Goal: Task Accomplishment & Management: Complete application form

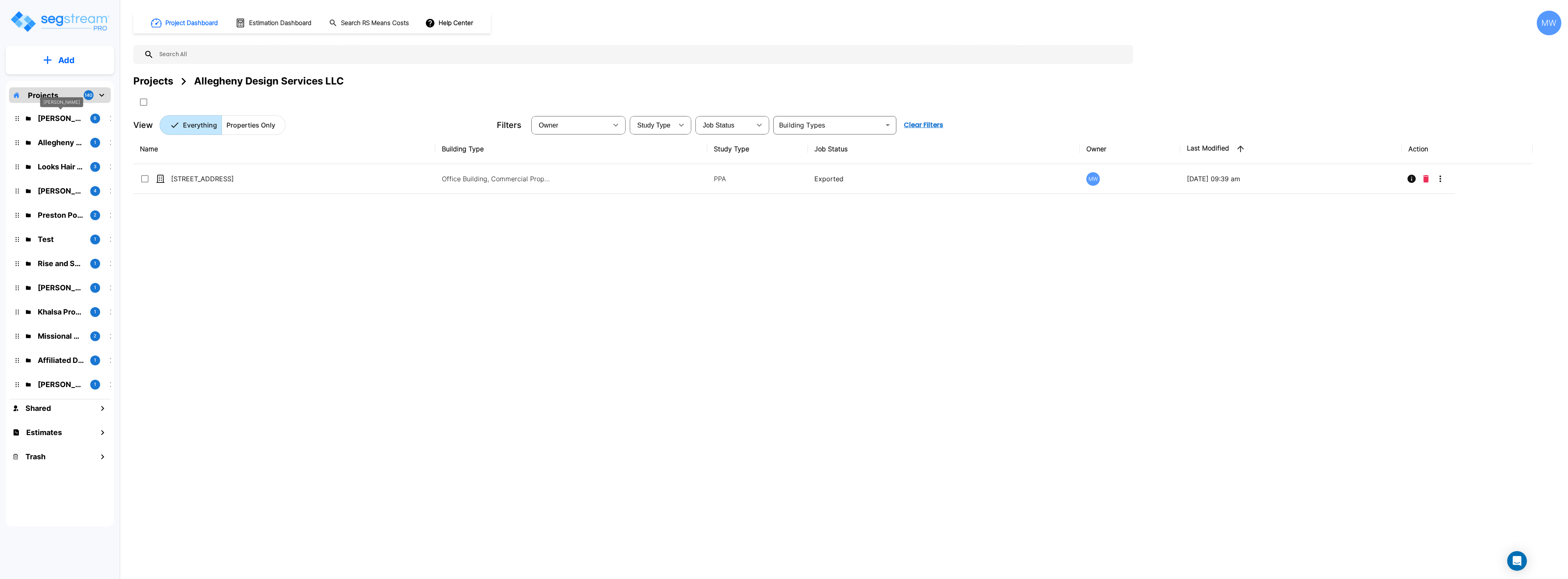
click at [62, 120] on p "[PERSON_NAME]" at bounding box center [60, 118] width 46 height 11
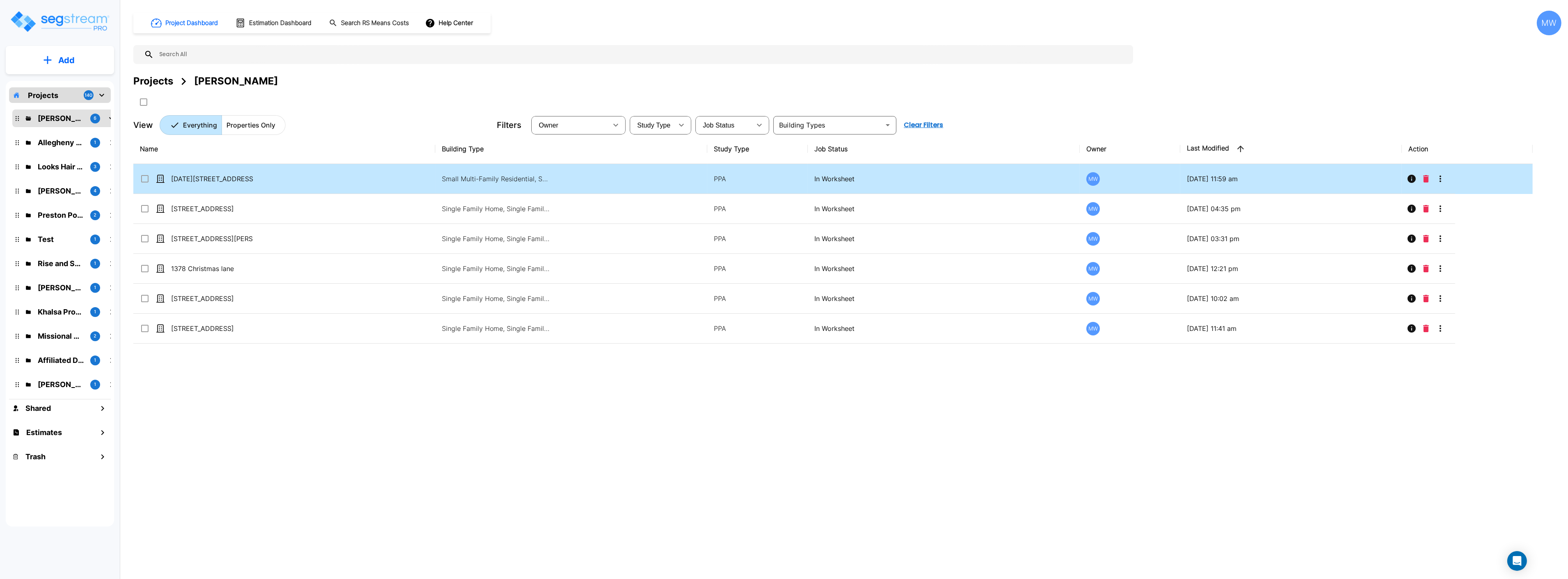
click at [268, 175] on td "[DATE][STREET_ADDRESS][DATE]" at bounding box center [285, 178] width 302 height 30
checkbox input "true"
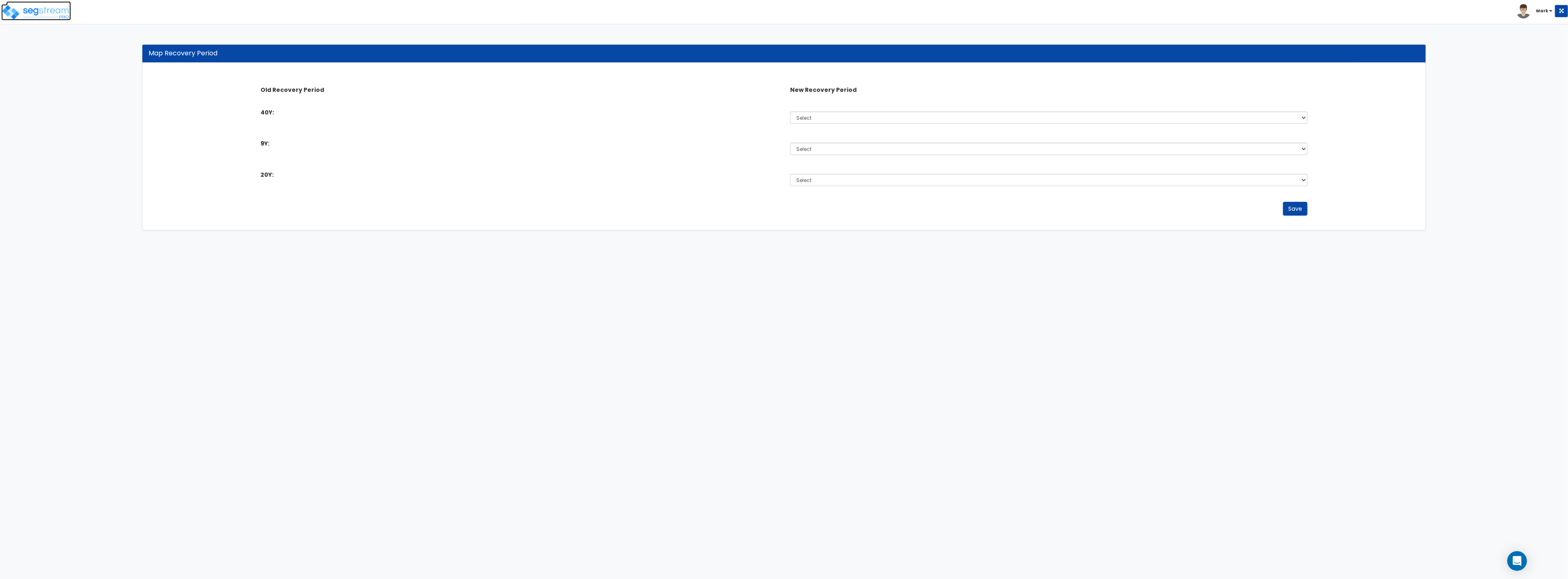
click at [53, 18] on img at bounding box center [36, 12] width 70 height 16
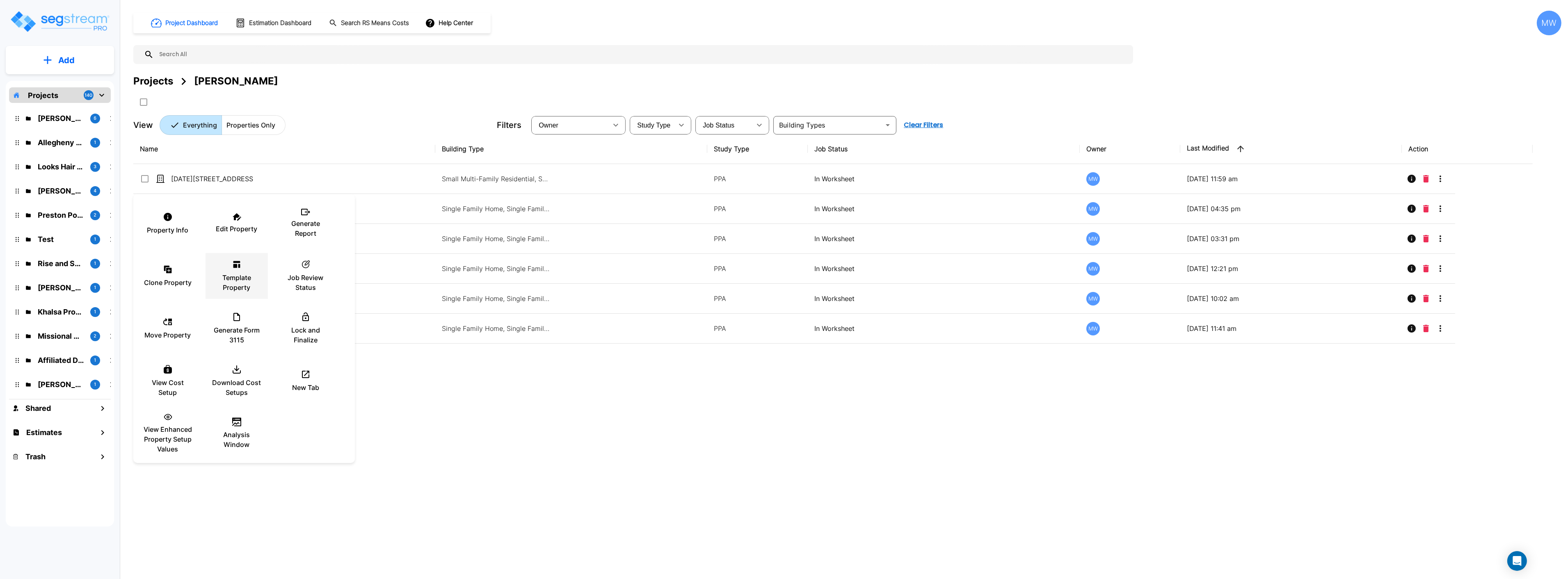
click at [237, 273] on p "Template Property" at bounding box center [236, 282] width 49 height 19
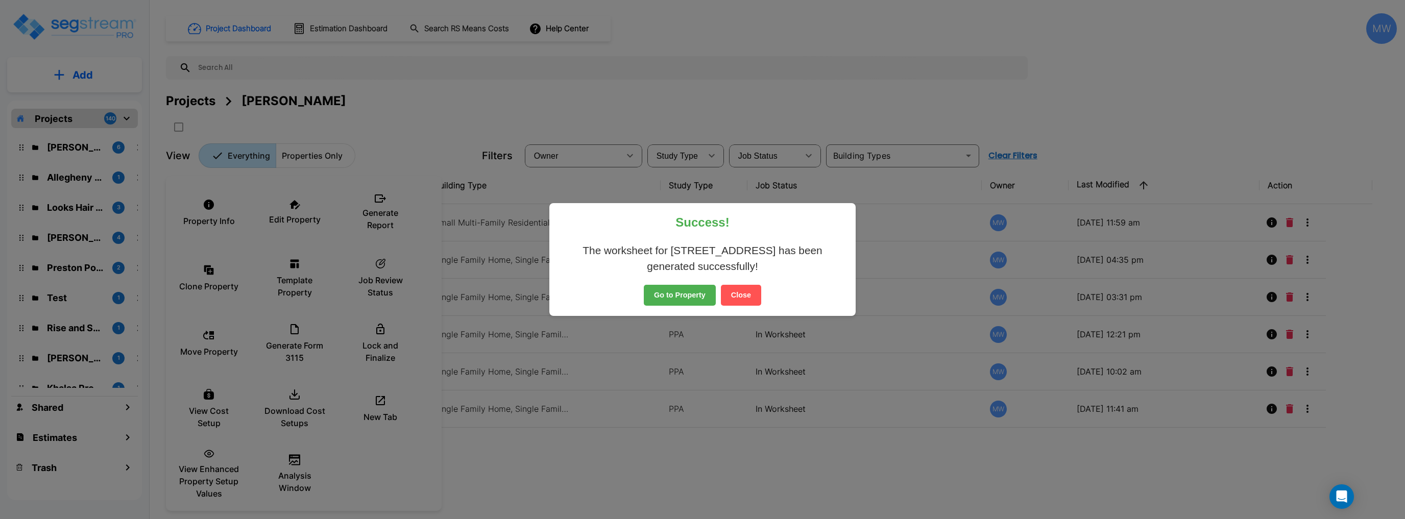
click at [737, 291] on button "Close" at bounding box center [741, 295] width 40 height 21
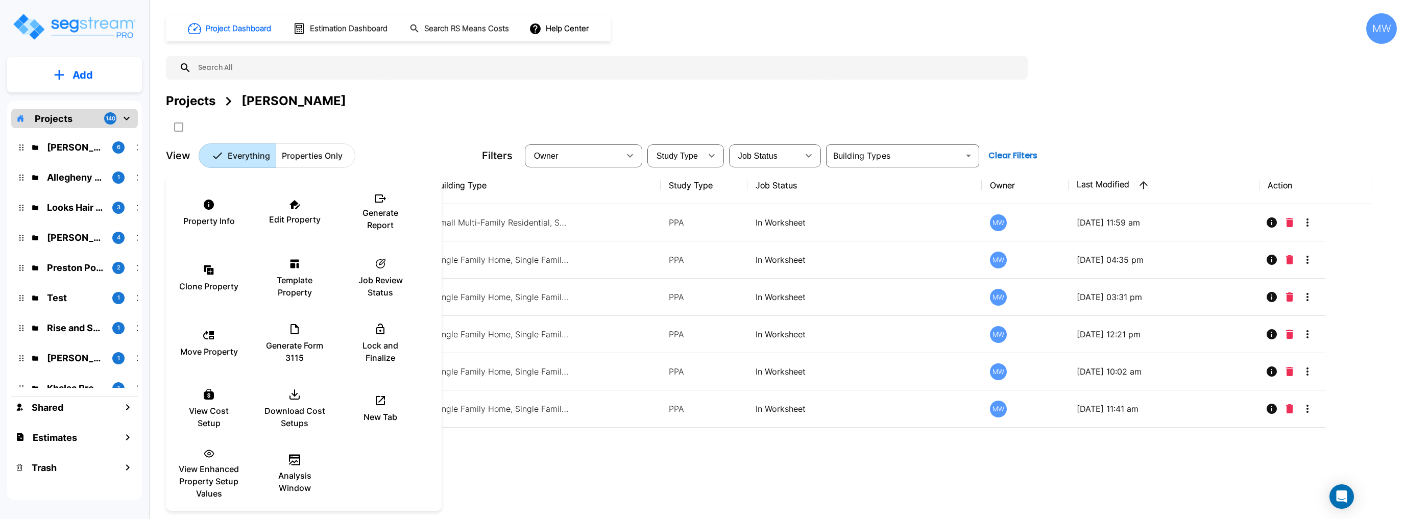
click at [423, 134] on div at bounding box center [702, 259] width 1405 height 519
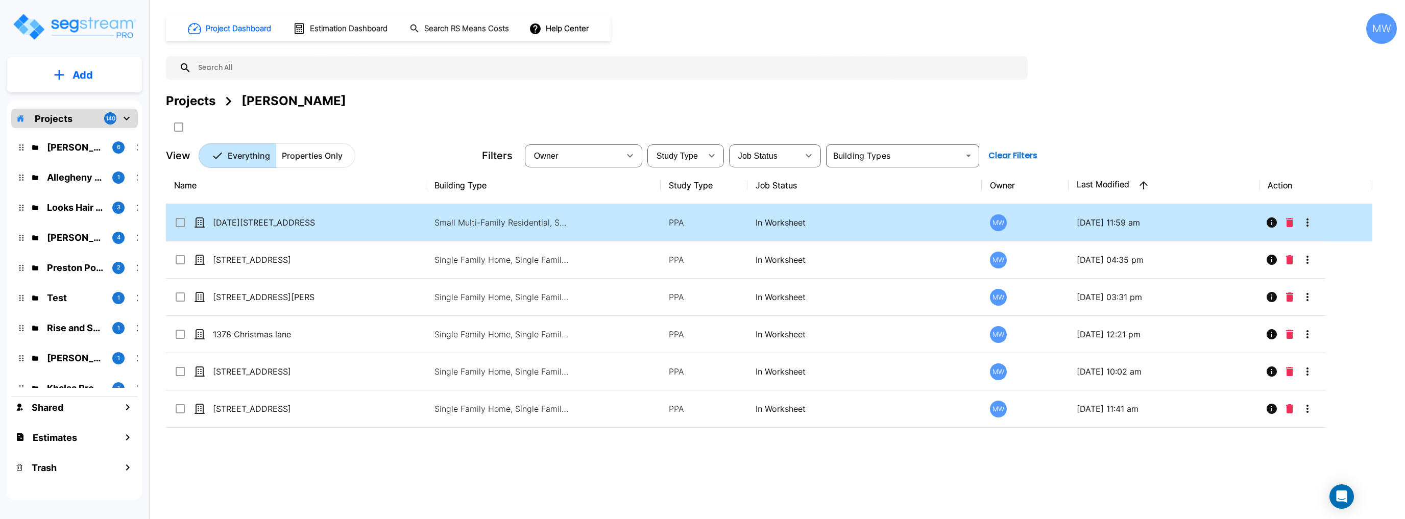
click at [436, 223] on p "Small Multi-Family Residential, Small Multi-Family Residential Site" at bounding box center [503, 222] width 138 height 12
checkbox input "true"
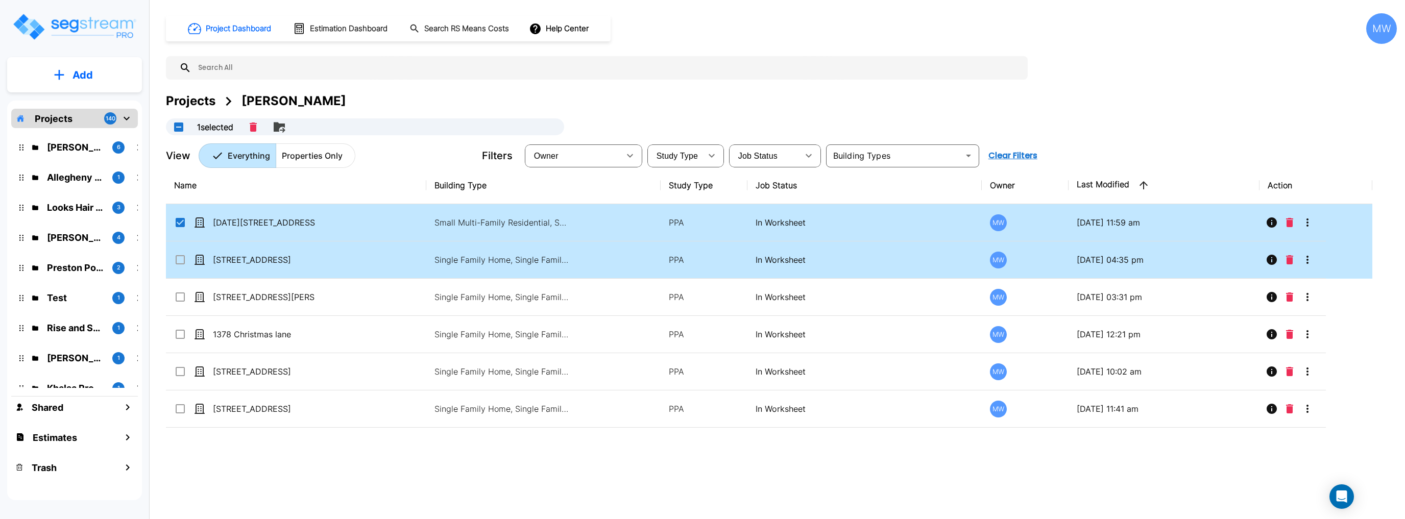
click at [355, 258] on td "[STREET_ADDRESS]" at bounding box center [296, 259] width 260 height 37
checkbox input "true"
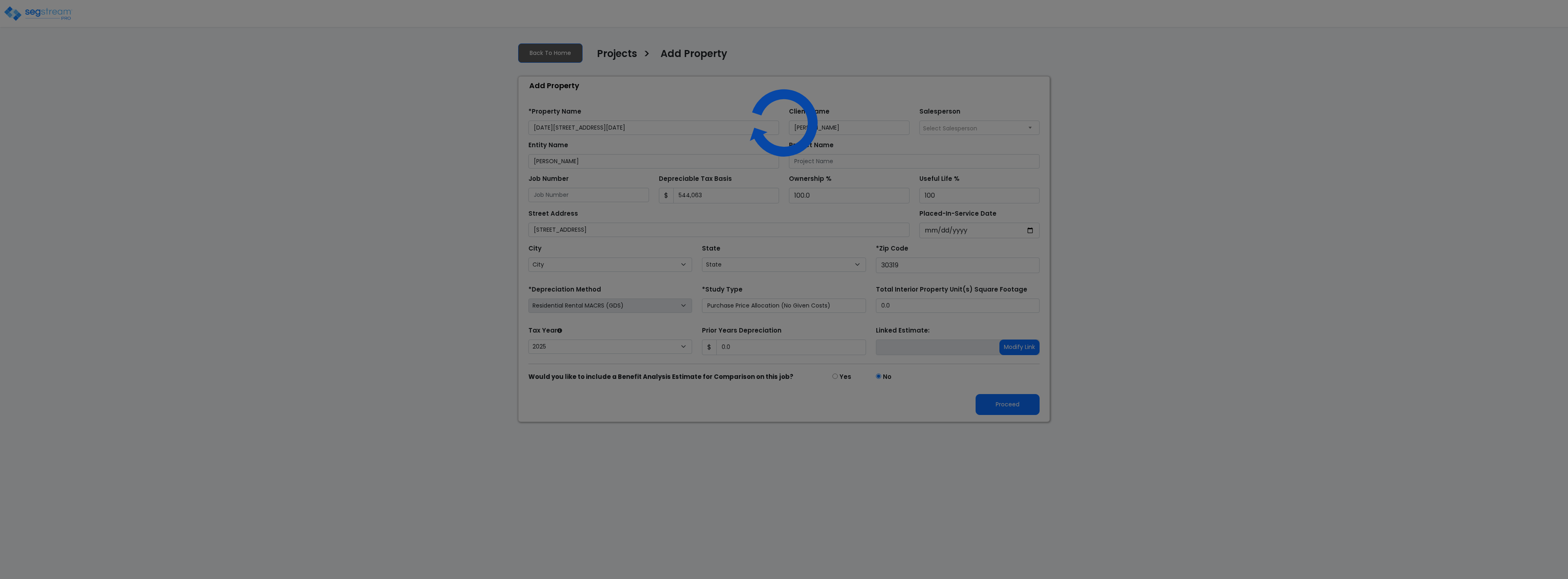
select select "CRM(_11"
select select "2025"
select select "GA"
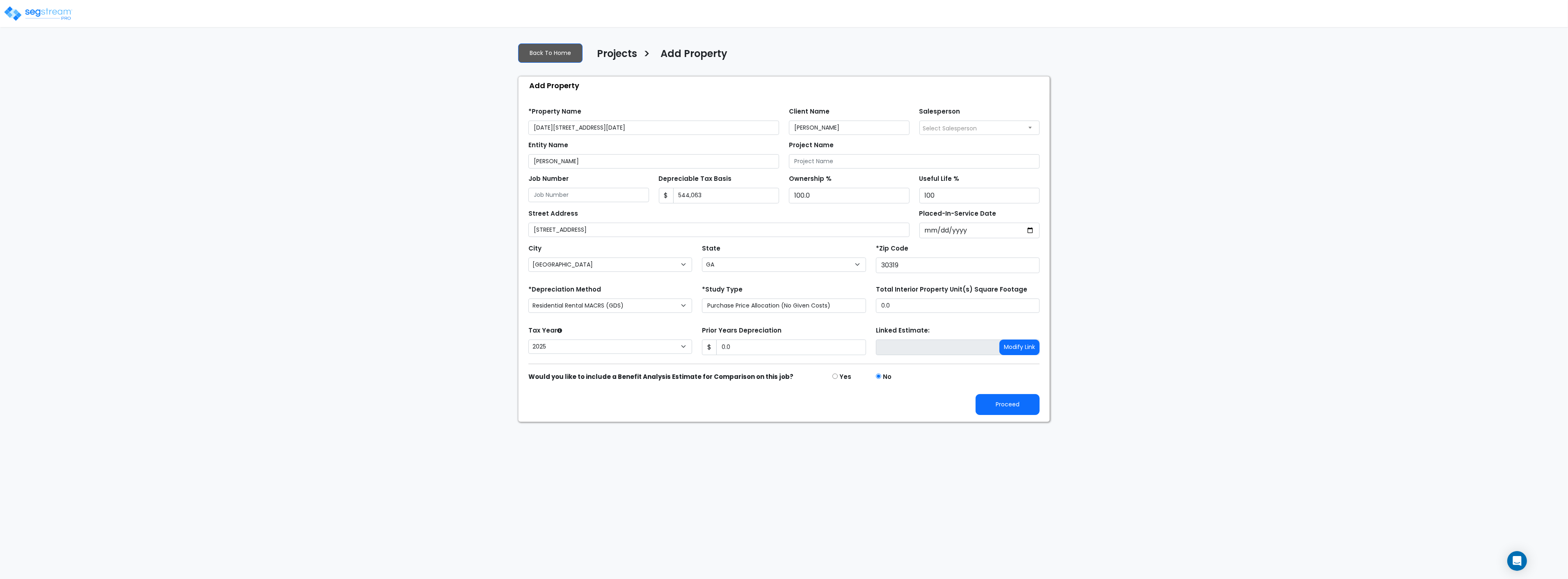
click at [665, 125] on input "1152-1154 Lynmoor Drive_template" at bounding box center [653, 128] width 251 height 14
type input "[DATE][STREET_ADDRESS][DATE]"
click at [843, 161] on input "Project Name" at bounding box center [914, 161] width 251 height 14
drag, startPoint x: 591, startPoint y: 161, endPoint x: 500, endPoint y: 165, distance: 91.1
click at [500, 165] on div "We are Building your Property. So please grab a coffee and let us do the heavy …" at bounding box center [784, 229] width 1568 height 385
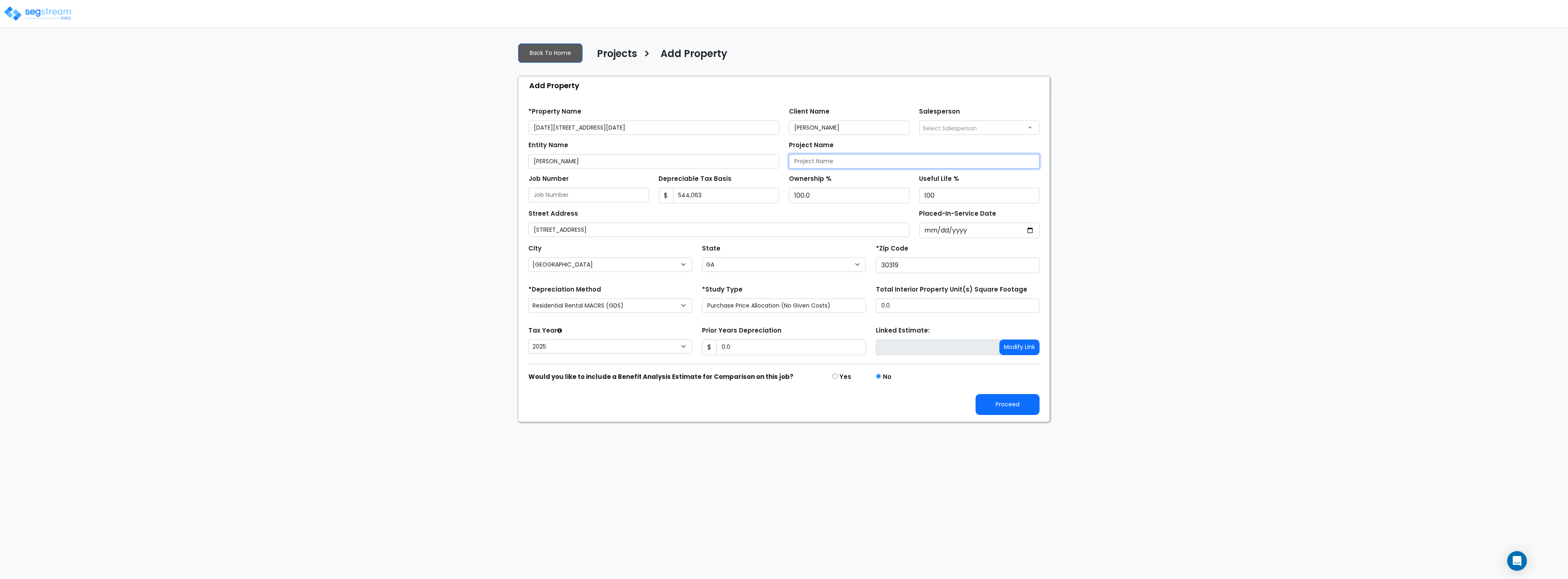
click at [858, 161] on input "Project Name" at bounding box center [914, 161] width 251 height 14
paste input "Arkadiy Yakubov"
type input "Arkadiy Yakubov Cost Segregation Study"
click at [625, 308] on select "Commercial MACRS (GDS) Residential Rental MACRS (GDS) Commercial MACRS (ADS) Co…" at bounding box center [610, 306] width 164 height 14
click at [528, 299] on select "Commercial MACRS (GDS) Residential Rental MACRS (GDS) Commercial MACRS (ADS) Co…" at bounding box center [610, 306] width 164 height 14
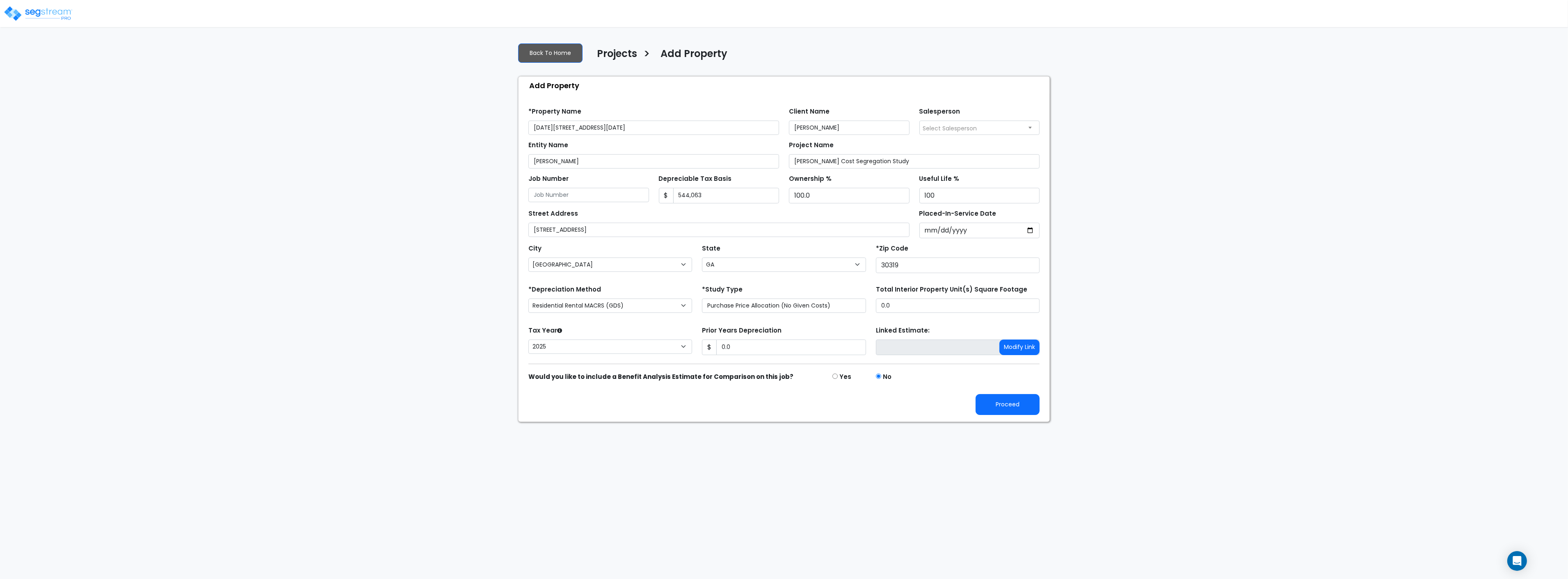
click at [658, 284] on div "*Depreciation Method Commercial MACRS (GDS) Residential Rental MACRS (GDS) Comm…" at bounding box center [610, 300] width 174 height 33
click at [746, 347] on input "0.0" at bounding box center [791, 347] width 149 height 15
click at [665, 320] on form "*Property Name 1152-1154 Lynmoor Drive Client Name Arkadiy Yakubov Salesperson …" at bounding box center [784, 258] width 511 height 313
click at [650, 348] on select "2026 2025 2024 2023 2022 2021" at bounding box center [610, 347] width 164 height 14
select select "2024"
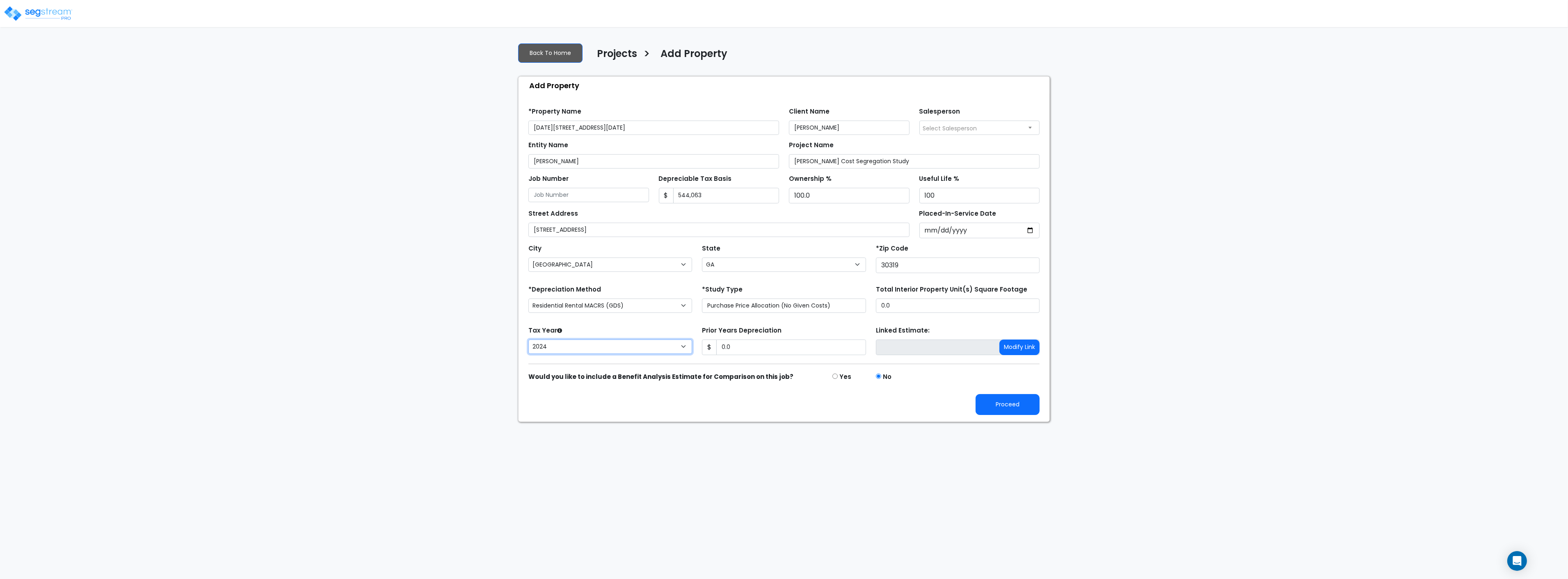
click at [528, 340] on select "2026 2025 2024 2023 2022 2021" at bounding box center [610, 347] width 164 height 14
click at [641, 327] on div "Tax Year Please Enter The Placed In Service Date First. 2026 2025 2024 2023 202…" at bounding box center [610, 340] width 174 height 33
click at [801, 345] on input "0.0" at bounding box center [791, 347] width 149 height 15
click at [804, 306] on select "Purchase Price Allocation (No Given Costs) New Construction / Reno / TI's (Give…" at bounding box center [784, 306] width 164 height 14
click at [1198, 289] on div "We are Building your Property. So please grab a coffee and let us do the heavy …" at bounding box center [784, 229] width 1568 height 385
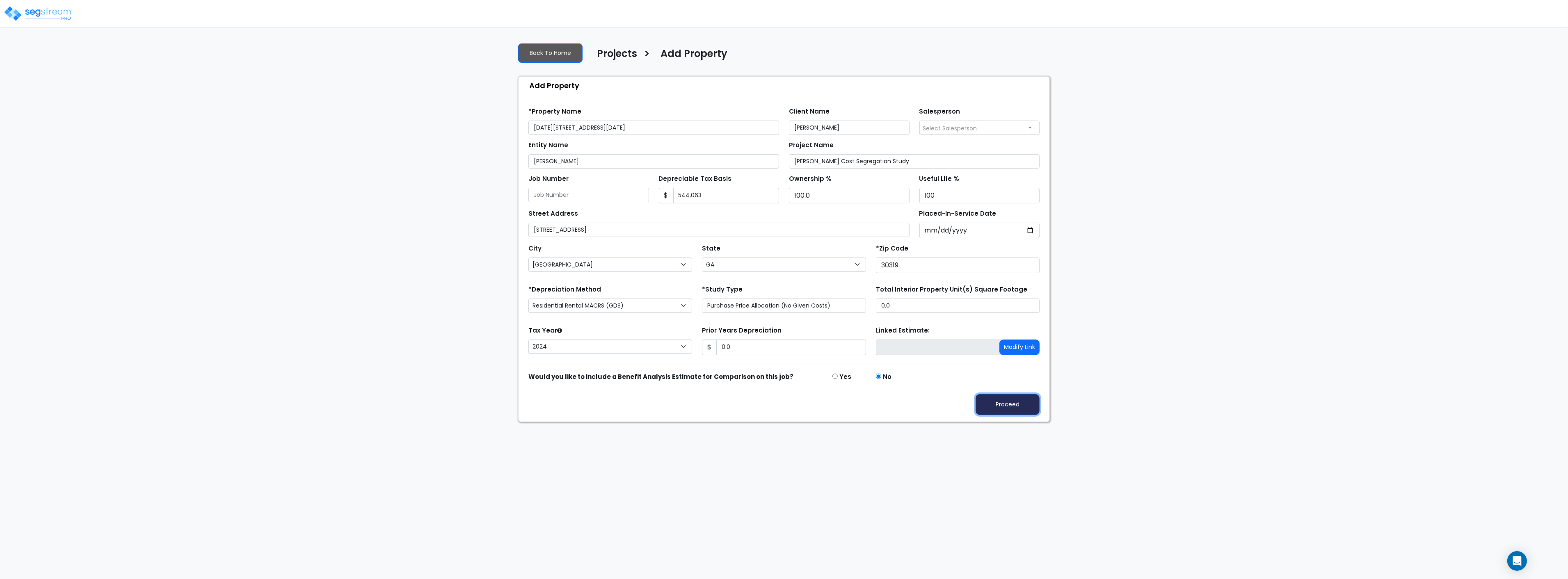
click at [997, 402] on button "Proceed" at bounding box center [1008, 404] width 64 height 21
type input "0"
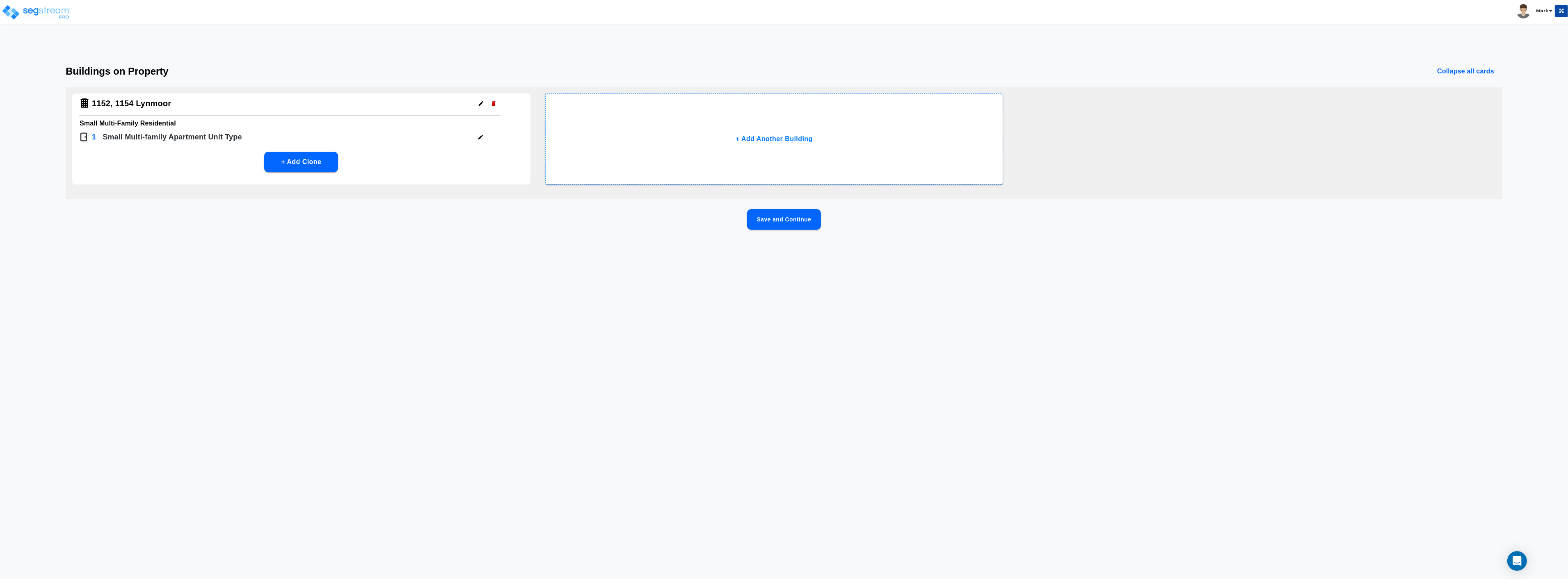
click at [782, 224] on button "Save and Continue" at bounding box center [784, 219] width 74 height 21
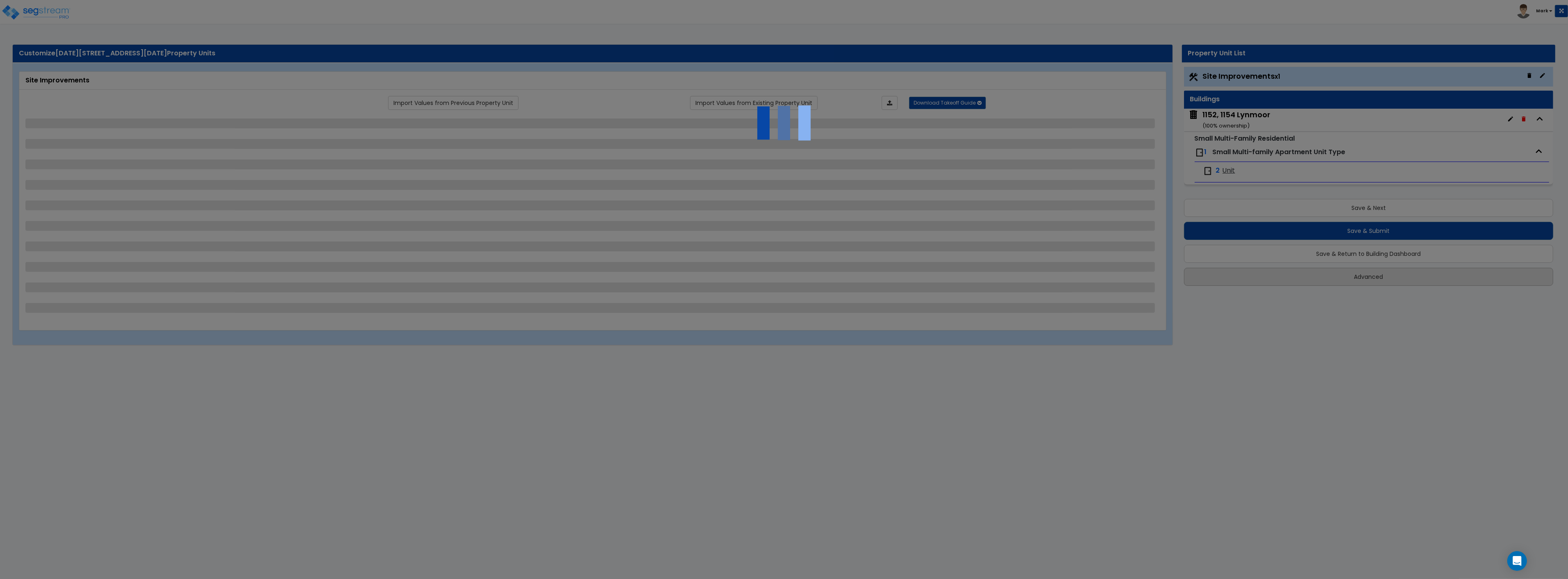
select select "2"
select select "1"
select select "5"
select select "2"
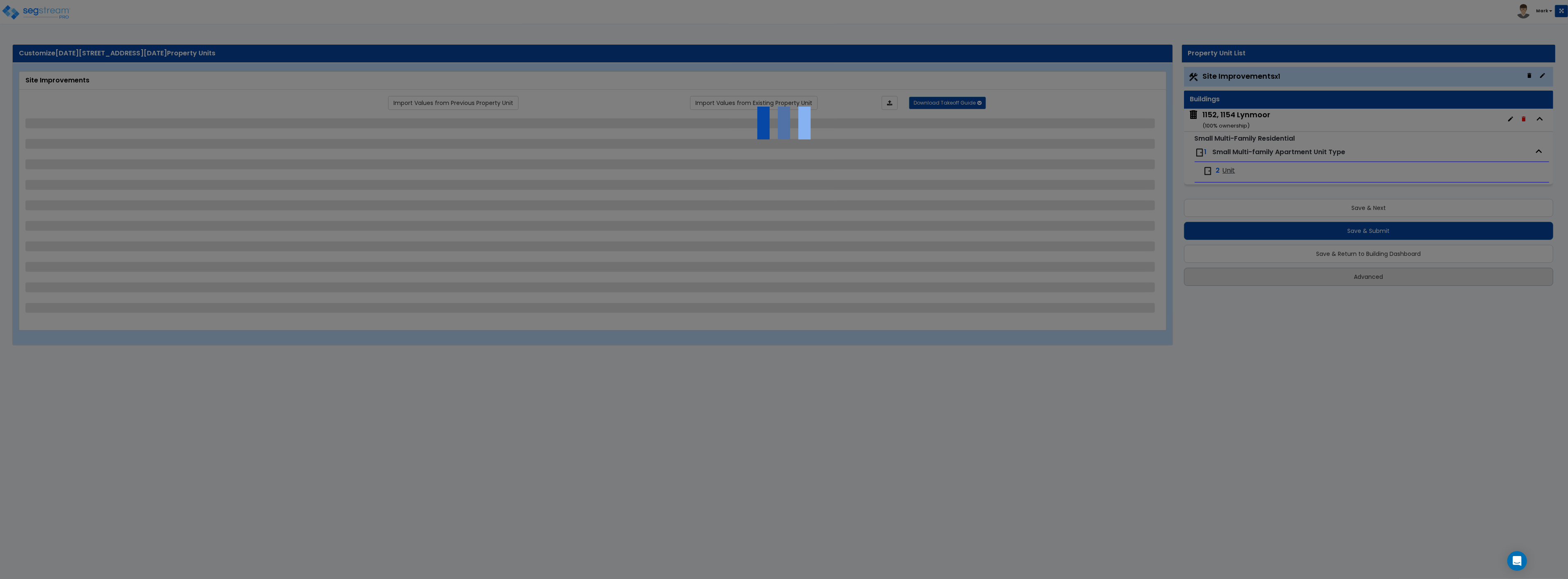
select select "1"
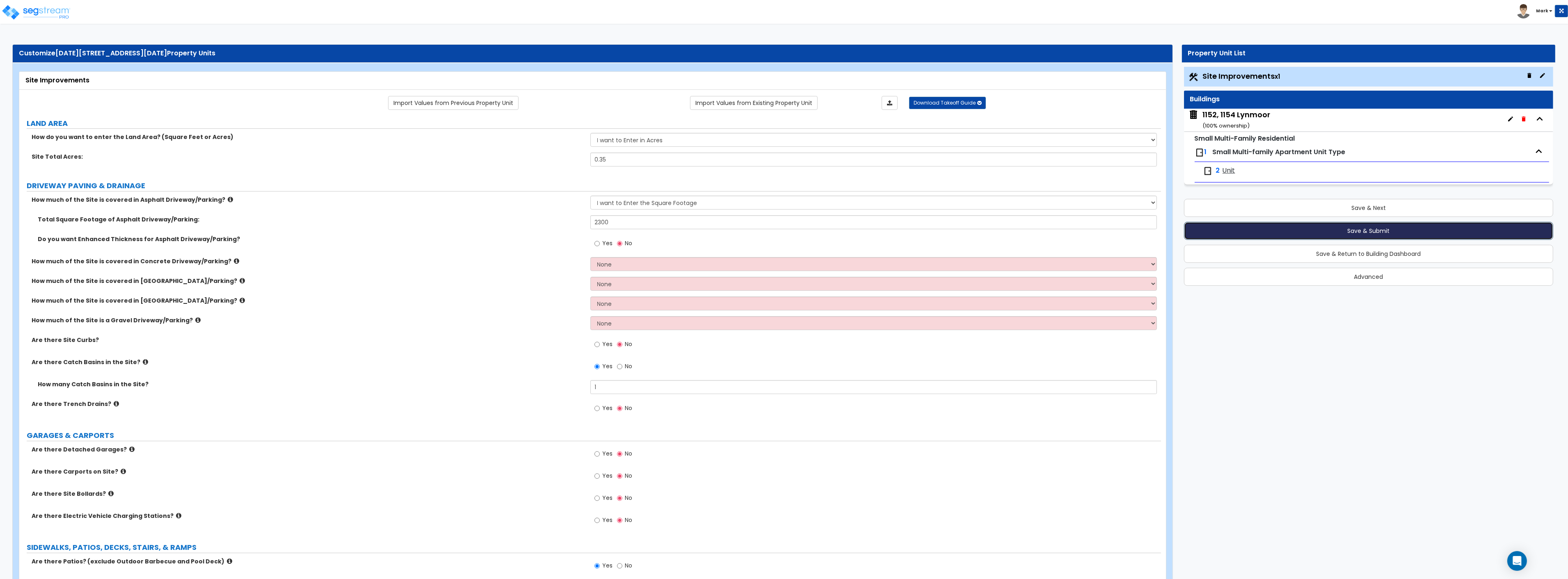
click at [1229, 235] on button "Save & Submit" at bounding box center [1369, 230] width 370 height 18
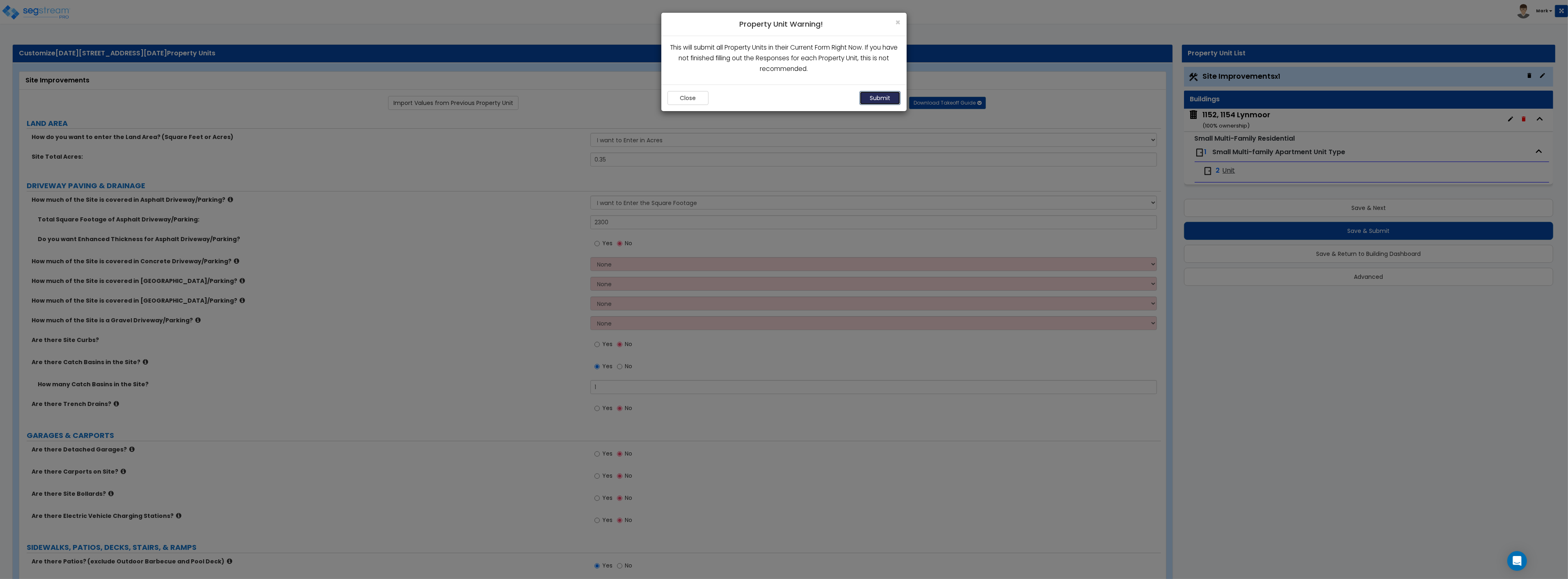
click at [883, 97] on button "Submit" at bounding box center [879, 97] width 41 height 14
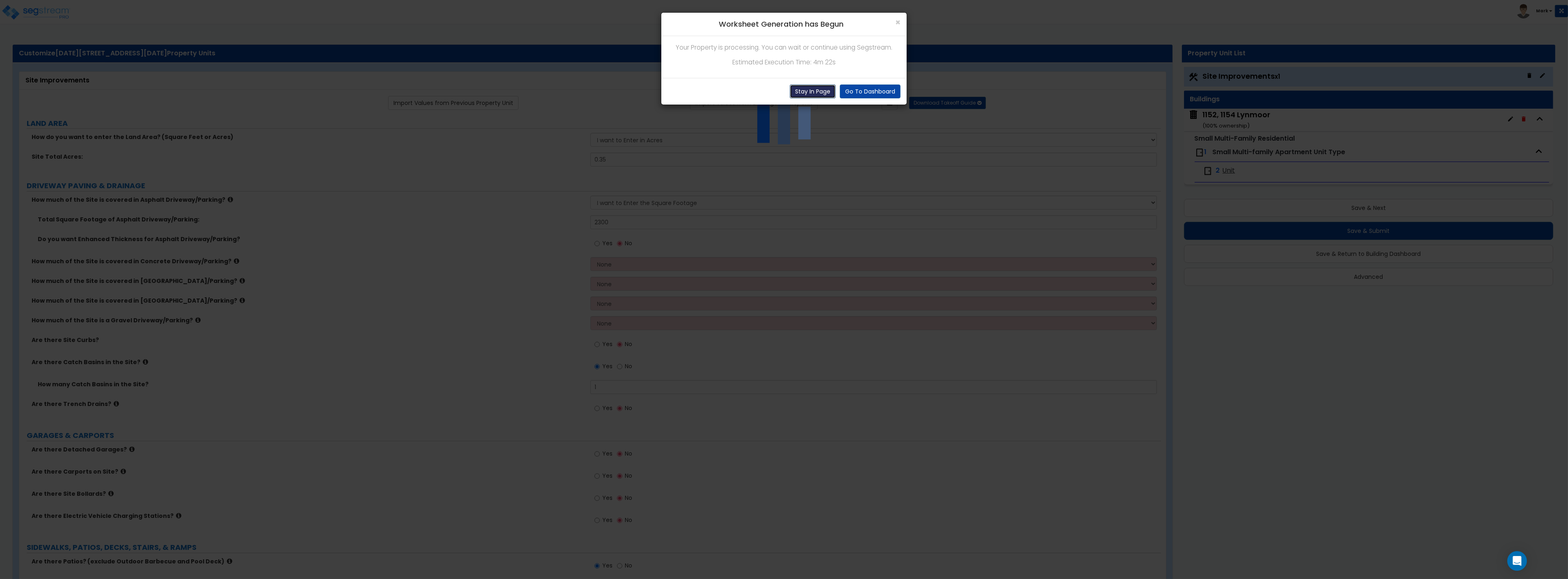
click at [817, 91] on button "Stay In Page" at bounding box center [812, 91] width 46 height 14
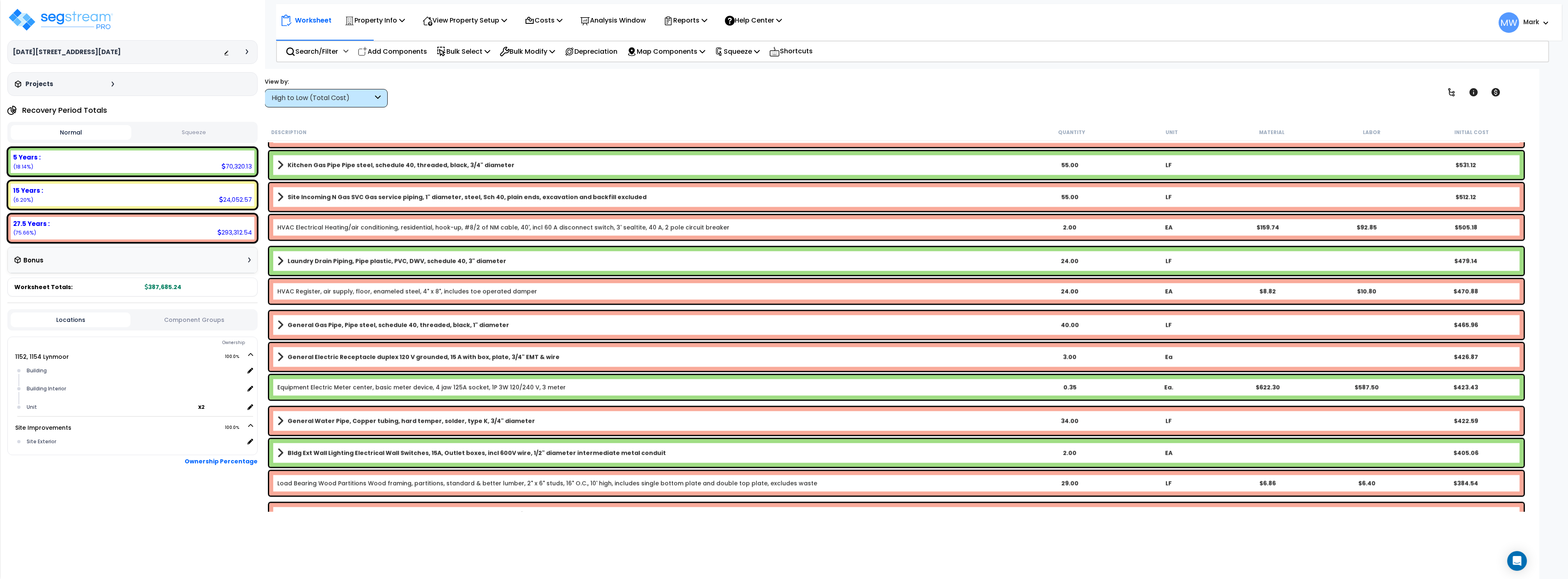
scroll to position [3187, 0]
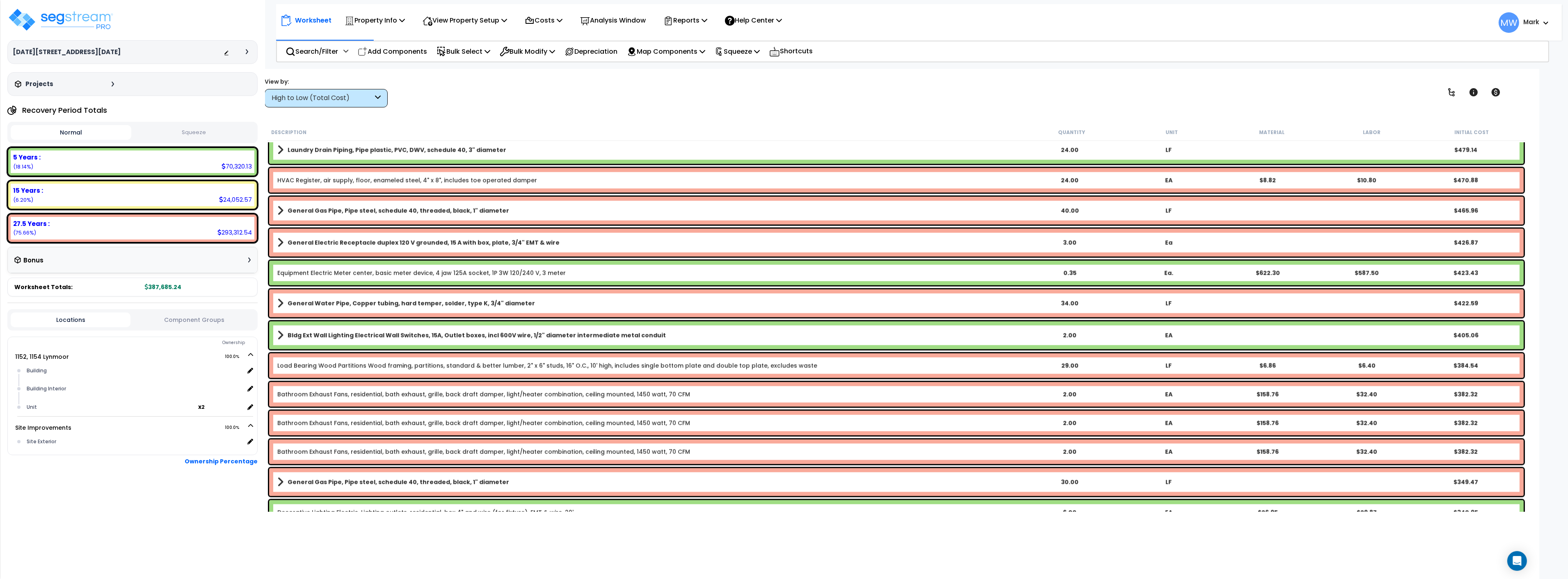
click at [183, 133] on button "Squeeze" at bounding box center [194, 133] width 121 height 14
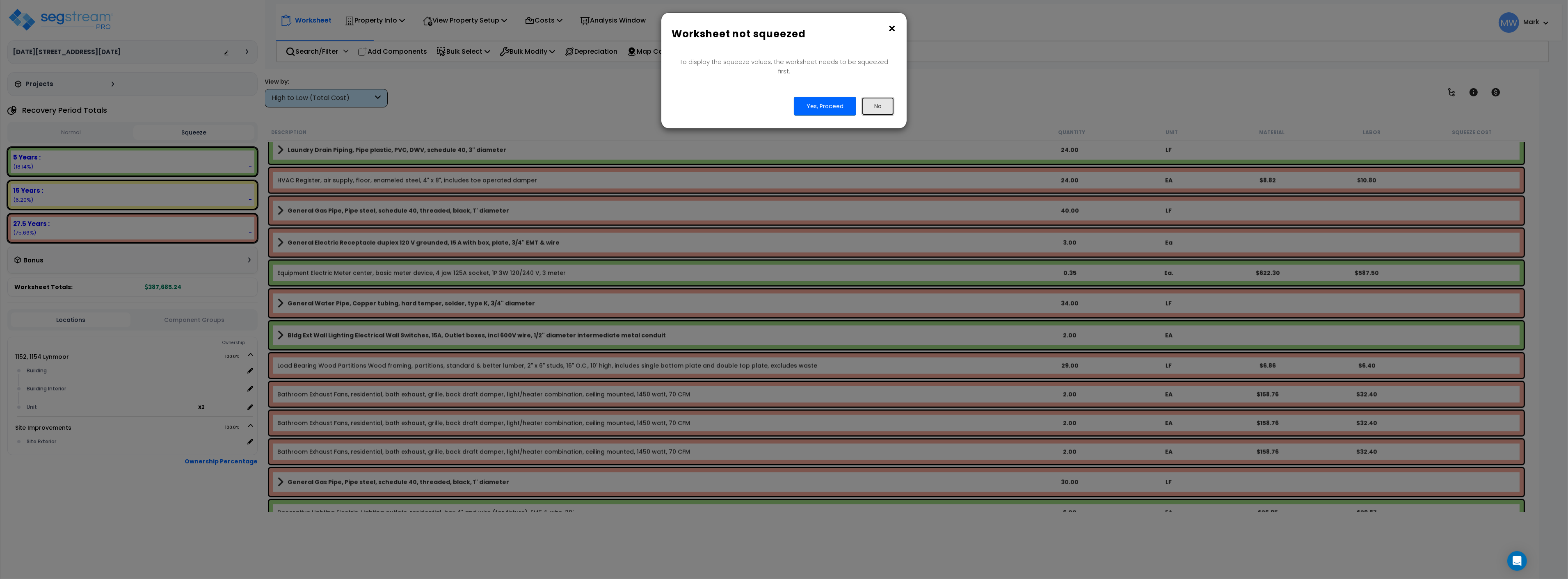
click at [881, 100] on button "No" at bounding box center [878, 105] width 33 height 18
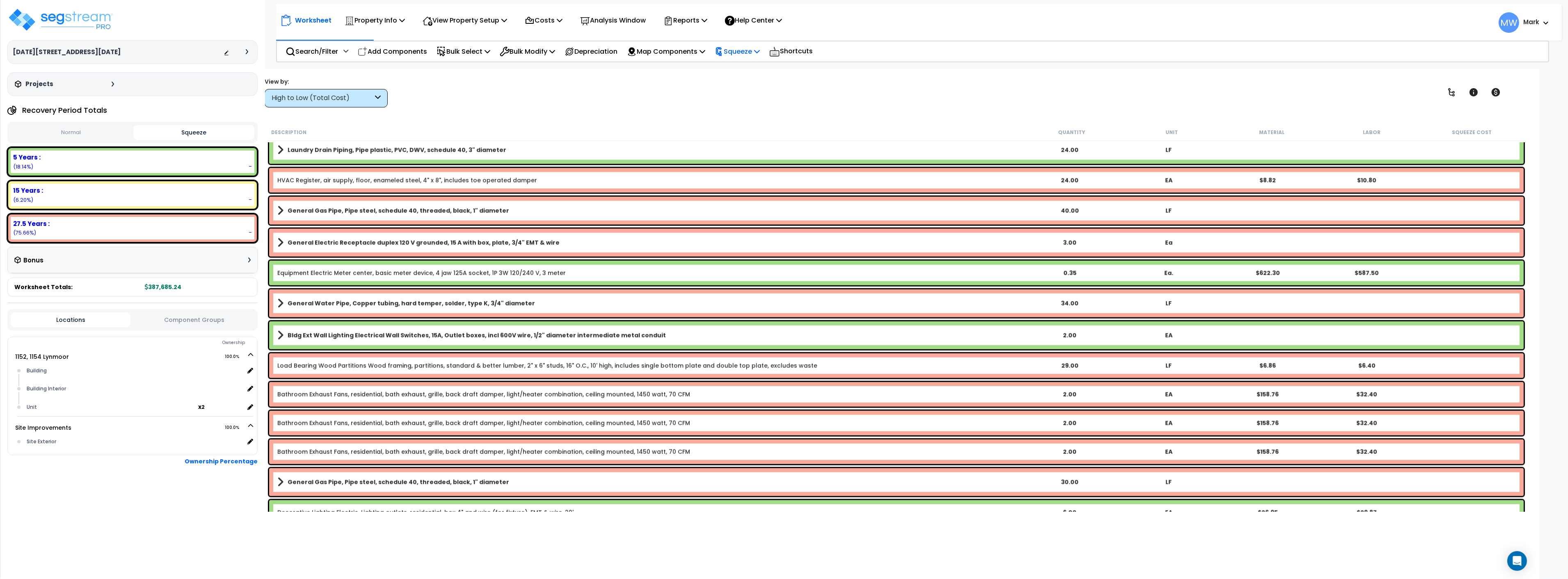
click at [753, 53] on p "Squeeze" at bounding box center [737, 51] width 45 height 11
click at [751, 73] on link "Squeeze" at bounding box center [751, 70] width 81 height 16
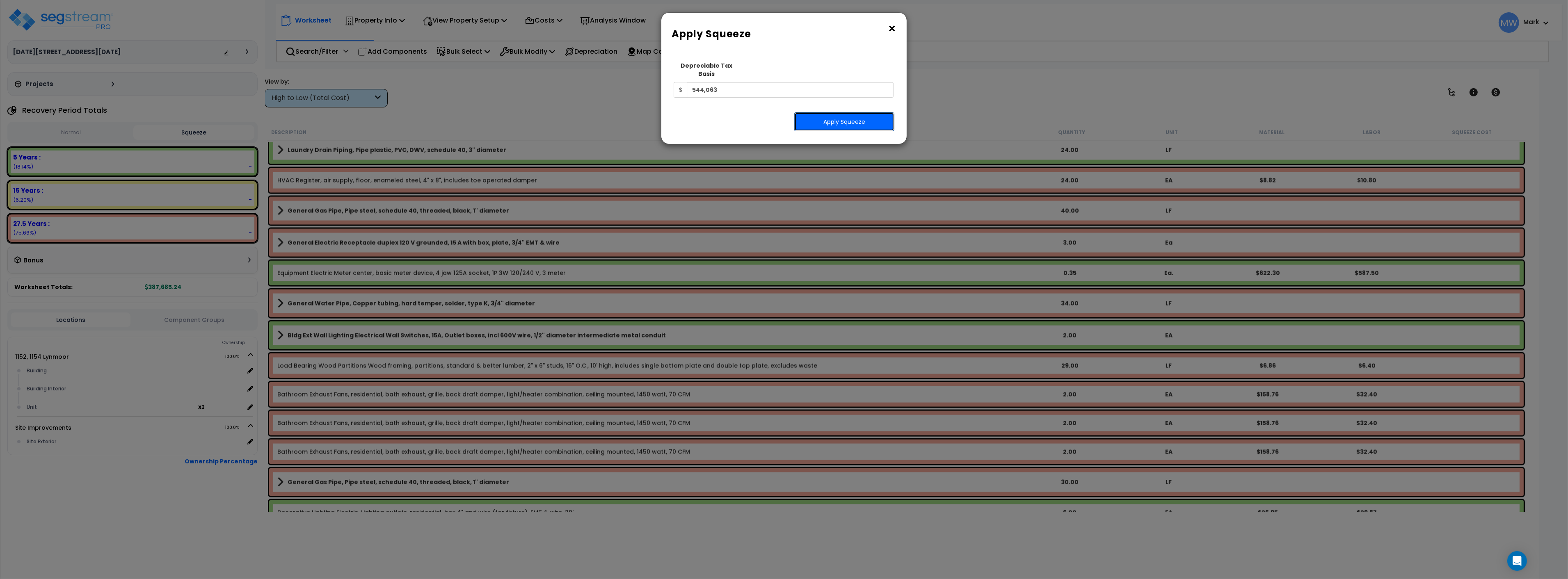
click at [818, 112] on button "Apply Squeeze" at bounding box center [844, 121] width 100 height 18
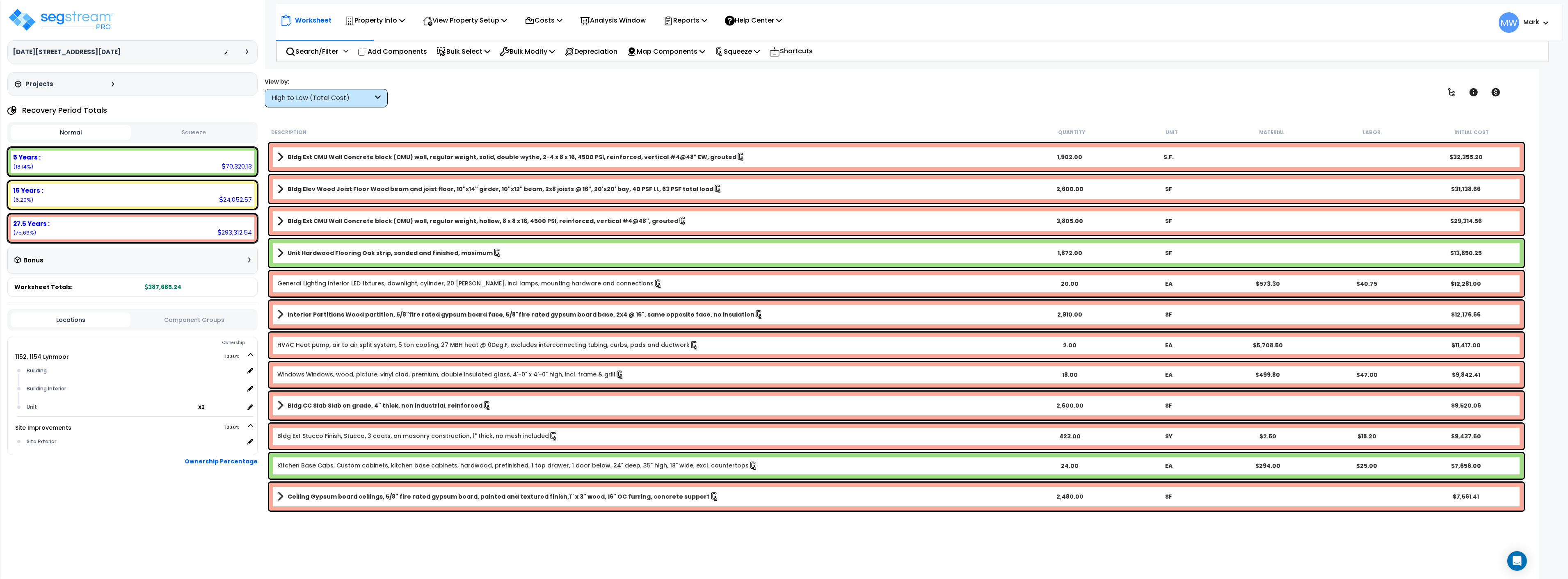
click at [195, 137] on button "Squeeze" at bounding box center [194, 133] width 121 height 14
click at [108, 133] on button "Normal" at bounding box center [71, 133] width 121 height 14
click at [212, 133] on button "Squeeze" at bounding box center [194, 133] width 121 height 14
click at [76, 18] on img at bounding box center [60, 19] width 107 height 25
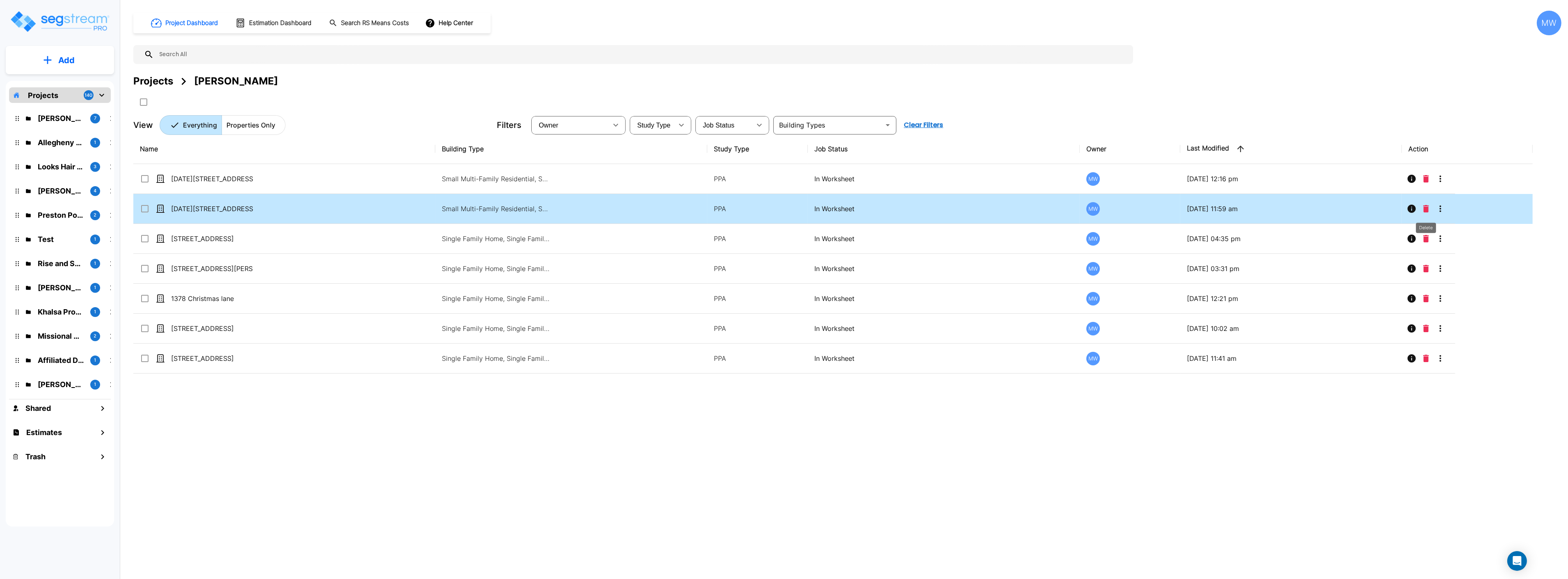
click at [1427, 212] on button "Delete" at bounding box center [1425, 209] width 12 height 16
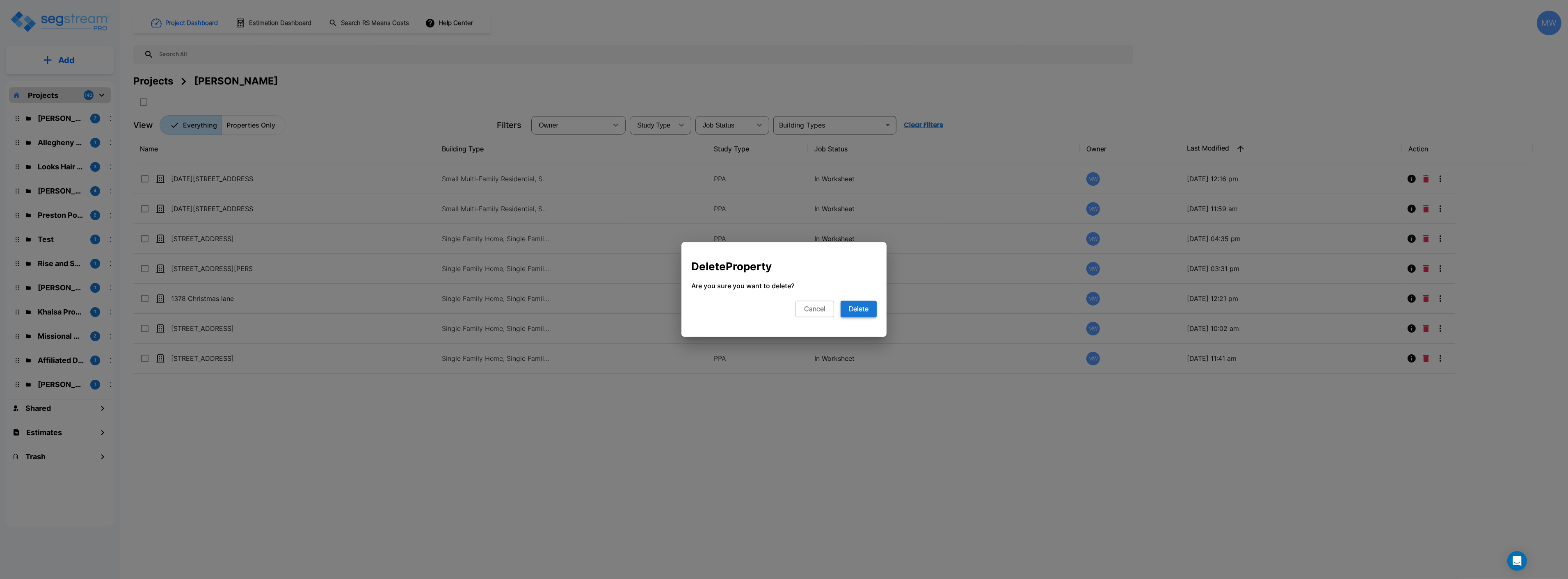
click at [866, 308] on button "Delete" at bounding box center [858, 309] width 36 height 16
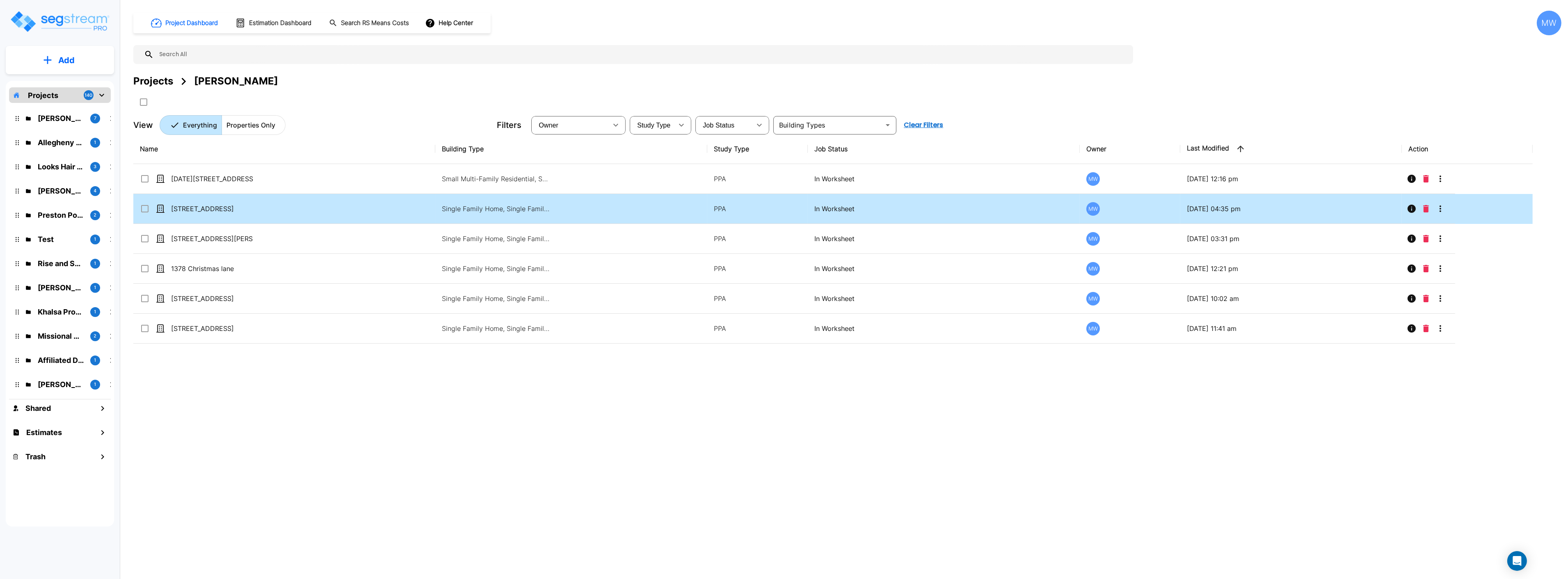
click at [383, 214] on td "[STREET_ADDRESS]" at bounding box center [285, 208] width 302 height 30
checkbox input "true"
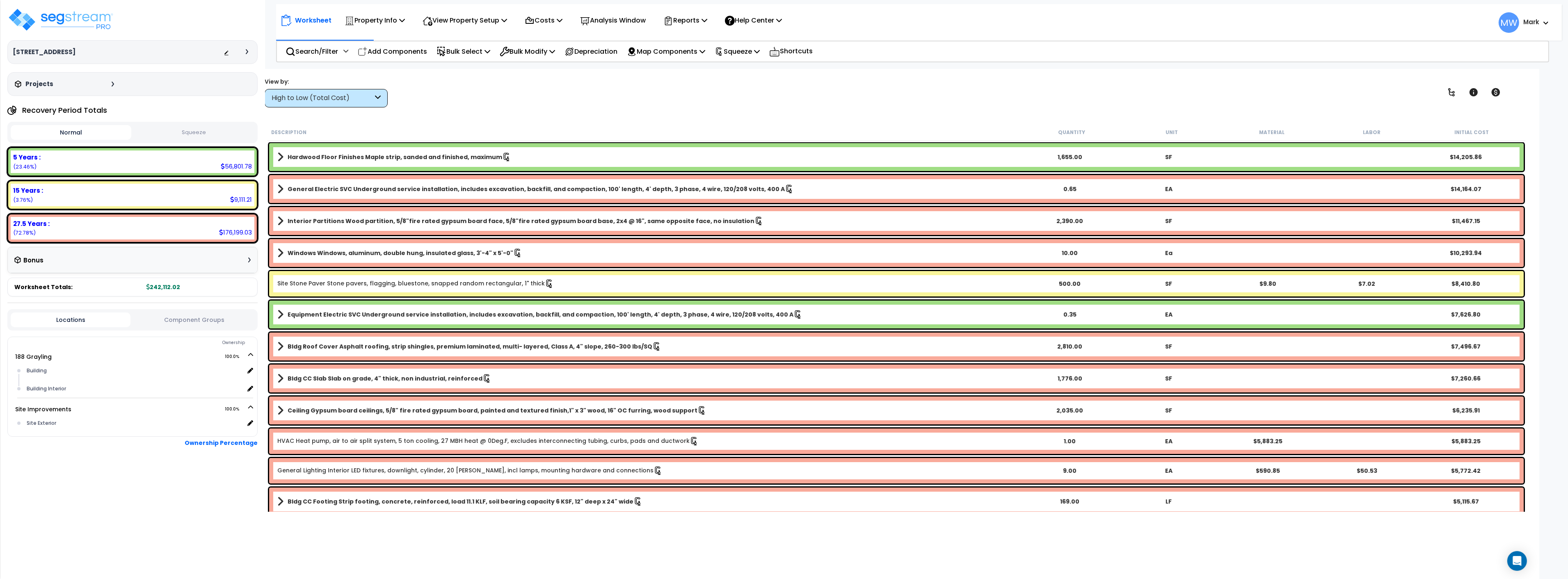
click at [220, 130] on button "Squeeze" at bounding box center [194, 133] width 121 height 14
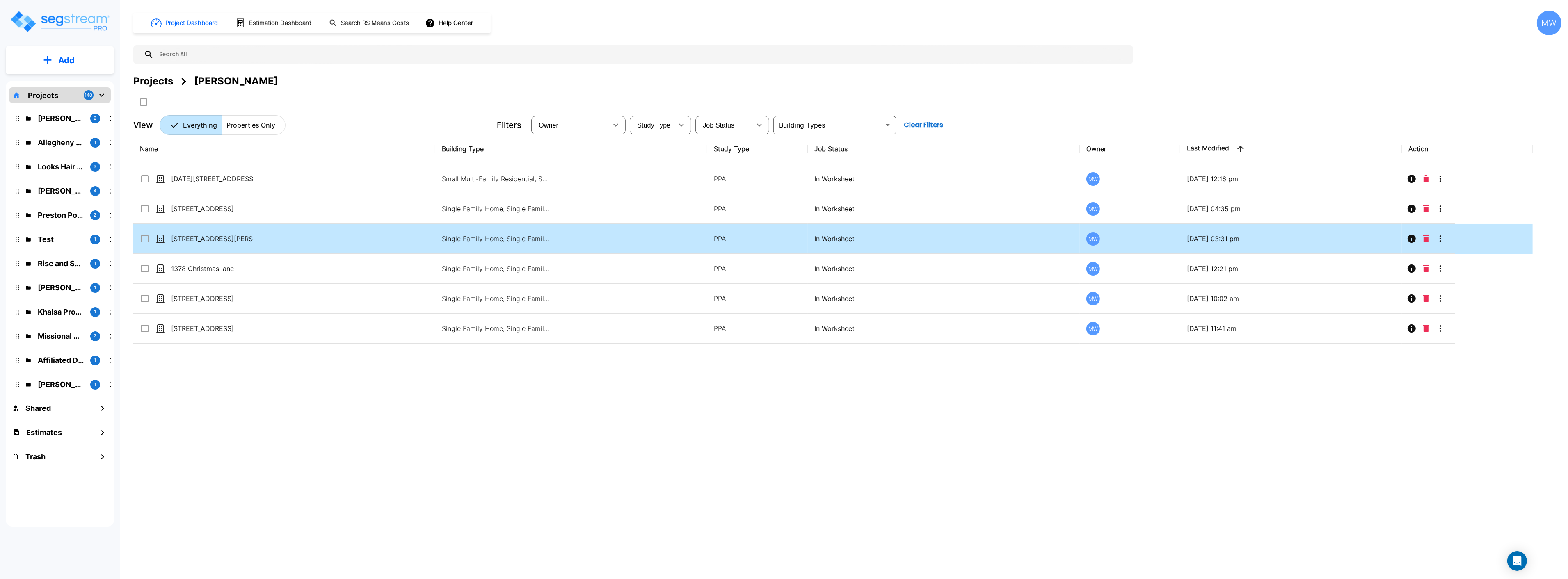
click at [248, 246] on td "[STREET_ADDRESS][PERSON_NAME]" at bounding box center [285, 239] width 302 height 30
checkbox input "true"
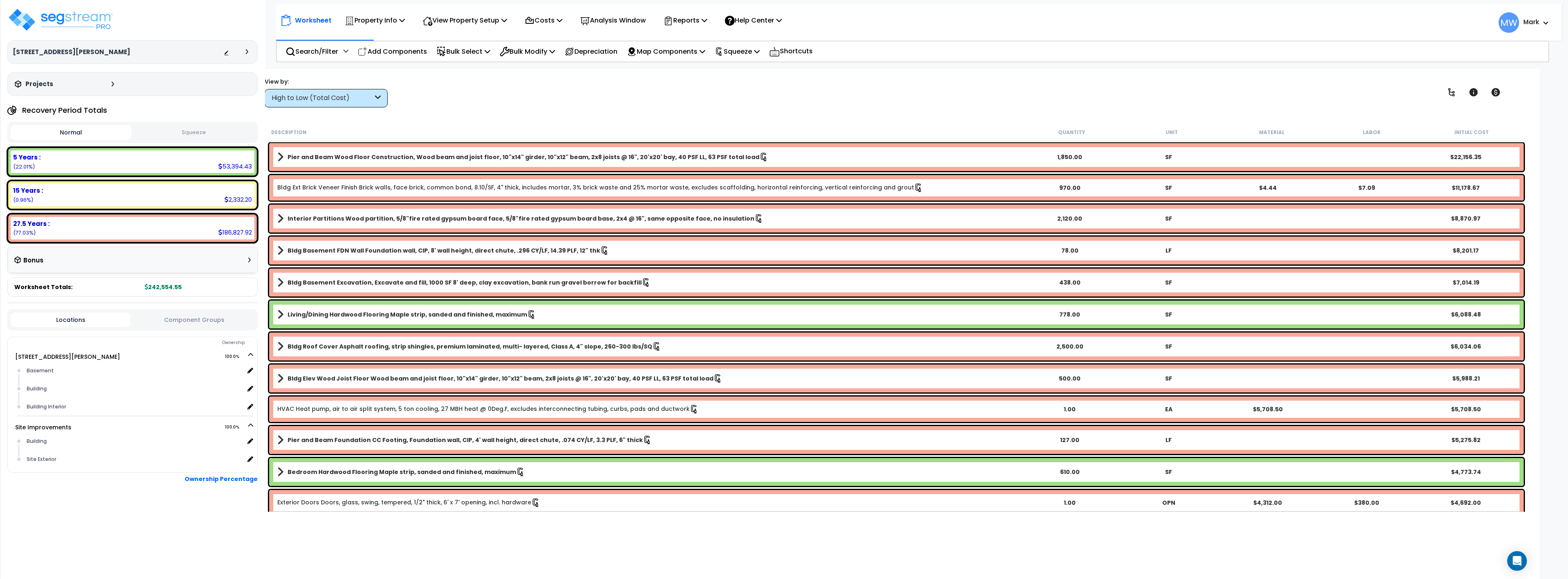
click at [195, 130] on button "Squeeze" at bounding box center [194, 133] width 121 height 14
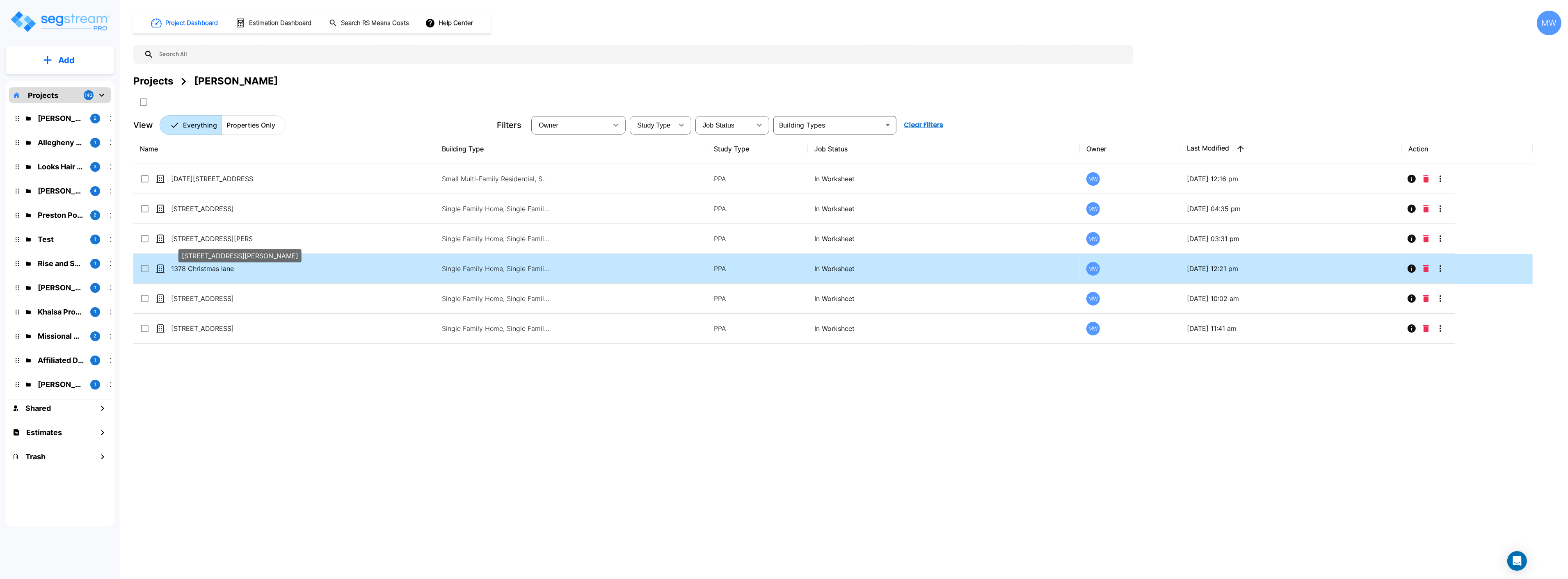
click at [236, 264] on p "1378 Christmas lane" at bounding box center [212, 268] width 82 height 10
checkbox input "true"
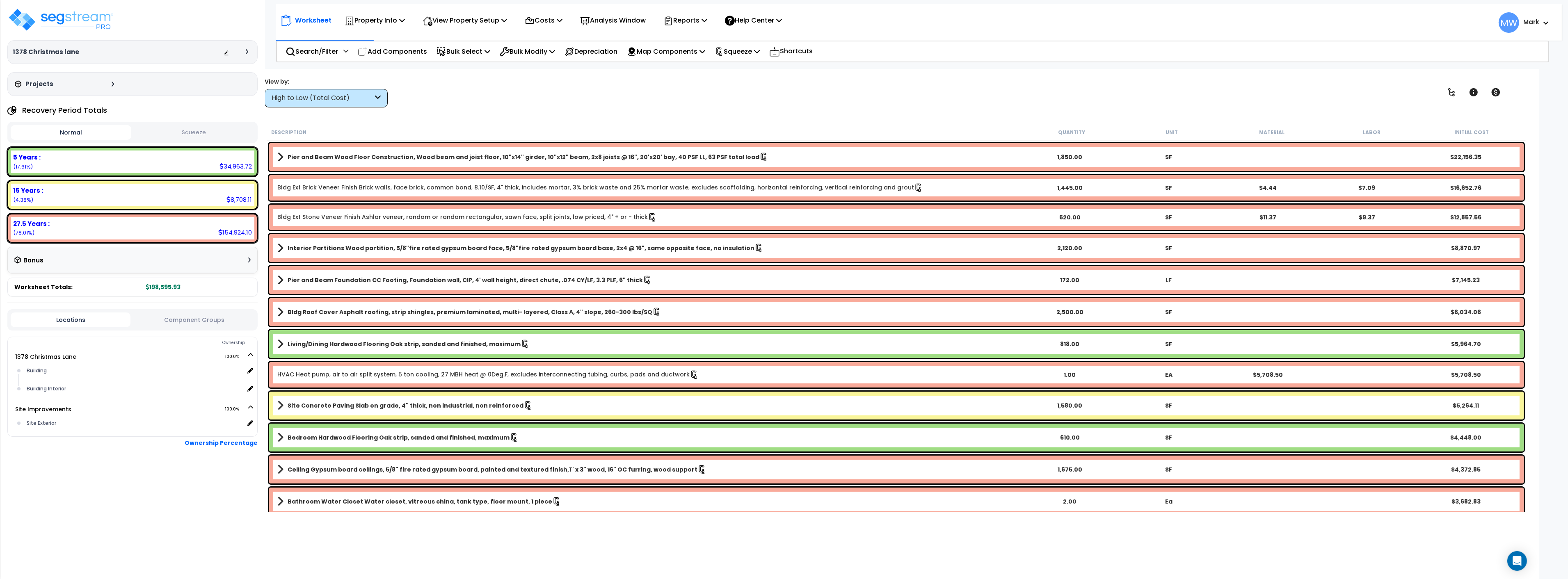
click at [206, 137] on button "Squeeze" at bounding box center [194, 133] width 121 height 14
click at [62, 22] on img at bounding box center [60, 19] width 107 height 25
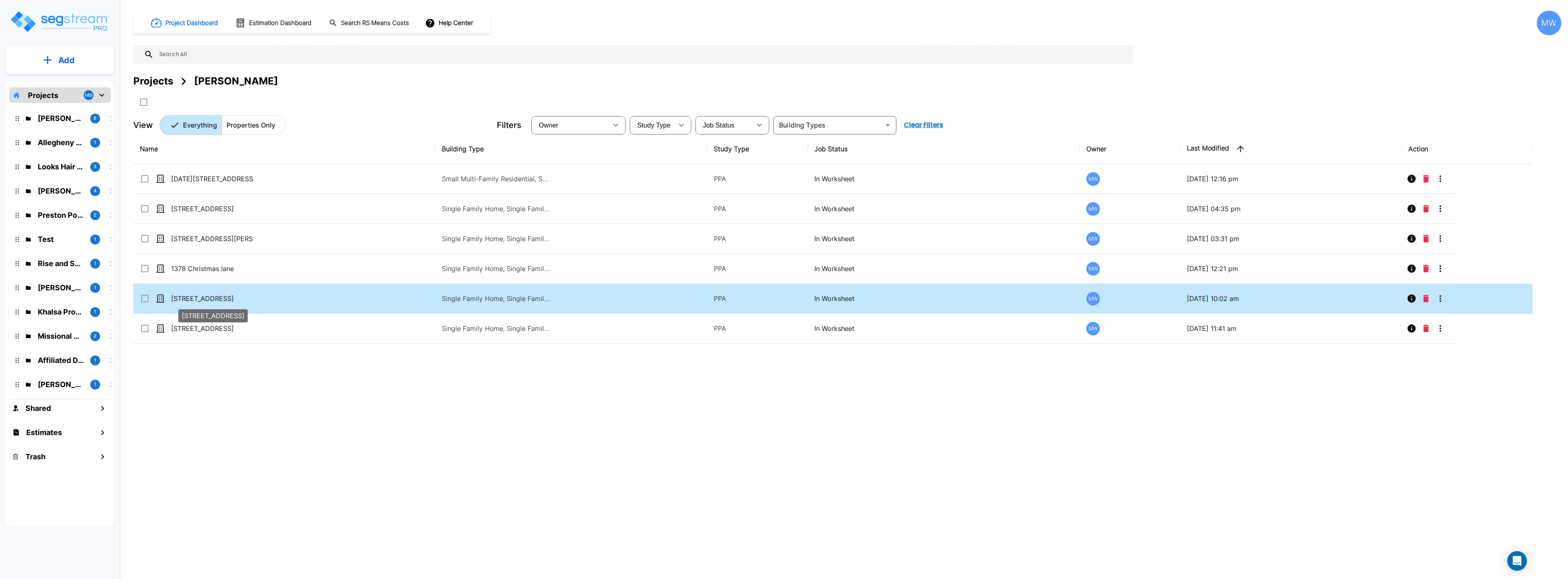
click at [235, 301] on p "[STREET_ADDRESS]" at bounding box center [212, 298] width 82 height 10
checkbox input "true"
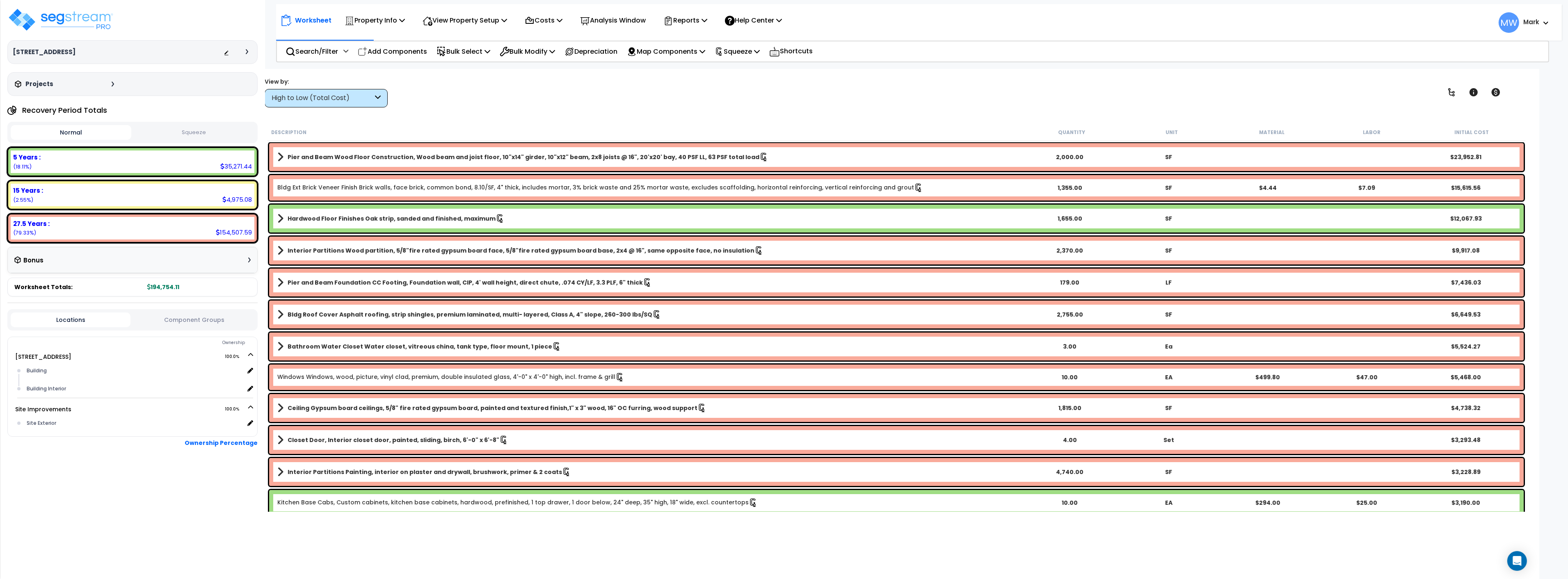
click at [195, 132] on button "Squeeze" at bounding box center [194, 133] width 121 height 14
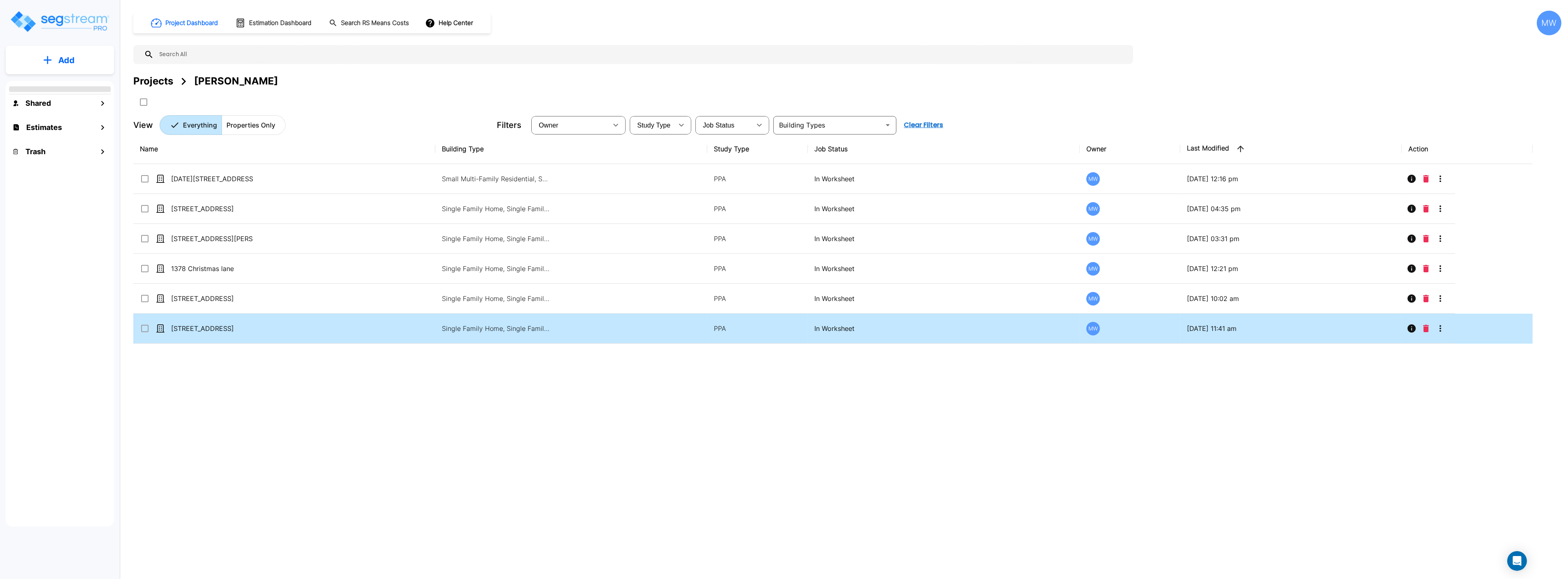
click at [264, 335] on td "[STREET_ADDRESS]" at bounding box center [285, 328] width 302 height 30
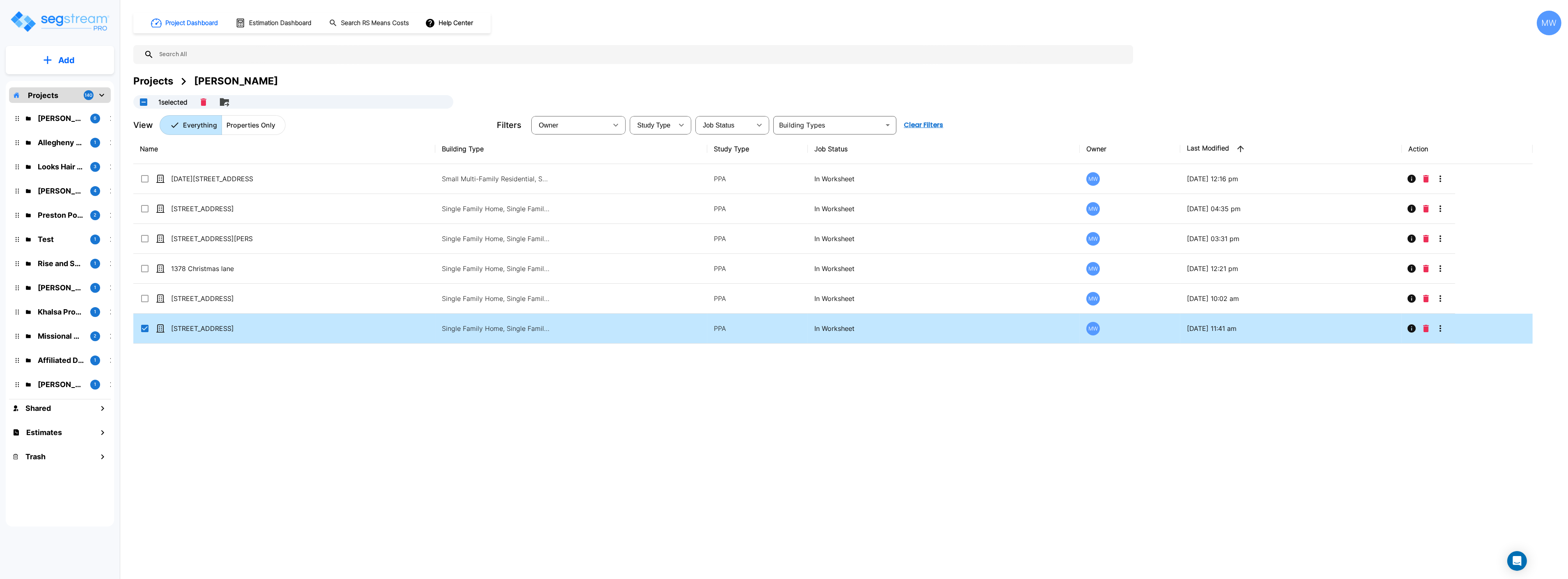
checkbox input "true"
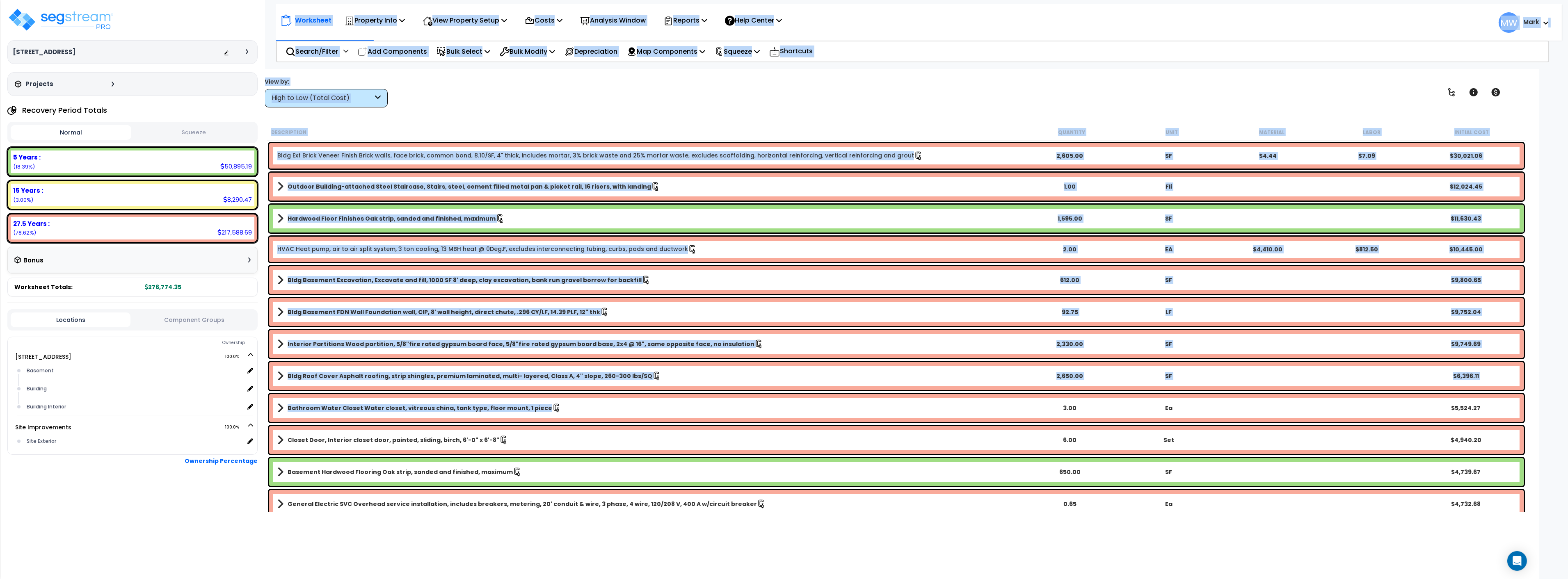
click at [496, 117] on div "Worksheet Property Info Property Setup Add Property Unit Template property Clon…" at bounding box center [896, 358] width 1286 height 579
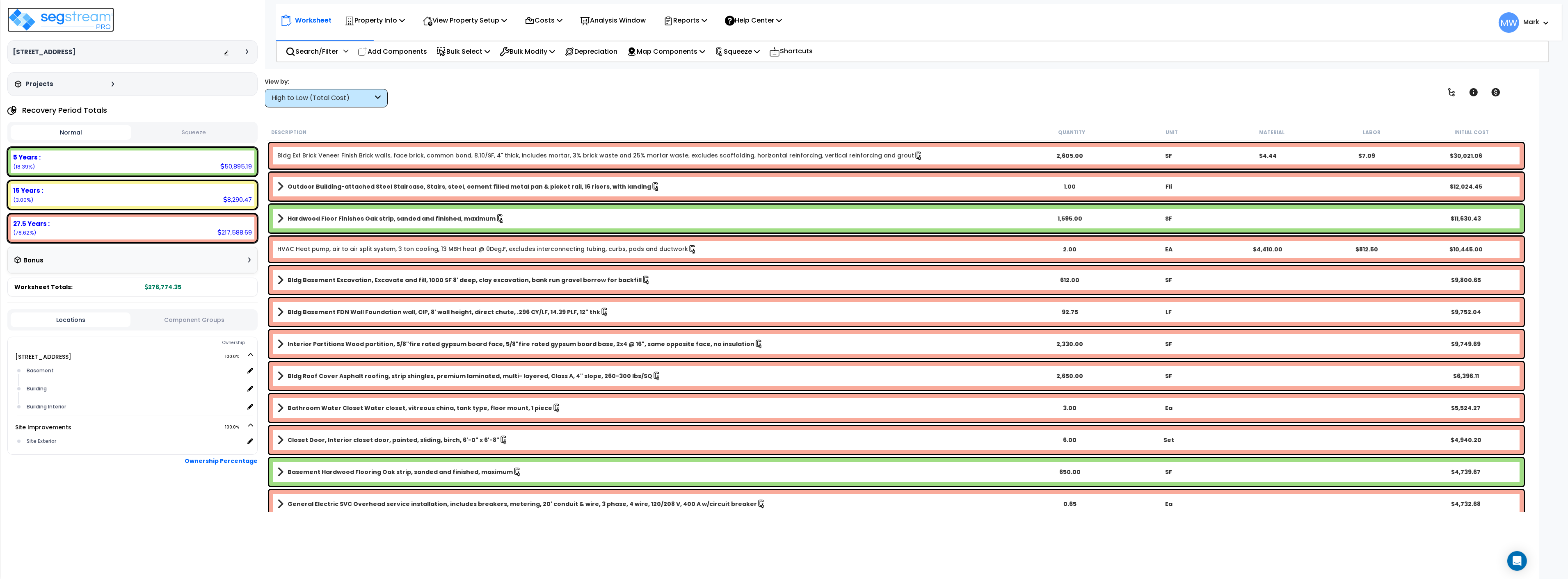
click at [67, 26] on img at bounding box center [60, 19] width 107 height 25
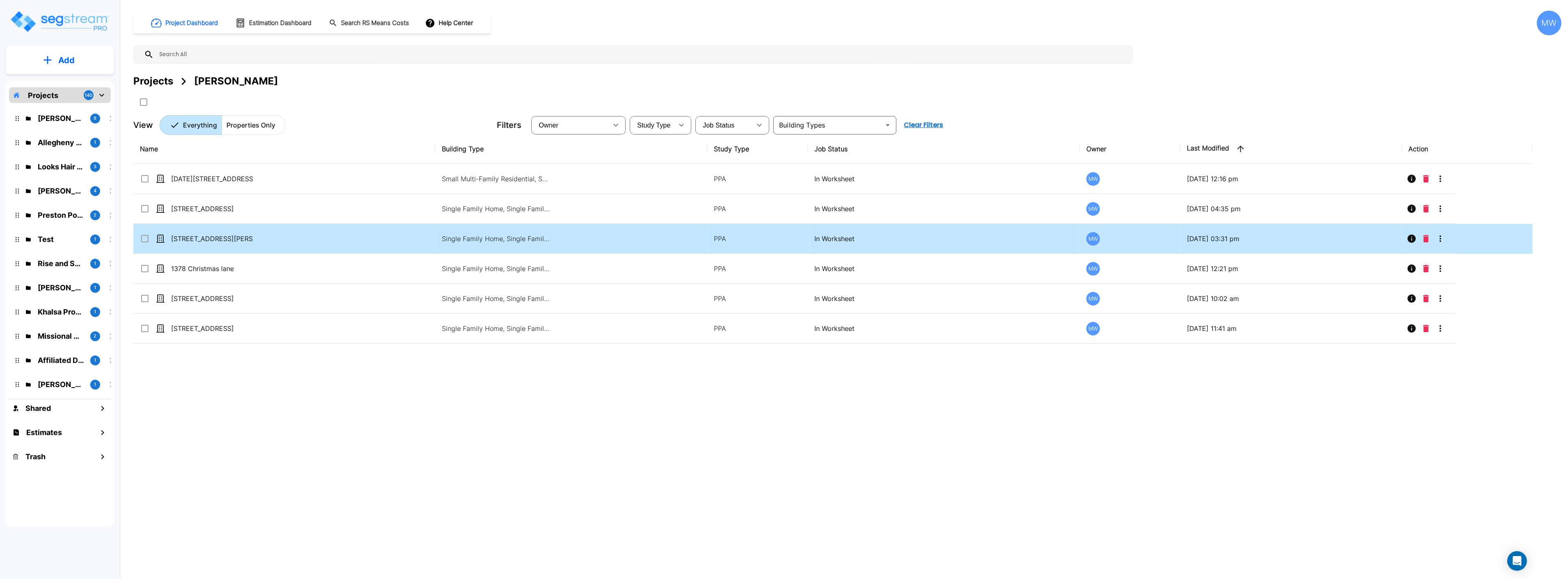
click at [390, 226] on td "[STREET_ADDRESS][PERSON_NAME]" at bounding box center [285, 239] width 302 height 30
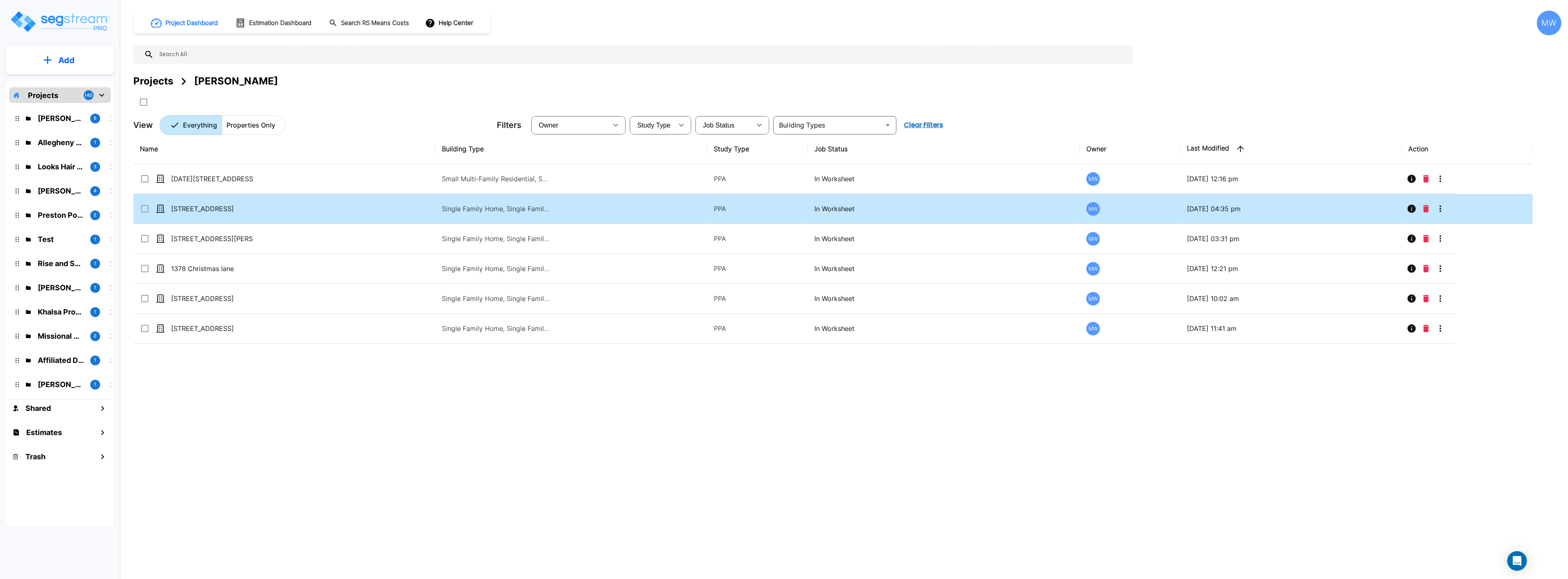
checkbox input "true"
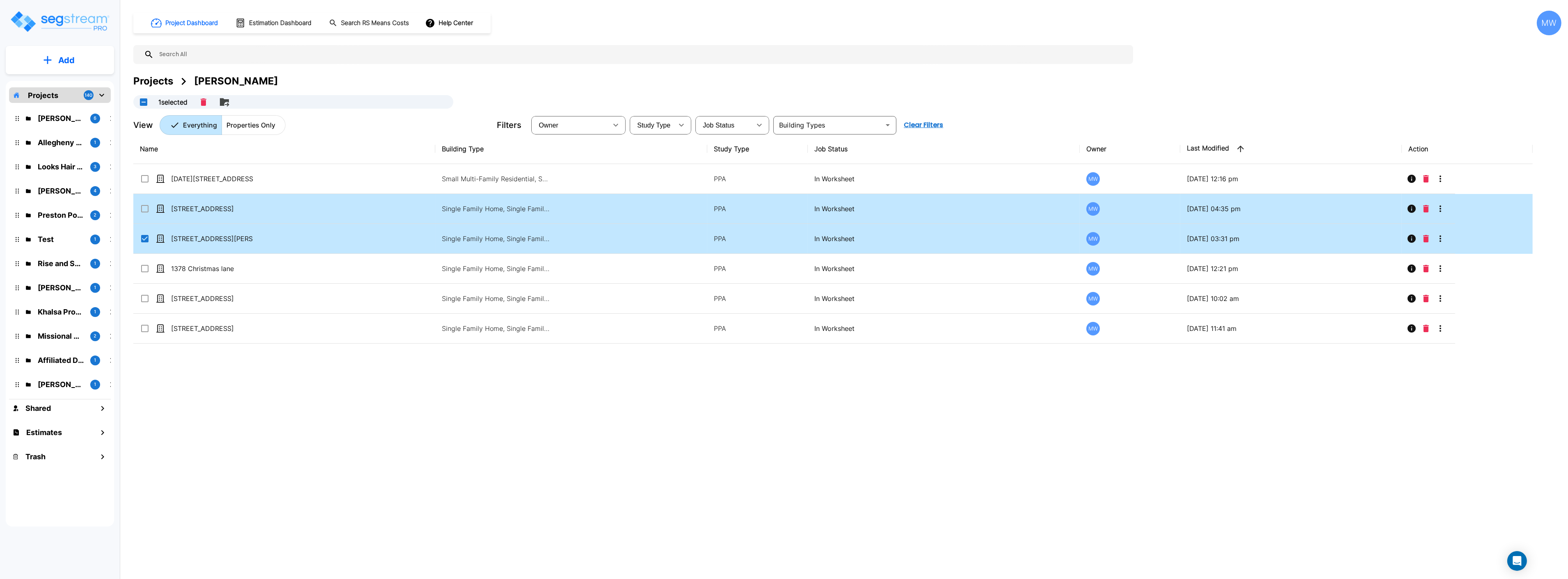
click at [391, 214] on td "[STREET_ADDRESS]" at bounding box center [285, 208] width 302 height 30
checkbox input "true"
click at [264, 248] on td "[STREET_ADDRESS][PERSON_NAME]" at bounding box center [285, 239] width 302 height 30
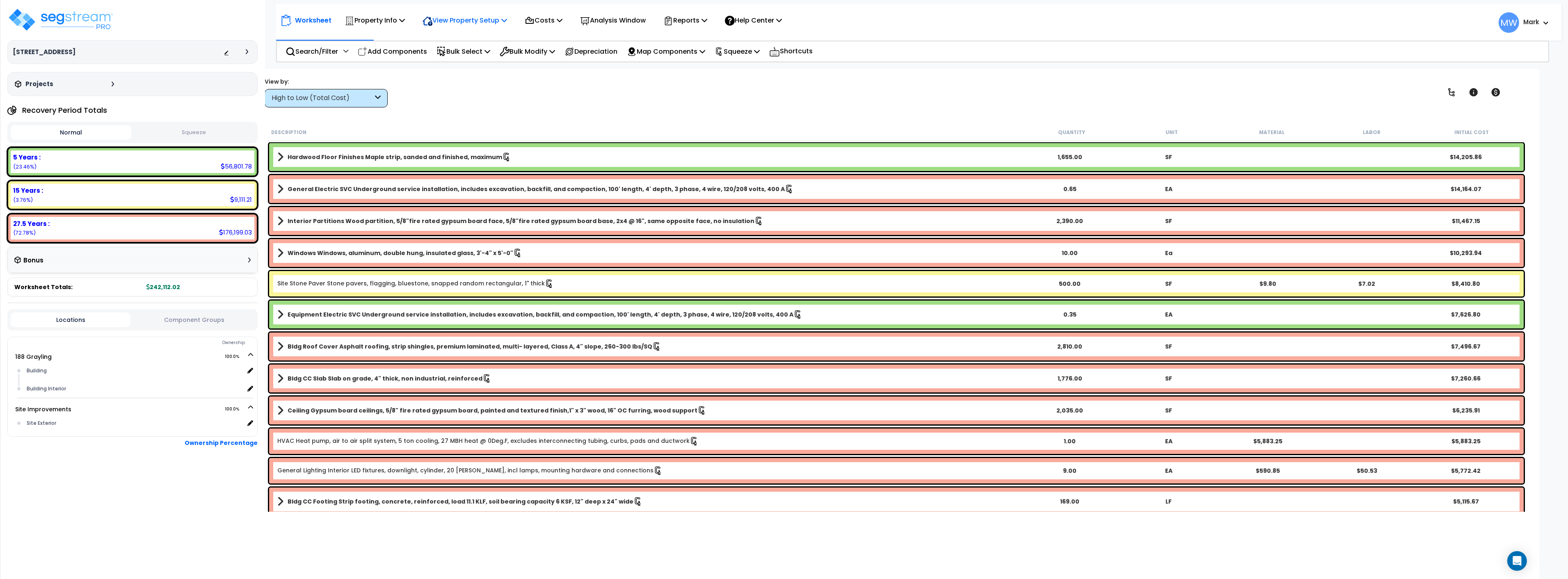
click at [405, 22] on p "View Property Setup" at bounding box center [375, 20] width 60 height 11
click at [547, 84] on div "View by: High to Low (Total Cost) High to Low (Total Cost)" at bounding box center [896, 92] width 1269 height 31
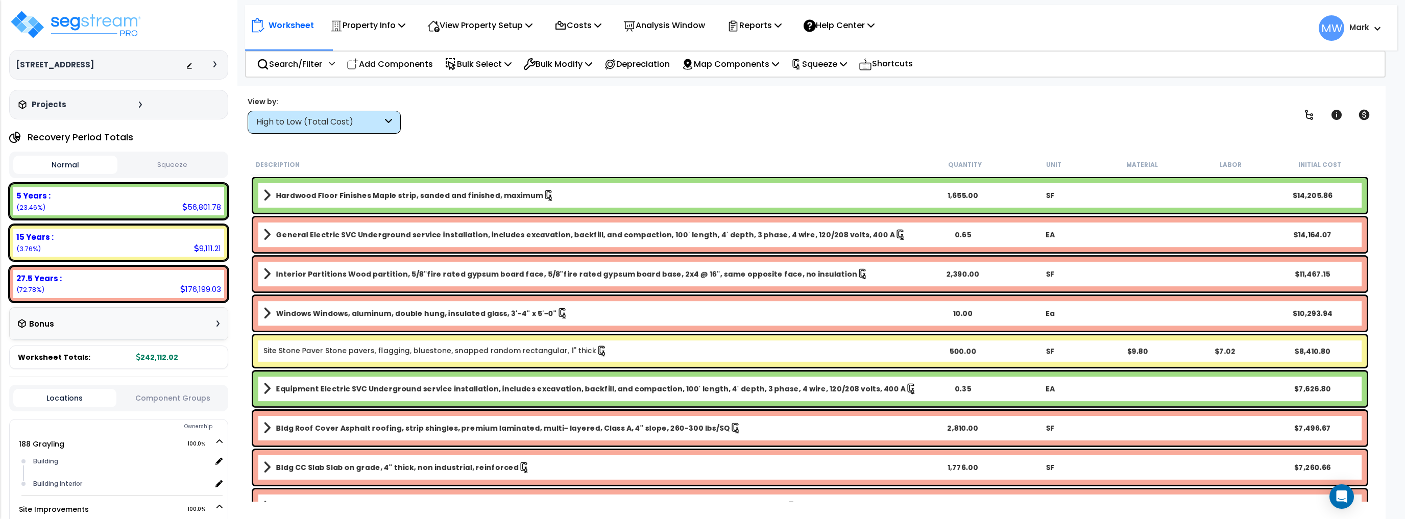
click at [506, 111] on div "View by: High to Low (Total Cost) High to Low (Total Cost)" at bounding box center [810, 115] width 1132 height 38
click at [392, 27] on p "Property Info" at bounding box center [367, 25] width 75 height 14
click at [405, 22] on p "View Property Setup" at bounding box center [367, 25] width 75 height 14
click at [484, 70] on link "View Questionnaire" at bounding box center [472, 70] width 101 height 20
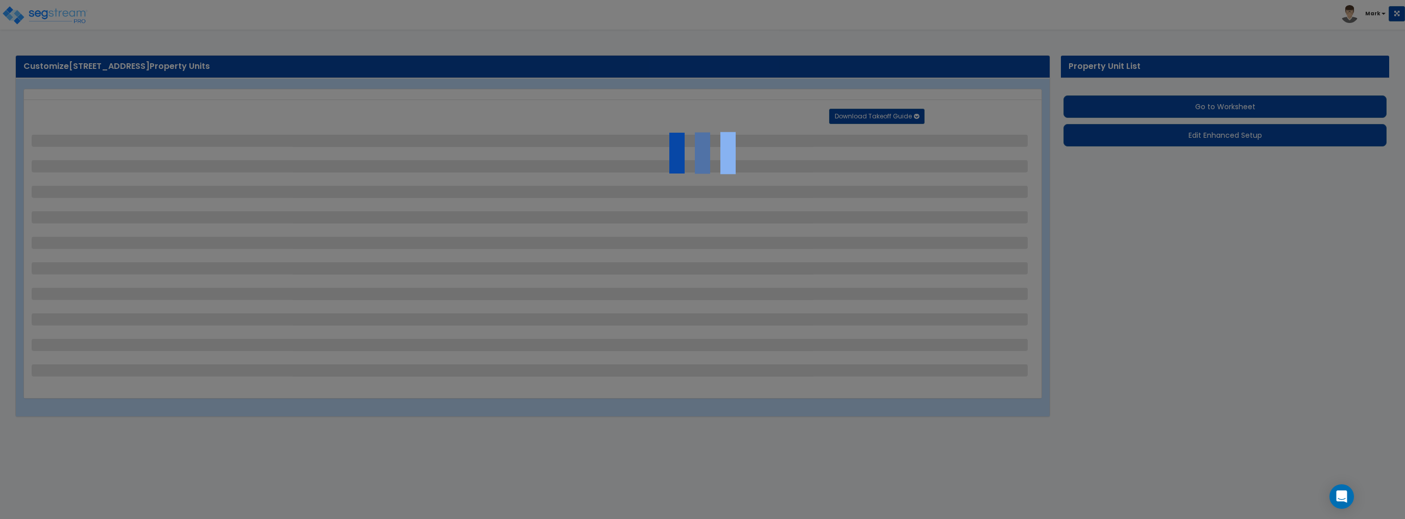
select select "2"
select select "1"
select select "2"
select select "1"
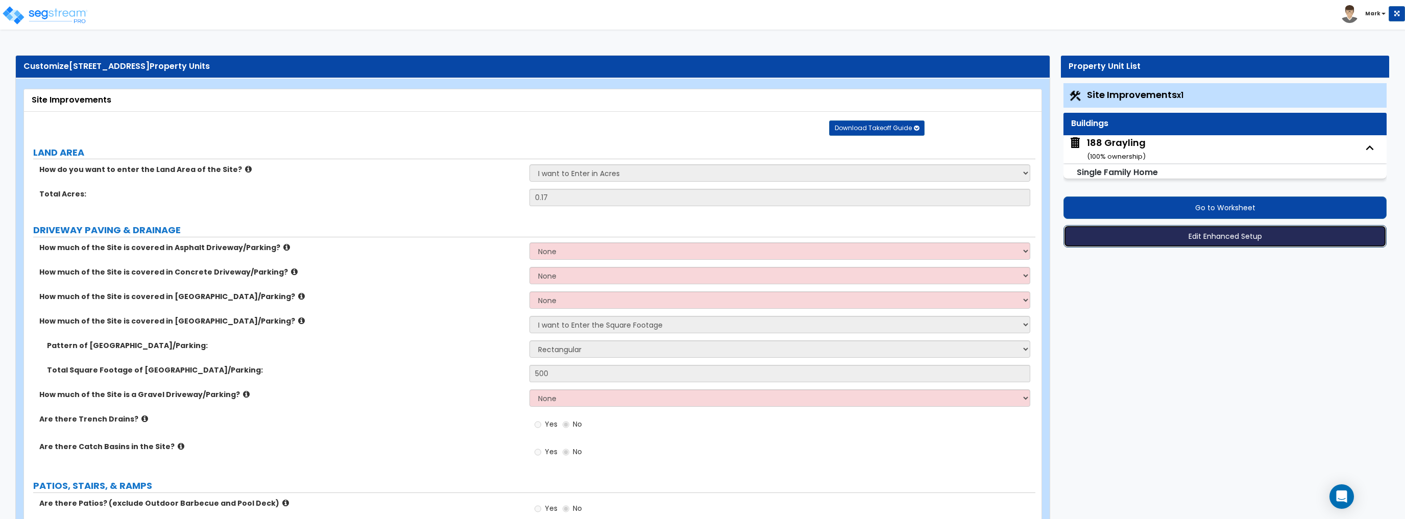
click at [1225, 240] on button "Edit Enhanced Setup" at bounding box center [1224, 236] width 323 height 22
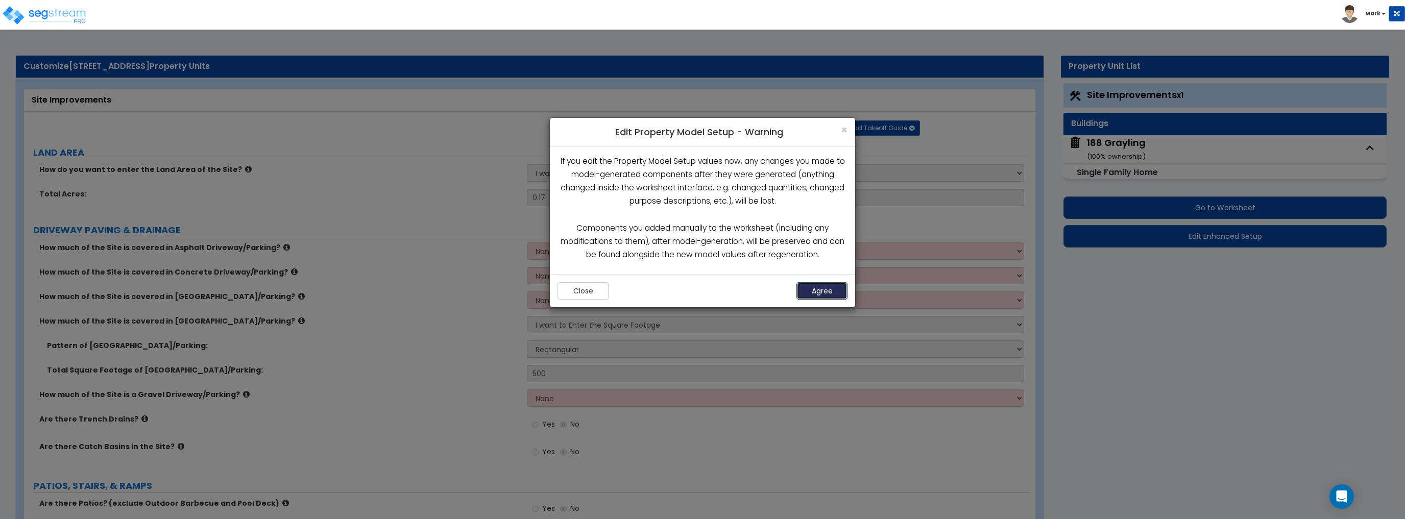
click at [833, 292] on button "Agree" at bounding box center [821, 290] width 51 height 17
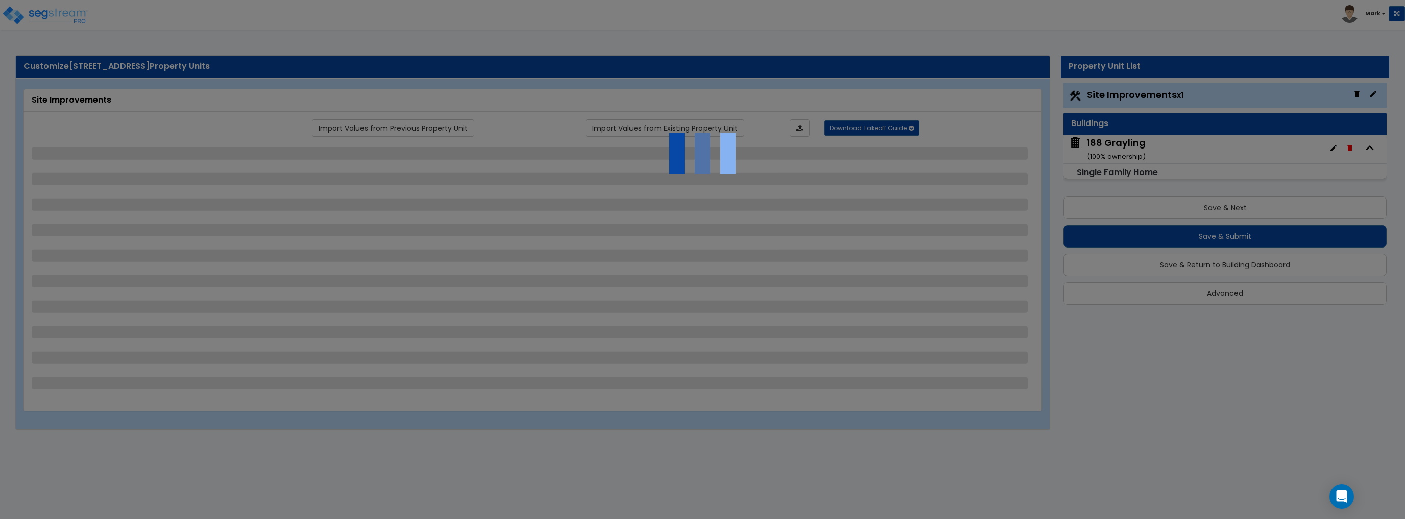
select select "2"
select select "1"
select select "2"
select select "1"
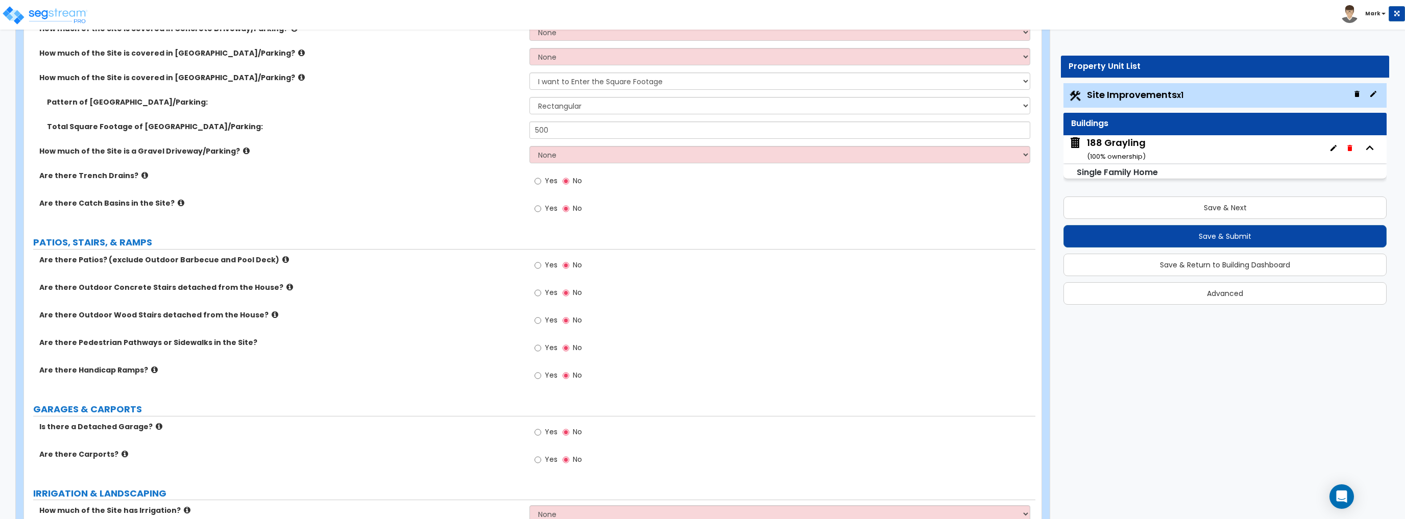
scroll to position [245, 0]
click at [1164, 210] on button "Save & Next" at bounding box center [1224, 207] width 323 height 22
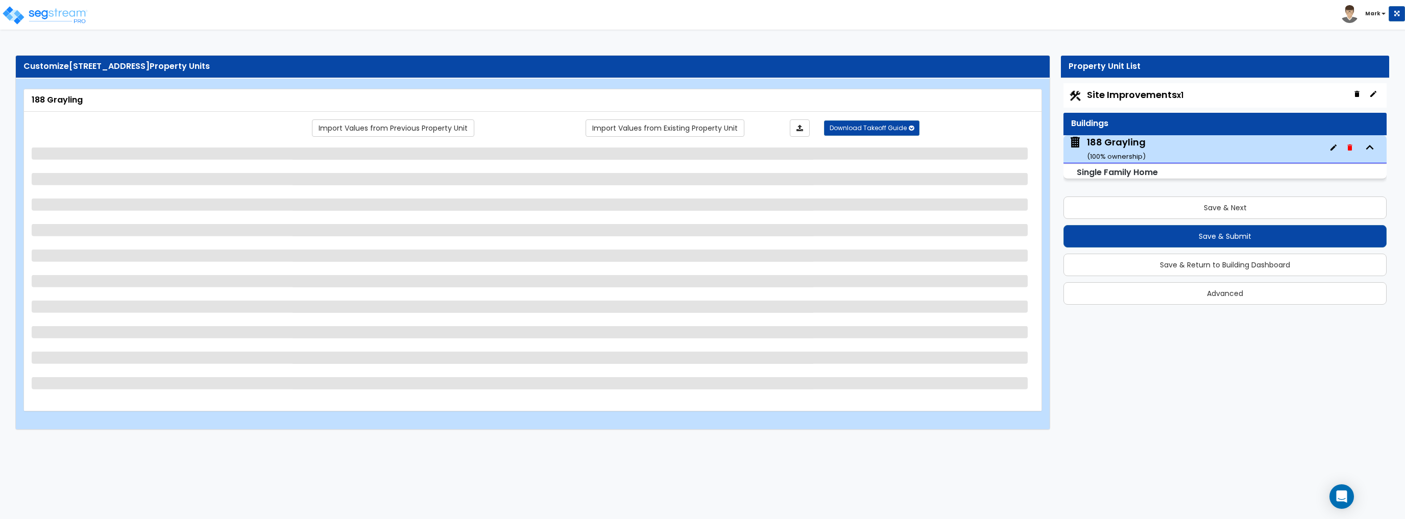
select select "2"
select select "7"
select select "3"
select select "2"
select select "1"
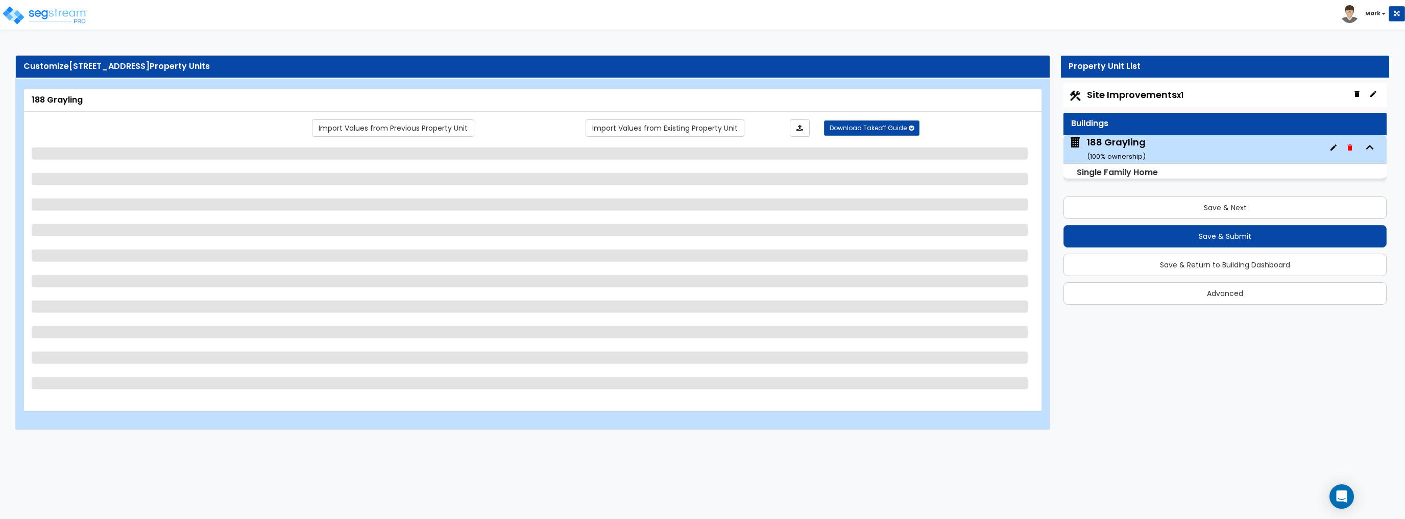
select select "2"
select select "4"
select select "5"
select select "1"
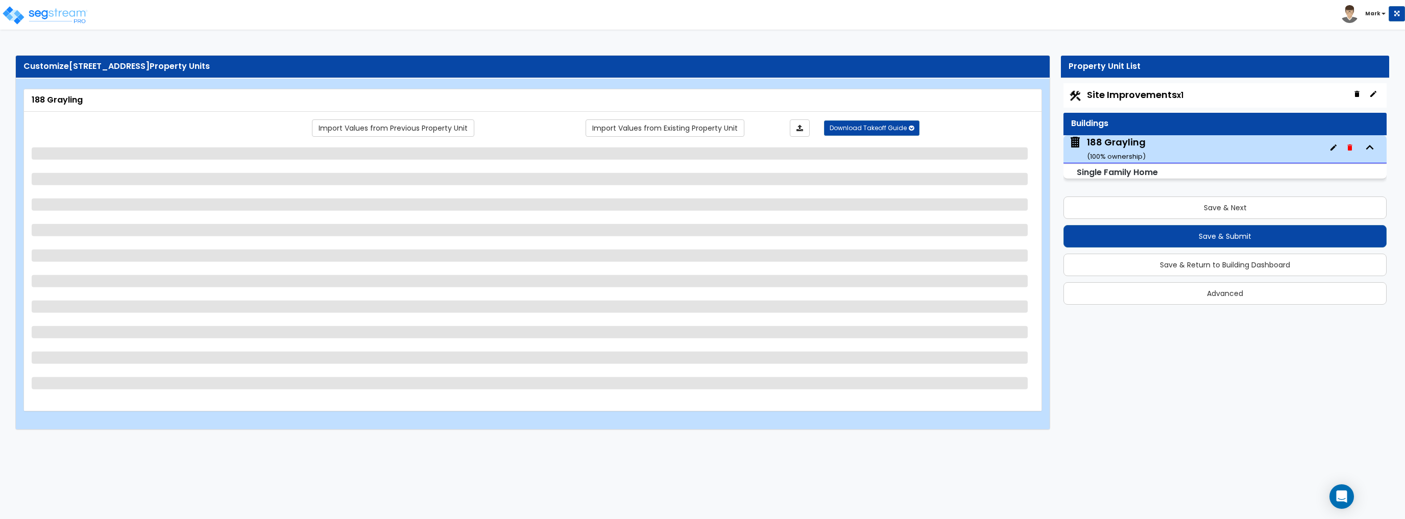
select select "2"
select select "1"
select select "2"
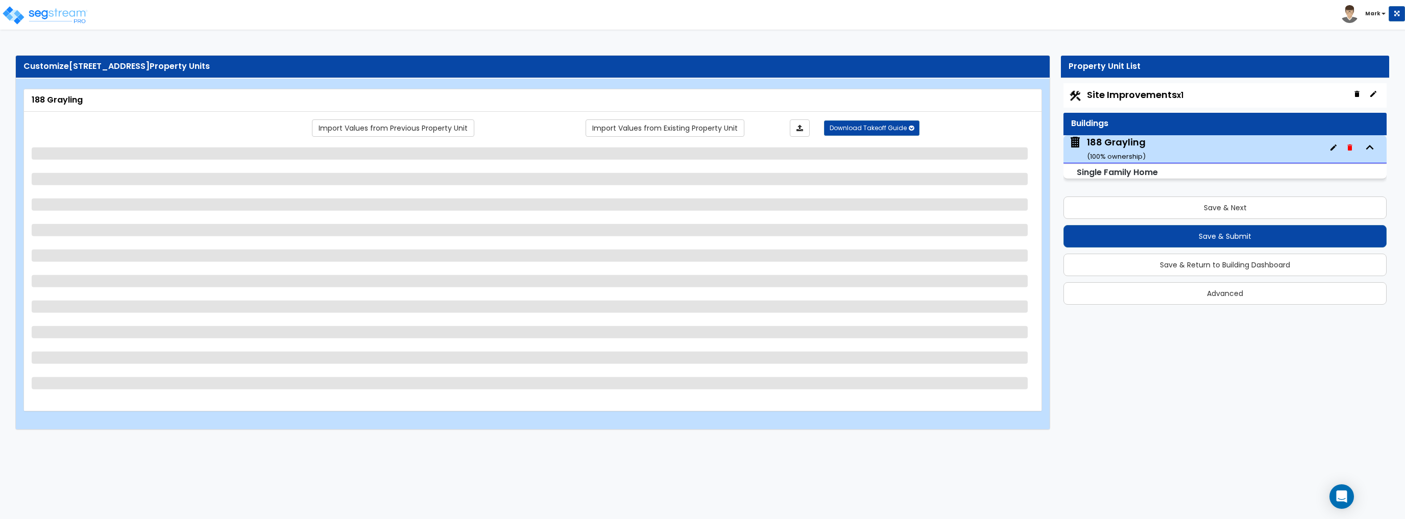
select select "2"
select select "1"
select select "2"
select select "1"
select select "2"
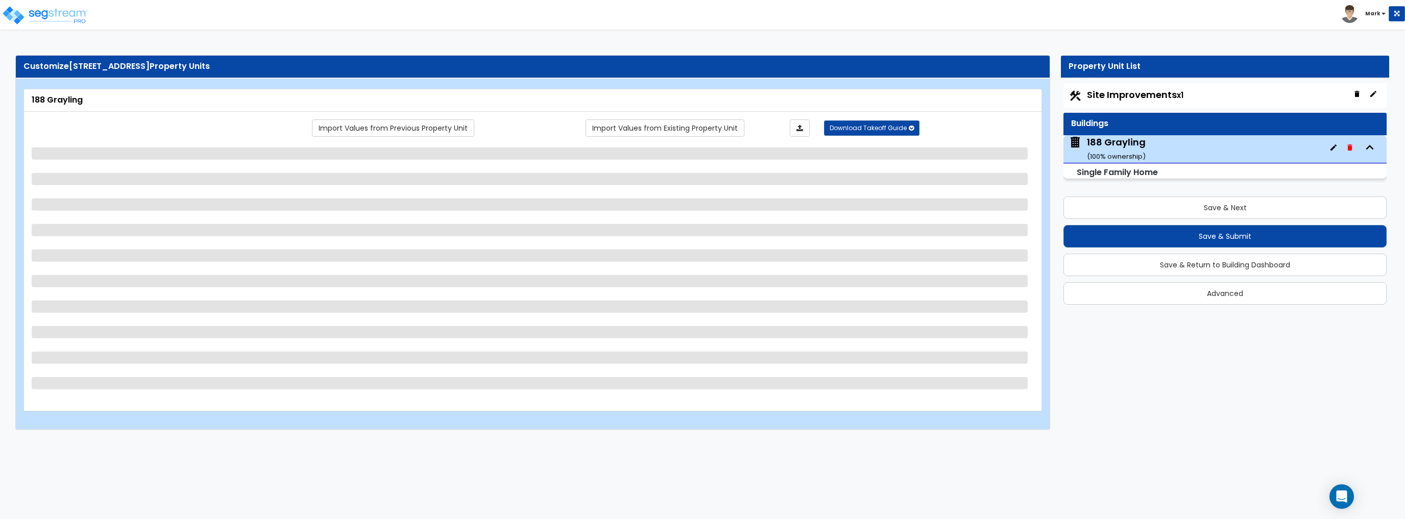
select select "2"
select select "1"
select select "5"
select select "3"
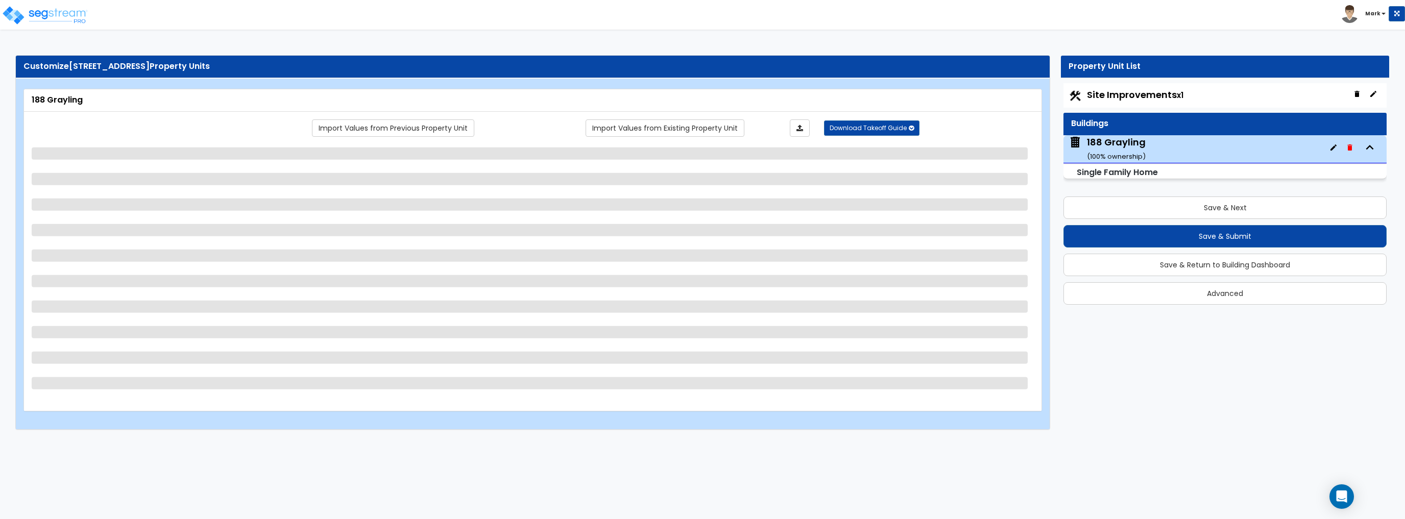
select select "2"
select select "3"
select select "4"
select select "1"
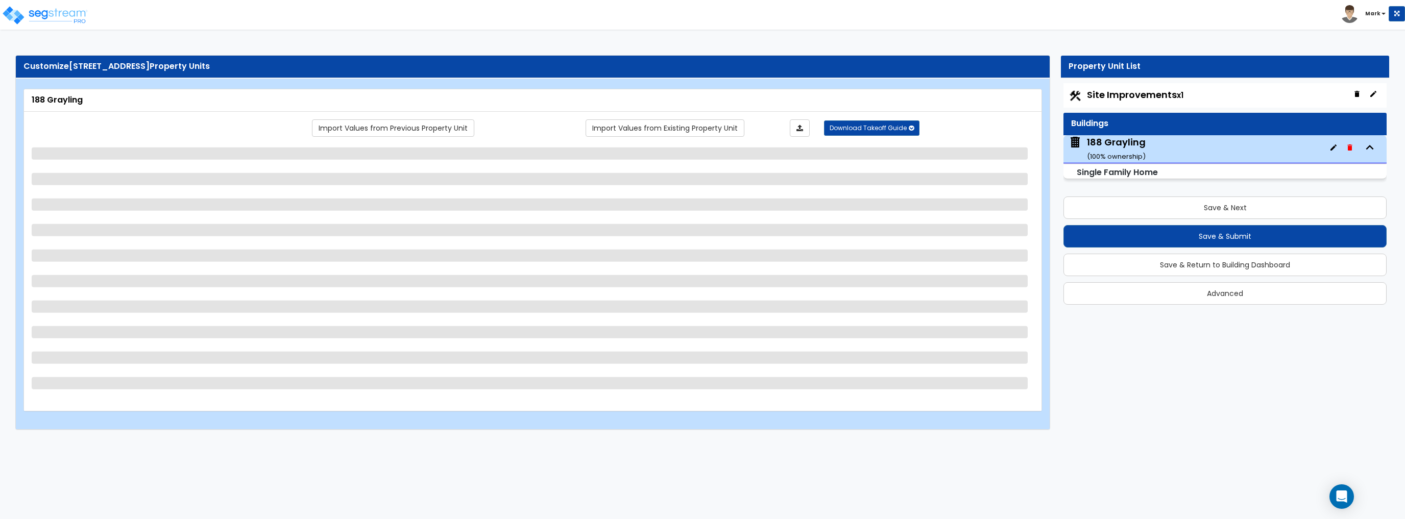
select select "2"
select select "3"
select select "4"
select select "1"
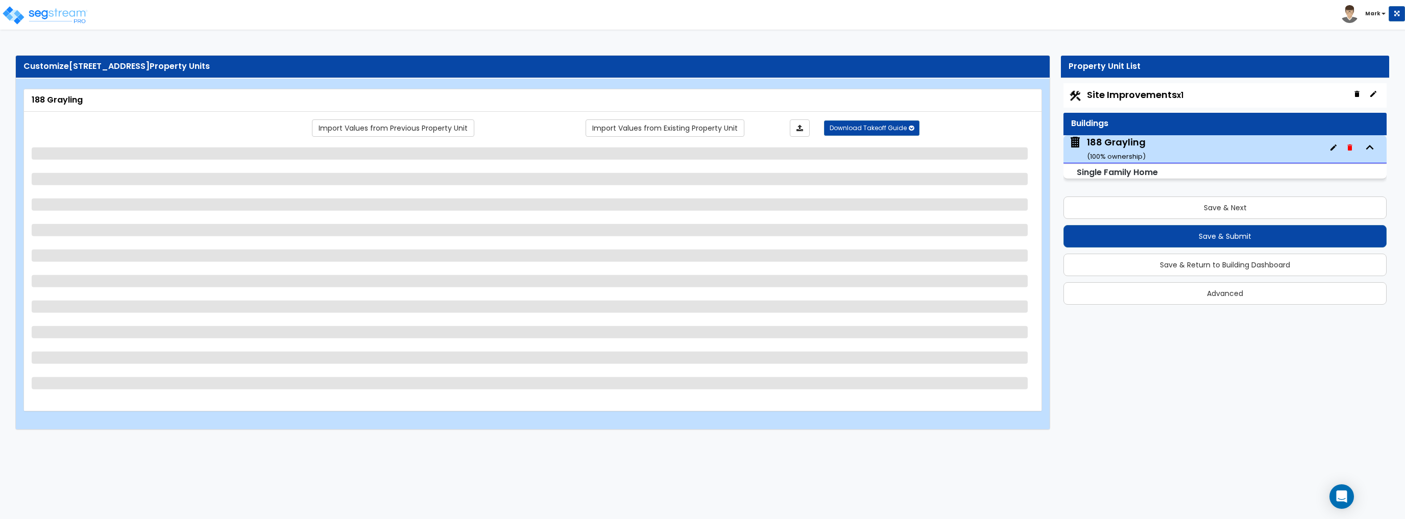
select select "2"
select select "1"
select select "2"
select select "4"
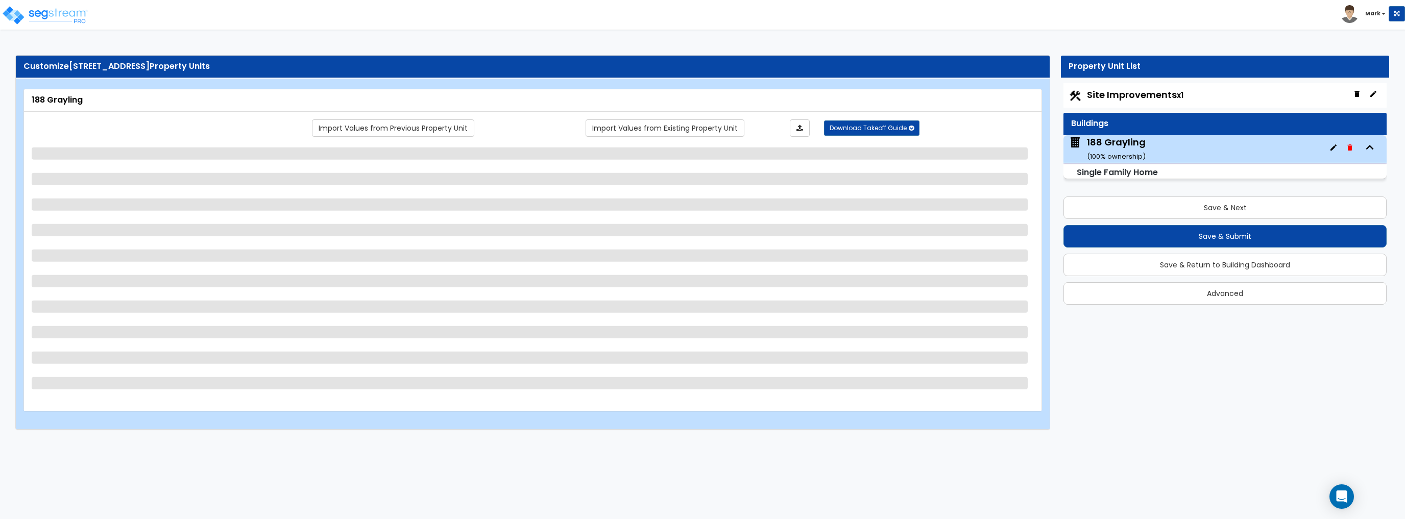
select select "4"
select select "1"
select select "2"
select select "1"
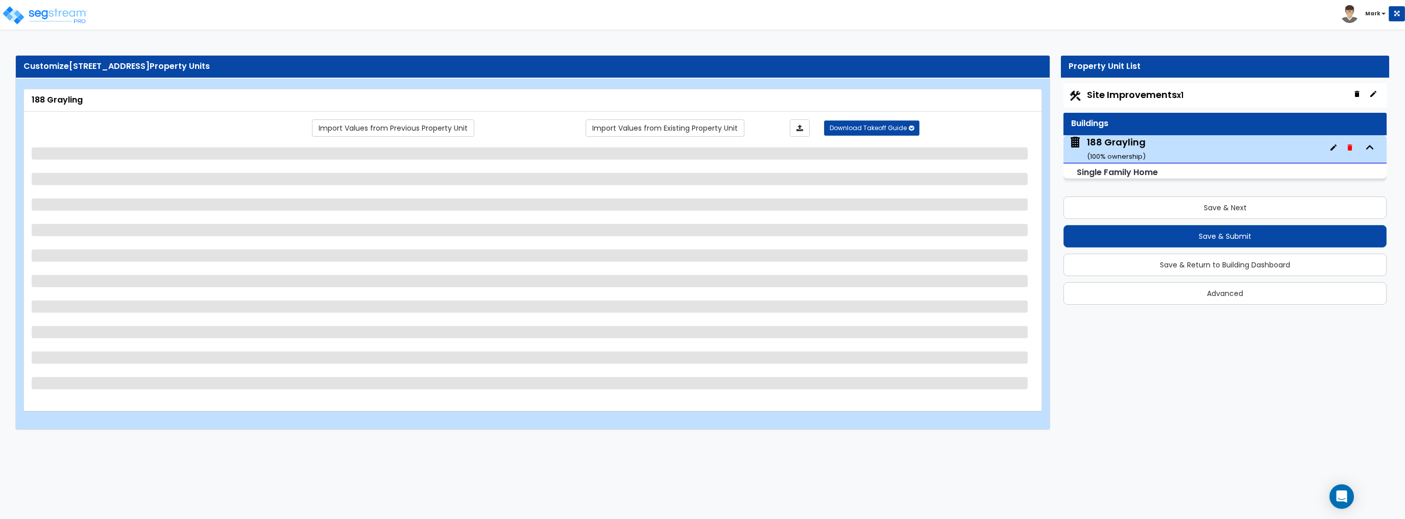
select select "2"
select select "1"
select select "2"
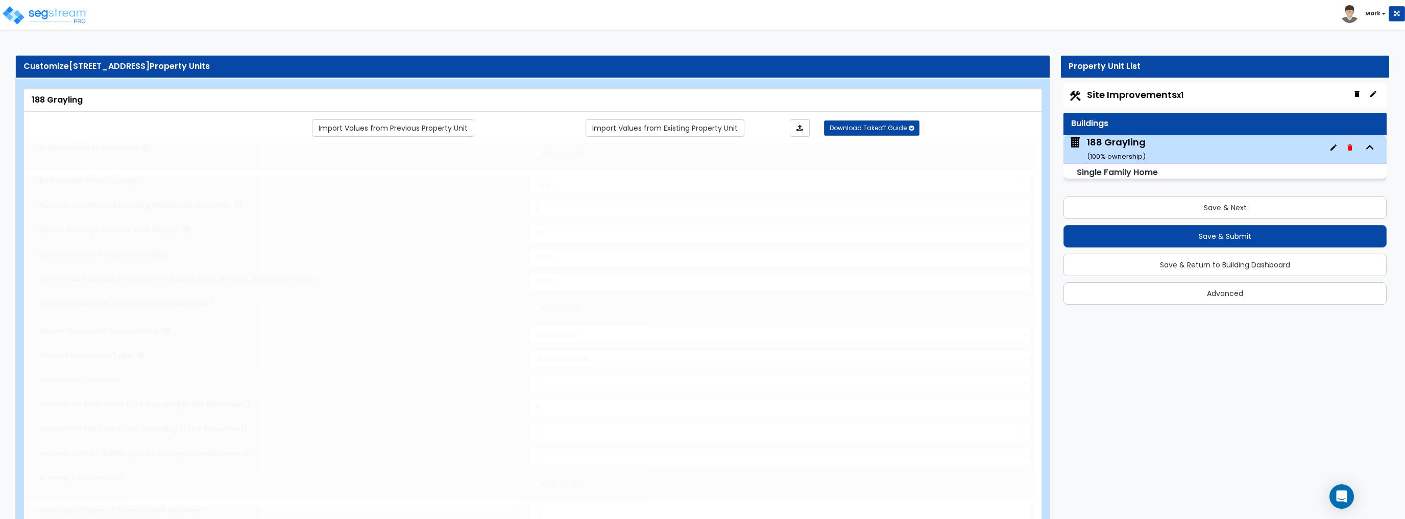
type input "4"
radio input "true"
select select "1"
type input "1"
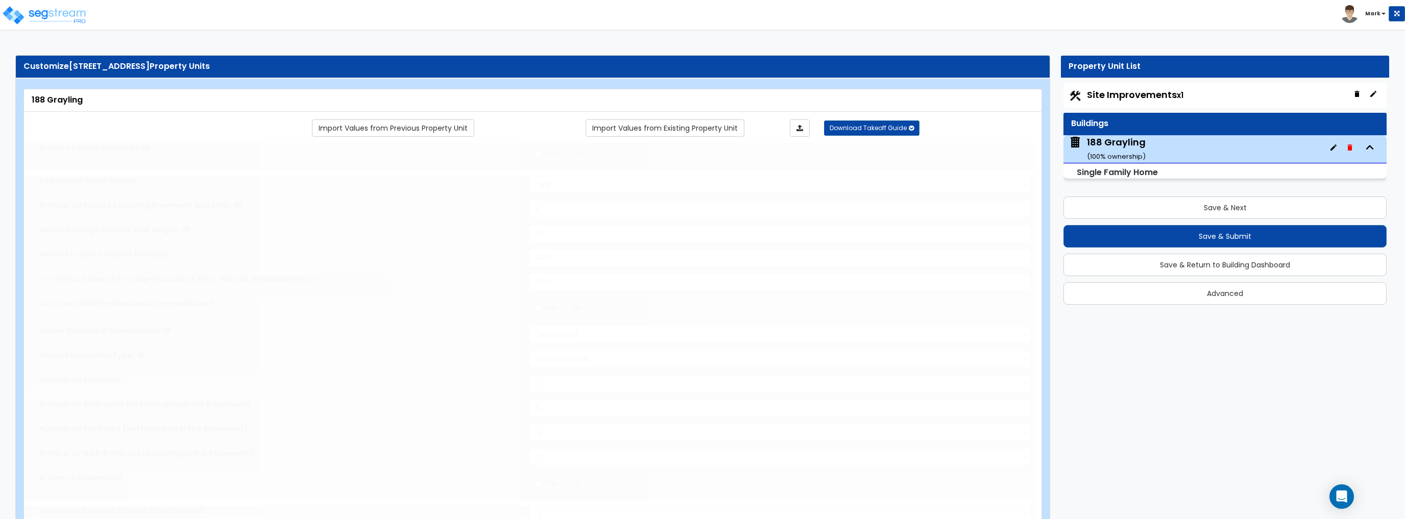
select select "2"
type input "2"
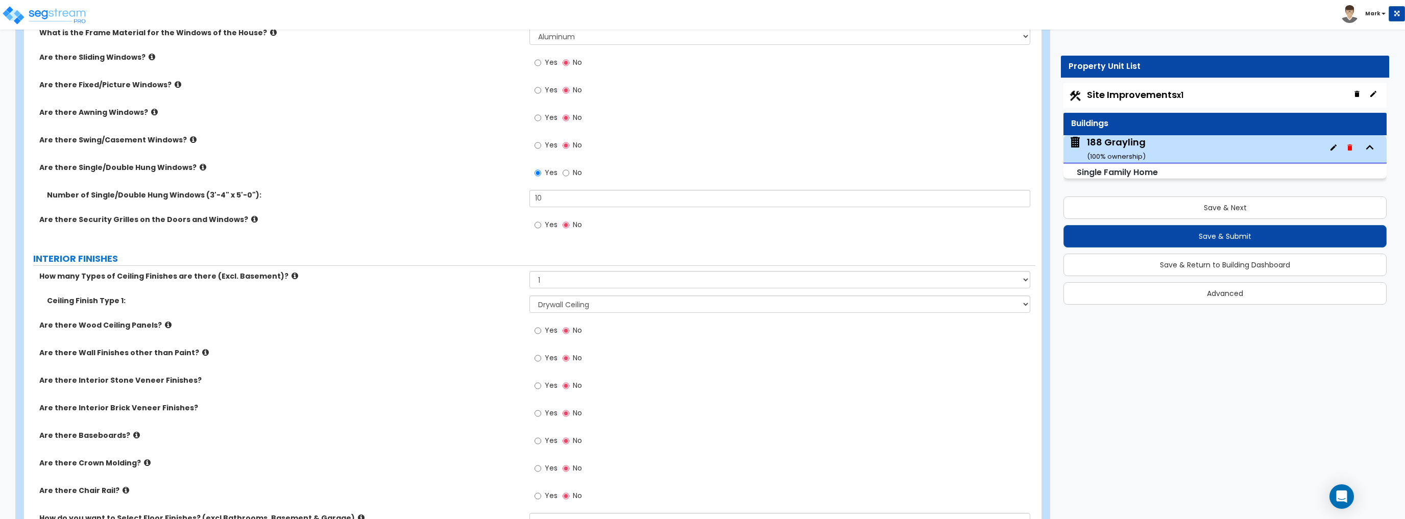
scroll to position [2123, 0]
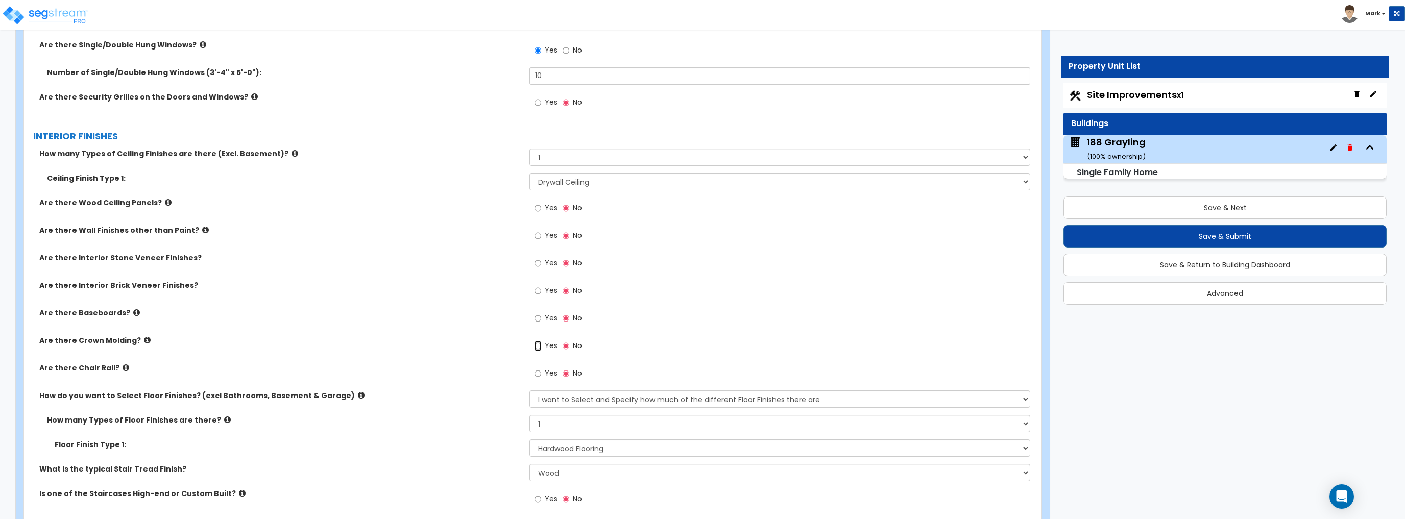
click at [538, 345] on input "Yes" at bounding box center [537, 345] width 7 height 11
radio input "true"
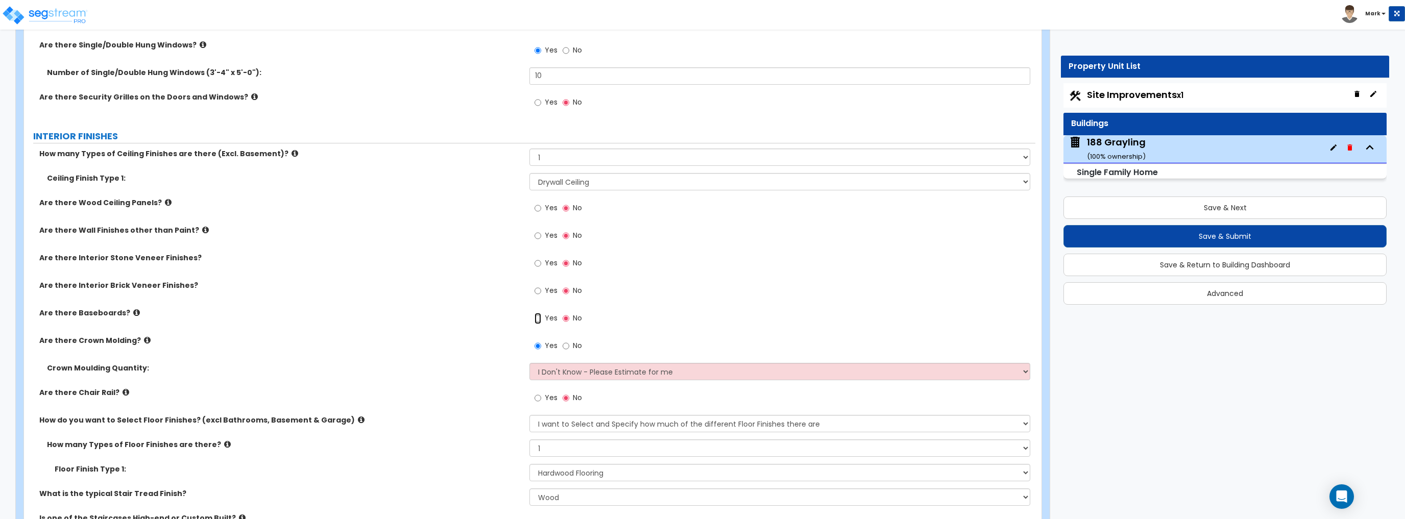
click at [540, 315] on input "Yes" at bounding box center [537, 318] width 7 height 11
radio input "true"
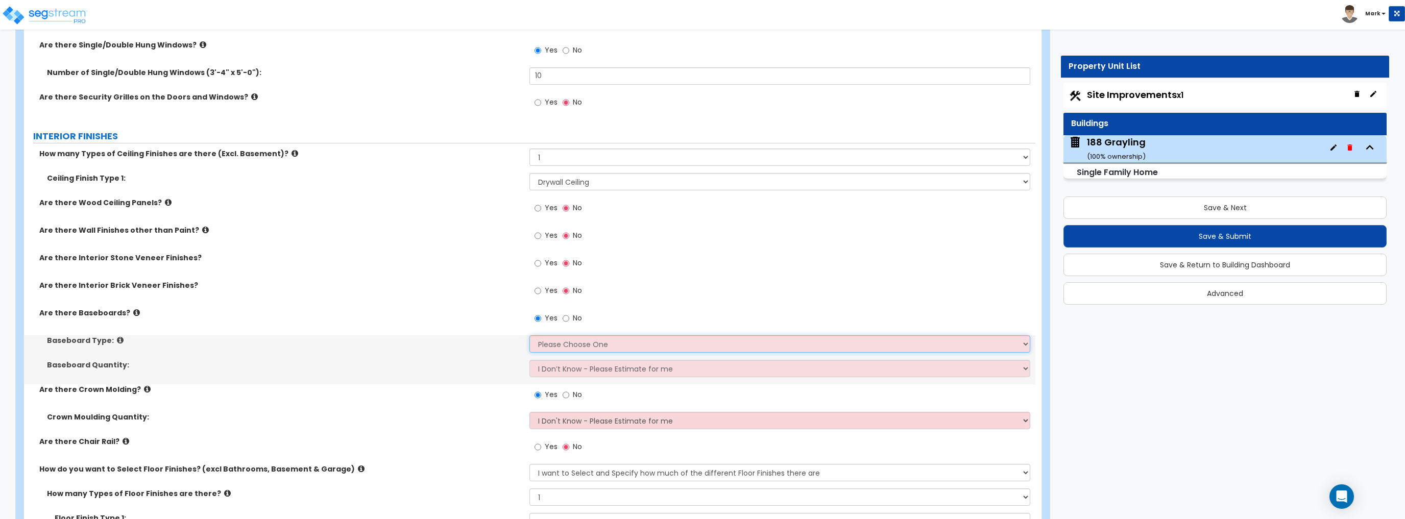
click at [581, 346] on select "Please Choose One Wood Vinyl Carpet Tile" at bounding box center [779, 343] width 500 height 17
select select "1"
click at [529, 335] on select "Please Choose One Wood Vinyl Carpet Tile" at bounding box center [779, 343] width 500 height 17
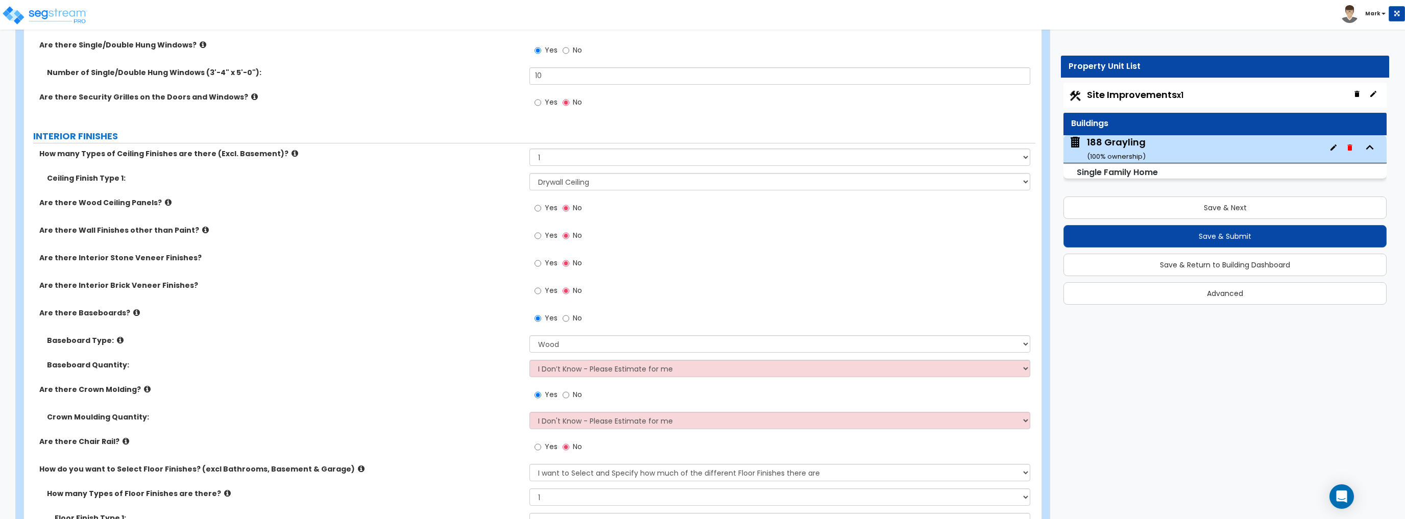
click at [663, 283] on div "Yes No" at bounding box center [781, 294] width 505 height 28
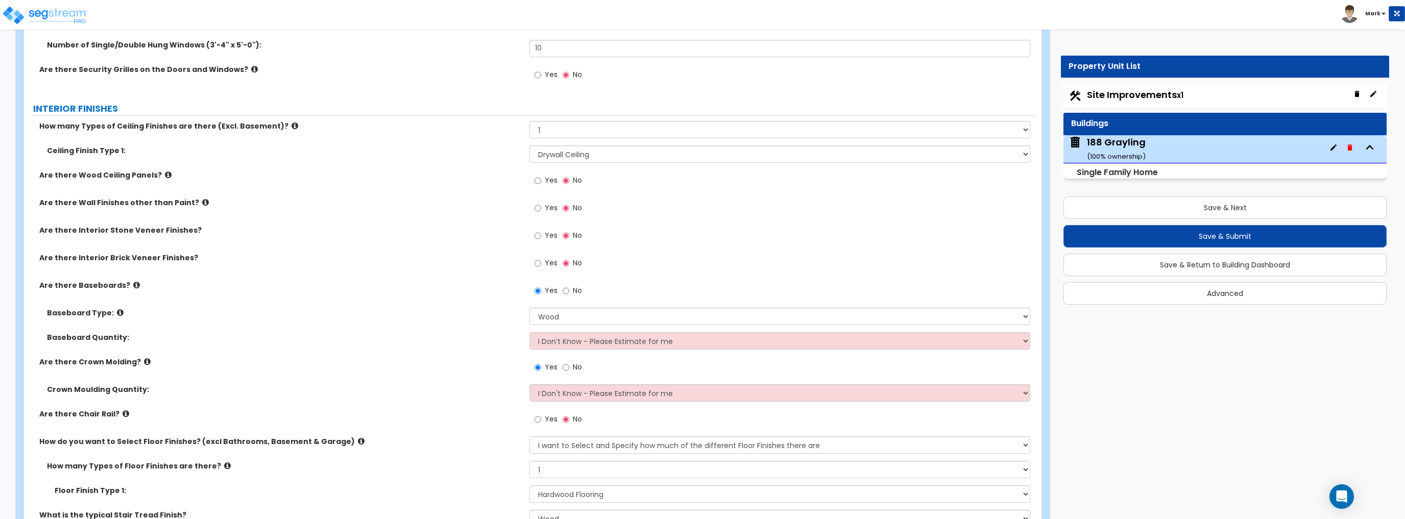
scroll to position [2164, 0]
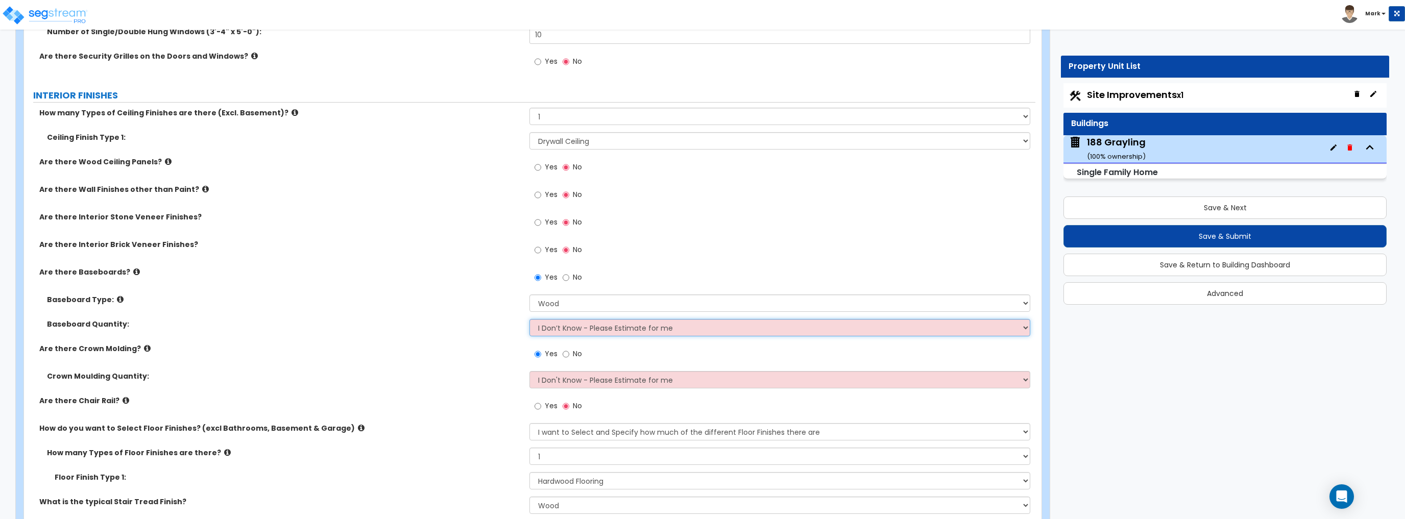
click at [619, 330] on select "I Don’t Know - Please Estimate for me I want to Enter the Linear Footage" at bounding box center [779, 327] width 500 height 17
click at [529, 319] on select "I Don’t Know - Please Estimate for me I want to Enter the Linear Footage" at bounding box center [779, 327] width 500 height 17
click at [516, 357] on div "Are there Crown Molding? Yes No" at bounding box center [529, 357] width 1011 height 28
click at [569, 378] on select "I Don't Know - Please Estimate for me I want to Enter the Linear Footage" at bounding box center [779, 379] width 500 height 17
click at [529, 371] on select "I Don't Know - Please Estimate for me I want to Enter the Linear Footage" at bounding box center [779, 379] width 500 height 17
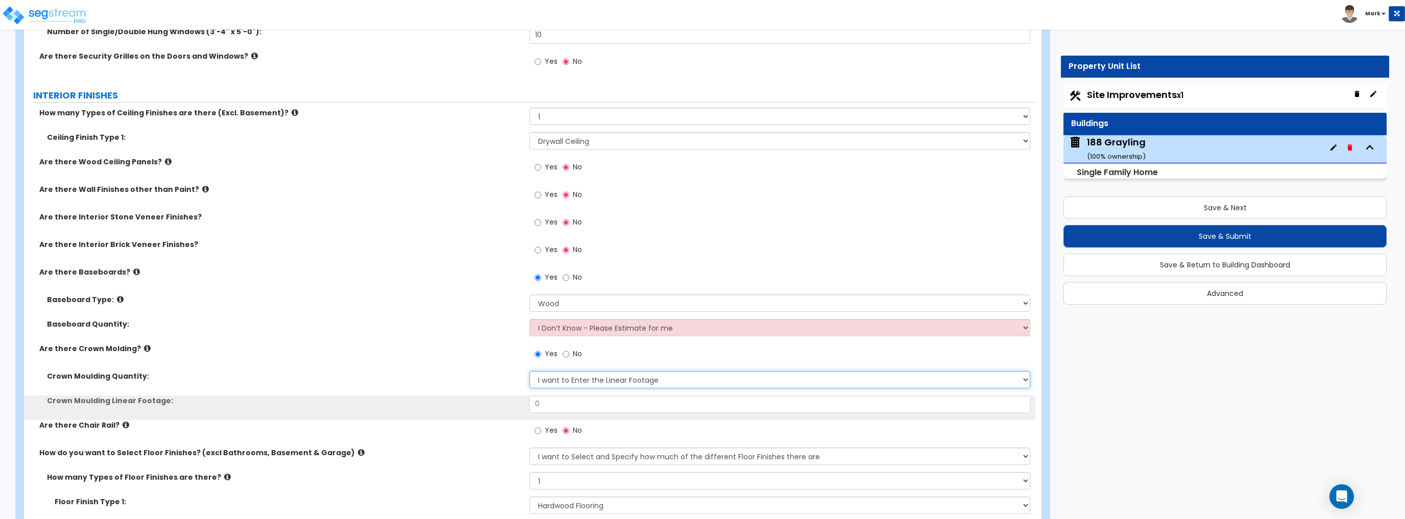
click at [576, 379] on select "I Don't Know - Please Estimate for me I want to Enter the Linear Footage" at bounding box center [779, 379] width 500 height 17
select select "0"
click at [529, 371] on select "I Don't Know - Please Estimate for me I want to Enter the Linear Footage" at bounding box center [779, 379] width 500 height 17
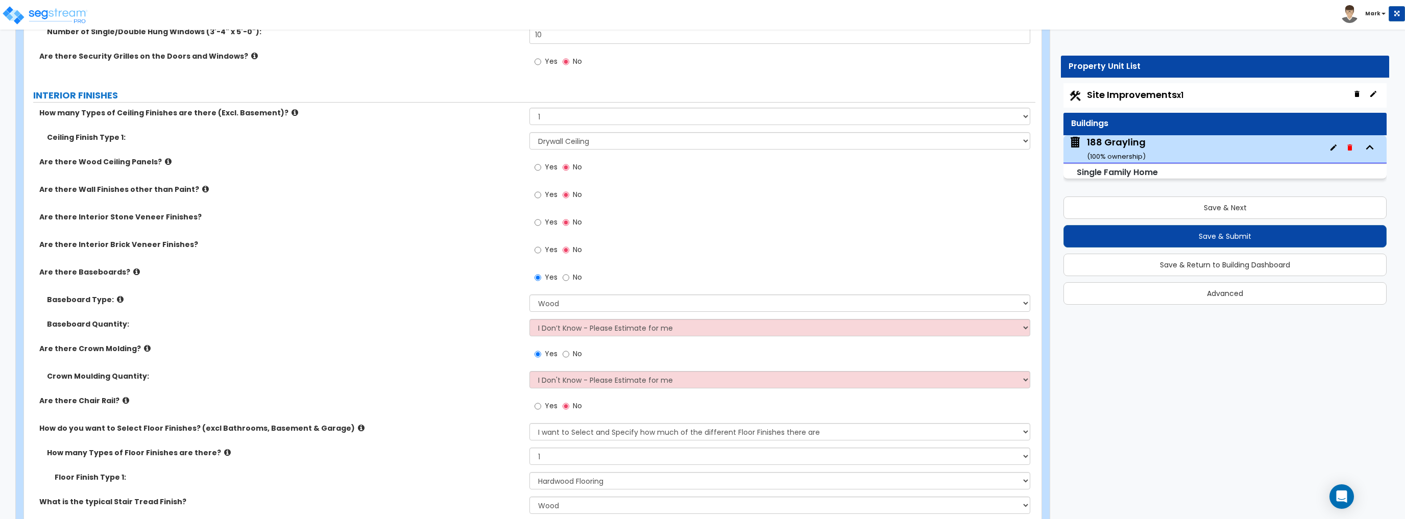
click at [499, 390] on div "Crown Moulding Quantity: I Don't Know - Please Estimate for me I want to Enter …" at bounding box center [529, 383] width 1011 height 24
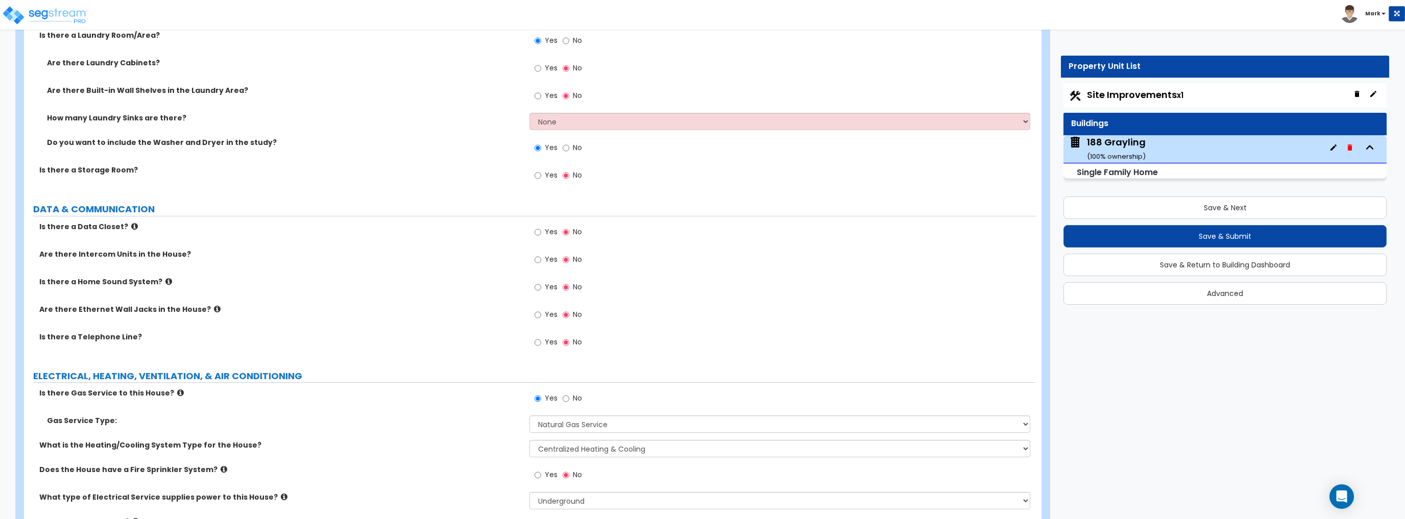
scroll to position [4655, 0]
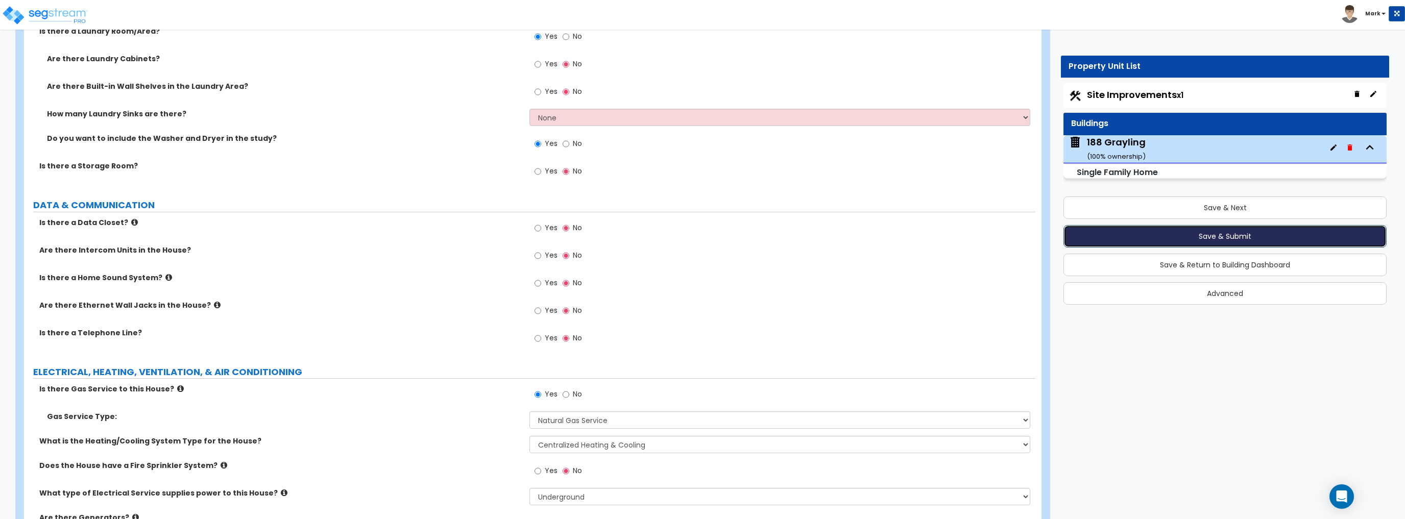
click at [1162, 239] on button "Save & Submit" at bounding box center [1224, 236] width 323 height 22
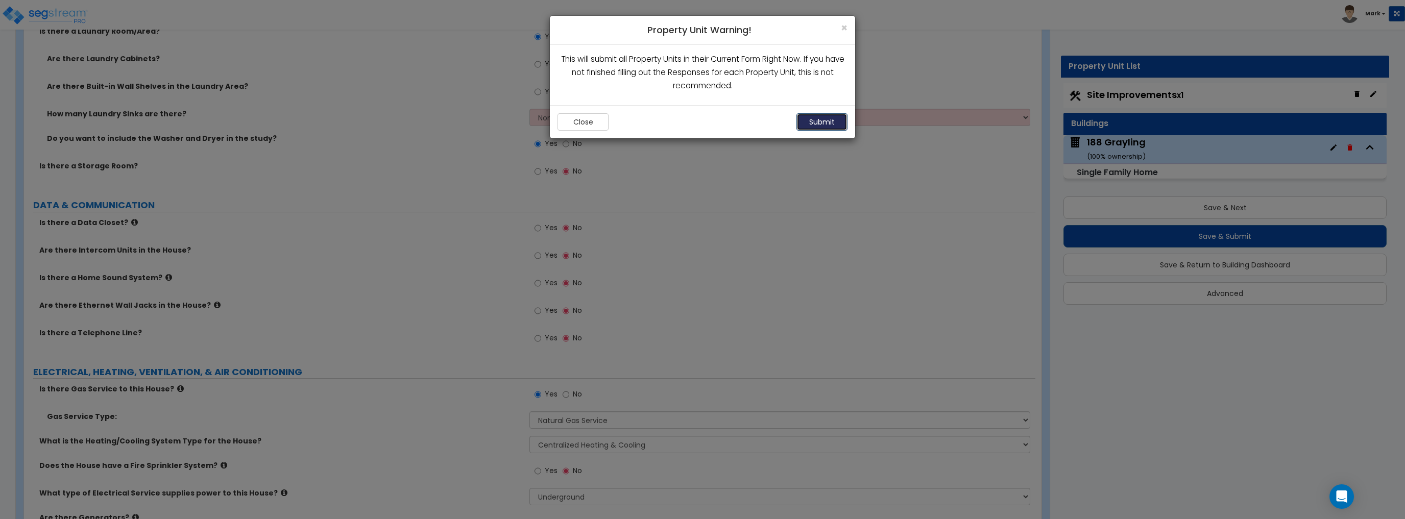
click at [831, 116] on button "Submit" at bounding box center [821, 121] width 51 height 17
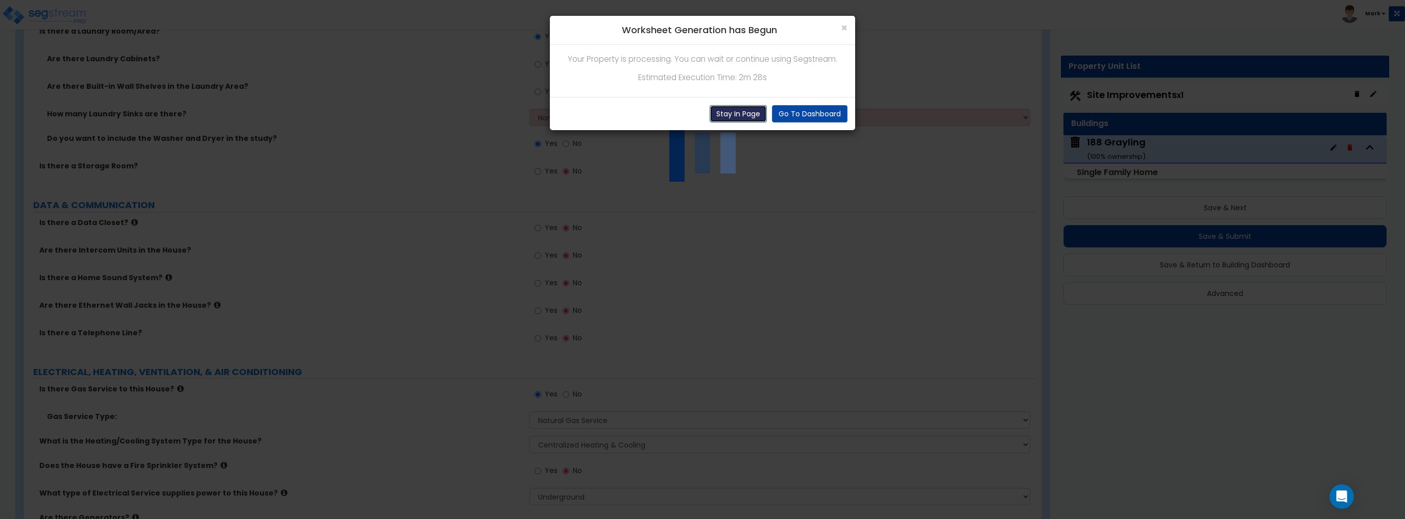
click at [744, 119] on button "Stay In Page" at bounding box center [737, 113] width 57 height 17
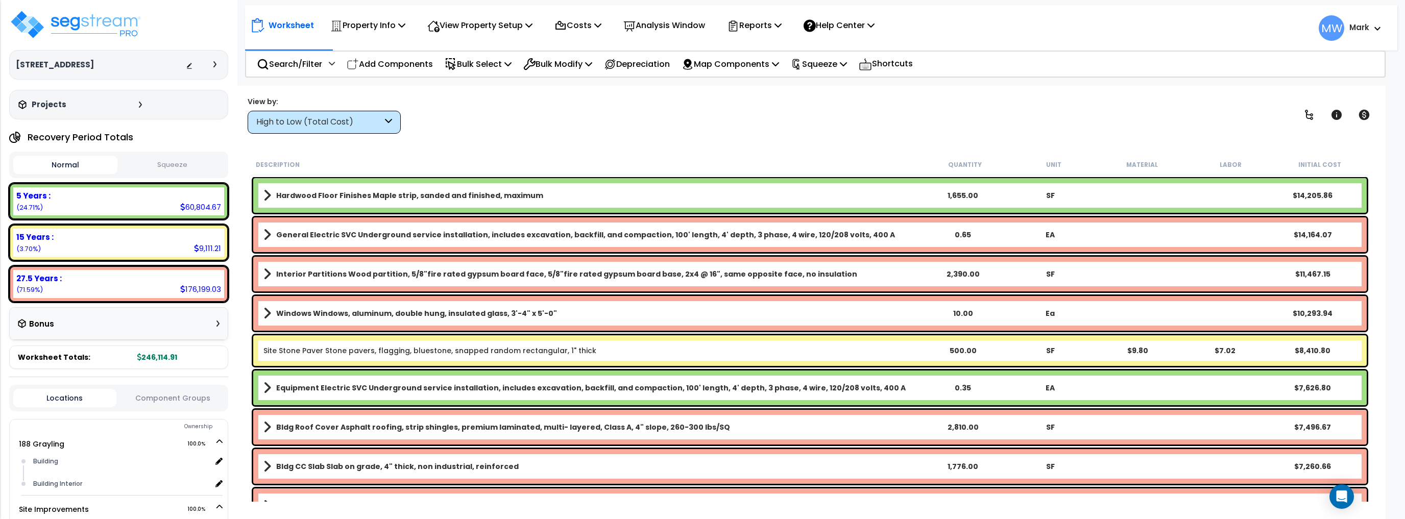
click at [186, 168] on button "Squeeze" at bounding box center [172, 165] width 104 height 18
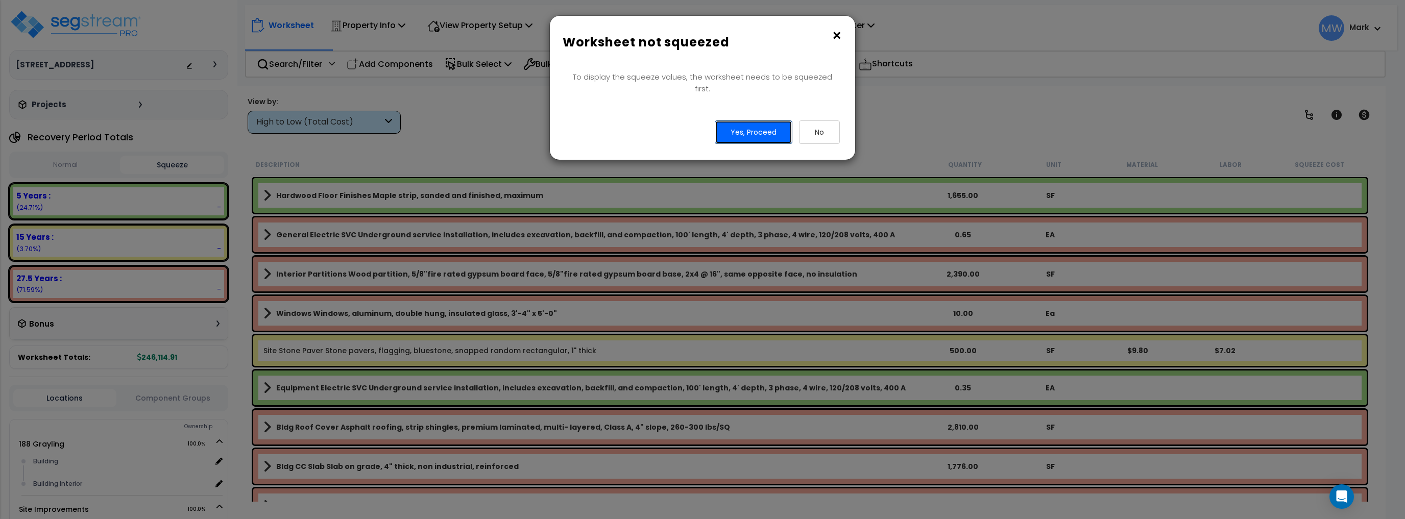
click at [757, 120] on button "Yes, Proceed" at bounding box center [754, 131] width 78 height 23
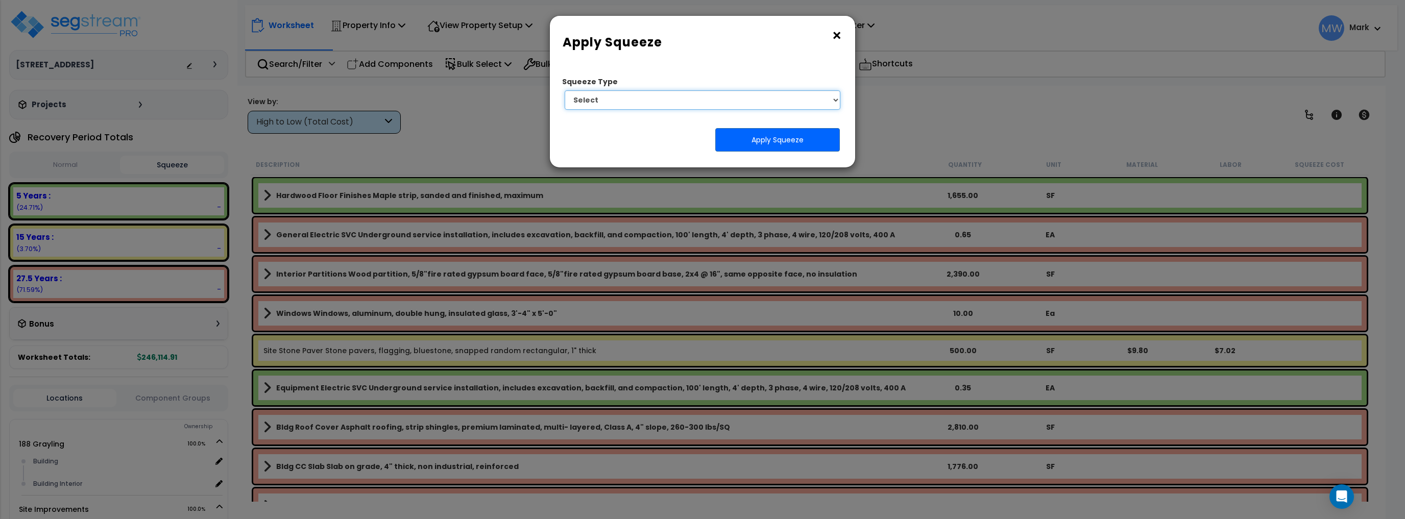
click at [723, 106] on select "Select 1. Squeeze Entire Worksheet 2. Squeeze by Takeoff Cost 3. Squeeze by Uni…" at bounding box center [702, 99] width 276 height 19
select select "squeeze_entire_takeoffsheet"
click at [564, 90] on select "Select 1. Squeeze Entire Worksheet 2. Squeeze by Takeoff Cost 3. Squeeze by Uni…" at bounding box center [702, 99] width 276 height 19
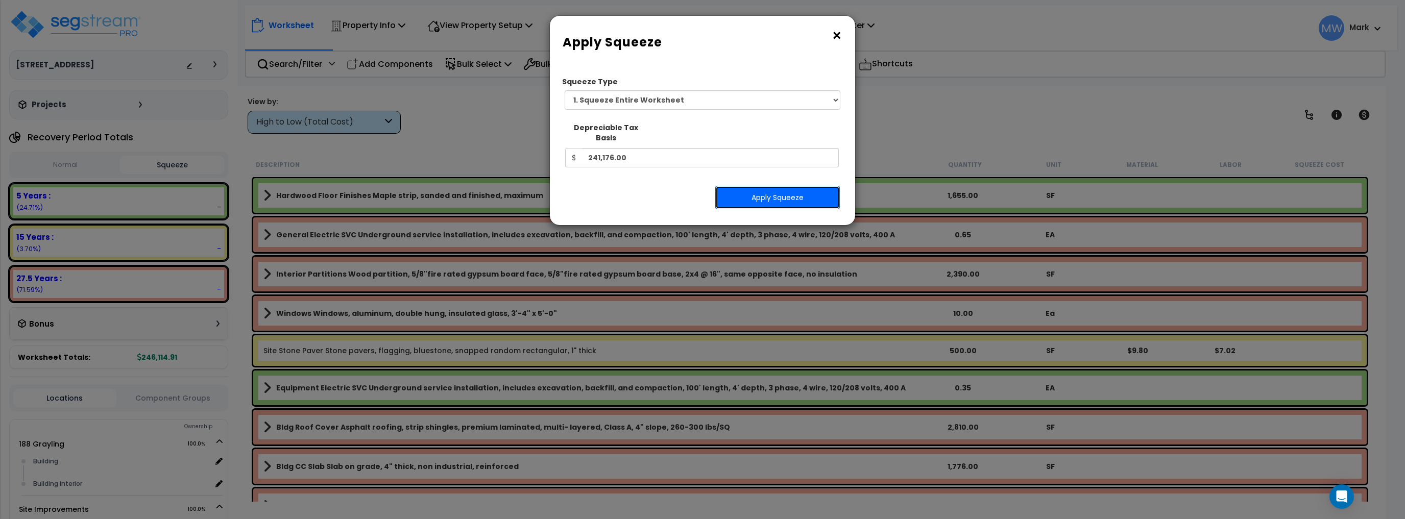
click at [772, 186] on button "Apply Squeeze" at bounding box center [777, 197] width 125 height 23
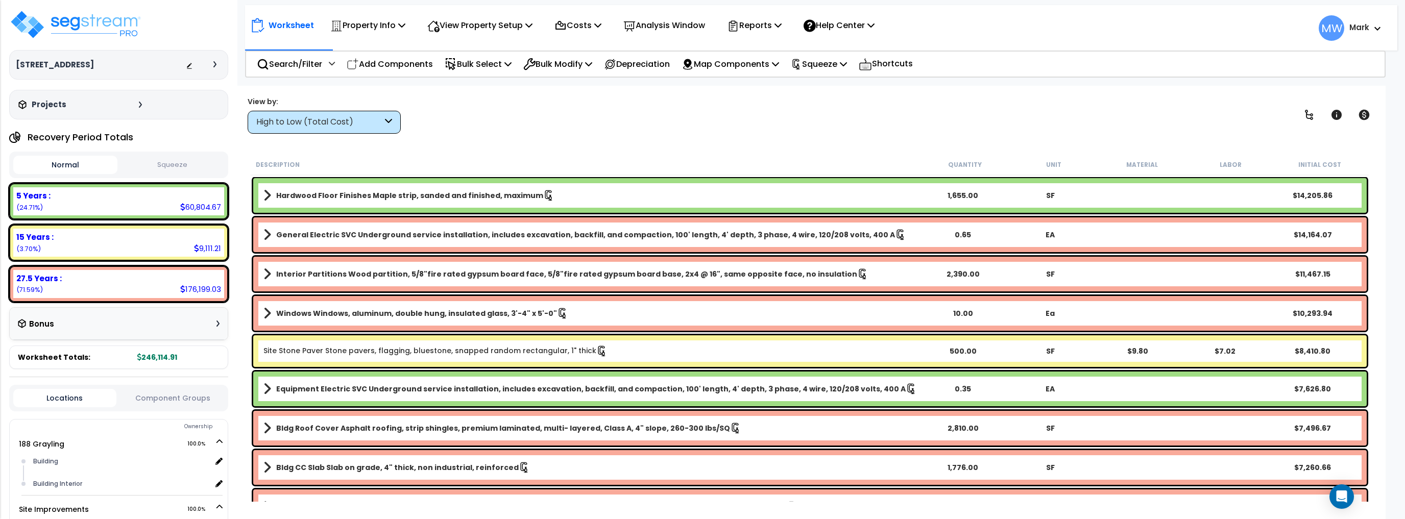
click at [170, 163] on button "Squeeze" at bounding box center [172, 165] width 104 height 18
click at [84, 166] on button "Normal" at bounding box center [65, 165] width 104 height 18
click at [194, 163] on button "Squeeze" at bounding box center [172, 165] width 104 height 18
click at [100, 33] on img at bounding box center [75, 24] width 133 height 31
click at [180, 152] on div "Normal Squeeze" at bounding box center [118, 165] width 219 height 27
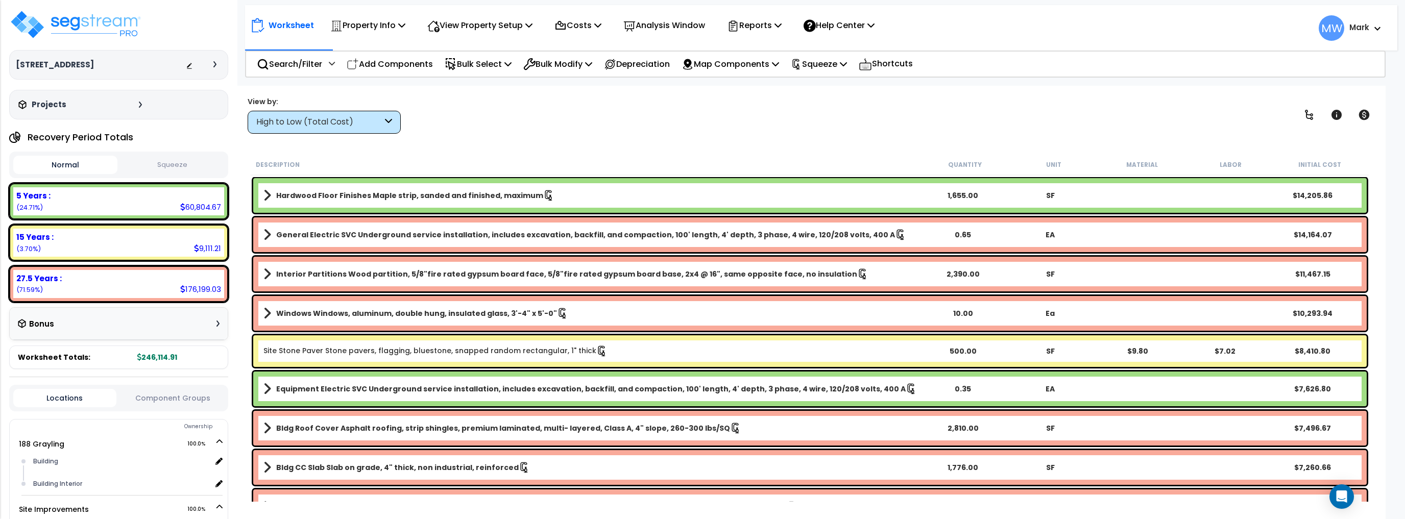
click at [182, 163] on button "Squeeze" at bounding box center [172, 165] width 104 height 18
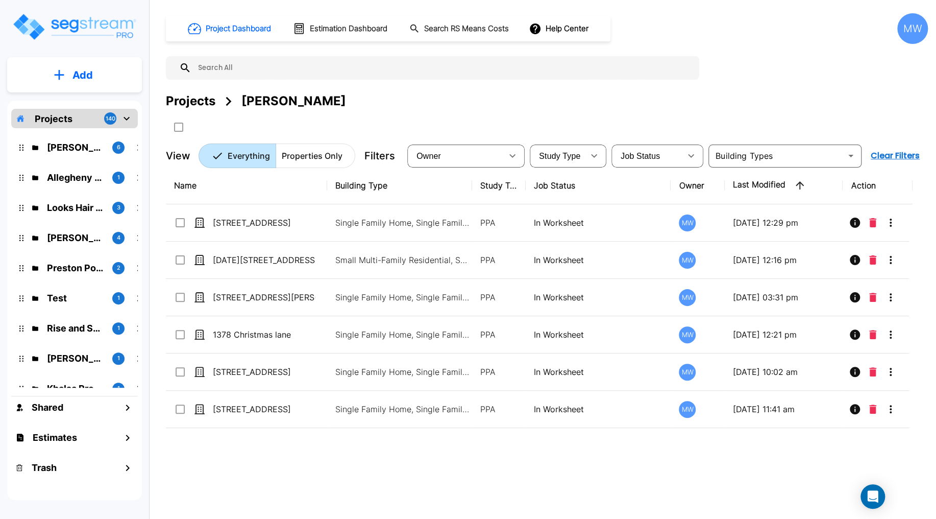
click at [88, 88] on button "Add" at bounding box center [74, 75] width 135 height 30
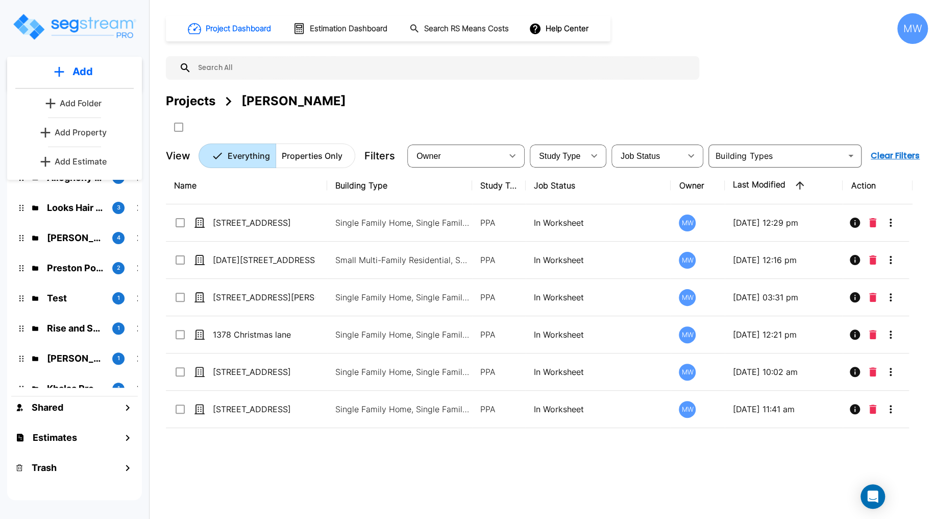
click at [134, 35] on img "mailbox folders" at bounding box center [74, 26] width 125 height 29
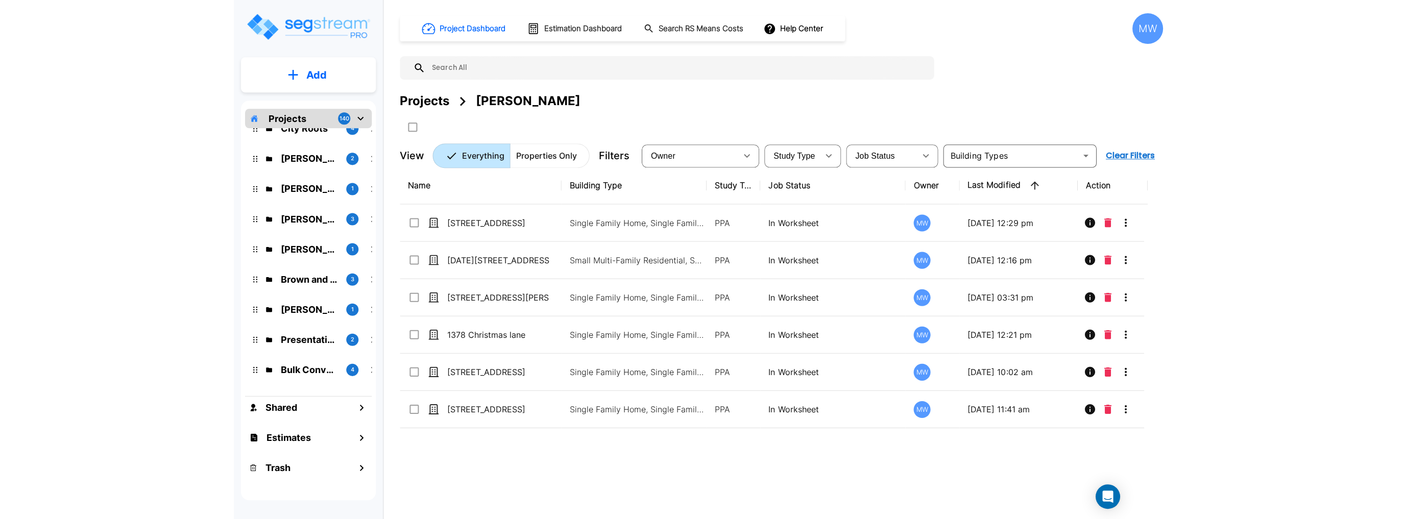
scroll to position [1470, 0]
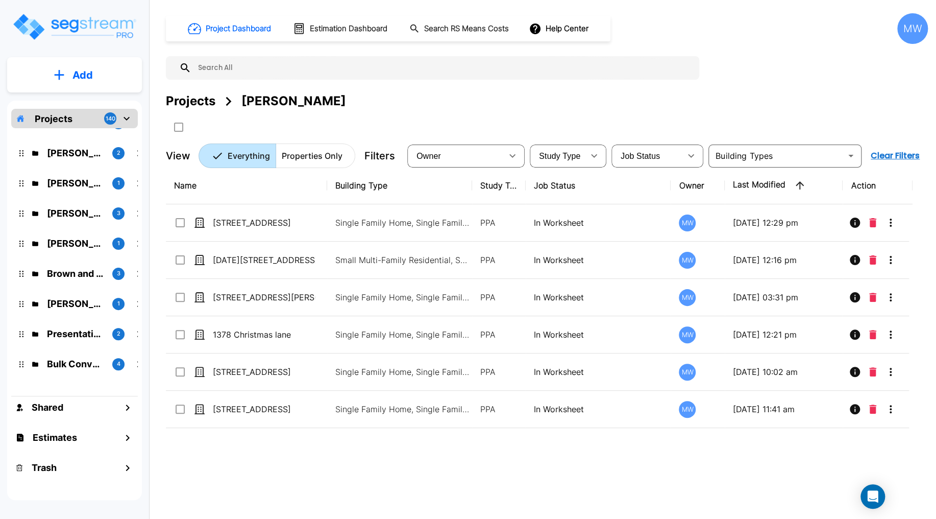
click at [84, 294] on div "Tony Pope 1" at bounding box center [82, 303] width 134 height 22
click at [88, 305] on p "Tony Pope" at bounding box center [75, 304] width 57 height 14
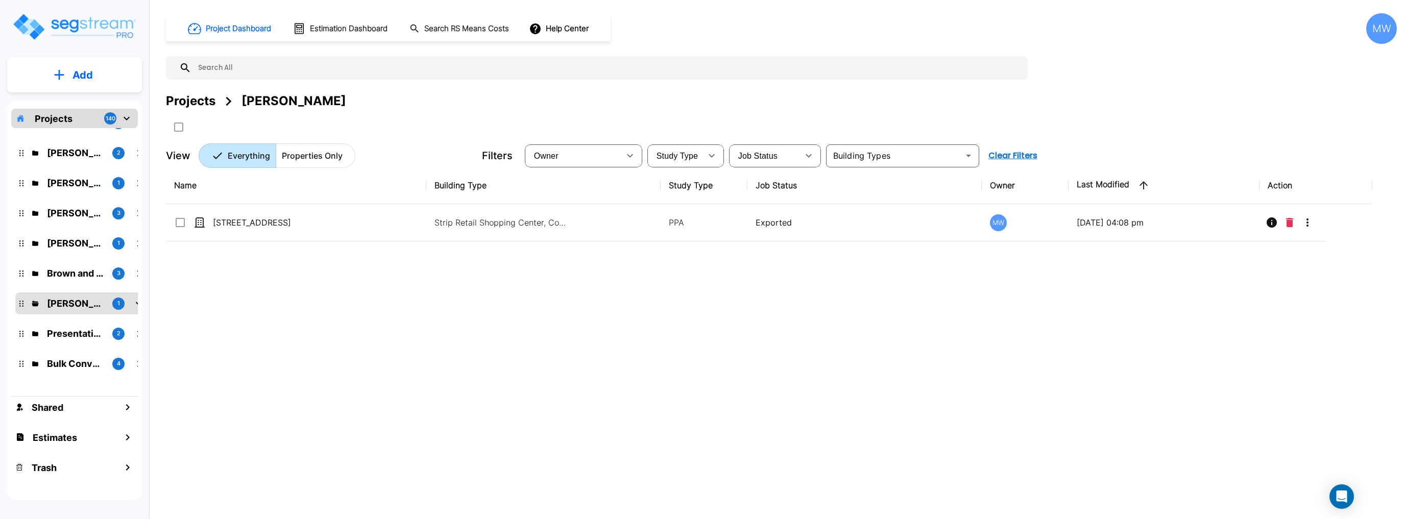
click at [100, 76] on button "Add" at bounding box center [74, 75] width 135 height 30
click at [92, 134] on p "Add Property" at bounding box center [81, 132] width 52 height 12
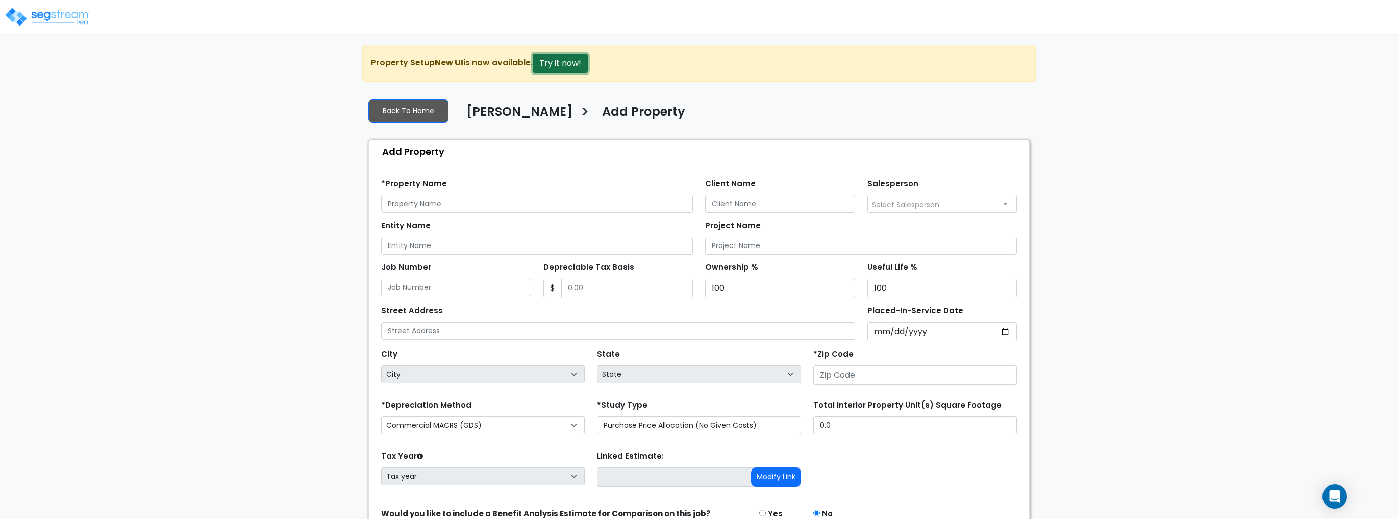
click at [562, 61] on button "Try it now!" at bounding box center [560, 63] width 55 height 19
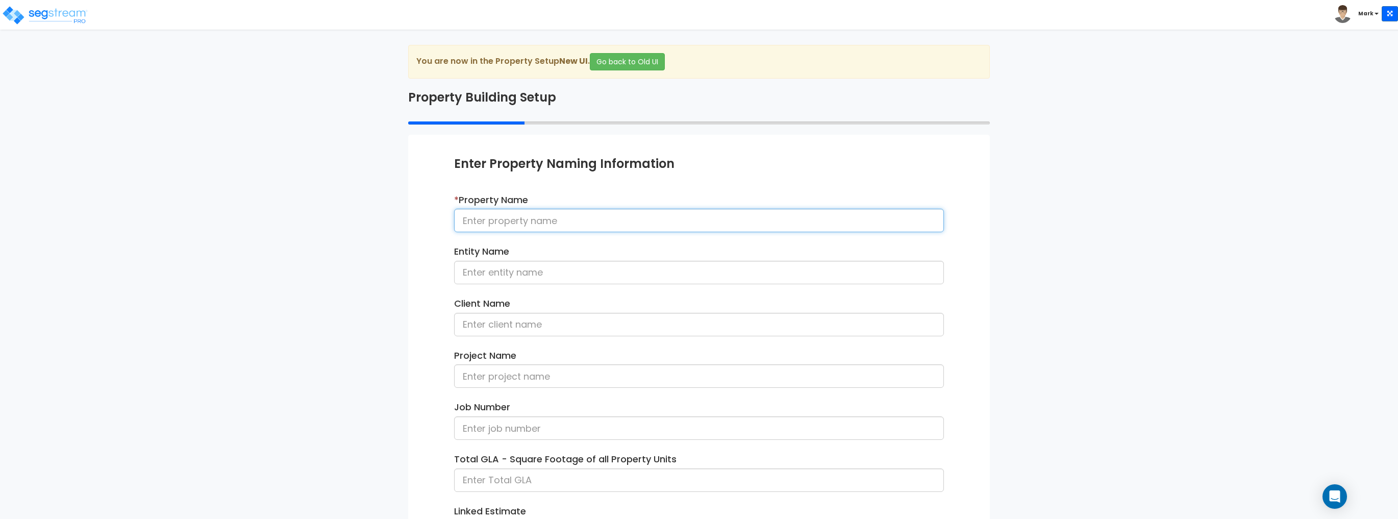
drag, startPoint x: 490, startPoint y: 220, endPoint x: 544, endPoint y: 217, distance: 53.7
click at [490, 220] on input at bounding box center [699, 220] width 490 height 23
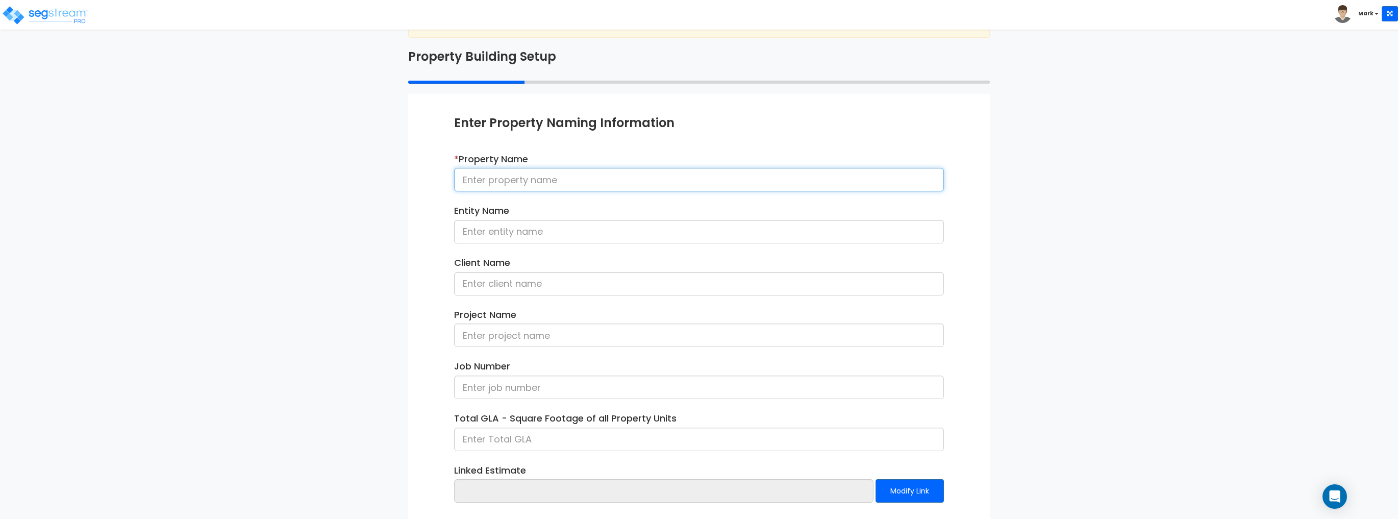
click at [596, 180] on input at bounding box center [699, 179] width 490 height 23
type input "[STREET_ADDRESS]"
click at [591, 225] on input at bounding box center [699, 231] width 490 height 23
click at [503, 237] on input at bounding box center [699, 231] width 490 height 23
type input "[PERSON_NAME], LLC"
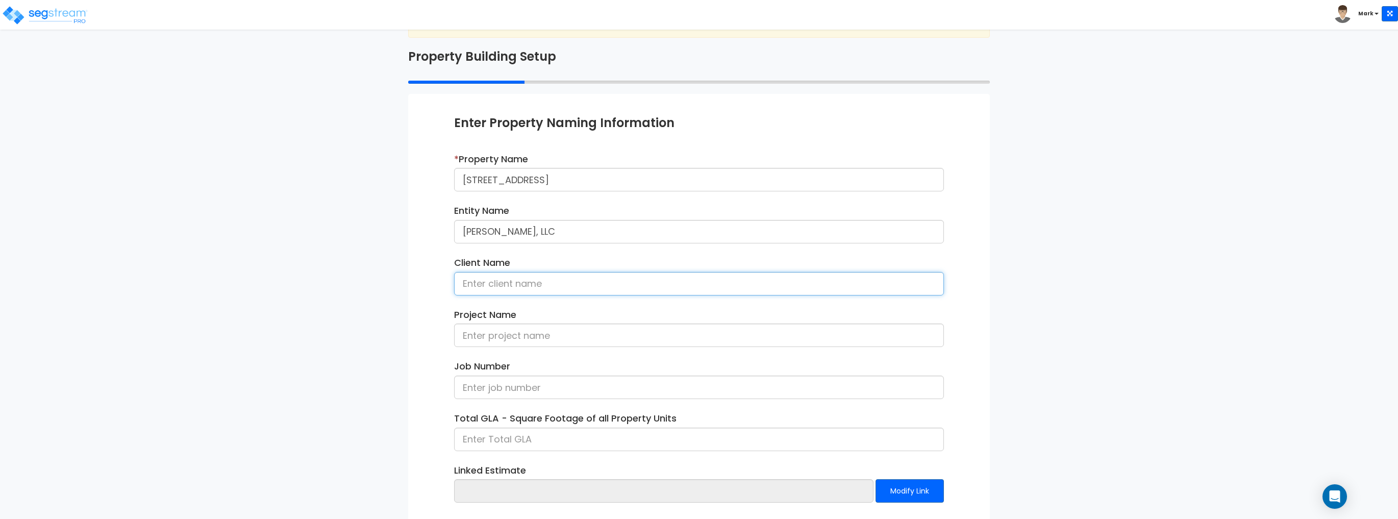
click at [512, 281] on input at bounding box center [699, 283] width 490 height 23
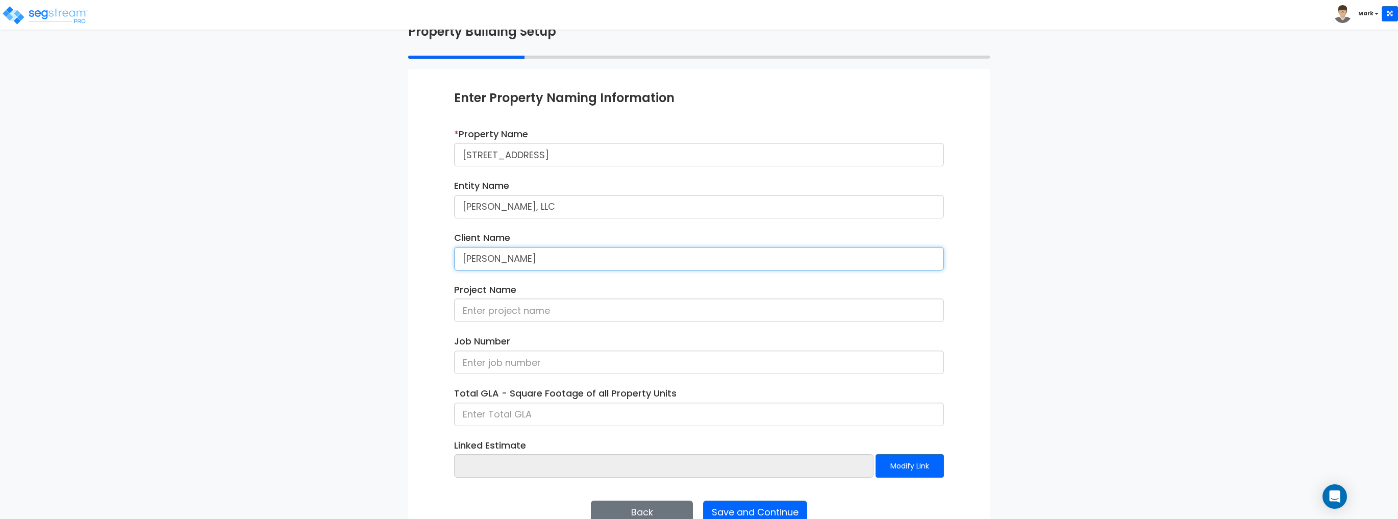
scroll to position [91, 0]
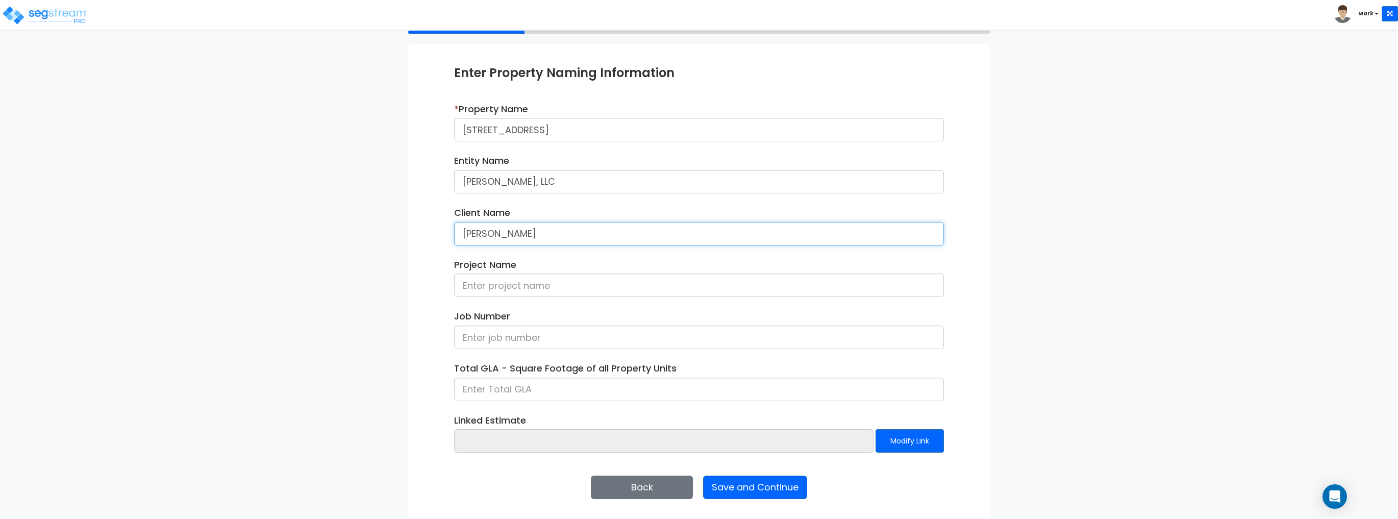
type input "Tony Pope"
click at [529, 296] on input at bounding box center [699, 285] width 490 height 23
type input "241 Atlantic Avenue Cost Segregation Study"
click at [582, 391] on input at bounding box center [699, 389] width 490 height 23
click at [654, 416] on div "Linked Estimate Modify Link" at bounding box center [699, 433] width 490 height 39
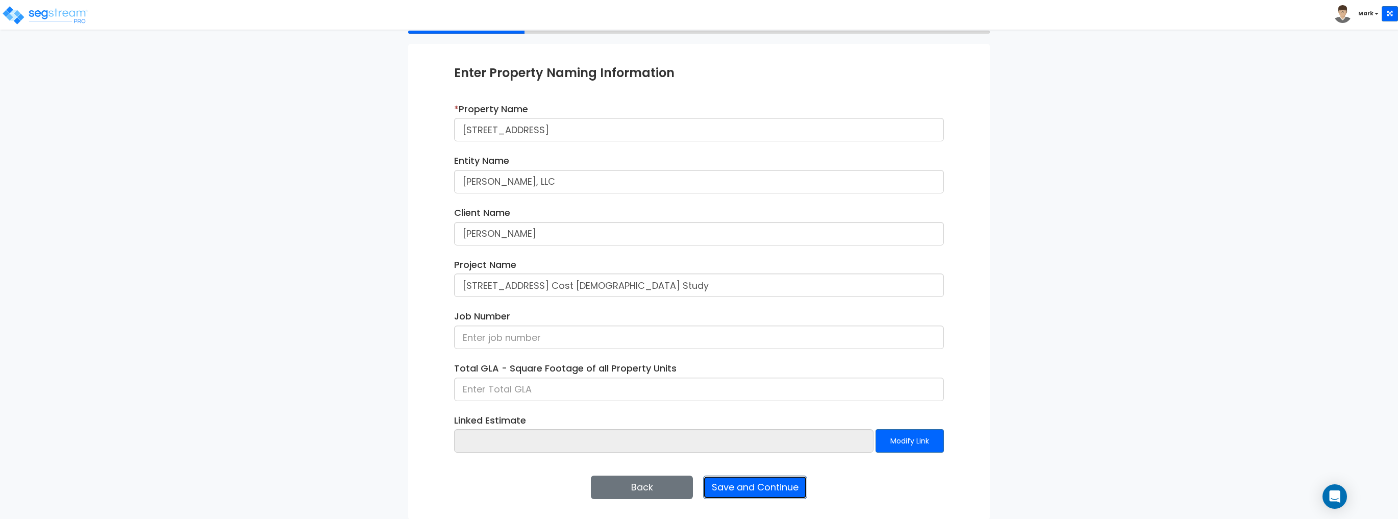
click at [755, 492] on button "Save and Continue" at bounding box center [755, 487] width 104 height 23
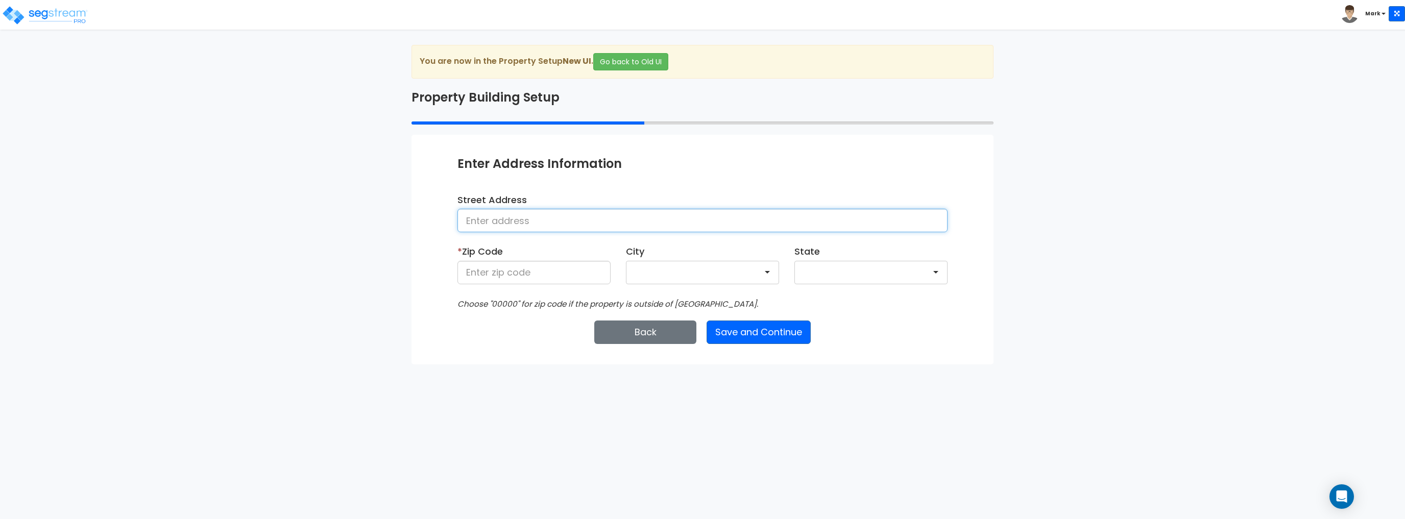
click at [500, 218] on input at bounding box center [702, 220] width 490 height 23
type input "[STREET_ADDRESS]"
click at [504, 282] on input at bounding box center [533, 272] width 153 height 23
type input "29585"
click at [896, 340] on div "Back Save and Continue Next Submit Save & Go to Dashboard Save & Continue" at bounding box center [702, 332] width 490 height 23
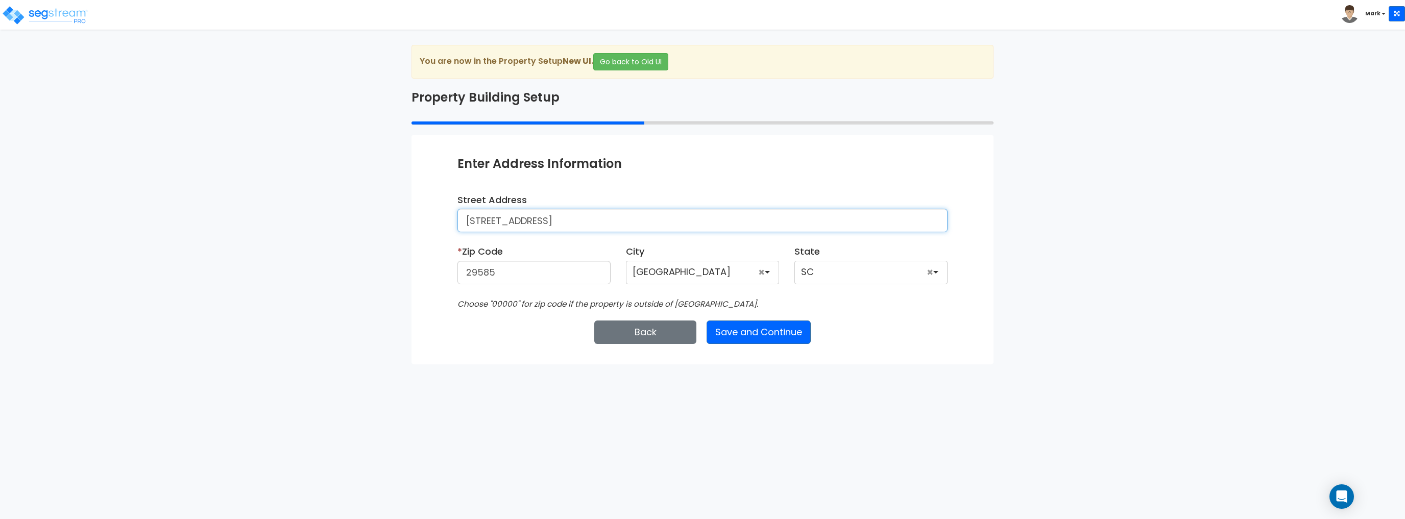
click at [596, 231] on input "[STREET_ADDRESS]" at bounding box center [702, 220] width 490 height 23
type input "[STREET_ADDRESS]"
click at [612, 203] on div "Street Address 241 Atlantic Ave" at bounding box center [702, 212] width 490 height 39
click at [729, 330] on button "Save and Continue" at bounding box center [758, 332] width 104 height 23
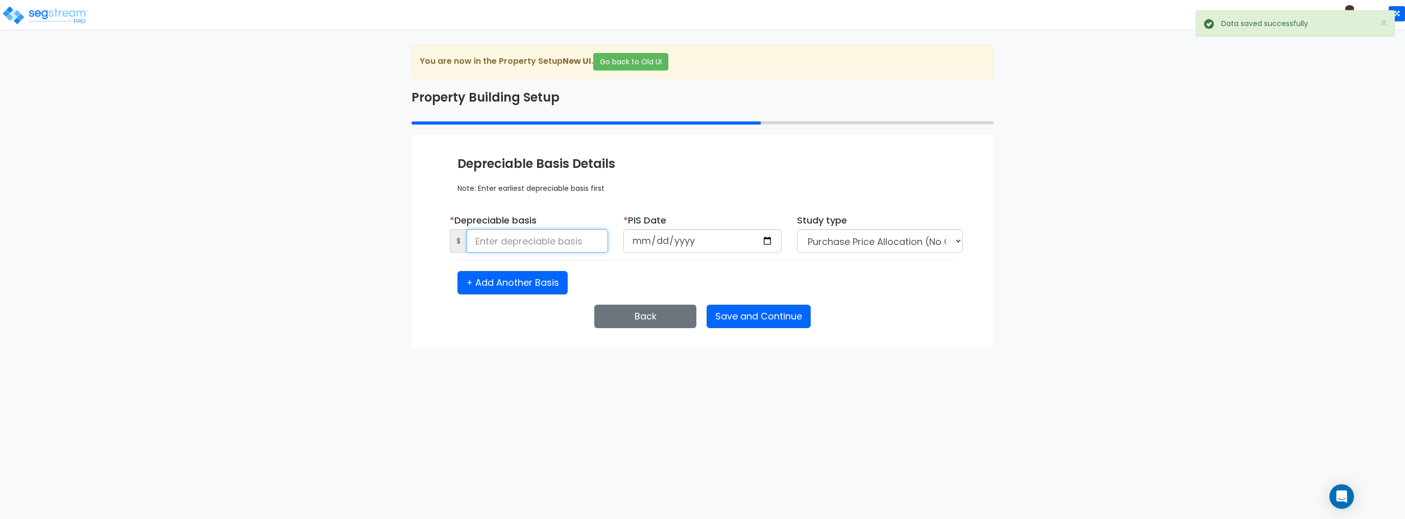
click at [519, 245] on input at bounding box center [536, 240] width 141 height 23
type input "1"
type input "1,200,000"
click at [764, 240] on input "date" at bounding box center [702, 240] width 158 height 23
type input "2025-07-10"
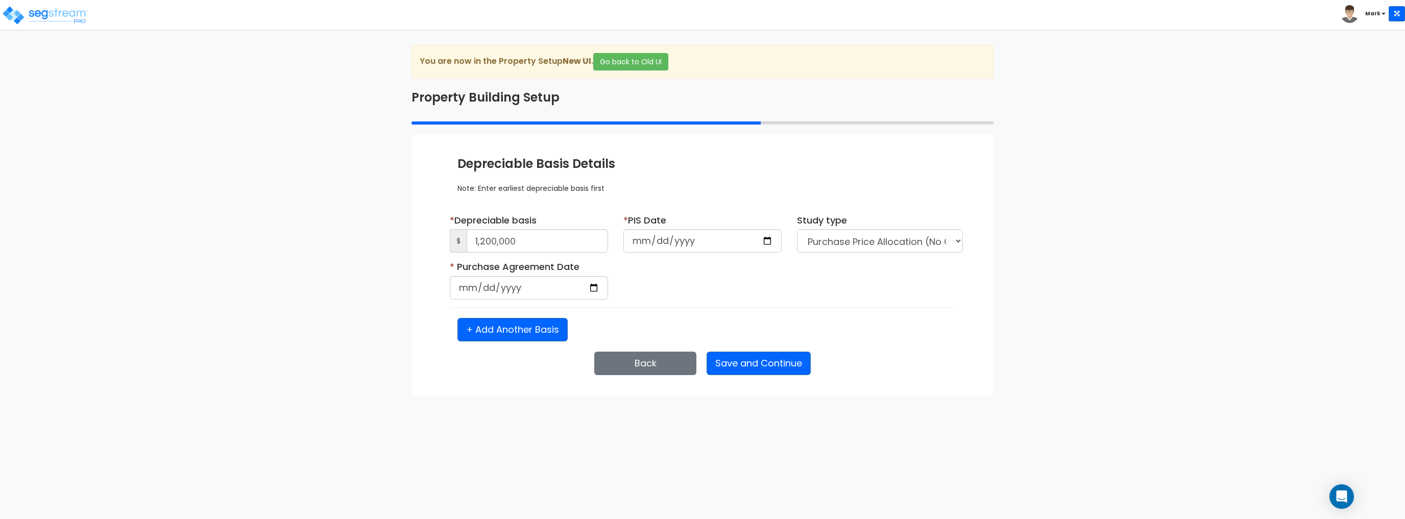
click at [902, 302] on div "* Purchase Agreement Date Is it a renovation on an existing building?" at bounding box center [702, 283] width 521 height 47
click at [876, 244] on select "Purchase Price Allocation (No Given Costs) New Construction / Reno / TI's (Give…" at bounding box center [880, 240] width 166 height 23
click at [797, 229] on select "Purchase Price Allocation (No Given Costs) New Construction / Reno / TI's (Give…" at bounding box center [880, 240] width 166 height 23
click at [907, 296] on div "* Purchase Agreement Date Is it a renovation on an existing building?" at bounding box center [702, 283] width 521 height 47
click at [1181, 190] on div "We are Building your Property. So please grab a coffee and let us do the heavy …" at bounding box center [702, 220] width 1405 height 351
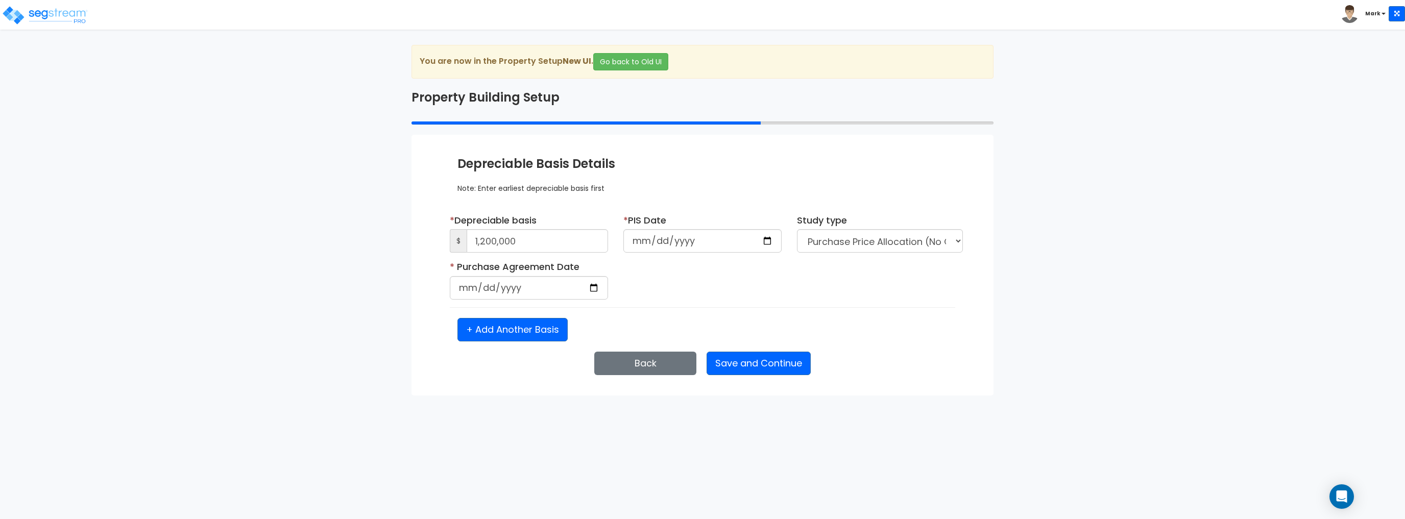
click at [750, 285] on div "* Purchase Agreement Date Is it a renovation on an existing building?" at bounding box center [702, 283] width 521 height 47
click at [596, 288] on input "date" at bounding box center [529, 287] width 158 height 23
type input "2025-07-10"
click at [755, 287] on div "* Purchase Agreement Date 2025-07-10 Is it a renovation on an existing building?" at bounding box center [702, 283] width 521 height 47
click at [757, 356] on button "Save and Continue" at bounding box center [758, 363] width 104 height 23
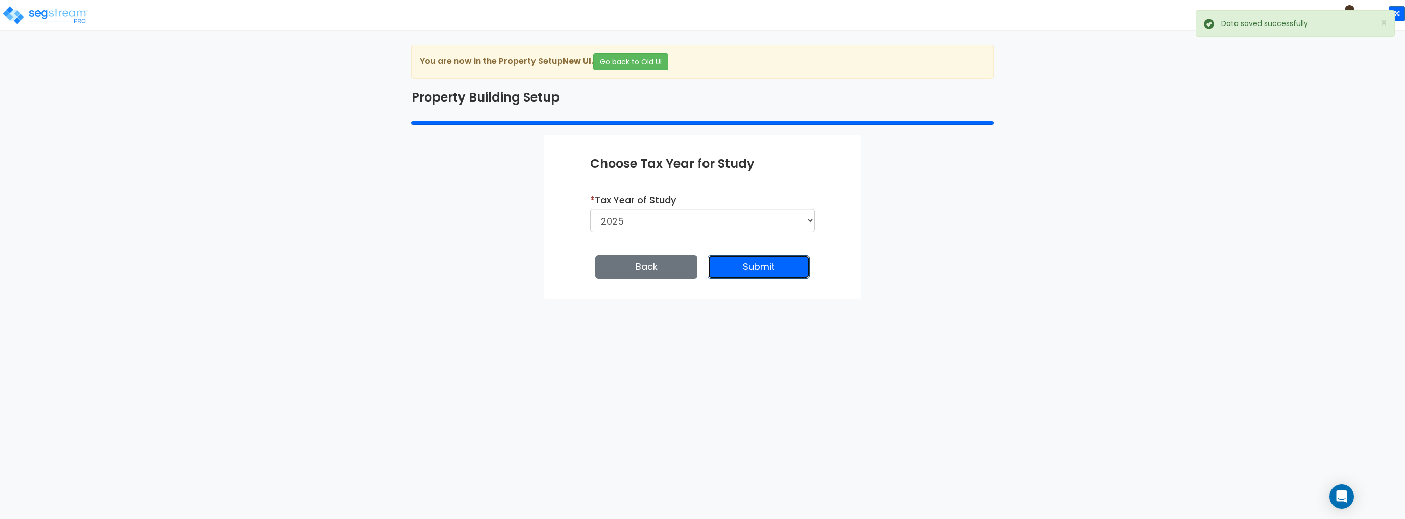
click at [761, 271] on button "Submit" at bounding box center [758, 266] width 102 height 23
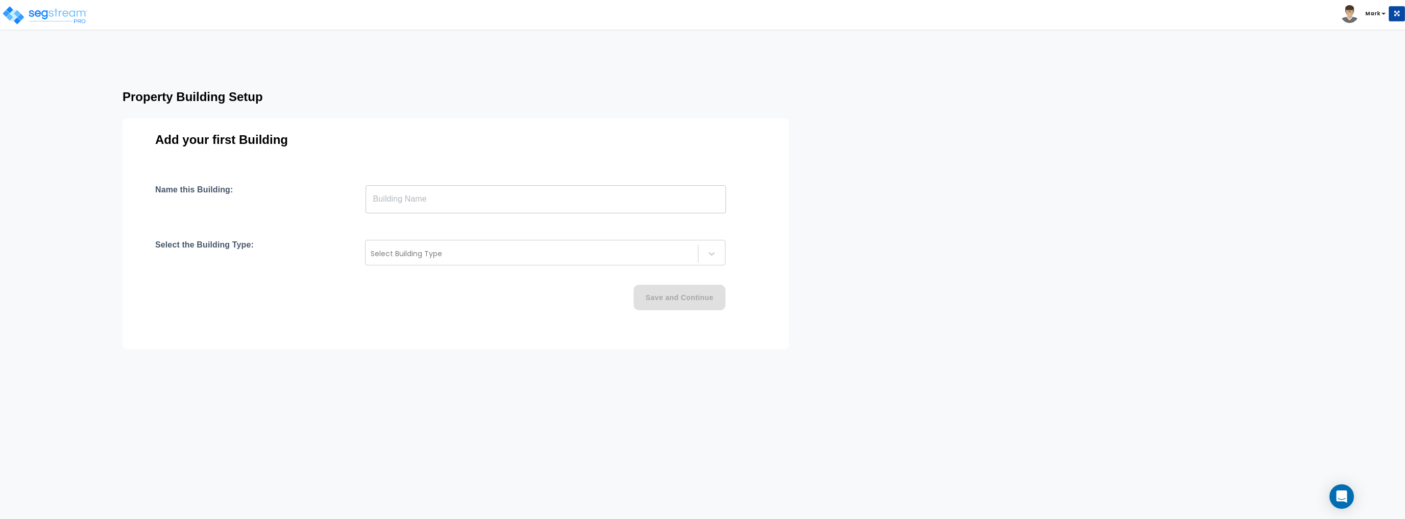
click at [427, 206] on input "text" at bounding box center [545, 199] width 360 height 29
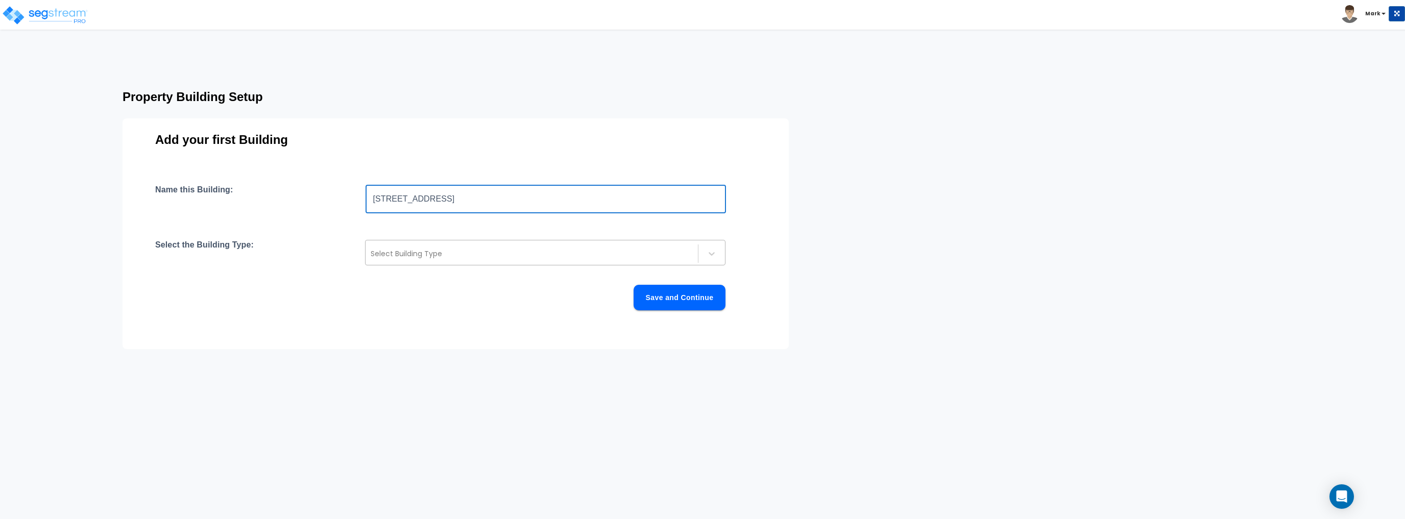
type input "[STREET_ADDRESS]"
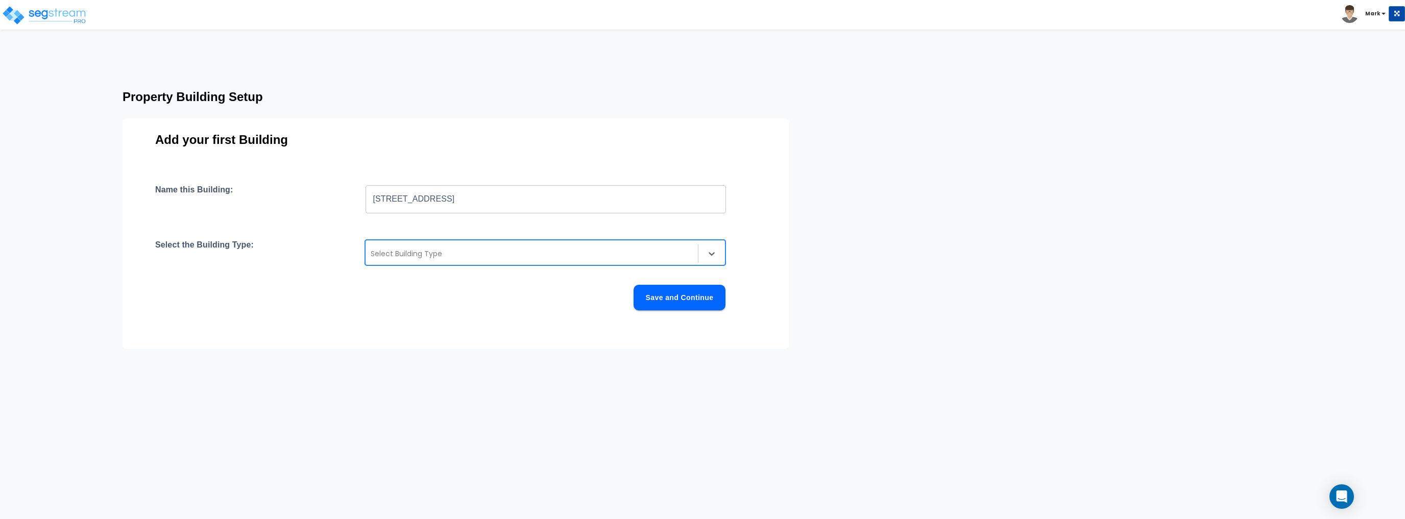
click at [412, 254] on div at bounding box center [532, 254] width 322 height 12
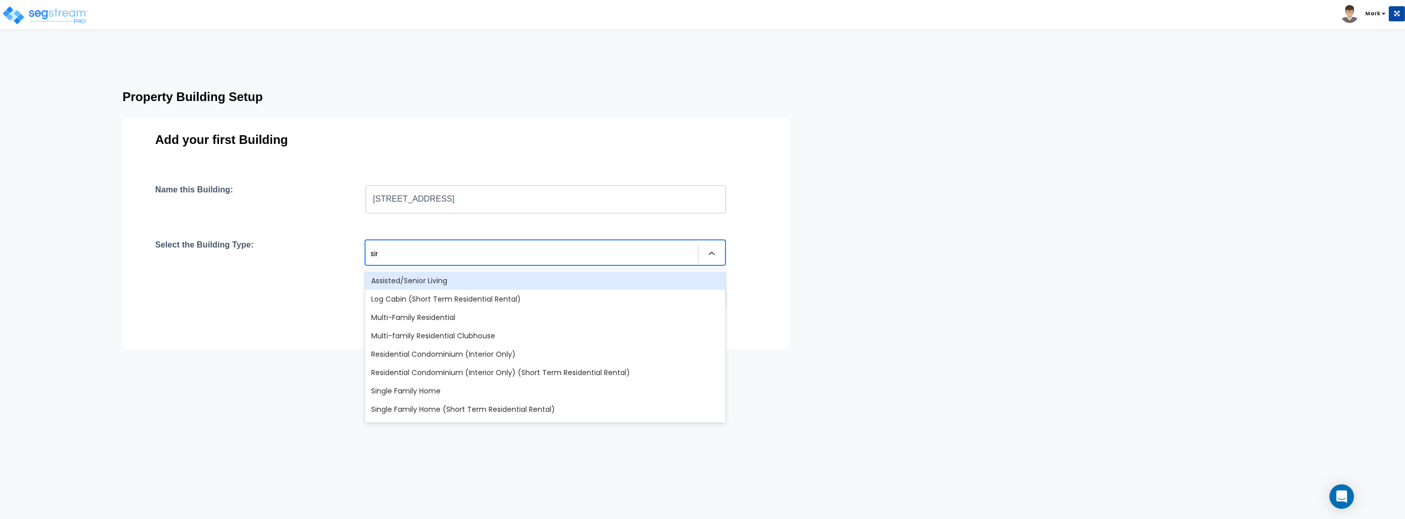
type input "sing"
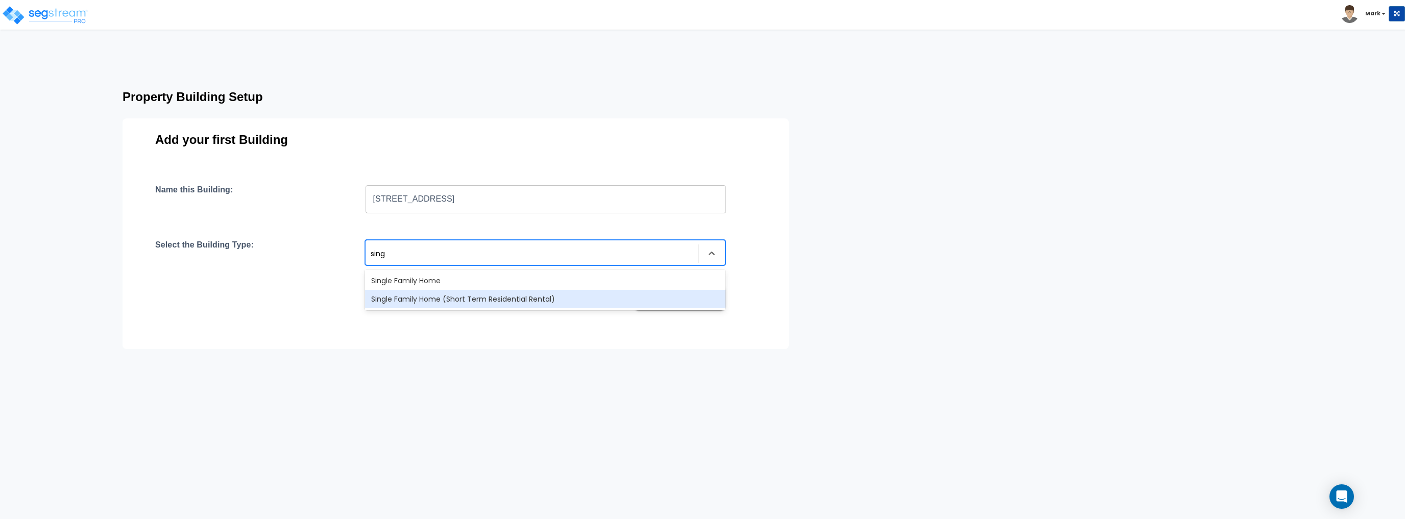
click at [460, 305] on div "Single Family Home (Short Term Residential Rental)" at bounding box center [545, 299] width 360 height 18
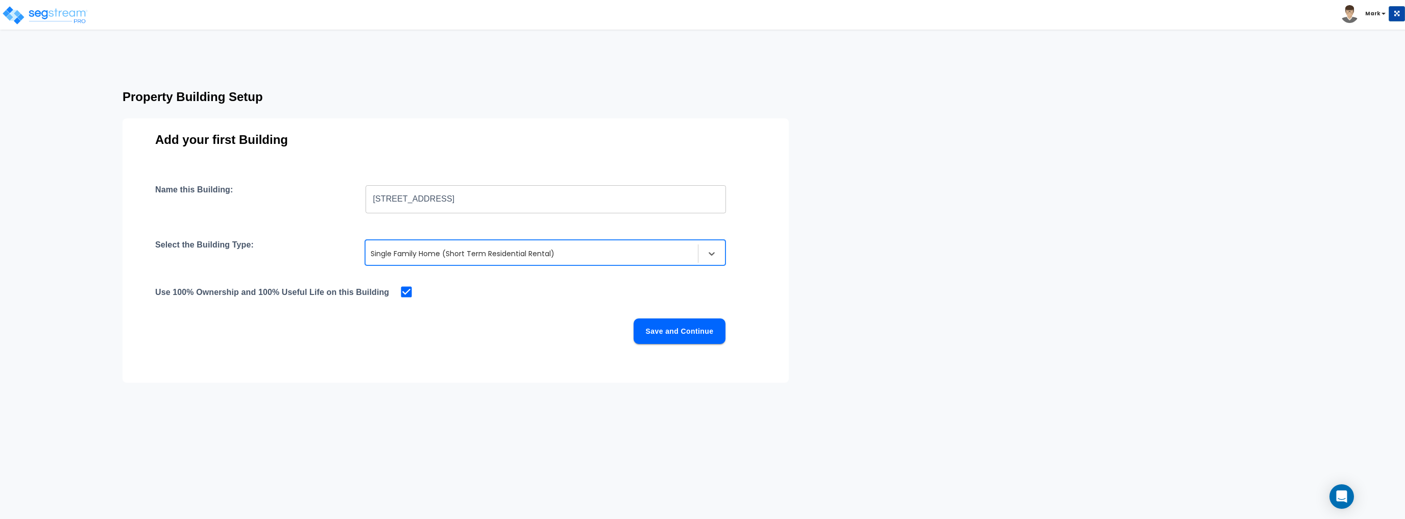
click at [519, 333] on div "Save and Continue" at bounding box center [440, 331] width 570 height 26
click at [691, 340] on button "Save and Continue" at bounding box center [679, 331] width 92 height 26
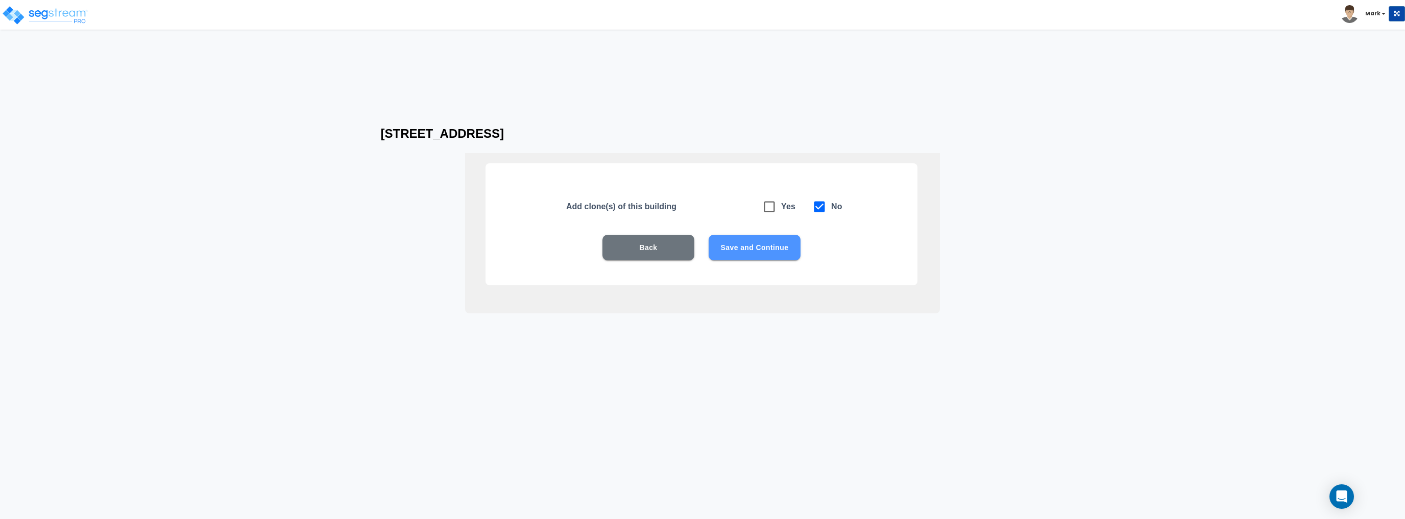
click at [747, 253] on button "Save and Continue" at bounding box center [754, 248] width 92 height 26
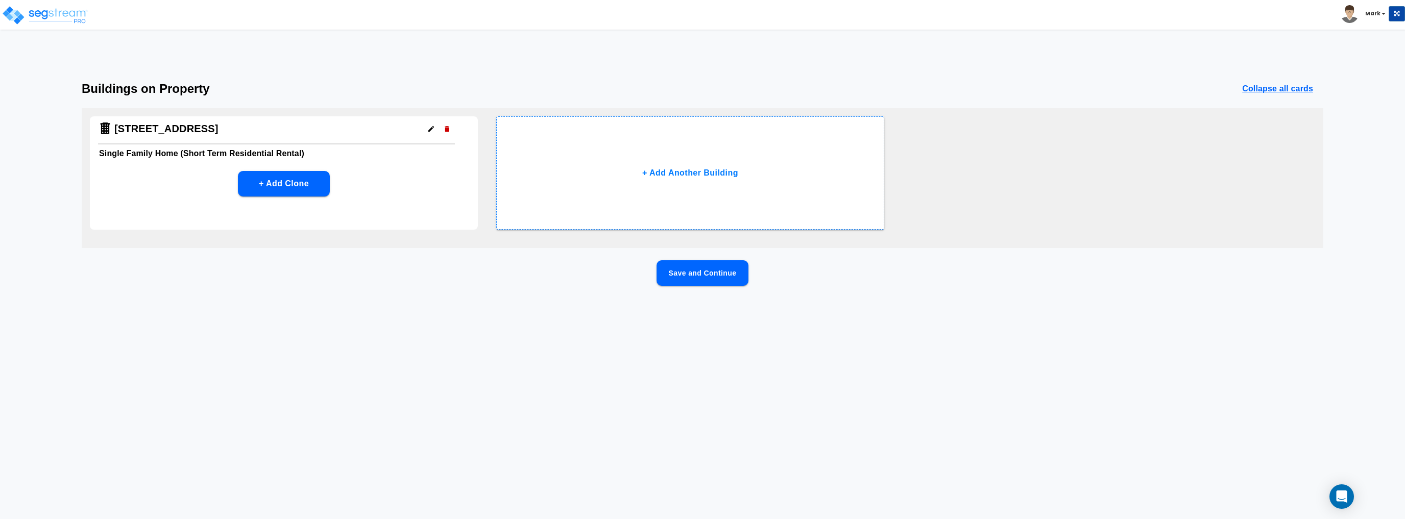
click at [698, 268] on button "Save and Continue" at bounding box center [702, 273] width 92 height 26
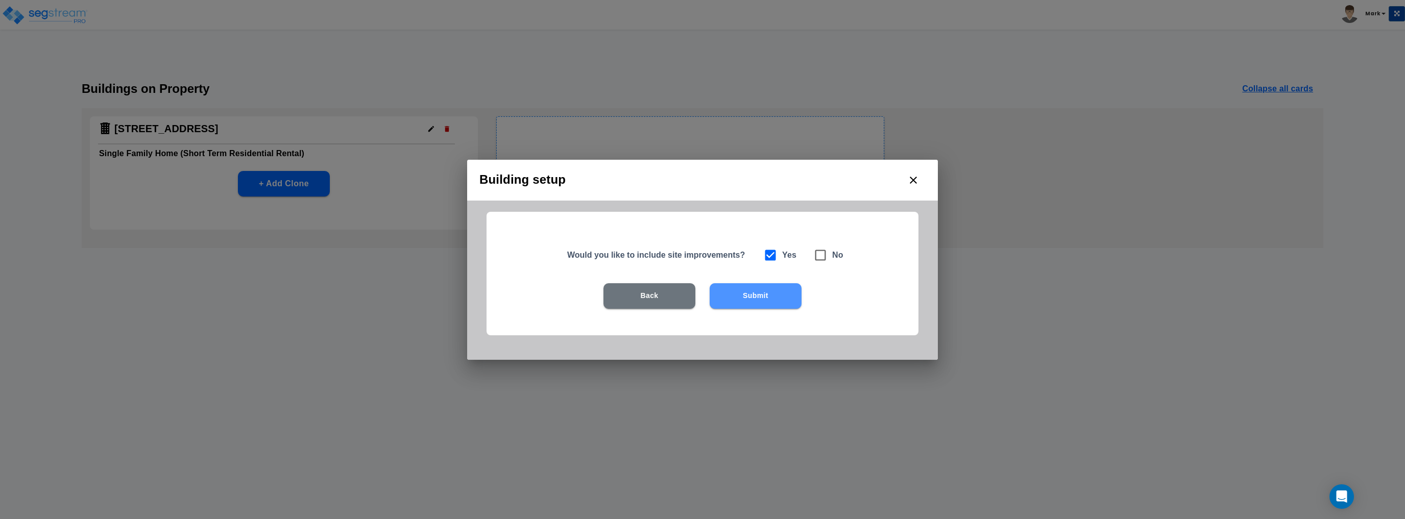
click at [768, 289] on button "Submit" at bounding box center [755, 296] width 92 height 26
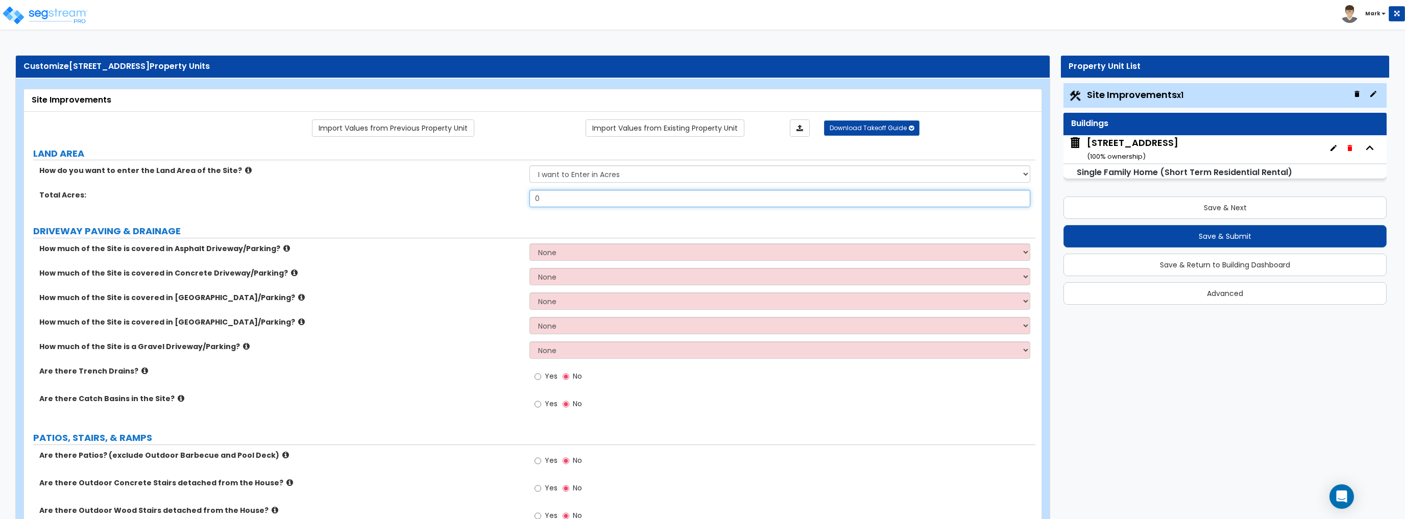
click at [558, 195] on input "0" at bounding box center [779, 198] width 500 height 17
type input "0.1"
click at [470, 205] on div "Total Acres: 0.1" at bounding box center [529, 202] width 1011 height 24
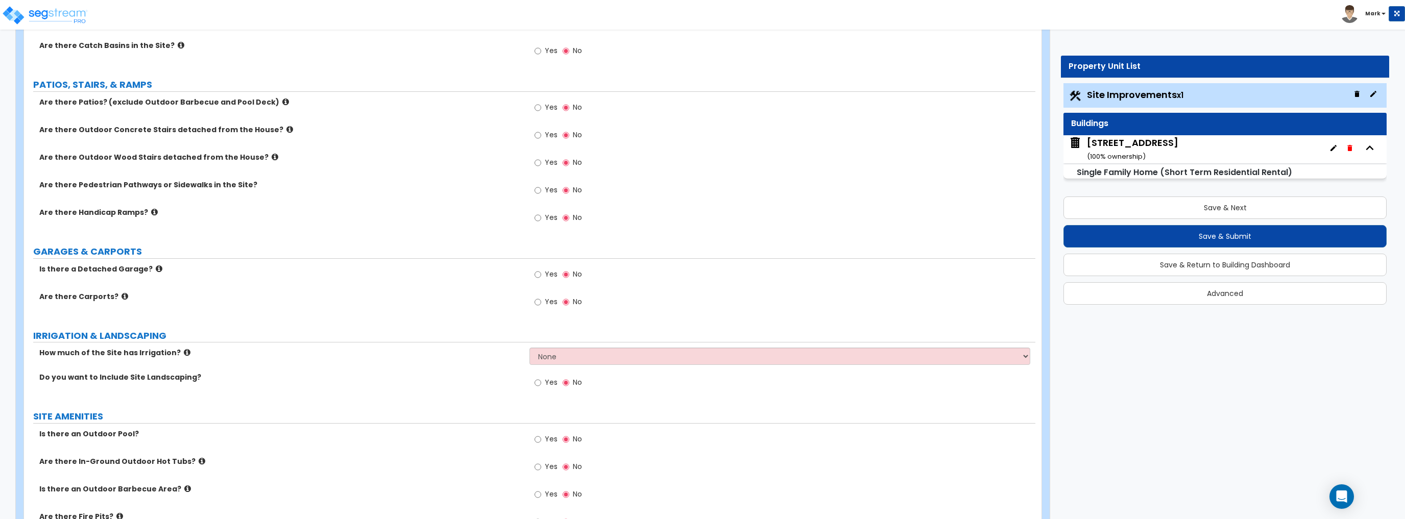
scroll to position [367, 0]
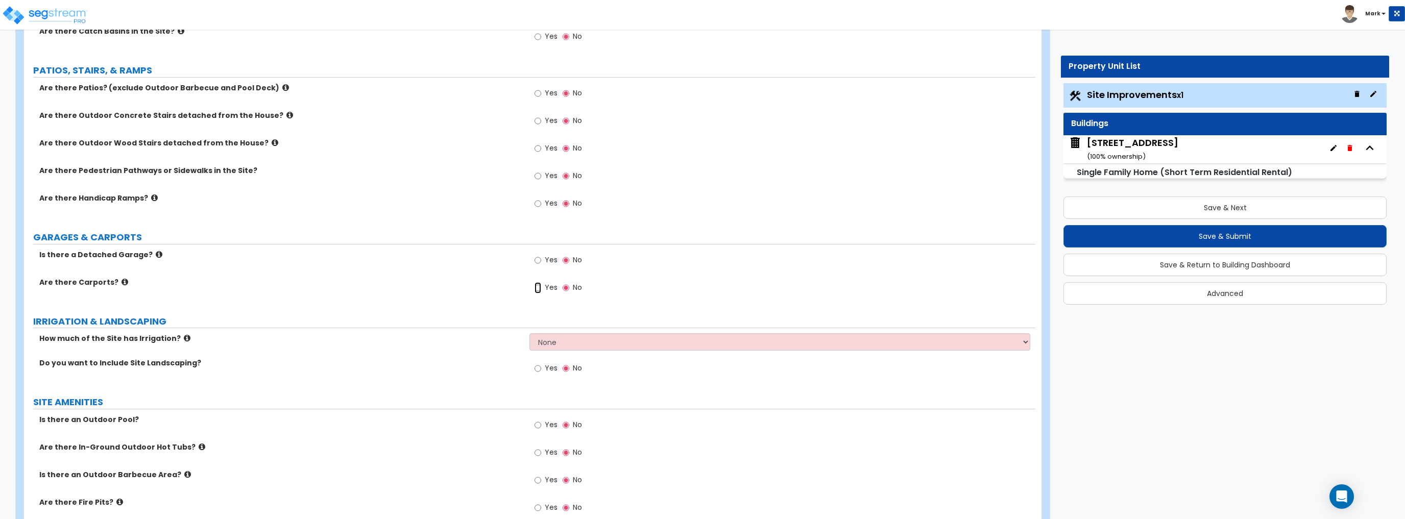
click at [540, 286] on input "Yes" at bounding box center [537, 287] width 7 height 11
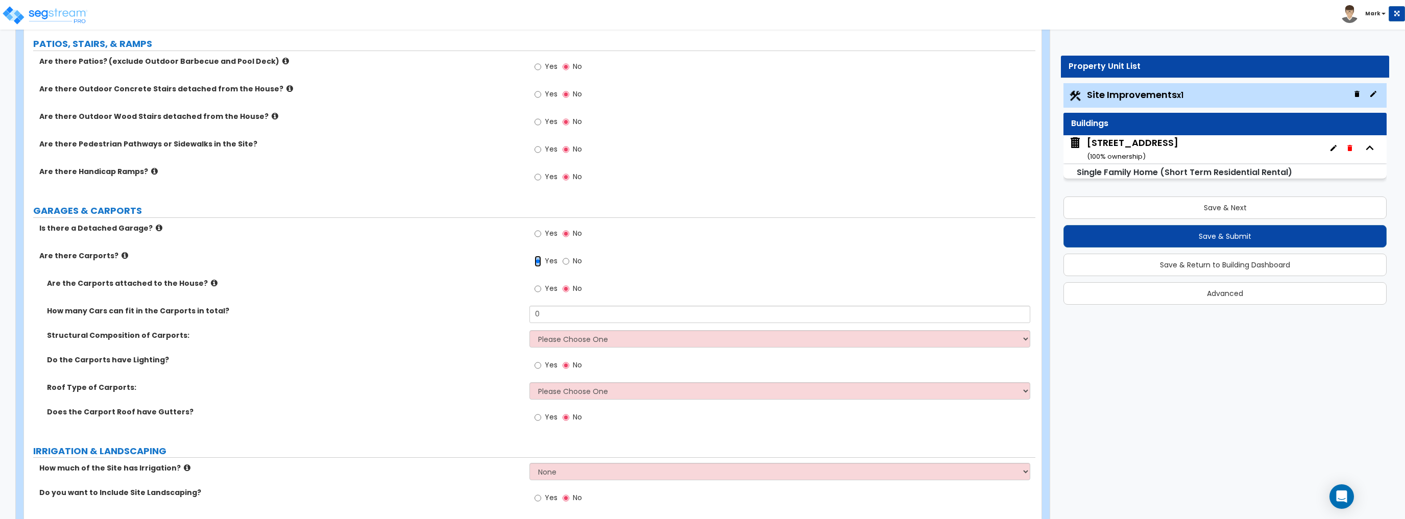
scroll to position [408, 0]
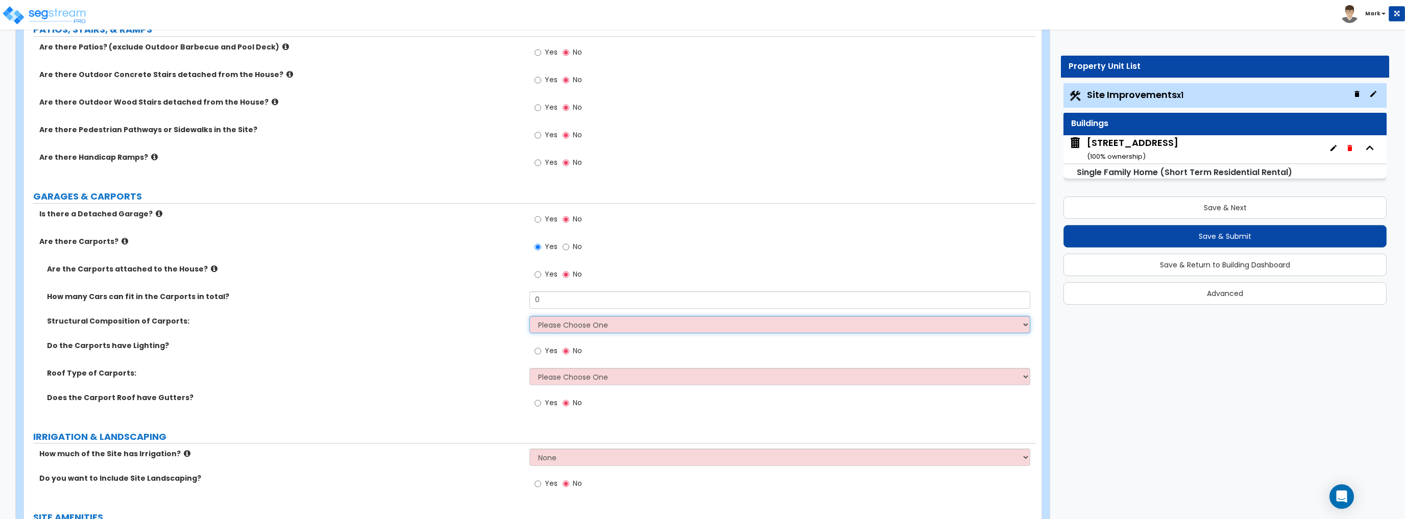
click at [548, 330] on select "Please Choose One Steel Wood" at bounding box center [779, 324] width 500 height 17
click at [518, 370] on label "Roof Type of Carports:" at bounding box center [284, 373] width 475 height 10
click at [550, 373] on select "Please Choose One Gabled Roof Flat Roof" at bounding box center [779, 376] width 500 height 17
click at [509, 386] on div "Roof Type of Carports: Please Choose One Gabled Roof Flat Roof" at bounding box center [529, 380] width 1011 height 24
click at [567, 249] on input "No" at bounding box center [565, 246] width 7 height 11
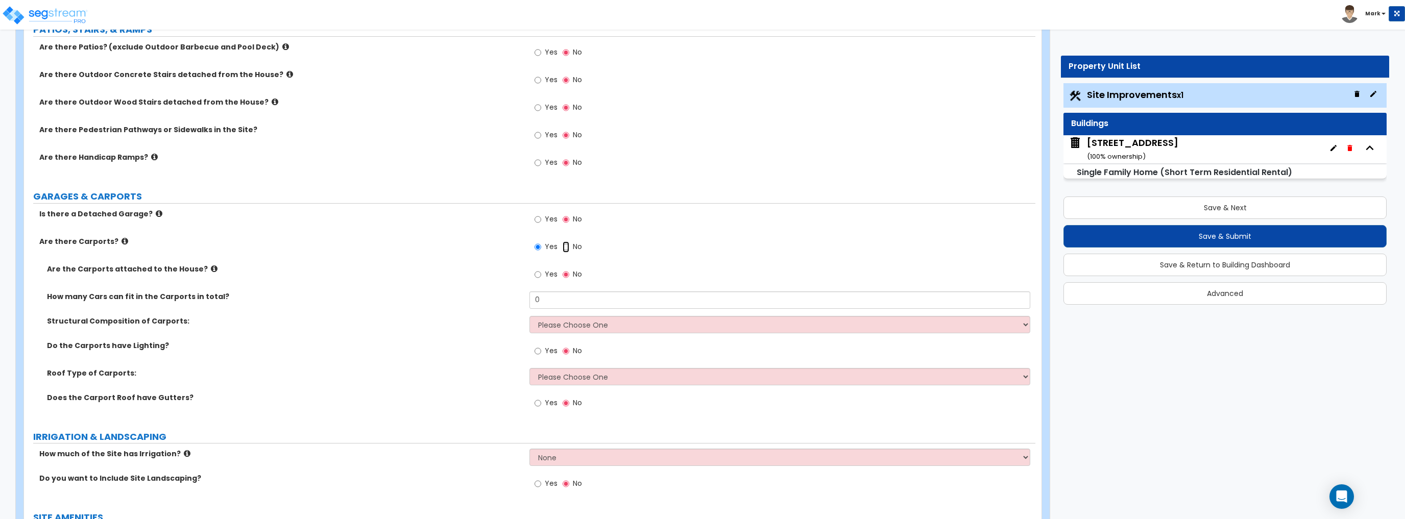
radio input "false"
radio input "true"
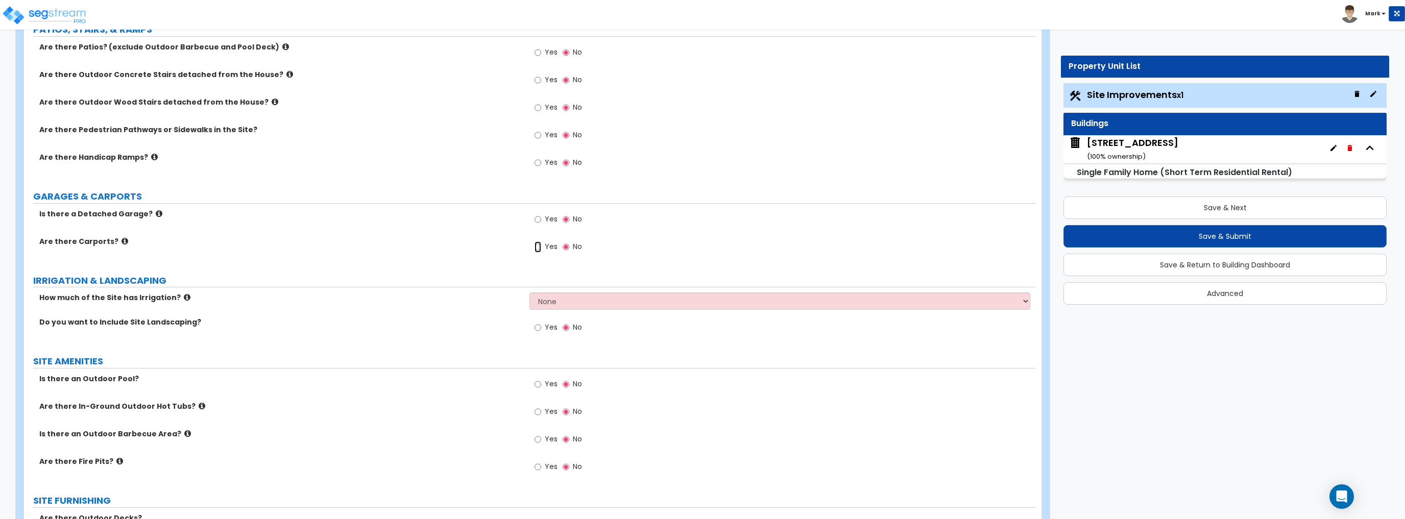
click at [540, 250] on input "Yes" at bounding box center [537, 246] width 7 height 11
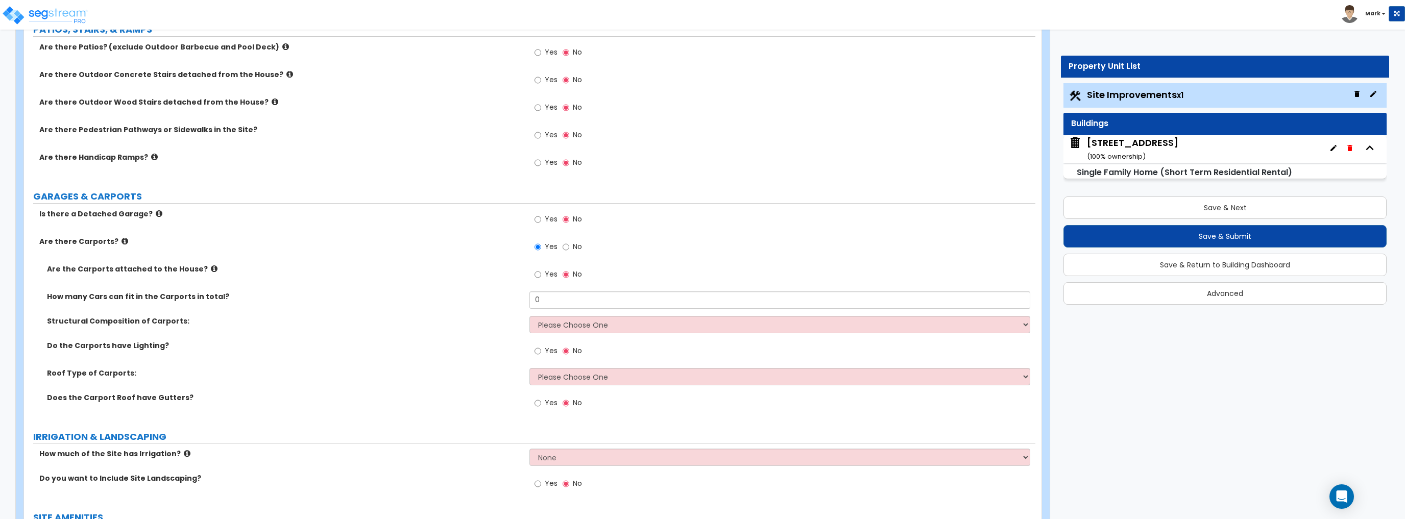
click at [203, 266] on label "Are the Carports attached to the House?" at bounding box center [284, 269] width 475 height 10
click at [211, 266] on icon at bounding box center [214, 269] width 7 height 8
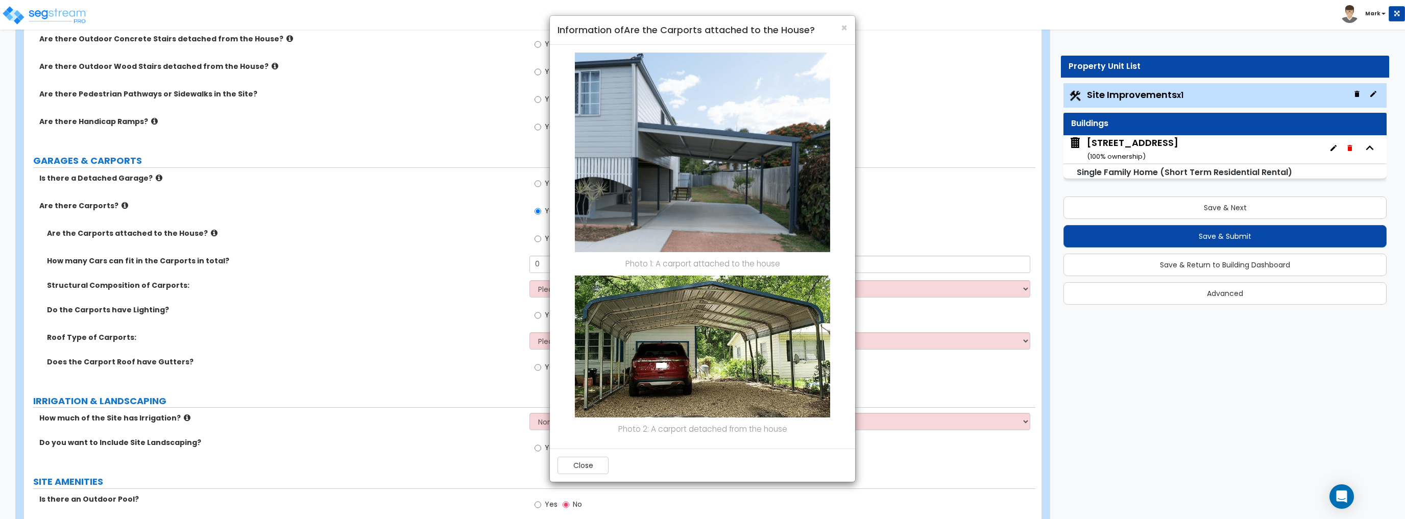
scroll to position [490, 0]
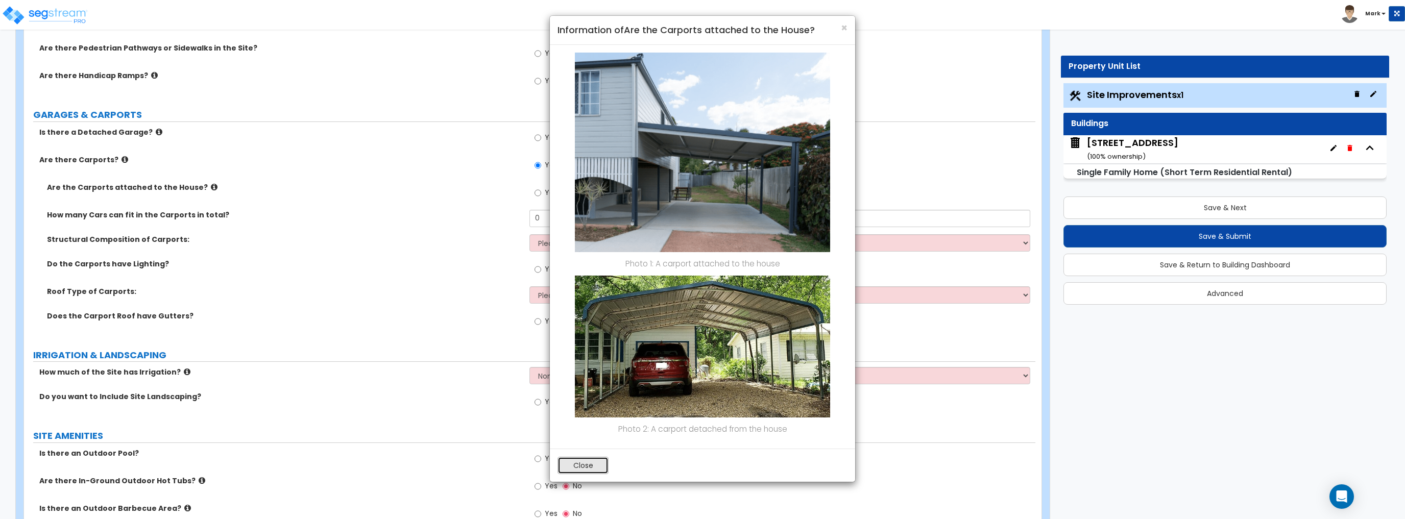
click at [586, 465] on button "Close" at bounding box center [582, 465] width 51 height 17
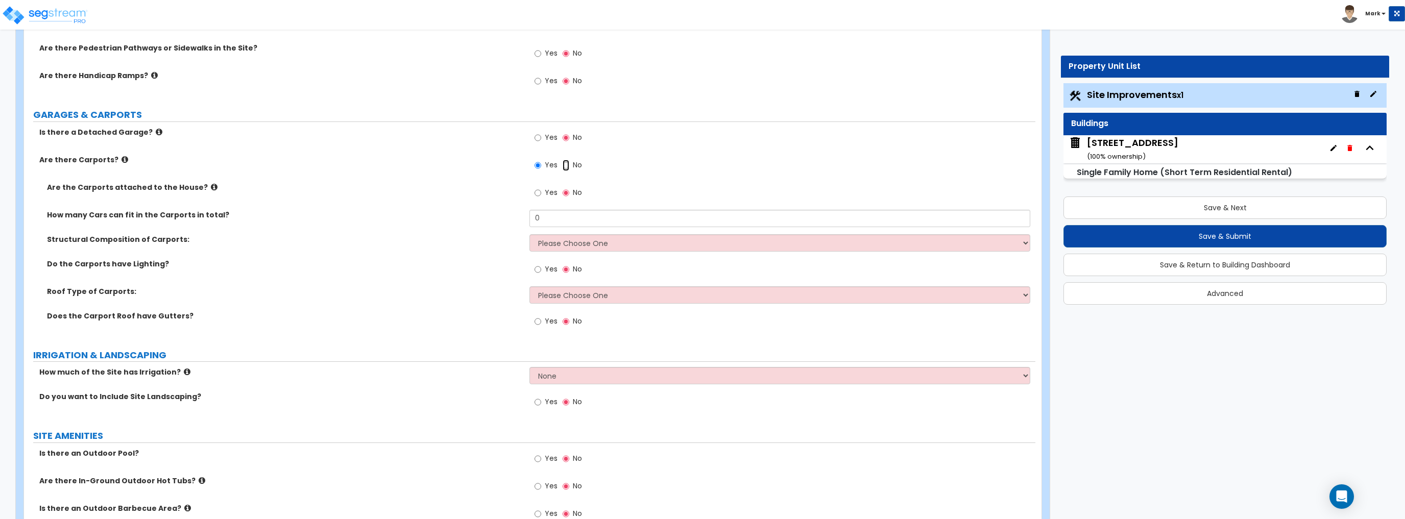
click at [566, 166] on input "No" at bounding box center [565, 165] width 7 height 11
radio input "false"
radio input "true"
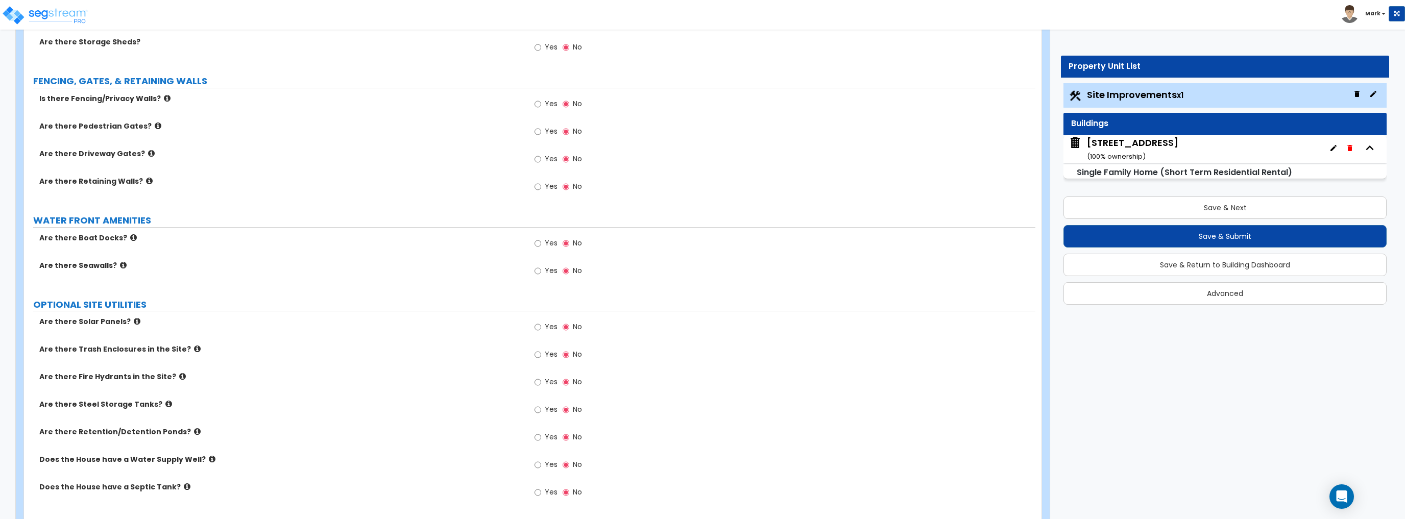
scroll to position [1114, 0]
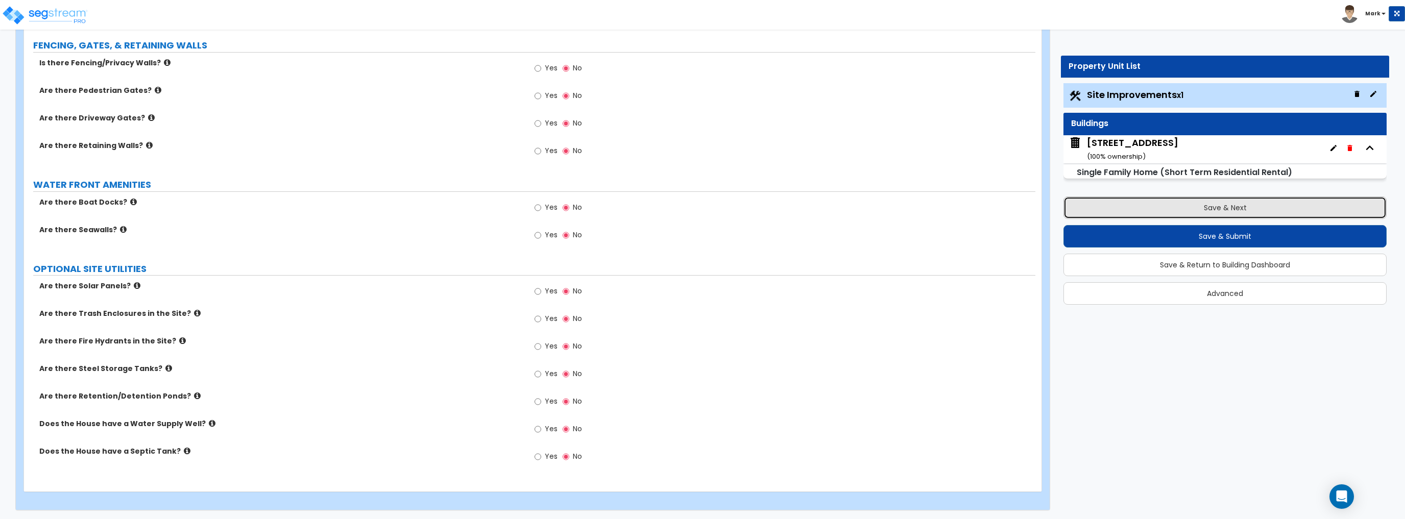
click at [1170, 209] on button "Save & Next" at bounding box center [1224, 207] width 323 height 22
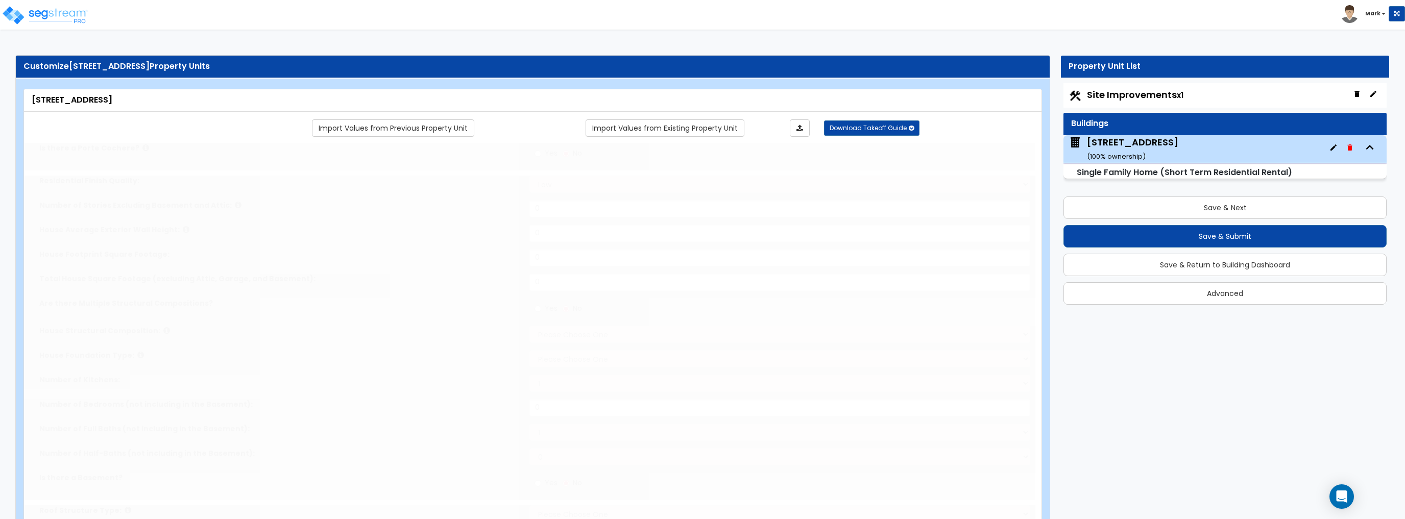
type input "1"
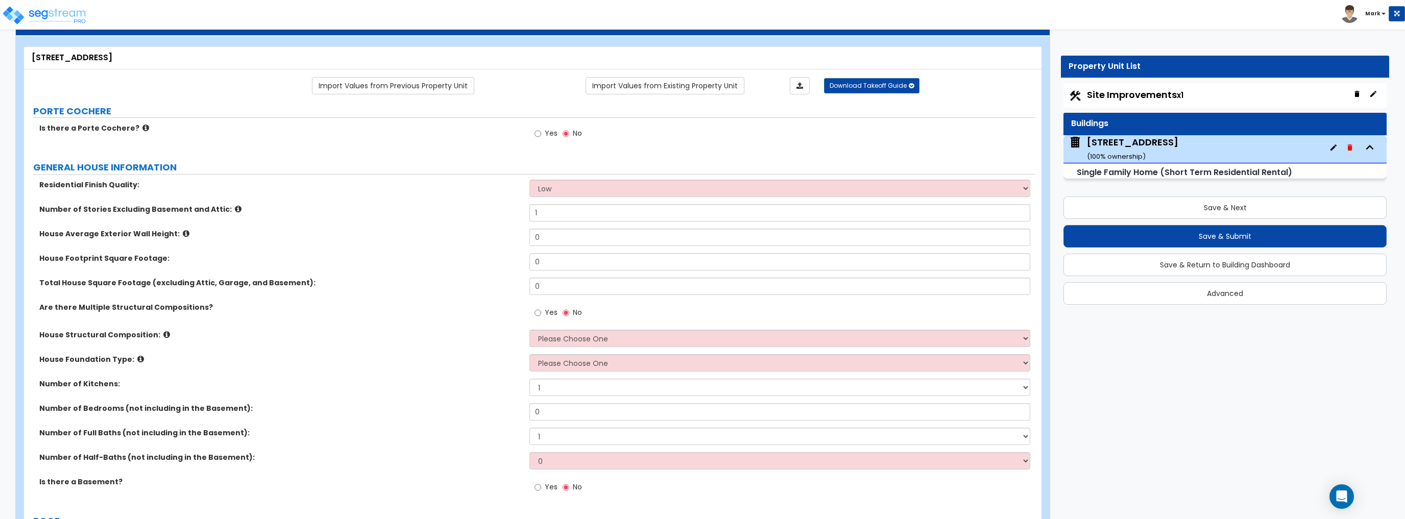
scroll to position [82, 0]
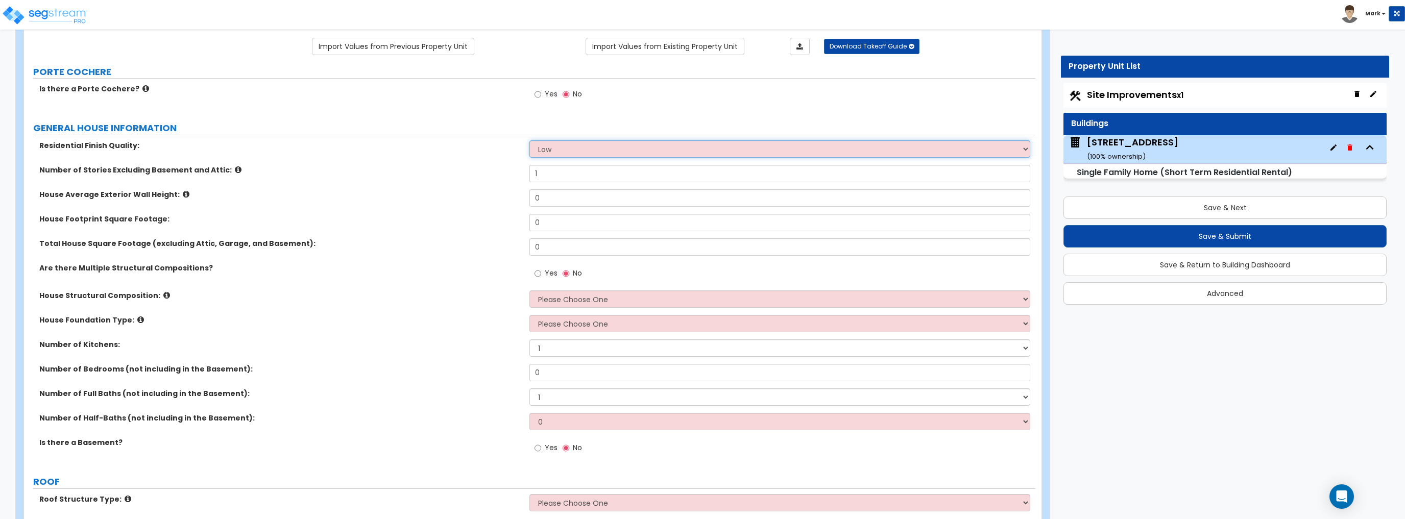
click at [542, 153] on select "Low Average High" at bounding box center [779, 148] width 500 height 17
select select "2"
click at [529, 140] on select "Low Average High" at bounding box center [779, 148] width 500 height 17
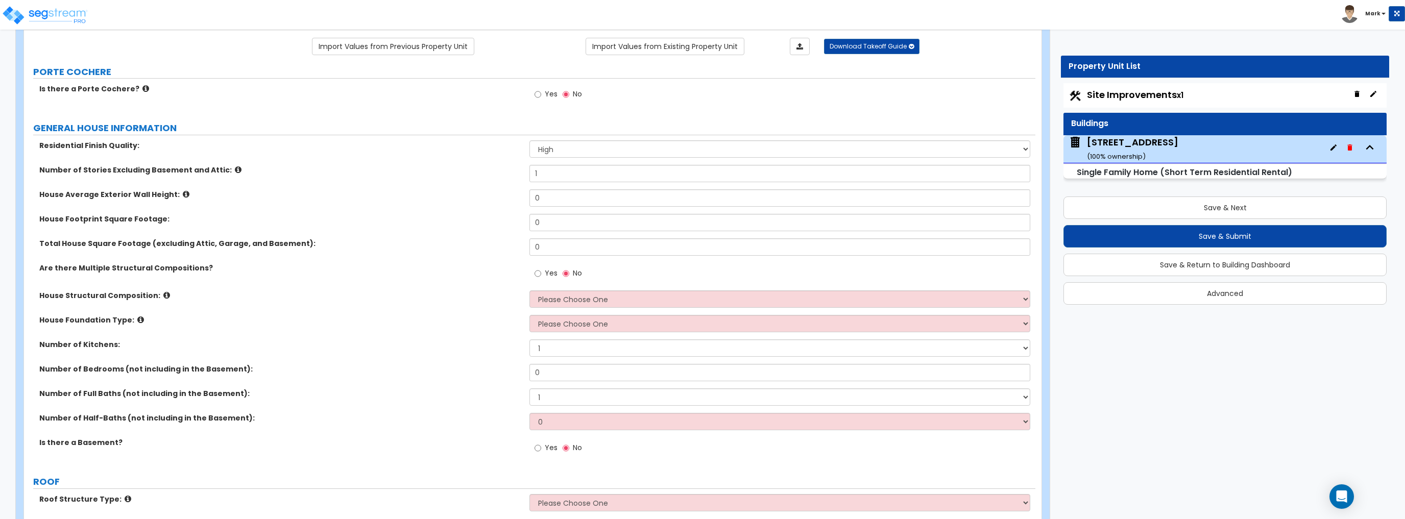
click at [469, 181] on div "Number of Stories Excluding Basement and Attic: 1" at bounding box center [529, 177] width 1011 height 24
click at [560, 177] on input "1" at bounding box center [779, 173] width 500 height 17
type input "2"
click at [468, 231] on div "House Footprint Square Footage: 0" at bounding box center [529, 226] width 1011 height 24
drag, startPoint x: 568, startPoint y: 198, endPoint x: 508, endPoint y: 200, distance: 59.2
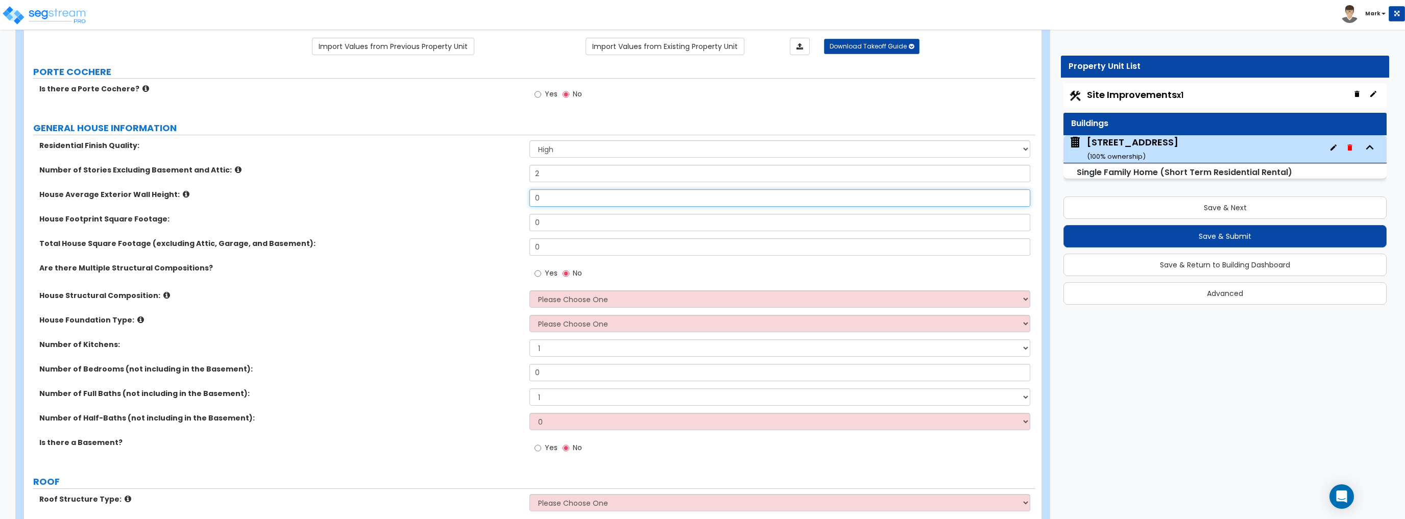
click at [508, 200] on div "House Average Exterior Wall Height: 0" at bounding box center [529, 201] width 1011 height 24
type input "20"
click at [505, 200] on div "House Average Exterior Wall Height: 20" at bounding box center [529, 201] width 1011 height 24
click at [588, 225] on input "0" at bounding box center [779, 222] width 500 height 17
type input "2,906"
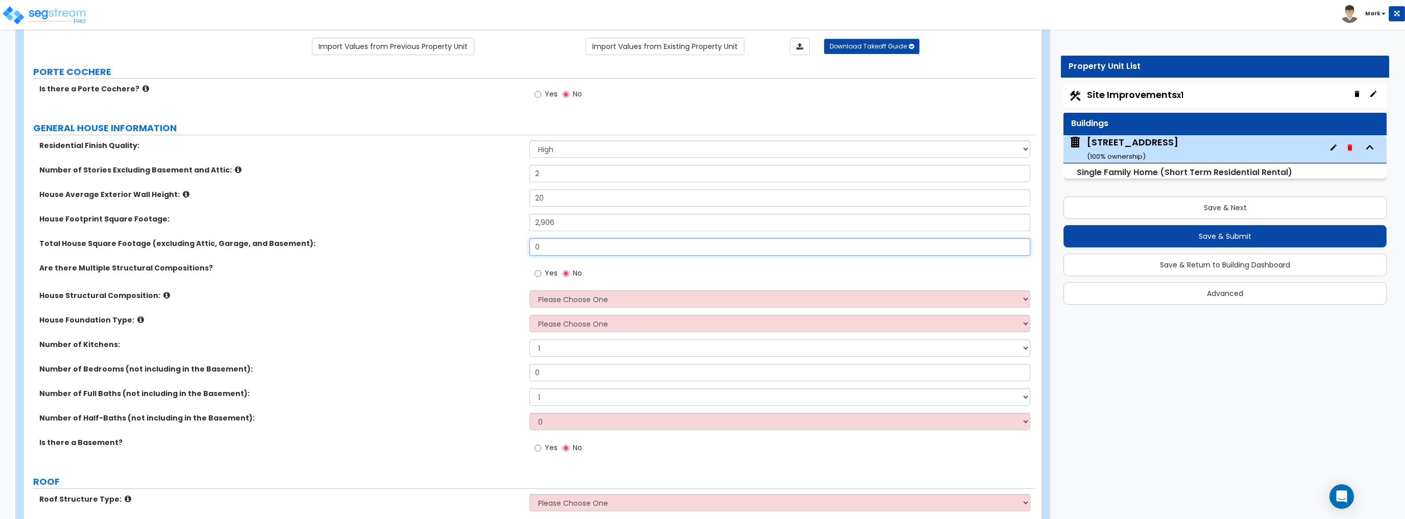
click at [576, 247] on input "0" at bounding box center [779, 246] width 500 height 17
type input "2,906"
click at [347, 219] on label "House Footprint Square Footage:" at bounding box center [280, 219] width 482 height 10
click at [532, 298] on select "Please Choose One Reinforced Concrete Structural Steel Brick Masonry CMU Masonr…" at bounding box center [779, 298] width 500 height 17
select select "7"
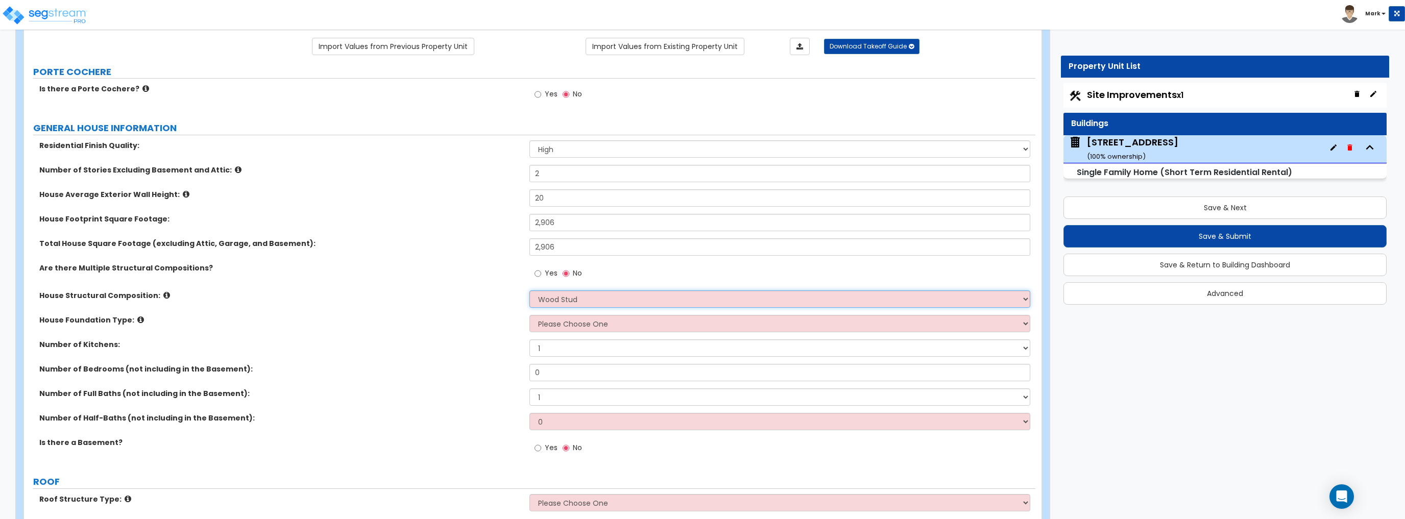
click at [529, 290] on select "Please Choose One Reinforced Concrete Structural Steel Brick Masonry CMU Masonr…" at bounding box center [779, 298] width 500 height 17
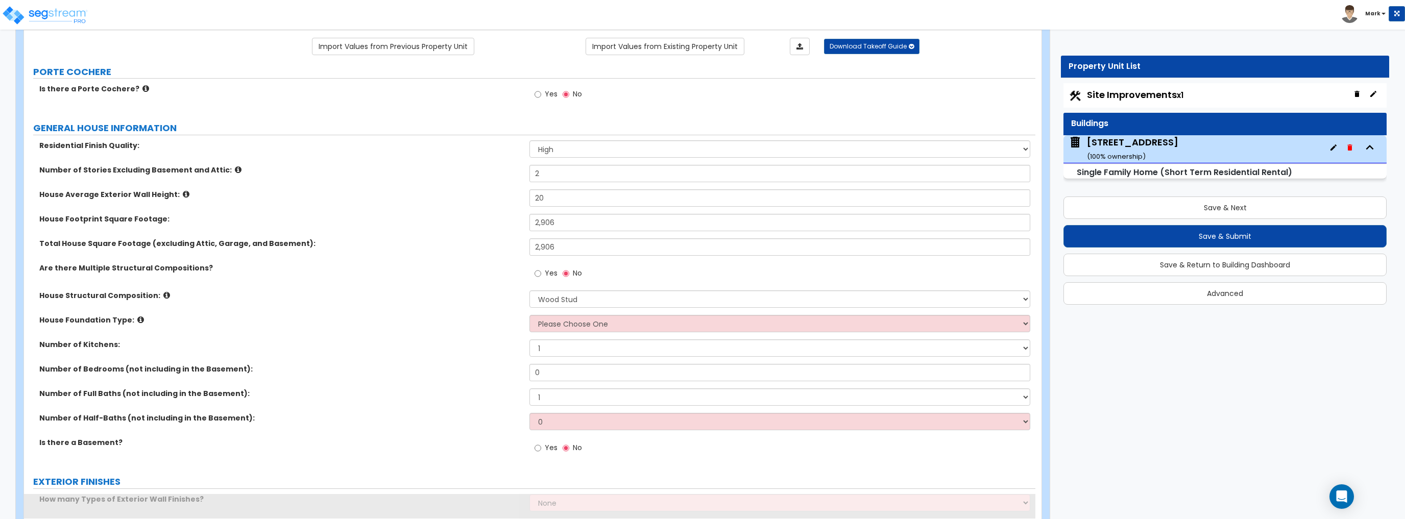
click at [451, 316] on label "House Foundation Type:" at bounding box center [280, 320] width 482 height 10
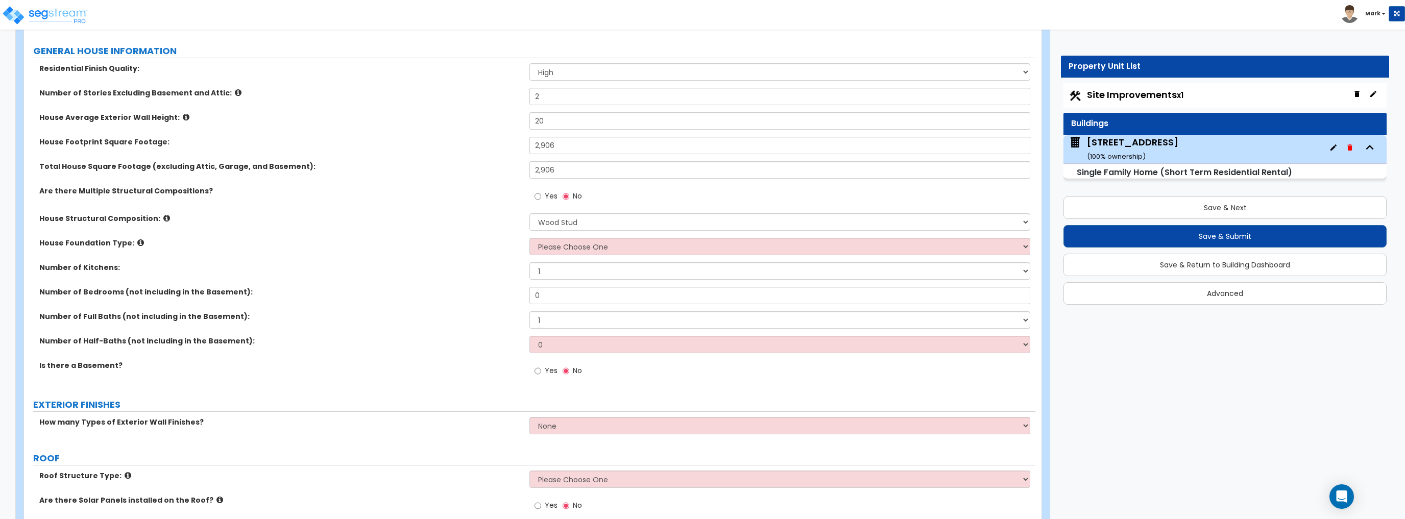
scroll to position [163, 0]
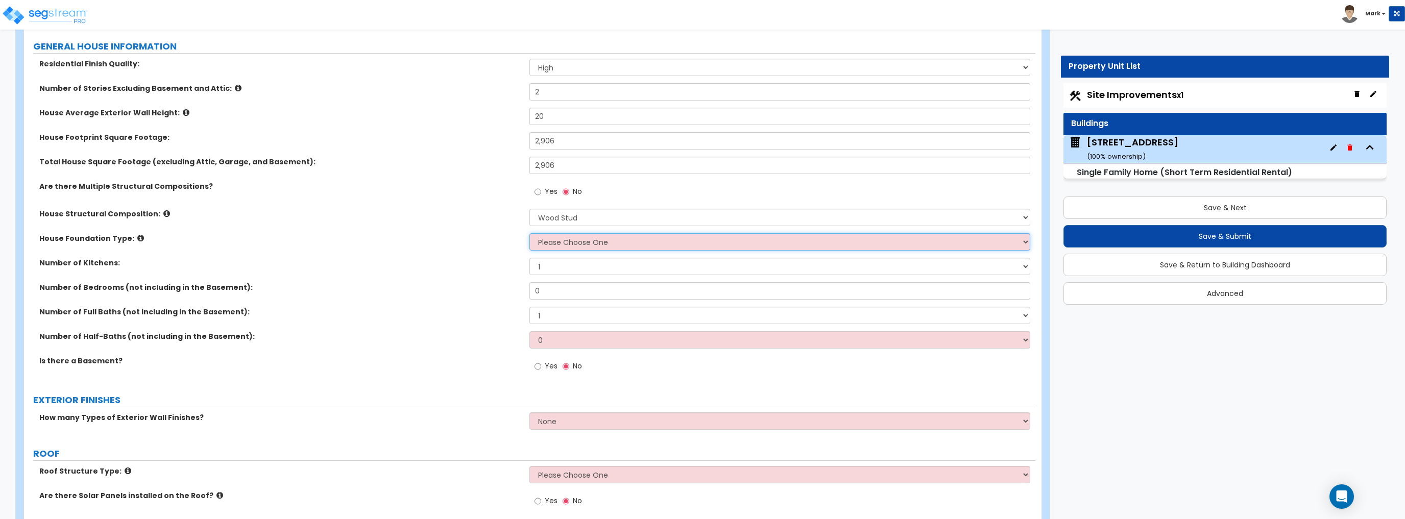
click at [559, 248] on select "Please Choose One Crawl Space Pier-Elevated First floor Slab on Grade" at bounding box center [779, 241] width 500 height 17
select select "2"
click at [529, 233] on select "Please Choose One Crawl Space Pier-Elevated First floor Slab on Grade" at bounding box center [779, 241] width 500 height 17
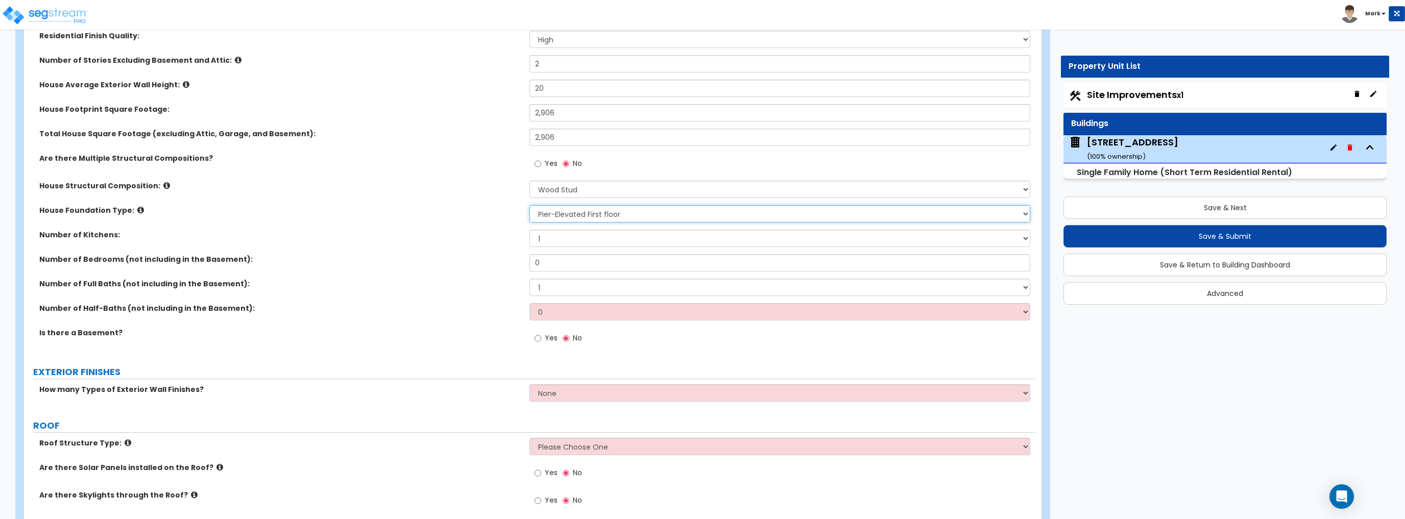
scroll to position [204, 0]
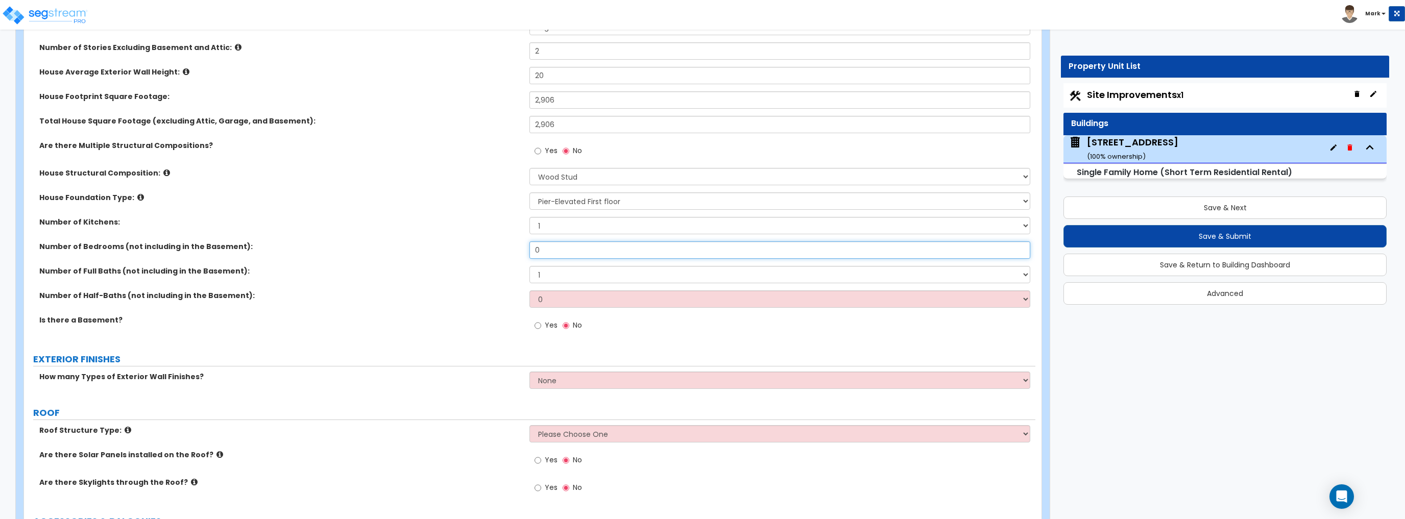
drag, startPoint x: 577, startPoint y: 250, endPoint x: 478, endPoint y: 255, distance: 99.1
click at [478, 255] on div "Number of Bedrooms (not including in the Basement): 0" at bounding box center [529, 253] width 1011 height 24
type input "6"
click at [555, 276] on select "1 2 3 4 5 6 7 8 9 10" at bounding box center [779, 274] width 500 height 17
select select "4"
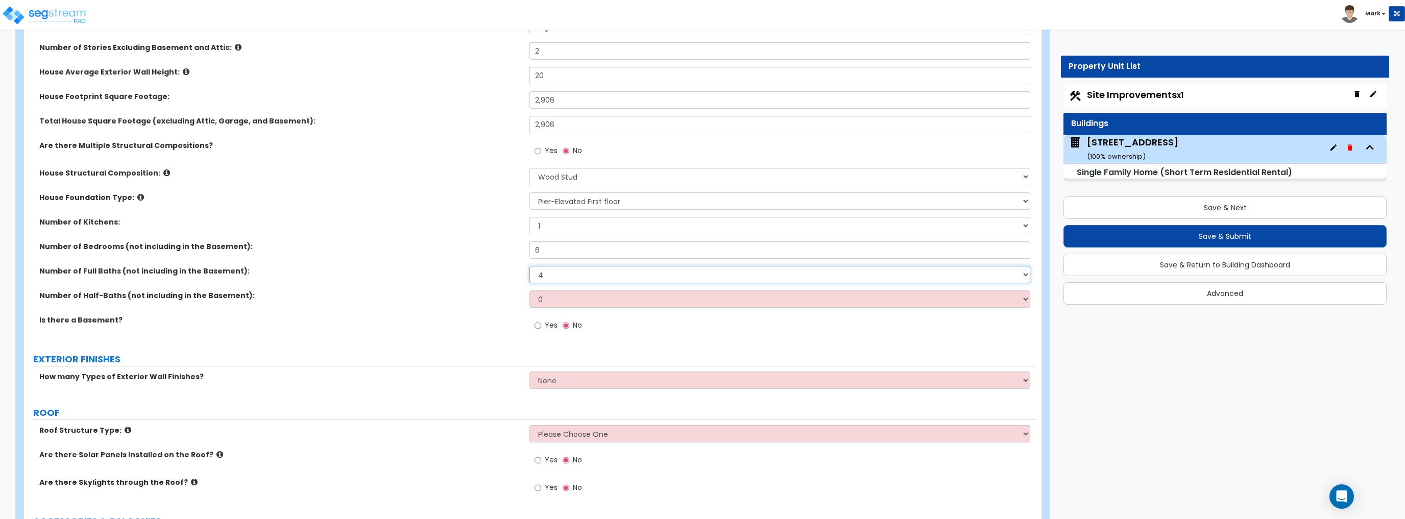
click at [529, 266] on select "1 2 3 4 5 6 7 8 9 10" at bounding box center [779, 274] width 500 height 17
click at [463, 302] on div "Number of Half-Baths (not including in the Basement): 0 1 2 3 4 5" at bounding box center [529, 302] width 1011 height 24
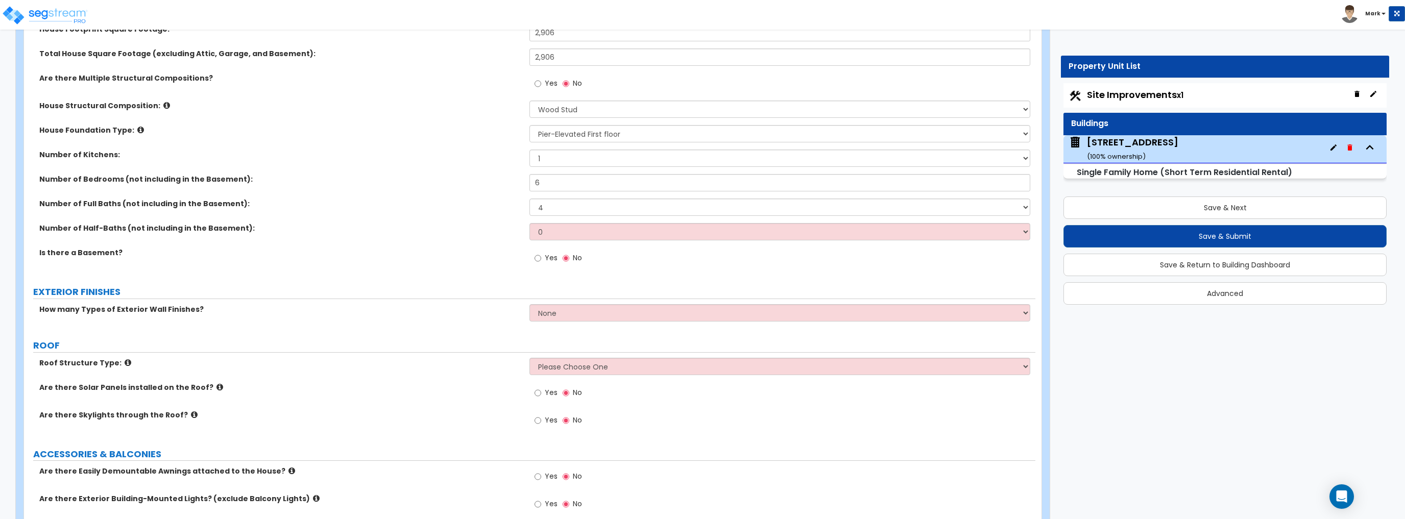
scroll to position [286, 0]
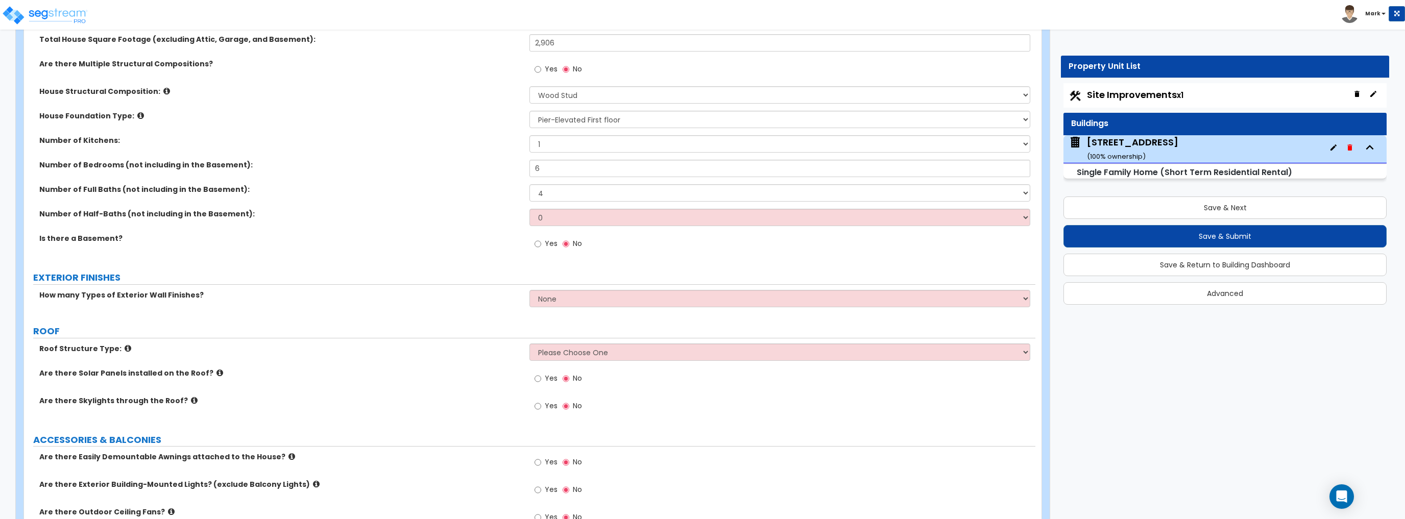
click at [569, 305] on select "None 1 2 3" at bounding box center [779, 298] width 500 height 17
select select "1"
click at [529, 290] on select "None 1 2 3" at bounding box center [779, 298] width 500 height 17
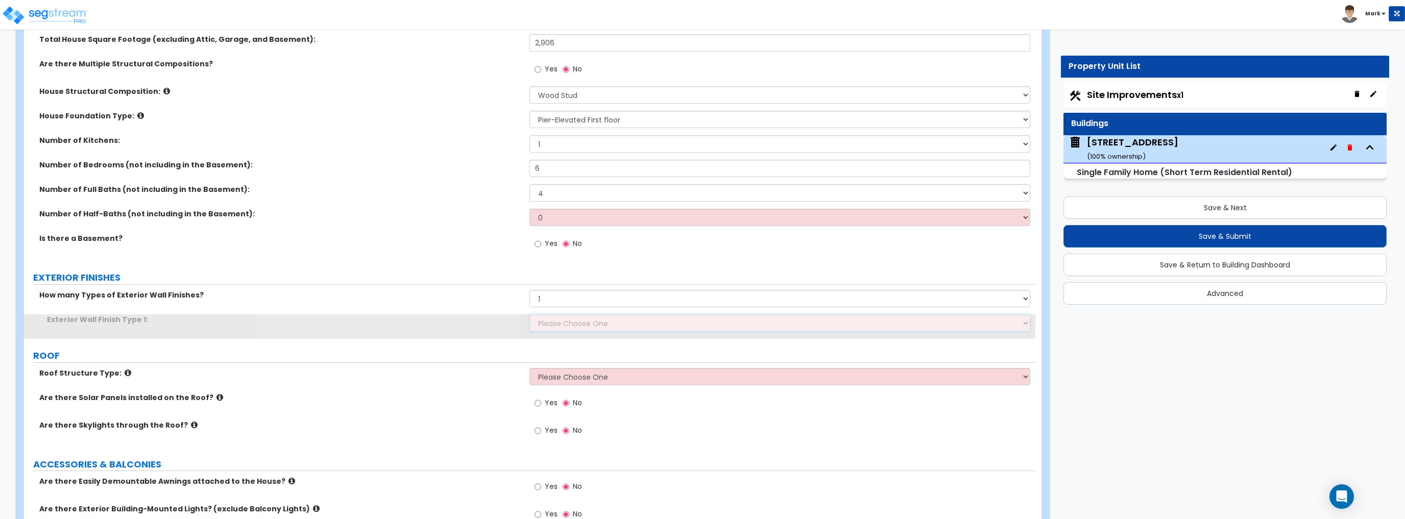
click at [541, 320] on select "Please Choose One No Finish/Shared Wall No Wall Brick Finish Stone Finish Wood …" at bounding box center [779, 322] width 500 height 17
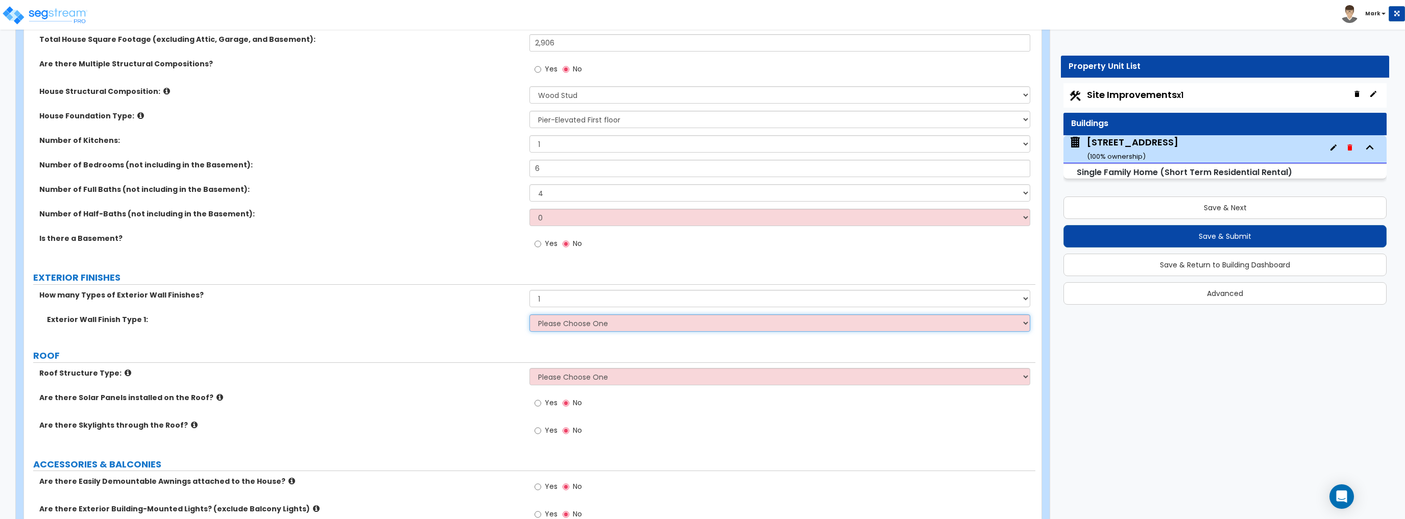
select select "4"
click at [529, 314] on select "Please Choose One No Finish/Shared Wall No Wall Brick Finish Stone Finish Wood …" at bounding box center [779, 322] width 500 height 17
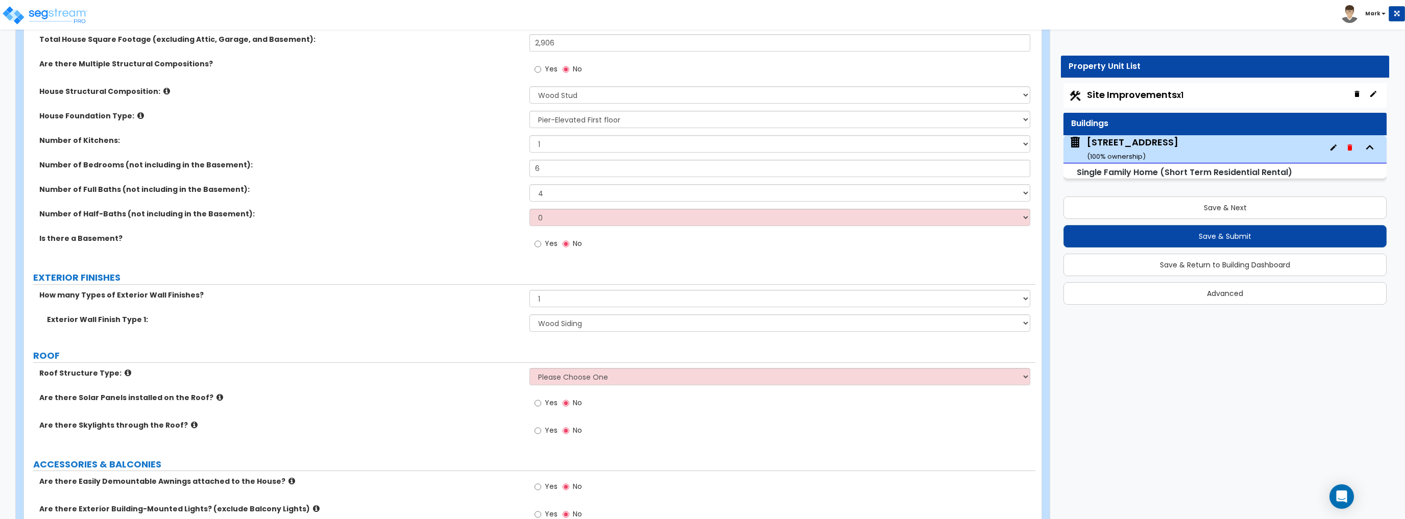
click at [518, 254] on div "Is there a Basement? Yes No" at bounding box center [529, 247] width 1011 height 28
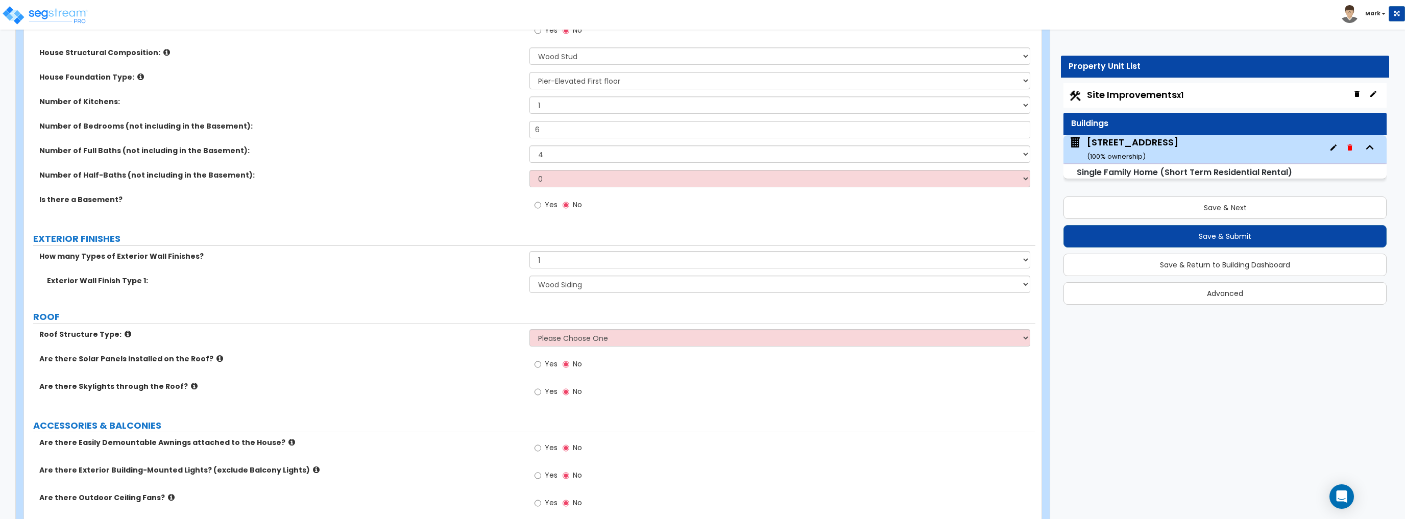
scroll to position [367, 0]
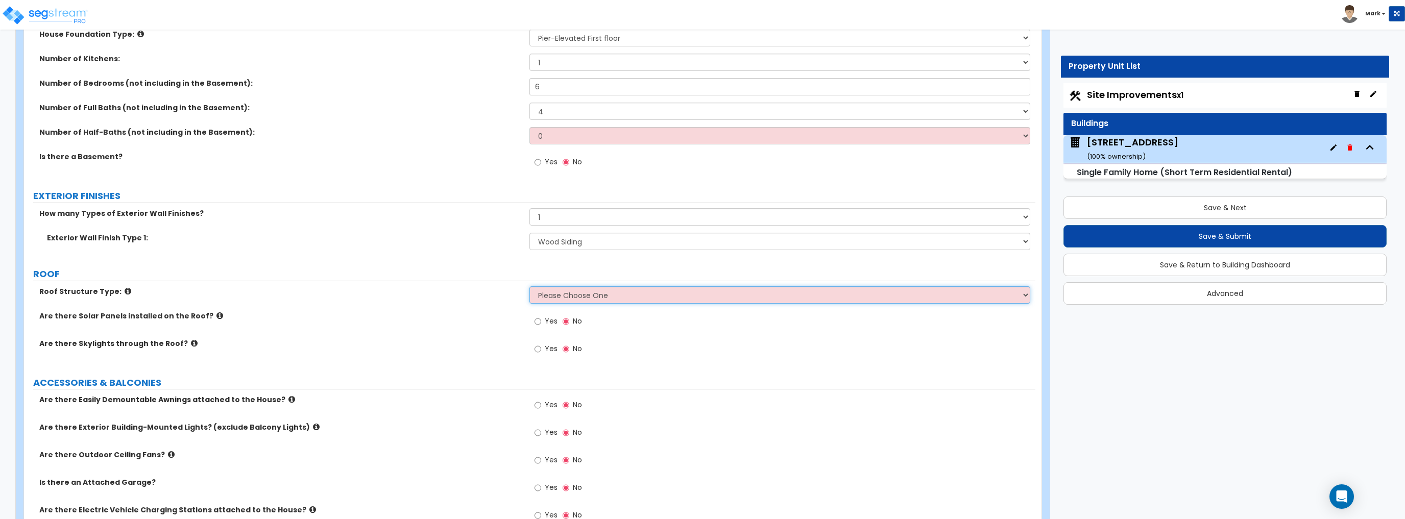
click at [573, 291] on select "Please Choose One Gable Roof Flat Roof Hybrid Gable & Flat Roof" at bounding box center [779, 294] width 500 height 17
select select "1"
click at [529, 286] on select "Please Choose One Gable Roof Flat Roof Hybrid Gable & Flat Roof" at bounding box center [779, 294] width 500 height 17
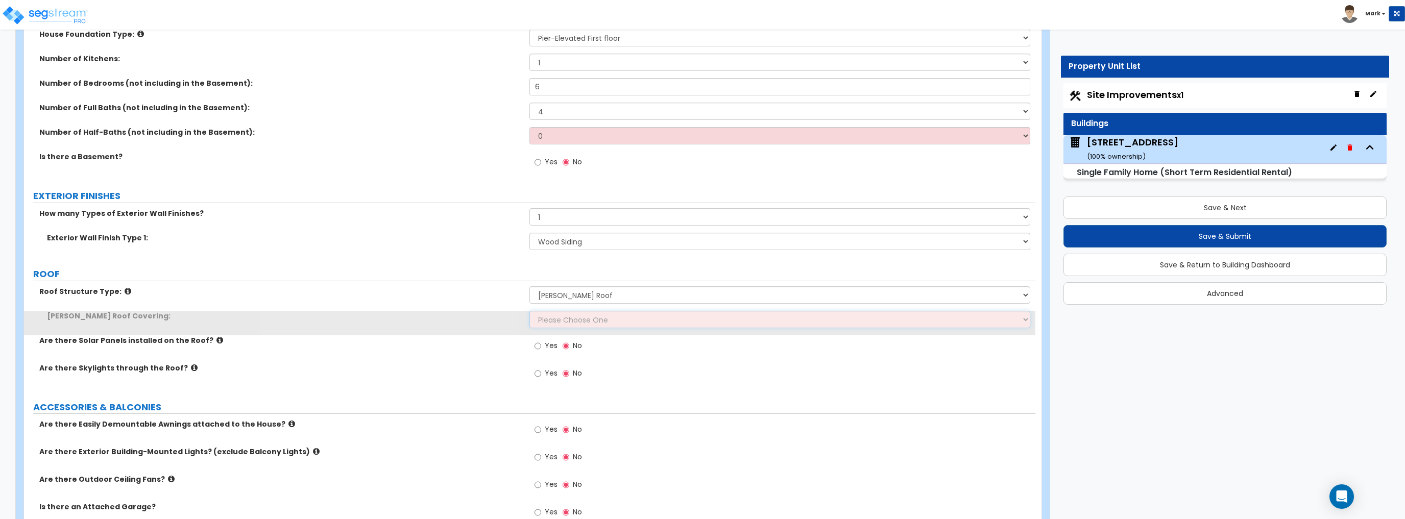
click at [564, 311] on select "Please Choose One Asphalt Shingle Clay Tile Wood Shingle Metal Shingle Standing…" at bounding box center [779, 319] width 500 height 17
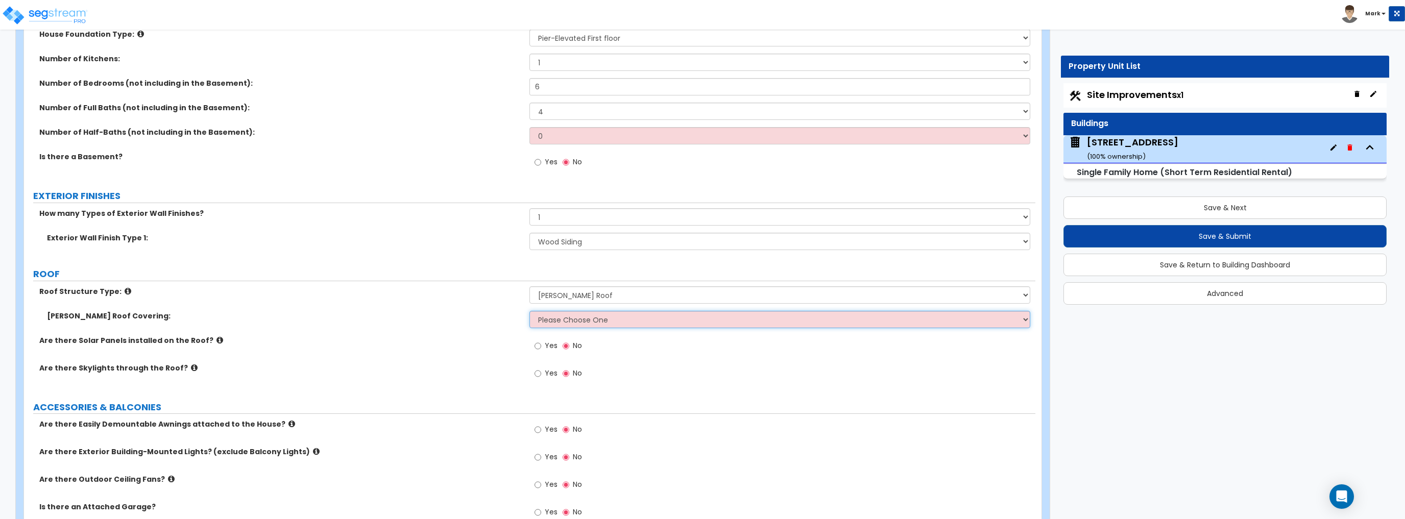
select select "1"
click at [529, 311] on select "Please Choose One Asphalt Shingle Clay Tile Wood Shingle Metal Shingle Standing…" at bounding box center [779, 319] width 500 height 17
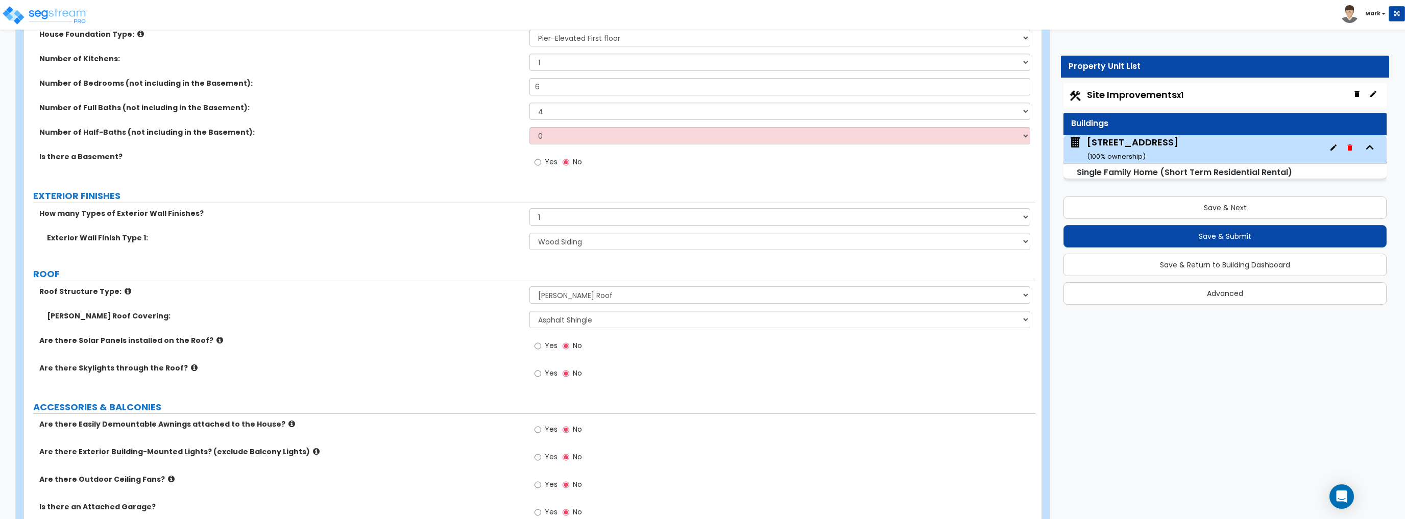
click at [479, 343] on label "Are there Solar Panels installed on the Roof?" at bounding box center [280, 340] width 482 height 10
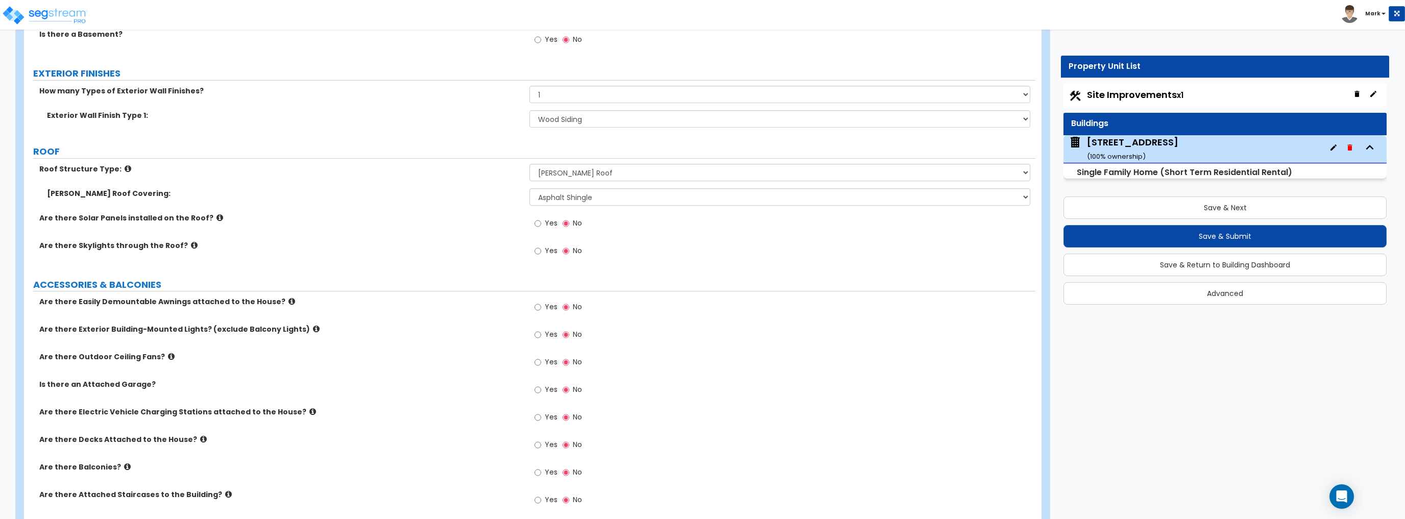
scroll to position [531, 0]
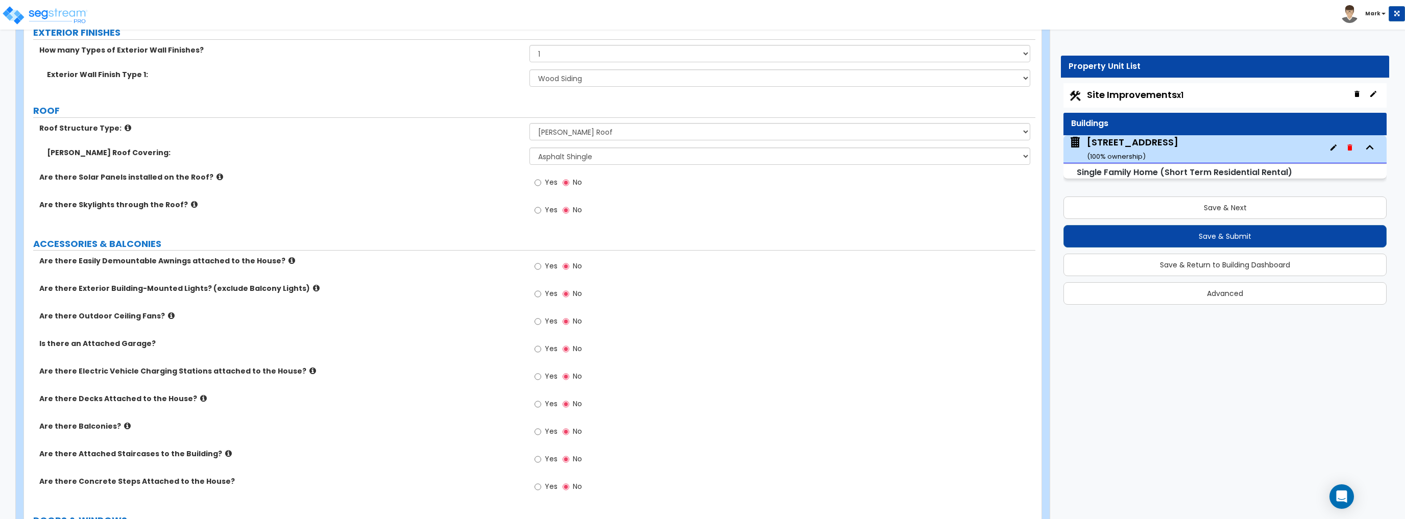
click at [545, 262] on span "Yes" at bounding box center [551, 266] width 13 height 10
click at [541, 262] on input "Yes" at bounding box center [537, 266] width 7 height 11
radio input "true"
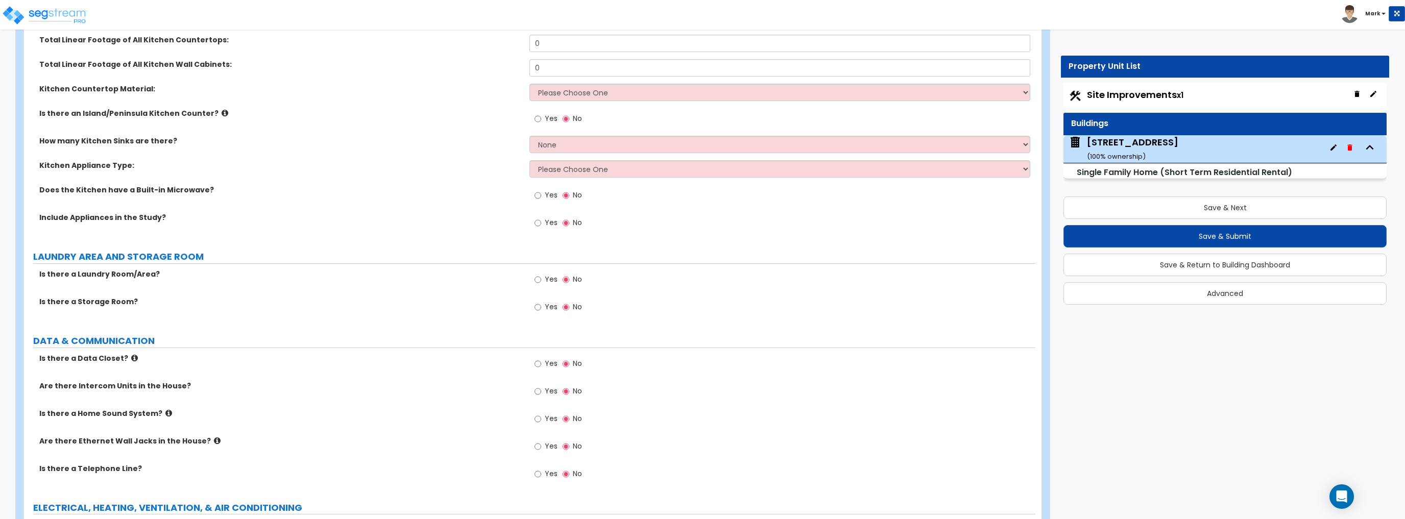
scroll to position [2570, 0]
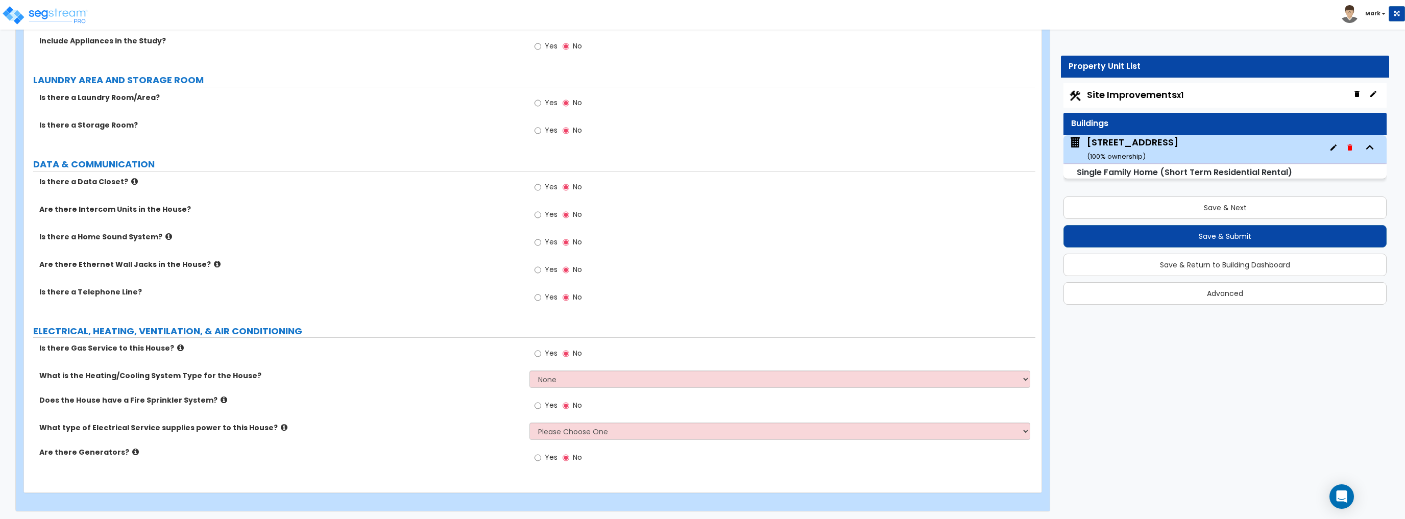
click at [542, 386] on div "What is the Heating/Cooling System Type for the House? None Heat Only Centraliz…" at bounding box center [529, 383] width 1011 height 24
click at [544, 378] on select "None Heat Only Centralized Heating & Cooling Thru Wall Air Conditioners Mini Sp…" at bounding box center [779, 379] width 500 height 17
click at [556, 378] on select "None Heat Only Centralized Heating & Cooling Thru Wall Air Conditioners Mini Sp…" at bounding box center [779, 379] width 500 height 17
click at [559, 377] on select "None Heat Only Centralized Heating & Cooling Thru Wall Air Conditioners Mini Sp…" at bounding box center [779, 379] width 500 height 17
click at [576, 380] on select "None Heat Only Centralized Heating & Cooling Thru Wall Air Conditioners Mini Sp…" at bounding box center [779, 379] width 500 height 17
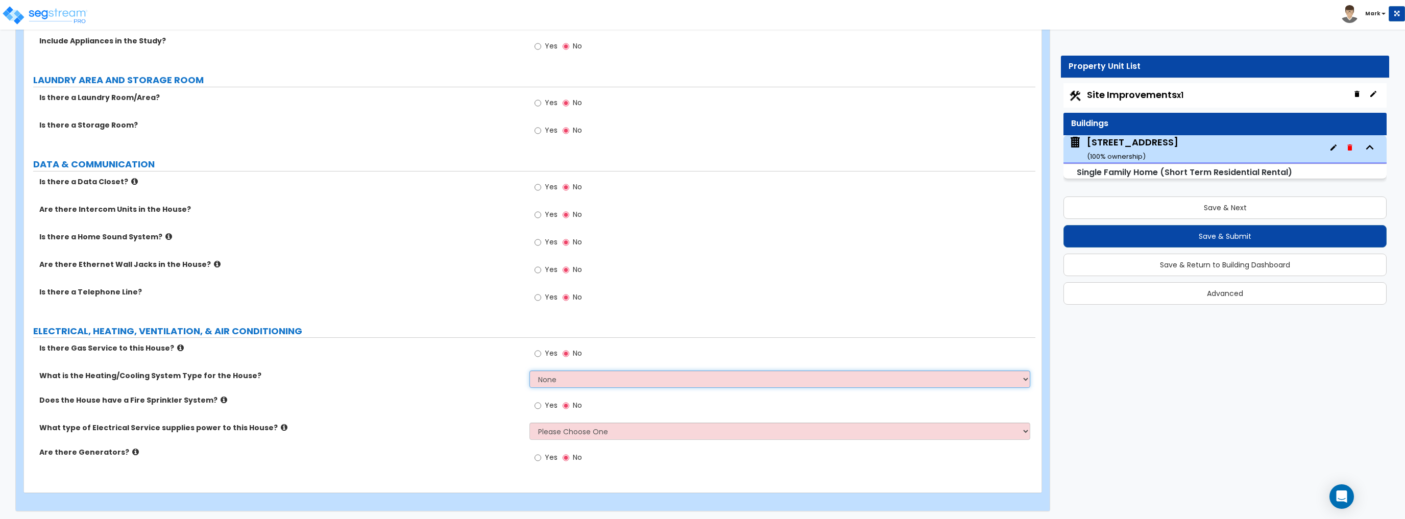
click at [564, 377] on select "None Heat Only Centralized Heating & Cooling Thru Wall Air Conditioners Mini Sp…" at bounding box center [779, 379] width 500 height 17
select select "2"
click at [529, 371] on select "None Heat Only Centralized Heating & Cooling Thru Wall Air Conditioners Mini Sp…" at bounding box center [779, 379] width 500 height 17
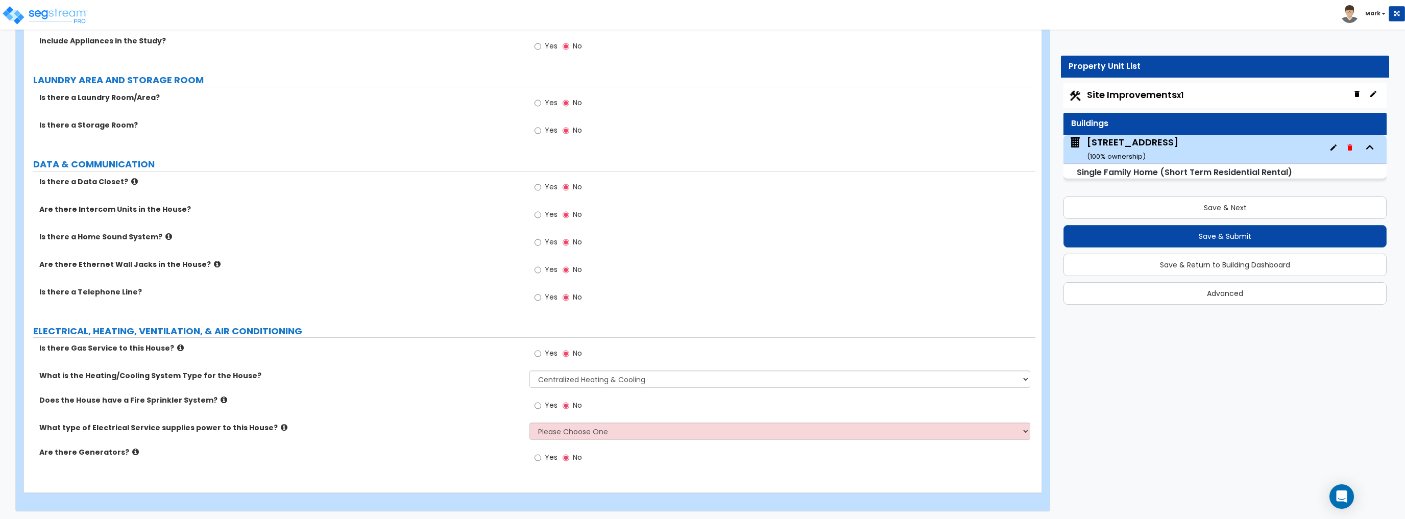
click at [502, 390] on div "What is the Heating/Cooling System Type for the House? None Heat Only Centraliz…" at bounding box center [529, 383] width 1011 height 24
click at [535, 351] on input "Yes" at bounding box center [537, 353] width 7 height 11
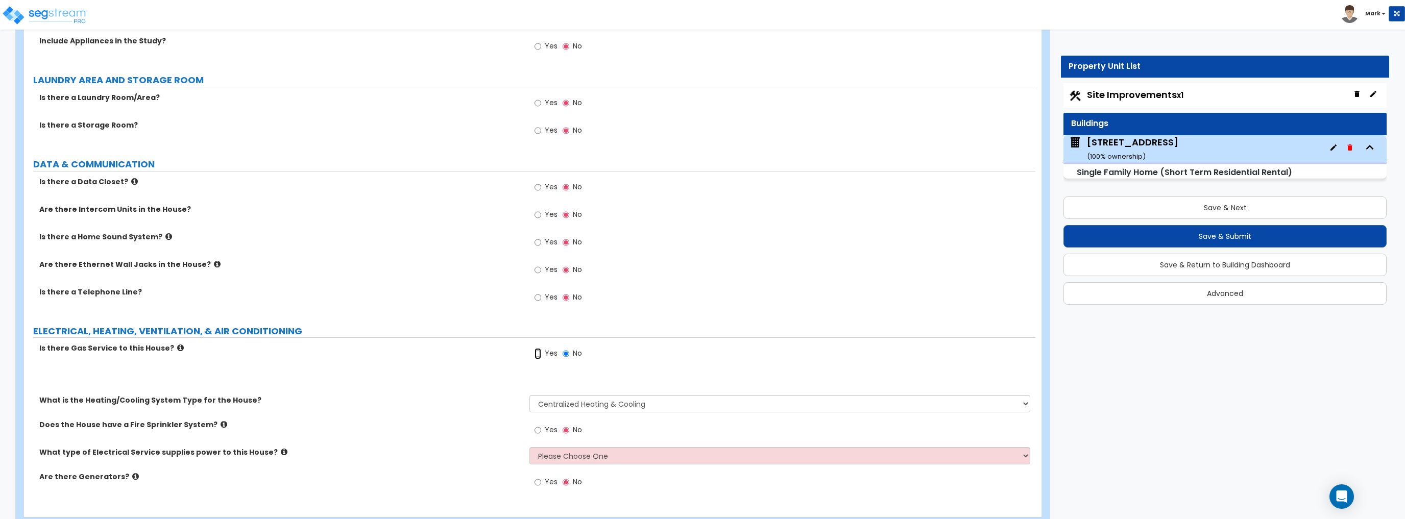
radio input "true"
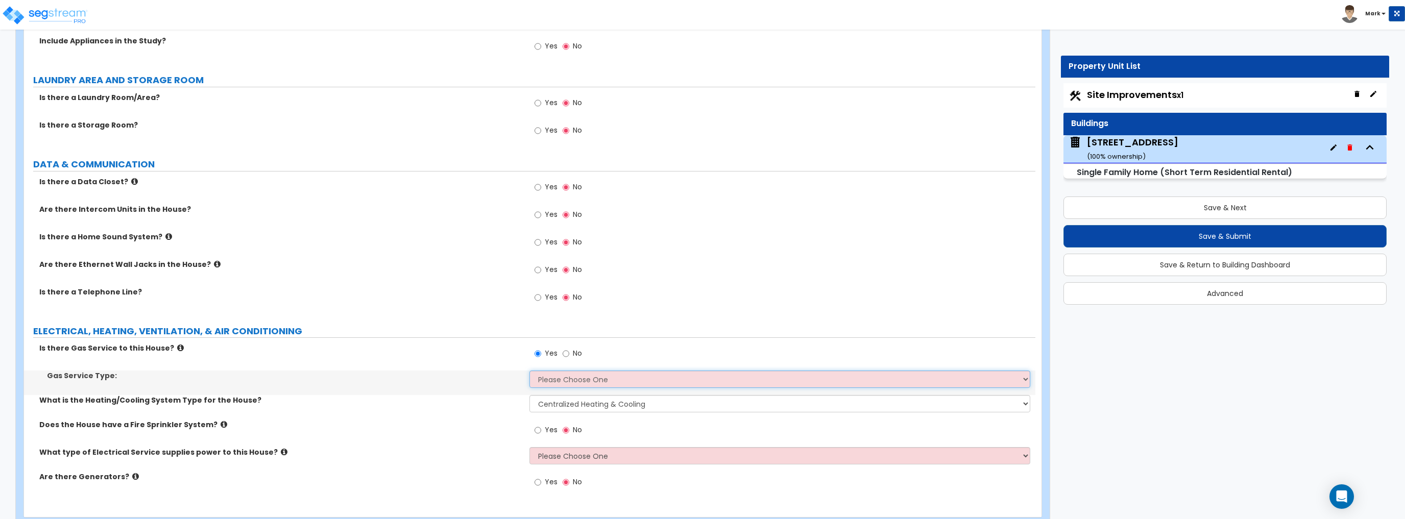
click at [601, 375] on select "Please Choose One Natural Gas Service Propane Tank On-site" at bounding box center [779, 379] width 500 height 17
select select "1"
click at [529, 371] on select "Please Choose One Natural Gas Service Propane Tank On-site" at bounding box center [779, 379] width 500 height 17
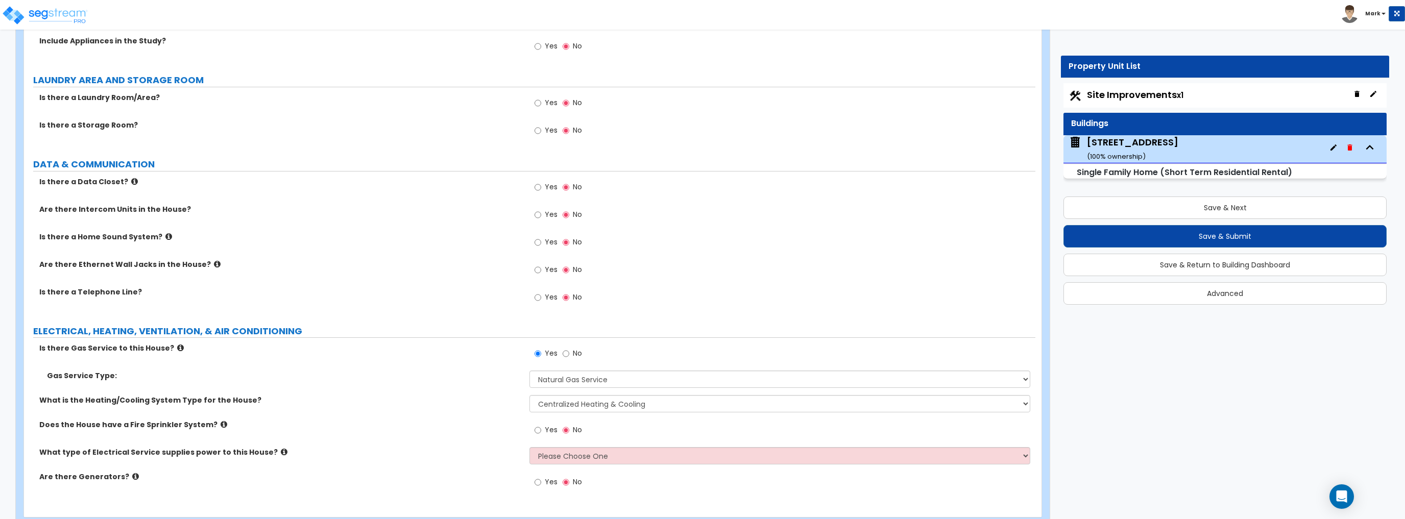
click at [612, 343] on div "Yes No" at bounding box center [781, 357] width 505 height 28
click at [567, 359] on label "No" at bounding box center [571, 354] width 19 height 17
click at [567, 359] on input "No" at bounding box center [565, 353] width 7 height 11
radio input "false"
radio input "true"
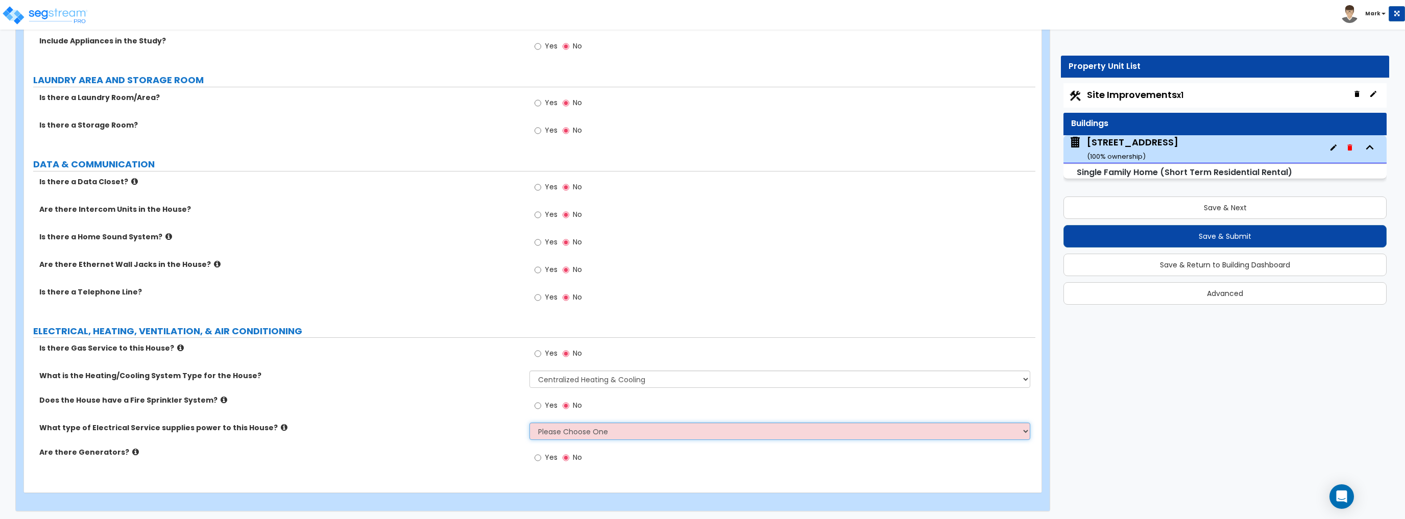
click at [553, 431] on select "Please Choose One Overhead Underground" at bounding box center [779, 431] width 500 height 17
click at [719, 406] on div "Yes No" at bounding box center [781, 409] width 505 height 28
click at [557, 432] on select "Please Choose One Overhead Underground" at bounding box center [779, 431] width 500 height 17
select select "2"
click at [529, 423] on select "Please Choose One Overhead Underground" at bounding box center [779, 431] width 500 height 17
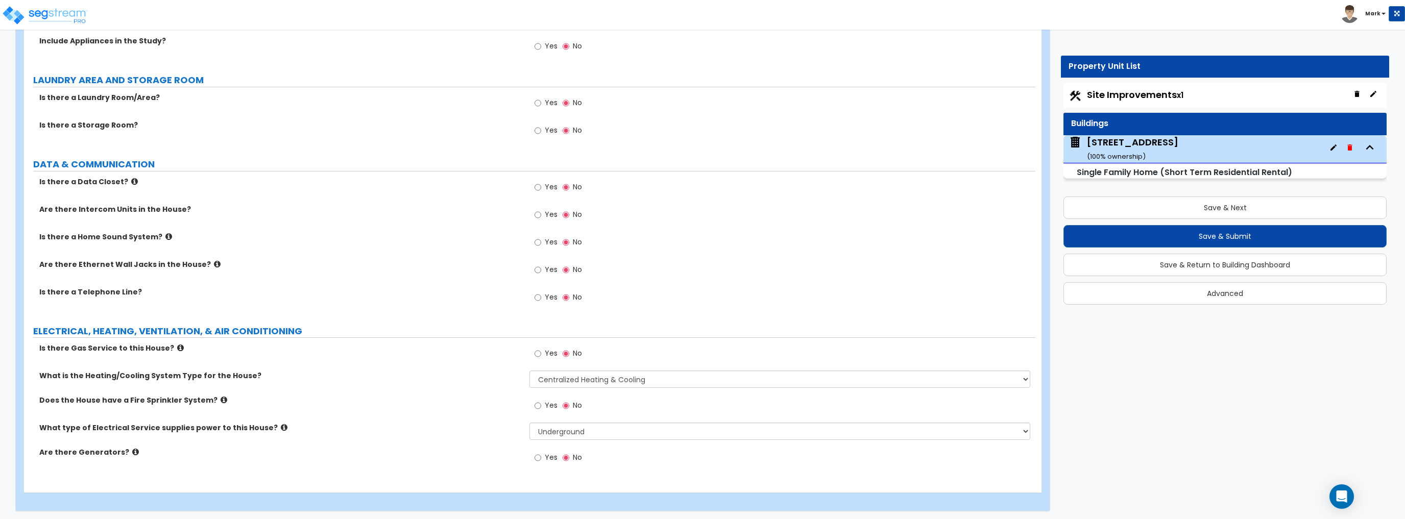
click at [501, 458] on div "Are there Generators? Yes No" at bounding box center [529, 461] width 1011 height 28
click at [483, 388] on div "What is the Heating/Cooling System Type for the House? None Heat Only Centraliz…" at bounding box center [529, 383] width 1011 height 24
click at [545, 296] on span "Yes" at bounding box center [551, 297] width 13 height 10
click at [541, 296] on input "Yes" at bounding box center [537, 297] width 7 height 11
click at [583, 294] on div "Yes No" at bounding box center [558, 298] width 58 height 23
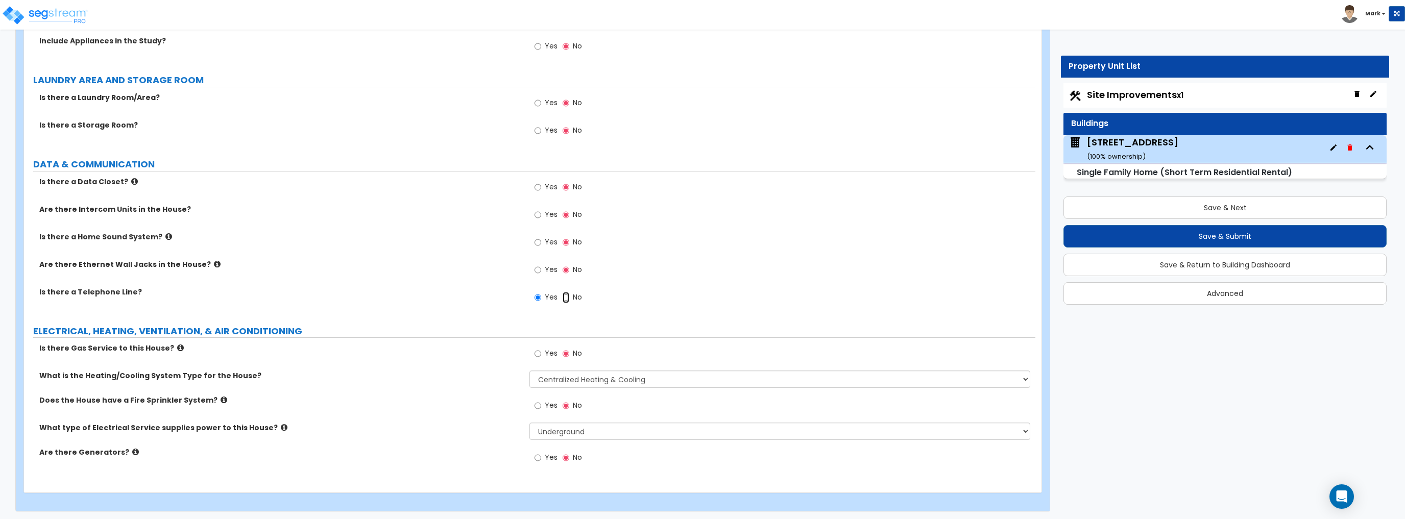
click at [566, 294] on input "No" at bounding box center [565, 297] width 7 height 11
radio input "false"
radio input "true"
click at [550, 296] on span "Yes" at bounding box center [551, 297] width 13 height 10
click at [541, 296] on input "Yes" at bounding box center [537, 297] width 7 height 11
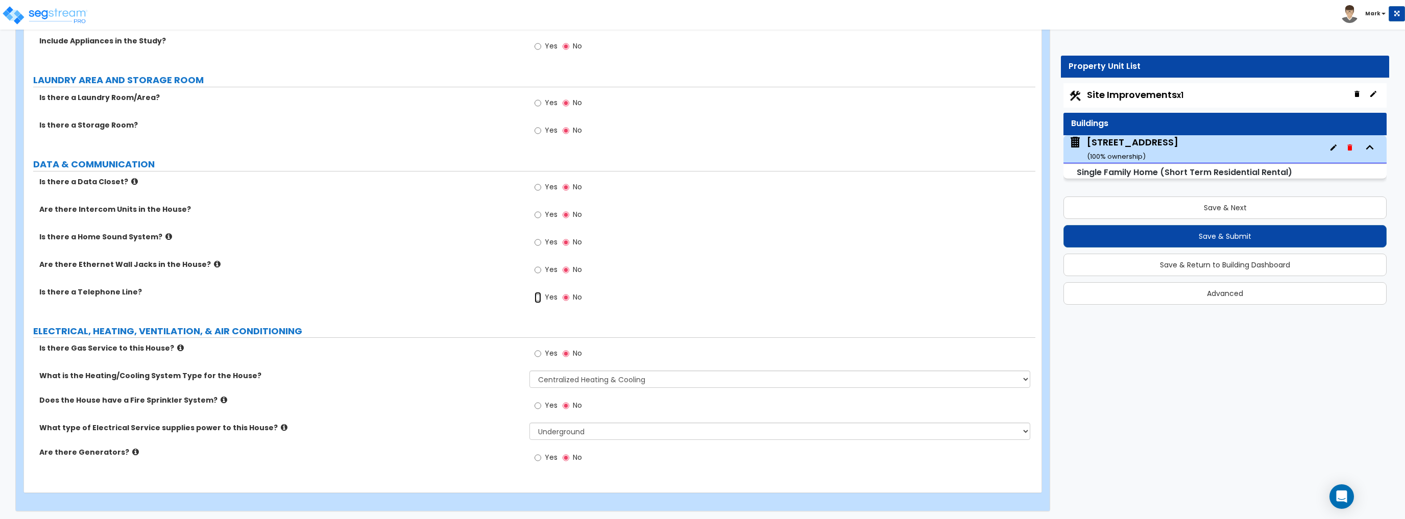
radio input "true"
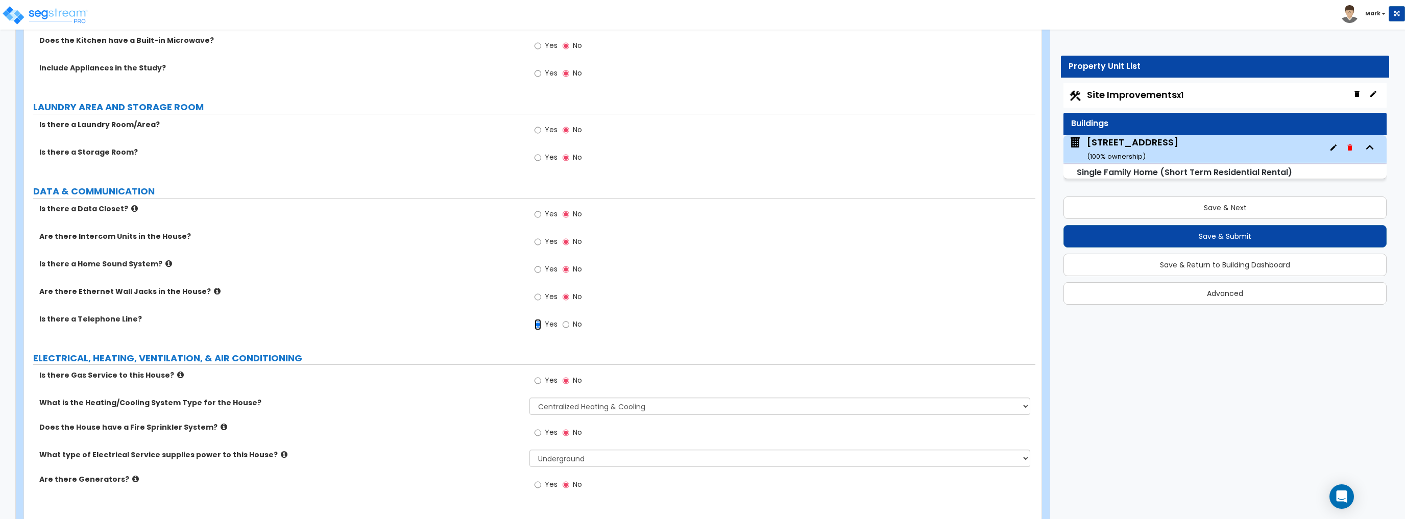
scroll to position [2529, 0]
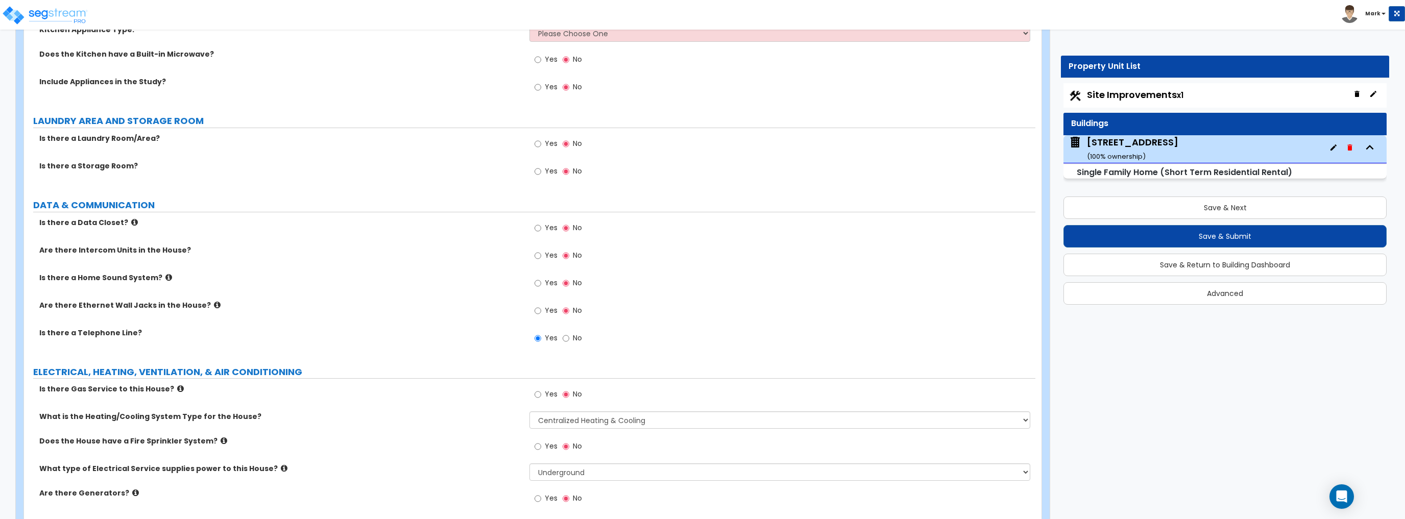
click at [543, 141] on label "Yes" at bounding box center [545, 144] width 23 height 17
click at [541, 141] on input "Yes" at bounding box center [537, 143] width 7 height 11
radio input "true"
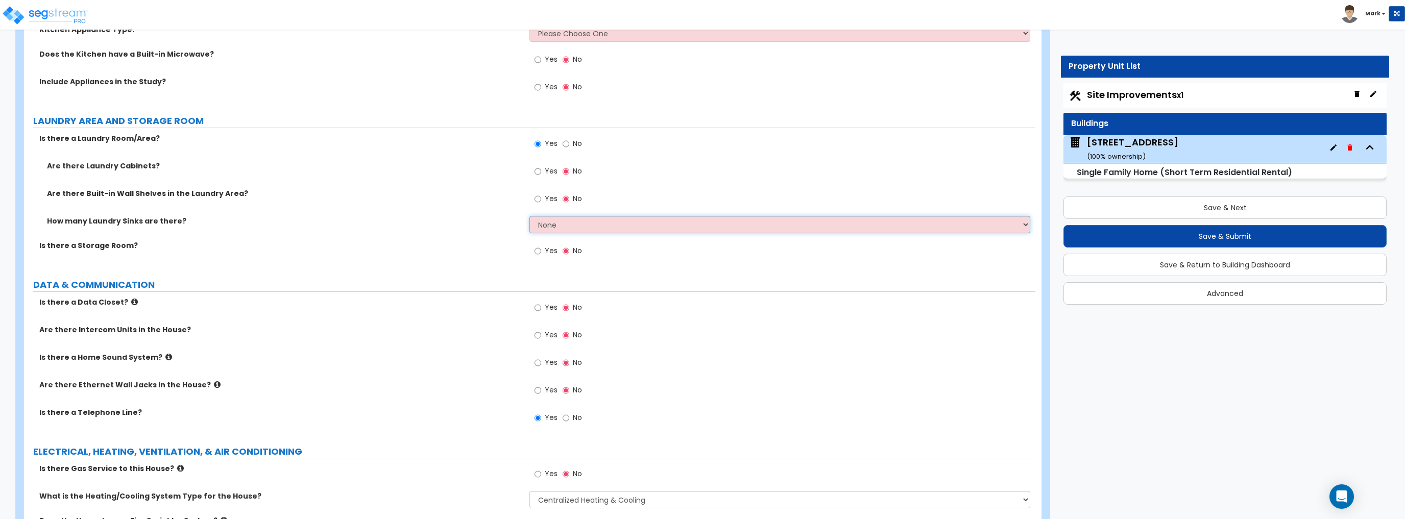
click at [546, 224] on select "None 1 2 3" at bounding box center [779, 224] width 500 height 17
click at [506, 240] on label "Is there a Storage Room?" at bounding box center [280, 245] width 482 height 10
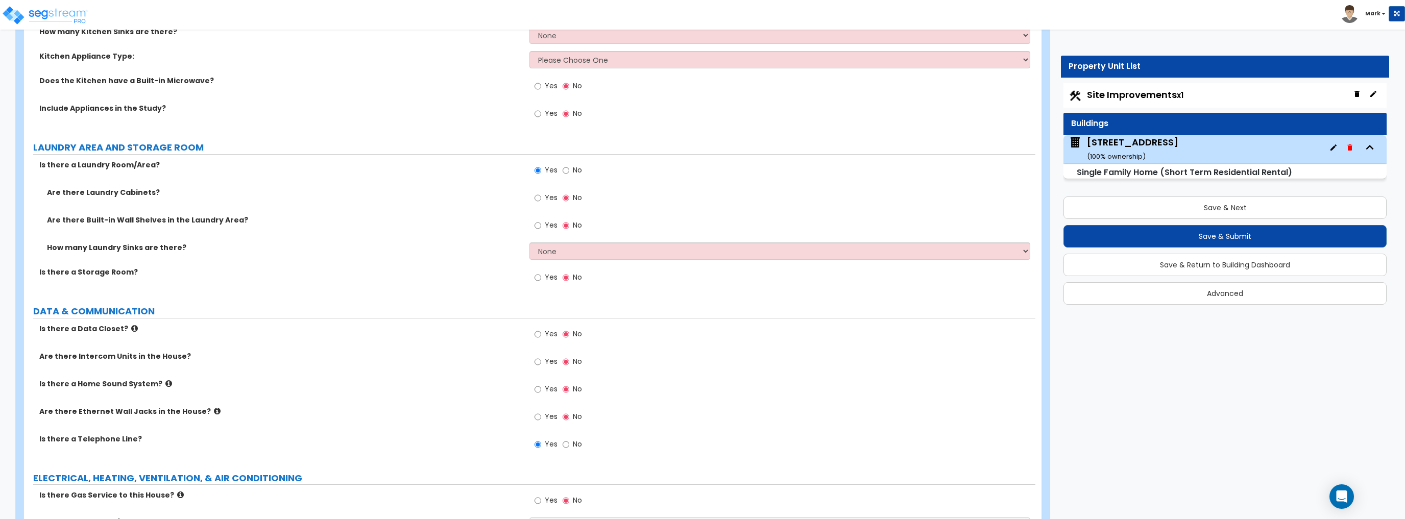
scroll to position [2489, 0]
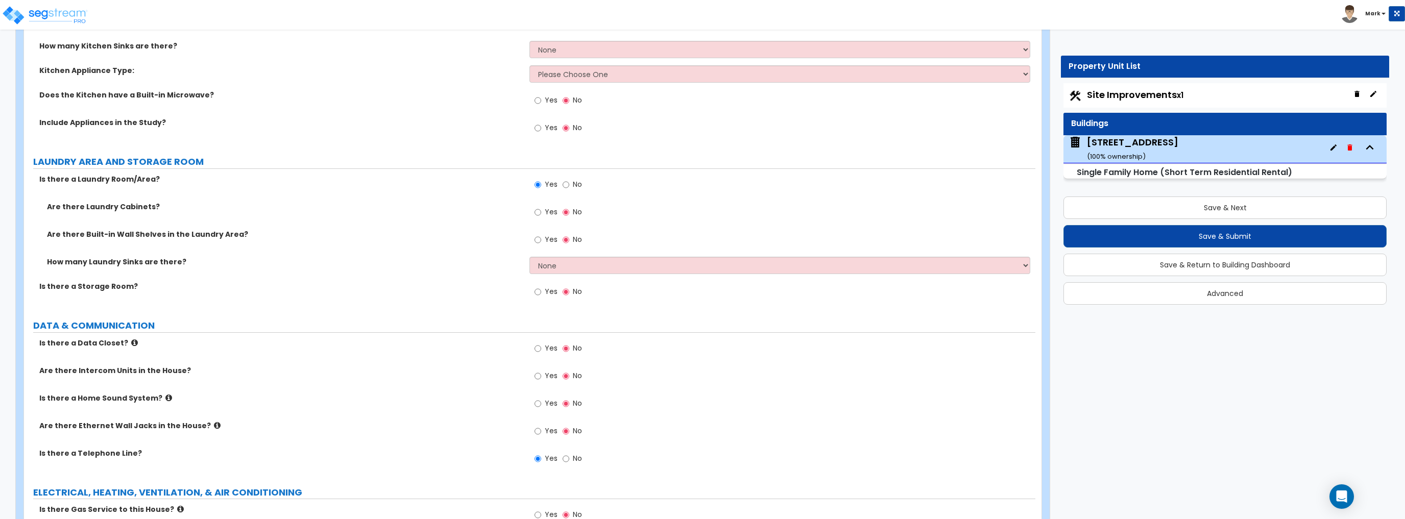
click at [544, 121] on label "Yes" at bounding box center [545, 128] width 23 height 17
click at [541, 122] on input "Yes" at bounding box center [537, 127] width 7 height 11
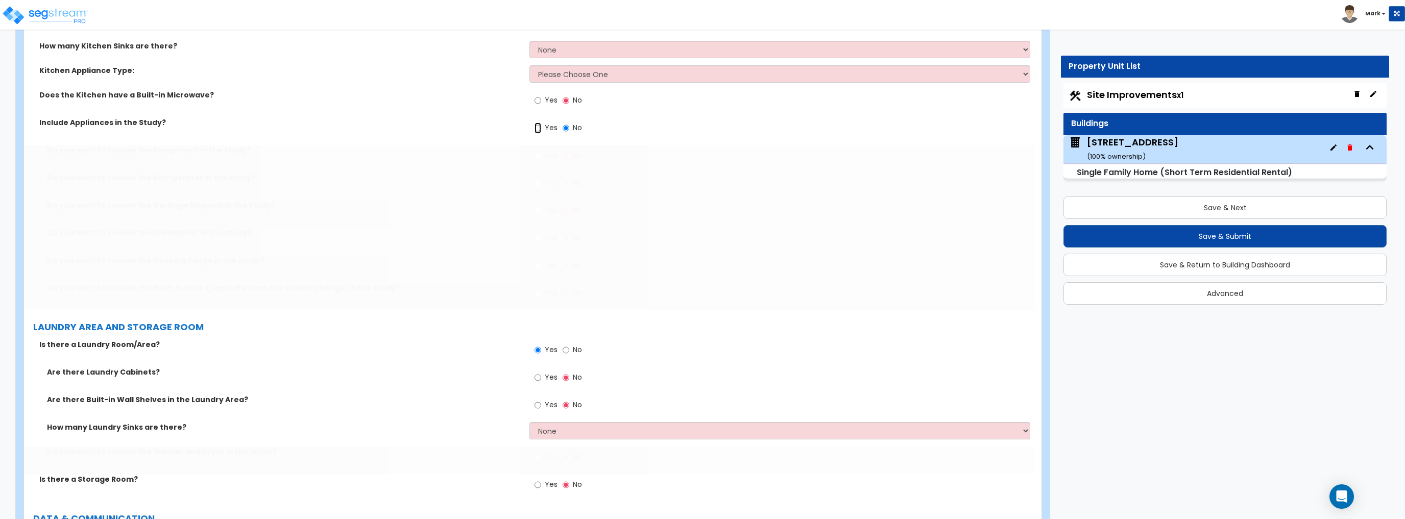
radio input "true"
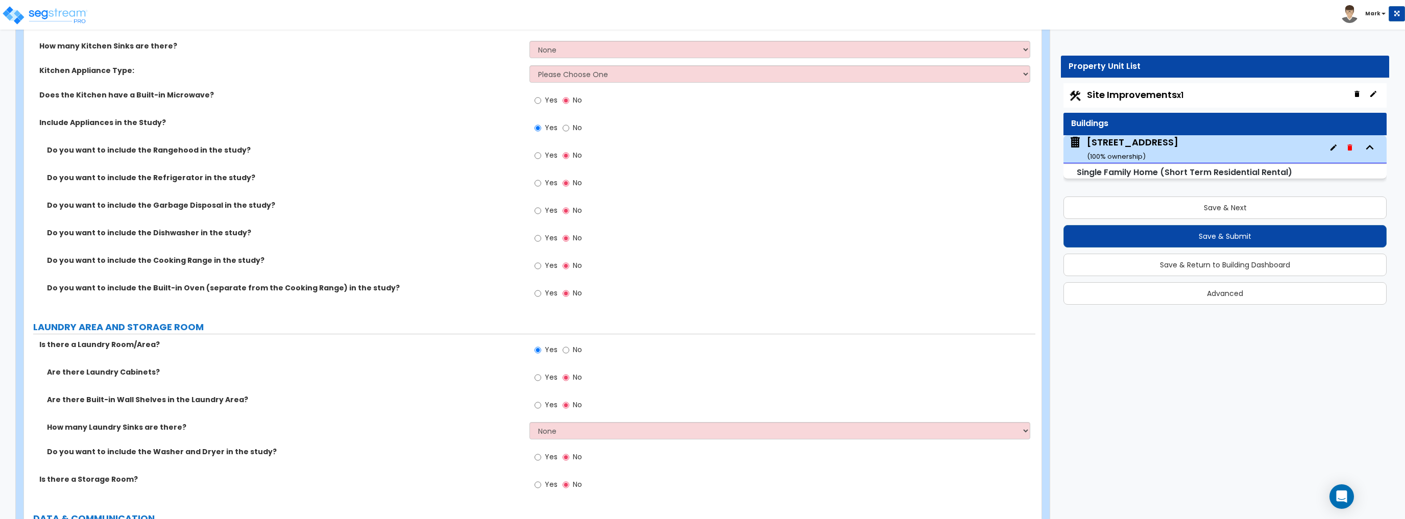
click at [533, 153] on div "Yes No" at bounding box center [558, 156] width 58 height 23
click at [537, 152] on input "Yes" at bounding box center [537, 155] width 7 height 11
radio input "true"
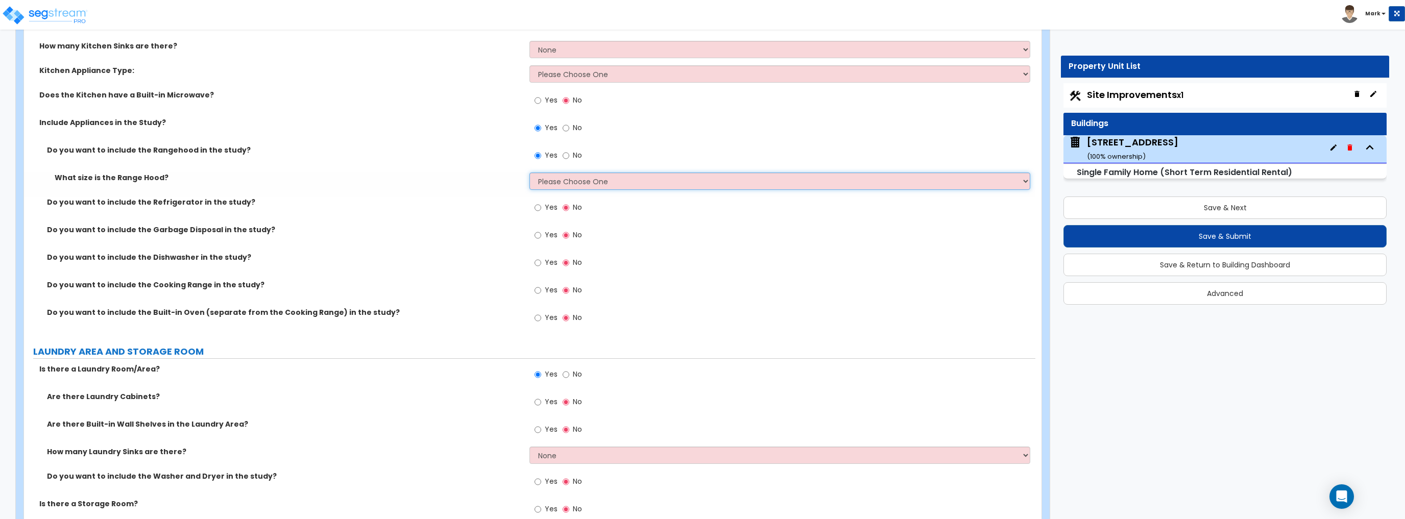
click at [554, 182] on select "Please Choose One Normal - 30" Wide - 42"" at bounding box center [779, 181] width 500 height 17
select select "1"
click at [529, 173] on select "Please Choose One Normal - 30" Wide - 42"" at bounding box center [779, 181] width 500 height 17
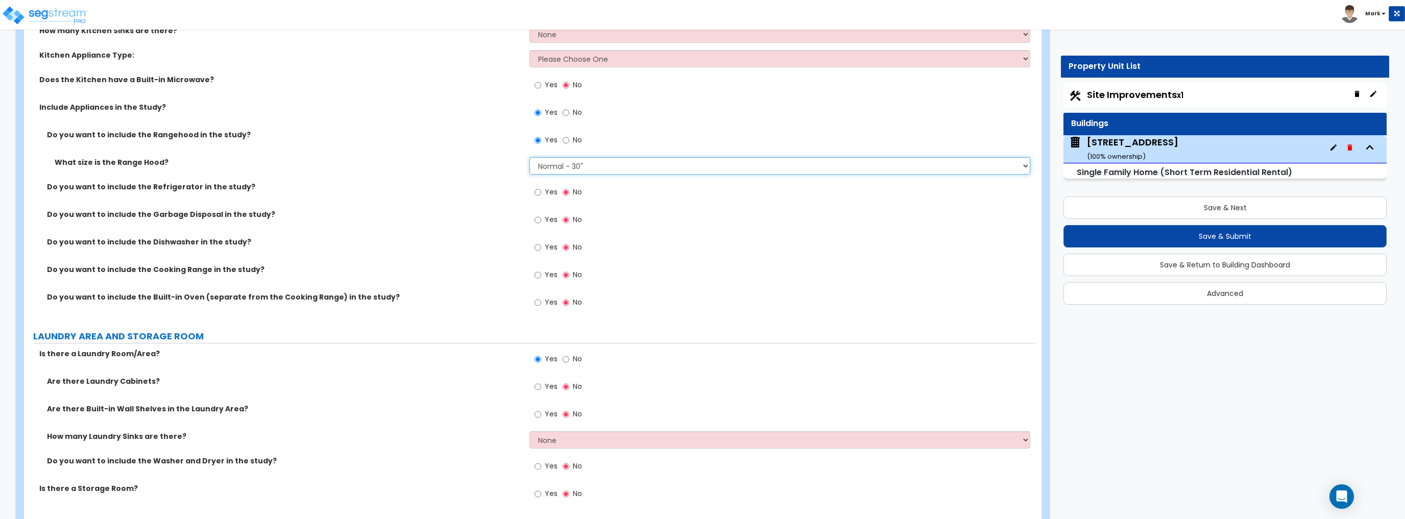
scroll to position [2529, 0]
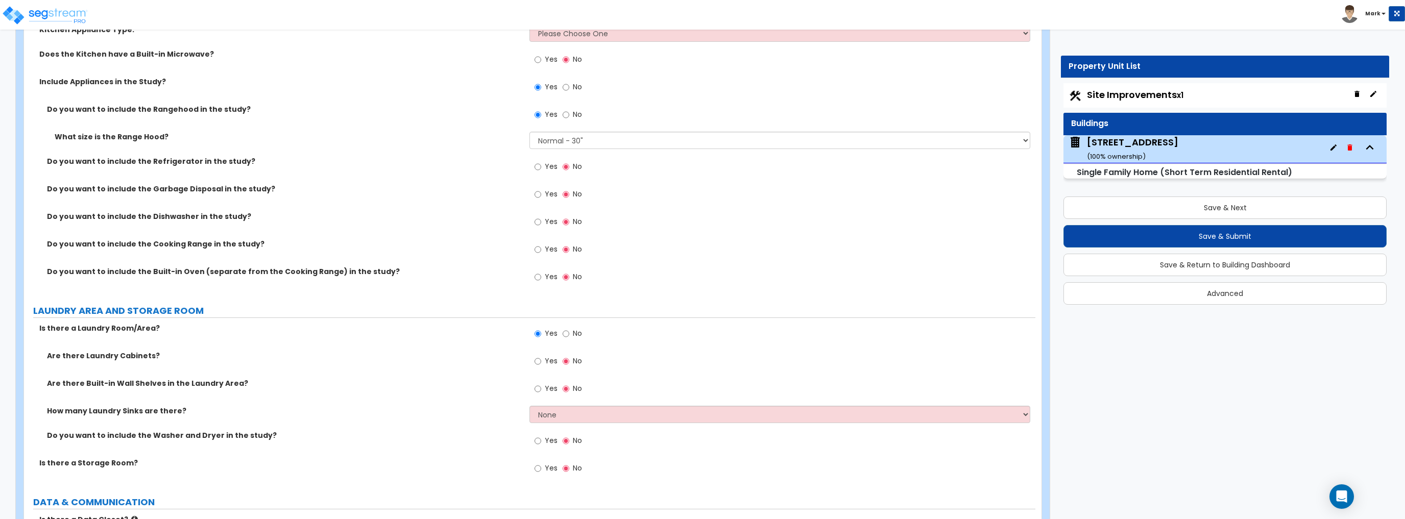
click at [539, 184] on div "Yes No" at bounding box center [558, 195] width 58 height 23
click at [542, 167] on label "Yes" at bounding box center [545, 167] width 23 height 17
click at [541, 167] on input "Yes" at bounding box center [537, 166] width 7 height 11
radio input "true"
click at [543, 194] on label "Yes" at bounding box center [545, 195] width 23 height 17
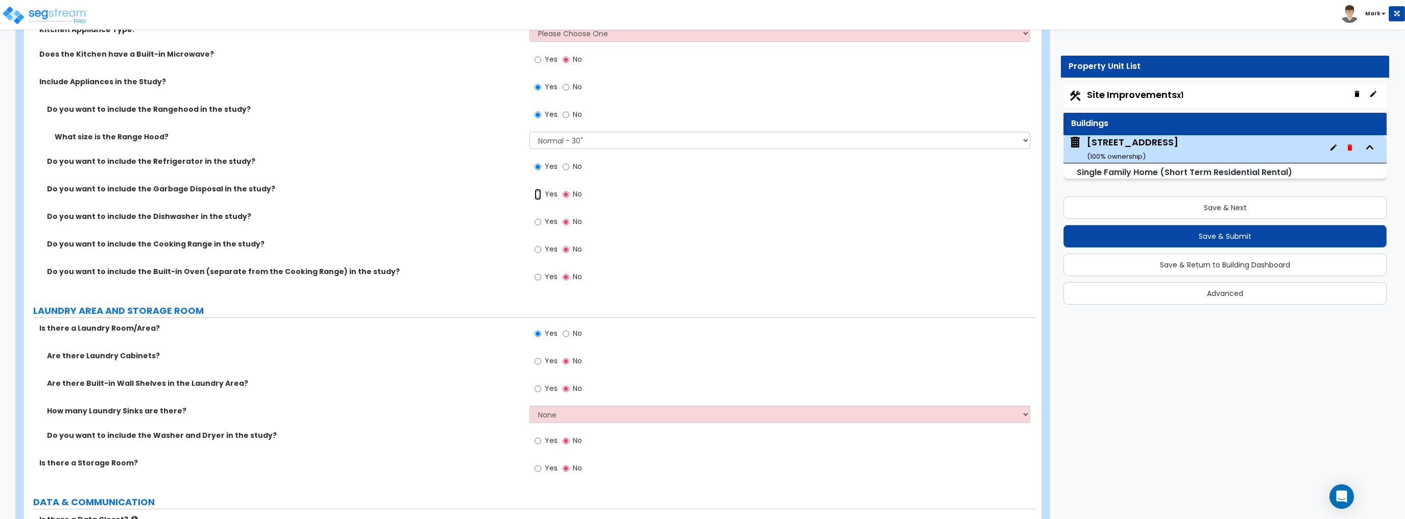
click at [541, 194] on input "Yes" at bounding box center [537, 194] width 7 height 11
radio input "true"
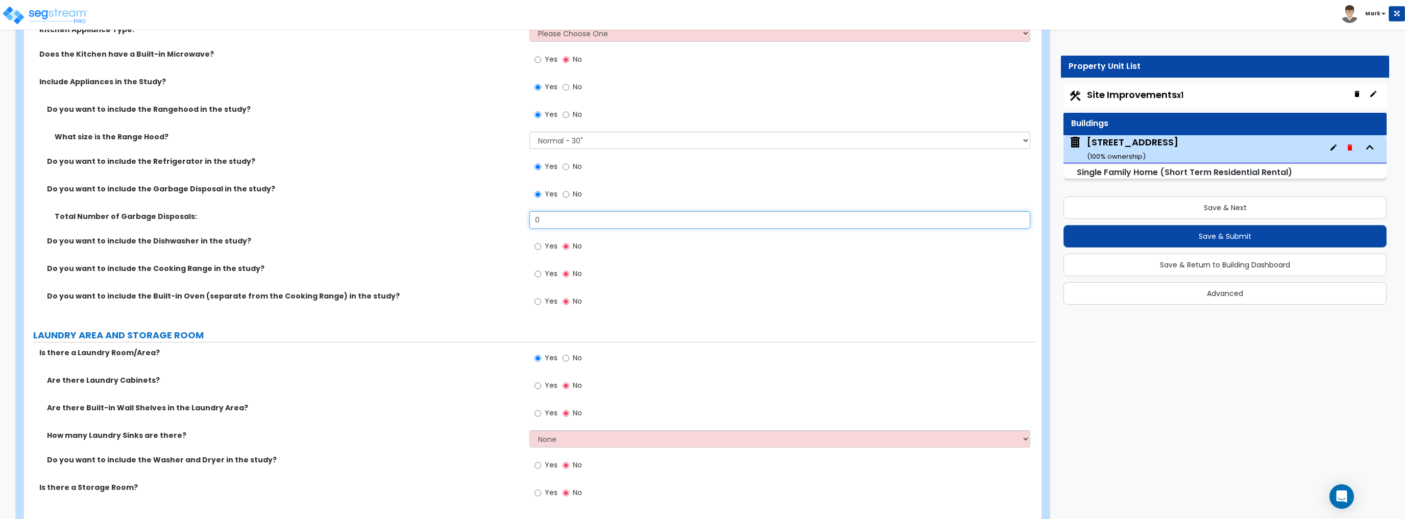
drag, startPoint x: 557, startPoint y: 218, endPoint x: 545, endPoint y: 218, distance: 12.3
click at [545, 218] on input "0" at bounding box center [779, 219] width 500 height 17
type input "1"
click at [462, 213] on label "Total Number of Garbage Disposals:" at bounding box center [288, 216] width 467 height 10
click at [543, 239] on label "Yes" at bounding box center [545, 247] width 23 height 17
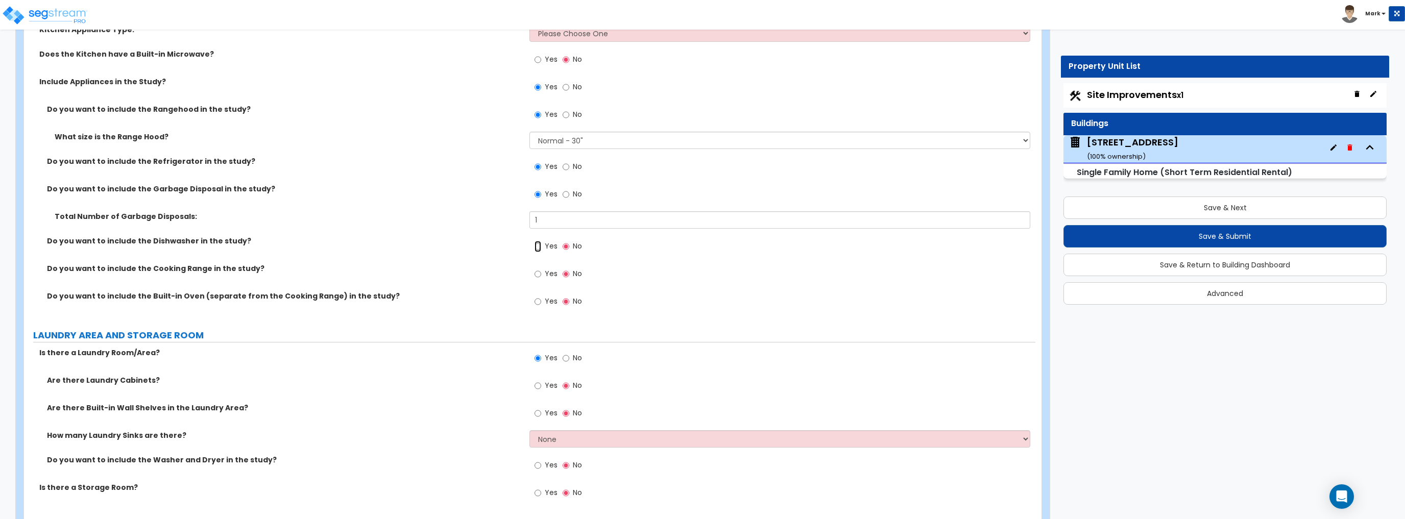
click at [541, 241] on input "Yes" at bounding box center [537, 246] width 7 height 11
radio input "true"
click at [537, 272] on input "Yes" at bounding box center [537, 273] width 7 height 11
radio input "true"
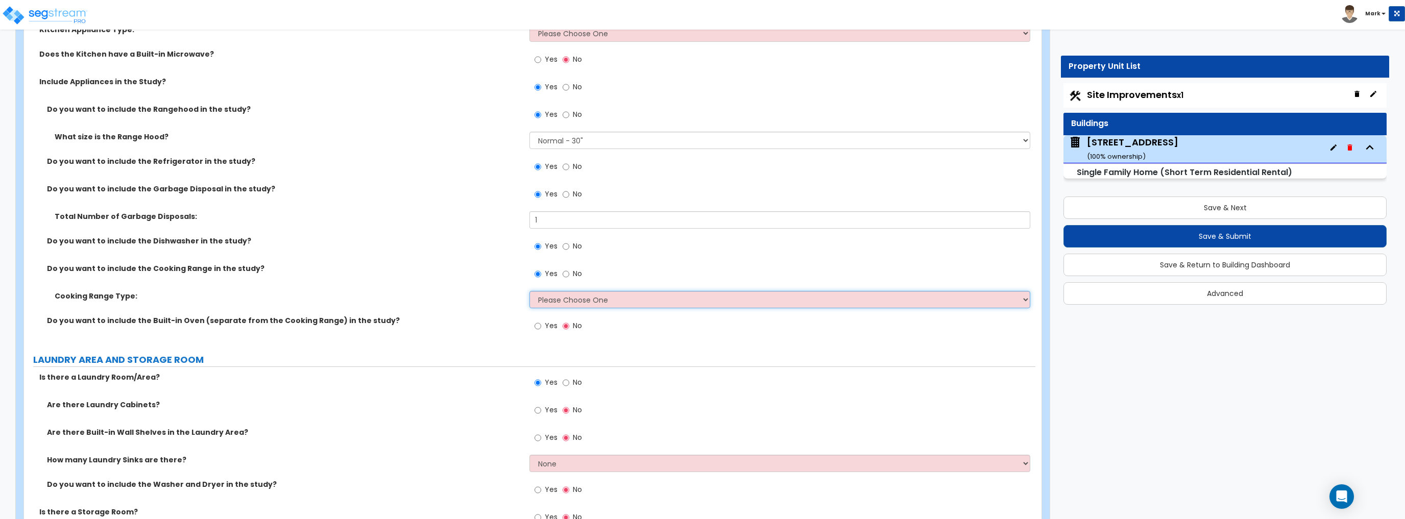
click at [539, 291] on select "Please Choose One Cook Top Only Range with Oven" at bounding box center [779, 299] width 500 height 17
select select "2"
click at [529, 291] on select "Please Choose One Cook Top Only Range with Oven" at bounding box center [779, 299] width 500 height 17
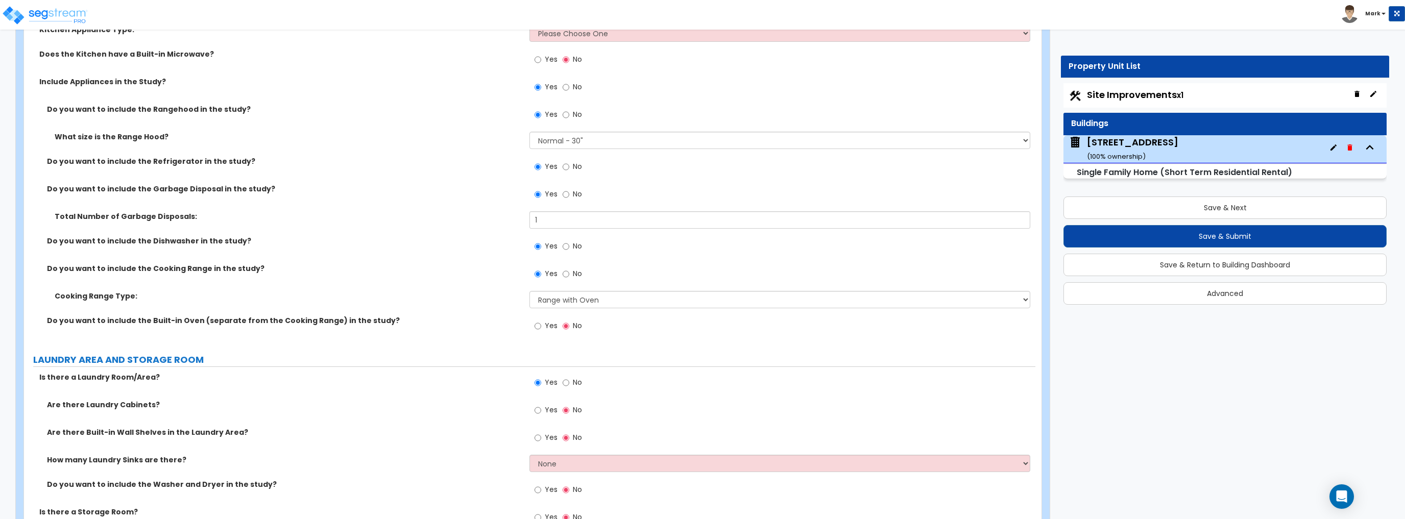
click at [480, 272] on div "Do you want to include the Cooking Range in the study? Yes No" at bounding box center [529, 277] width 1011 height 28
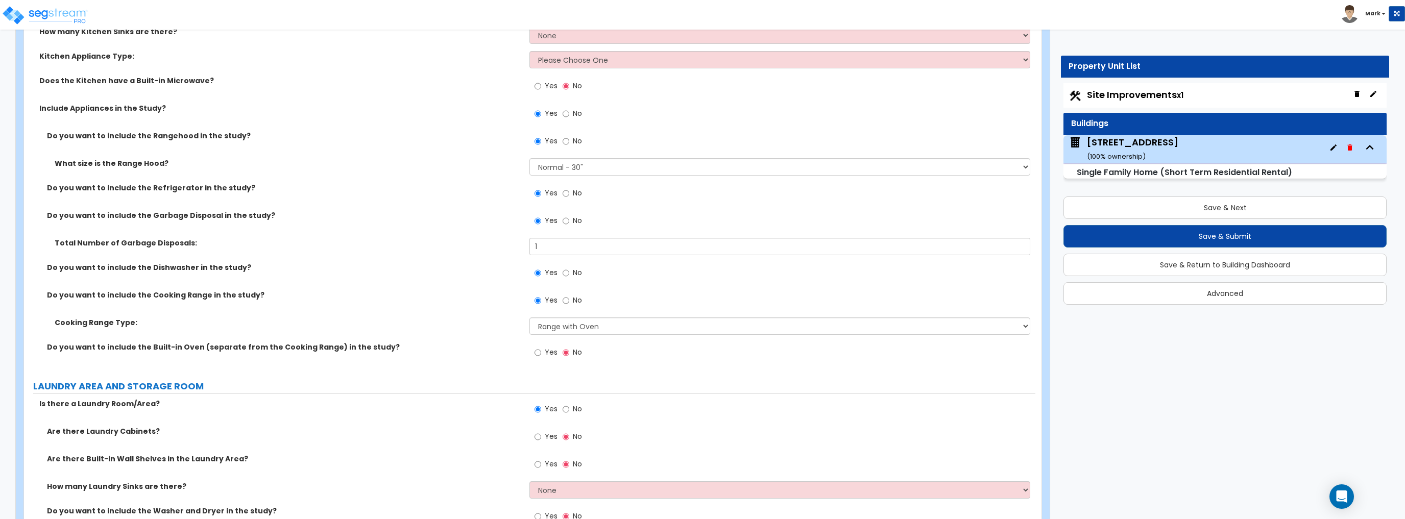
scroll to position [2489, 0]
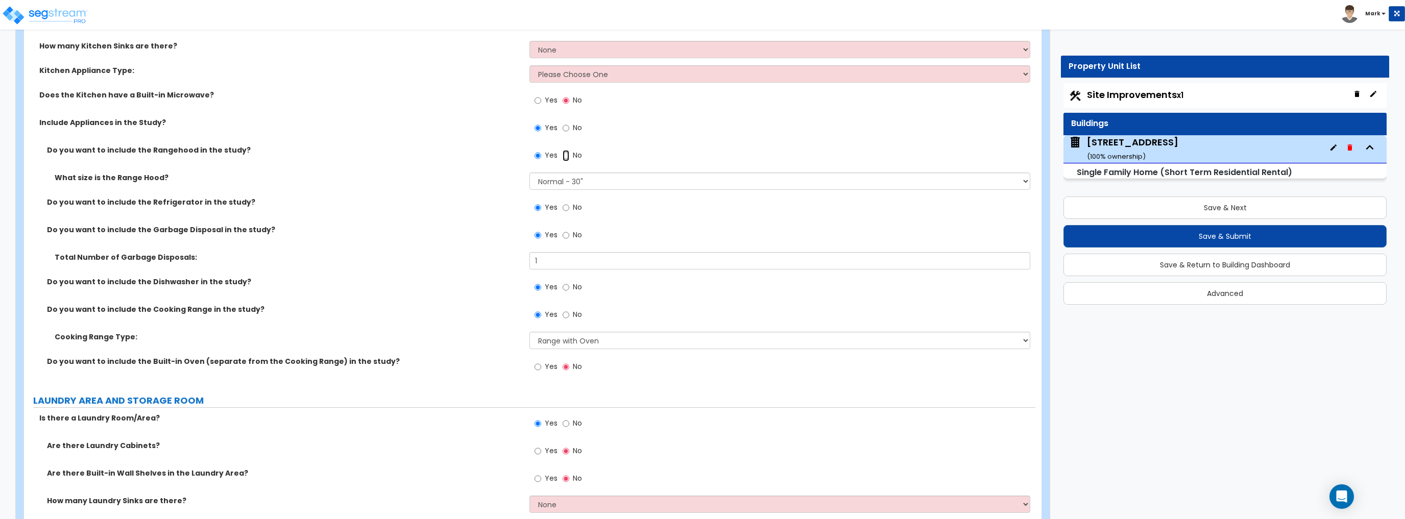
click at [564, 152] on input "No" at bounding box center [565, 155] width 7 height 11
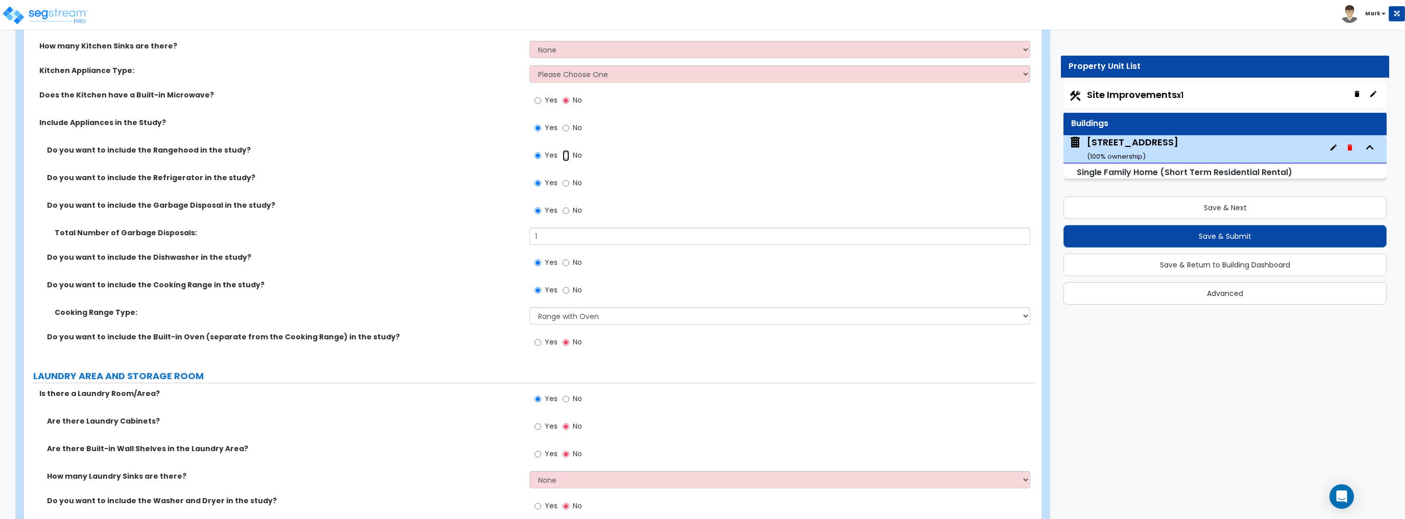
radio input "false"
radio input "true"
click at [543, 102] on label "Yes" at bounding box center [545, 101] width 23 height 17
click at [541, 102] on input "Yes" at bounding box center [537, 100] width 7 height 11
radio input "true"
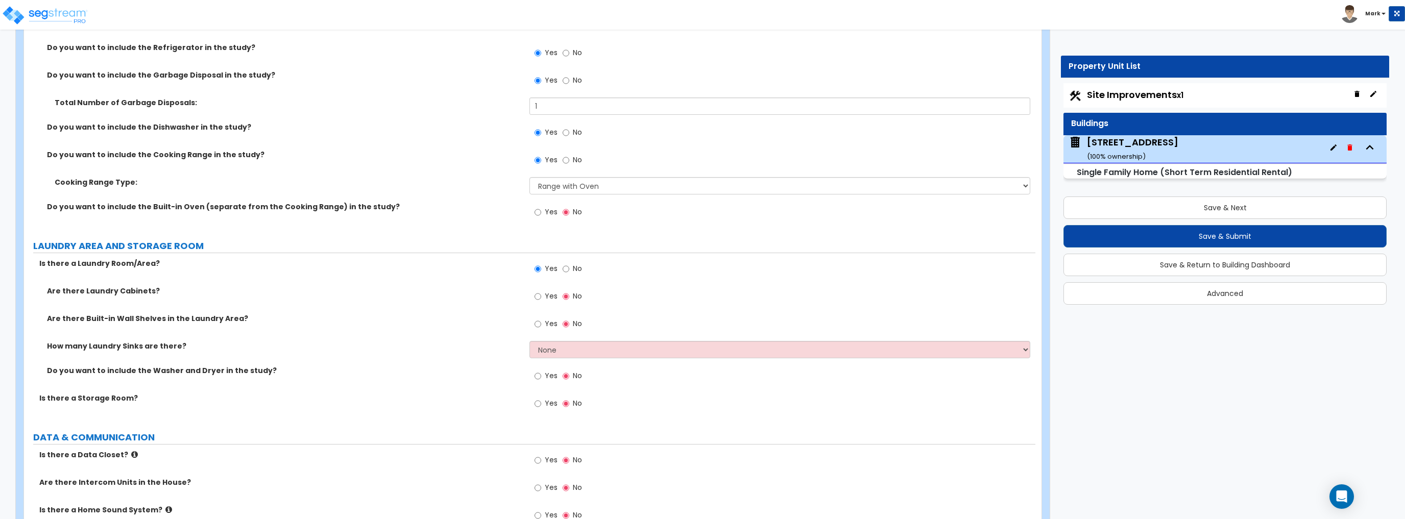
scroll to position [2892, 0]
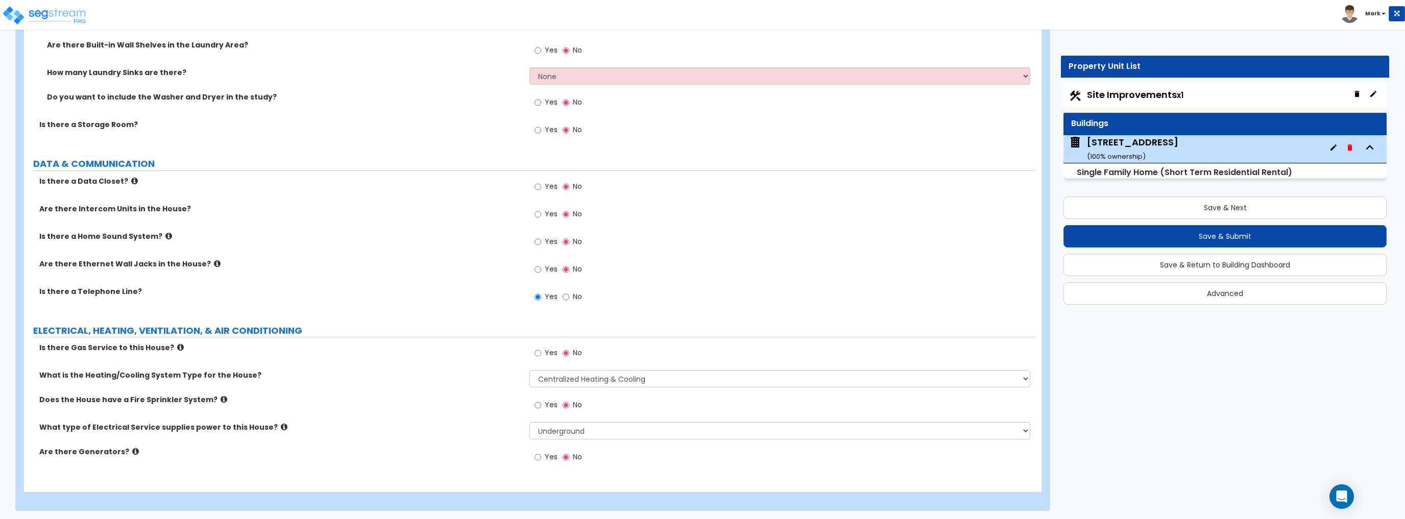
click at [543, 354] on label "Yes" at bounding box center [545, 354] width 23 height 17
click at [541, 354] on input "Yes" at bounding box center [537, 353] width 7 height 11
radio input "true"
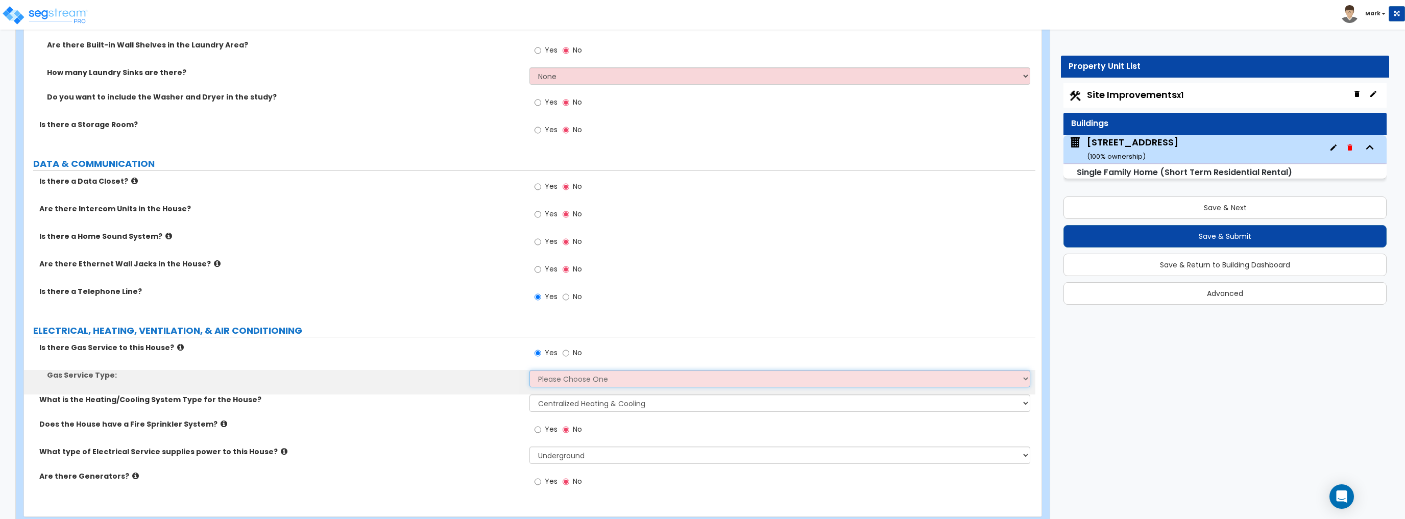
click at [553, 377] on select "Please Choose One Natural Gas Service Propane Tank On-site" at bounding box center [779, 378] width 500 height 17
select select "1"
click at [529, 370] on select "Please Choose One Natural Gas Service Propane Tank On-site" at bounding box center [779, 378] width 500 height 17
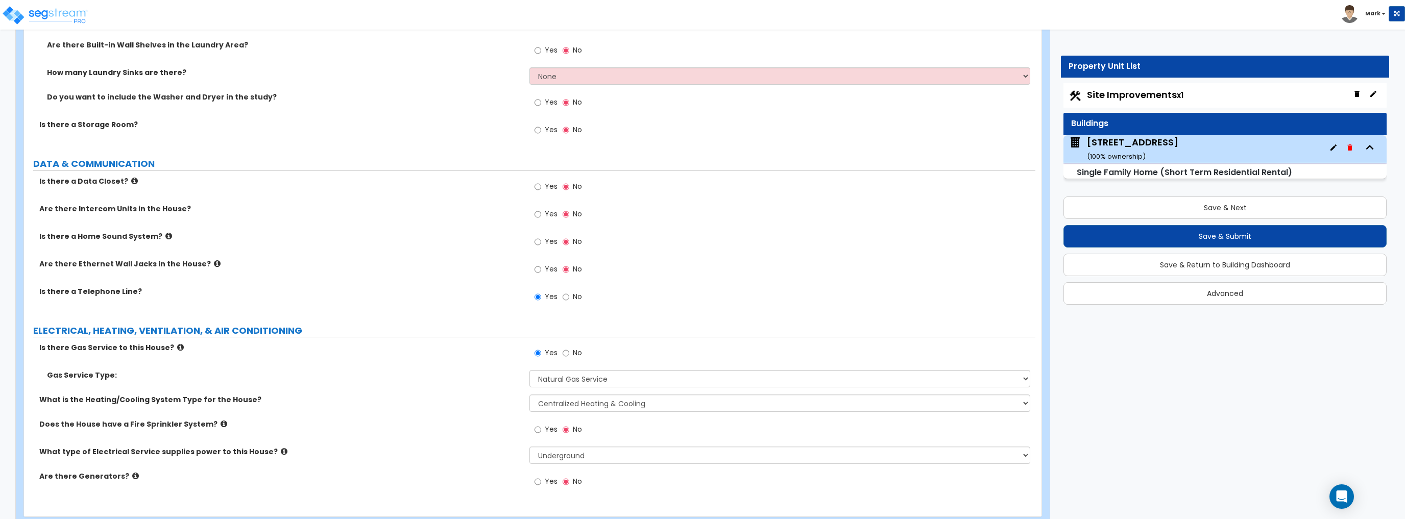
click at [500, 386] on div "Gas Service Type: Please Choose One Natural Gas Service Propane Tank On-site" at bounding box center [529, 382] width 1011 height 24
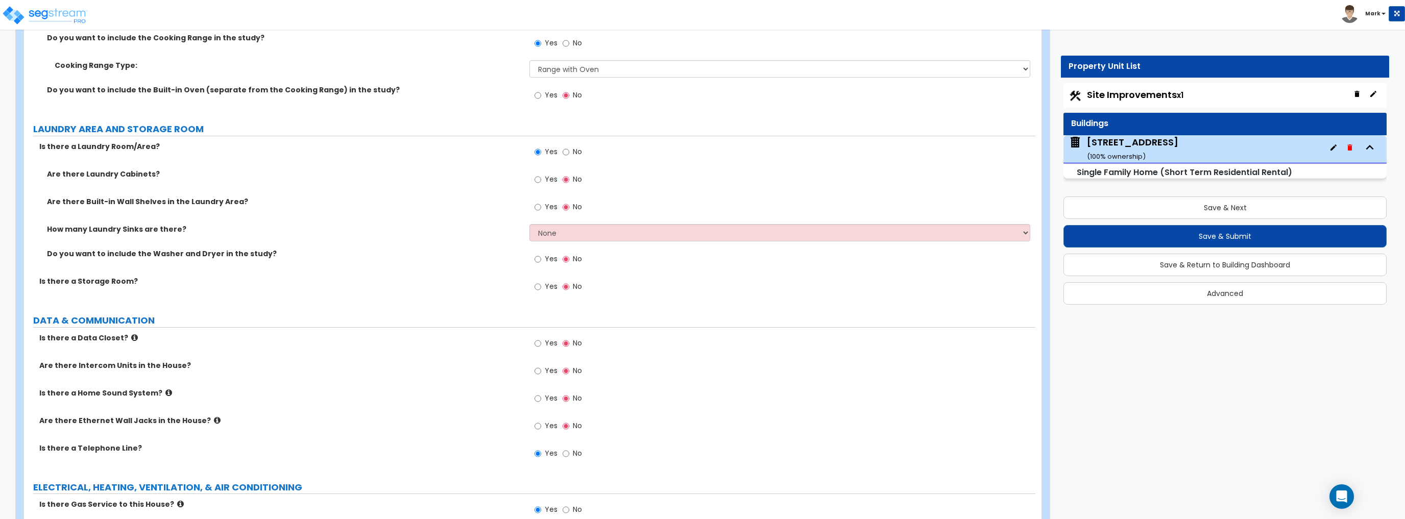
scroll to position [2729, 0]
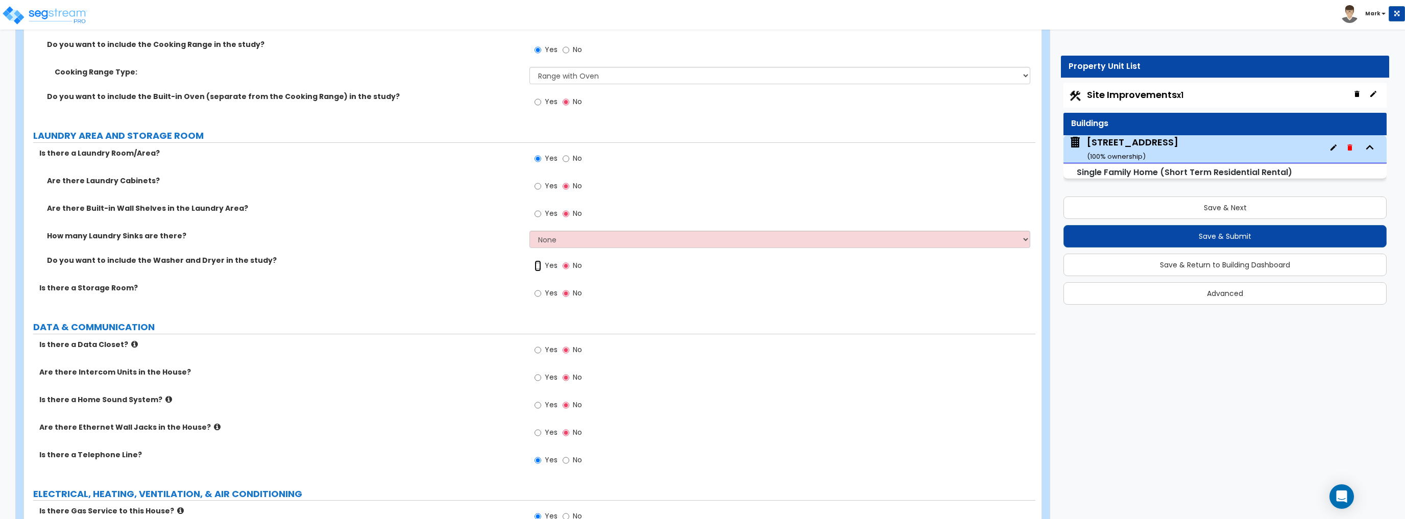
click at [534, 262] on input "Yes" at bounding box center [537, 265] width 7 height 11
radio input "true"
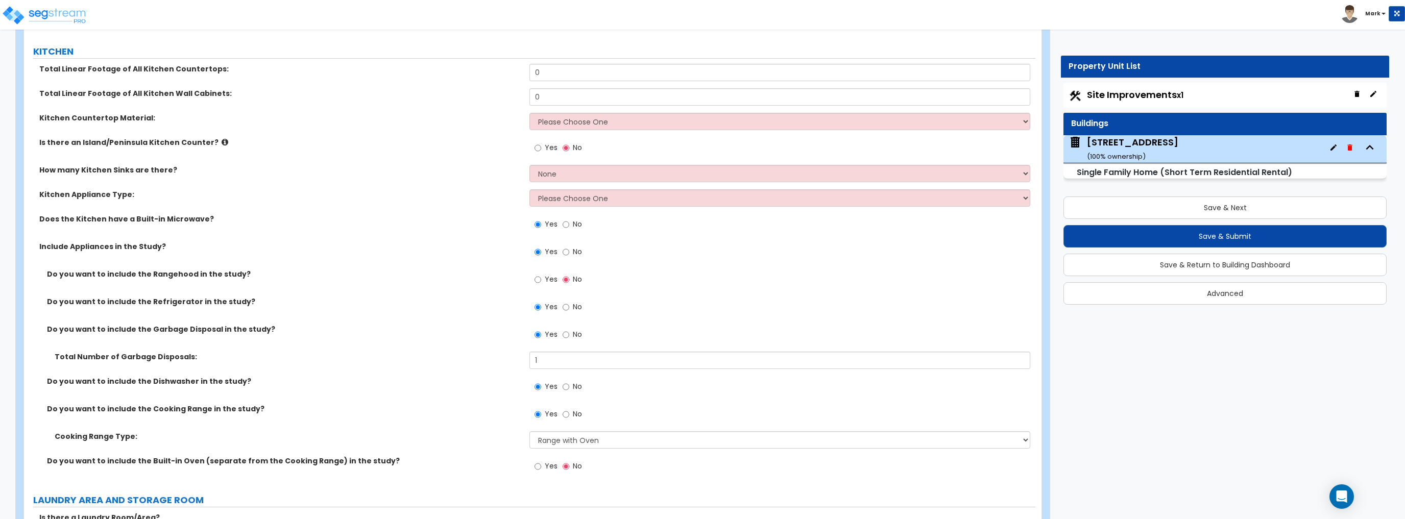
scroll to position [2362, 0]
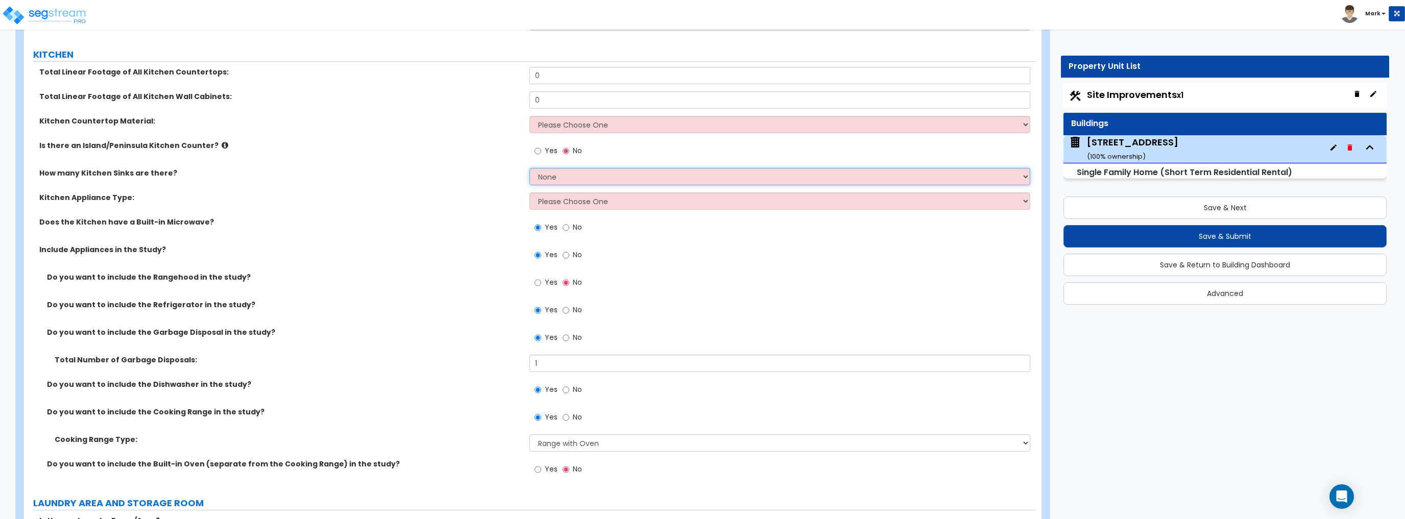
click at [558, 171] on select "None 1 2 3" at bounding box center [779, 176] width 500 height 17
select select "1"
click at [529, 168] on select "None 1 2 3" at bounding box center [779, 176] width 500 height 17
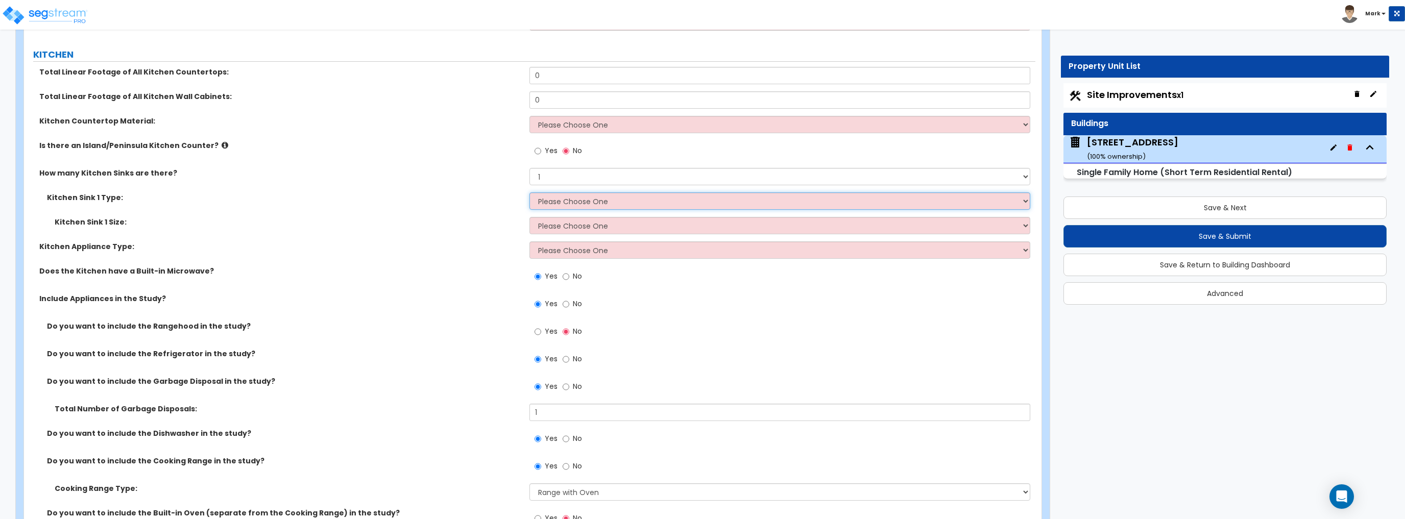
click at [557, 196] on select "Please Choose One Stainless Steel Porcelain Enamel Cast Iron Granite Composite" at bounding box center [779, 200] width 500 height 17
select select "1"
click at [529, 192] on select "Please Choose One Stainless Steel Porcelain Enamel Cast Iron Granite Composite" at bounding box center [779, 200] width 500 height 17
click at [566, 225] on select "Please Choose One Single Sink Double Sink" at bounding box center [779, 225] width 500 height 17
select select "2"
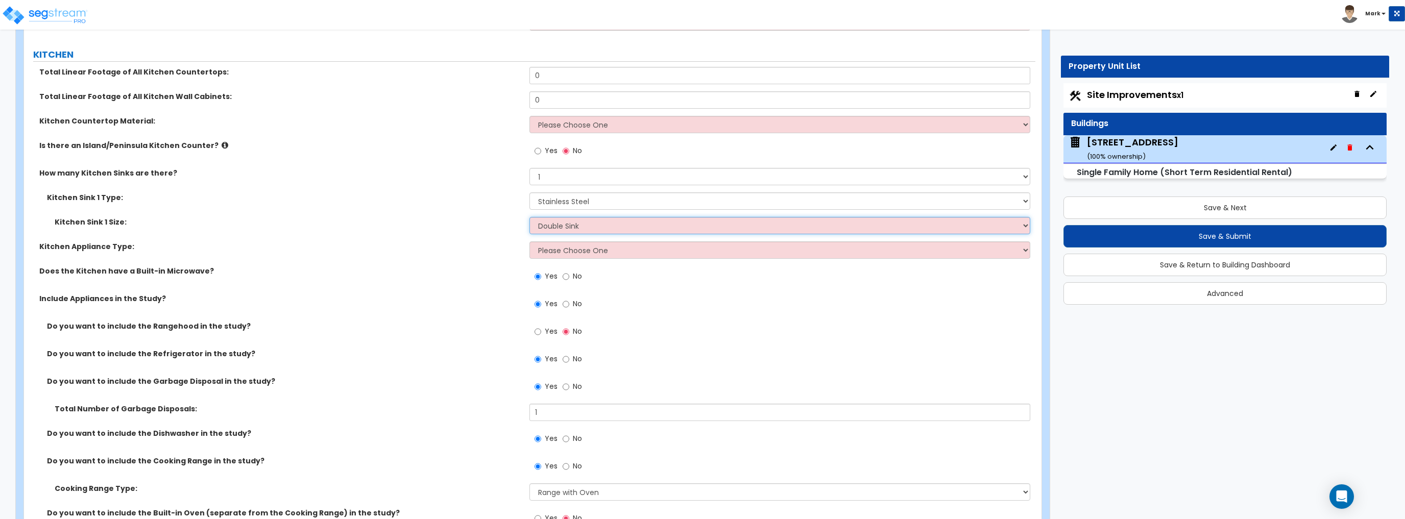
click at [529, 217] on select "Please Choose One Single Sink Double Sink" at bounding box center [779, 225] width 500 height 17
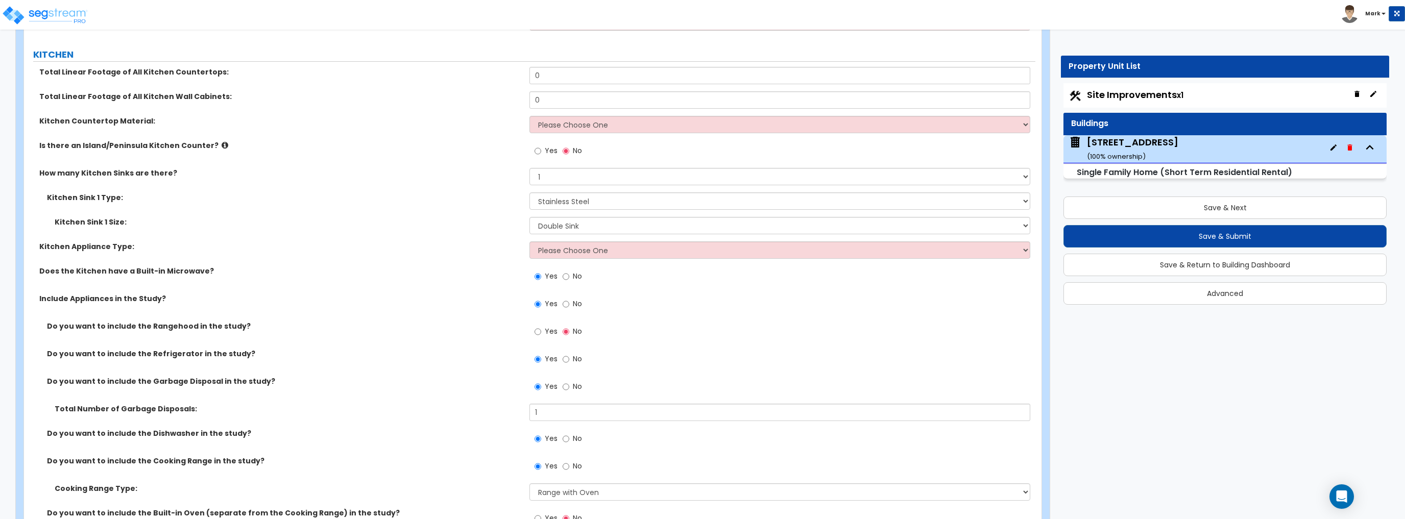
click at [498, 248] on label "Kitchen Appliance Type:" at bounding box center [280, 246] width 482 height 10
click at [600, 256] on select "Please Choose One Gas Electric" at bounding box center [779, 249] width 500 height 17
select select "1"
click at [529, 241] on select "Please Choose One Gas Electric" at bounding box center [779, 249] width 500 height 17
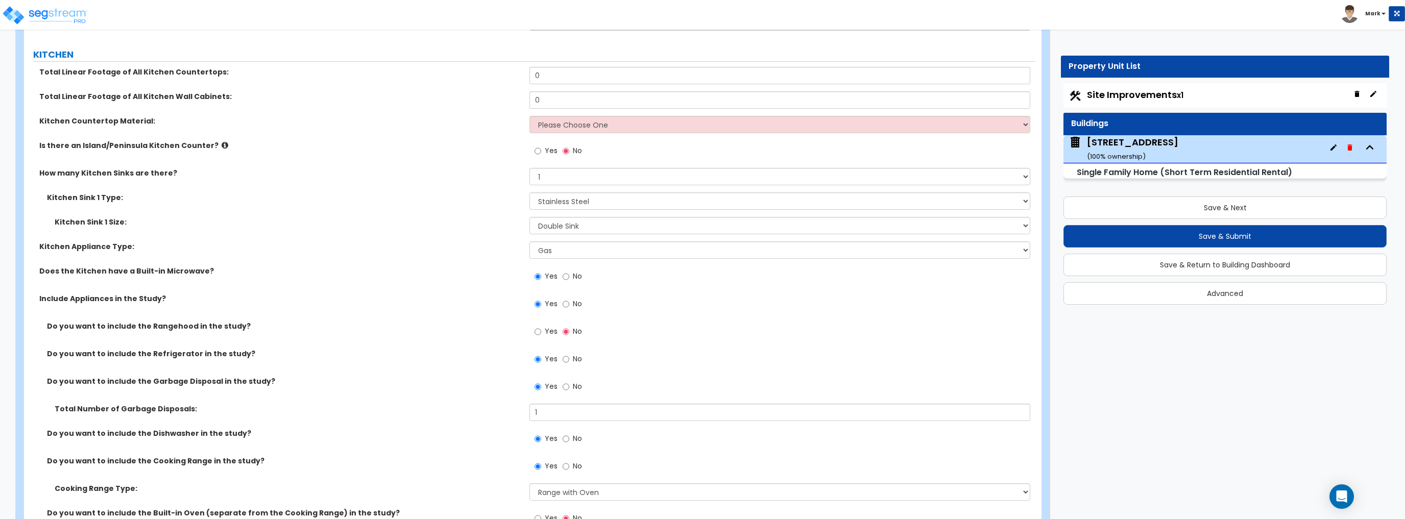
click at [465, 281] on div "Does the Kitchen have a Built-in Microwave? Yes No" at bounding box center [529, 280] width 1011 height 28
drag, startPoint x: 584, startPoint y: 76, endPoint x: 485, endPoint y: 73, distance: 99.6
click at [485, 73] on div "Total Linear Footage of All Kitchen Countertops: 0" at bounding box center [529, 79] width 1011 height 24
type input "18"
drag, startPoint x: 561, startPoint y: 96, endPoint x: 455, endPoint y: 101, distance: 106.8
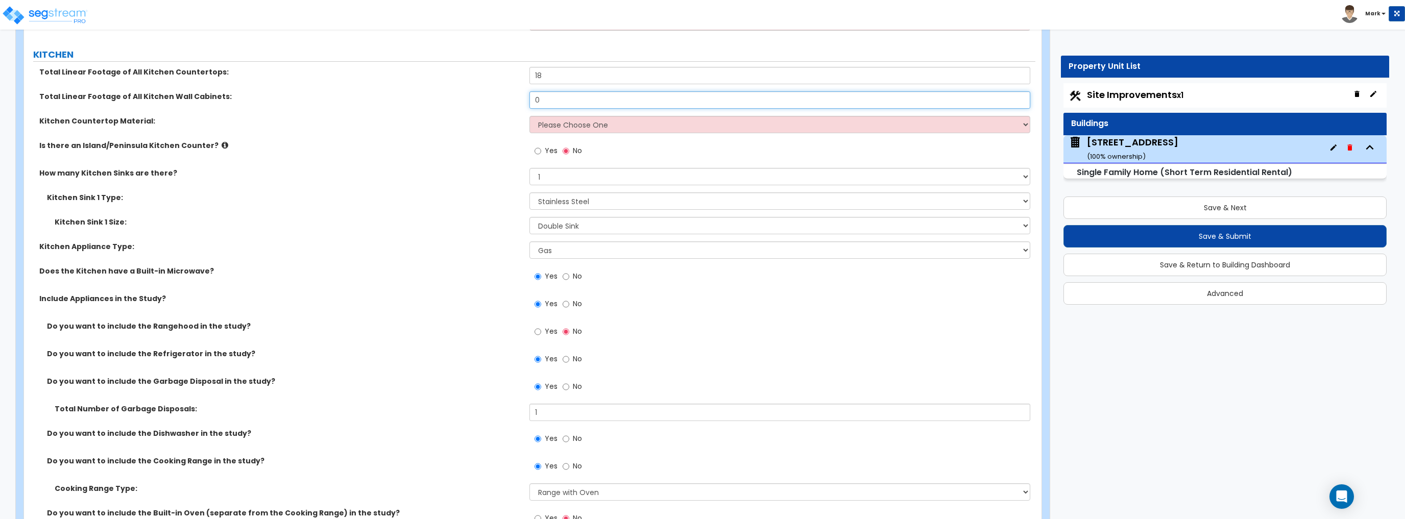
click at [455, 101] on div "Total Linear Footage of All Kitchen Wall Cabinets: 0" at bounding box center [529, 103] width 1011 height 24
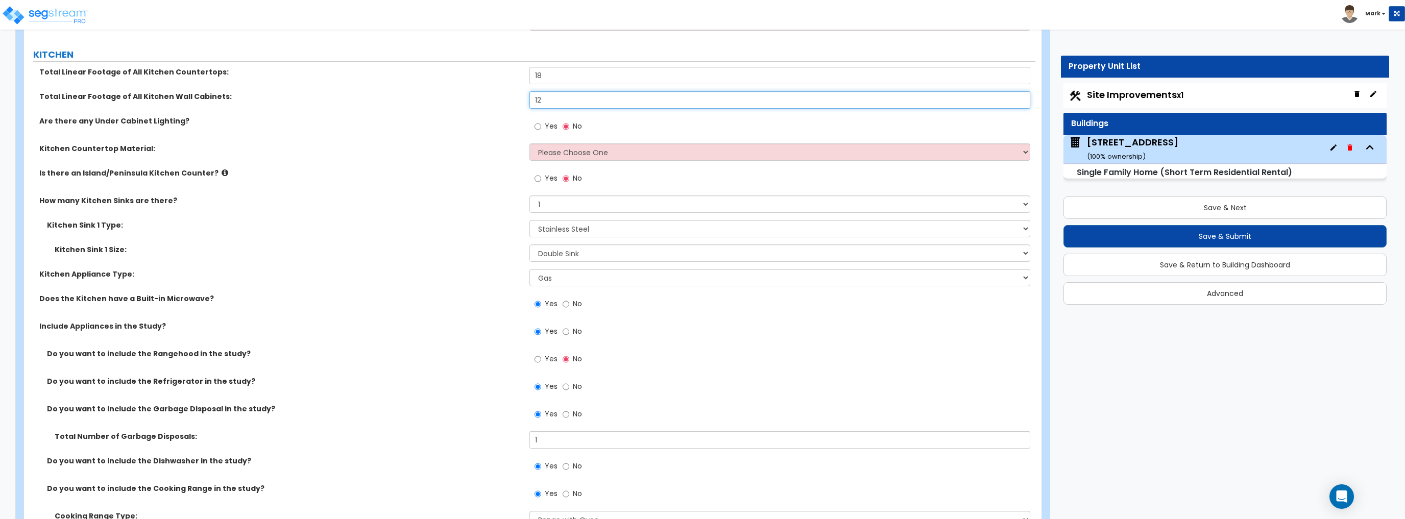
type input "12"
click at [534, 125] on div "Yes No" at bounding box center [558, 127] width 58 height 23
click at [543, 125] on label "Yes" at bounding box center [545, 127] width 23 height 17
click at [541, 125] on input "Yes" at bounding box center [537, 126] width 7 height 11
radio input "true"
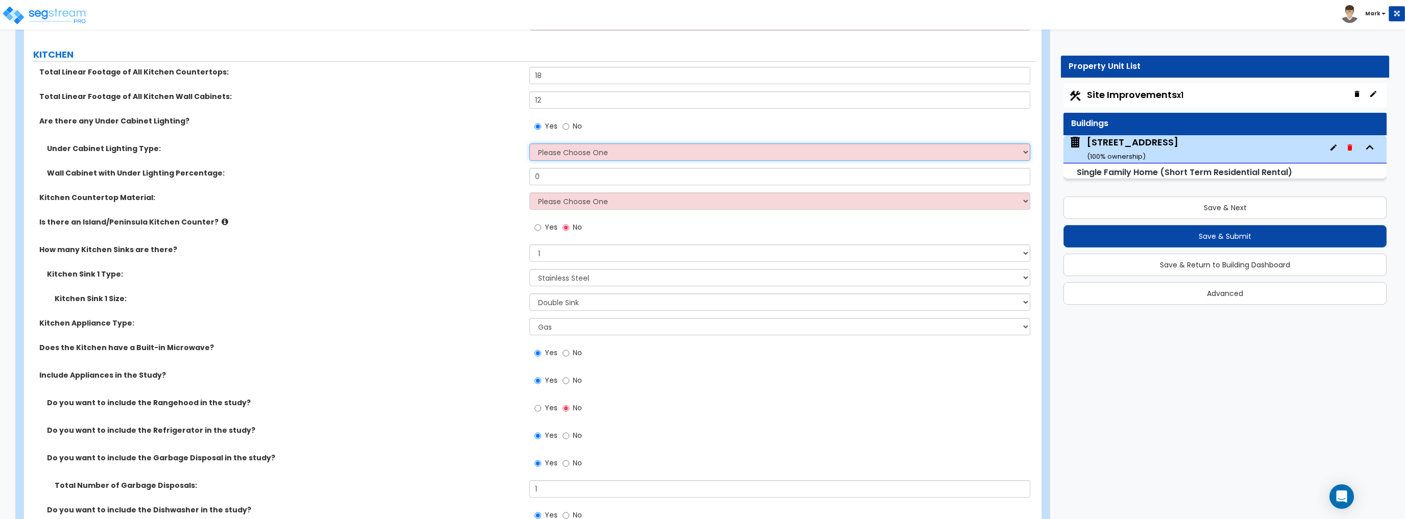
click at [544, 149] on select "Please Choose One Fluorescent Incandescent LED" at bounding box center [779, 151] width 500 height 17
select select "1"
click at [529, 143] on select "Please Choose One Fluorescent Incandescent LED" at bounding box center [779, 151] width 500 height 17
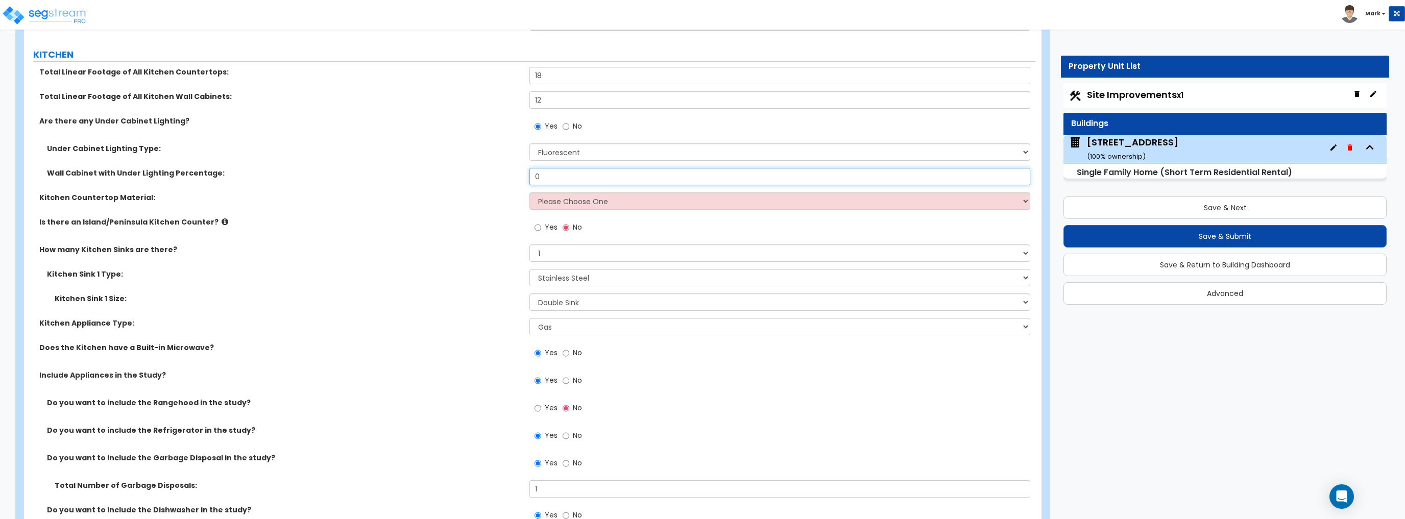
click at [566, 178] on input "0" at bounding box center [779, 176] width 500 height 17
type input "80"
click at [548, 205] on select "Please Choose One Plastic Laminate Solid Surface Stone Quartz Marble Tile Wood …" at bounding box center [779, 200] width 500 height 17
select select "4"
click at [529, 192] on select "Please Choose One Plastic Laminate Solid Surface Stone Quartz Marble Tile Wood …" at bounding box center [779, 200] width 500 height 17
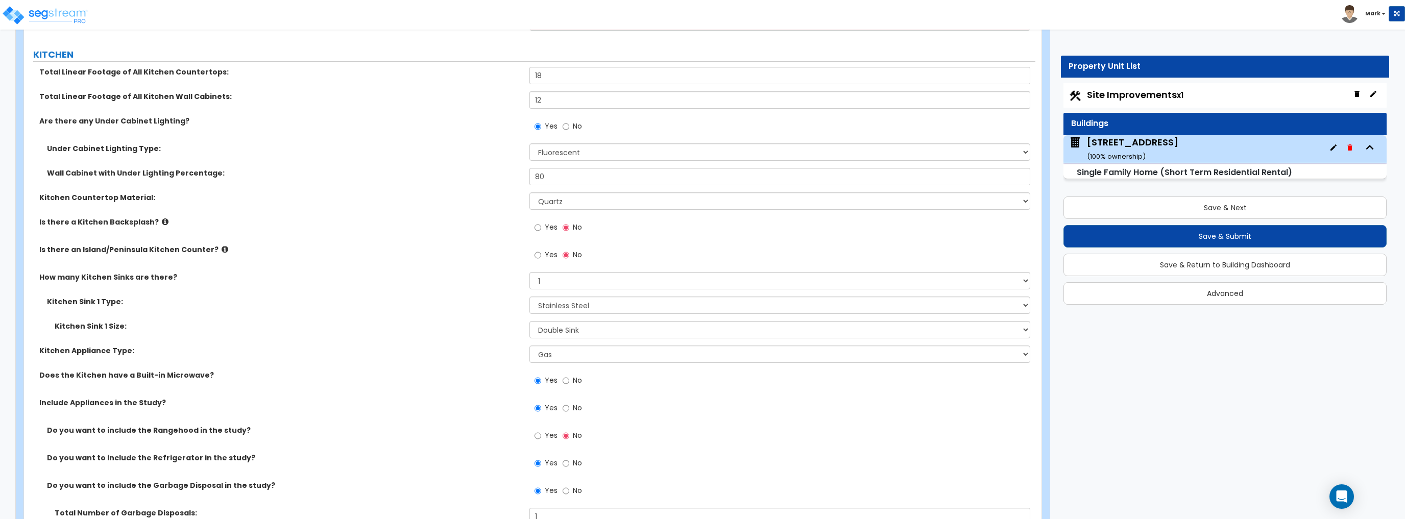
click at [546, 228] on span "Yes" at bounding box center [551, 227] width 13 height 10
click at [541, 228] on input "Yes" at bounding box center [537, 227] width 7 height 11
radio input "true"
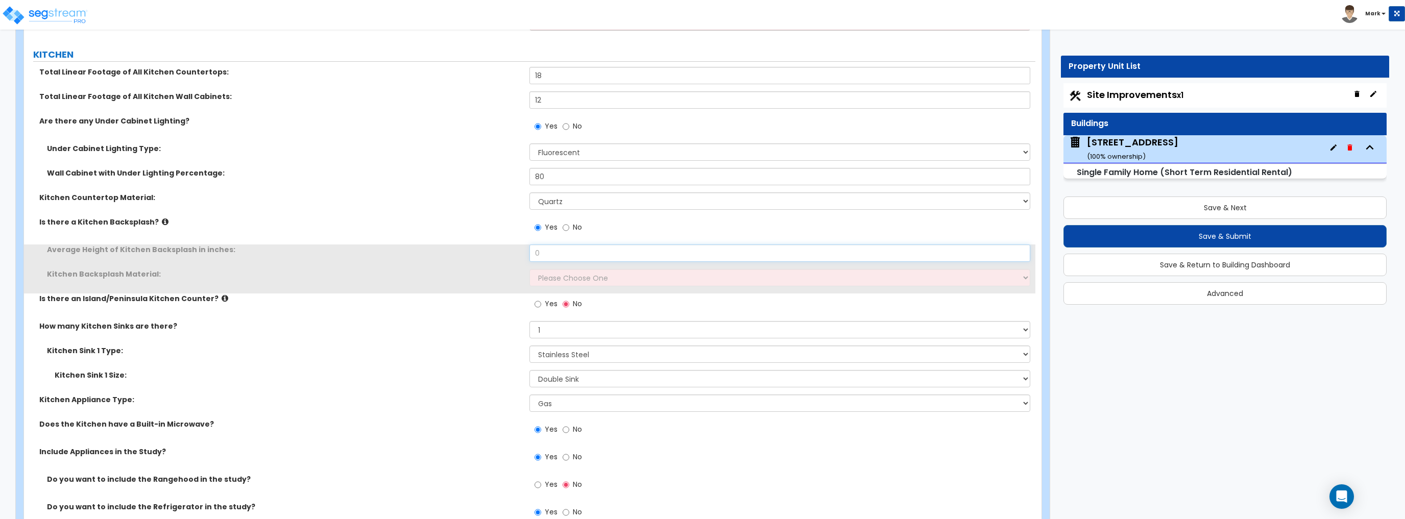
click at [561, 248] on input "0" at bounding box center [779, 252] width 500 height 17
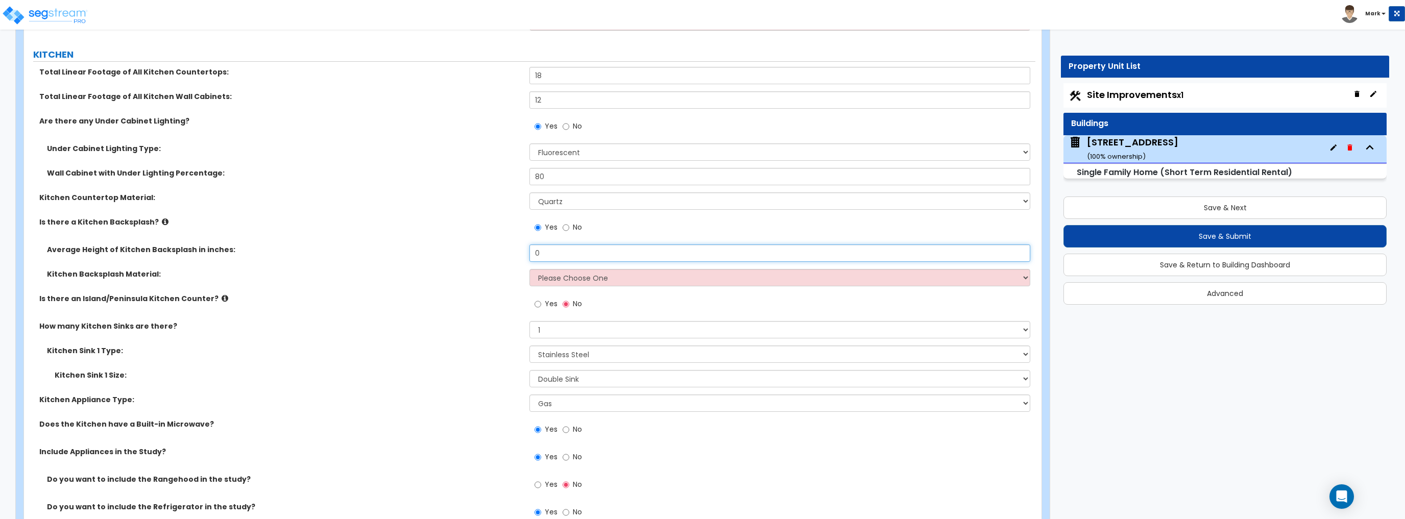
drag, startPoint x: 608, startPoint y: 255, endPoint x: 501, endPoint y: 268, distance: 107.4
click at [501, 268] on div "Average Height of Kitchen Backsplash in inches: 0 Kitchen Backsplash Material: …" at bounding box center [530, 268] width 996 height 49
type input "24"
drag, startPoint x: 501, startPoint y: 268, endPoint x: 582, endPoint y: 265, distance: 80.7
click at [501, 269] on label "Kitchen Backsplash Material:" at bounding box center [284, 274] width 475 height 10
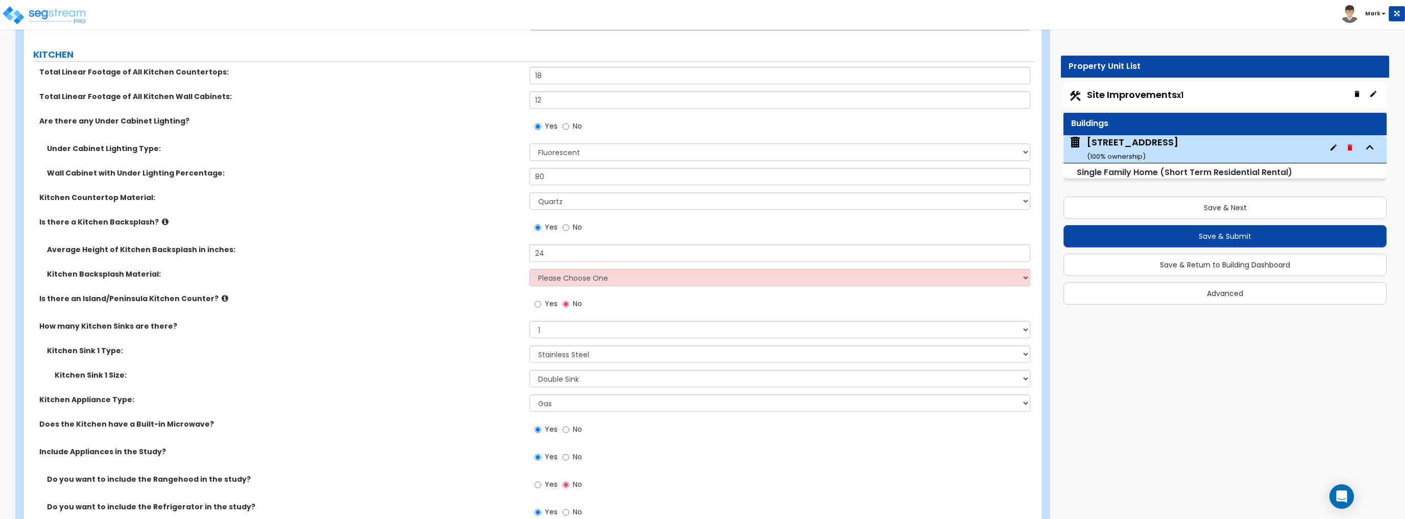
click at [586, 265] on div "Average Height of Kitchen Backsplash in inches: 24" at bounding box center [529, 256] width 1011 height 24
click at [588, 273] on select "Please Choose One Plastic Laminate Solid Surface Stone Quartz Tile Stainless St…" at bounding box center [779, 277] width 500 height 17
select select "6"
click at [529, 269] on select "Please Choose One Plastic Laminate Solid Surface Stone Quartz Tile Stainless St…" at bounding box center [779, 277] width 500 height 17
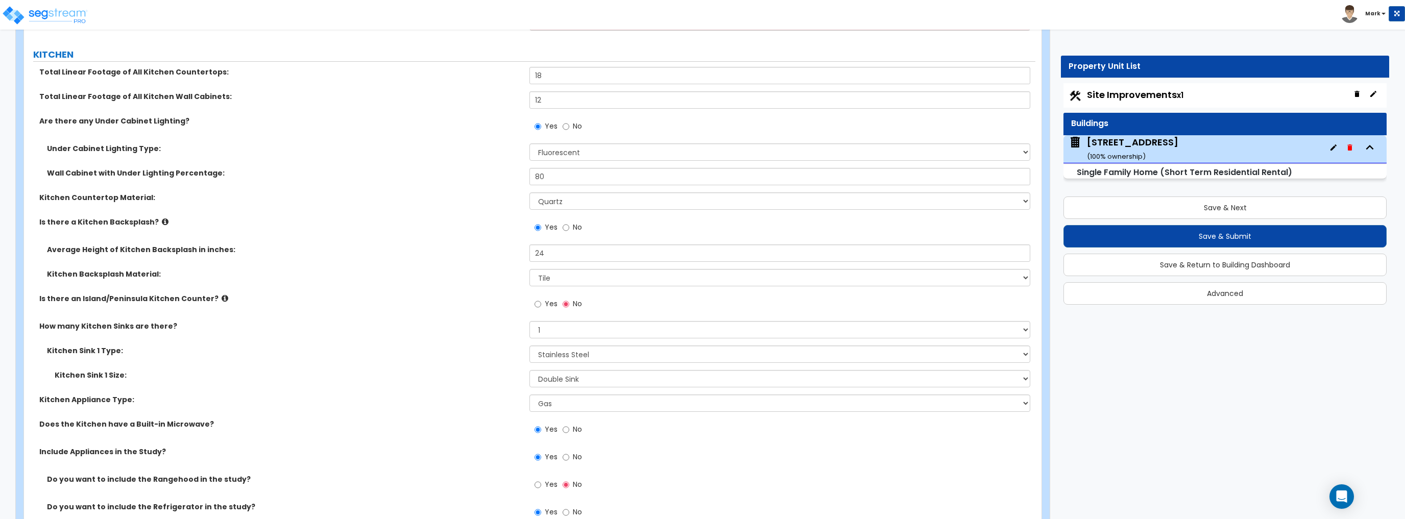
click at [474, 335] on div "How many Kitchen Sinks are there? None 1 2 3" at bounding box center [529, 333] width 1011 height 24
drag, startPoint x: 564, startPoint y: 255, endPoint x: 496, endPoint y: 264, distance: 69.1
click at [496, 264] on div "Average Height of Kitchen Backsplash in inches: 24" at bounding box center [529, 256] width 1011 height 24
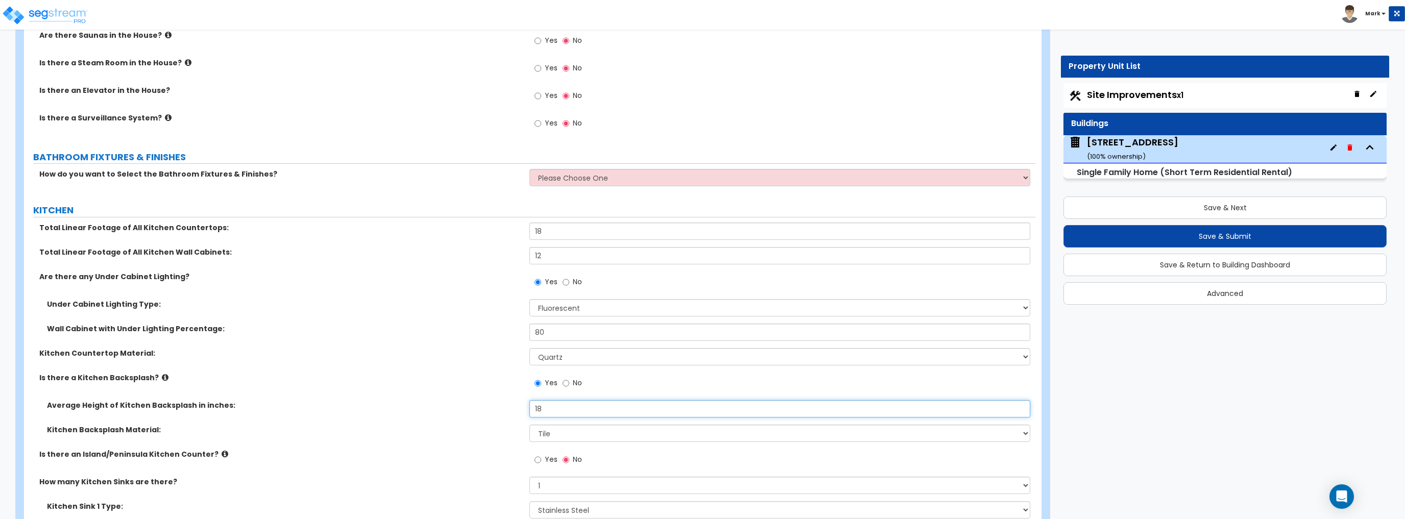
scroll to position [2198, 0]
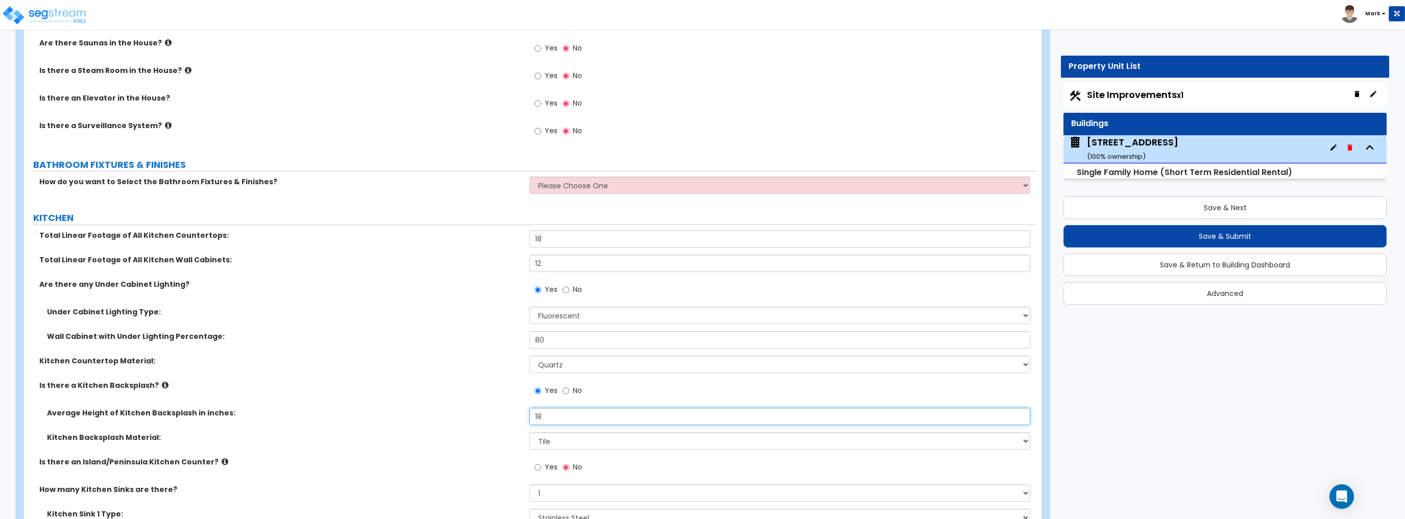
type input "18"
click at [586, 180] on select "Please Choose One I want to Select Fixtures and Finishes only for one Bath and …" at bounding box center [779, 185] width 500 height 17
select select "2"
click at [529, 177] on select "Please Choose One I want to Select Fixtures and Finishes only for one Bath and …" at bounding box center [779, 185] width 500 height 17
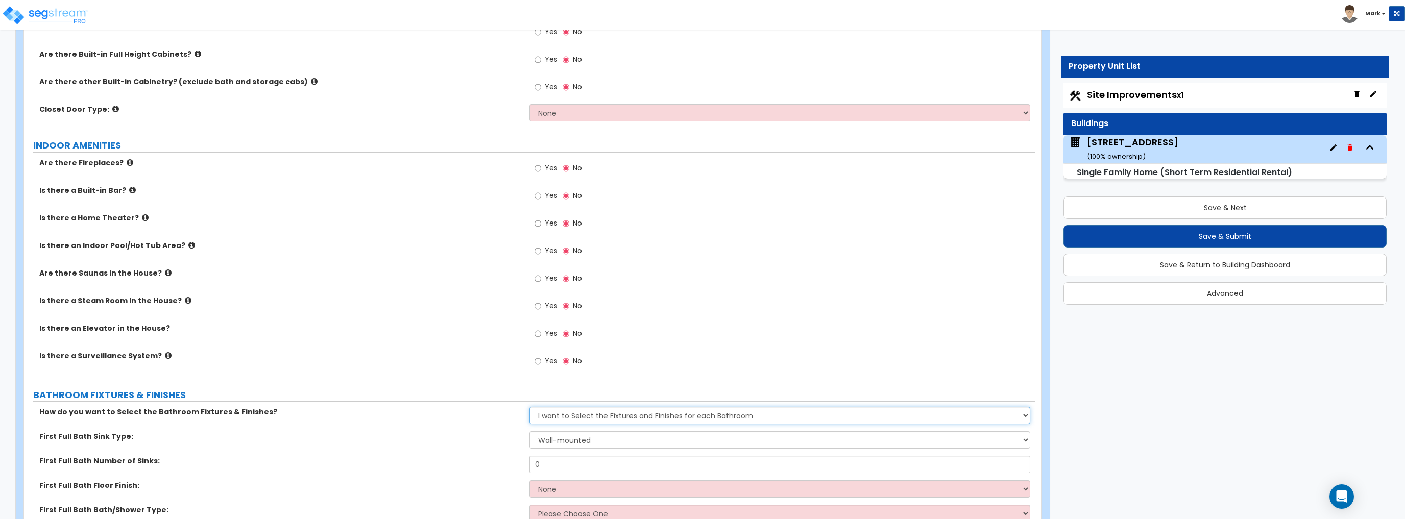
scroll to position [1953, 0]
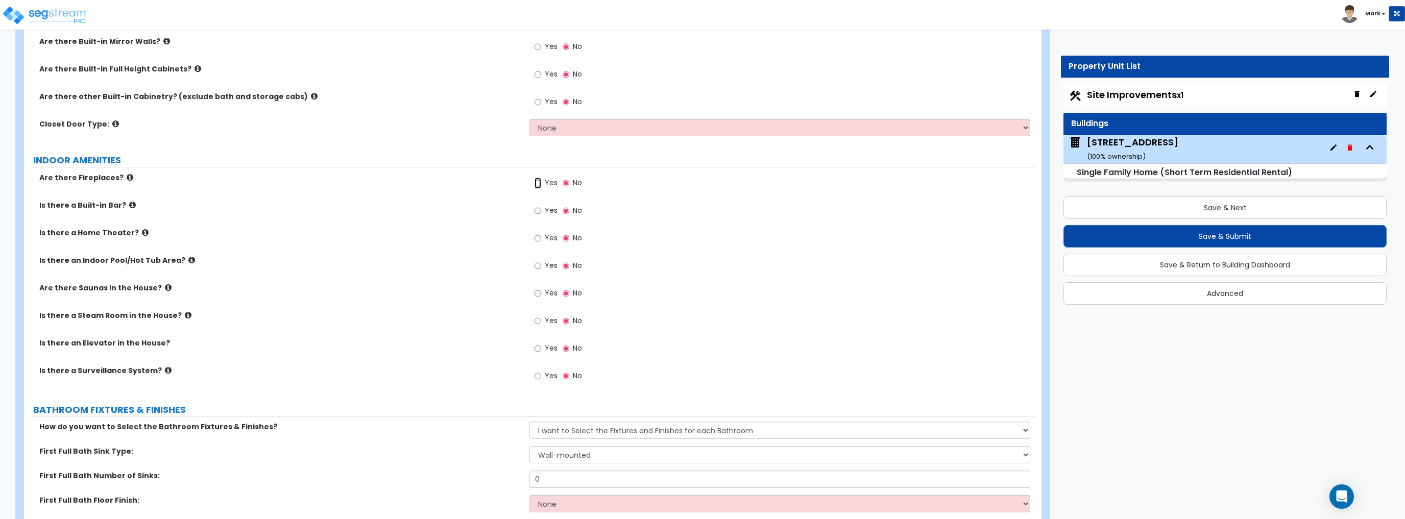
click at [535, 179] on input "Yes" at bounding box center [537, 183] width 7 height 11
radio input "true"
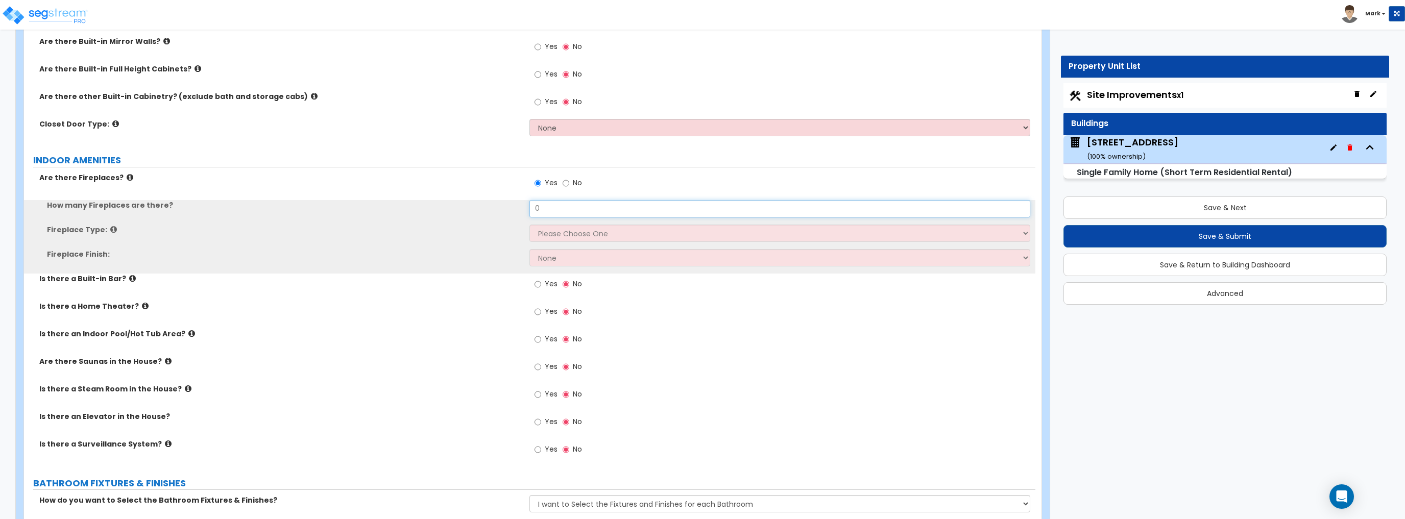
click at [561, 206] on input "0" at bounding box center [779, 208] width 500 height 17
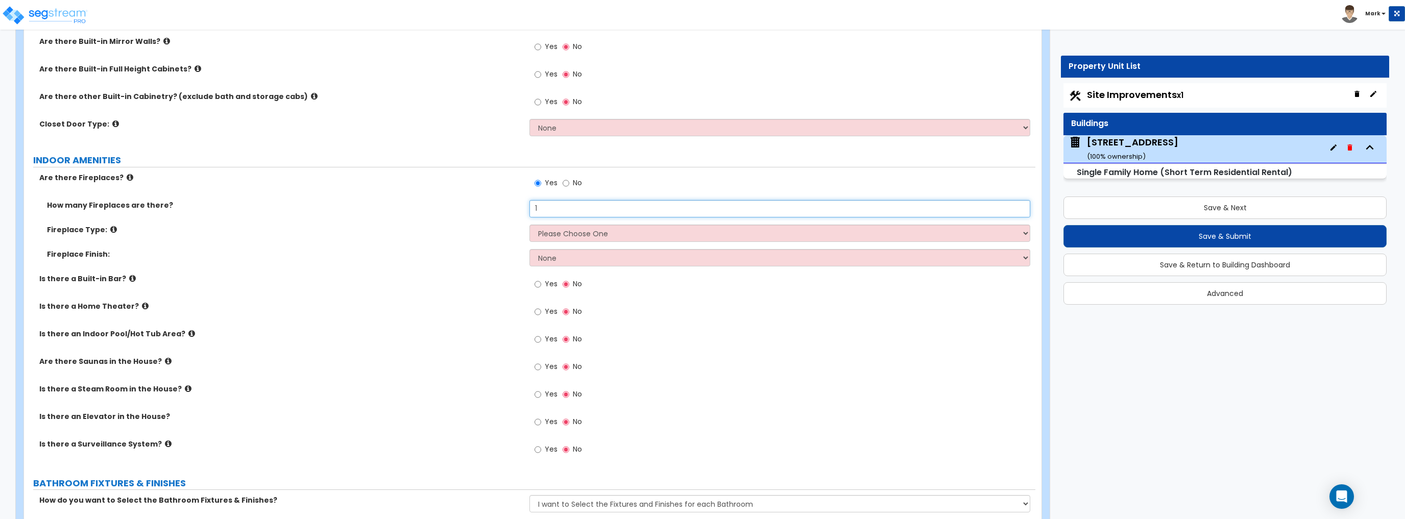
type input "1"
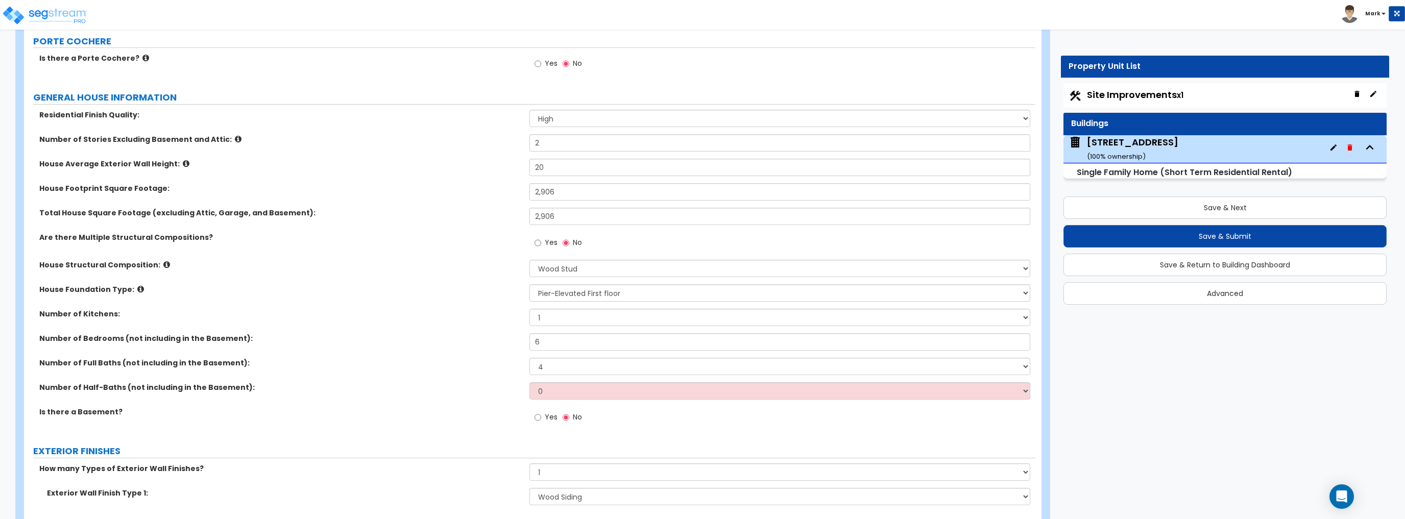
scroll to position [0, 0]
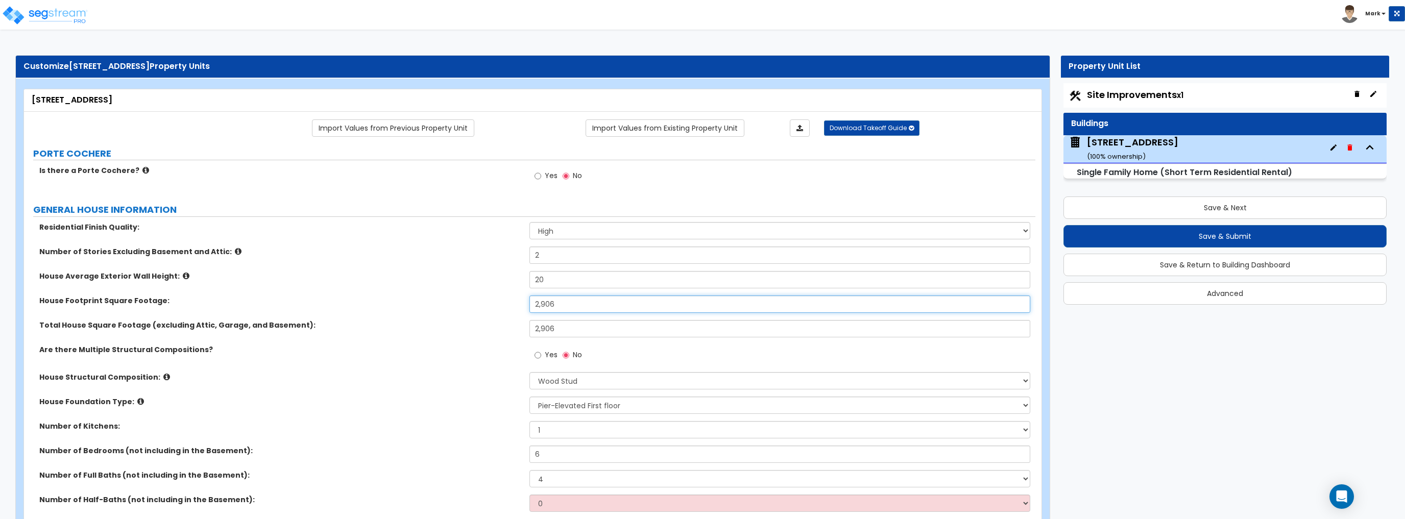
click at [575, 310] on input "2,906" at bounding box center [779, 304] width 500 height 17
type input "4,435"
click at [471, 289] on div "House Average Exterior Wall Height: 20" at bounding box center [529, 283] width 1011 height 24
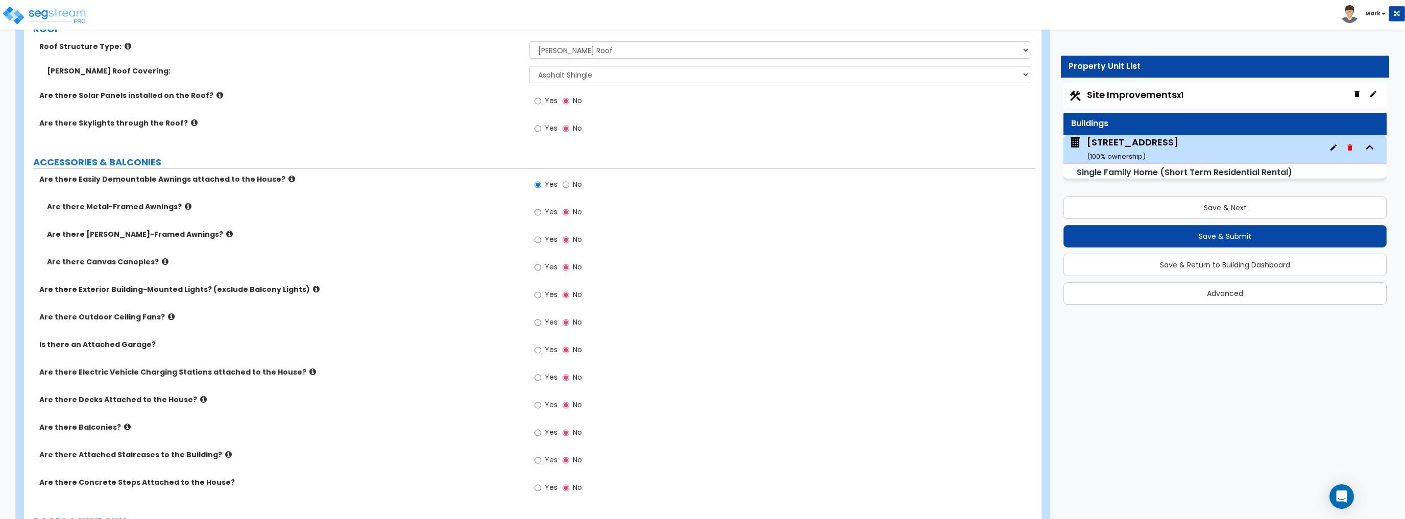
scroll to position [653, 0]
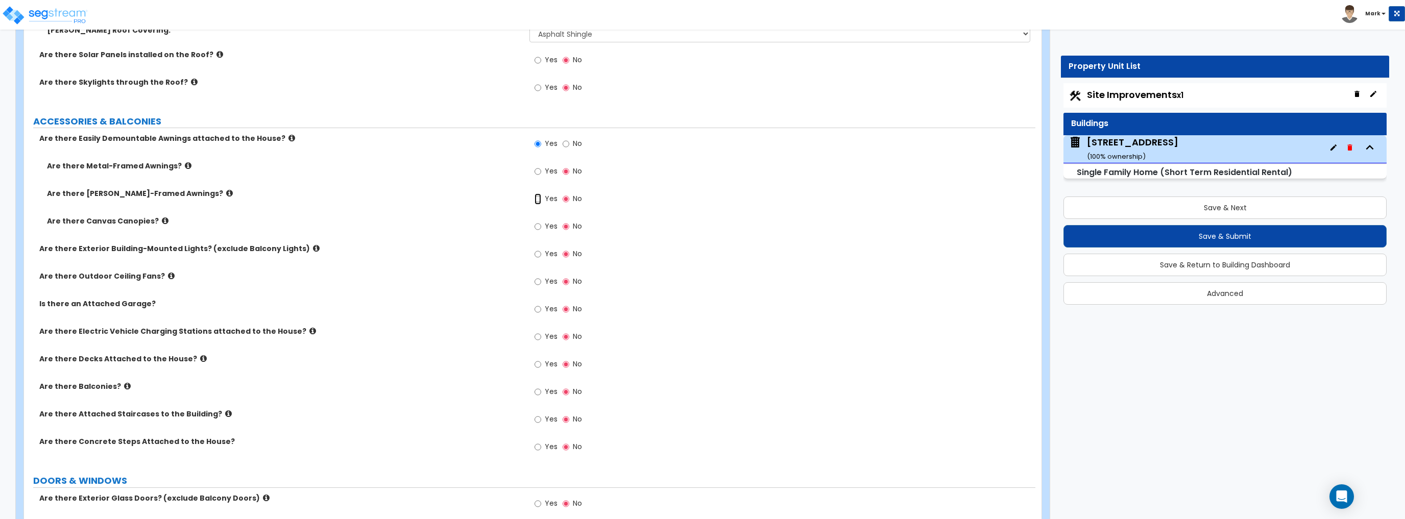
click at [537, 198] on input "Yes" at bounding box center [537, 198] width 7 height 11
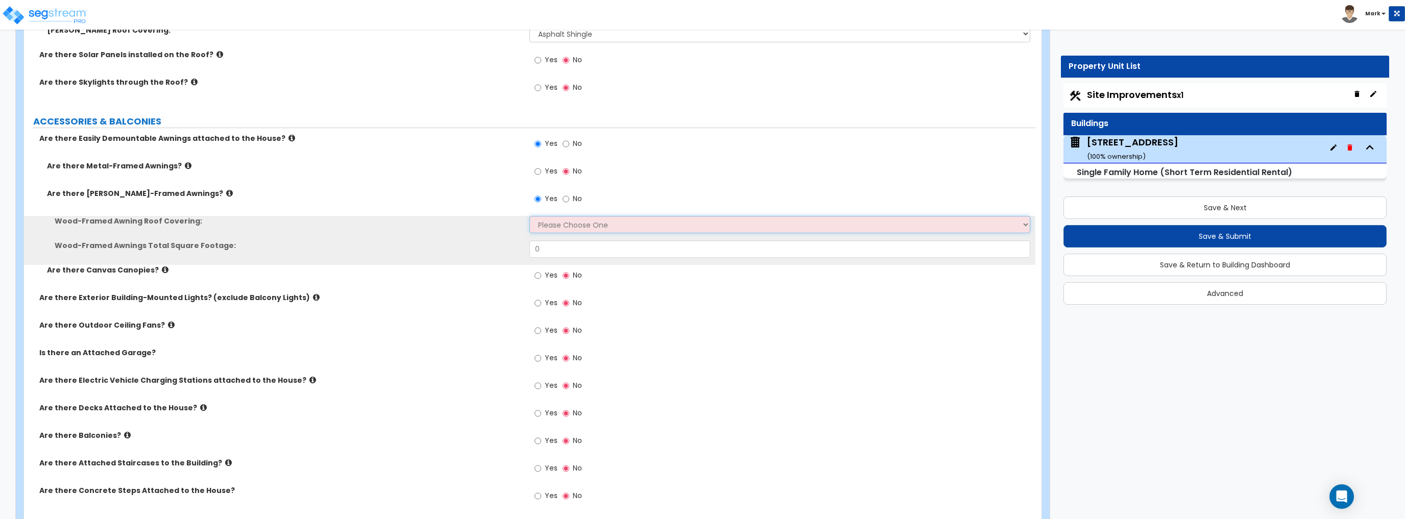
click at [558, 223] on select "Please Choose One Asphalt Shingle Clay Tile Wood Shingle Metal Shingle Standing…" at bounding box center [779, 224] width 500 height 17
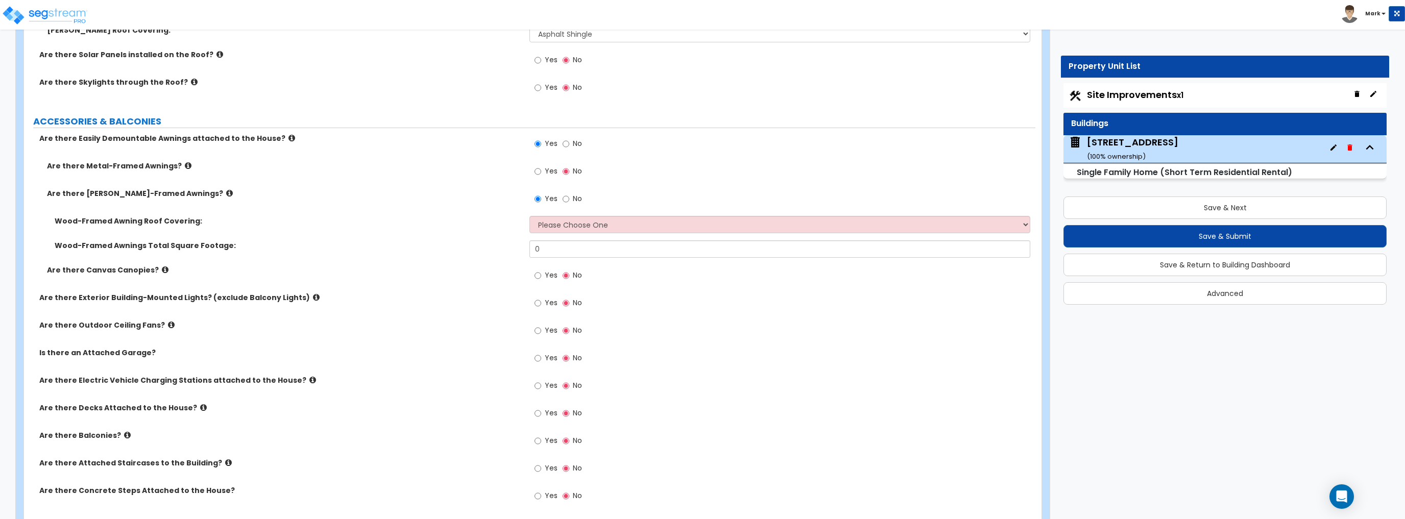
click at [472, 259] on div "Wood-Framed Awnings Total Square Footage: 0" at bounding box center [529, 252] width 1011 height 24
click at [564, 196] on input "No" at bounding box center [565, 198] width 7 height 11
radio input "false"
radio input "true"
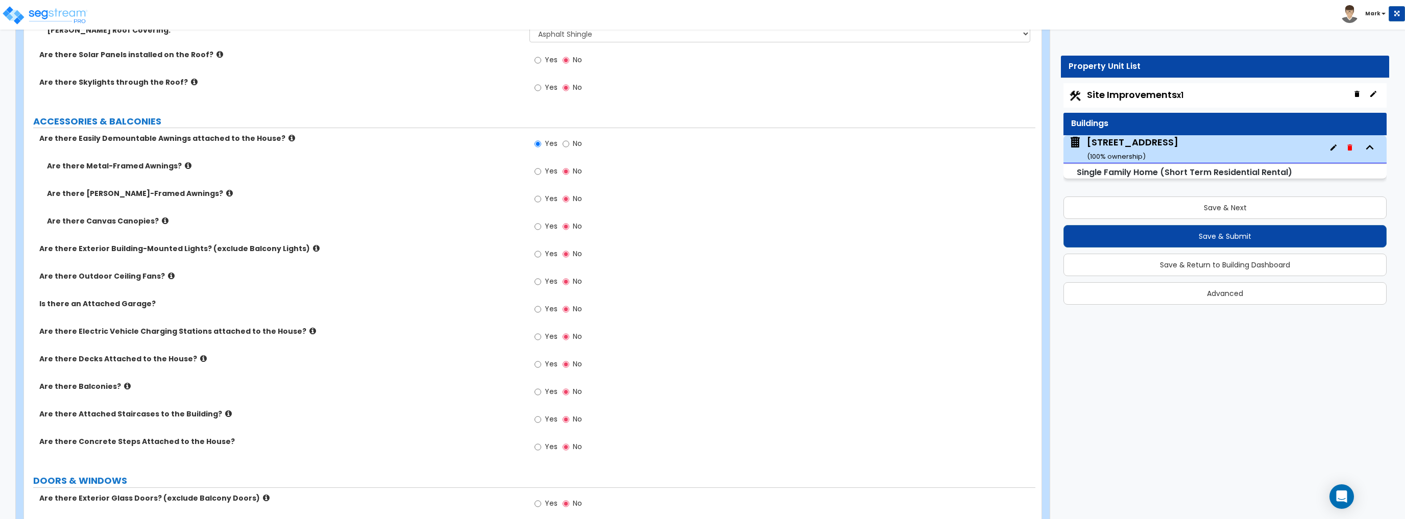
click at [549, 225] on span "Yes" at bounding box center [551, 226] width 13 height 10
click at [541, 225] on input "Yes" at bounding box center [537, 226] width 7 height 11
radio input "true"
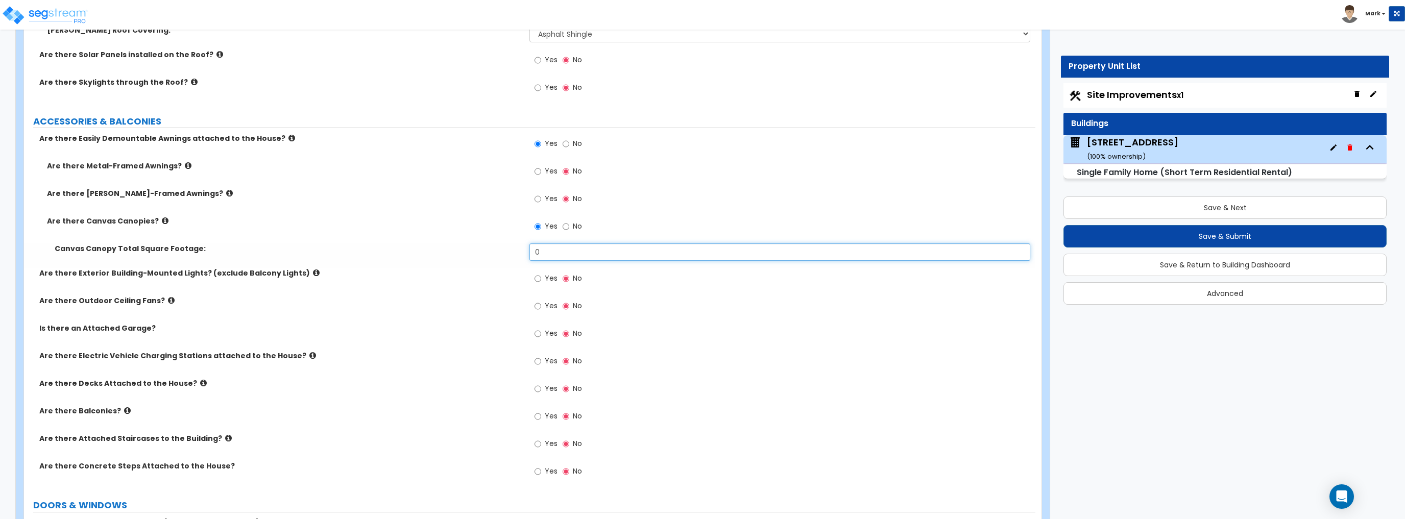
drag, startPoint x: 560, startPoint y: 254, endPoint x: 522, endPoint y: 253, distance: 38.3
click at [522, 253] on div "Canvas Canopy Total Square Footage: 0" at bounding box center [529, 255] width 1011 height 24
type input "2"
type input "25"
click at [465, 250] on label "Canvas Canopy Total Square Footage:" at bounding box center [288, 248] width 467 height 10
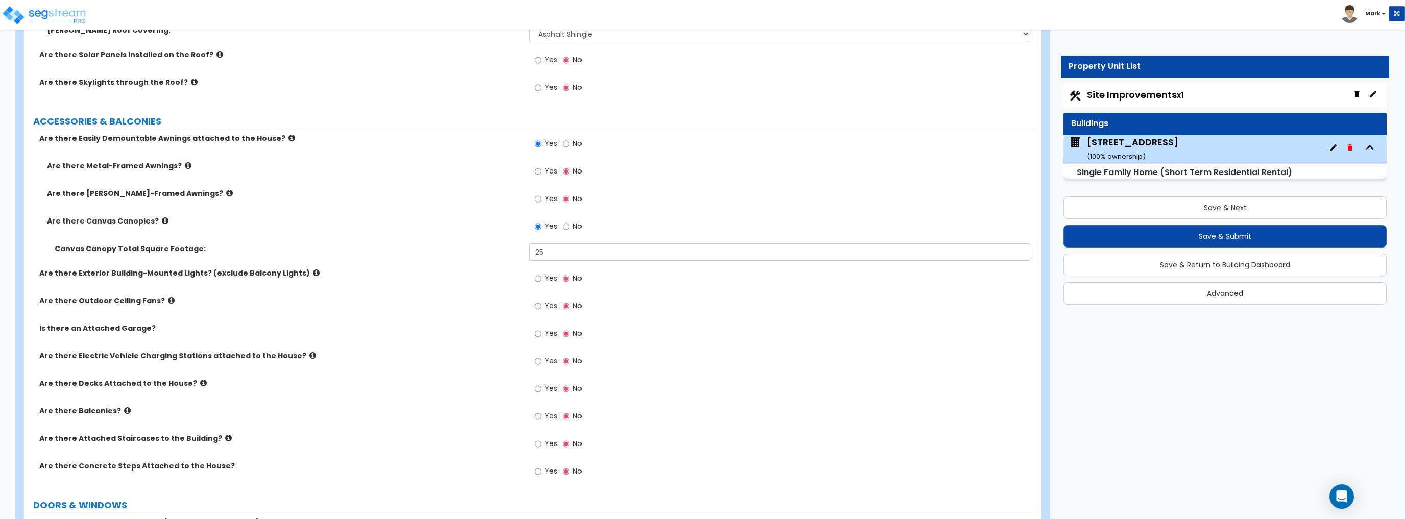
click at [543, 280] on label "Yes" at bounding box center [545, 279] width 23 height 17
click at [541, 280] on input "Yes" at bounding box center [537, 278] width 7 height 11
radio input "true"
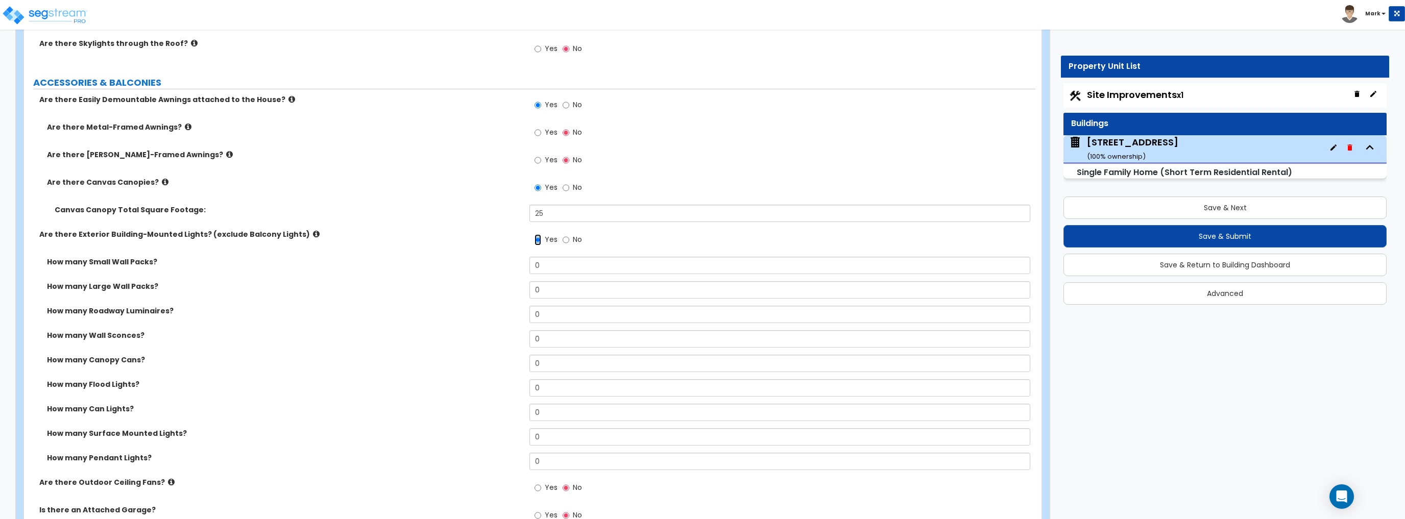
scroll to position [735, 0]
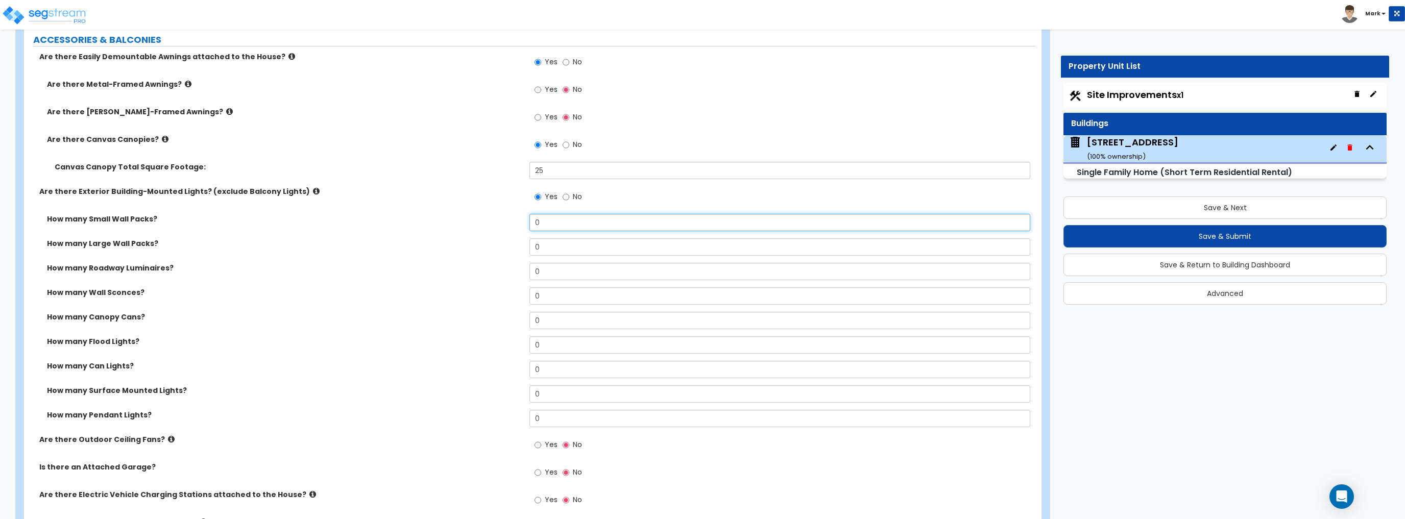
drag, startPoint x: 578, startPoint y: 224, endPoint x: 469, endPoint y: 227, distance: 109.3
click at [469, 227] on div "How many Small Wall Packs? 0" at bounding box center [529, 226] width 1011 height 24
type input "1"
click at [469, 227] on div "How many Small Wall Packs? 1" at bounding box center [529, 226] width 1011 height 24
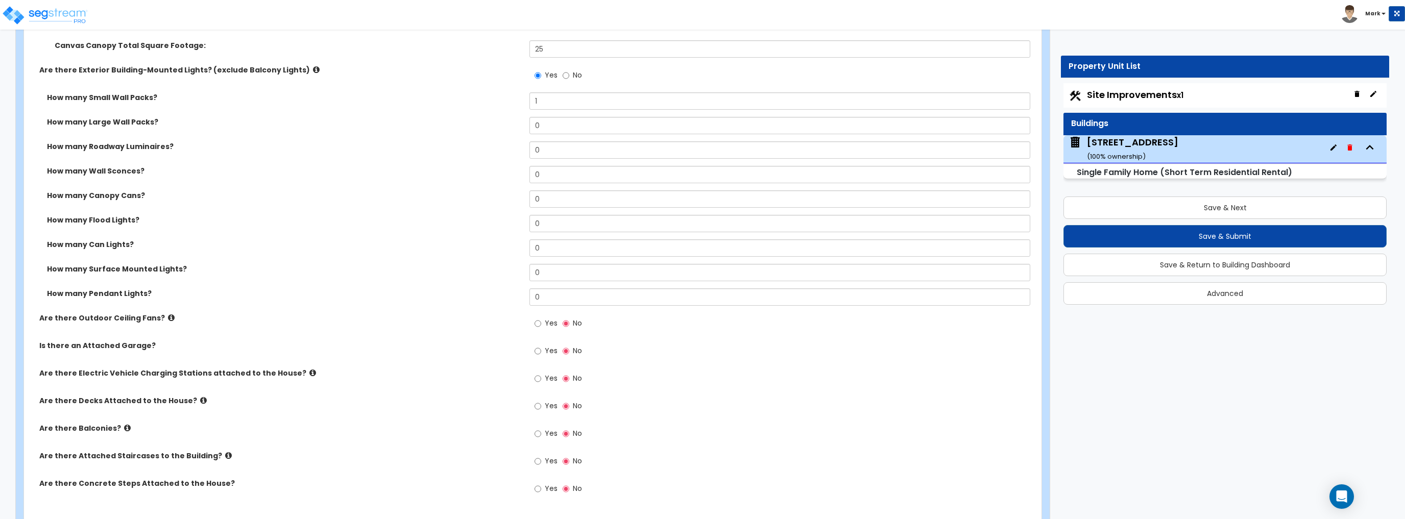
scroll to position [857, 0]
click at [534, 323] on div "Yes No" at bounding box center [558, 323] width 58 height 23
click at [536, 321] on input "Yes" at bounding box center [537, 322] width 7 height 11
radio input "true"
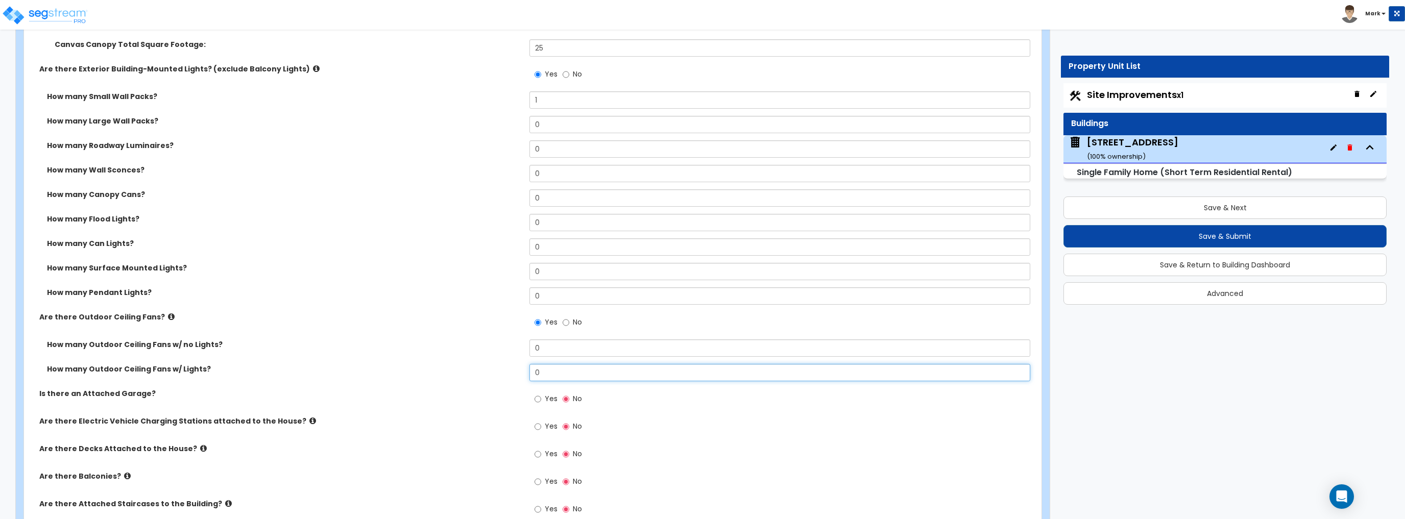
drag, startPoint x: 582, startPoint y: 370, endPoint x: 487, endPoint y: 365, distance: 94.5
click at [487, 365] on div "How many Outdoor Ceiling Fans w/ Lights? 0" at bounding box center [529, 376] width 1011 height 24
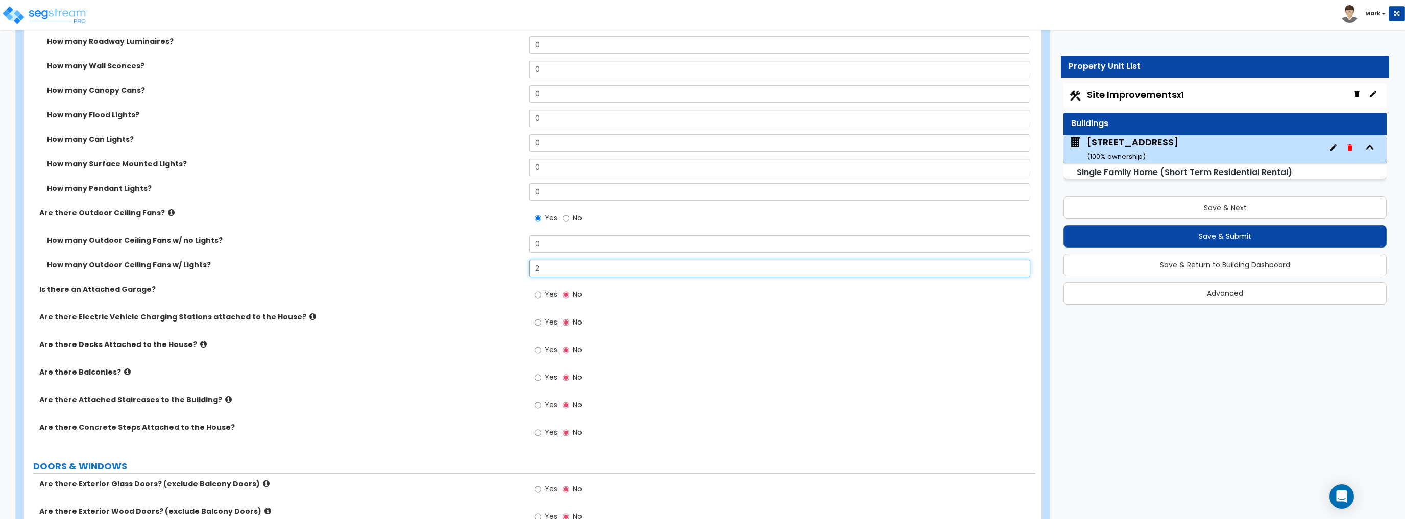
scroll to position [980, 0]
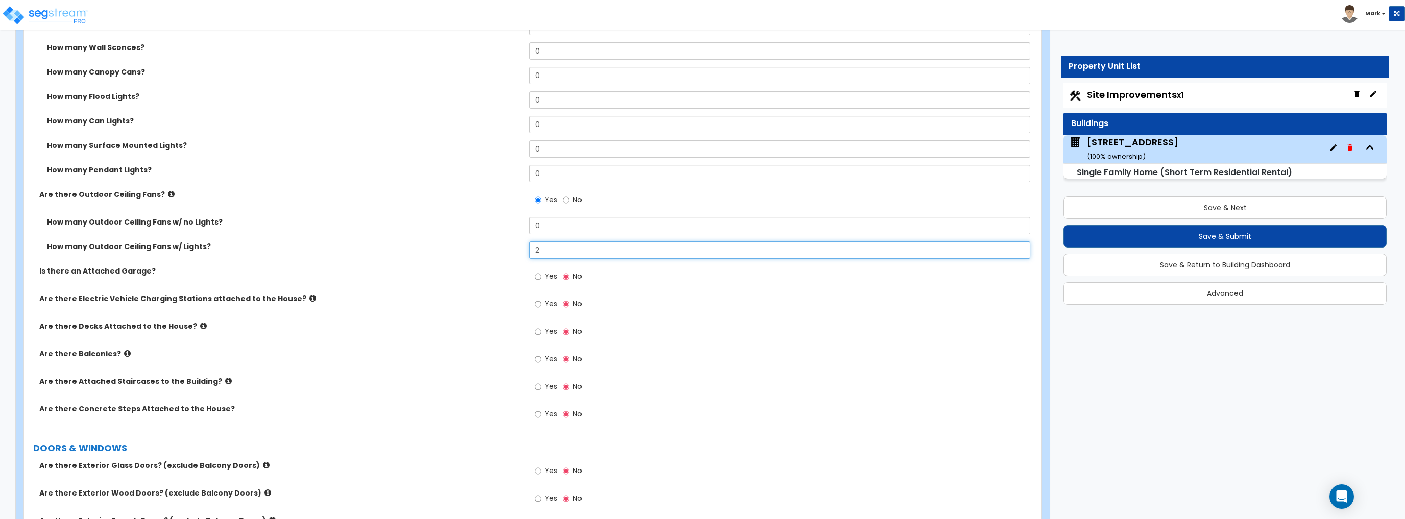
type input "2"
click at [540, 330] on input "Yes" at bounding box center [537, 331] width 7 height 11
radio input "true"
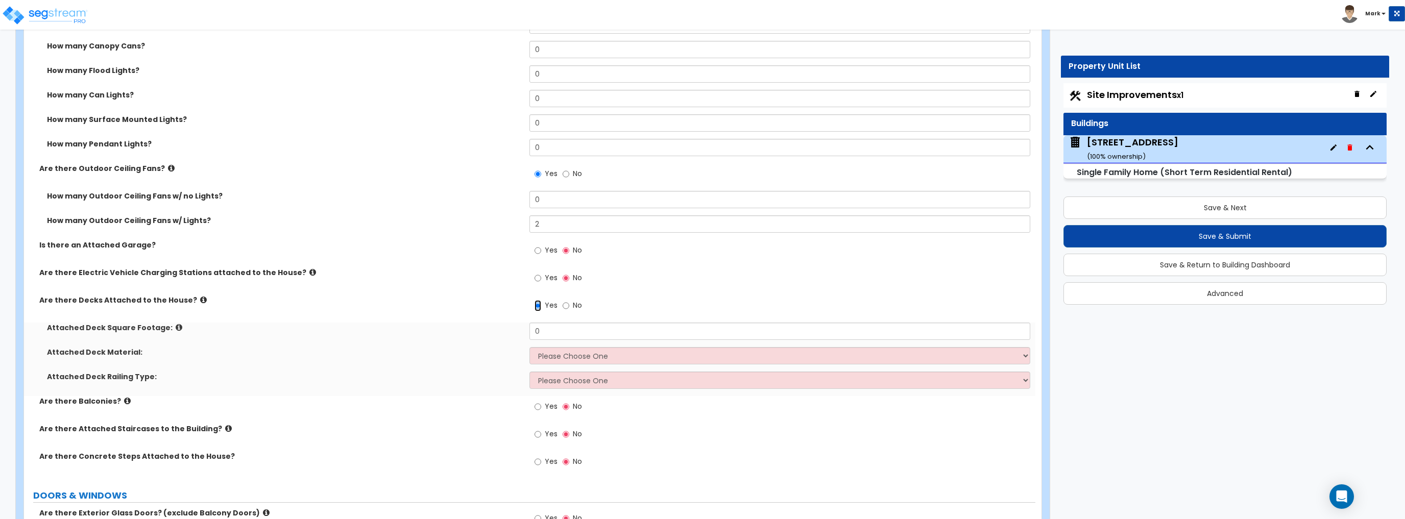
scroll to position [1021, 0]
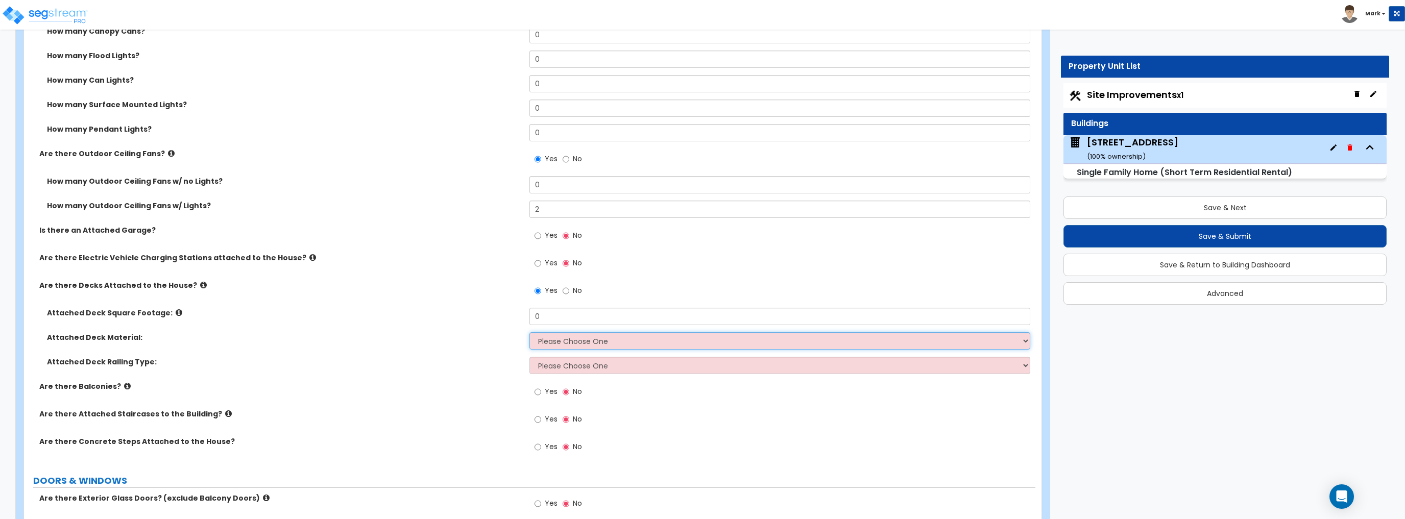
click at [621, 347] on select "Please Choose One Wood Plastic/PVC" at bounding box center [779, 340] width 500 height 17
select select "1"
click at [529, 332] on select "Please Choose One Wood Plastic/PVC" at bounding box center [779, 340] width 500 height 17
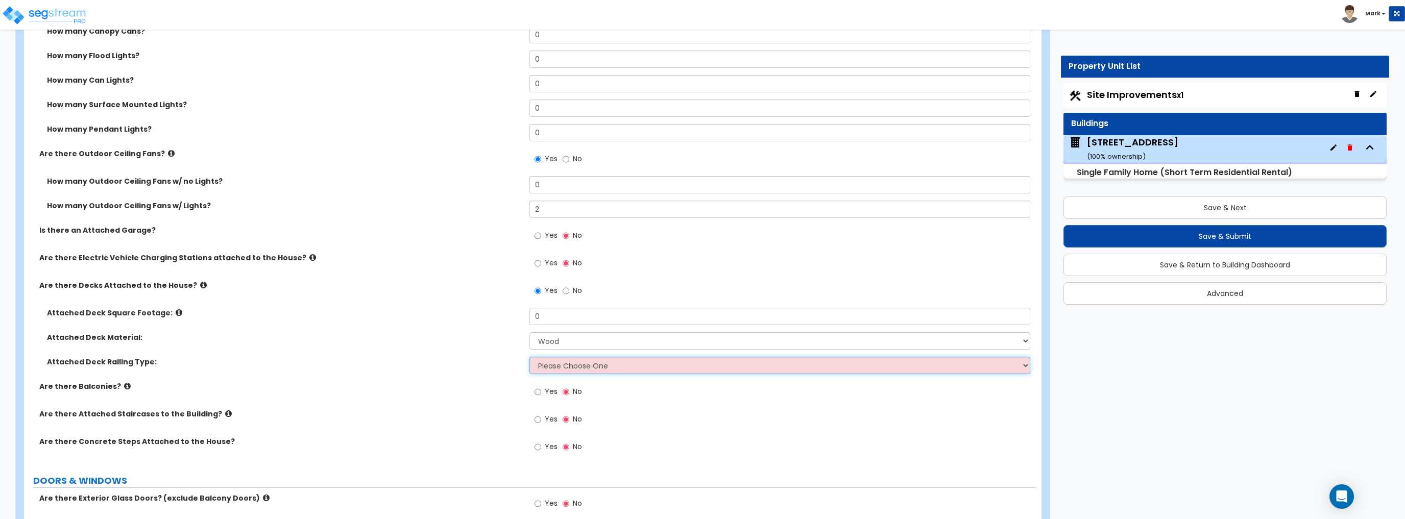
click at [566, 366] on select "Please Choose One Wood Plastic" at bounding box center [779, 365] width 500 height 17
select select "1"
click at [529, 357] on select "Please Choose One Wood Plastic" at bounding box center [779, 365] width 500 height 17
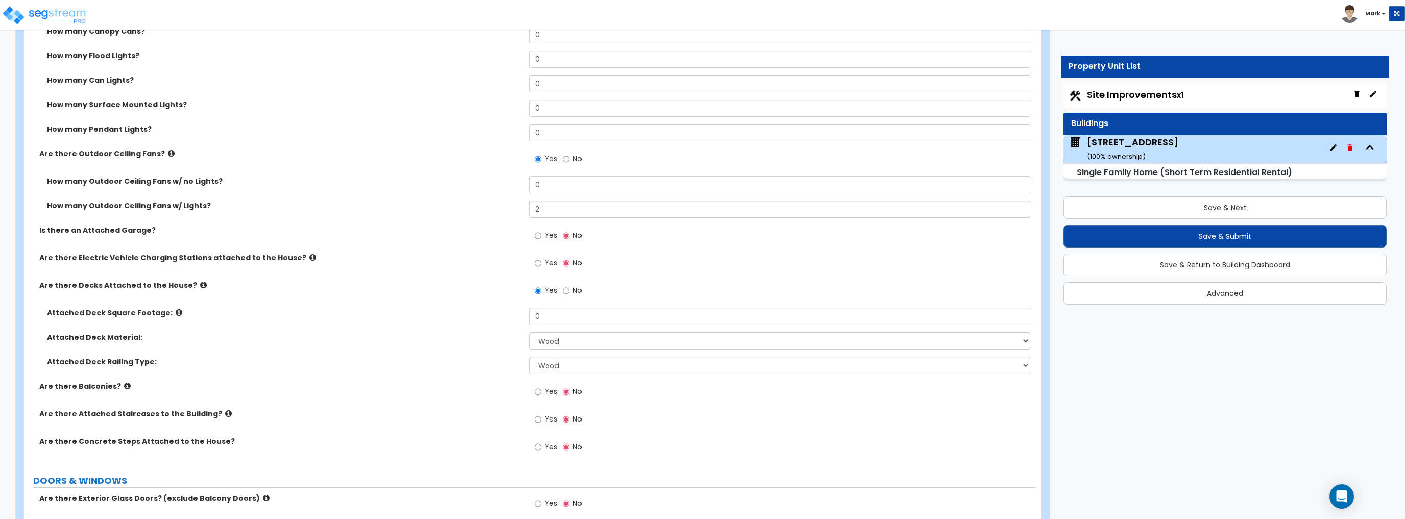
click at [498, 357] on label "Attached Deck Railing Type:" at bounding box center [284, 362] width 475 height 10
click at [553, 321] on input "0" at bounding box center [779, 316] width 500 height 17
drag, startPoint x: 546, startPoint y: 322, endPoint x: 481, endPoint y: 325, distance: 64.4
click at [481, 325] on div "Attached Deck Square Footage: 0" at bounding box center [529, 320] width 1011 height 24
type input "280"
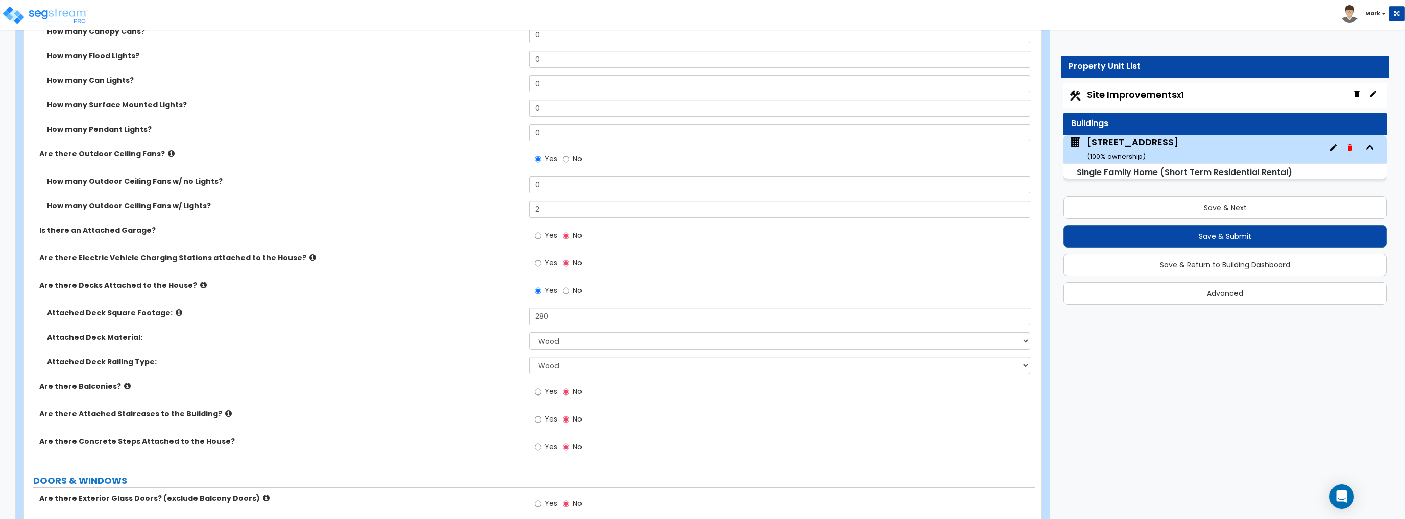
click at [390, 361] on label "Attached Deck Railing Type:" at bounding box center [284, 362] width 475 height 10
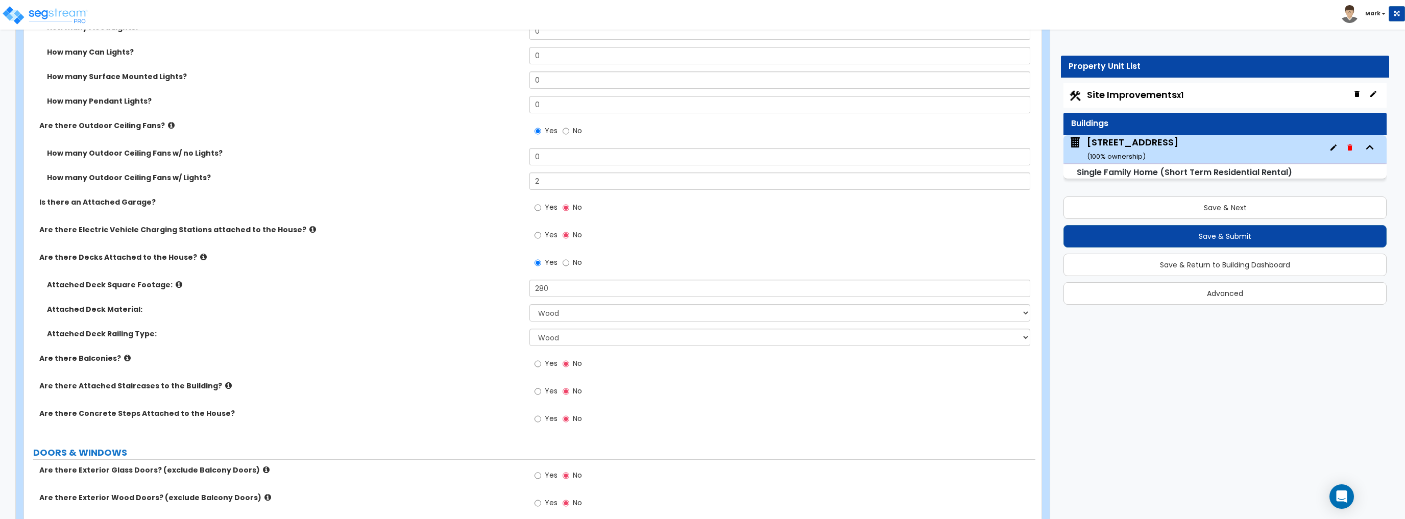
scroll to position [1062, 0]
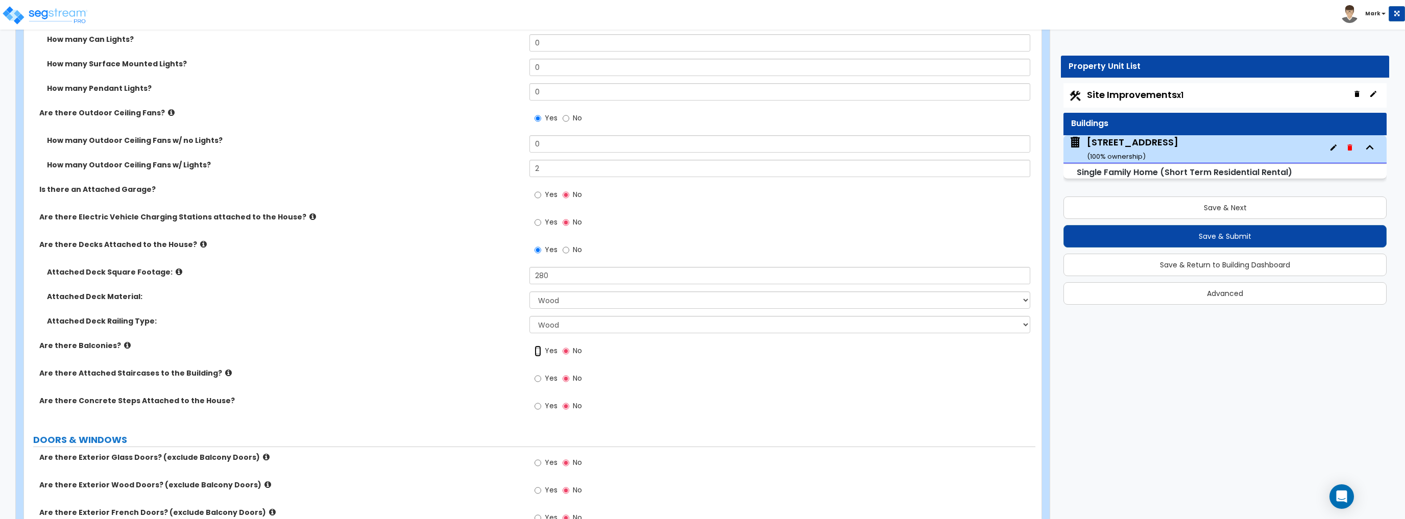
click at [538, 355] on input "Yes" at bounding box center [537, 351] width 7 height 11
radio input "true"
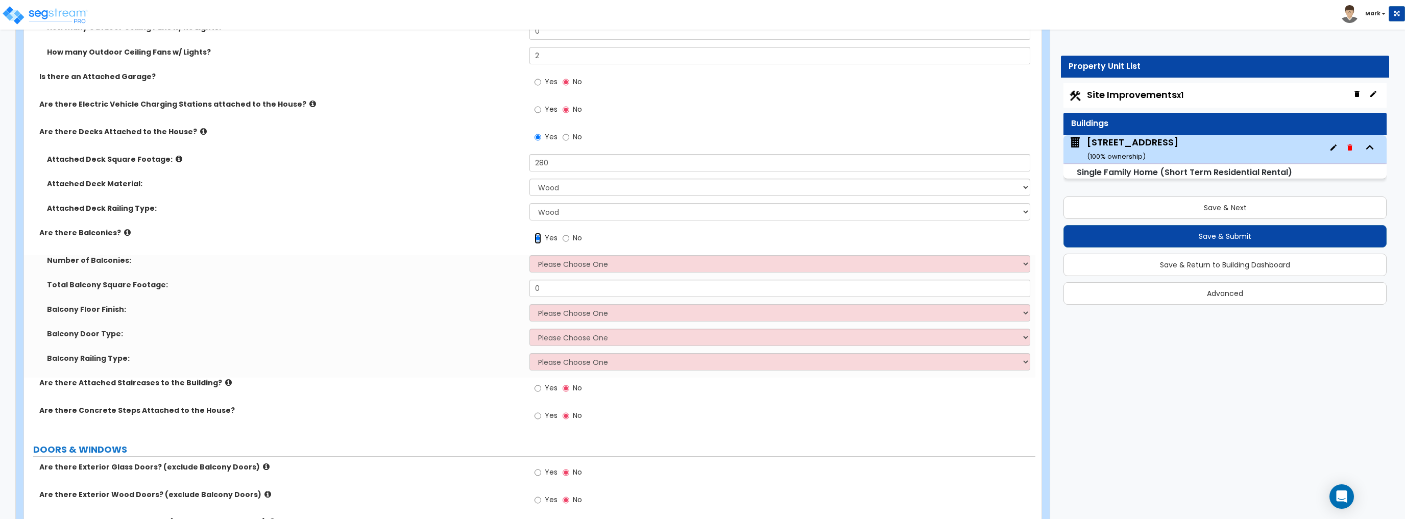
scroll to position [1184, 0]
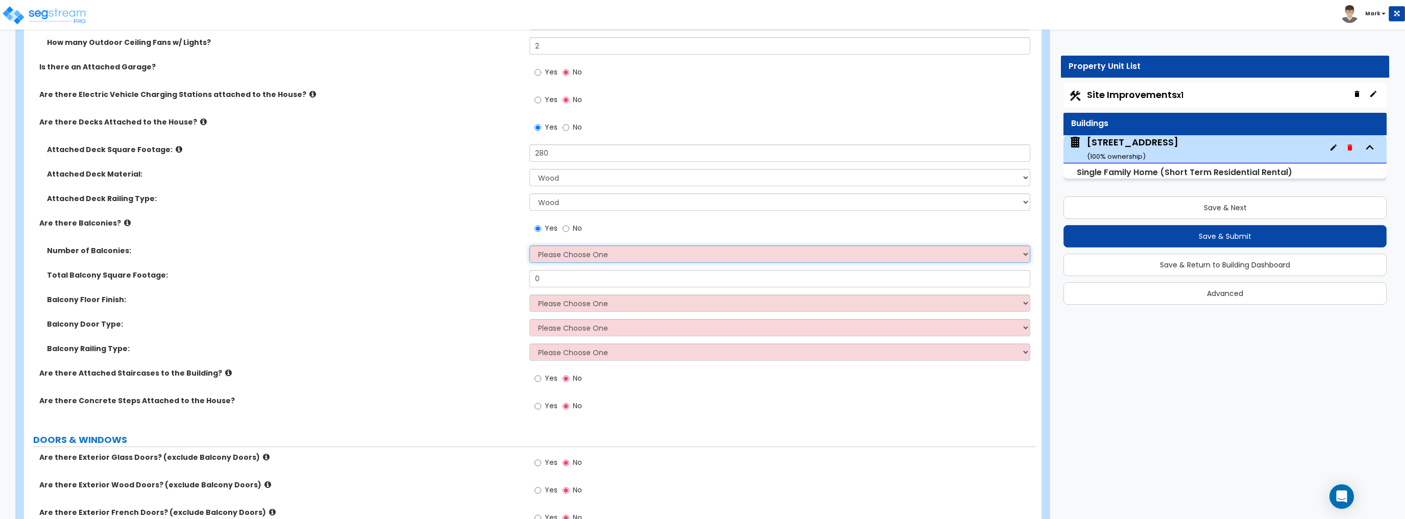
click at [561, 259] on select "Please Choose One 1 2 3 4 5" at bounding box center [779, 253] width 500 height 17
select select "2"
click at [529, 245] on select "Please Choose One 1 2 3 4 5" at bounding box center [779, 253] width 500 height 17
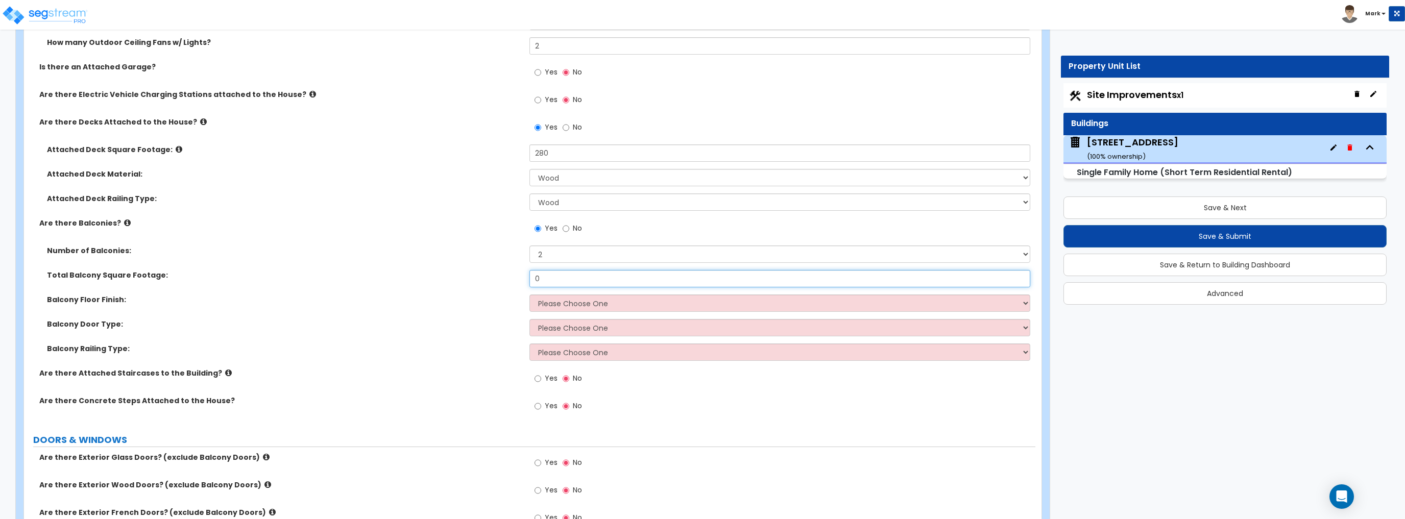
click at [567, 278] on input "0" at bounding box center [779, 278] width 500 height 17
type input "432"
click at [423, 281] on div "Total Balcony Square Footage: 432" at bounding box center [529, 282] width 1011 height 24
click at [548, 302] on select "Please Choose One Concrete Flooring Tile Flooring Resilient Laminate Flooring P…" at bounding box center [779, 302] width 500 height 17
select select "5"
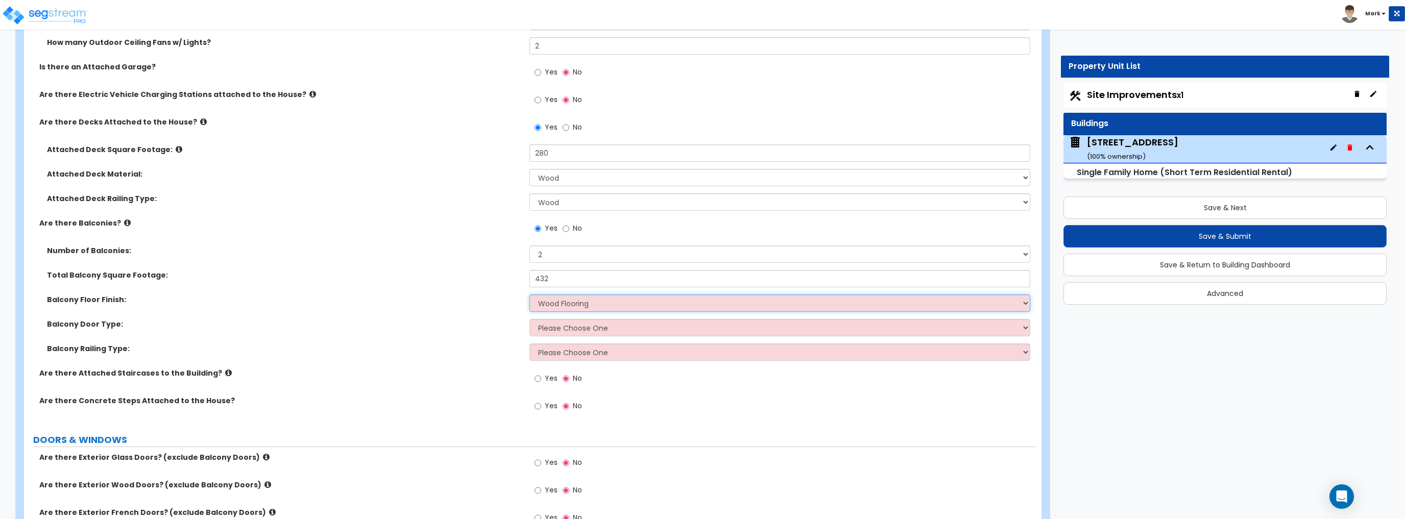
click at [529, 294] on select "Please Choose One Concrete Flooring Tile Flooring Resilient Laminate Flooring P…" at bounding box center [779, 302] width 500 height 17
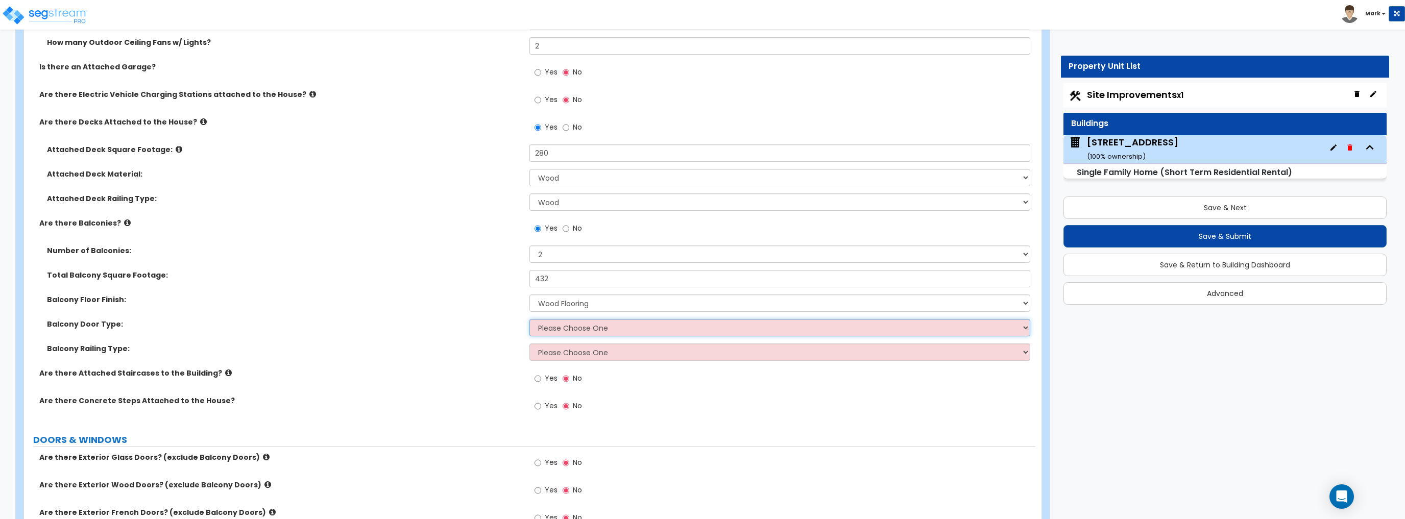
click at [545, 326] on select "Please Choose One Single Hinged Doors Double Hinged Doors Single French Doors D…" at bounding box center [779, 327] width 500 height 17
select select "1"
click at [529, 319] on select "Please Choose One Single Hinged Doors Double Hinged Doors Single French Doors D…" at bounding box center [779, 327] width 500 height 17
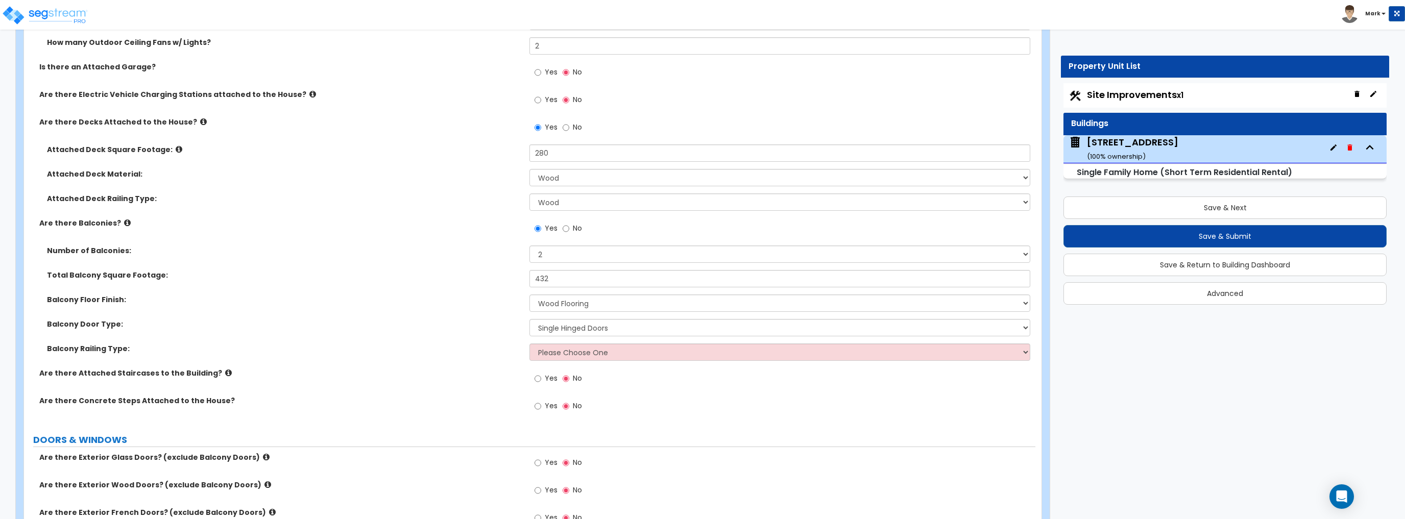
click at [465, 349] on label "Balcony Railing Type:" at bounding box center [284, 348] width 475 height 10
click at [553, 352] on select "Please Choose One Steel Aluminum Wood Glass and Metal Wrought Iron" at bounding box center [779, 351] width 500 height 17
select select "3"
click at [529, 343] on select "Please Choose One Steel Aluminum Wood Glass and Metal Wrought Iron" at bounding box center [779, 351] width 500 height 17
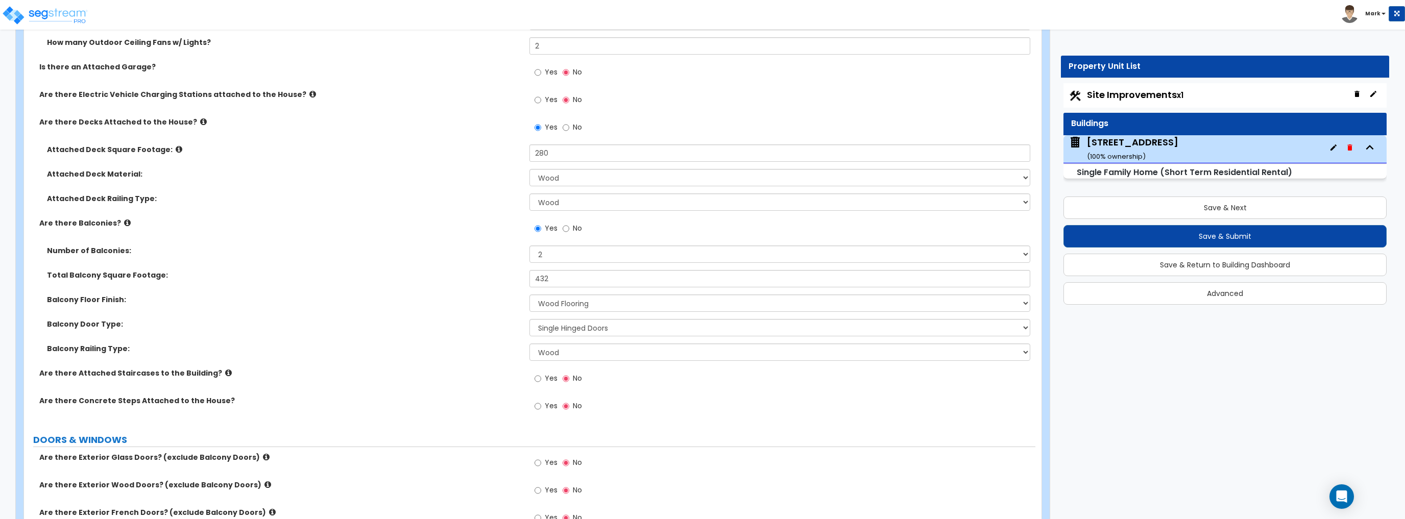
click at [462, 340] on div "Balcony Door Type: Please Choose One Single Hinged Doors Double Hinged Doors Si…" at bounding box center [529, 331] width 1011 height 24
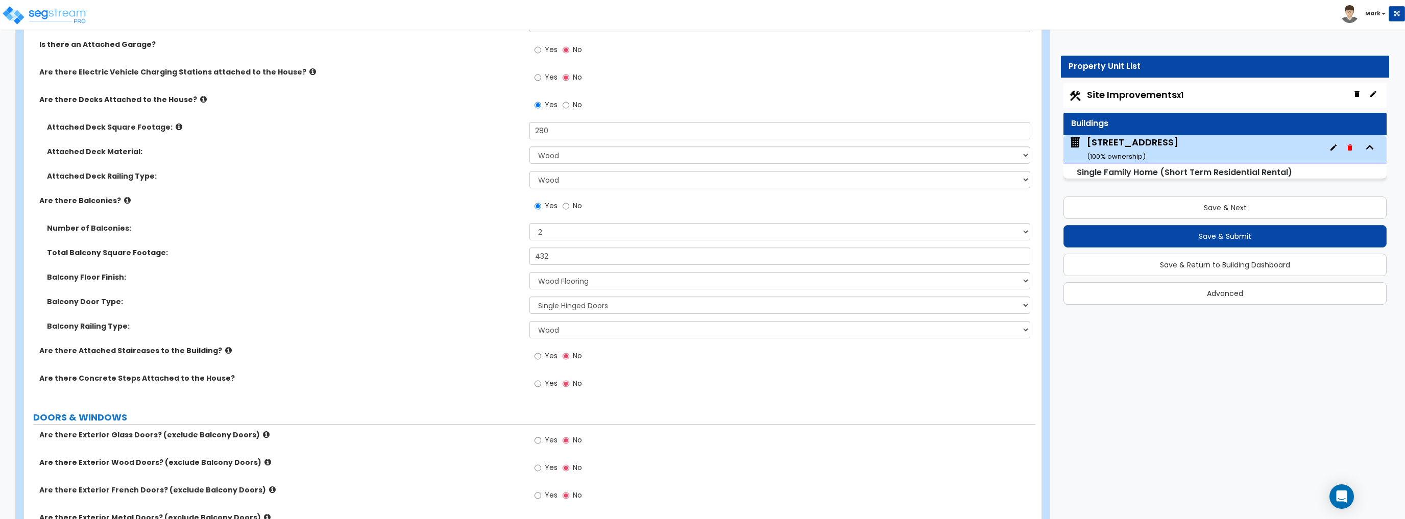
scroll to position [1225, 0]
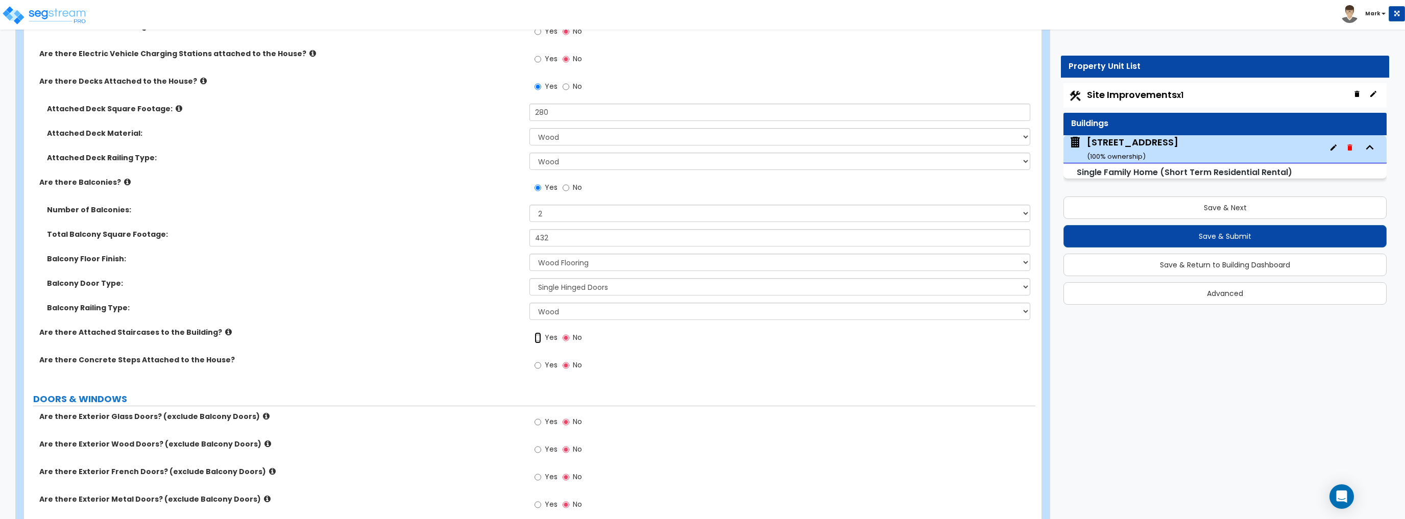
click at [539, 339] on input "Yes" at bounding box center [537, 337] width 7 height 11
radio input "true"
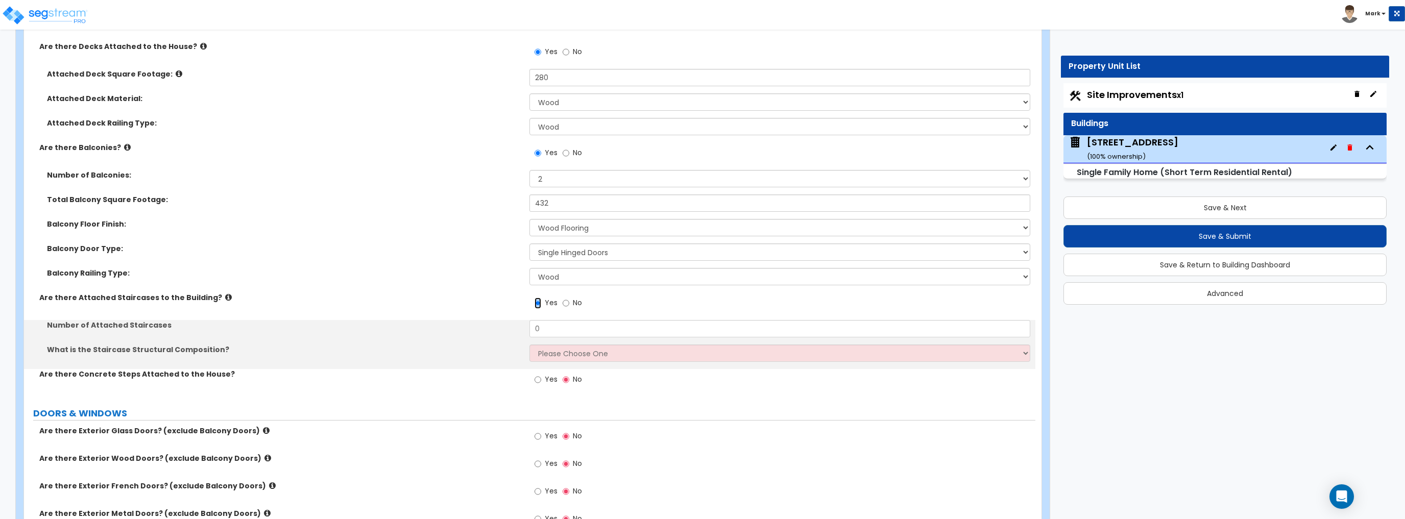
scroll to position [1307, 0]
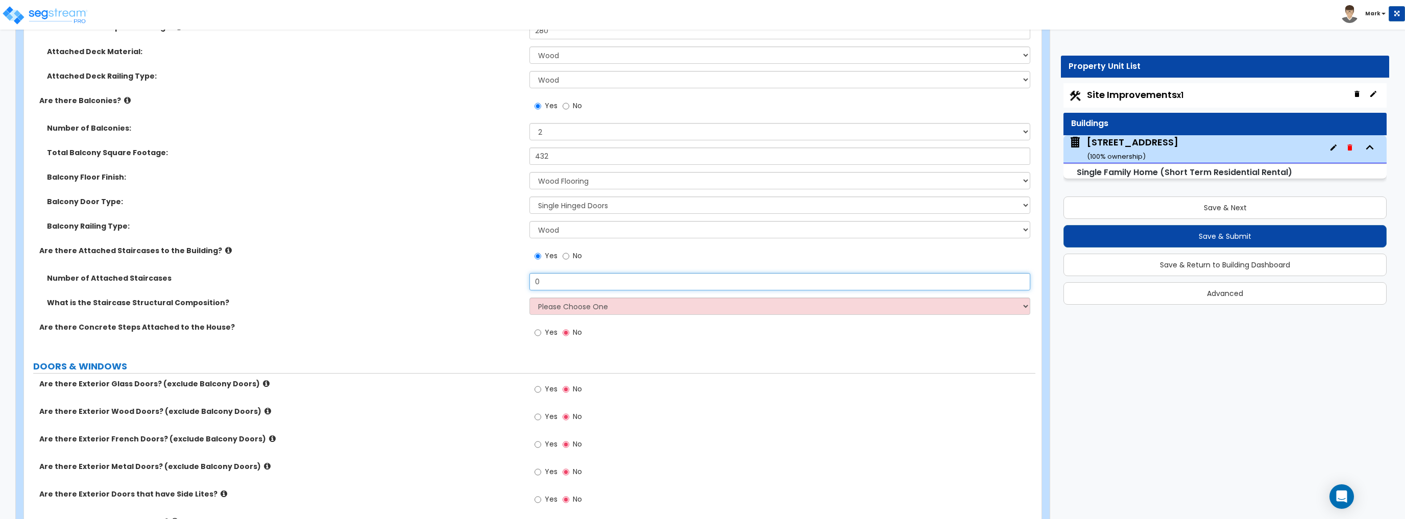
drag, startPoint x: 546, startPoint y: 283, endPoint x: 493, endPoint y: 287, distance: 53.2
click at [494, 287] on div "Number of Attached Staircases 0" at bounding box center [529, 285] width 1011 height 24
type input "1"
click at [553, 299] on select "Please Choose One Reinforced Concrete Structural Steel Wood" at bounding box center [779, 306] width 500 height 17
select select "7"
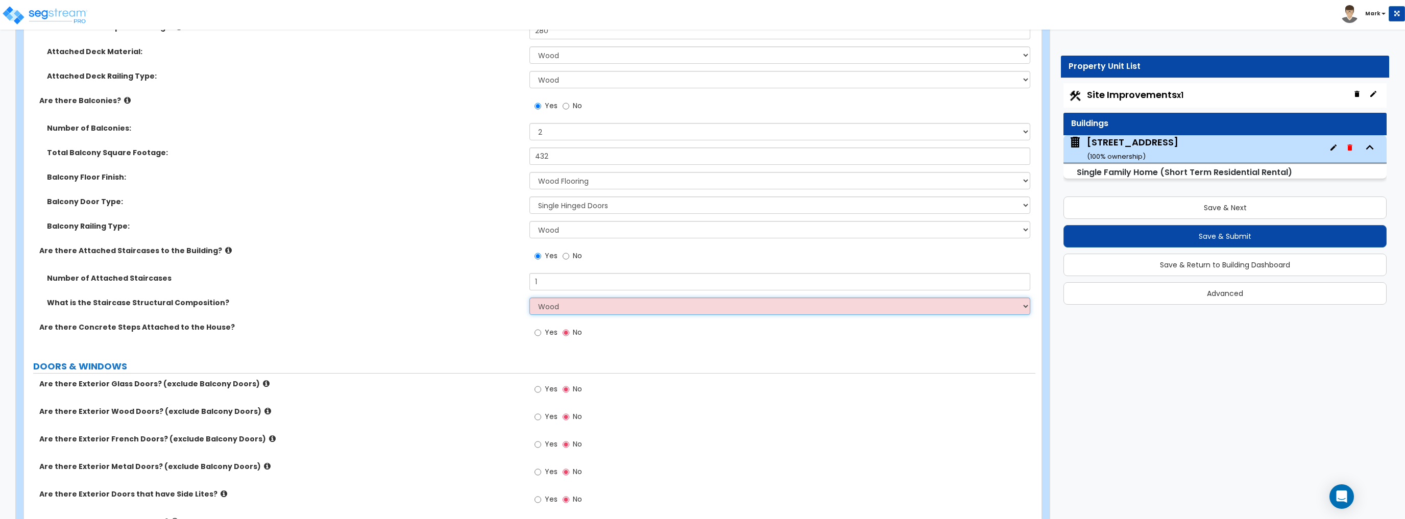
click at [529, 298] on select "Please Choose One Reinforced Concrete Structural Steel Wood" at bounding box center [779, 306] width 500 height 17
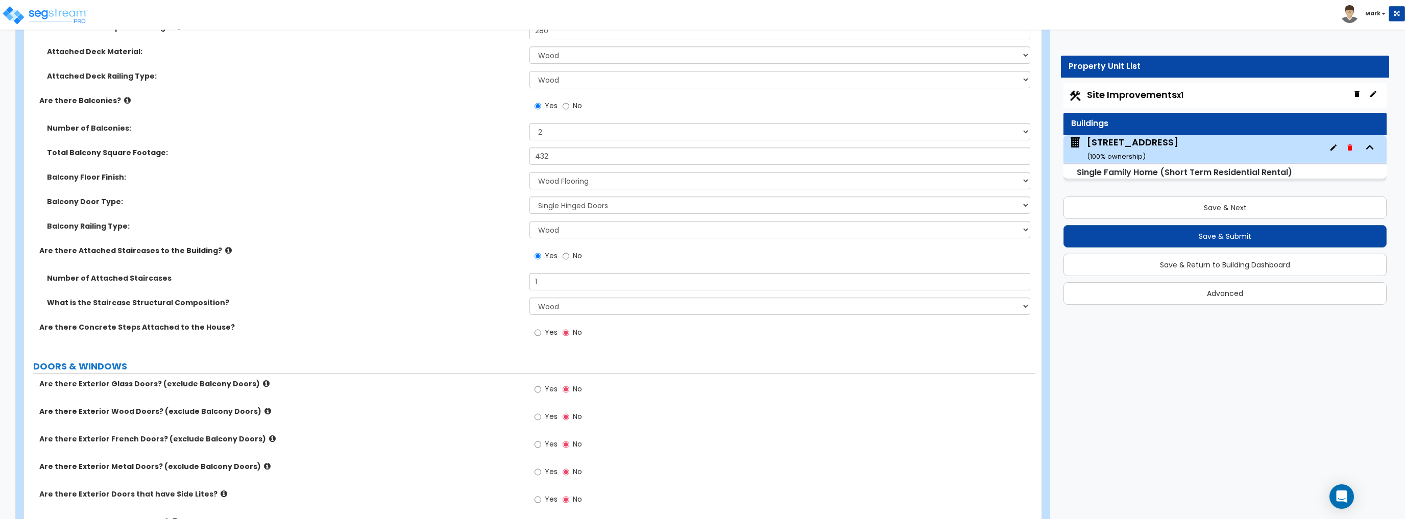
click at [442, 317] on div "What is the Staircase Structural Composition? Please Choose One Reinforced Conc…" at bounding box center [529, 310] width 1011 height 24
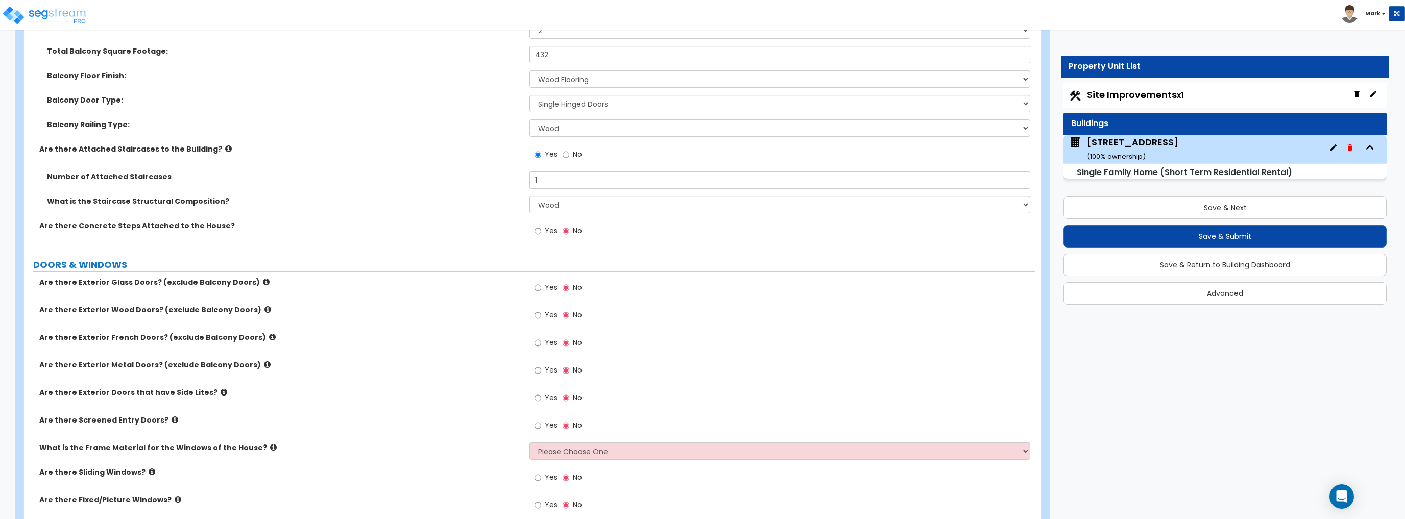
scroll to position [1470, 0]
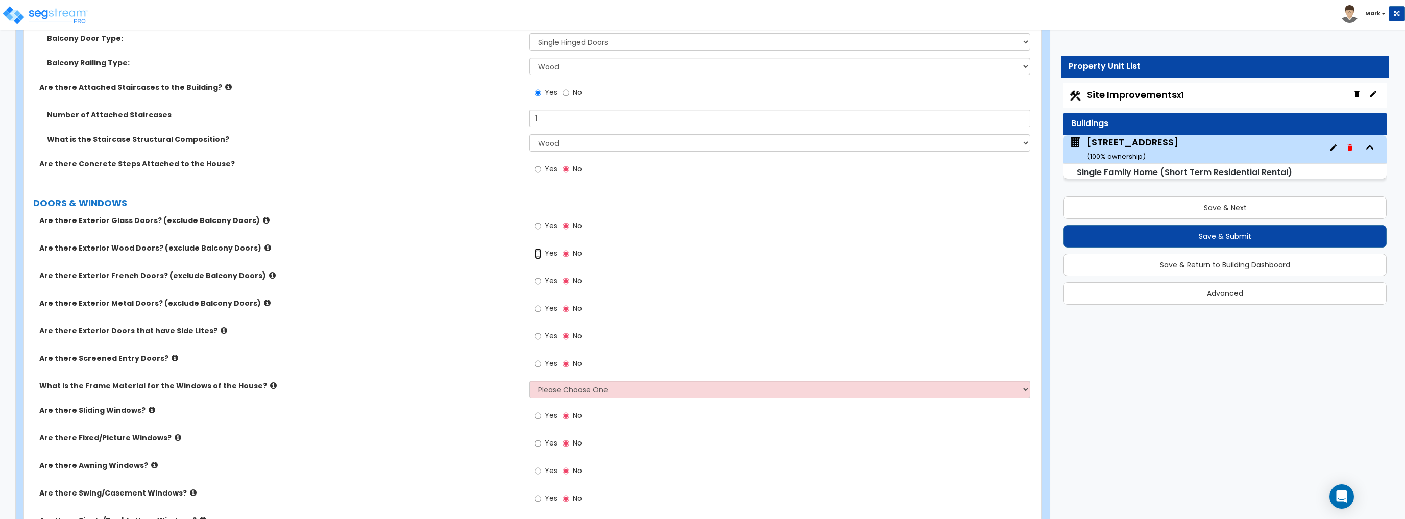
click at [536, 256] on input "Yes" at bounding box center [537, 253] width 7 height 11
radio input "true"
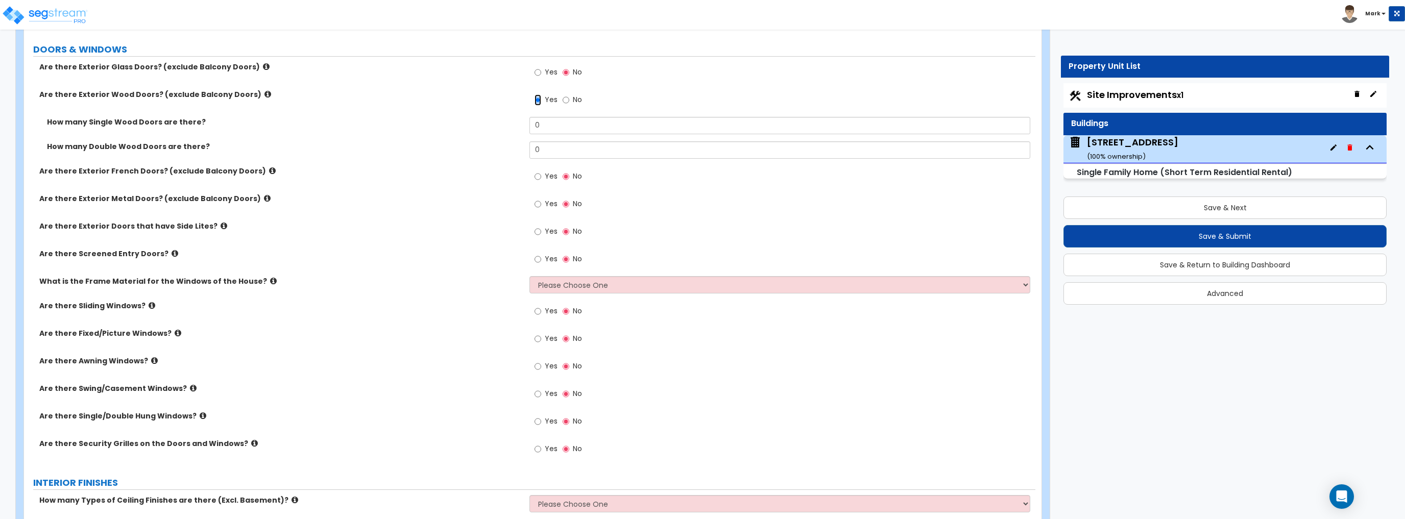
scroll to position [1633, 0]
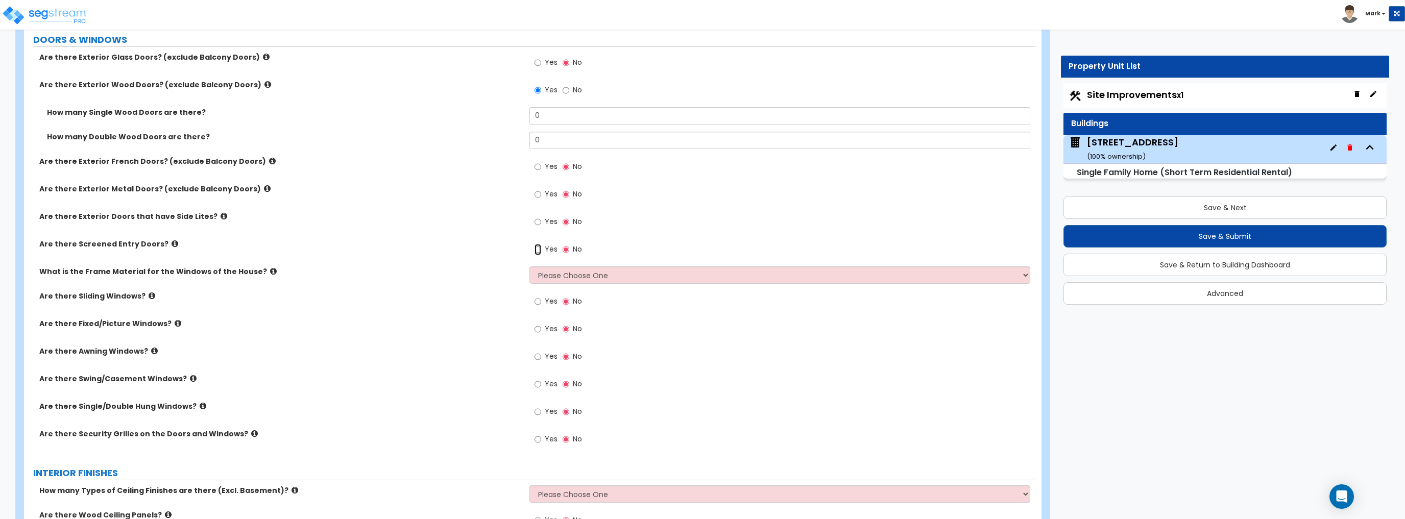
click at [535, 249] on input "Yes" at bounding box center [537, 249] width 7 height 11
radio input "true"
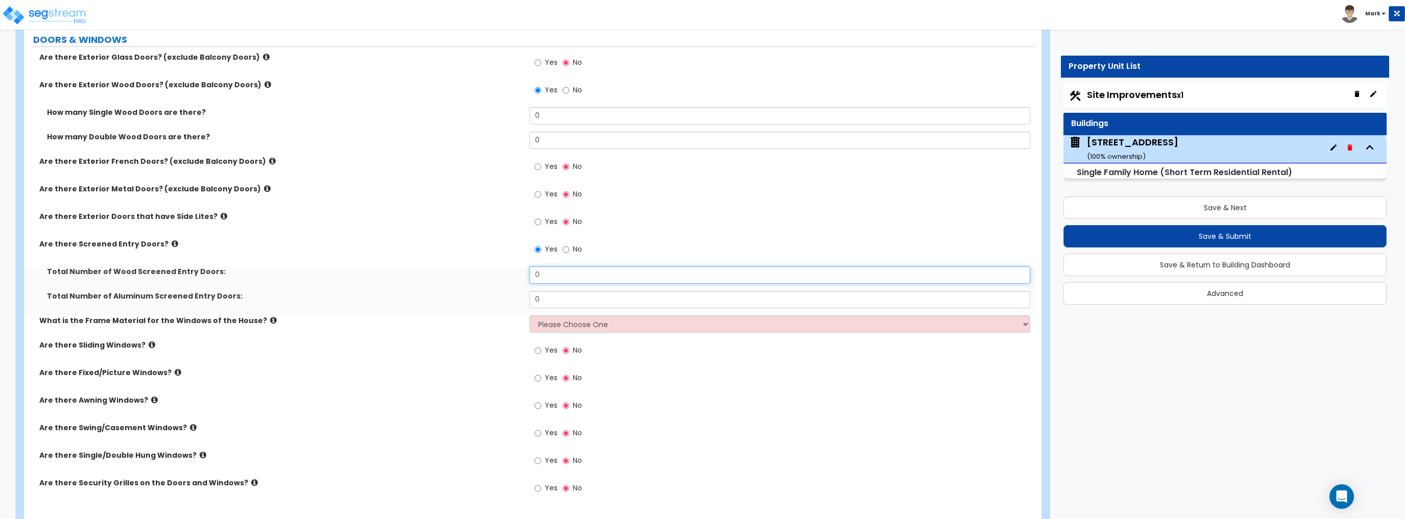
drag, startPoint x: 576, startPoint y: 271, endPoint x: 425, endPoint y: 272, distance: 150.6
click at [431, 273] on div "Total Number of Wood Screened Entry Doors: 0" at bounding box center [529, 278] width 1011 height 24
click at [424, 272] on label "Total Number of Wood Screened Entry Doors:" at bounding box center [284, 271] width 475 height 10
drag, startPoint x: 583, startPoint y: 280, endPoint x: 480, endPoint y: 282, distance: 103.1
click at [480, 282] on div "Total Number of Wood Screened Entry Doors: 1" at bounding box center [529, 278] width 1011 height 24
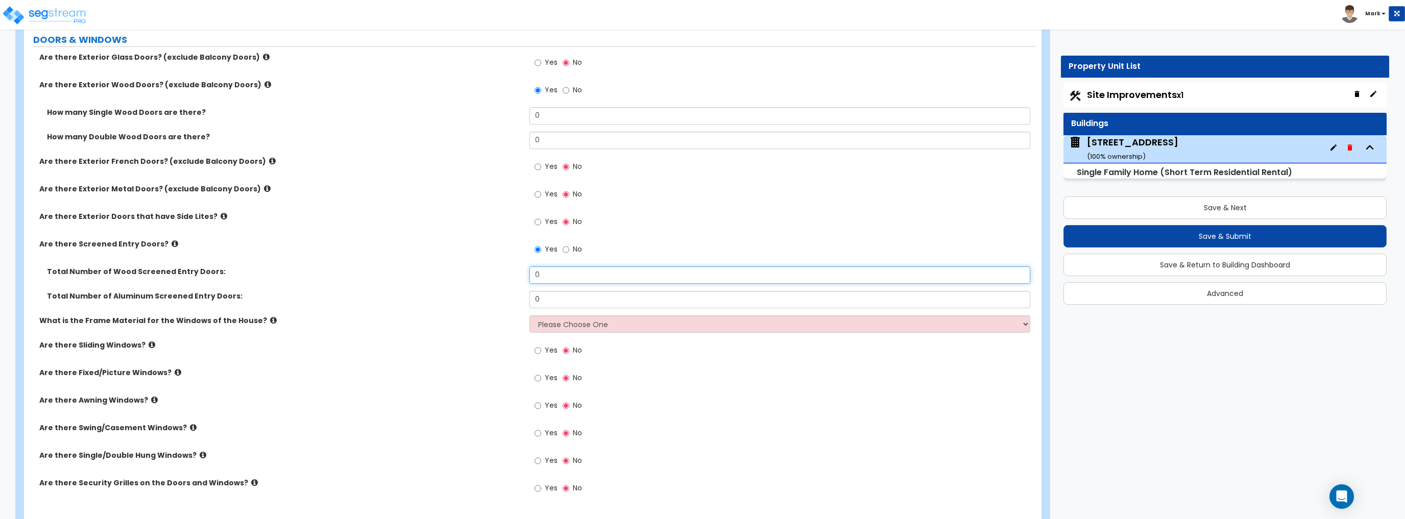
type input "0"
click at [566, 299] on input "0" at bounding box center [779, 299] width 500 height 17
click at [512, 266] on label "Total Number of Wood Screened Entry Doors:" at bounding box center [284, 271] width 475 height 10
click at [543, 296] on input "1" at bounding box center [779, 299] width 500 height 17
drag, startPoint x: 555, startPoint y: 297, endPoint x: 511, endPoint y: 302, distance: 44.2
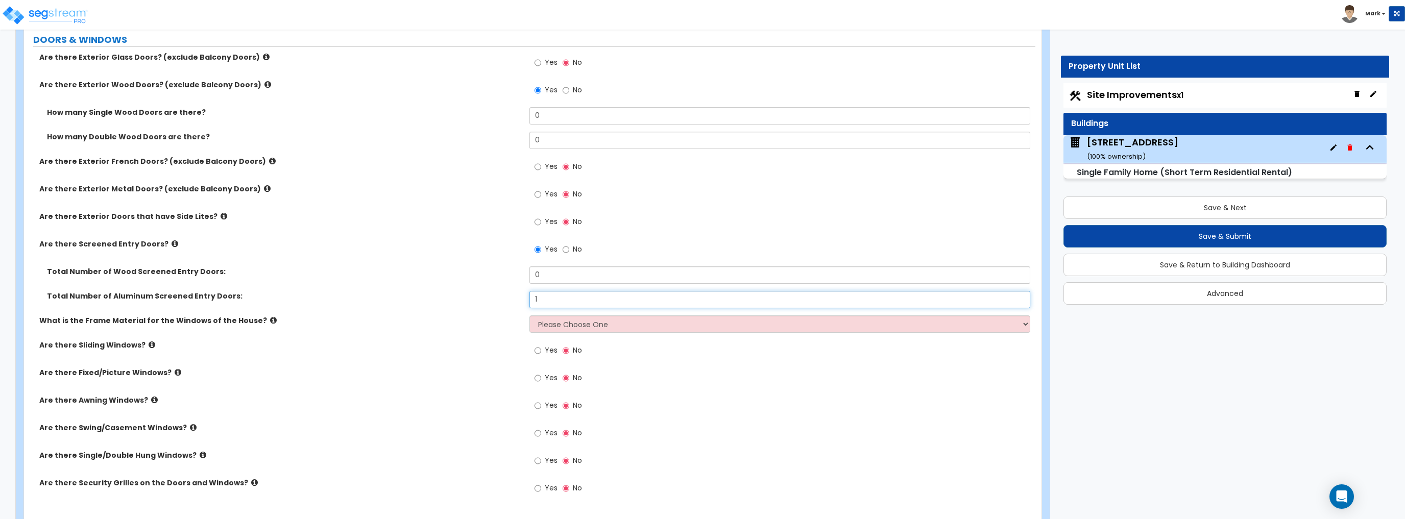
click at [510, 302] on div "Total Number of Aluminum Screened Entry Doors: 1" at bounding box center [529, 303] width 1011 height 24
type input "2"
drag, startPoint x: 562, startPoint y: 117, endPoint x: 501, endPoint y: 122, distance: 61.5
click at [501, 122] on div "How many Single Wood Doors are there? 0" at bounding box center [529, 119] width 1011 height 24
type input "2"
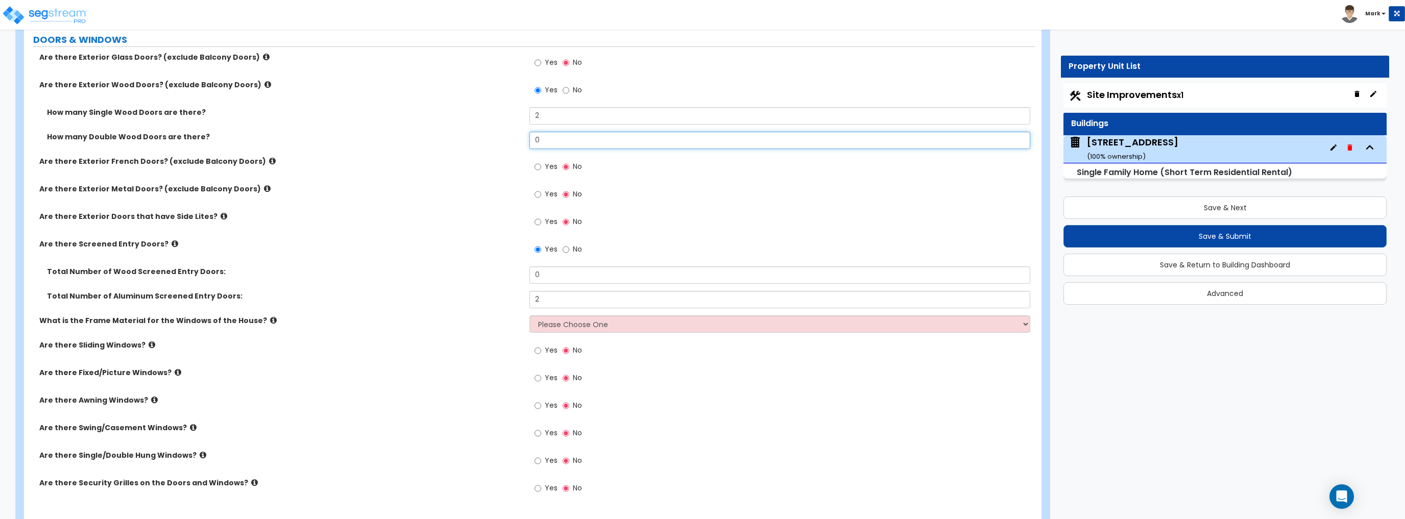
drag, startPoint x: 578, startPoint y: 137, endPoint x: 440, endPoint y: 141, distance: 137.9
click at [440, 141] on div "How many Double Wood Doors are there? 0" at bounding box center [529, 144] width 1011 height 24
type input "1"
click at [440, 141] on div "How many Double Wood Doors are there? 1" at bounding box center [529, 144] width 1011 height 24
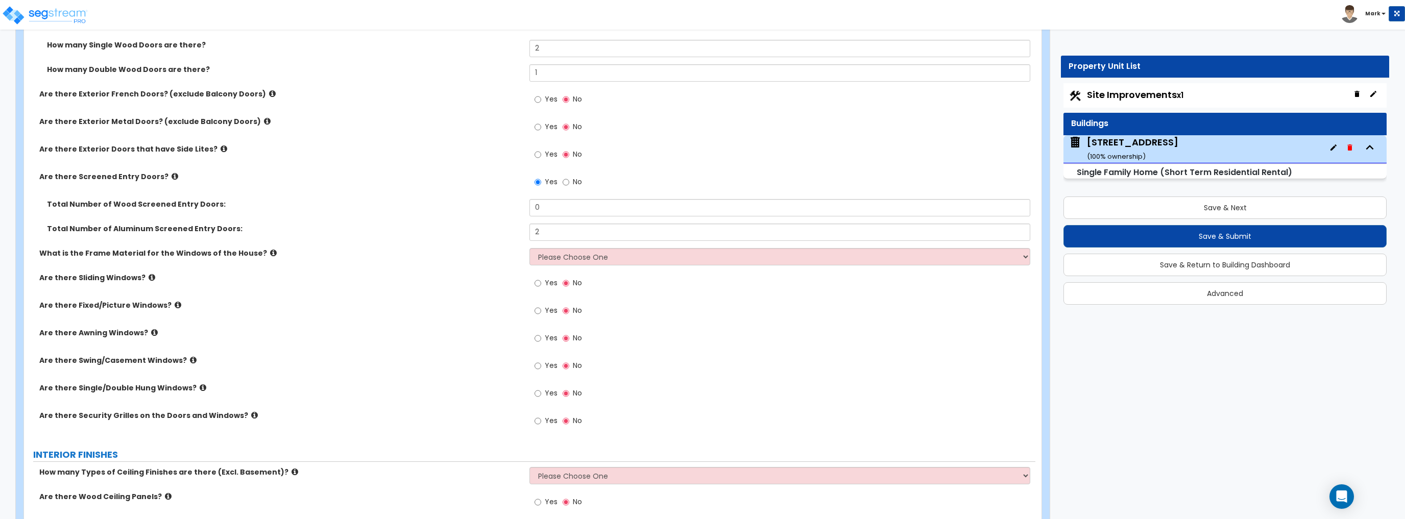
scroll to position [1715, 0]
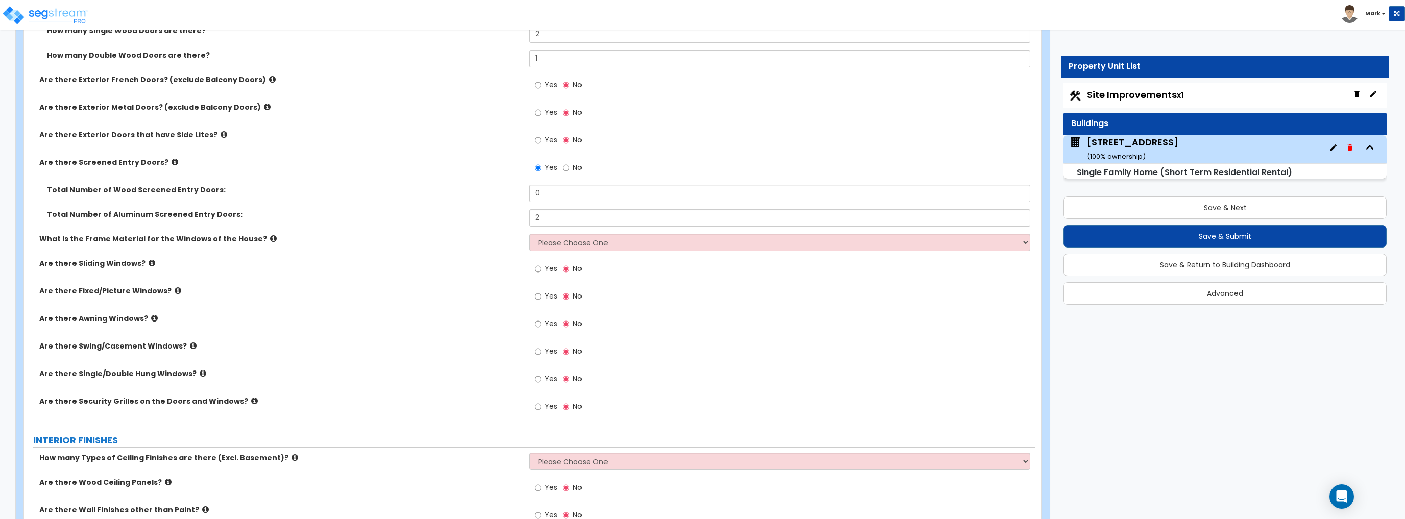
click at [250, 235] on label "What is the Frame Material for the Windows of the House?" at bounding box center [280, 239] width 482 height 10
click at [566, 245] on select "Please Choose One Vinyl Aluminum Wood" at bounding box center [779, 242] width 500 height 17
click at [576, 250] on div "What is the Frame Material for the Windows of the House? Please Choose One Viny…" at bounding box center [529, 246] width 1011 height 24
click at [574, 247] on select "Please Choose One Vinyl Aluminum Wood" at bounding box center [779, 242] width 500 height 17
select select "1"
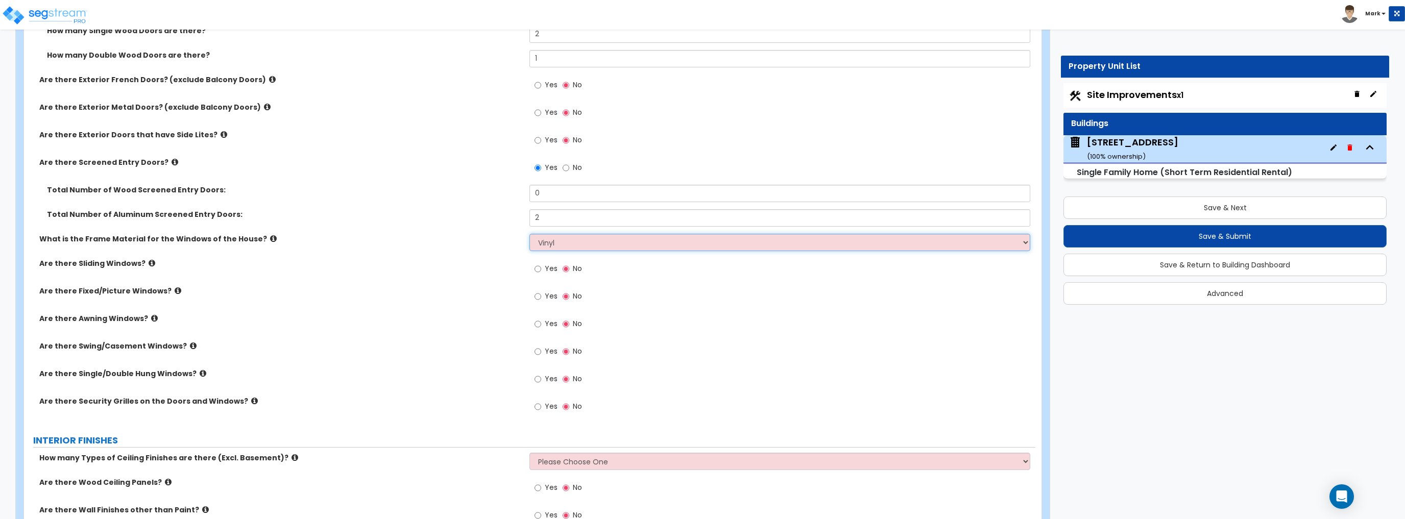
click at [529, 234] on select "Please Choose One Vinyl Aluminum Wood" at bounding box center [779, 242] width 500 height 17
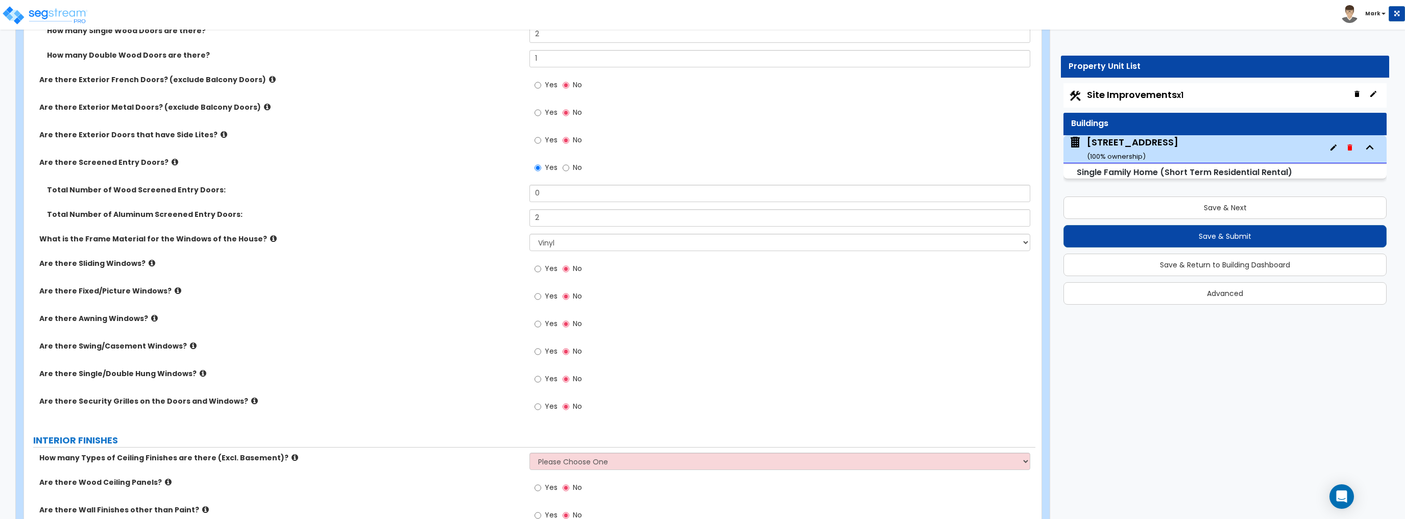
click at [486, 263] on label "Are there Sliding Windows?" at bounding box center [280, 263] width 482 height 10
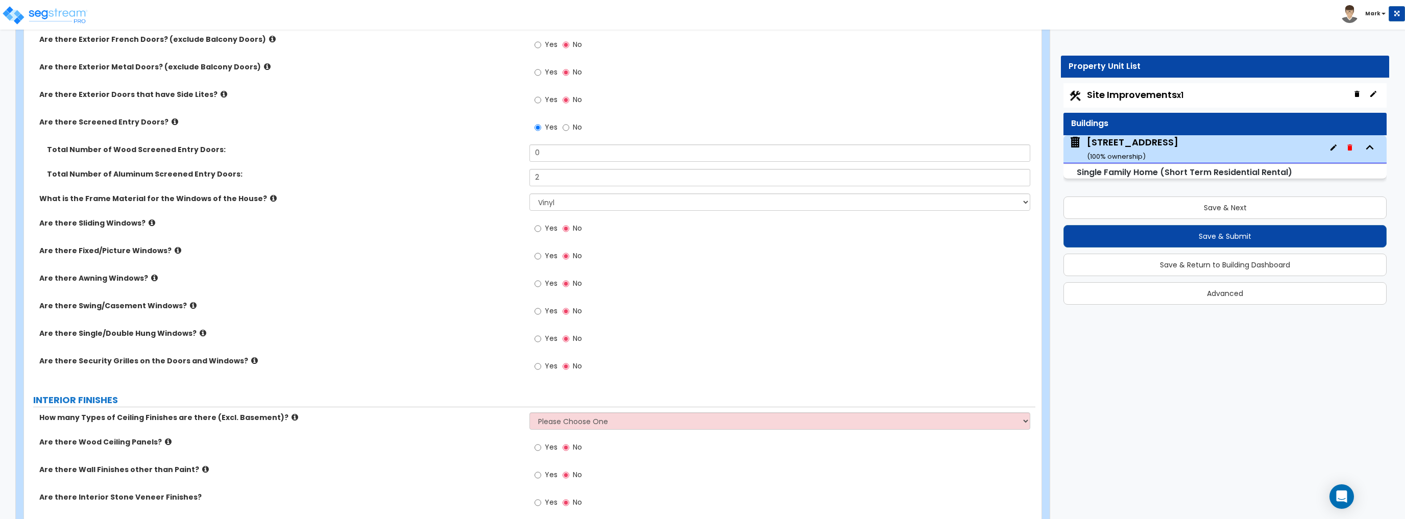
scroll to position [1756, 0]
click at [541, 336] on input "Yes" at bounding box center [537, 338] width 7 height 11
radio input "true"
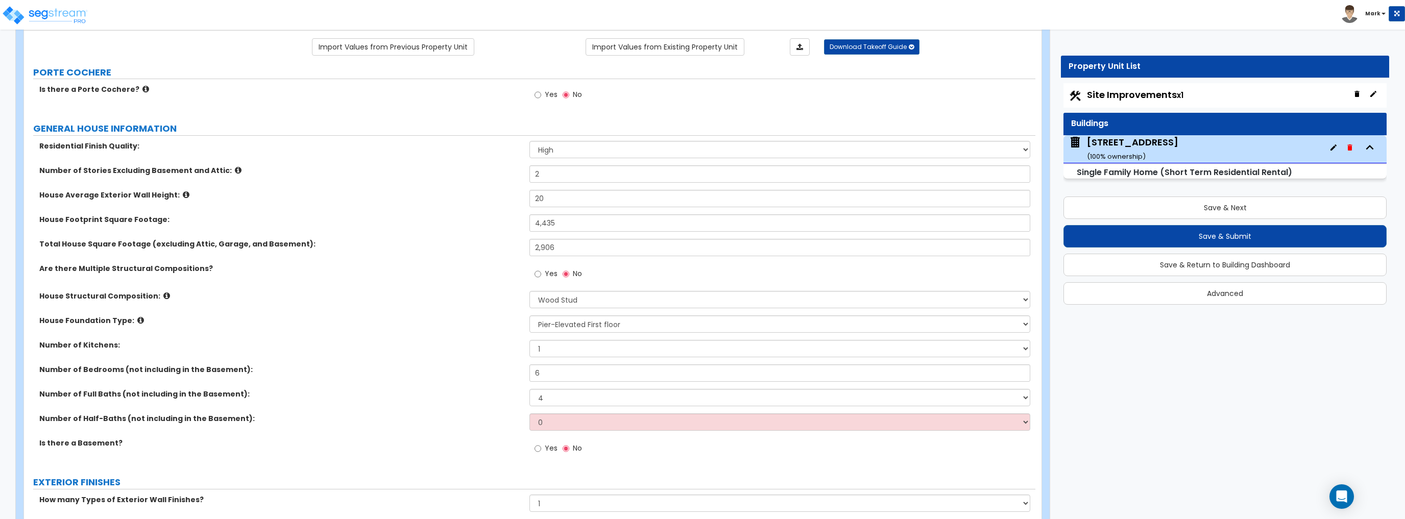
scroll to position [122, 0]
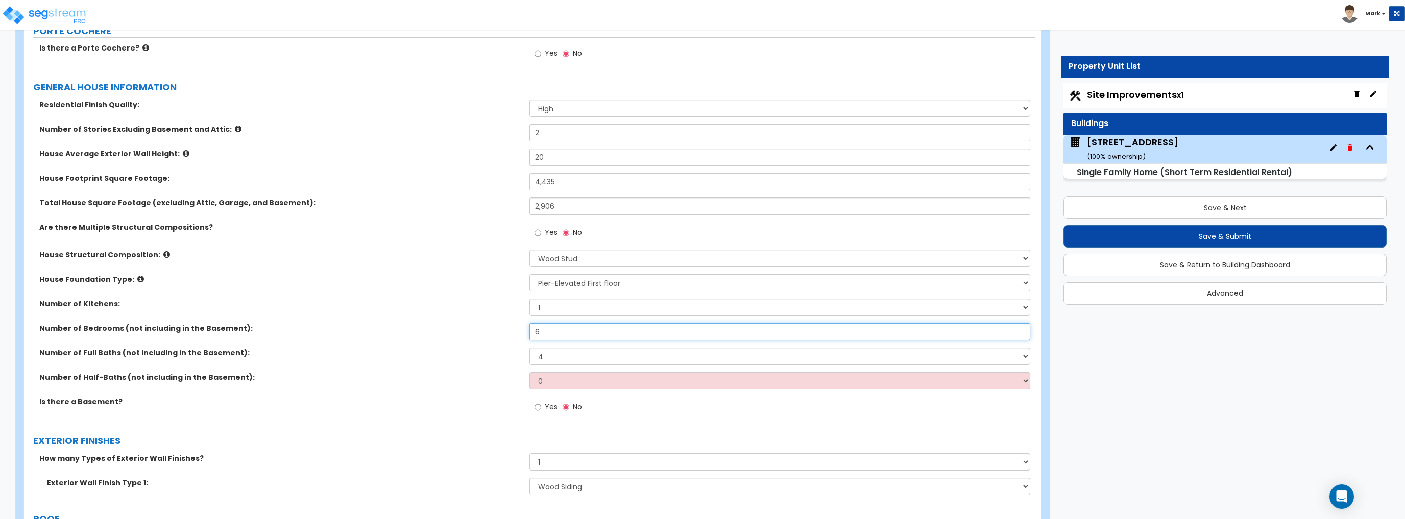
drag, startPoint x: 561, startPoint y: 329, endPoint x: 439, endPoint y: 334, distance: 122.1
click at [439, 334] on div "Number of Bedrooms (not including in the Basement): 6" at bounding box center [529, 335] width 1011 height 24
type input "4"
click at [438, 334] on div "Number of Bedrooms (not including in the Basement): 4" at bounding box center [529, 335] width 1011 height 24
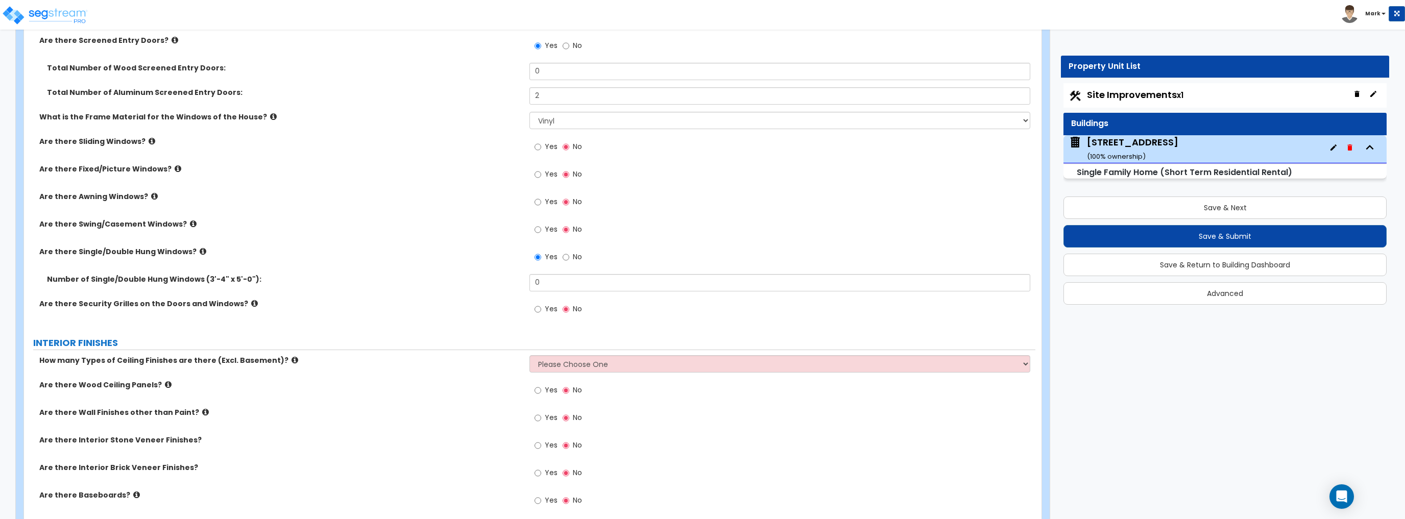
scroll to position [1837, 0]
drag, startPoint x: 564, startPoint y: 282, endPoint x: 433, endPoint y: 289, distance: 131.4
click at [433, 289] on div "Number of Single/Double Hung Windows (3'-4" x 5'-0"): 0" at bounding box center [529, 286] width 1011 height 24
type input "25"
click at [432, 289] on div "Number of Single/Double Hung Windows (3'-4" x 5'-0"): 25" at bounding box center [529, 286] width 1011 height 24
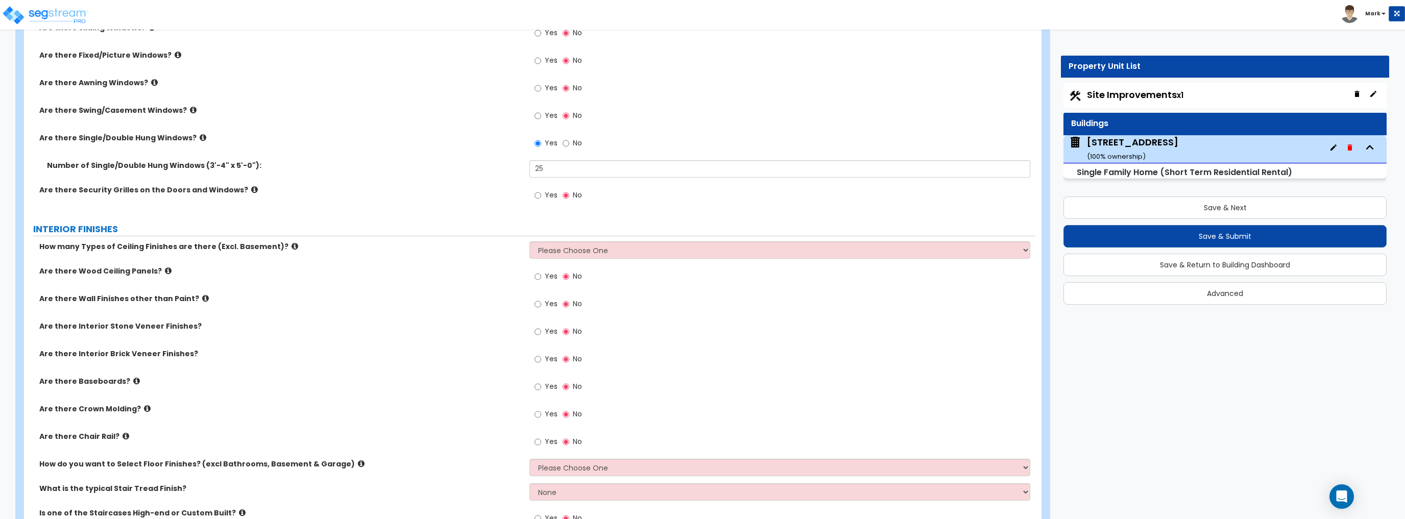
scroll to position [2001, 0]
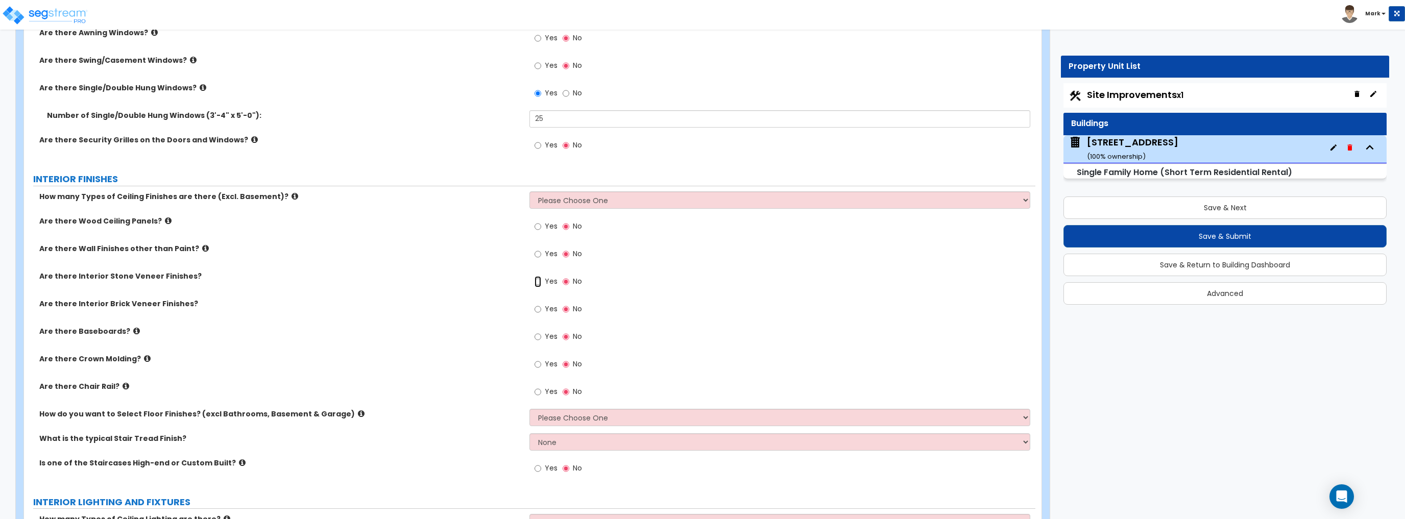
click at [540, 283] on input "Yes" at bounding box center [537, 281] width 7 height 11
radio input "true"
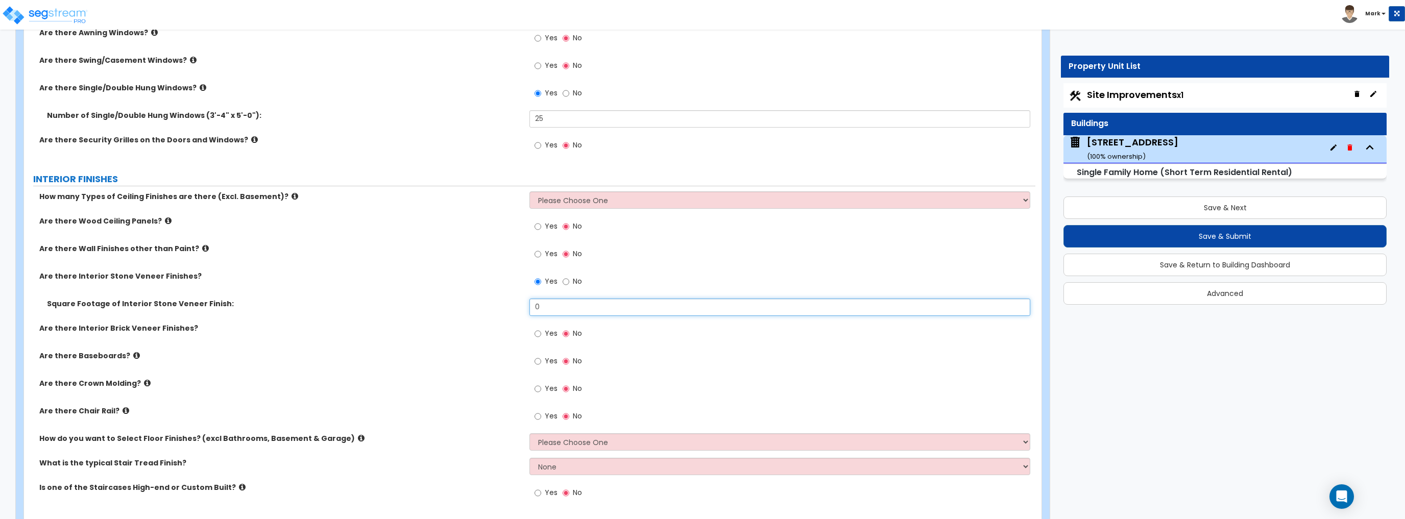
drag, startPoint x: 561, startPoint y: 303, endPoint x: 416, endPoint y: 308, distance: 144.5
click at [416, 308] on div "Square Footage of Interior Stone Veneer Finish: 0" at bounding box center [529, 311] width 1011 height 24
type input "1"
type input "75"
click at [415, 308] on div "Square Footage of Interior Stone Veneer Finish: 75" at bounding box center [529, 311] width 1011 height 24
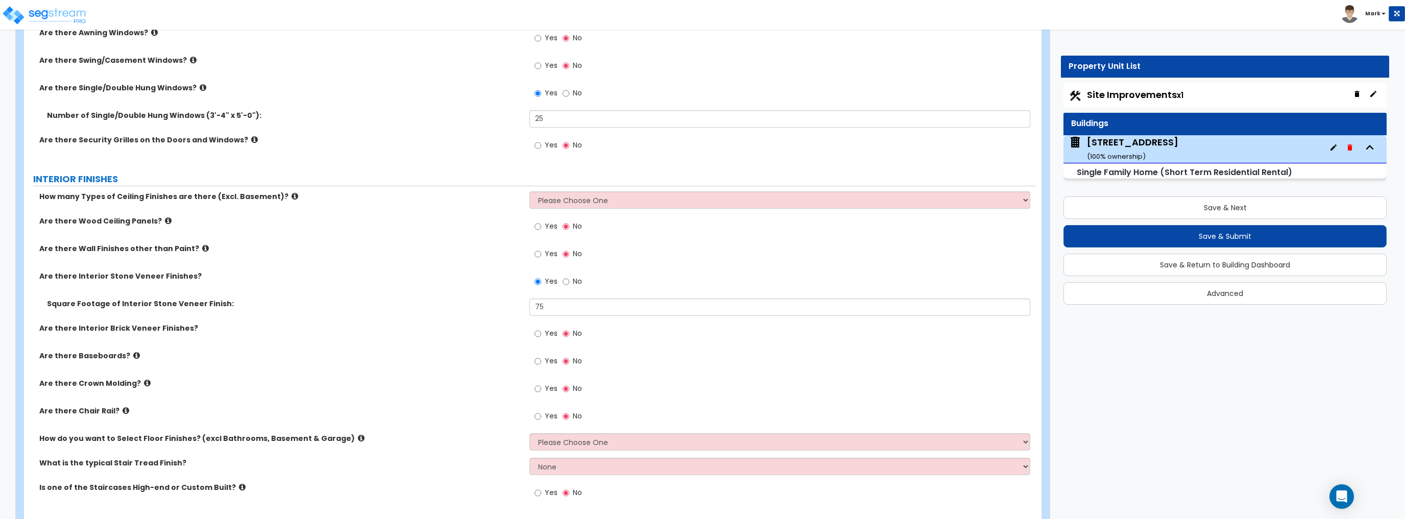
click at [544, 248] on label "Yes" at bounding box center [545, 255] width 23 height 17
click at [541, 249] on input "Yes" at bounding box center [537, 254] width 7 height 11
radio input "true"
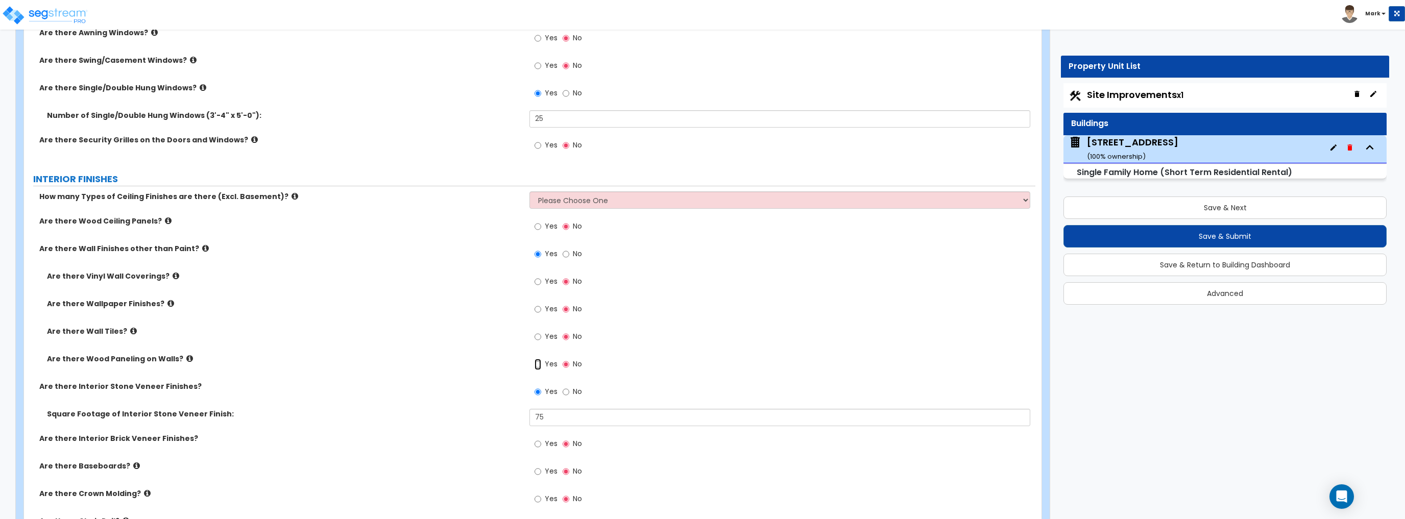
click at [540, 363] on input "Yes" at bounding box center [537, 364] width 7 height 11
radio input "true"
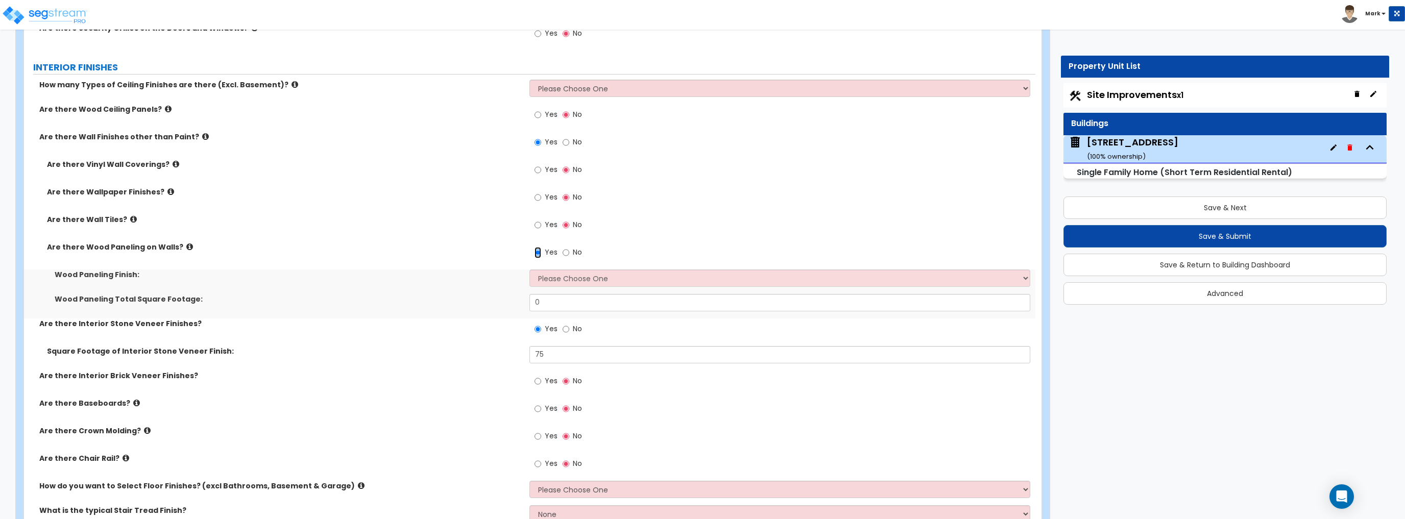
scroll to position [2123, 0]
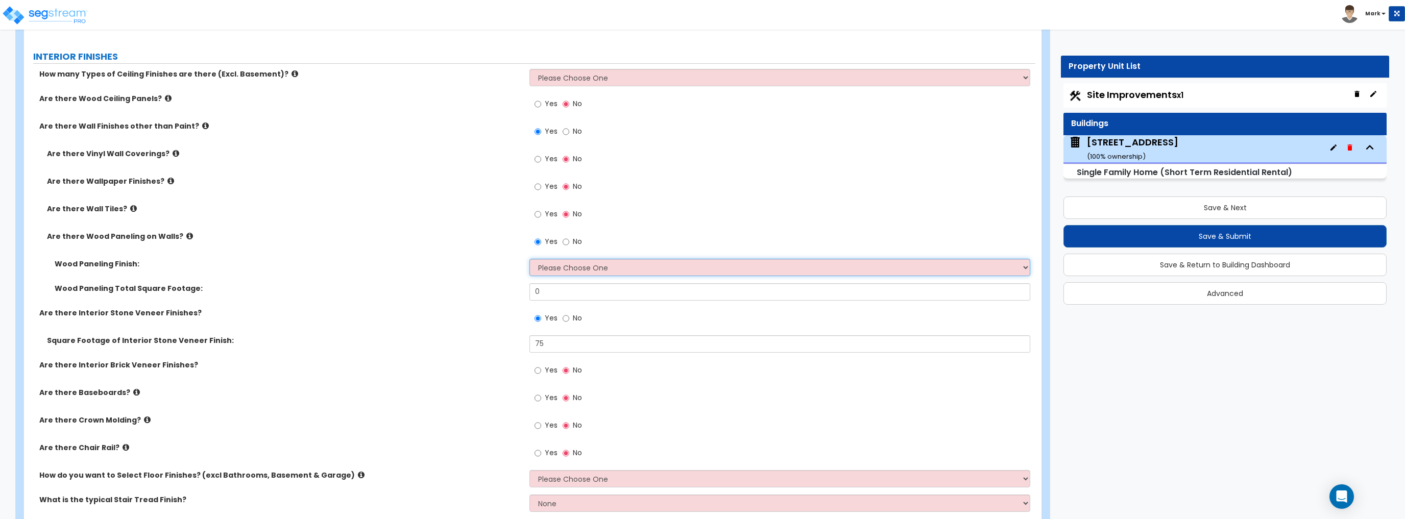
click at [577, 264] on select "Please Choose One Birch Mahogany Oak or Cherry Rosewood Teak I Don't Know, Plea…" at bounding box center [779, 267] width 500 height 17
select select "6"
click at [529, 259] on select "Please Choose One Birch Mahogany Oak or Cherry Rosewood Teak I Don't Know, Plea…" at bounding box center [779, 267] width 500 height 17
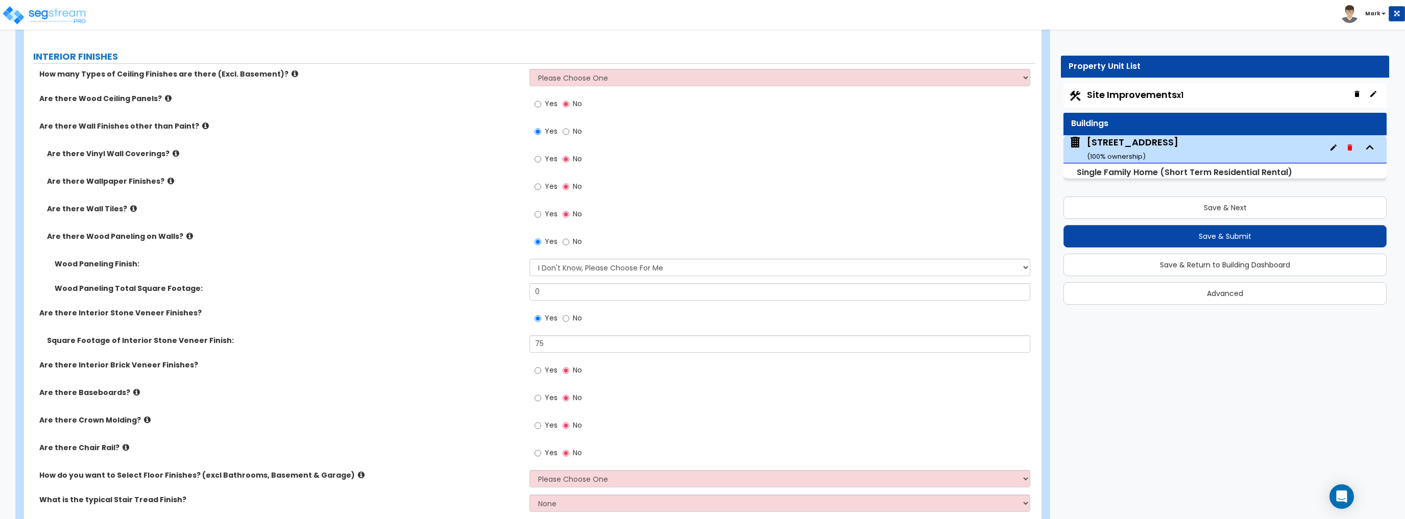
click at [592, 280] on div "Wood Paneling Finish: Please Choose One Birch Mahogany Oak or Cherry Rosewood T…" at bounding box center [529, 271] width 1011 height 24
drag, startPoint x: 555, startPoint y: 297, endPoint x: 464, endPoint y: 298, distance: 91.4
click at [464, 298] on div "Wood Paneling Total Square Footage: 0" at bounding box center [529, 295] width 1011 height 24
type input "1,000"
click at [463, 298] on div "Wood Paneling Total Square Footage: 1,000" at bounding box center [529, 295] width 1011 height 24
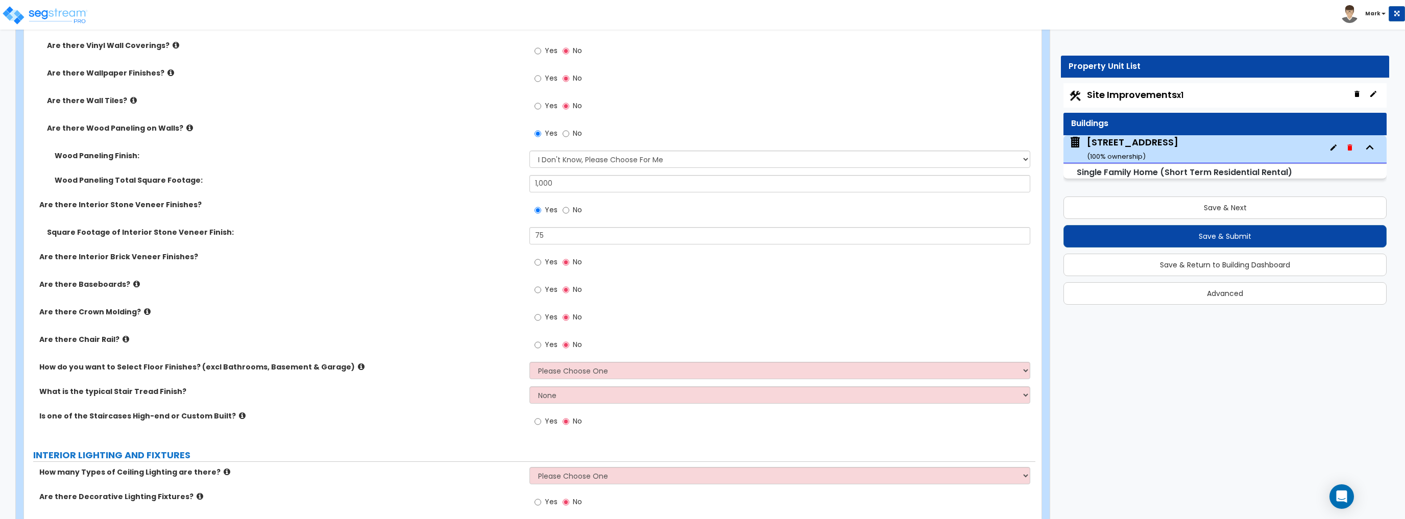
scroll to position [2246, 0]
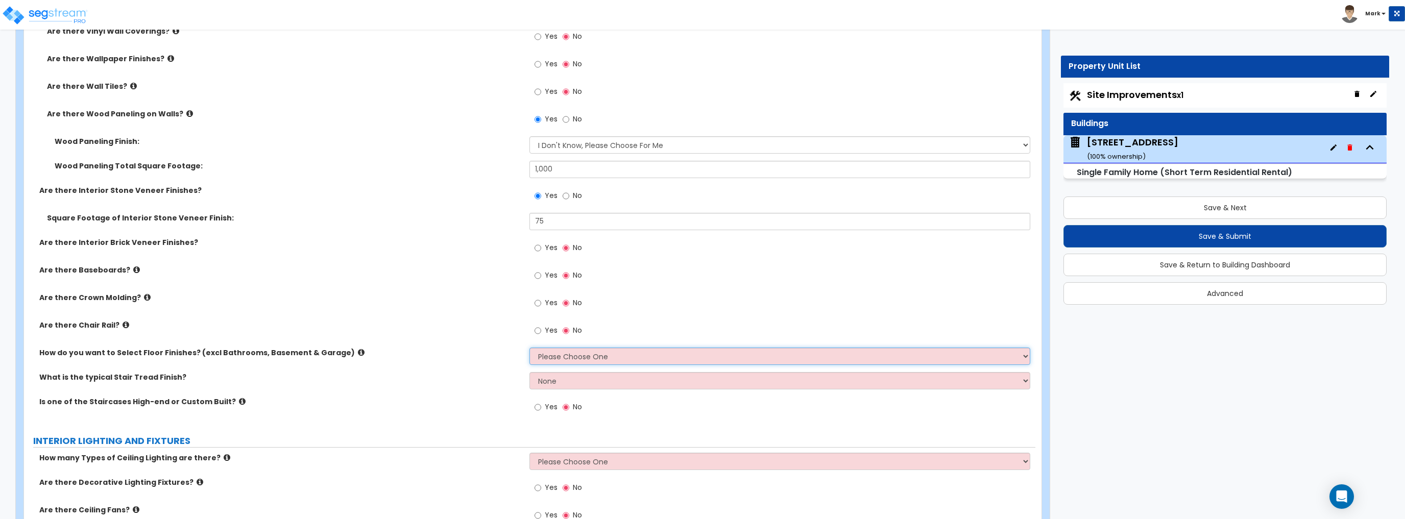
click at [557, 357] on select "Please Choose One I want to Select Floor Finishes for the Areas of the House I …" at bounding box center [779, 356] width 500 height 17
click at [497, 358] on div "How do you want to Select Floor Finishes? (excl Bathrooms, Basement & Garage) P…" at bounding box center [529, 360] width 1011 height 24
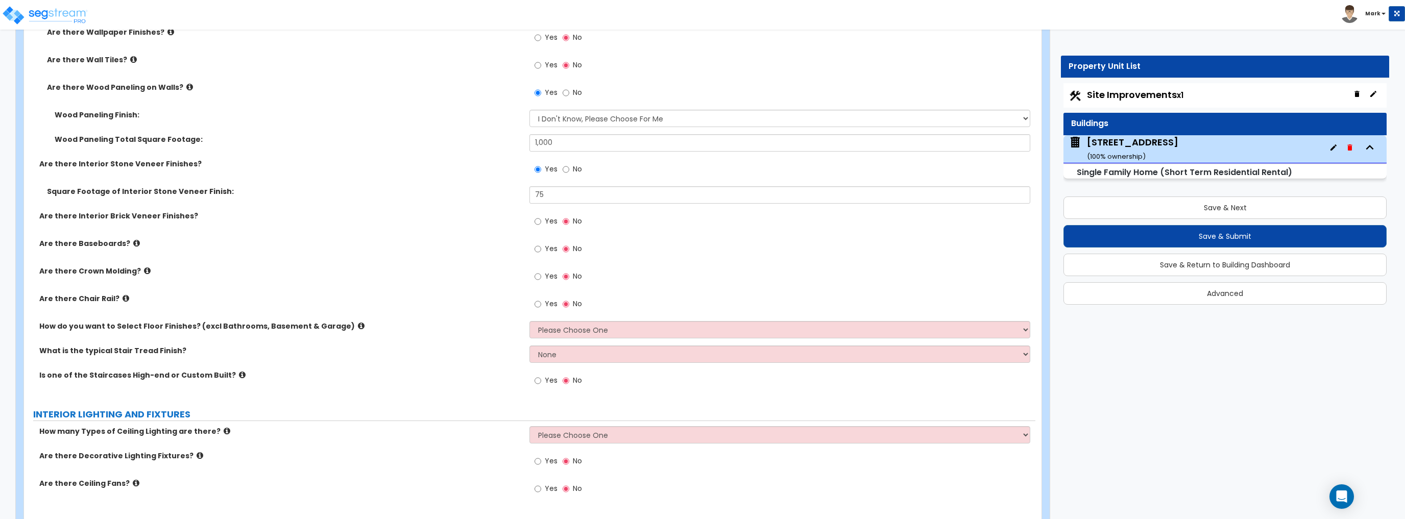
scroll to position [2287, 0]
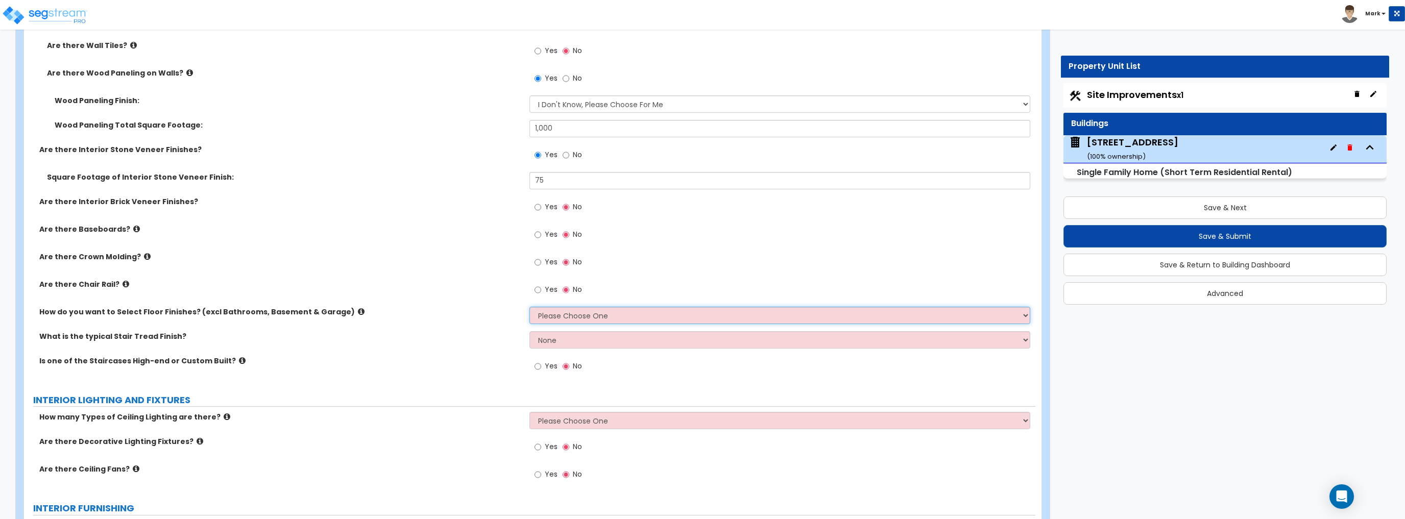
click at [582, 314] on select "Please Choose One I want to Select Floor Finishes for the Areas of the House I …" at bounding box center [779, 315] width 500 height 17
select select "1"
click at [529, 307] on select "Please Choose One I want to Select Floor Finishes for the Areas of the House I …" at bounding box center [779, 315] width 500 height 17
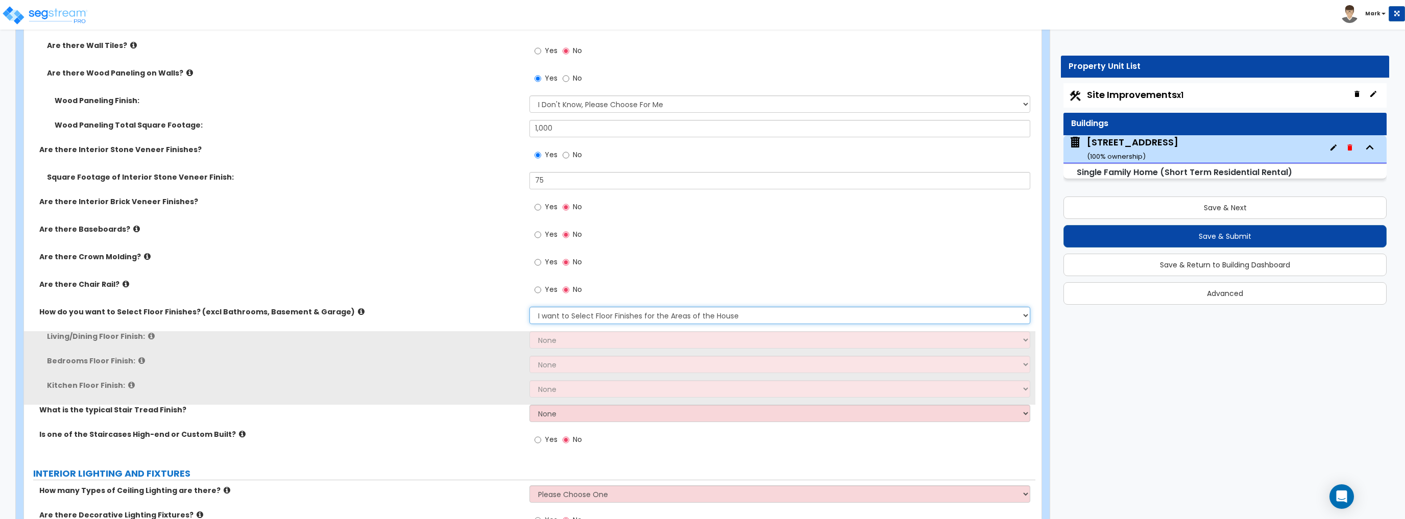
scroll to position [2327, 0]
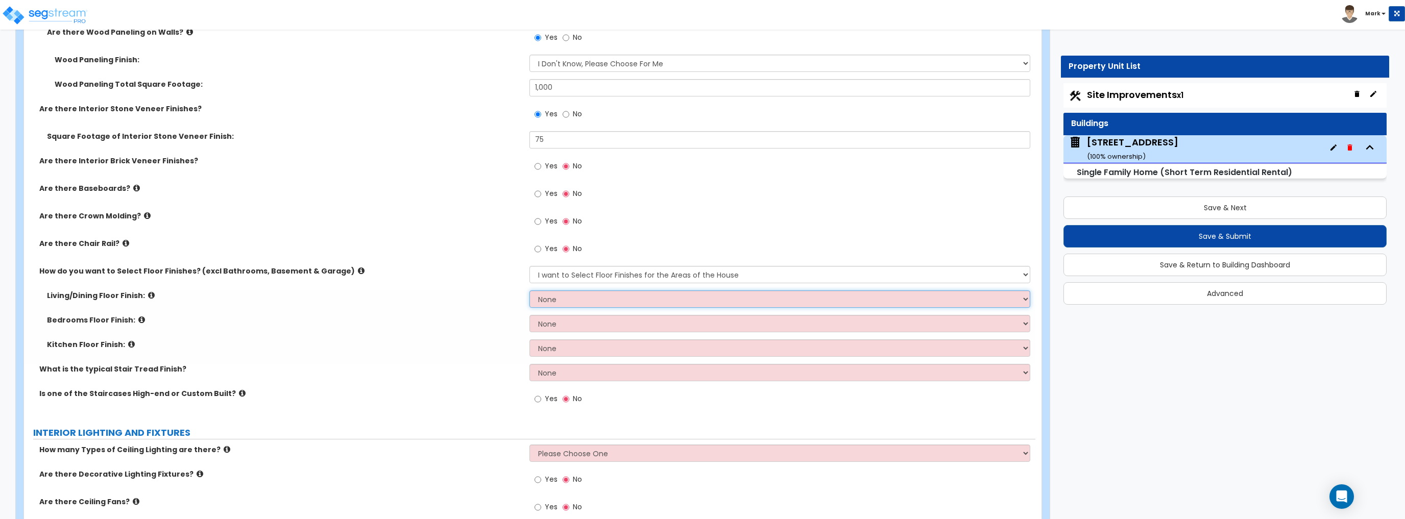
click at [547, 305] on select "None Tile Flooring Hardwood Flooring Resilient Laminate Flooring VCT Flooring S…" at bounding box center [779, 298] width 500 height 17
select select "2"
click at [529, 290] on select "None Tile Flooring Hardwood Flooring Resilient Laminate Flooring VCT Flooring S…" at bounding box center [779, 298] width 500 height 17
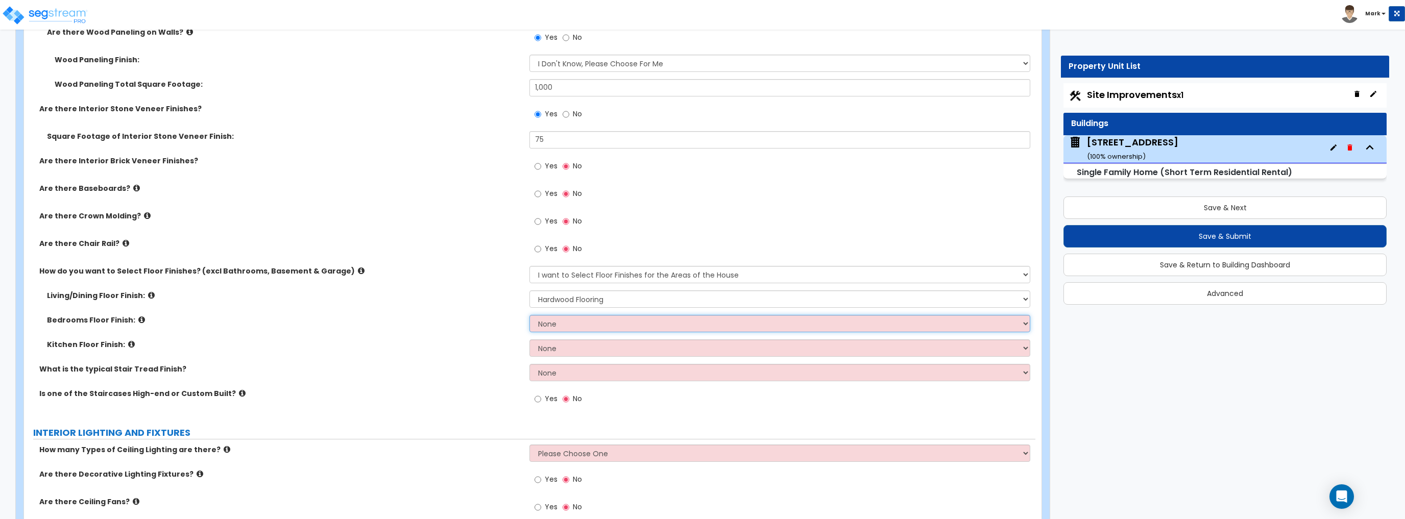
click at [560, 322] on select "None Tile Flooring Hardwood Flooring Resilient Laminate Flooring VCT Flooring S…" at bounding box center [779, 323] width 500 height 17
select select "2"
click at [529, 315] on select "None Tile Flooring Hardwood Flooring Resilient Laminate Flooring VCT Flooring S…" at bounding box center [779, 323] width 500 height 17
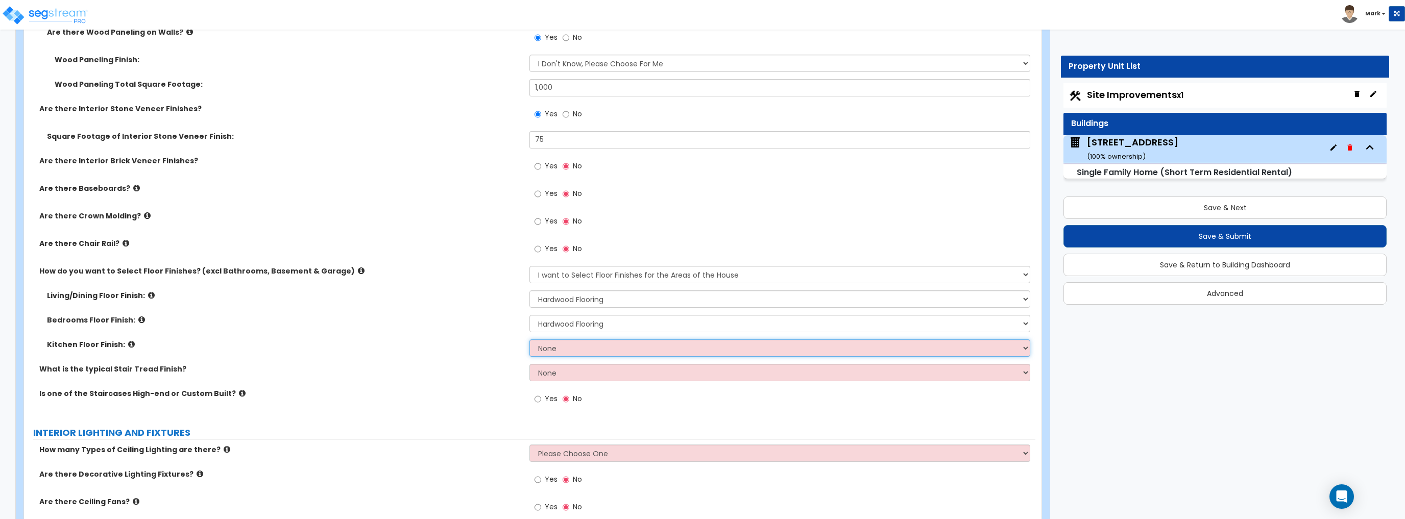
click at [554, 351] on select "None Tile Flooring Hardwood Flooring Resilient Laminate Flooring VCT Flooring S…" at bounding box center [779, 347] width 500 height 17
click at [529, 339] on select "None Tile Flooring Hardwood Flooring Resilient Laminate Flooring VCT Flooring S…" at bounding box center [779, 347] width 500 height 17
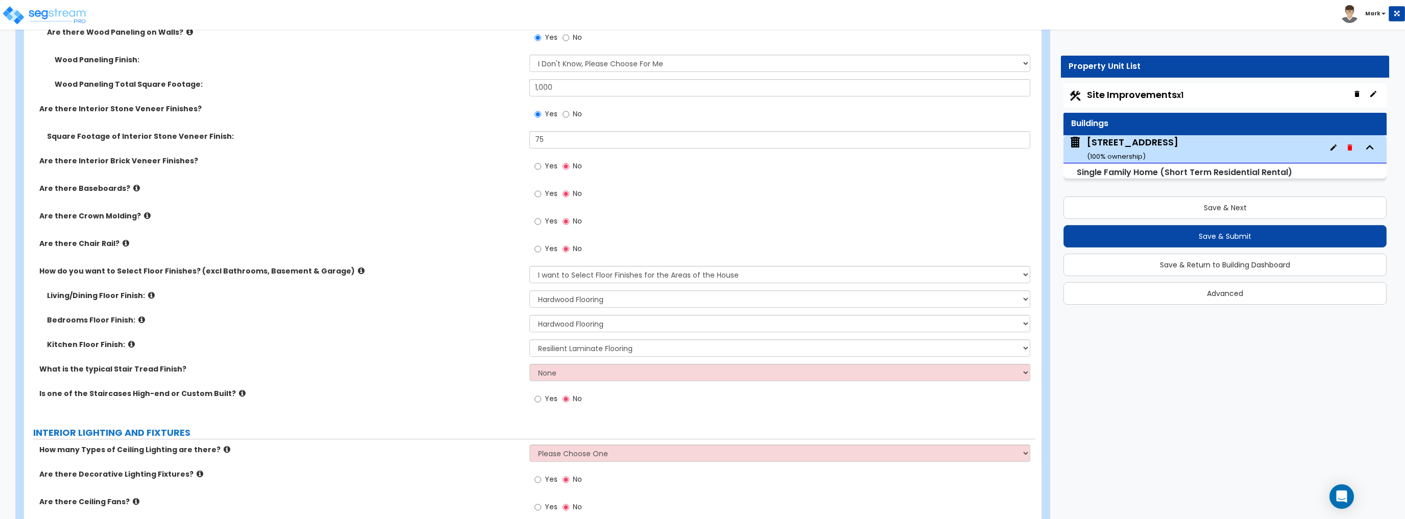
click at [401, 373] on div "What is the typical Stair Tread Finish? None Tile Wood Laminate VCT Sheet Carpe…" at bounding box center [529, 376] width 1011 height 24
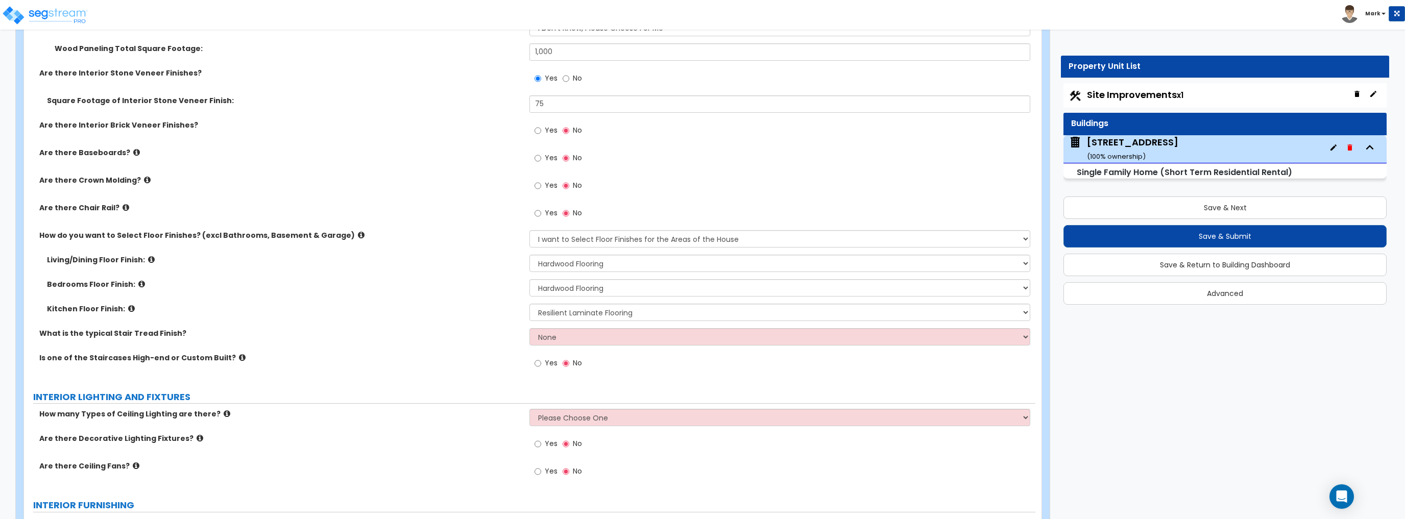
scroll to position [2409, 0]
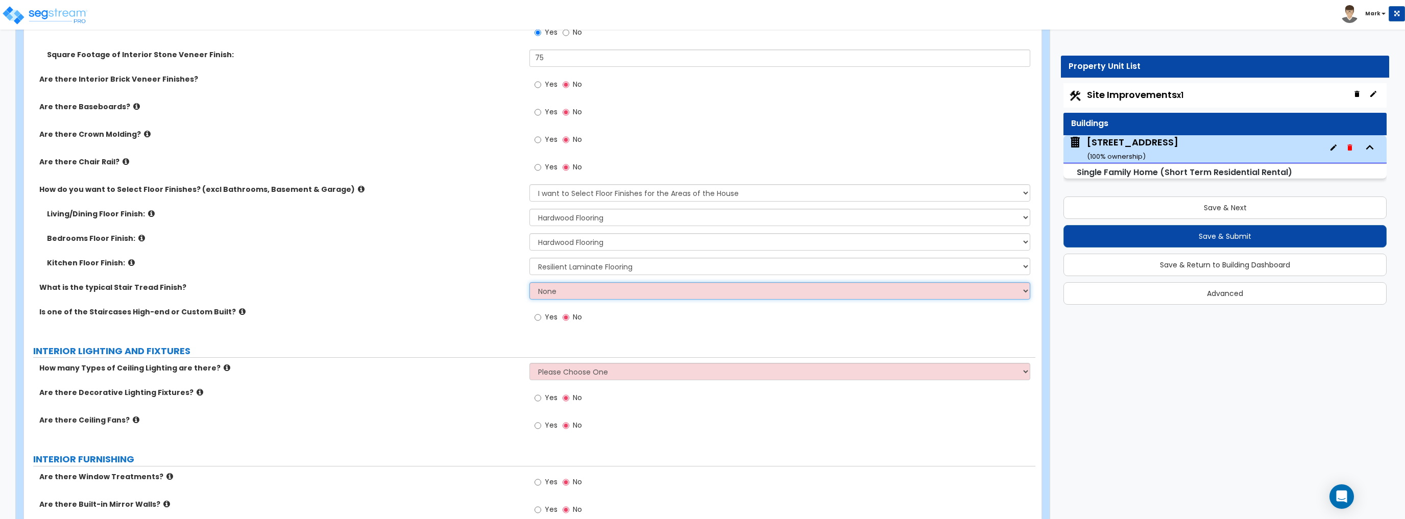
click at [576, 290] on select "None Tile Wood Laminate VCT Sheet Carpet Sheet Vinyl Carpet Tile" at bounding box center [779, 290] width 500 height 17
click at [457, 329] on div "Is one of the Staircases High-end or Custom Built? Yes No" at bounding box center [529, 321] width 1011 height 28
click at [588, 259] on select "None Tile Flooring Hardwood Flooring Resilient Laminate Flooring VCT Flooring S…" at bounding box center [779, 266] width 500 height 17
select select "2"
click at [529, 258] on select "None Tile Flooring Hardwood Flooring Resilient Laminate Flooring VCT Flooring S…" at bounding box center [779, 266] width 500 height 17
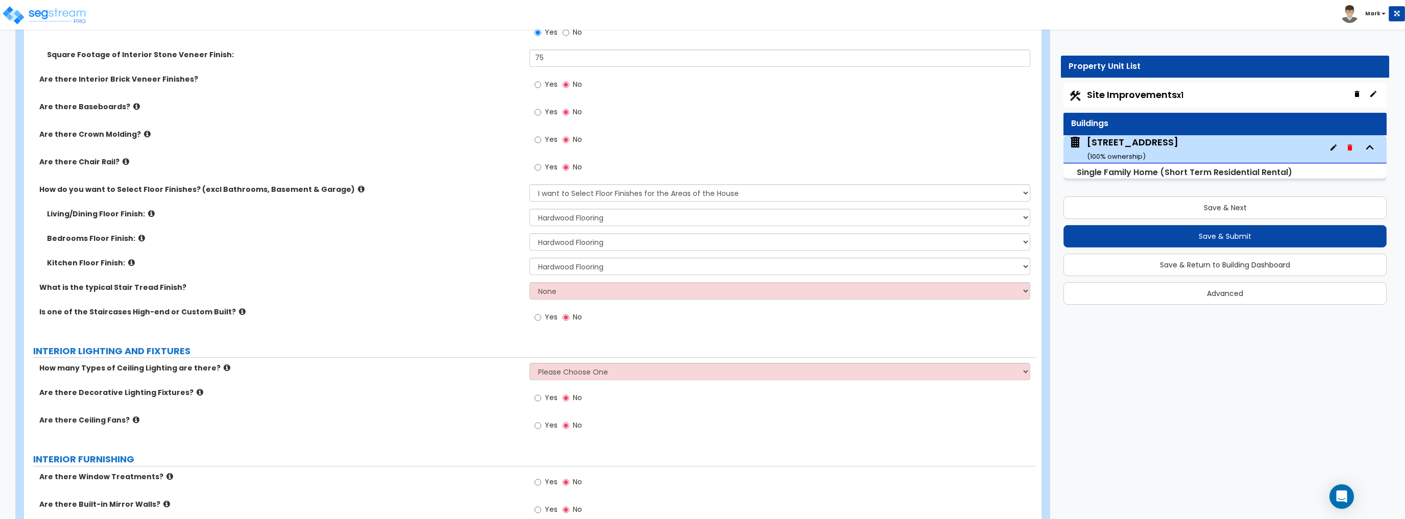
click at [496, 299] on div "What is the typical Stair Tread Finish? None Tile Wood Laminate VCT Sheet Carpe…" at bounding box center [529, 294] width 1011 height 24
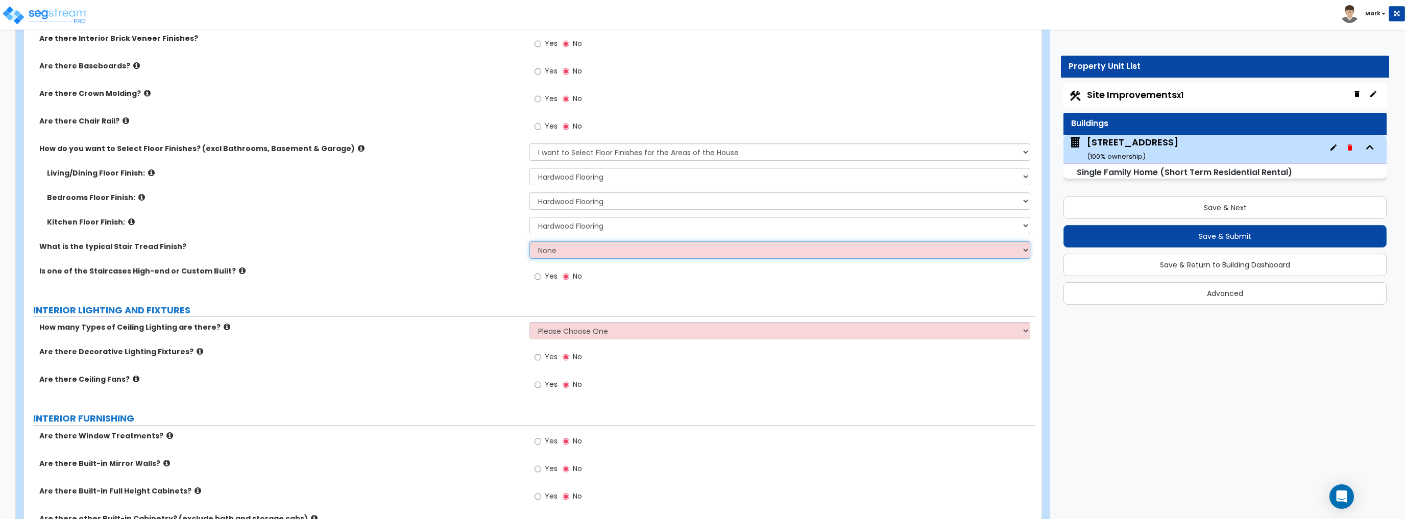
click at [559, 250] on select "None Tile Wood Laminate VCT Sheet Carpet Sheet Vinyl Carpet Tile" at bounding box center [779, 249] width 500 height 17
select select "2"
click at [529, 241] on select "None Tile Wood Laminate VCT Sheet Carpet Sheet Vinyl Carpet Tile" at bounding box center [779, 249] width 500 height 17
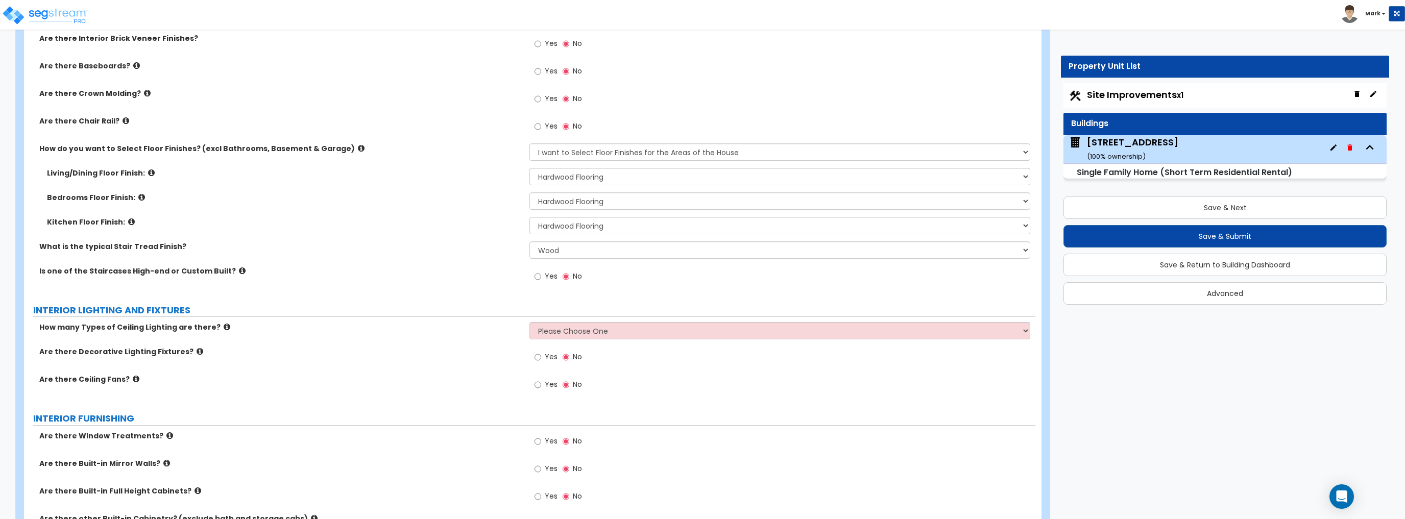
click at [489, 276] on div "Is one of the Staircases High-end or Custom Built? Yes No" at bounding box center [529, 280] width 1011 height 28
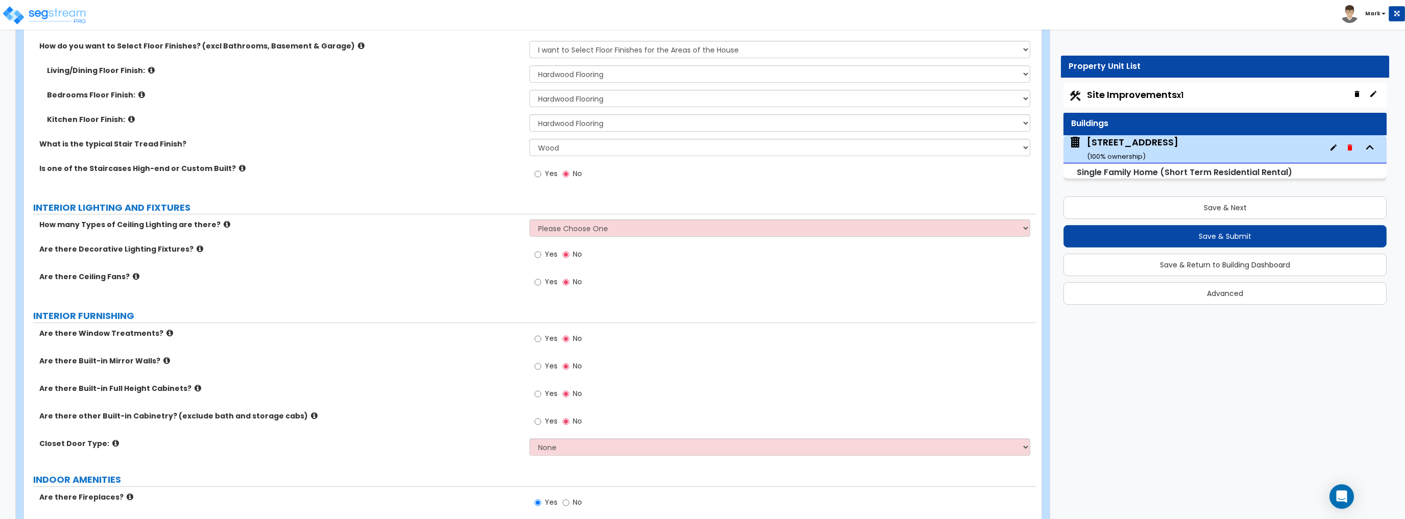
scroll to position [2572, 0]
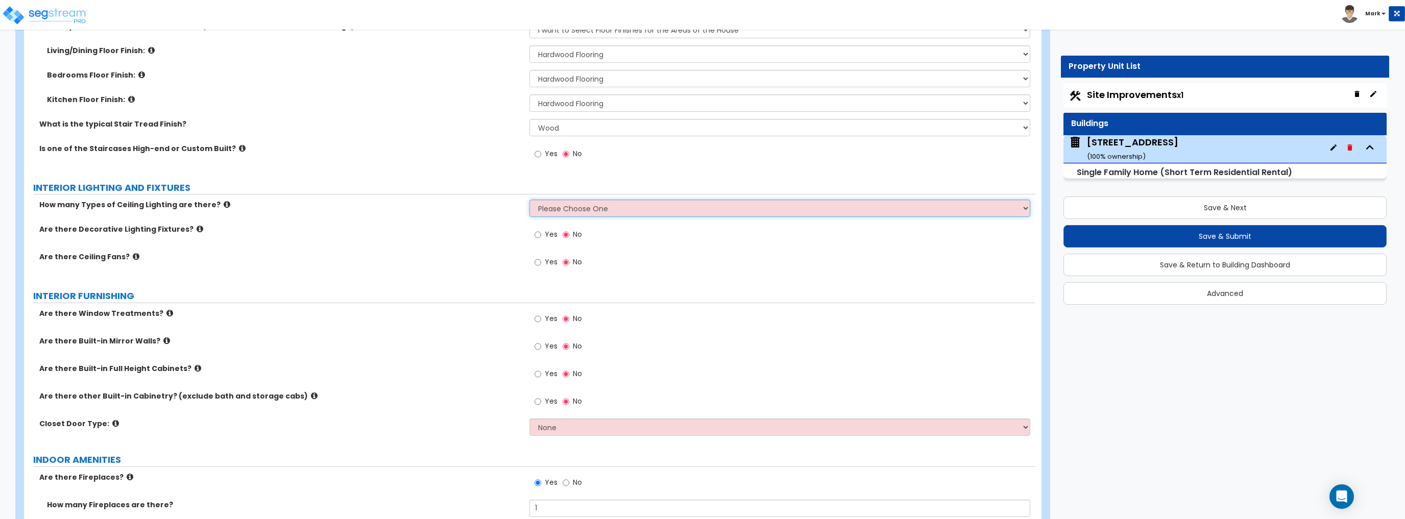
click at [594, 212] on select "Please Choose One 1 2 3" at bounding box center [779, 208] width 500 height 17
select select "1"
click at [529, 200] on select "Please Choose One 1 2 3" at bounding box center [779, 208] width 500 height 17
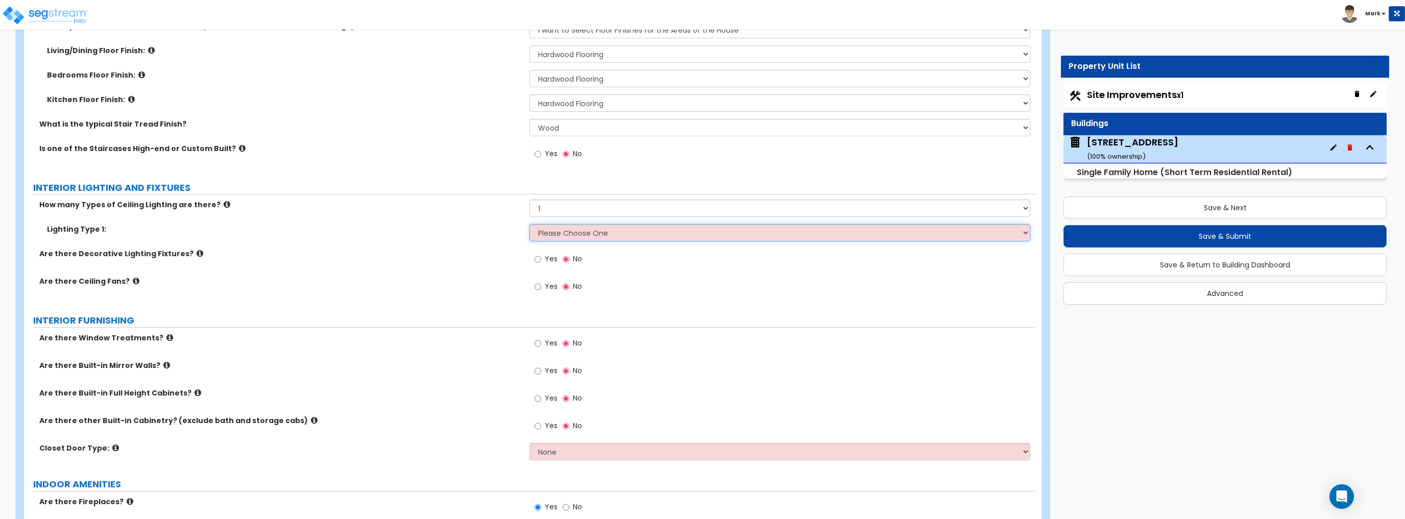
click at [537, 234] on select "Please Choose One LED Surface-Mounted LED Recessed Fluorescent Surface-Mounted …" at bounding box center [779, 232] width 500 height 17
select select "5"
click at [529, 224] on select "Please Choose One LED Surface-Mounted LED Recessed Fluorescent Surface-Mounted …" at bounding box center [779, 232] width 500 height 17
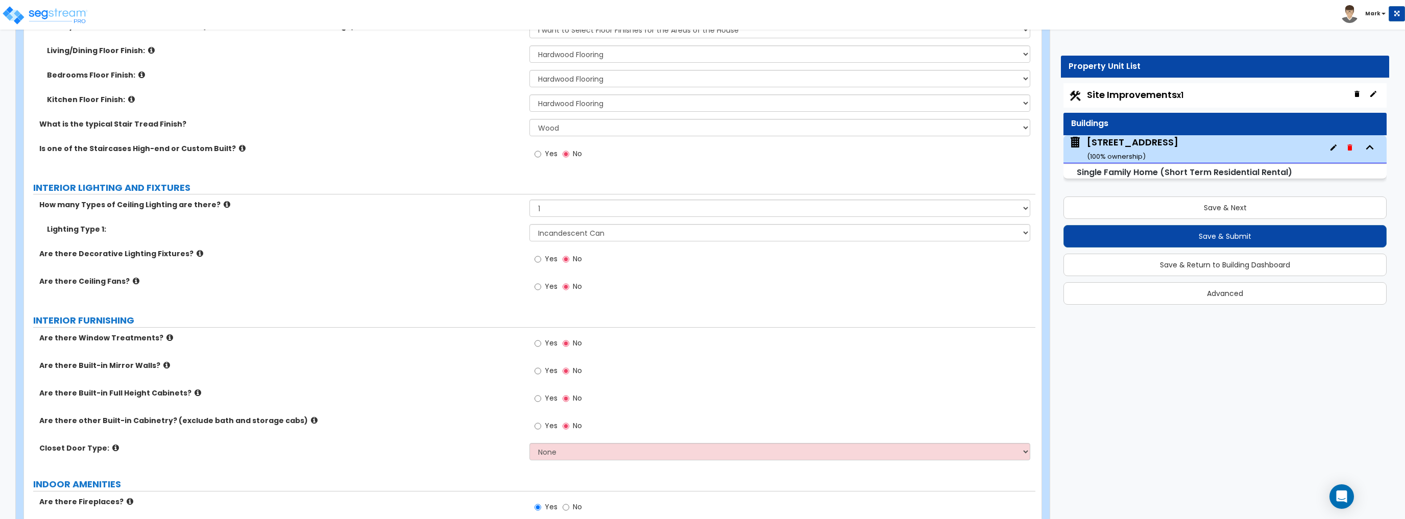
click at [487, 301] on div "Are there Ceiling Fans? Yes No" at bounding box center [529, 290] width 1011 height 28
click at [548, 285] on span "Yes" at bounding box center [551, 286] width 13 height 10
click at [541, 285] on input "Yes" at bounding box center [537, 286] width 7 height 11
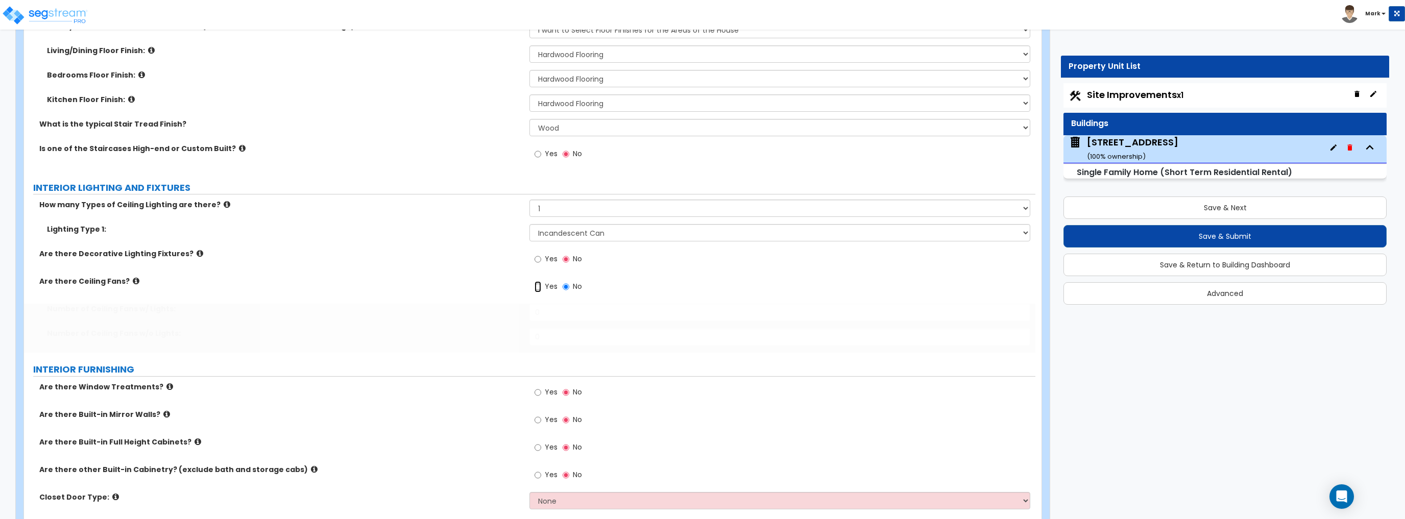
radio input "true"
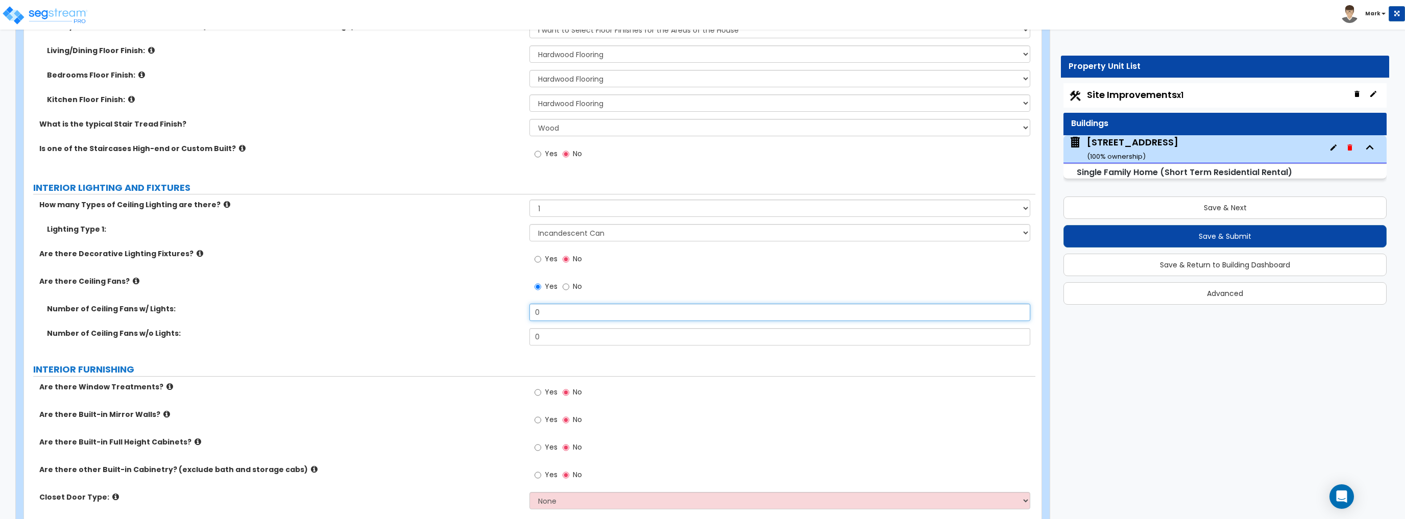
drag, startPoint x: 554, startPoint y: 312, endPoint x: 517, endPoint y: 312, distance: 36.7
click at [527, 312] on div "Number of Ceiling Fans w/ Lights: 0" at bounding box center [529, 316] width 1011 height 24
type input "10"
click at [498, 312] on div "Number of Ceiling Fans w/ Lights: 10" at bounding box center [529, 316] width 1011 height 24
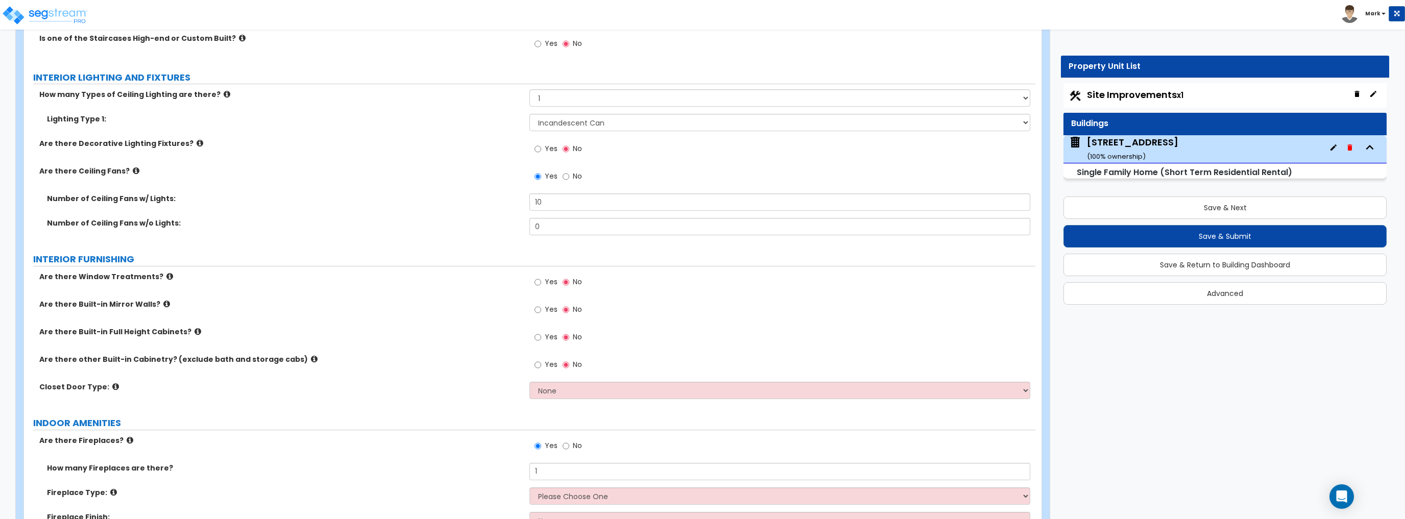
scroll to position [2695, 0]
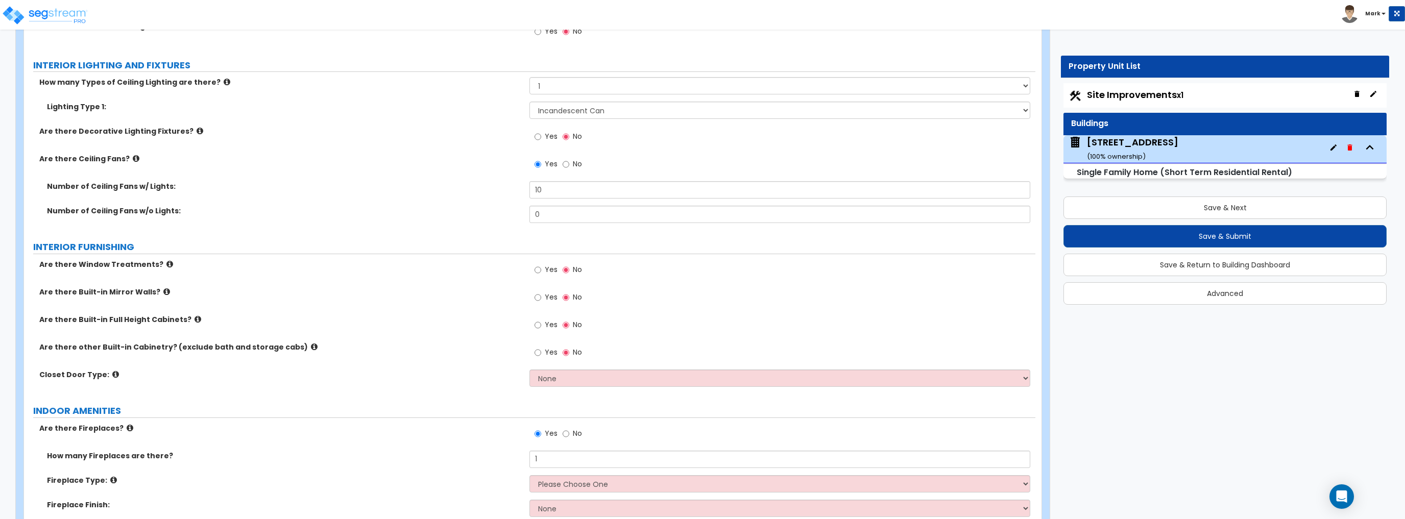
click at [544, 270] on label "Yes" at bounding box center [545, 270] width 23 height 17
click at [541, 270] on input "Yes" at bounding box center [537, 269] width 7 height 11
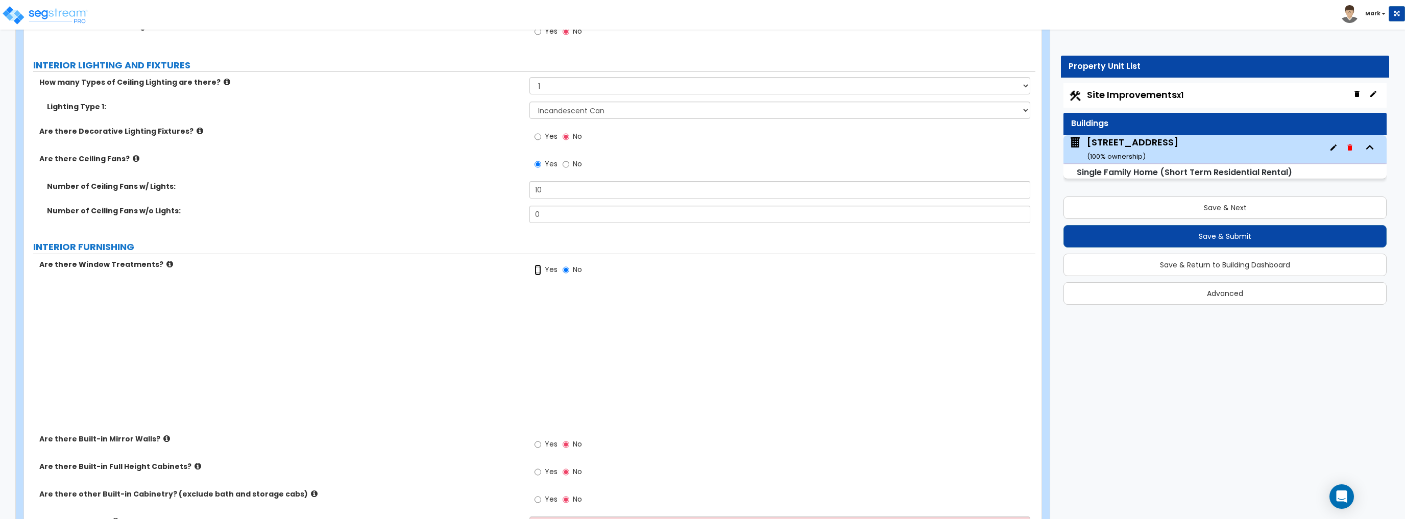
radio input "true"
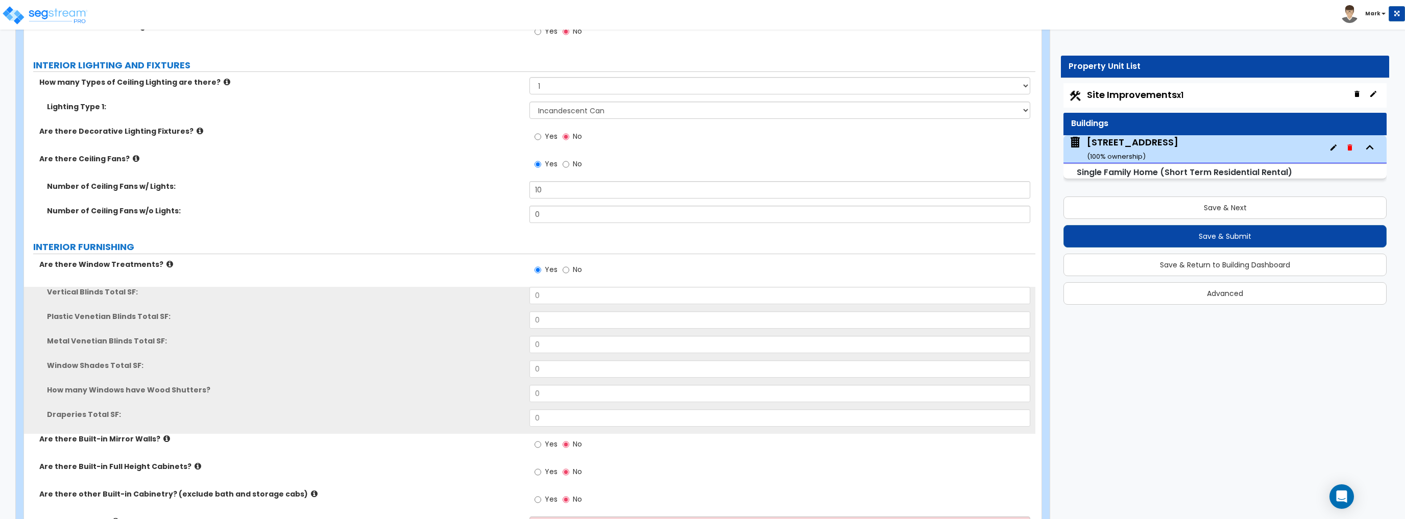
click at [555, 304] on div "Vertical Blinds Total SF: 0" at bounding box center [529, 299] width 1011 height 24
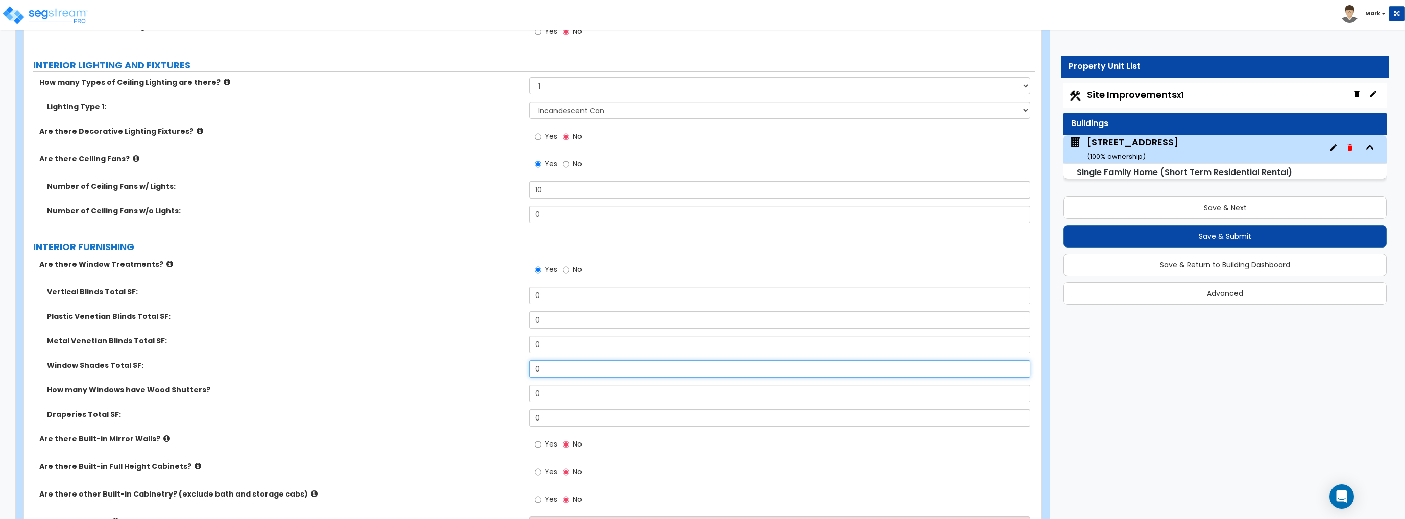
drag, startPoint x: 559, startPoint y: 370, endPoint x: 455, endPoint y: 368, distance: 104.1
click at [455, 368] on div "Window Shades Total SF: 0" at bounding box center [529, 372] width 1011 height 24
type input "250"
click at [457, 333] on div "Plastic Venetian Blinds Total SF: 0" at bounding box center [529, 323] width 1011 height 24
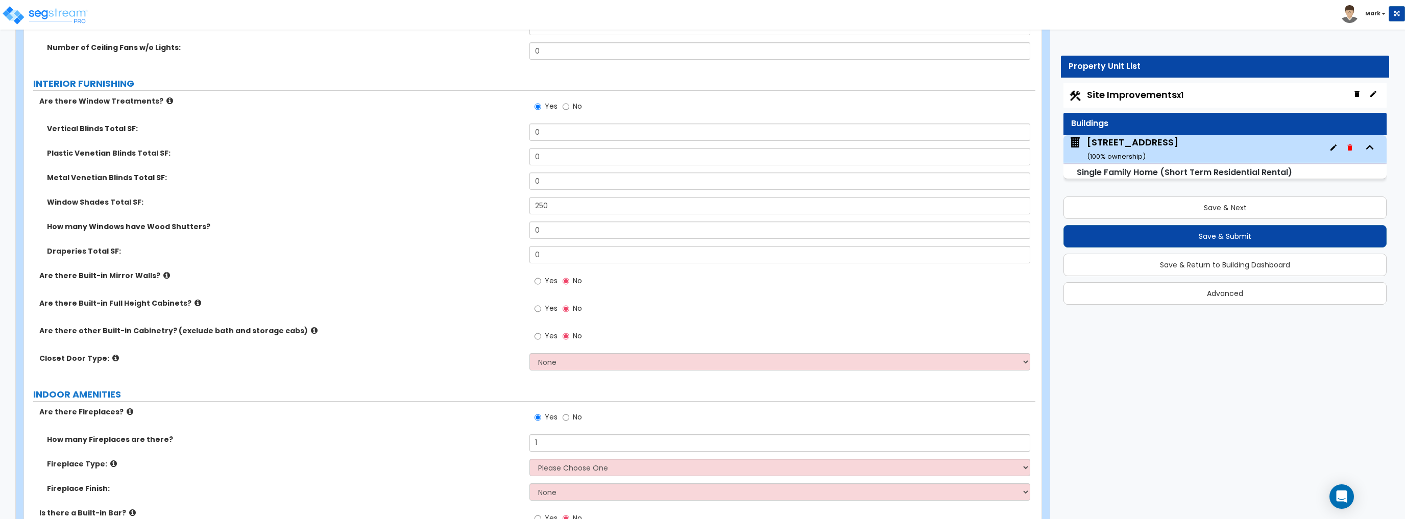
scroll to position [2940, 0]
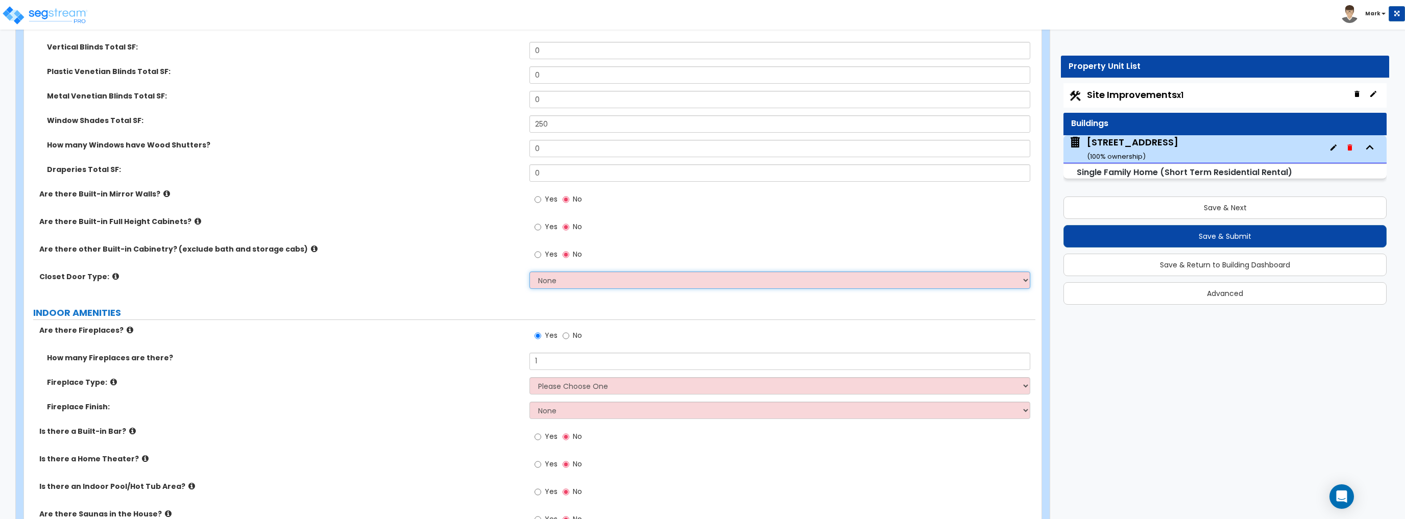
click at [546, 284] on select "None Bi-fold Louvered Doors Bi-fold Panel Doors Sliding Doors Hinged Wood Door" at bounding box center [779, 280] width 500 height 17
click at [543, 247] on label "Yes" at bounding box center [545, 255] width 23 height 17
click at [541, 249] on input "Yes" at bounding box center [537, 254] width 7 height 11
radio input "true"
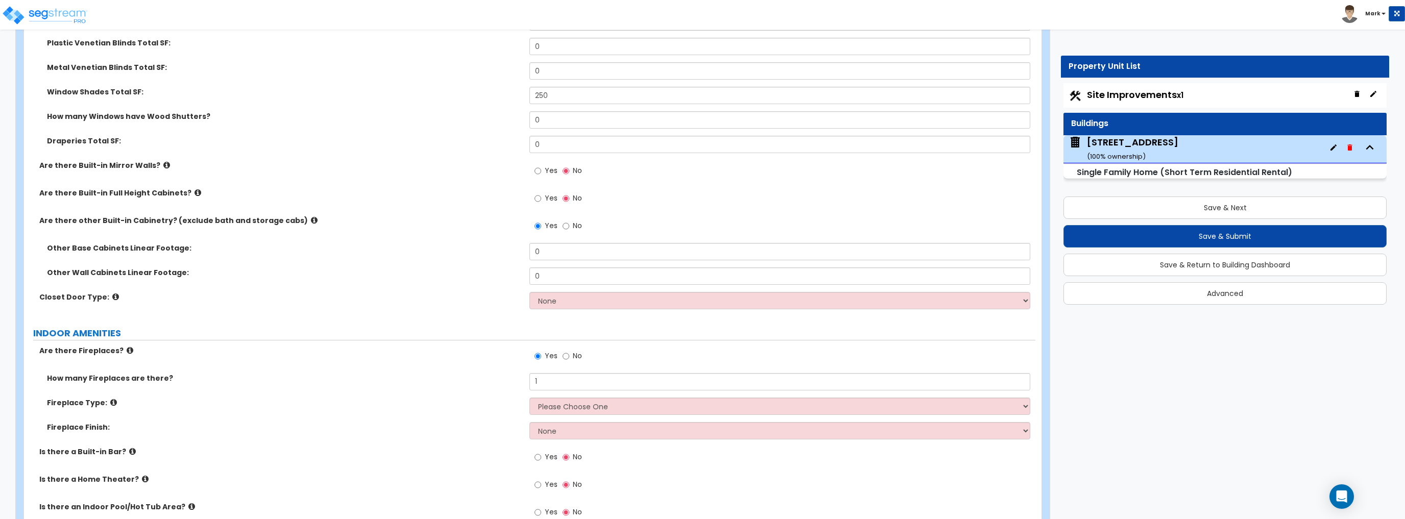
scroll to position [2981, 0]
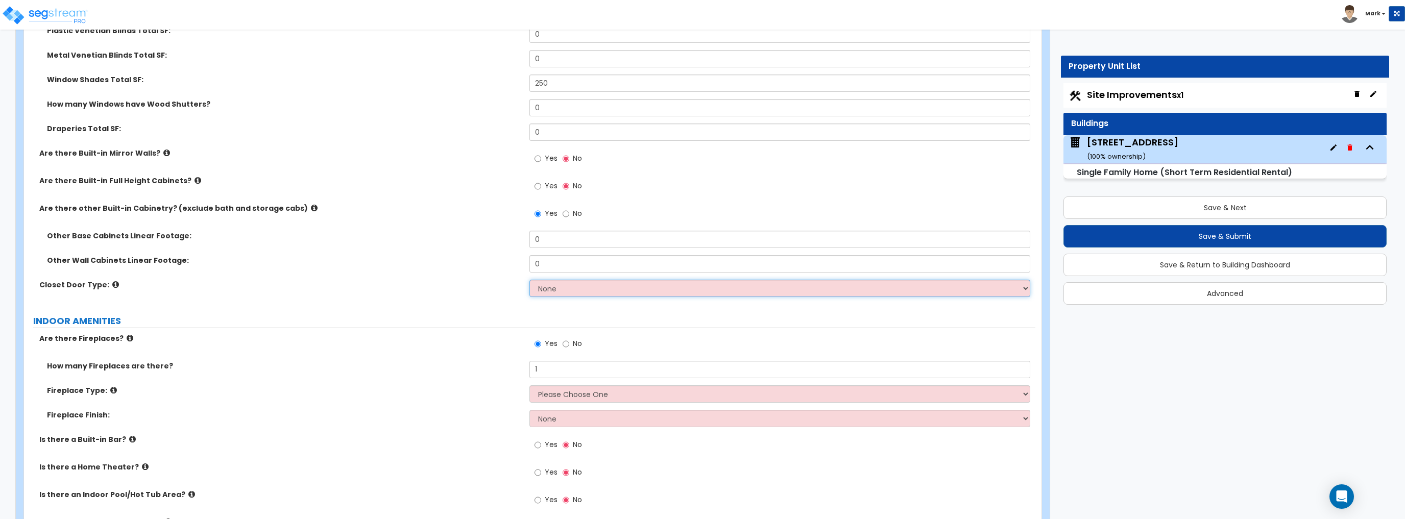
click at [539, 292] on select "None Bi-fold Louvered Doors Bi-fold Panel Doors Sliding Doors Hinged Wood Door" at bounding box center [779, 288] width 500 height 17
select select "1"
click at [529, 280] on select "None Bi-fold Louvered Doors Bi-fold Panel Doors Sliding Doors Hinged Wood Door" at bounding box center [779, 288] width 500 height 17
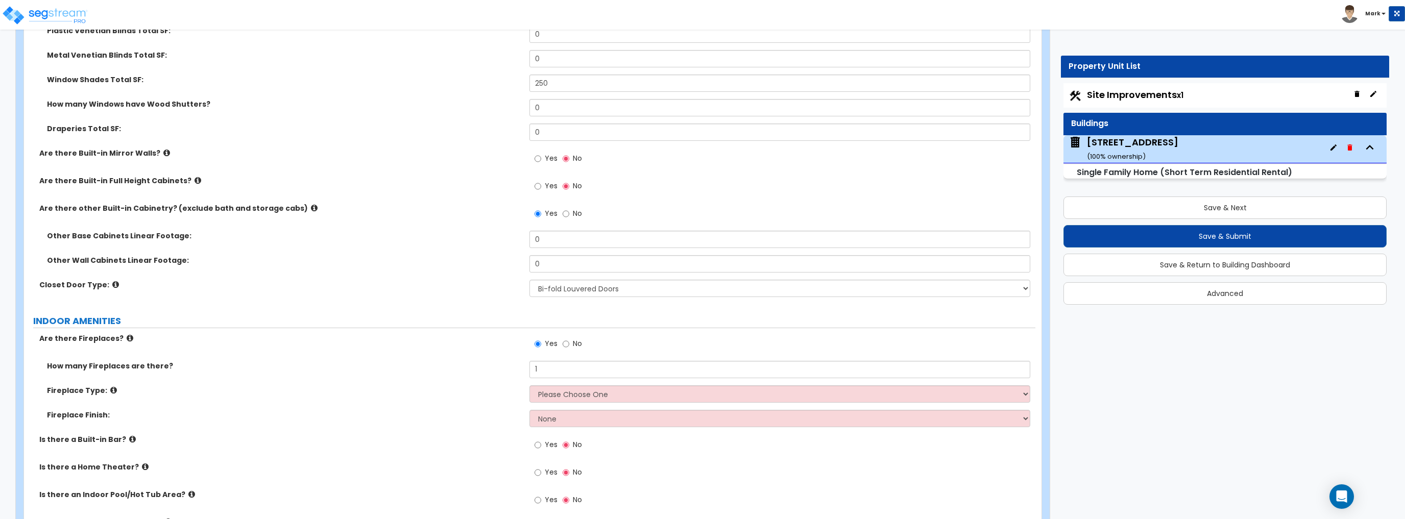
click at [424, 301] on div "Closet Door Type: None Bi-fold Louvered Doors Bi-fold Panel Doors Sliding Doors…" at bounding box center [529, 292] width 1011 height 24
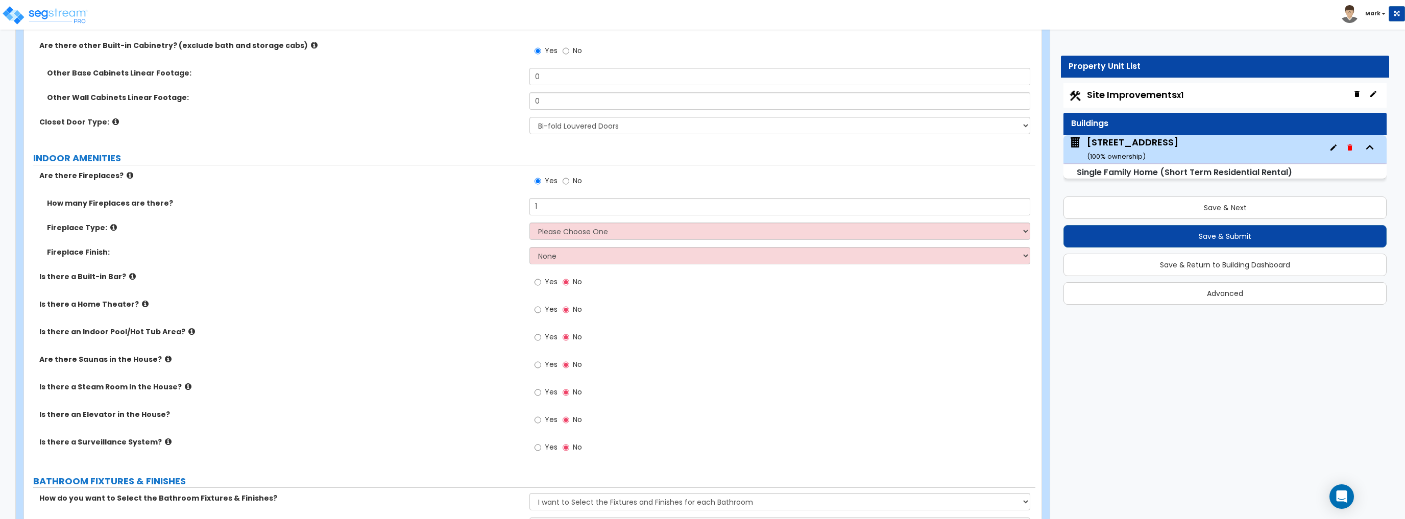
scroll to position [3144, 0]
click at [569, 228] on select "Please Choose One Built-in Electric Fireplace Built-in Gas Fireplace Built-in W…" at bounding box center [779, 230] width 500 height 17
select select "1"
click at [529, 222] on select "Please Choose One Built-in Electric Fireplace Built-in Gas Fireplace Built-in W…" at bounding box center [779, 230] width 500 height 17
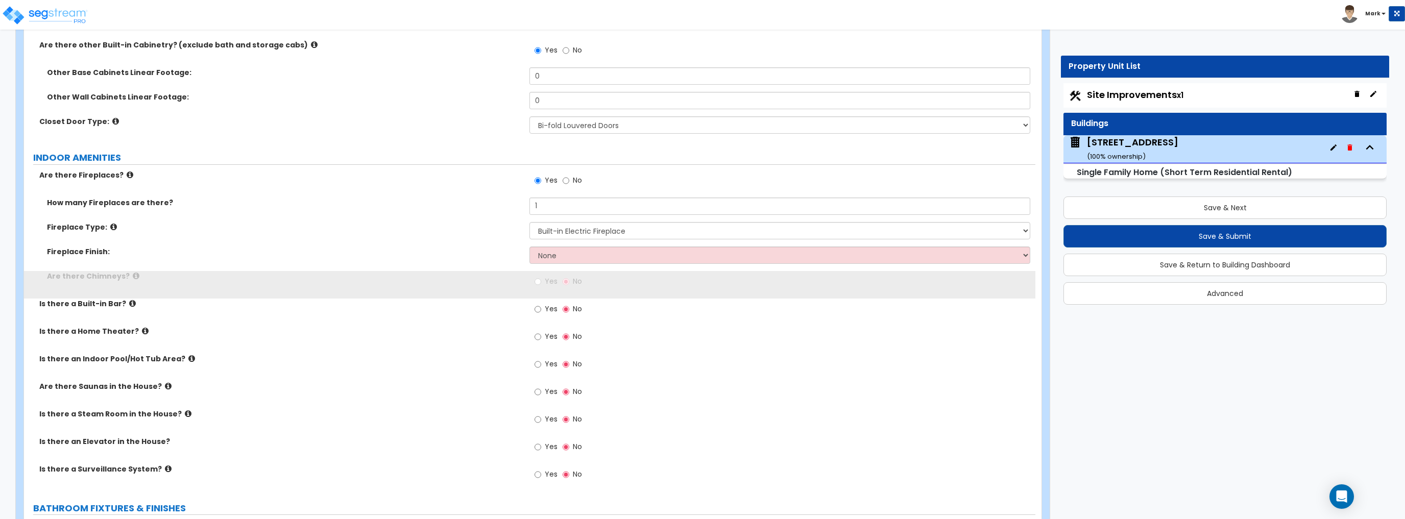
click at [423, 253] on label "Fireplace Finish:" at bounding box center [284, 252] width 475 height 10
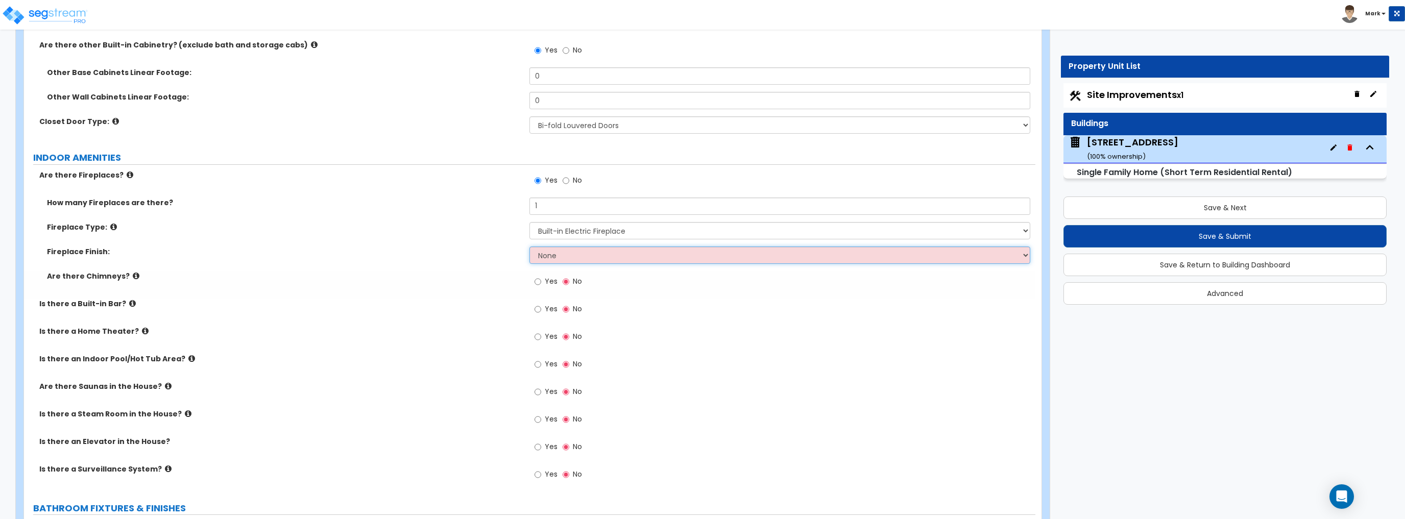
click at [555, 256] on select "None Brick Stone Tile Painted Molding" at bounding box center [779, 255] width 500 height 17
select select "2"
click at [529, 247] on select "None Brick Stone Tile Painted Molding" at bounding box center [779, 255] width 500 height 17
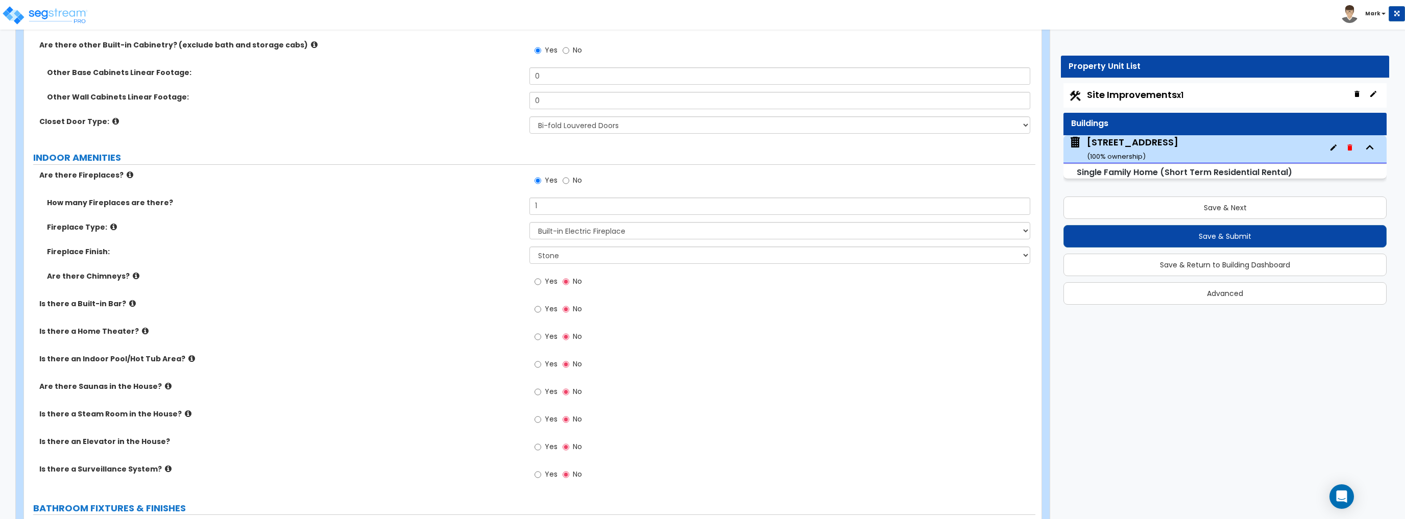
click at [449, 273] on label "Are there Chimneys?" at bounding box center [284, 276] width 475 height 10
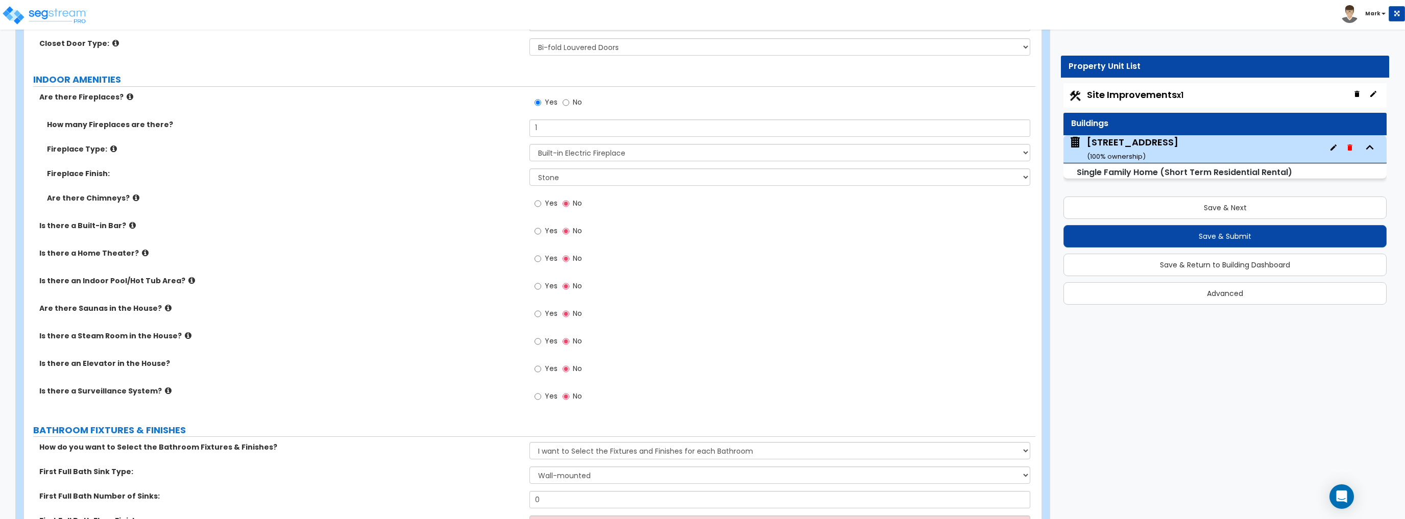
scroll to position [3226, 0]
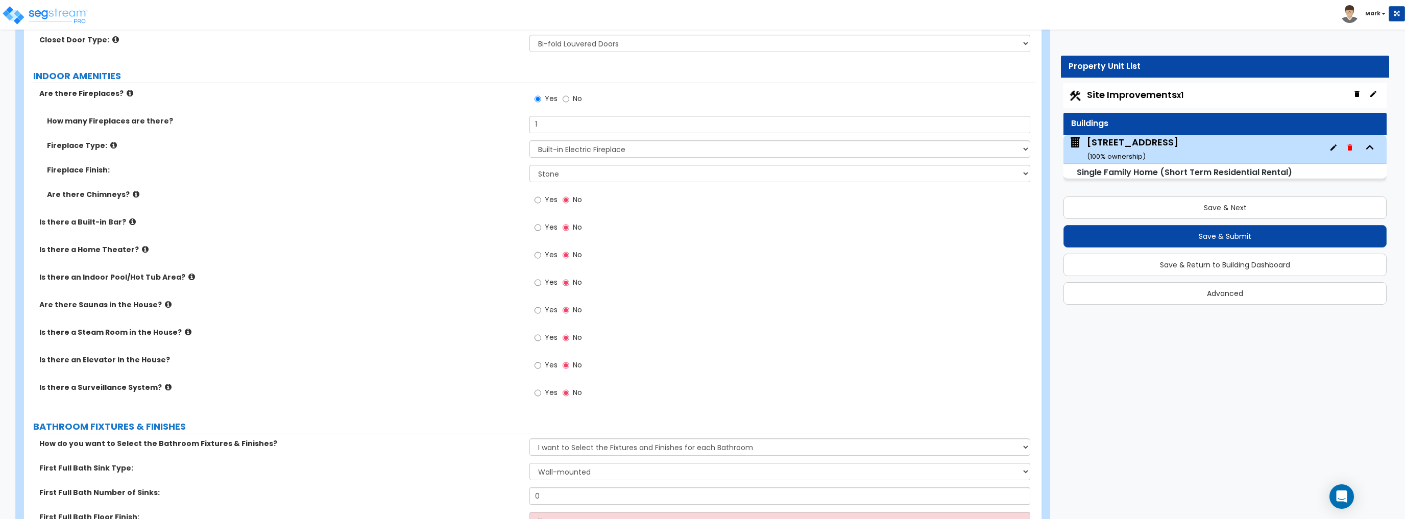
click at [165, 304] on icon at bounding box center [168, 305] width 7 height 8
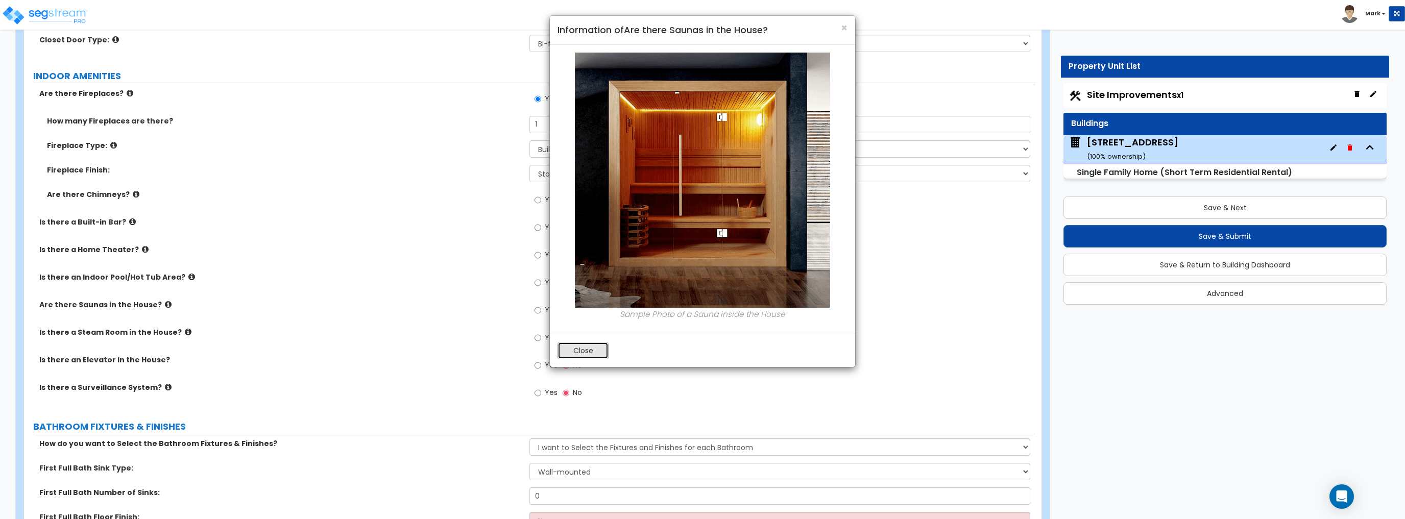
click at [570, 350] on button "Close" at bounding box center [582, 350] width 51 height 17
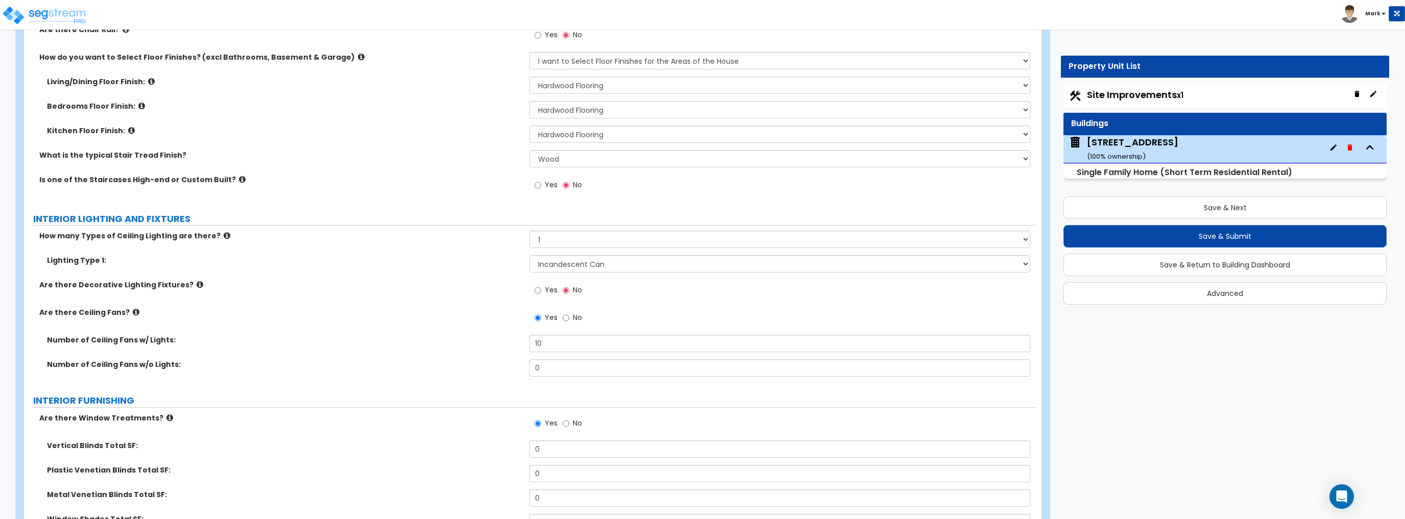
scroll to position [2532, 0]
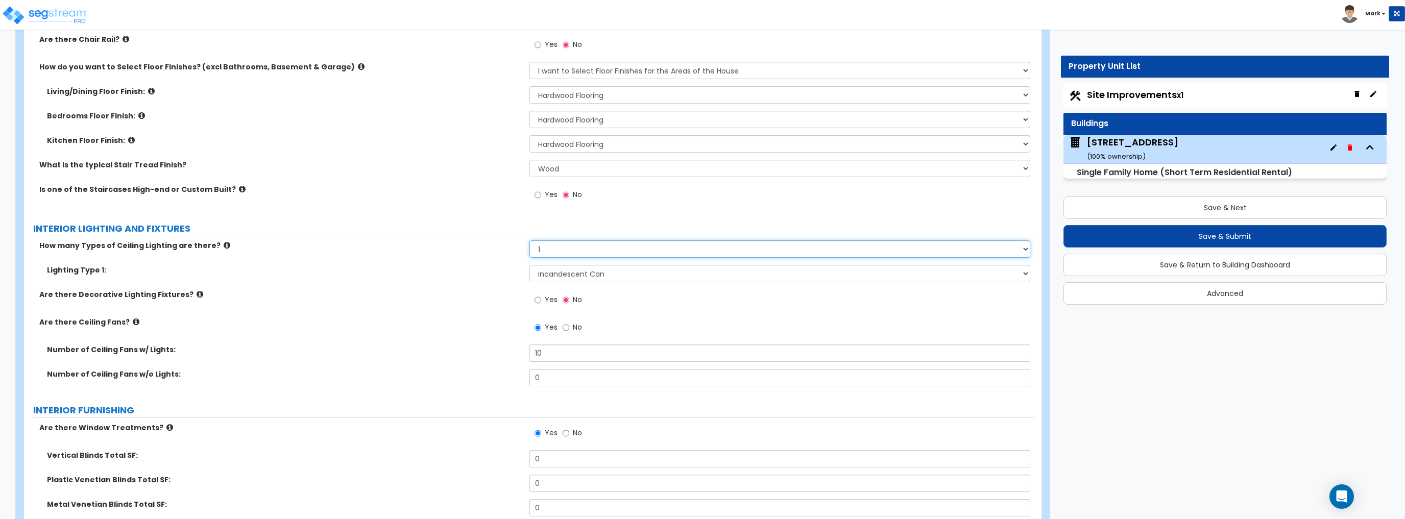
click at [564, 253] on select "Please Choose One 1 2 3" at bounding box center [779, 248] width 500 height 17
click at [529, 240] on select "Please Choose One 1 2 3" at bounding box center [779, 248] width 500 height 17
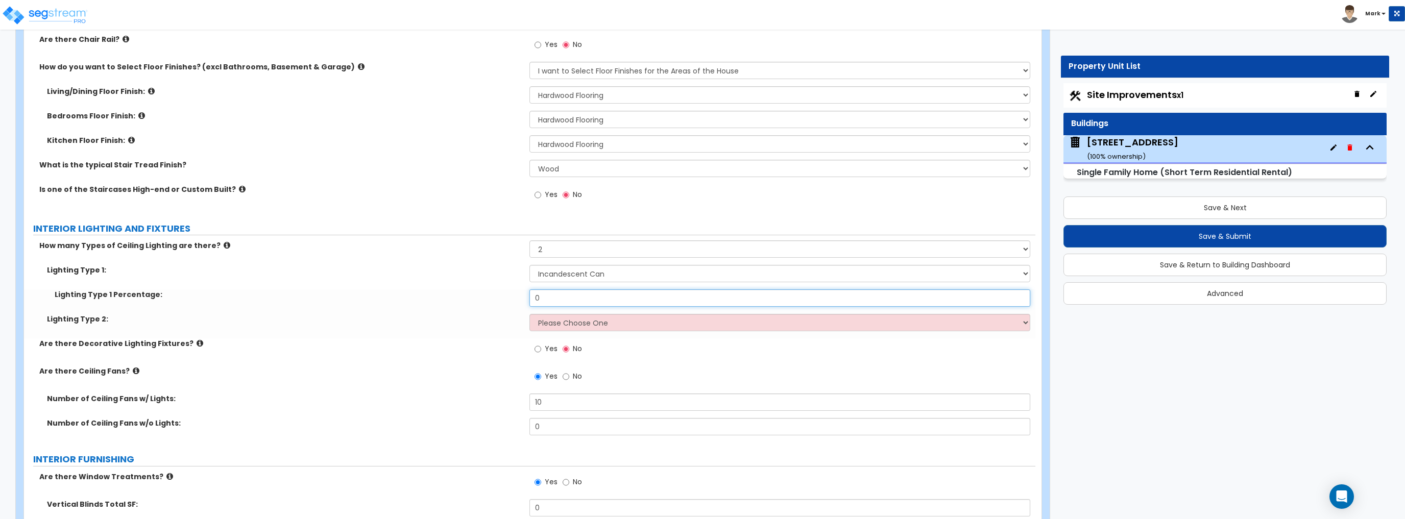
drag, startPoint x: 565, startPoint y: 296, endPoint x: 518, endPoint y: 298, distance: 47.5
click at [518, 298] on div "Lighting Type 1 Percentage: 0" at bounding box center [529, 301] width 1011 height 24
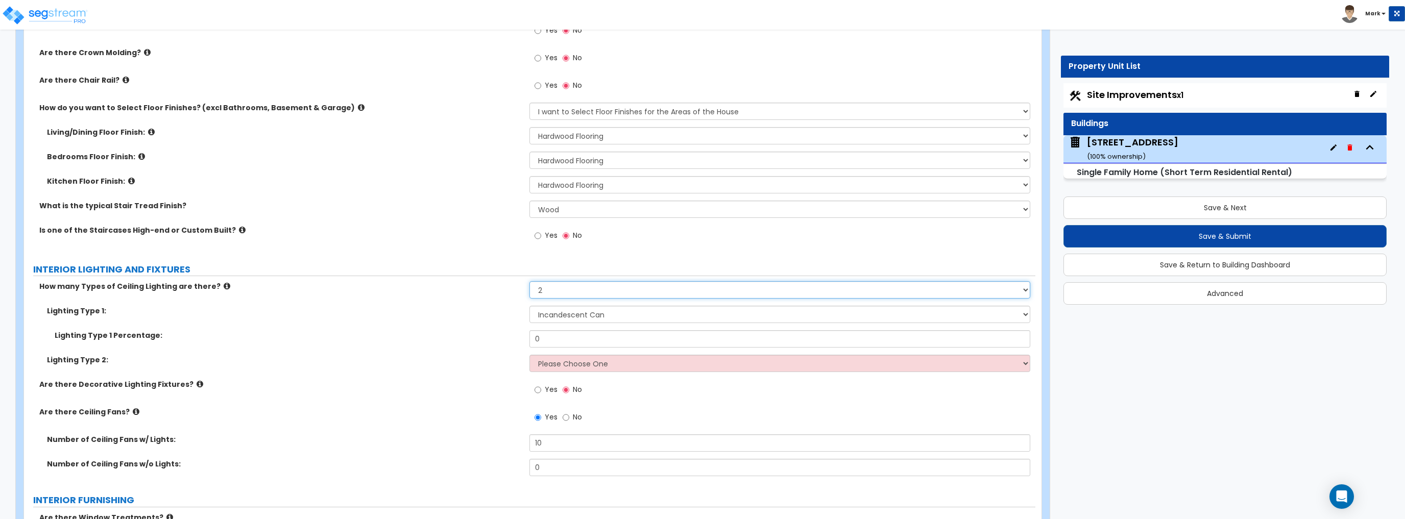
click at [590, 289] on select "Please Choose One 1 2 3" at bounding box center [779, 289] width 500 height 17
select select "1"
click at [529, 281] on select "Please Choose One 1 2 3" at bounding box center [779, 289] width 500 height 17
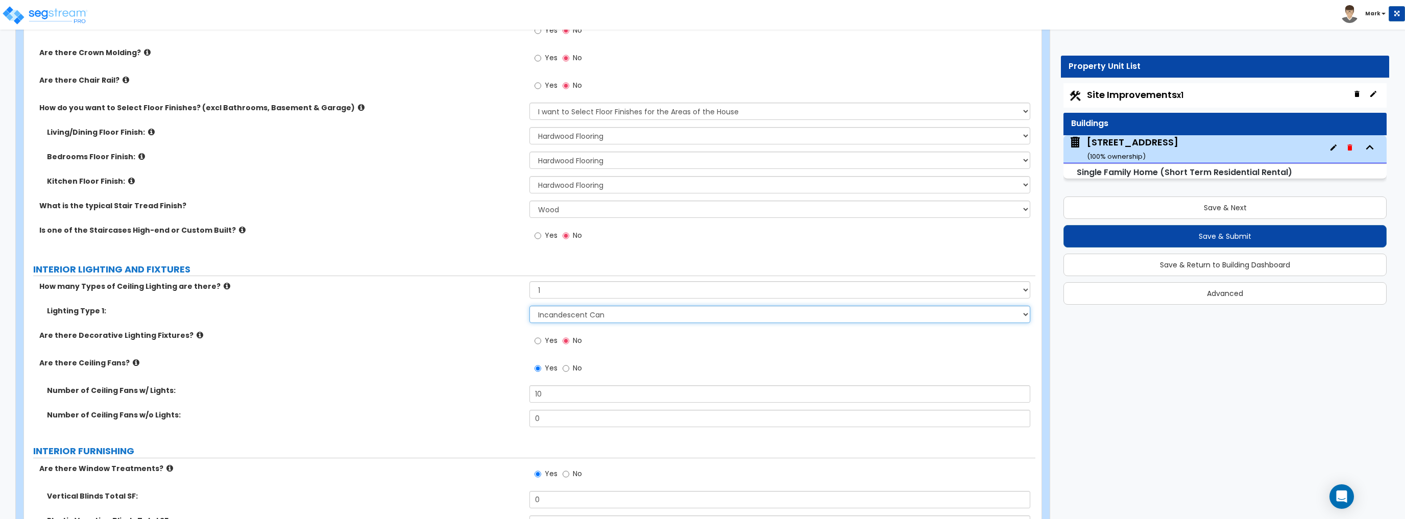
click at [570, 314] on select "Please Choose One LED Surface-Mounted LED Recessed Fluorescent Surface-Mounted …" at bounding box center [779, 314] width 500 height 17
select select "2"
click at [529, 306] on select "Please Choose One LED Surface-Mounted LED Recessed Fluorescent Surface-Mounted …" at bounding box center [779, 314] width 500 height 17
click at [502, 352] on div "Are there Decorative Lighting Fixtures? Yes No" at bounding box center [529, 344] width 1011 height 28
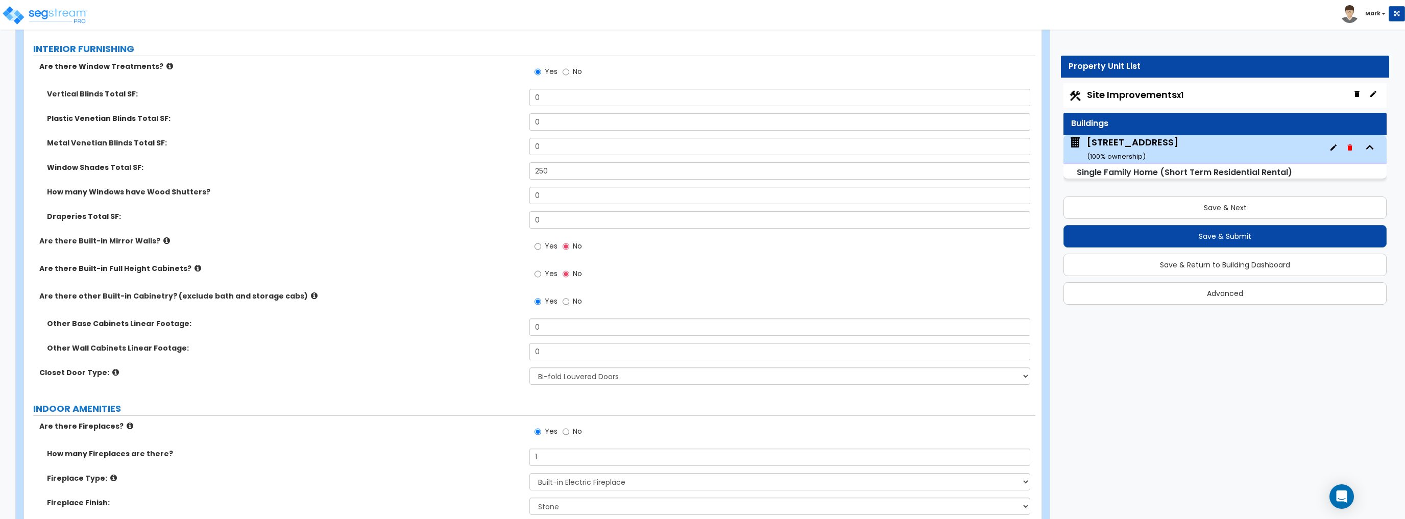
scroll to position [2940, 0]
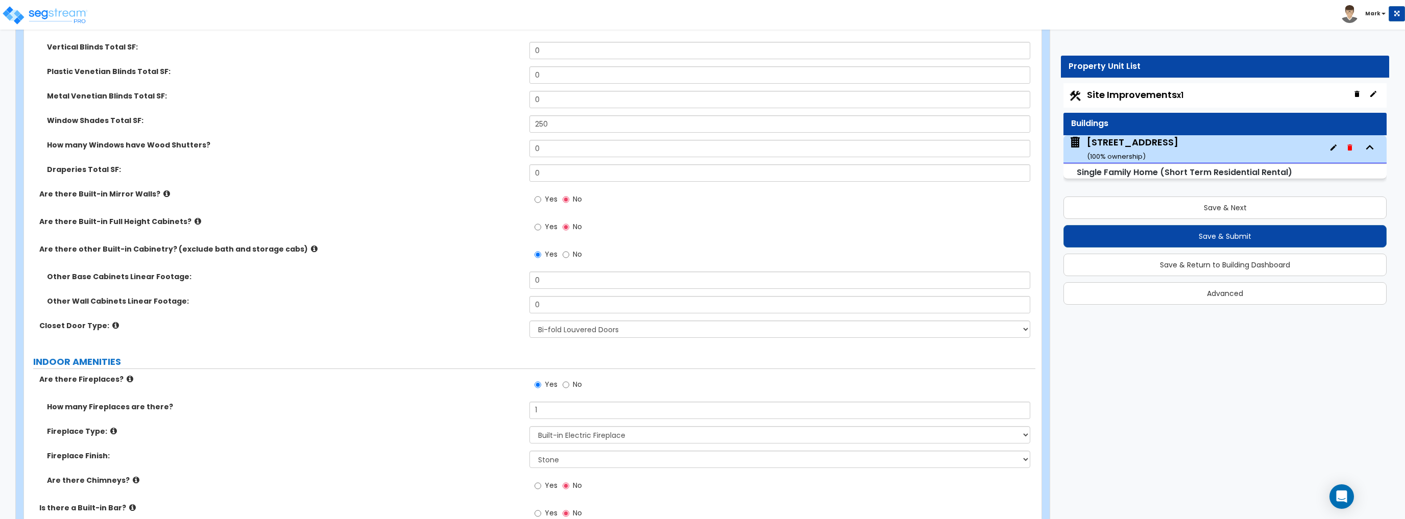
click at [163, 194] on icon at bounding box center [166, 194] width 7 height 8
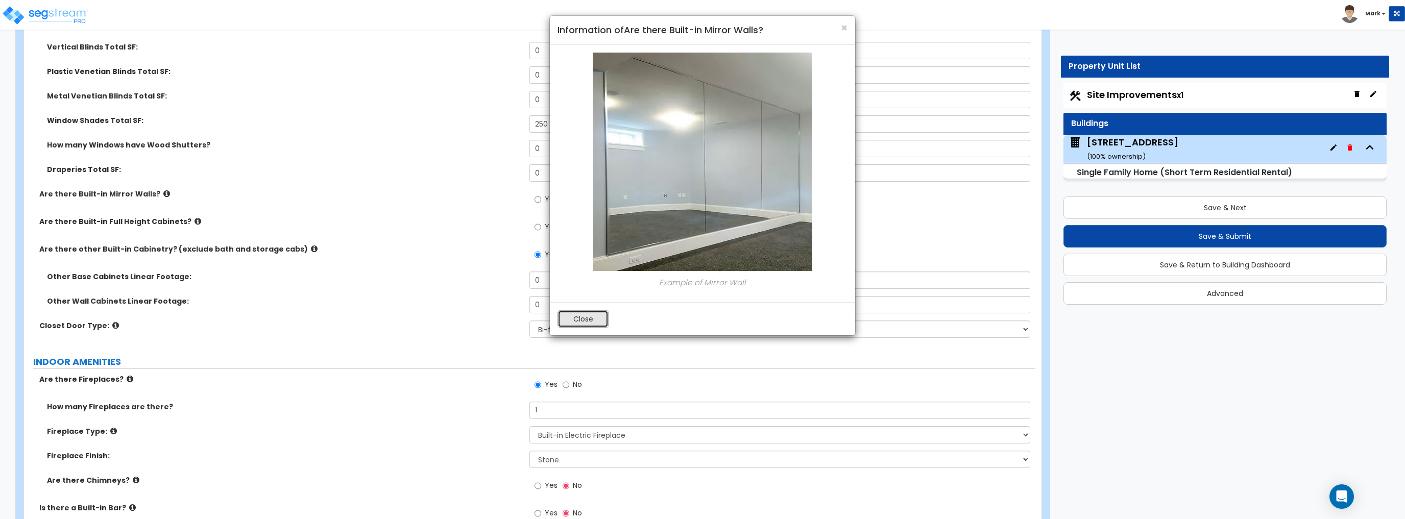
click at [599, 318] on button "Close" at bounding box center [582, 318] width 51 height 17
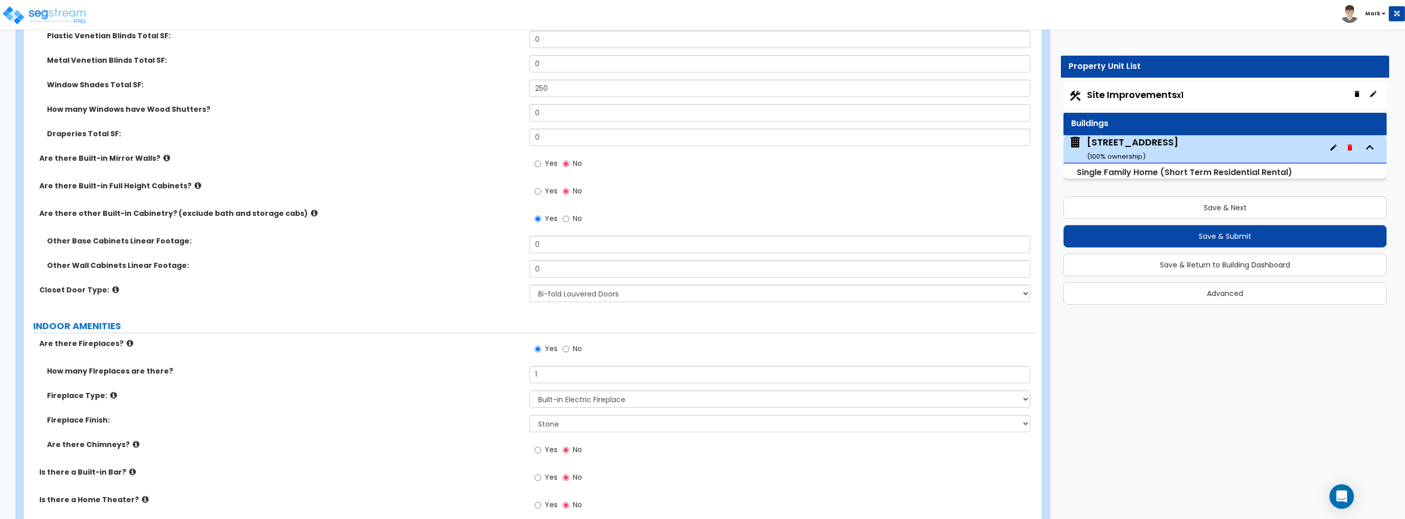
scroll to position [3021, 0]
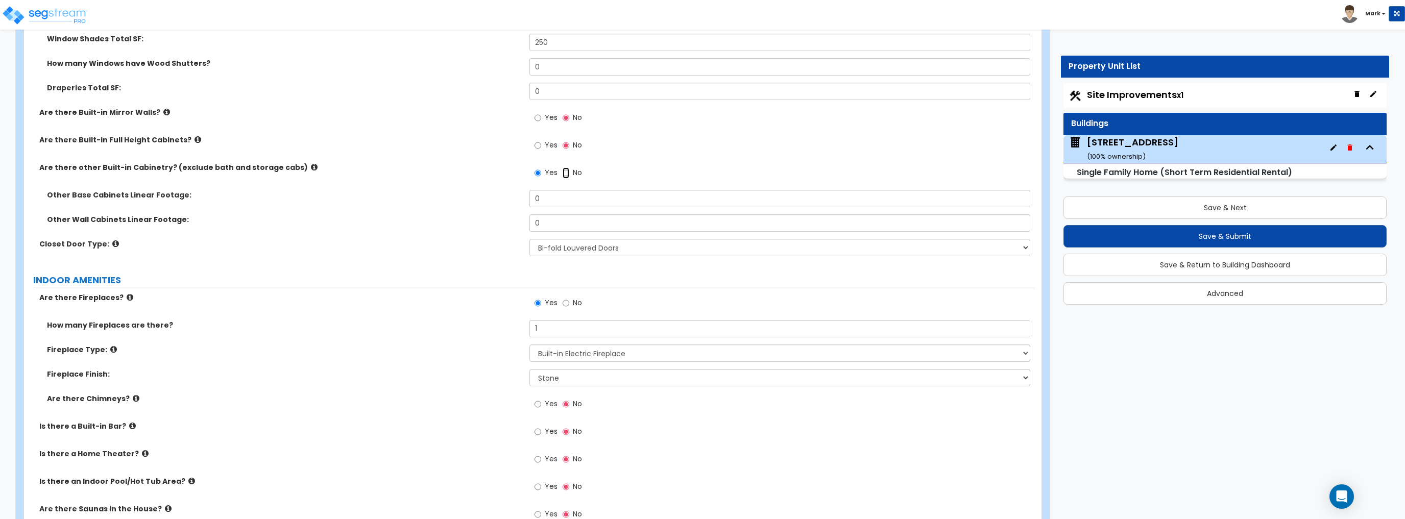
click at [569, 175] on input "No" at bounding box center [565, 172] width 7 height 11
radio input "false"
radio input "true"
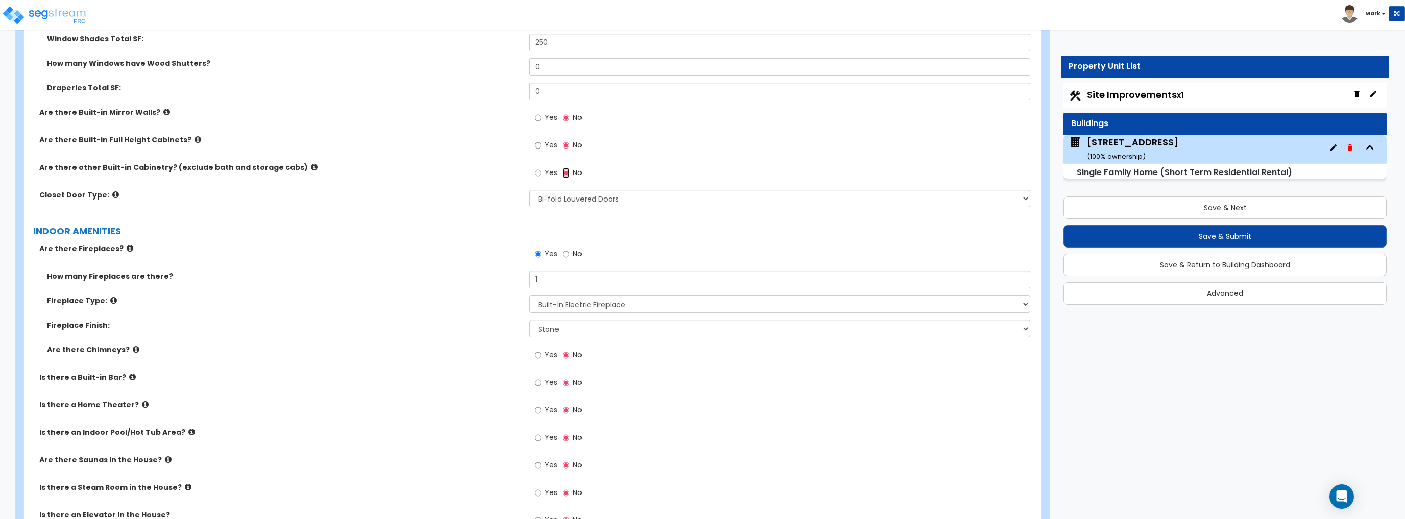
click at [568, 171] on input "No" at bounding box center [565, 172] width 7 height 11
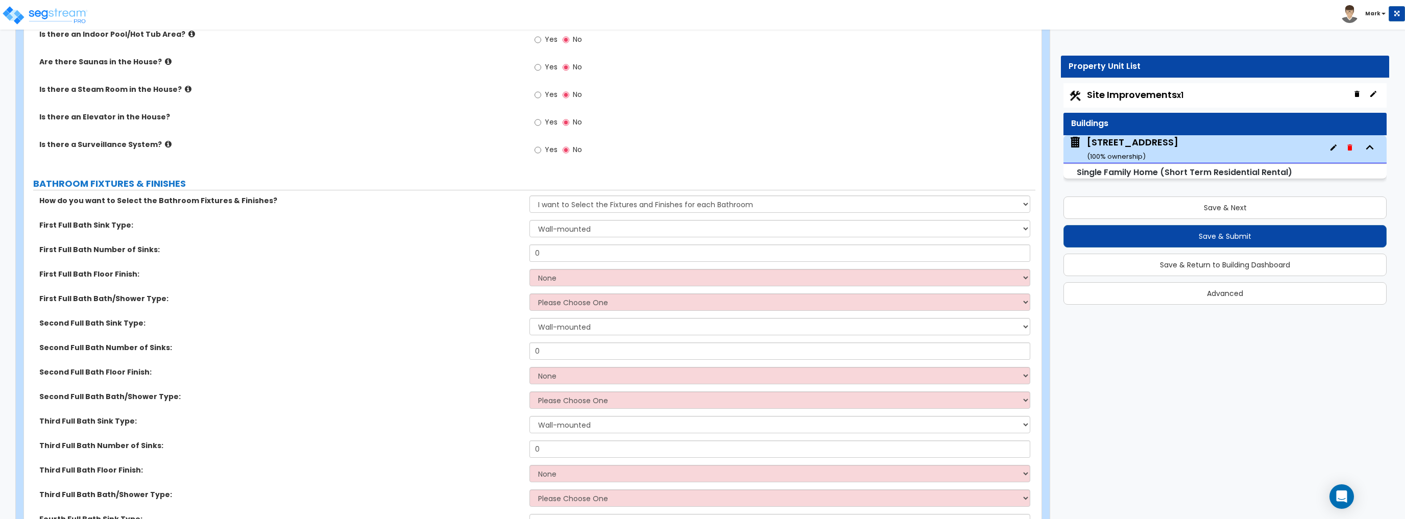
scroll to position [3471, 0]
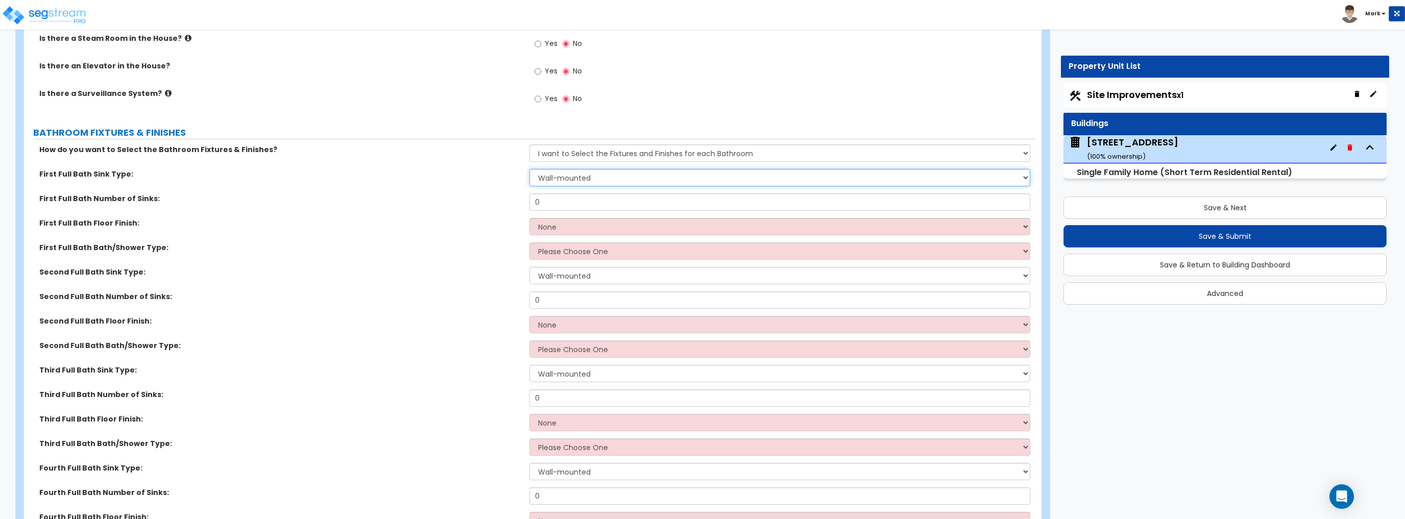
click at [581, 184] on select "Wall-mounted Pedestal-mounted Vanity-mounted" at bounding box center [779, 177] width 500 height 17
select select "3"
click at [529, 169] on select "Wall-mounted Pedestal-mounted Vanity-mounted" at bounding box center [779, 177] width 500 height 17
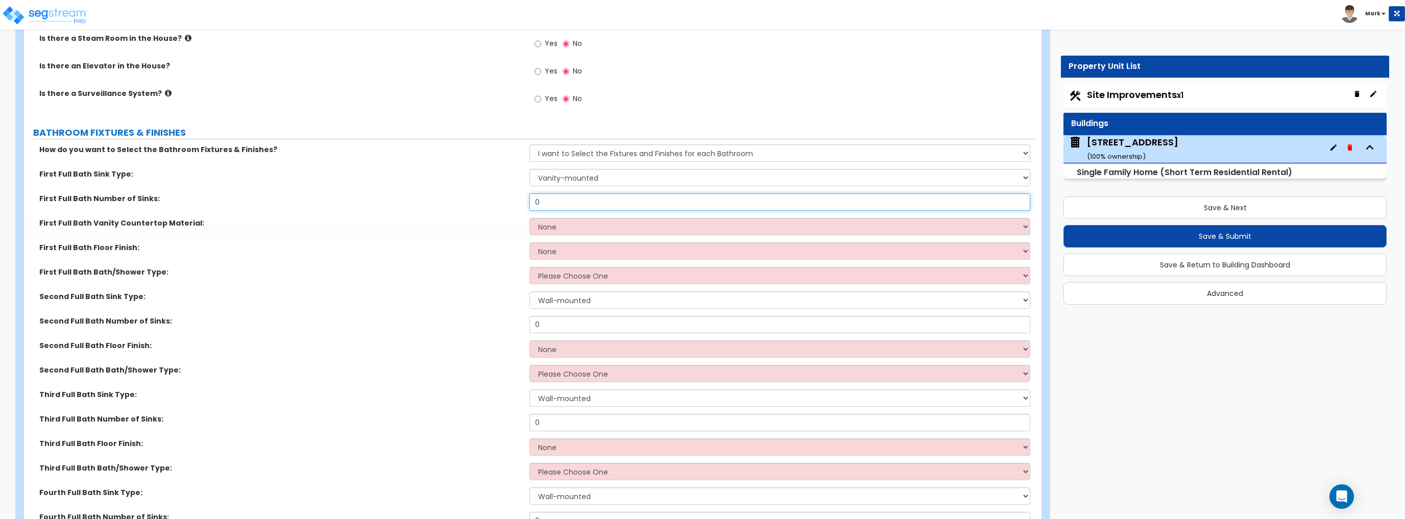
drag, startPoint x: 564, startPoint y: 203, endPoint x: 529, endPoint y: 205, distance: 34.8
click at [529, 205] on input "0" at bounding box center [779, 201] width 500 height 17
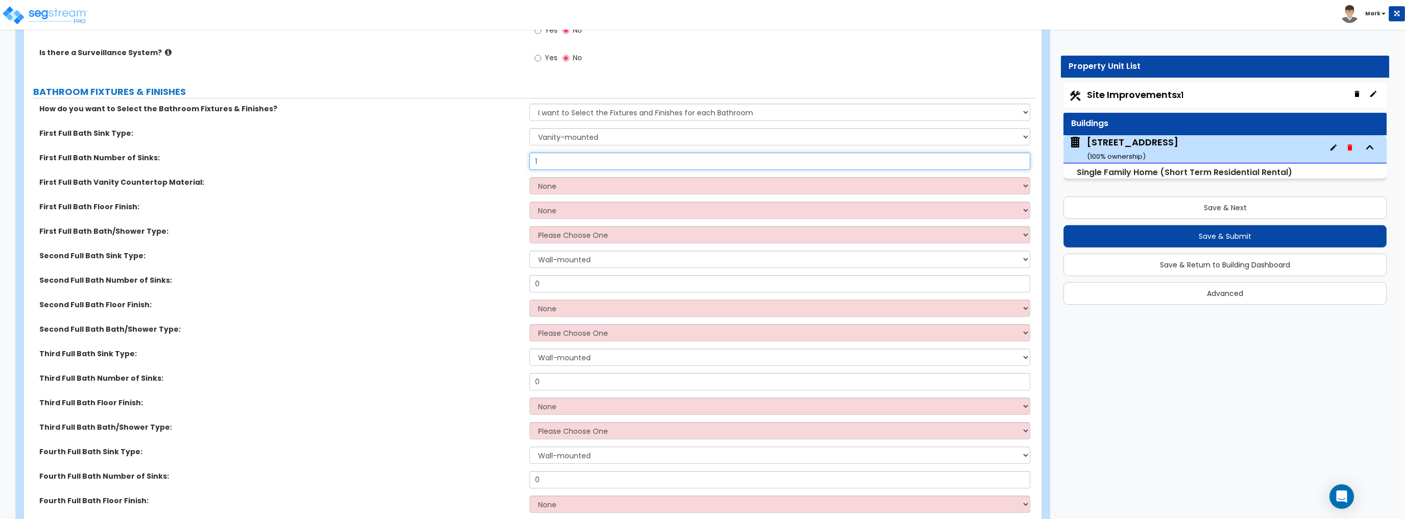
type input "1"
click at [562, 188] on select "None Plastic Laminate Solid Surface Stone Quartz Marble Tile Wood Stainless Ste…" at bounding box center [779, 185] width 500 height 17
select select "4"
click at [529, 177] on select "None Plastic Laminate Solid Surface Stone Quartz Marble Tile Wood Stainless Ste…" at bounding box center [779, 185] width 500 height 17
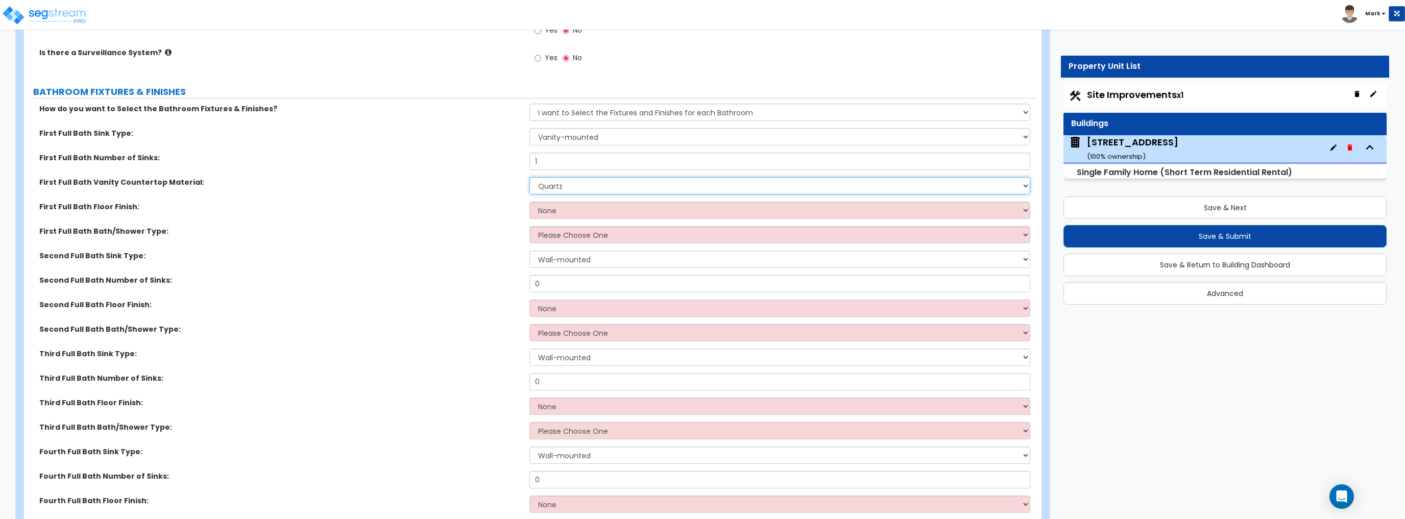
scroll to position [3552, 0]
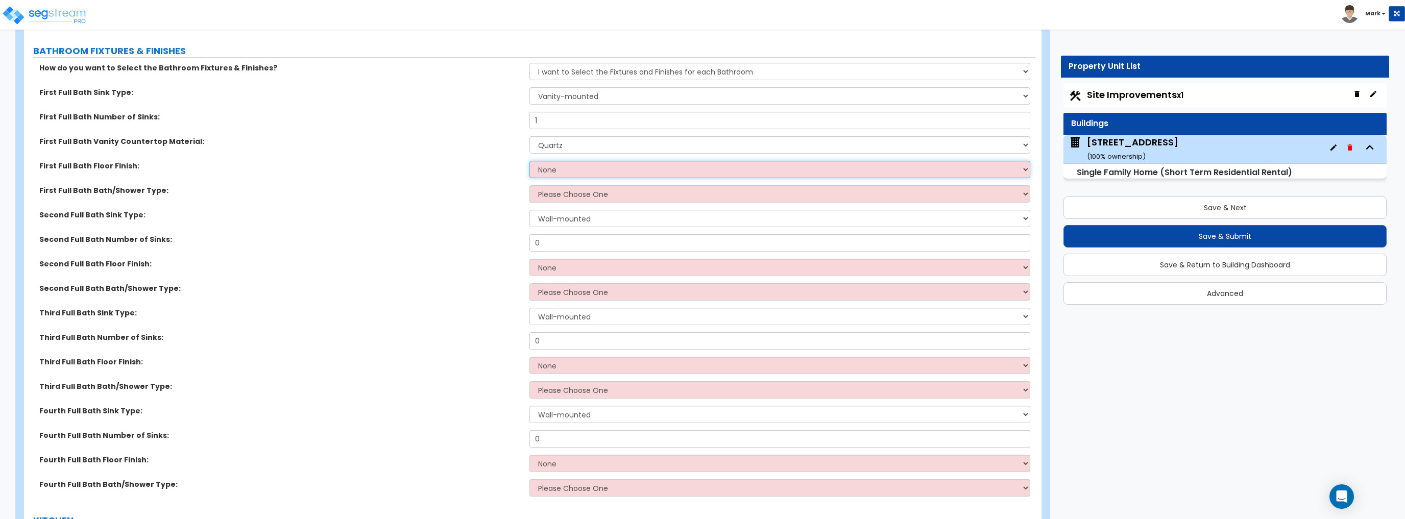
click at [561, 174] on select "None Tile Flooring Hardwood Flooring Resilient Laminate Flooring VCT Flooring S…" at bounding box center [779, 169] width 500 height 17
select select "1"
click at [529, 161] on select "None Tile Flooring Hardwood Flooring Resilient Laminate Flooring VCT Flooring S…" at bounding box center [779, 169] width 500 height 17
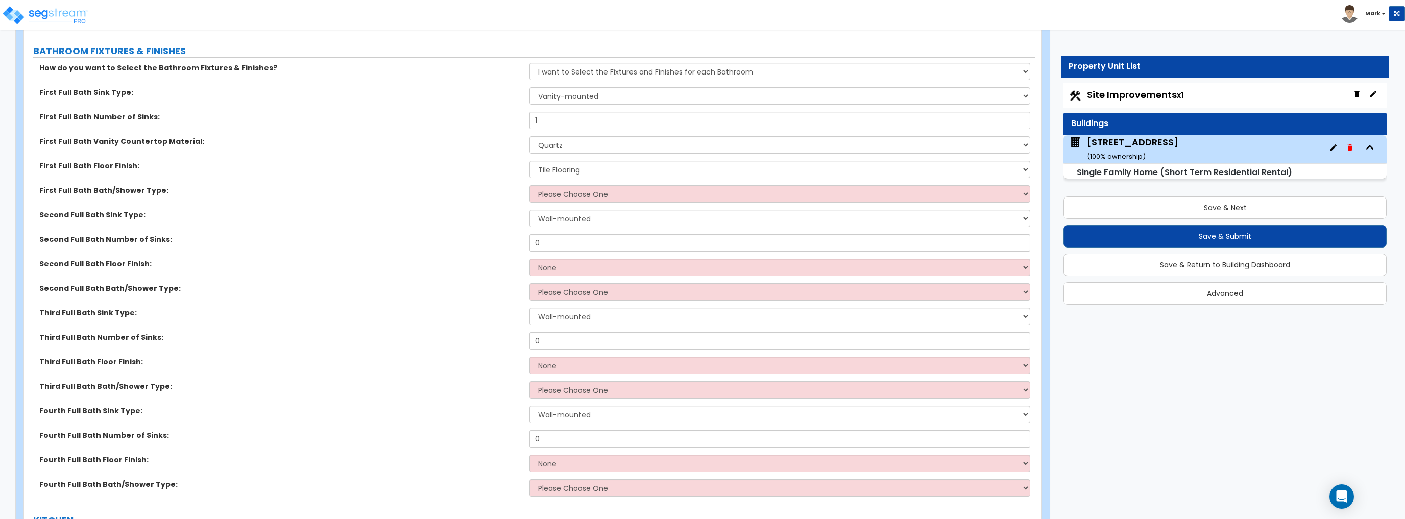
click at [496, 202] on div "First Full Bath Bath/Shower Type: Please Choose One Standalone Shower Bathtub -…" at bounding box center [529, 197] width 1011 height 24
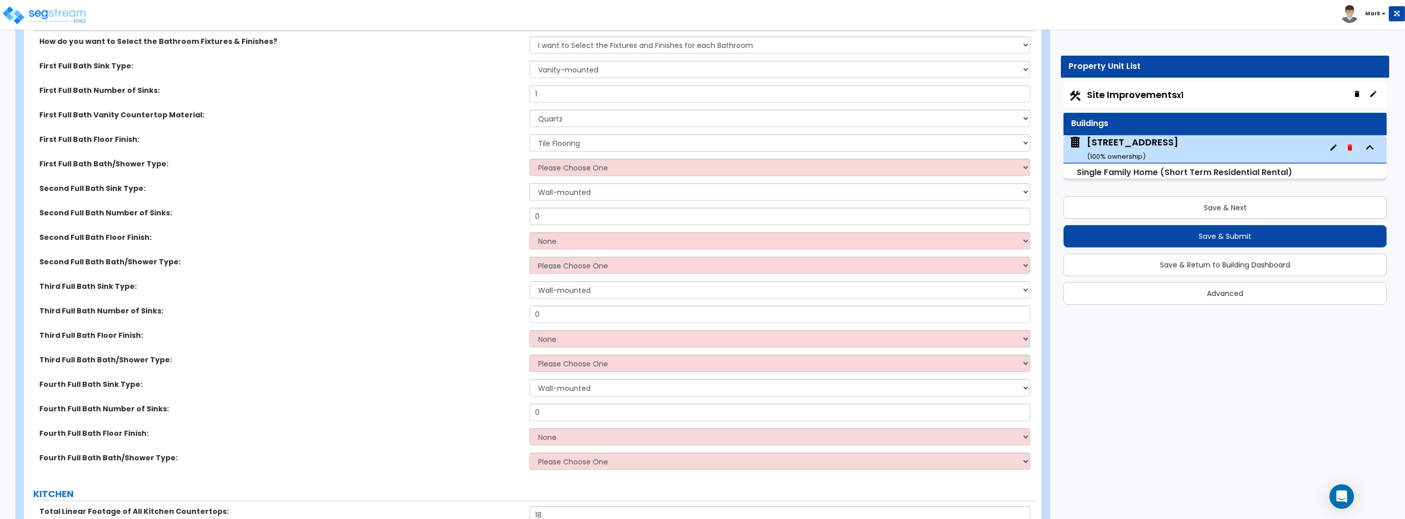
scroll to position [3593, 0]
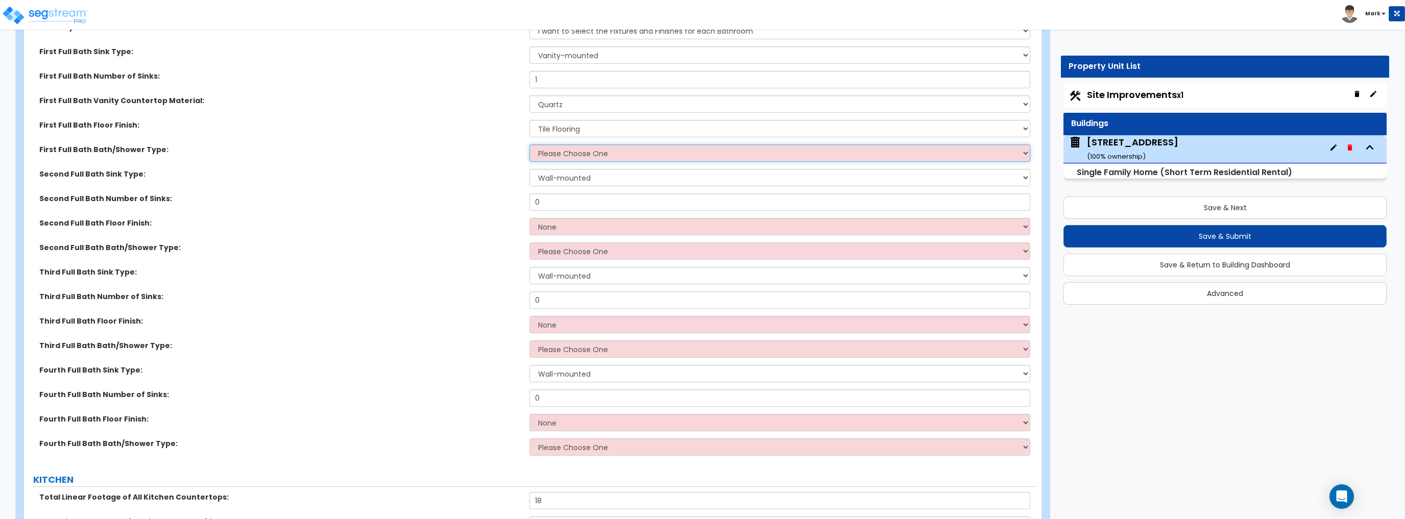
click at [570, 159] on select "Please Choose One Standalone Shower Bathtub - Shower Combo" at bounding box center [779, 152] width 500 height 17
select select "2"
click at [529, 144] on select "Please Choose One Standalone Shower Bathtub - Shower Combo" at bounding box center [779, 152] width 500 height 17
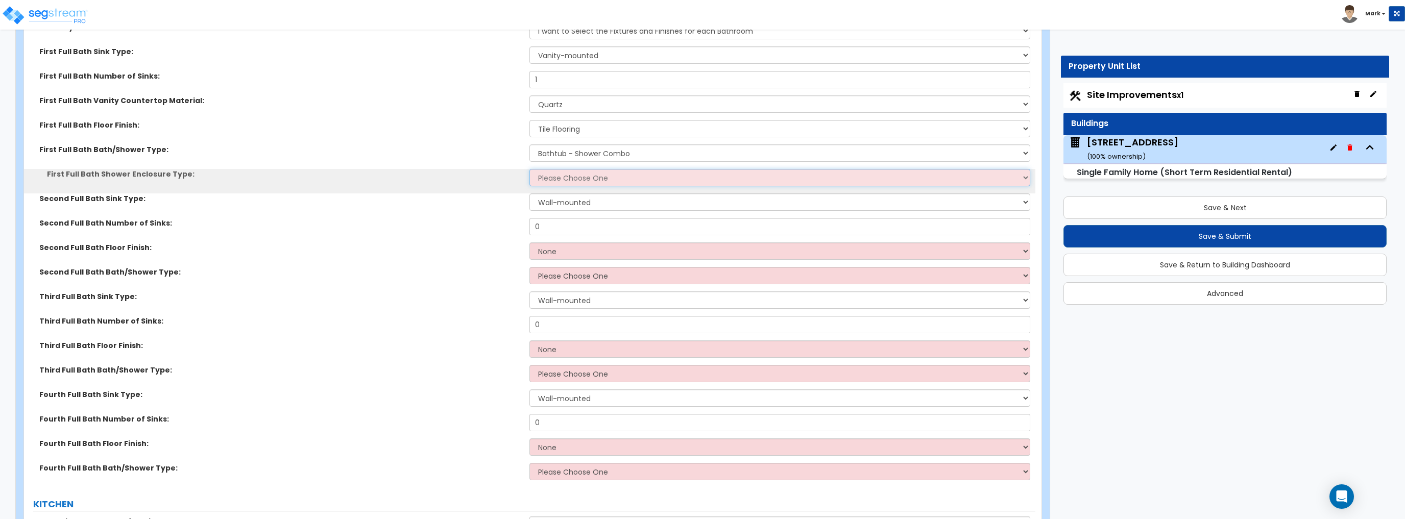
click at [567, 180] on select "Please Choose One Curtain & Rod Glass Sliding Doors Glass Hinged Doors" at bounding box center [779, 177] width 500 height 17
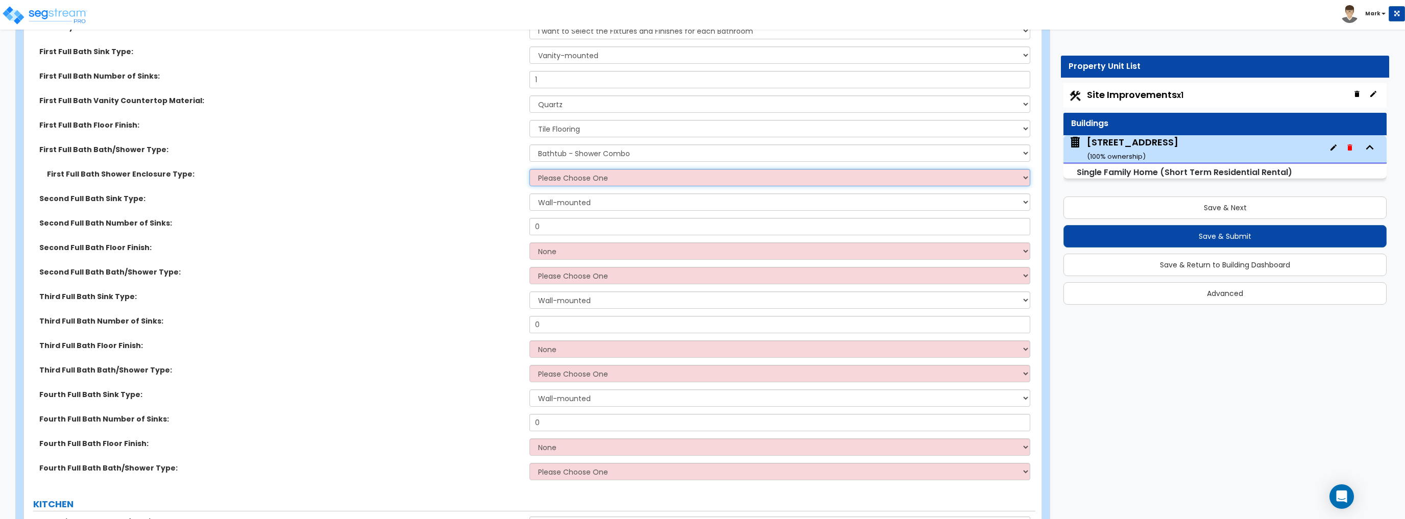
select select "2"
click at [529, 169] on select "Please Choose One Curtain & Rod Glass Sliding Doors Glass Hinged Doors" at bounding box center [779, 177] width 500 height 17
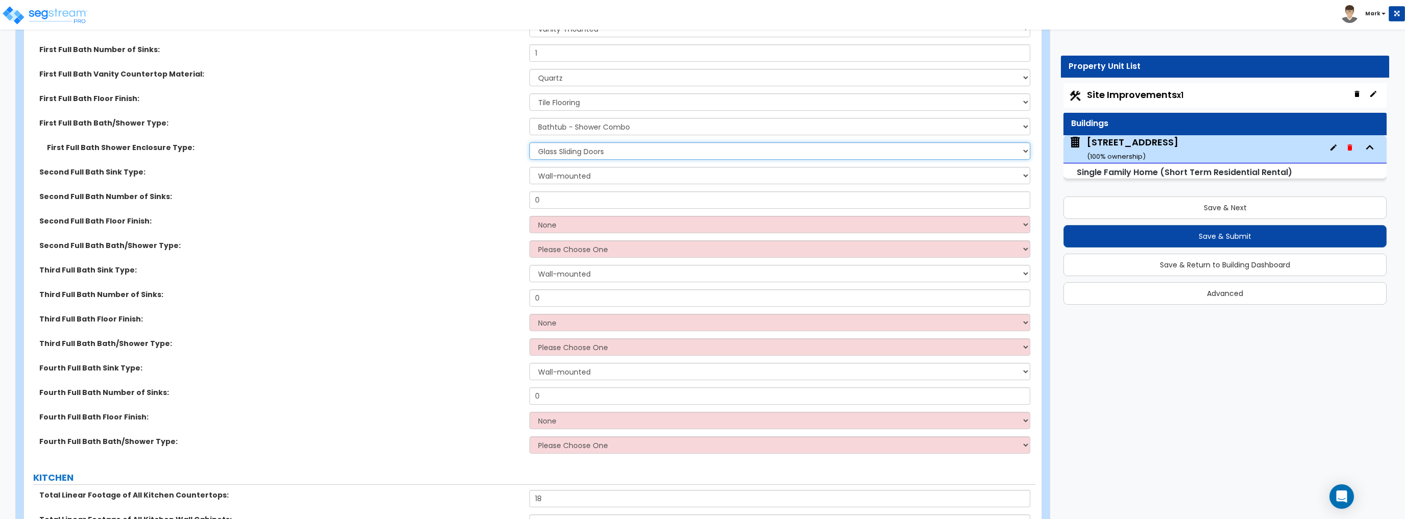
scroll to position [3634, 0]
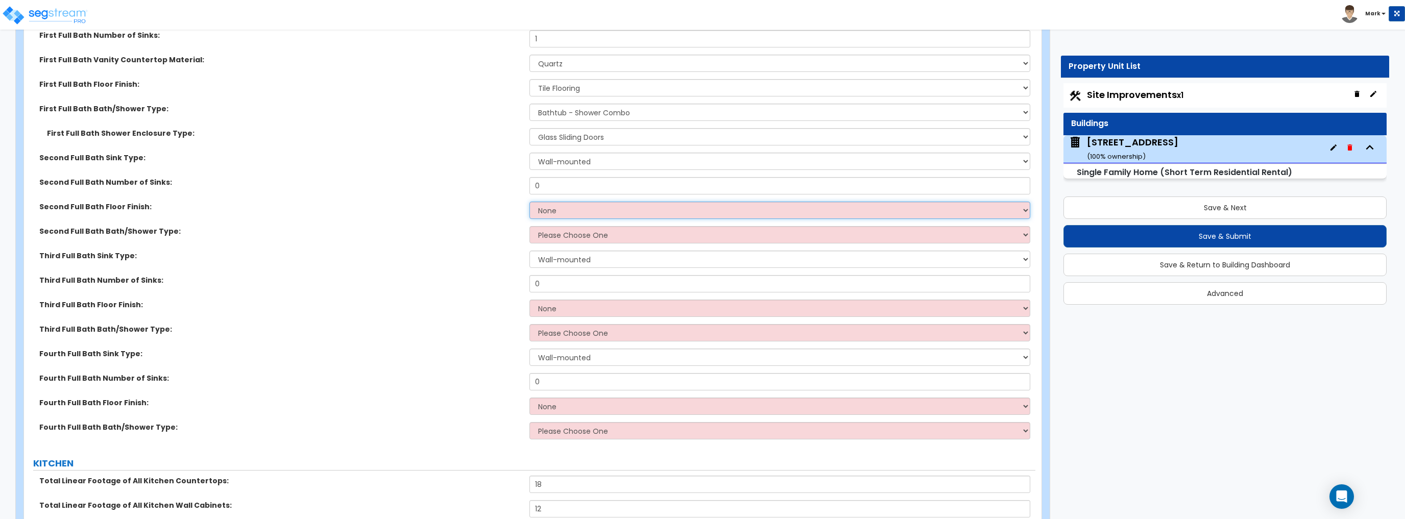
click at [545, 206] on select "None Tile Flooring Hardwood Flooring Resilient Laminate Flooring VCT Flooring S…" at bounding box center [779, 210] width 500 height 17
select select "3"
click at [529, 202] on select "None Tile Flooring Hardwood Flooring Resilient Laminate Flooring VCT Flooring S…" at bounding box center [779, 210] width 500 height 17
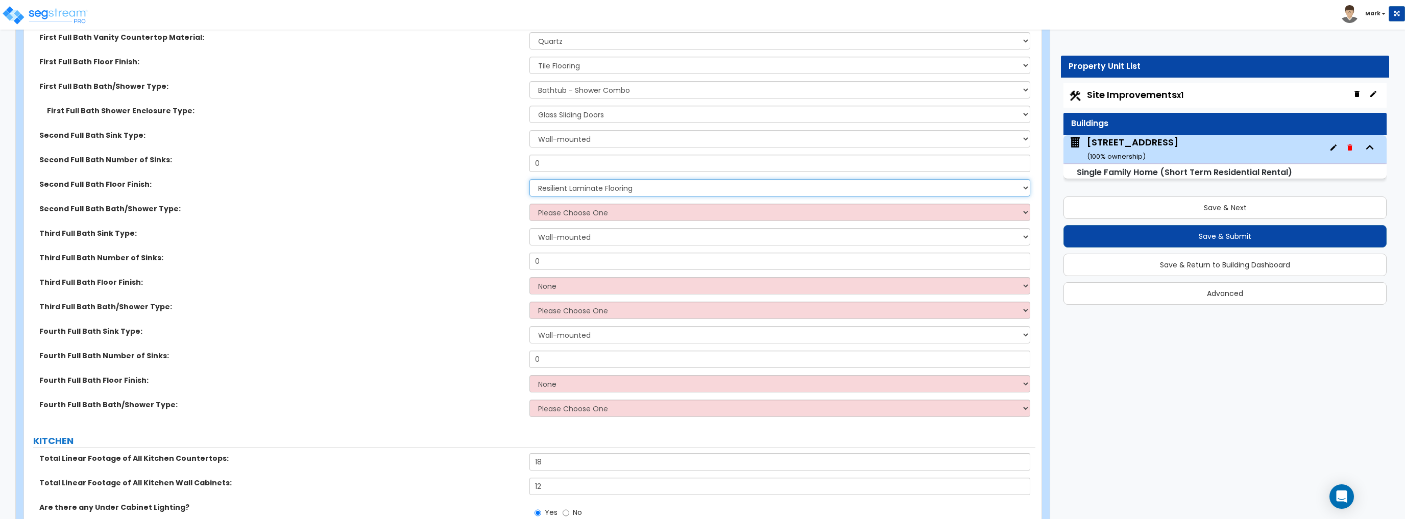
scroll to position [3675, 0]
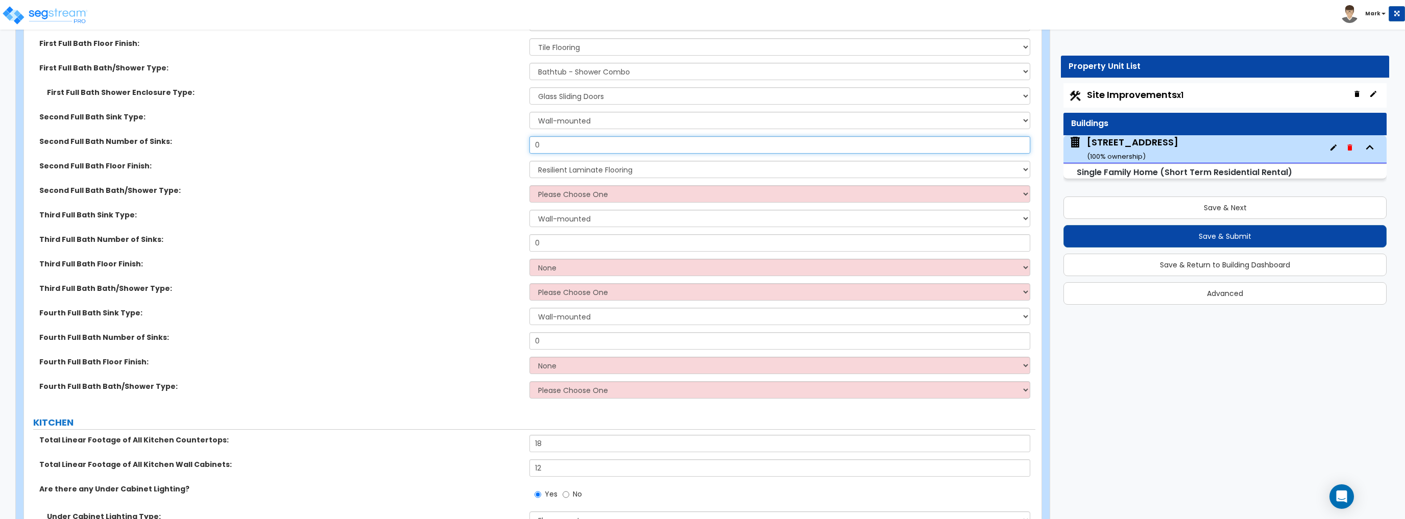
click at [577, 144] on input "0" at bounding box center [779, 144] width 500 height 17
click at [571, 122] on select "Wall-mounted Pedestal-mounted Vanity-mounted" at bounding box center [779, 120] width 500 height 17
select select "3"
click at [529, 112] on select "Wall-mounted Pedestal-mounted Vanity-mounted" at bounding box center [779, 120] width 500 height 17
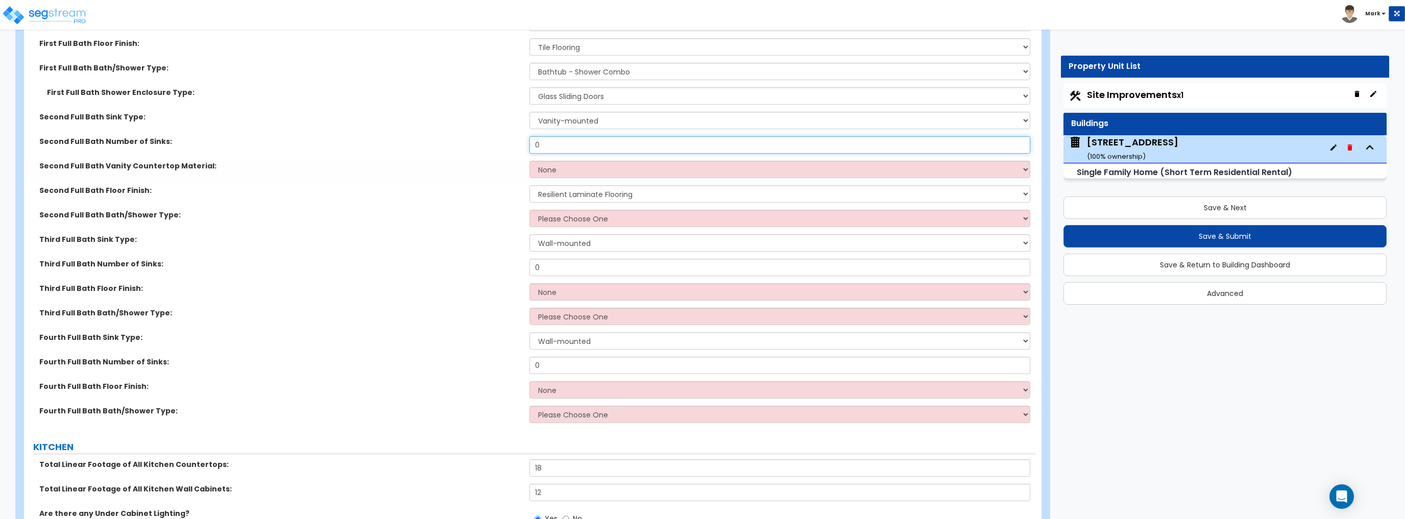
drag, startPoint x: 569, startPoint y: 145, endPoint x: 508, endPoint y: 148, distance: 60.3
click at [508, 148] on div "Second Full Bath Number of Sinks: 0" at bounding box center [529, 148] width 1011 height 24
type input "2"
click at [558, 177] on div "Second Full Bath Vanity Countertop Material: None Plastic Laminate Solid Surfac…" at bounding box center [529, 173] width 1011 height 24
click at [573, 172] on select "None Plastic Laminate Solid Surface Stone Quartz Marble Tile Wood Stainless Ste…" at bounding box center [779, 169] width 500 height 17
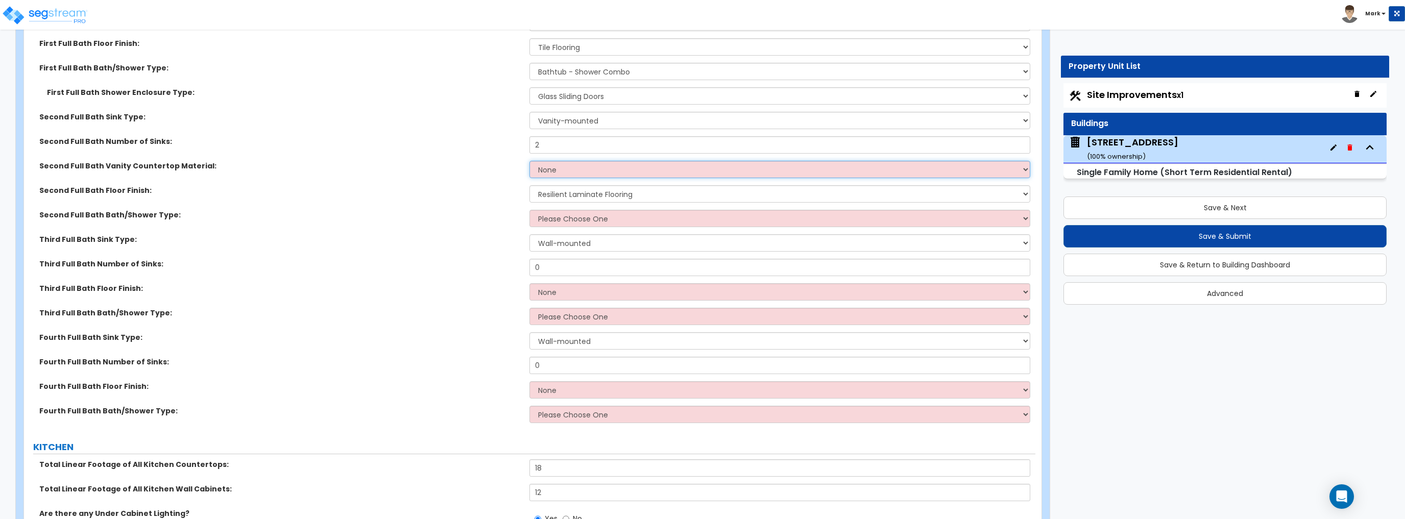
select select "4"
click at [529, 161] on select "None Plastic Laminate Solid Surface Stone Quartz Marble Tile Wood Stainless Ste…" at bounding box center [779, 169] width 500 height 17
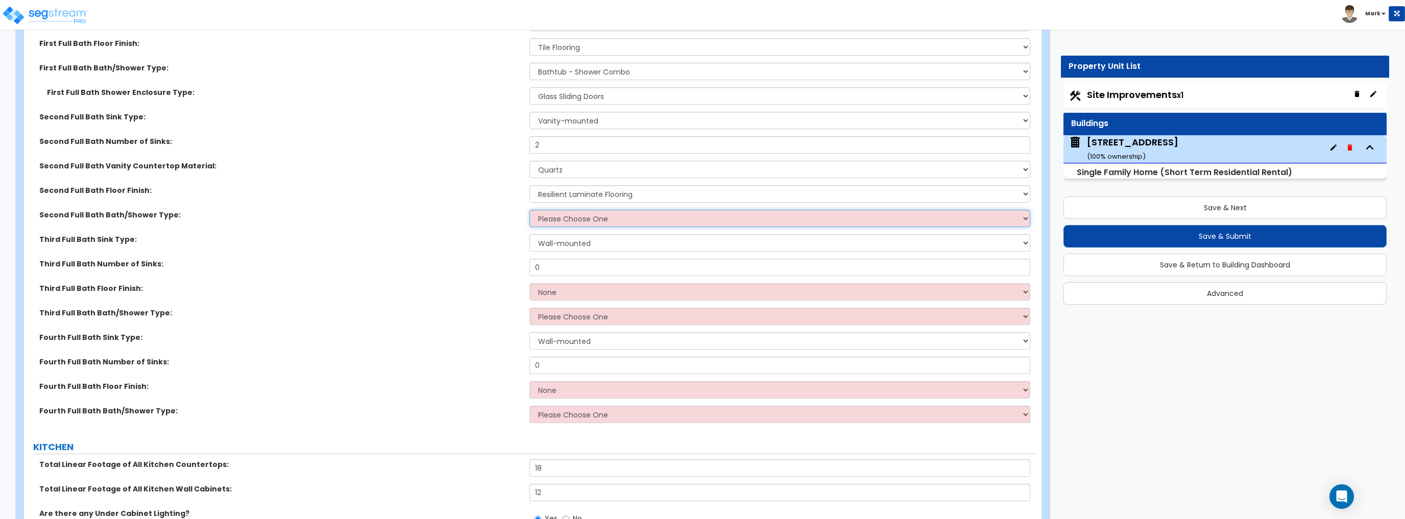
click at [550, 215] on select "Please Choose One Standalone Shower Bathtub - Shower Combo" at bounding box center [779, 218] width 500 height 17
select select "1"
click at [529, 210] on select "Please Choose One Standalone Shower Bathtub - Shower Combo" at bounding box center [779, 218] width 500 height 17
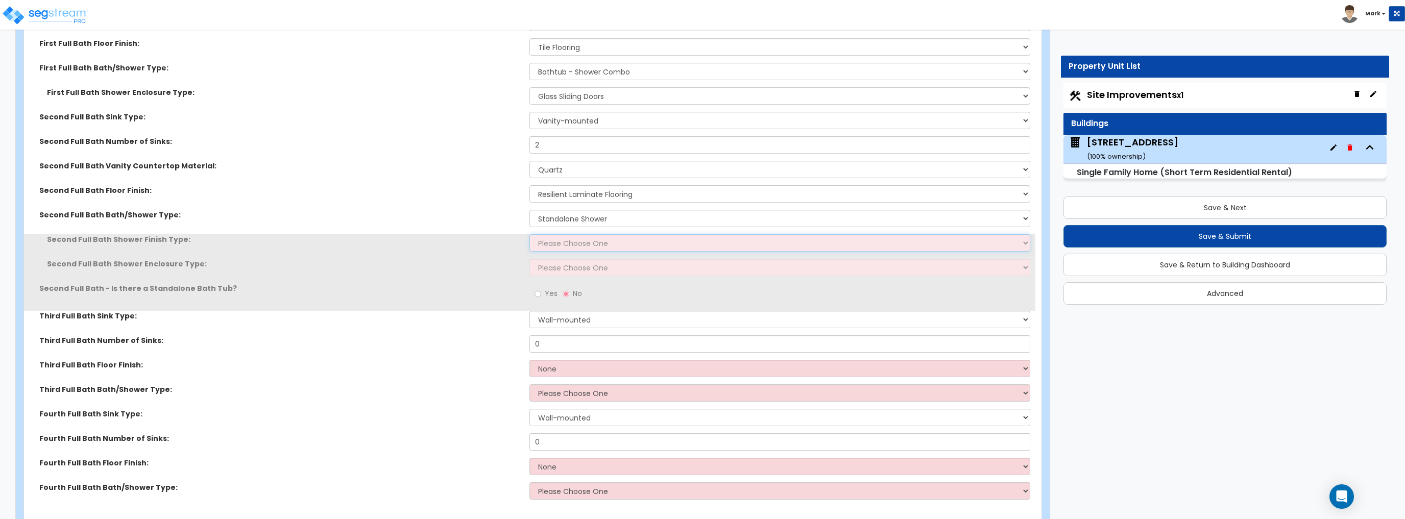
click at [561, 242] on select "Please Choose One Plastic Tile Stone" at bounding box center [779, 242] width 500 height 17
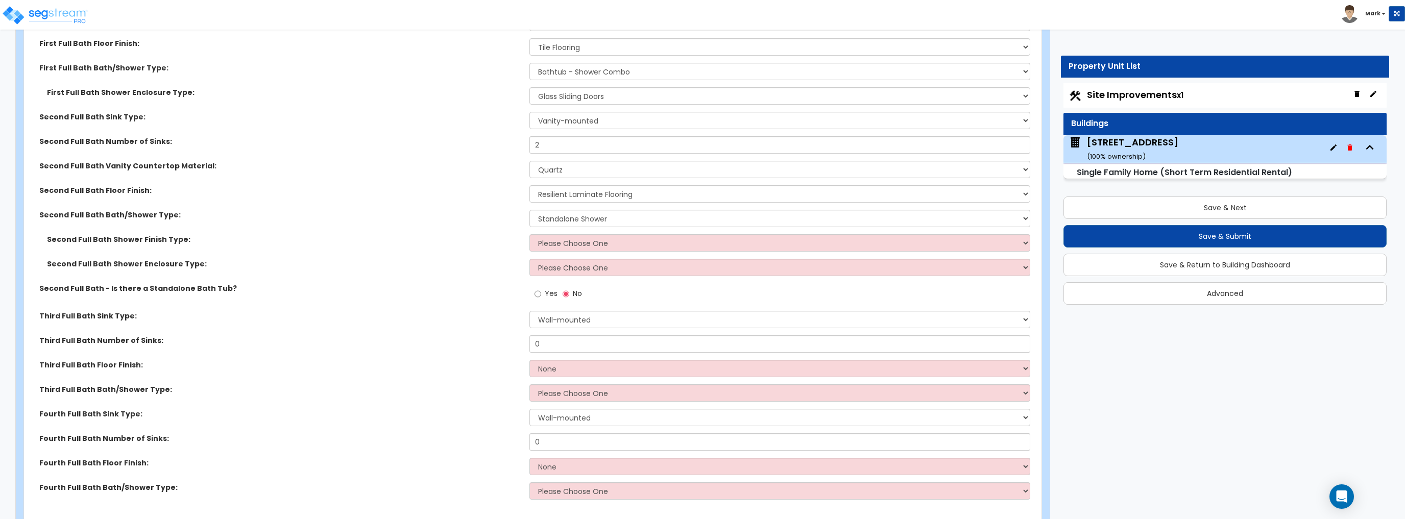
click at [449, 287] on label "Second Full Bath - Is there a Standalone Bath Tub?" at bounding box center [280, 288] width 482 height 10
click at [572, 250] on select "Please Choose One Plastic Tile Stone" at bounding box center [779, 242] width 500 height 17
click at [448, 259] on label "Second Full Bath Shower Enclosure Type:" at bounding box center [284, 264] width 475 height 10
click at [564, 274] on select "Please Choose One Curtain & Rod Glass Sliding Doors Glass Hinged Doors" at bounding box center [779, 267] width 500 height 17
click at [447, 271] on div "Second Full Bath Shower Enclosure Type: Please Choose One Curtain & Rod Glass S…" at bounding box center [529, 271] width 1011 height 24
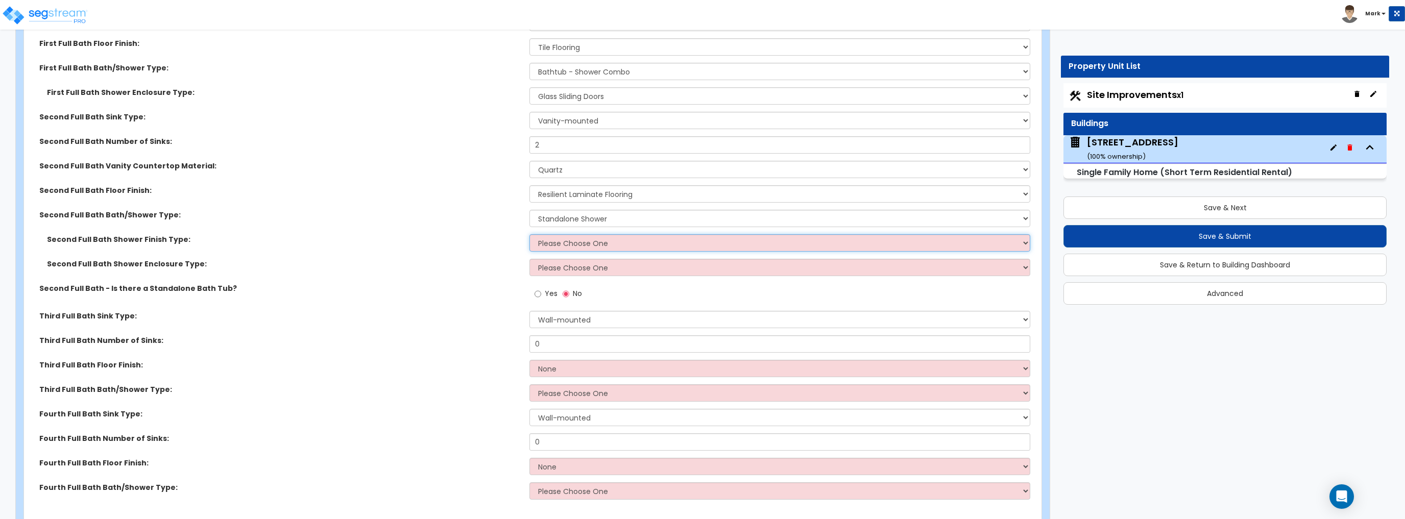
click at [578, 243] on select "Please Choose One Plastic Tile Stone" at bounding box center [779, 242] width 500 height 17
select select "1"
click at [529, 234] on select "Please Choose One Plastic Tile Stone" at bounding box center [779, 242] width 500 height 17
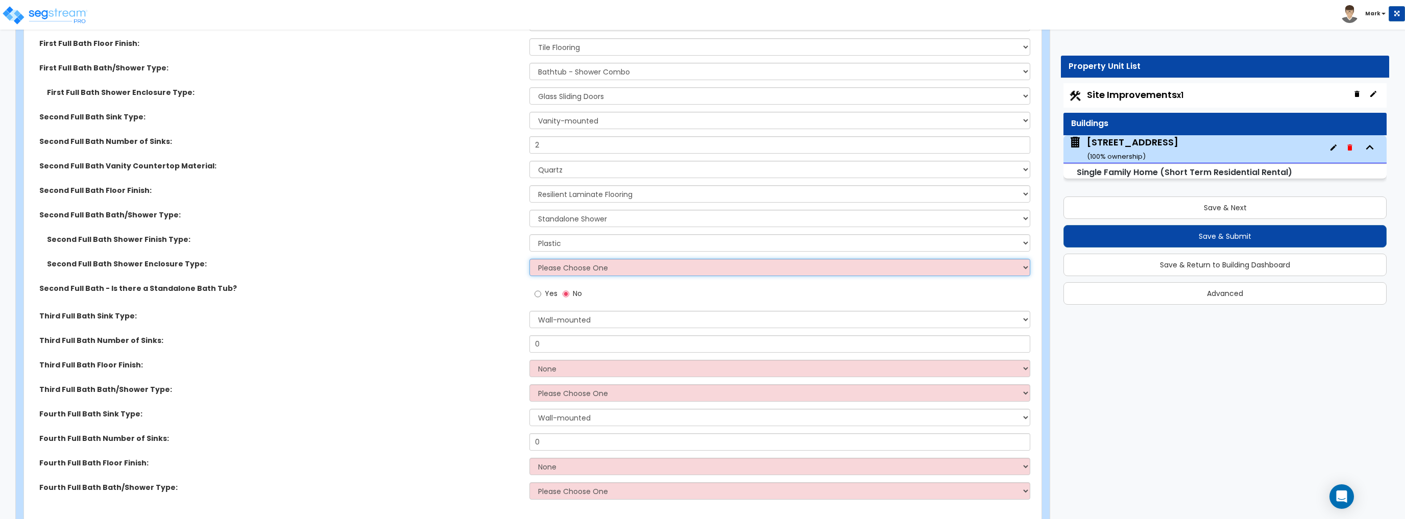
click at [576, 262] on select "Please Choose One Curtain & Rod Glass Sliding Doors Glass Hinged Doors" at bounding box center [779, 267] width 500 height 17
select select "3"
click at [529, 259] on select "Please Choose One Curtain & Rod Glass Sliding Doors Glass Hinged Doors" at bounding box center [779, 267] width 500 height 17
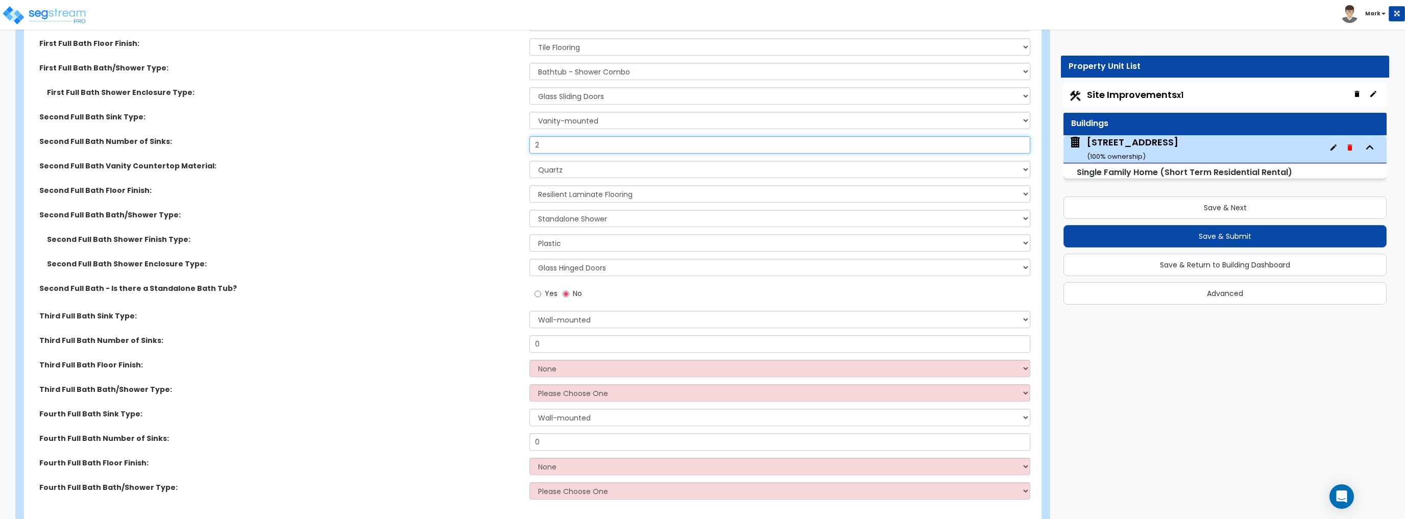
drag, startPoint x: 561, startPoint y: 145, endPoint x: 505, endPoint y: 147, distance: 56.2
click at [505, 147] on div "Second Full Bath Number of Sinks: 2" at bounding box center [529, 148] width 1011 height 24
type input "1"
click at [511, 179] on div "Second Full Bath Vanity Countertop Material: None Plastic Laminate Solid Surfac…" at bounding box center [529, 173] width 1011 height 24
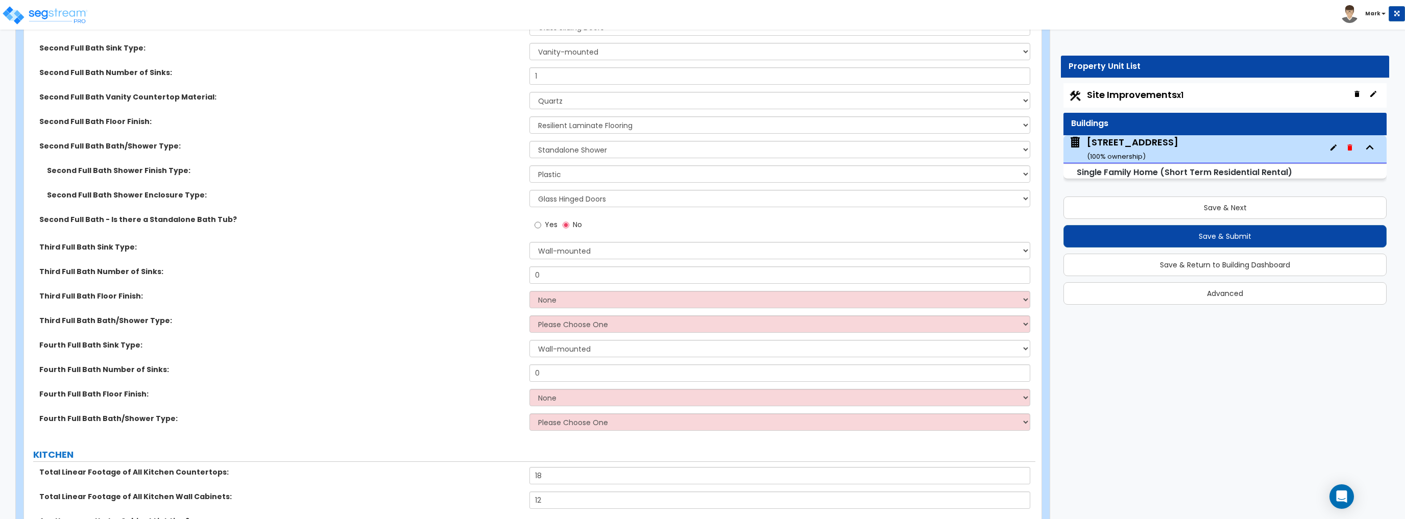
scroll to position [3756, 0]
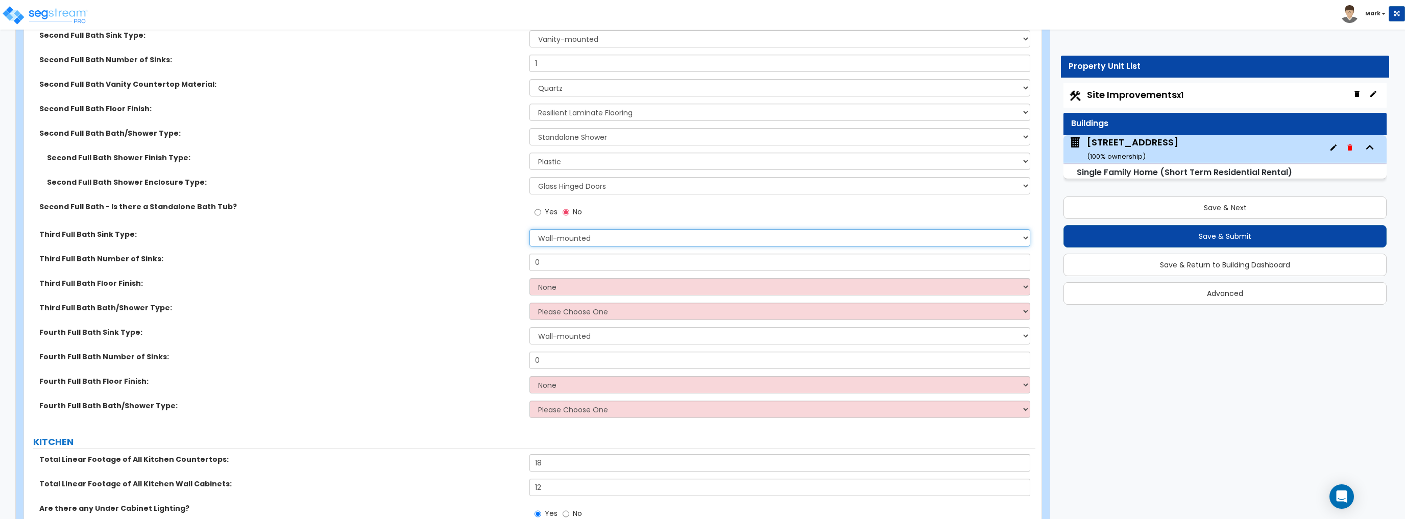
click at [582, 243] on select "Wall-mounted Pedestal-mounted Vanity-mounted" at bounding box center [779, 237] width 500 height 17
select select "3"
click at [529, 229] on select "Wall-mounted Pedestal-mounted Vanity-mounted" at bounding box center [779, 237] width 500 height 17
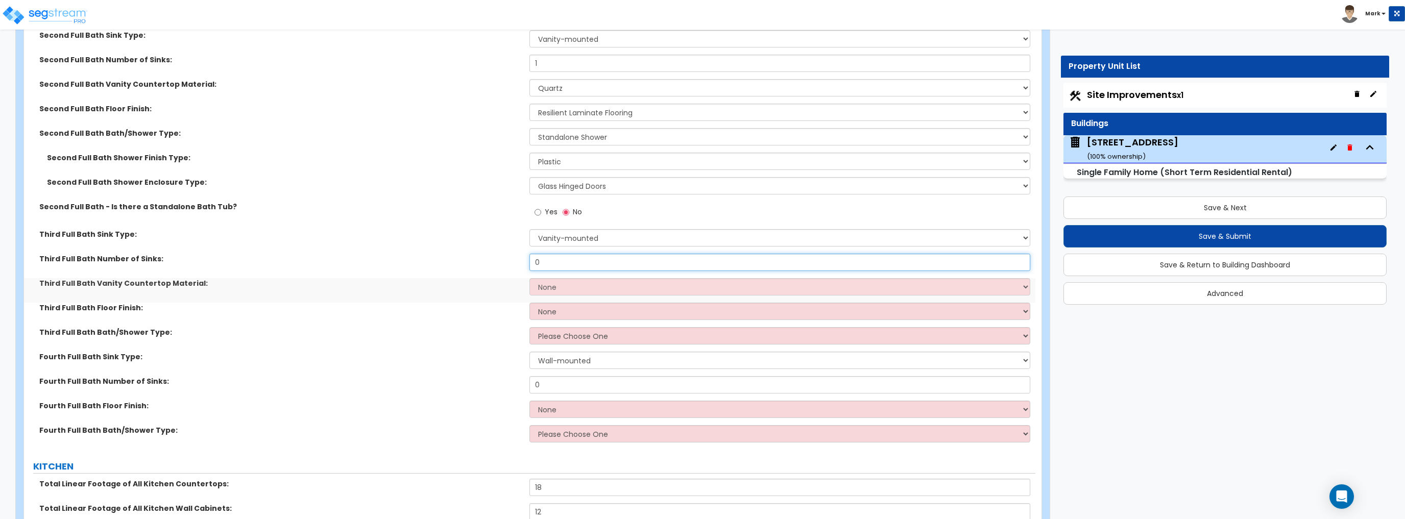
drag, startPoint x: 566, startPoint y: 259, endPoint x: 488, endPoint y: 259, distance: 77.1
click at [489, 259] on div "Third Full Bath Number of Sinks: 0" at bounding box center [529, 266] width 1011 height 24
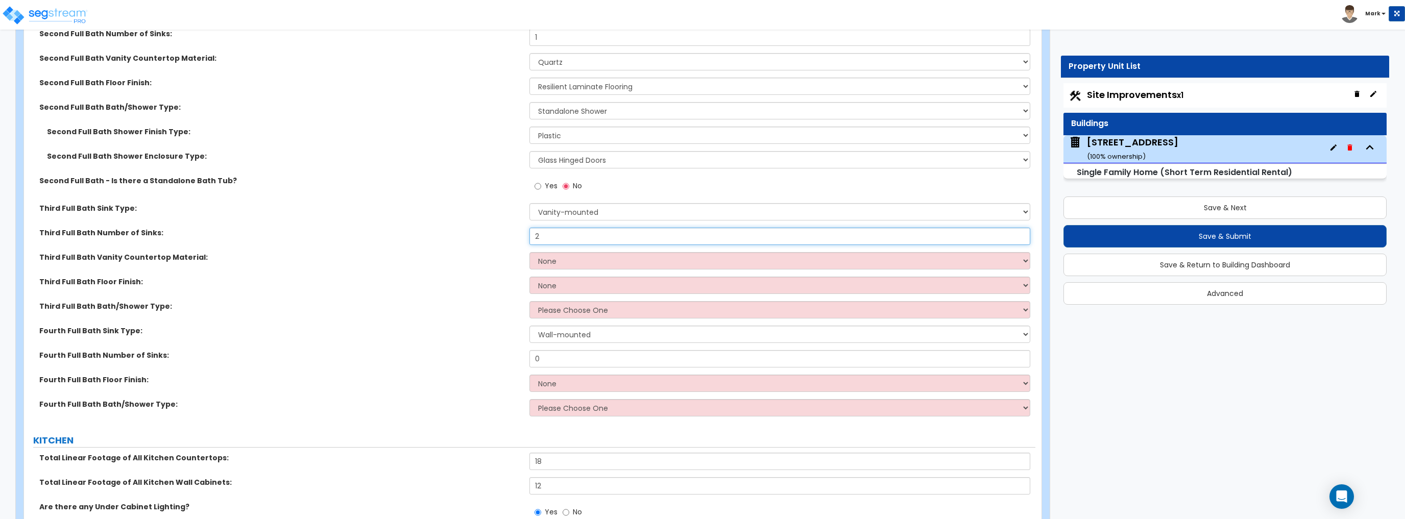
scroll to position [3797, 0]
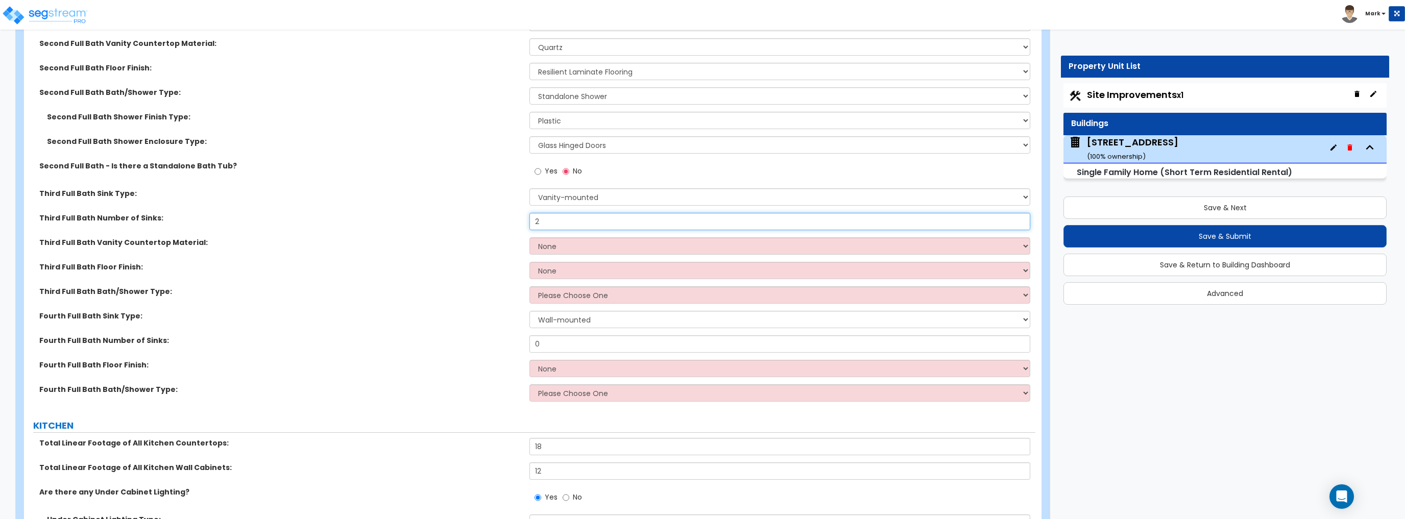
type input "2"
click at [574, 250] on select "None Plastic Laminate Solid Surface Stone Quartz Marble Tile Wood Stainless Ste…" at bounding box center [779, 245] width 500 height 17
select select "4"
click at [529, 237] on select "None Plastic Laminate Solid Surface Stone Quartz Marble Tile Wood Stainless Ste…" at bounding box center [779, 245] width 500 height 17
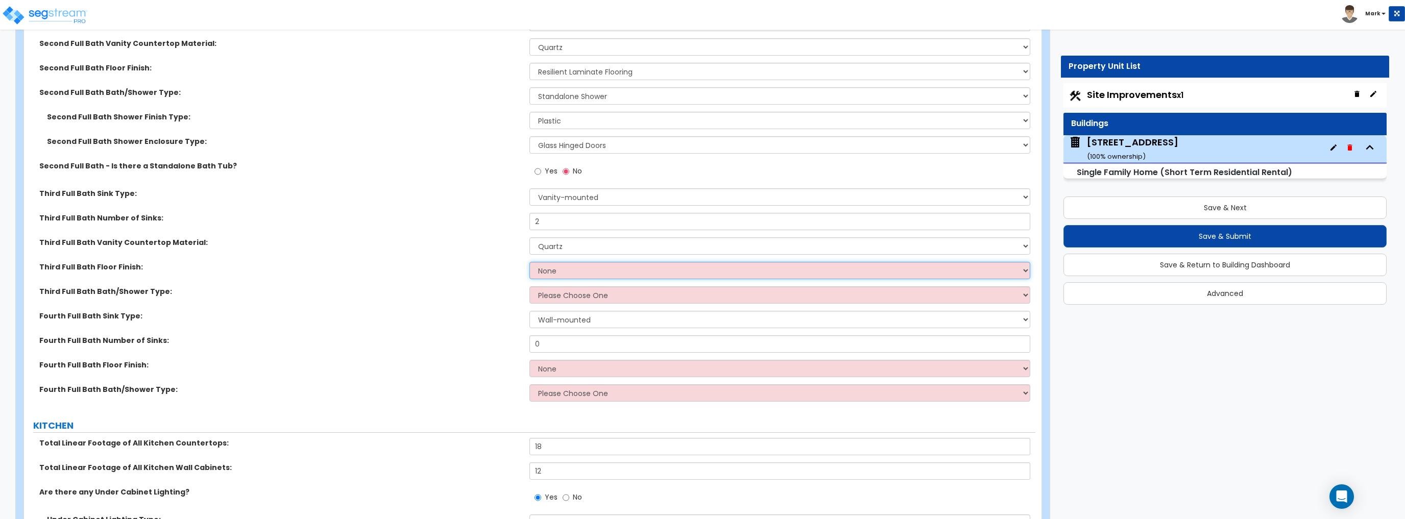
click at [563, 272] on select "None Tile Flooring Hardwood Flooring Resilient Laminate Flooring VCT Flooring S…" at bounding box center [779, 270] width 500 height 17
click at [468, 311] on label "Fourth Full Bath Sink Type:" at bounding box center [280, 316] width 482 height 10
click at [542, 268] on select "None Tile Flooring Hardwood Flooring Resilient Laminate Flooring VCT Flooring S…" at bounding box center [779, 270] width 500 height 17
select select "2"
click at [529, 262] on select "None Tile Flooring Hardwood Flooring Resilient Laminate Flooring VCT Flooring S…" at bounding box center [779, 270] width 500 height 17
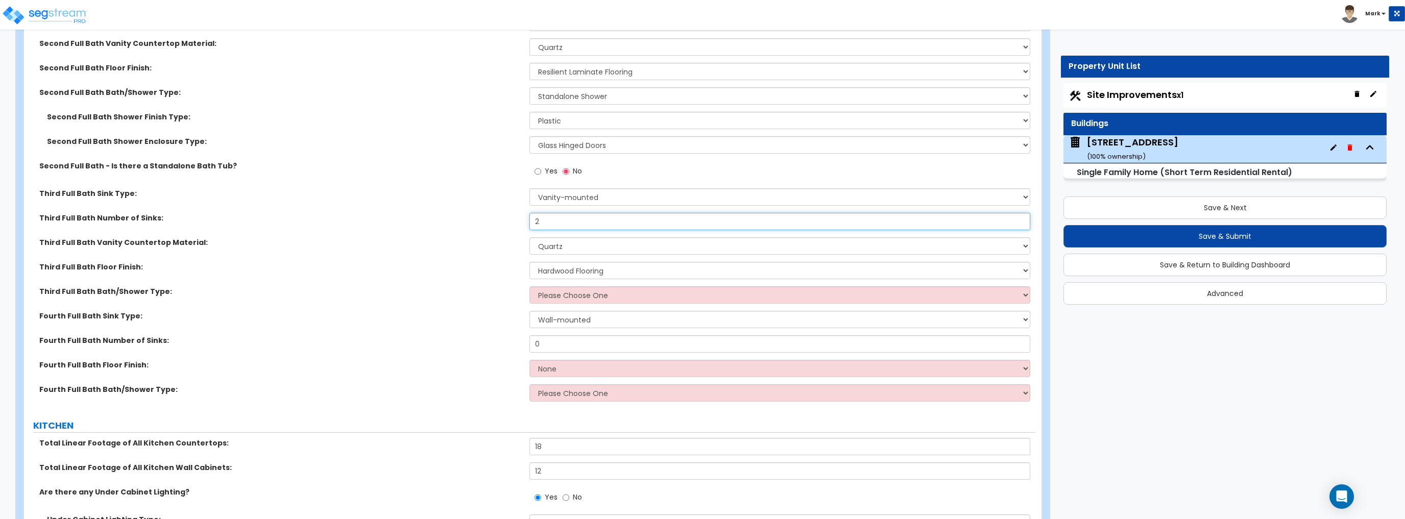
click at [541, 225] on input "2" at bounding box center [779, 221] width 500 height 17
type input "1"
click at [495, 245] on label "Third Full Bath Vanity Countertop Material:" at bounding box center [280, 242] width 482 height 10
click at [579, 299] on select "Please Choose One Standalone Shower Bathtub - Shower Combo" at bounding box center [779, 294] width 500 height 17
select select "2"
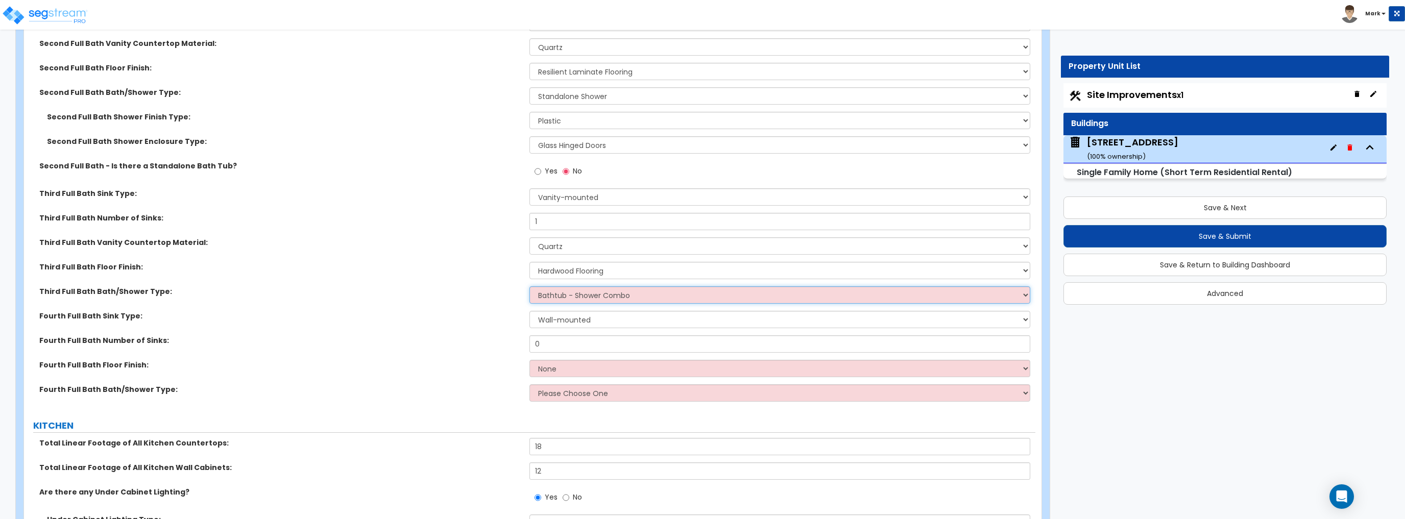
click at [529, 286] on select "Please Choose One Standalone Shower Bathtub - Shower Combo" at bounding box center [779, 294] width 500 height 17
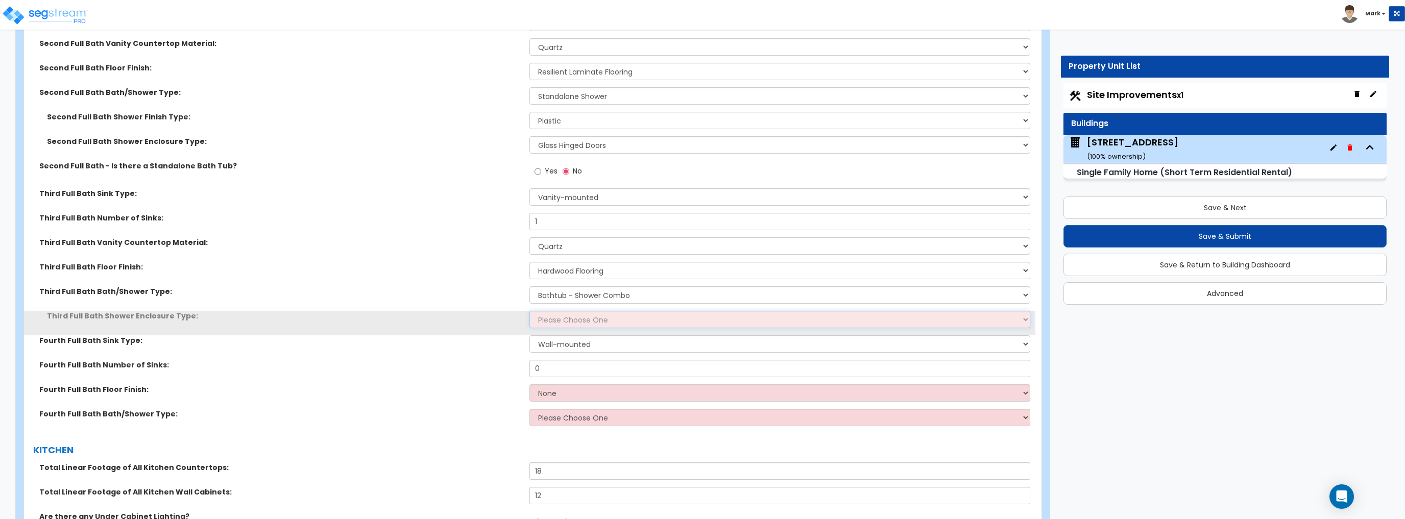
click at [574, 316] on select "Please Choose One Curtain & Rod Glass Sliding Doors Glass Hinged Doors" at bounding box center [779, 319] width 500 height 17
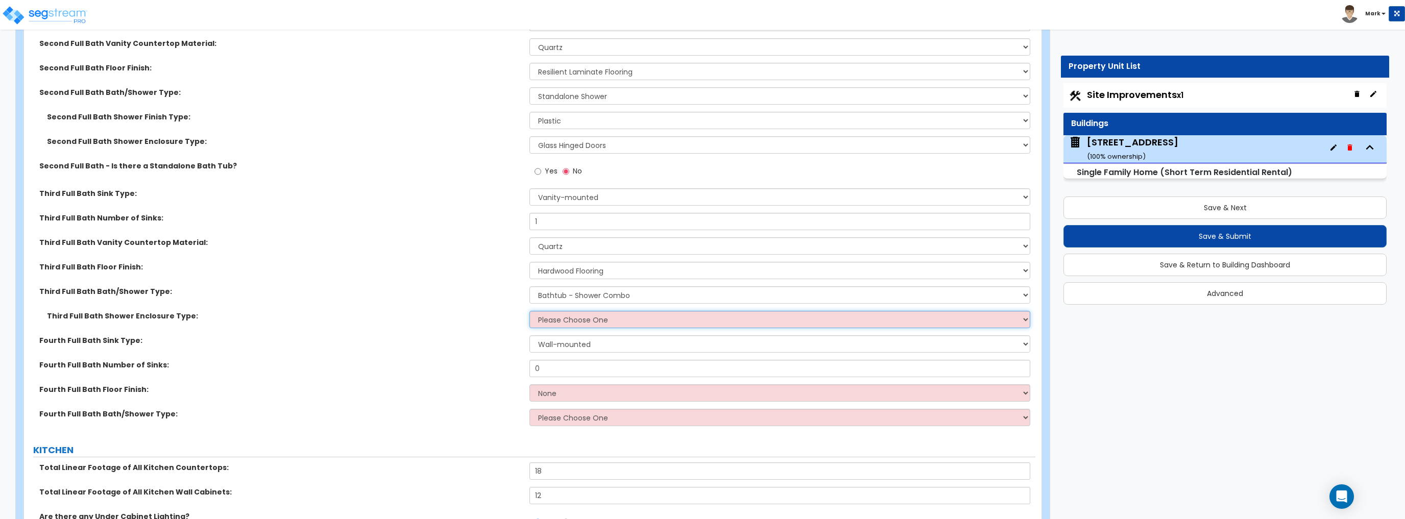
select select "1"
click at [529, 311] on select "Please Choose One Curtain & Rod Glass Sliding Doors Glass Hinged Doors" at bounding box center [779, 319] width 500 height 17
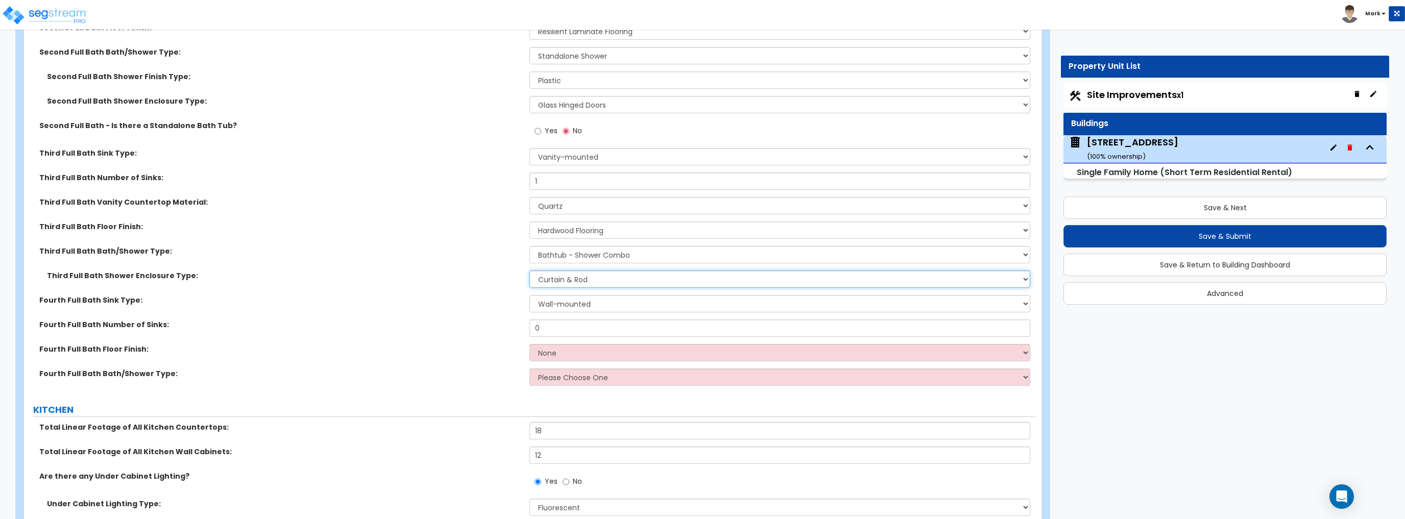
scroll to position [3838, 0]
click at [578, 307] on select "Wall-mounted Pedestal-mounted Vanity-mounted" at bounding box center [779, 302] width 500 height 17
click at [578, 331] on input "0" at bounding box center [779, 327] width 500 height 17
click at [570, 304] on select "Wall-mounted Pedestal-mounted Vanity-mounted" at bounding box center [779, 302] width 500 height 17
select select "3"
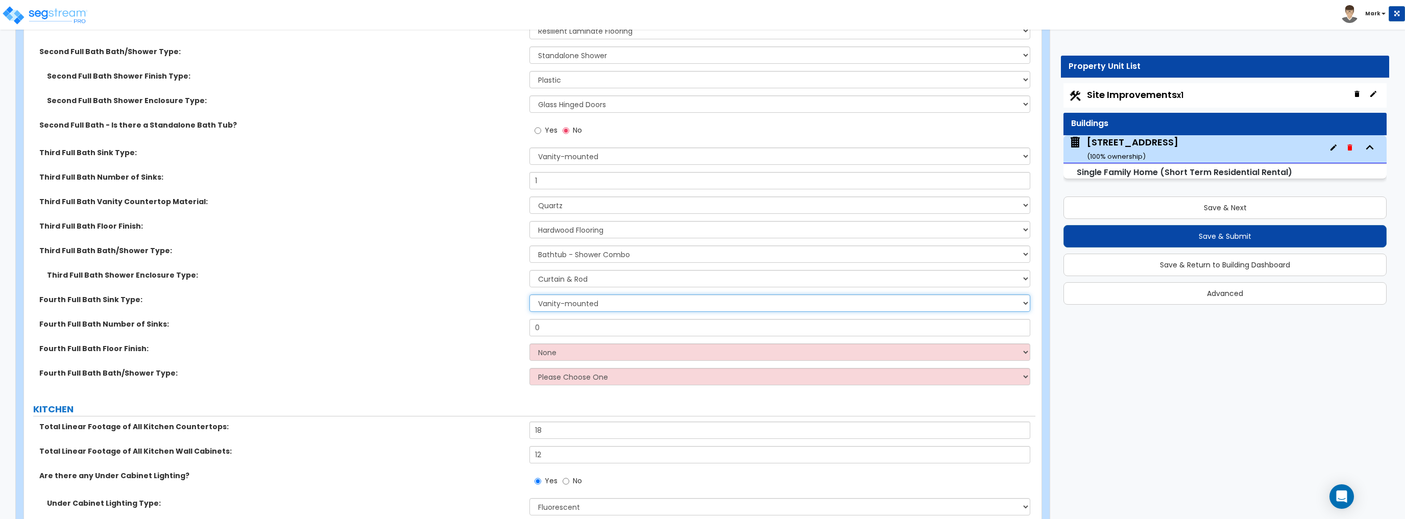
click at [529, 294] on select "Wall-mounted Pedestal-mounted Vanity-mounted" at bounding box center [779, 302] width 500 height 17
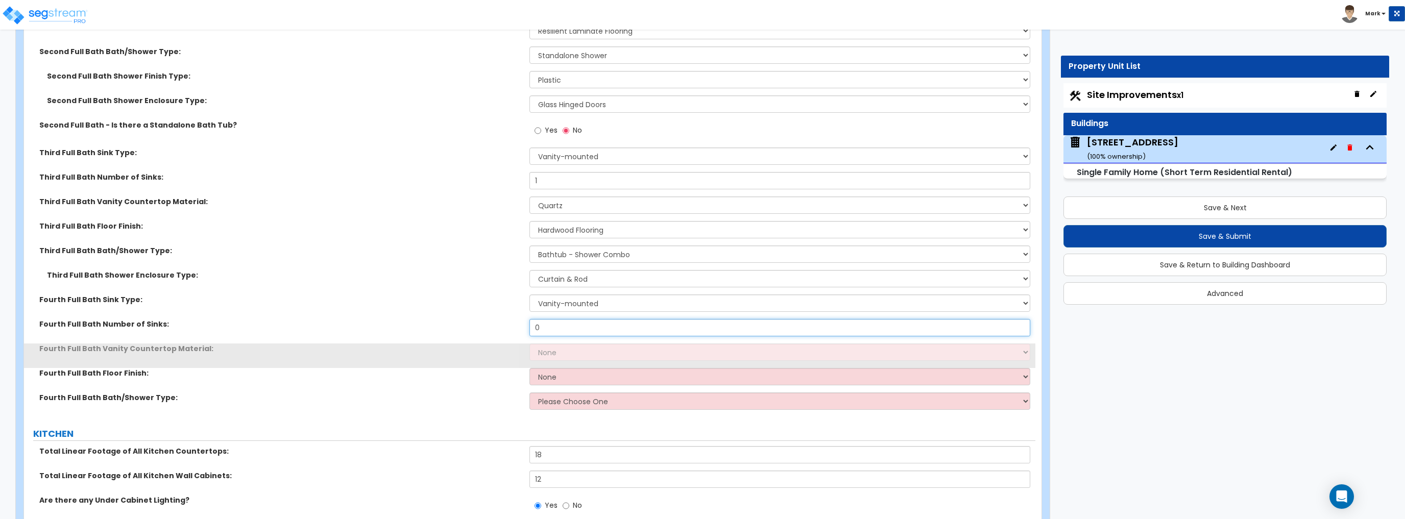
drag, startPoint x: 571, startPoint y: 322, endPoint x: 517, endPoint y: 329, distance: 54.6
click at [517, 329] on div "Fourth Full Bath Number of Sinks: 0" at bounding box center [529, 331] width 1011 height 24
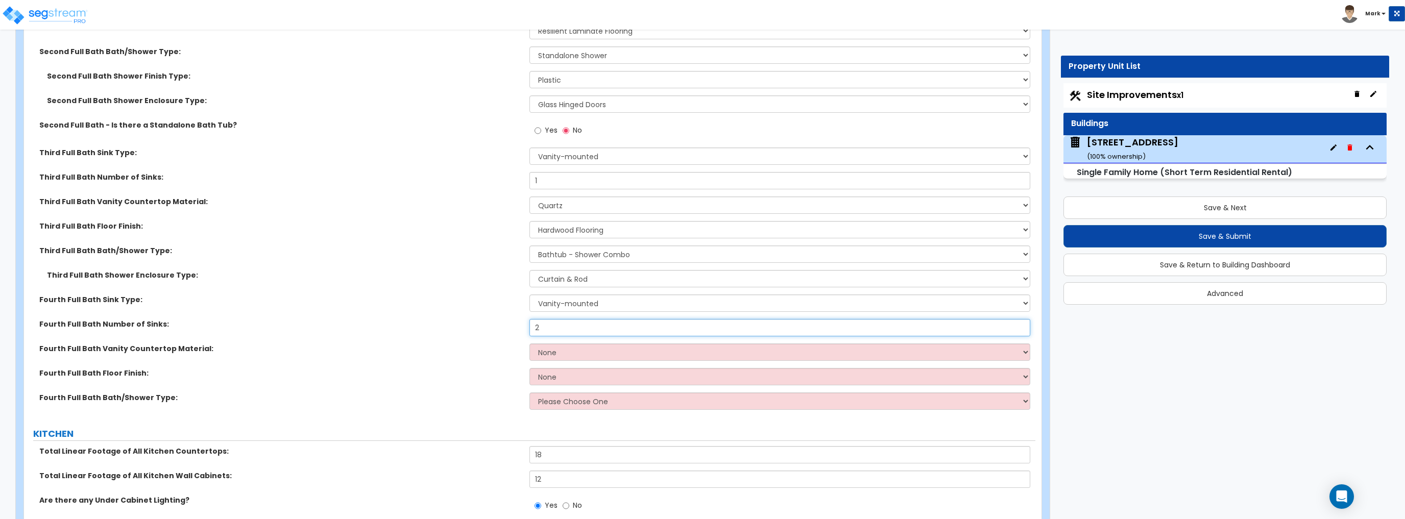
type input "2"
click at [578, 339] on div "Fourth Full Bath Number of Sinks: 2" at bounding box center [529, 331] width 1011 height 24
click at [585, 351] on select "None Plastic Laminate Solid Surface Stone Quartz Marble Tile Wood Stainless Ste…" at bounding box center [779, 351] width 500 height 17
click at [529, 343] on select "None Plastic Laminate Solid Surface Stone Quartz Marble Tile Wood Stainless Ste…" at bounding box center [779, 351] width 500 height 17
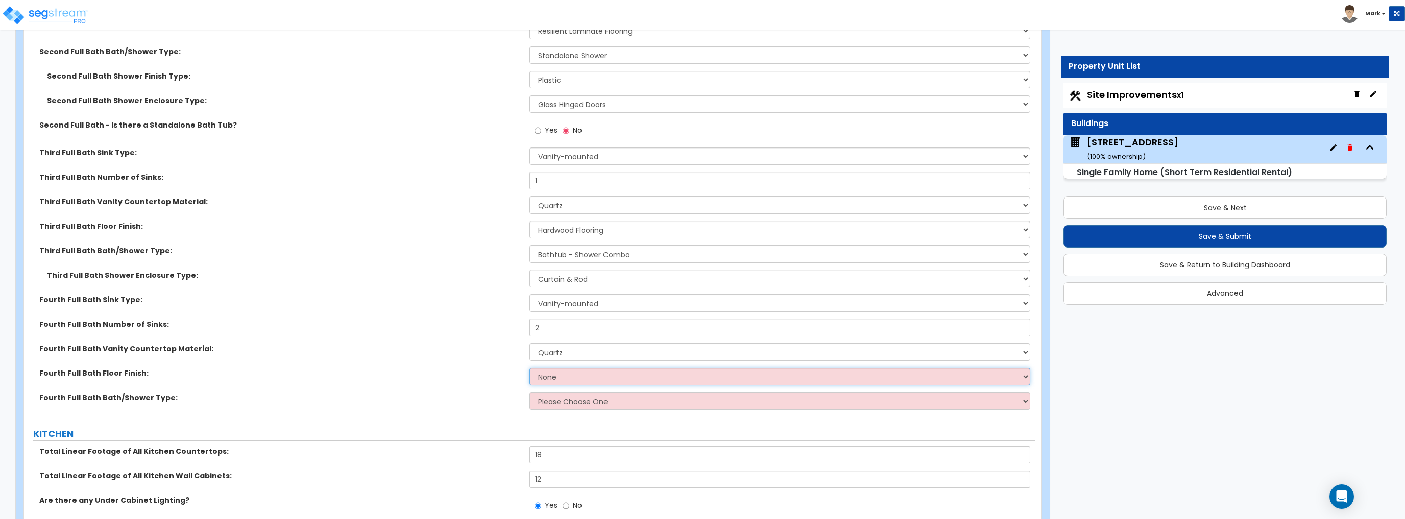
click at [575, 376] on select "None Tile Flooring Hardwood Flooring Resilient Laminate Flooring VCT Flooring S…" at bounding box center [779, 376] width 500 height 17
click at [570, 377] on select "None Tile Flooring Hardwood Flooring Resilient Laminate Flooring VCT Flooring S…" at bounding box center [779, 376] width 500 height 17
drag, startPoint x: 464, startPoint y: 352, endPoint x: 475, endPoint y: 349, distance: 11.1
click at [464, 352] on div "Fourth Full Bath Vanity Countertop Material: None Plastic Laminate Solid Surfac…" at bounding box center [529, 355] width 1011 height 24
click at [549, 352] on select "None Plastic Laminate Solid Surface Stone Quartz Marble Tile Wood Stainless Ste…" at bounding box center [779, 351] width 500 height 17
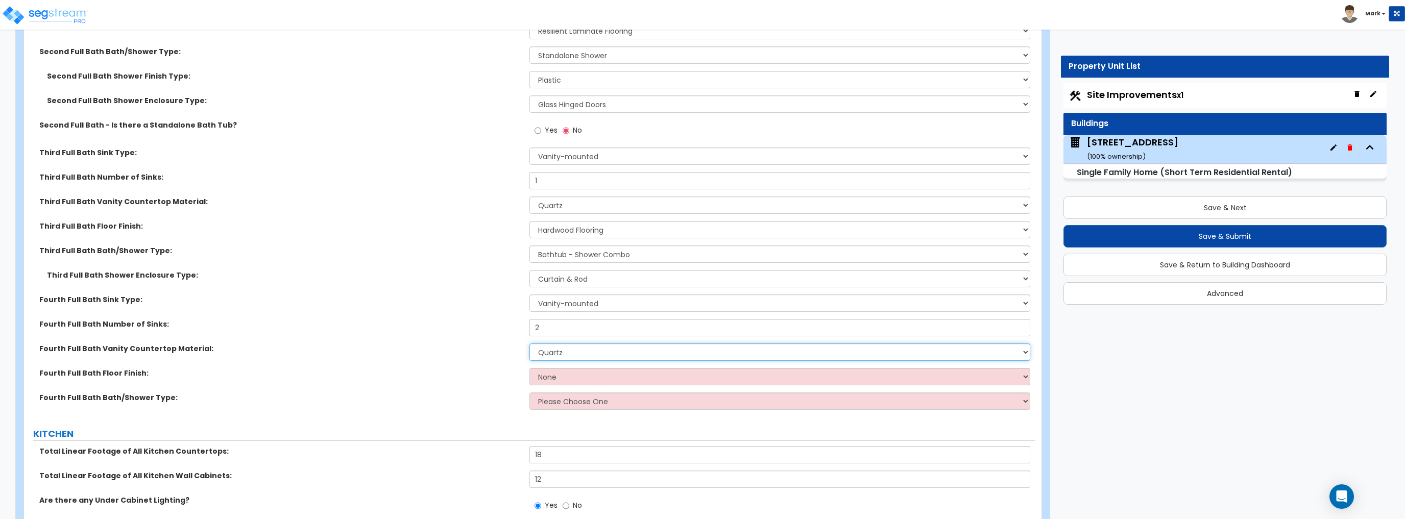
select select "6"
click at [529, 343] on select "None Plastic Laminate Solid Surface Stone Quartz Marble Tile Wood Stainless Ste…" at bounding box center [779, 351] width 500 height 17
click at [553, 386] on div "Fourth Full Bath Floor Finish: None Tile Flooring Hardwood Flooring Resilient L…" at bounding box center [529, 380] width 1011 height 24
click at [562, 376] on select "None Tile Flooring Hardwood Flooring Resilient Laminate Flooring VCT Flooring S…" at bounding box center [779, 376] width 500 height 17
select select "1"
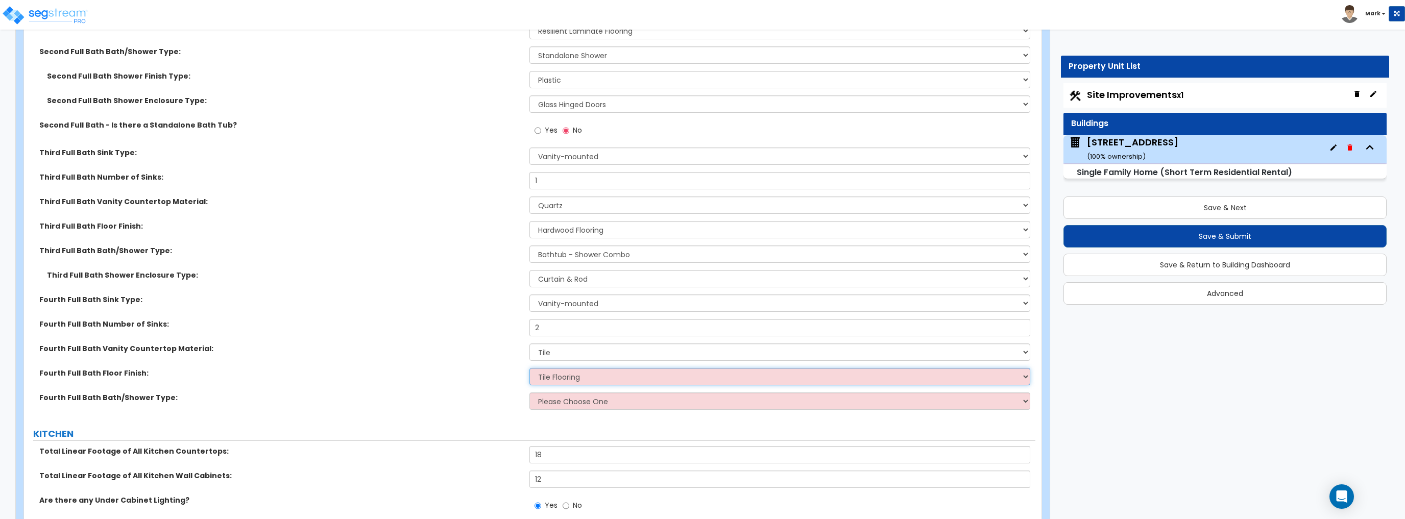
click at [529, 368] on select "None Tile Flooring Hardwood Flooring Resilient Laminate Flooring VCT Flooring S…" at bounding box center [779, 376] width 500 height 17
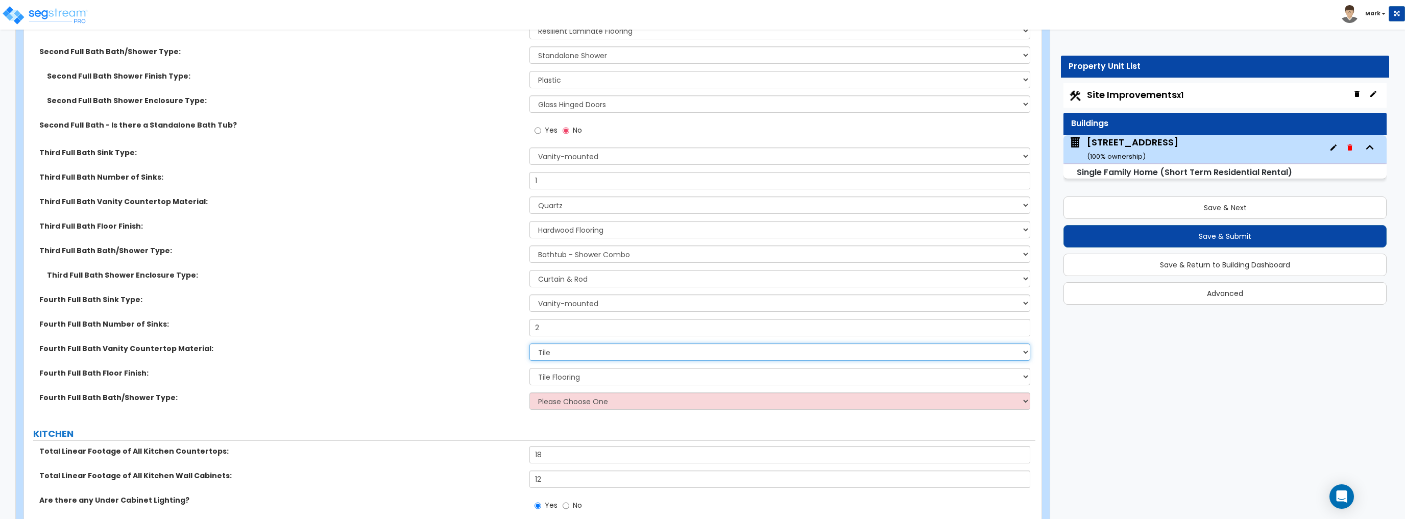
click at [571, 353] on select "None Plastic Laminate Solid Surface Stone Quartz Marble Tile Wood Stainless Ste…" at bounding box center [779, 351] width 500 height 17
select select "4"
click at [529, 343] on select "None Plastic Laminate Solid Surface Stone Quartz Marble Tile Wood Stainless Ste…" at bounding box center [779, 351] width 500 height 17
click at [561, 398] on select "Please Choose One Standalone Shower Bathtub - Shower Combo" at bounding box center [779, 400] width 500 height 17
select select "1"
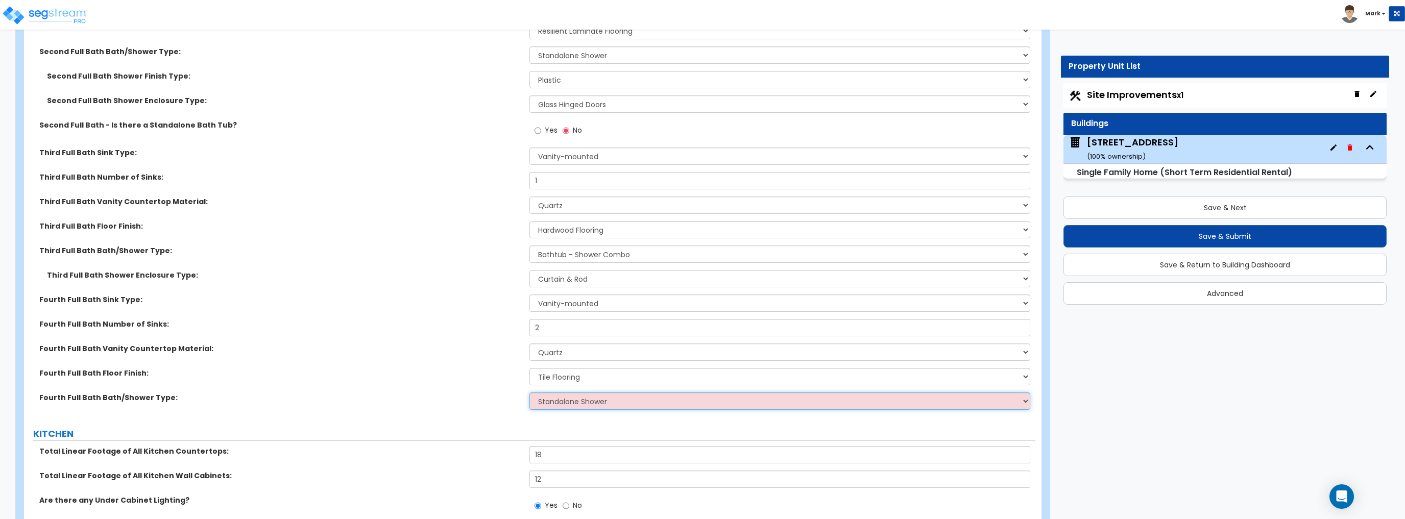
click at [529, 392] on select "Please Choose One Standalone Shower Bathtub - Shower Combo" at bounding box center [779, 400] width 500 height 17
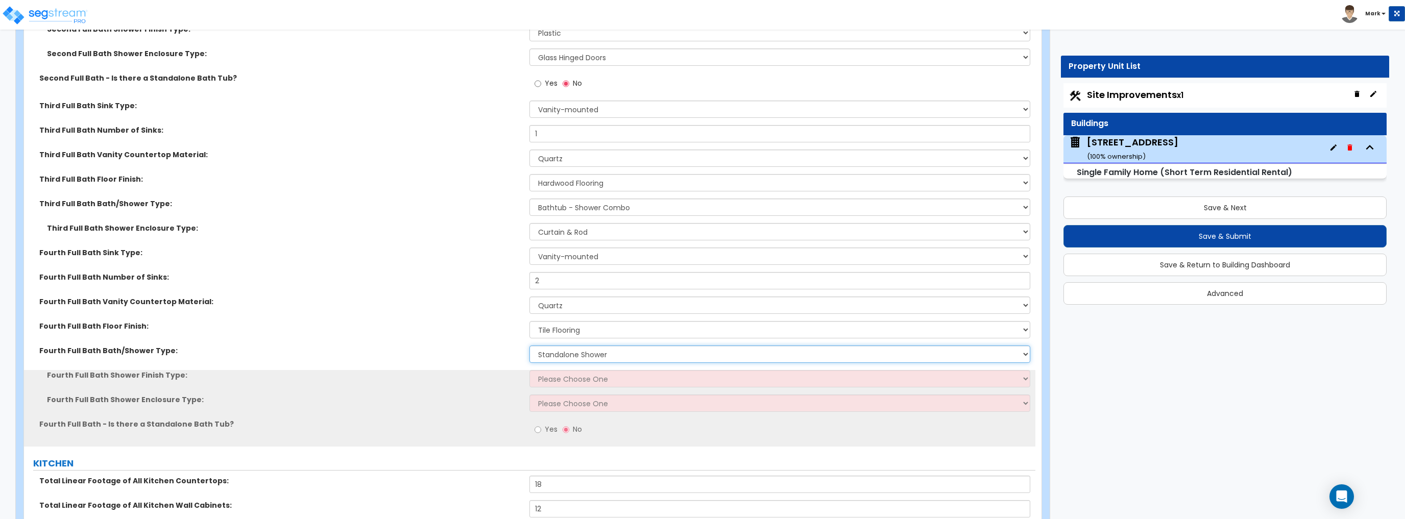
scroll to position [3961, 0]
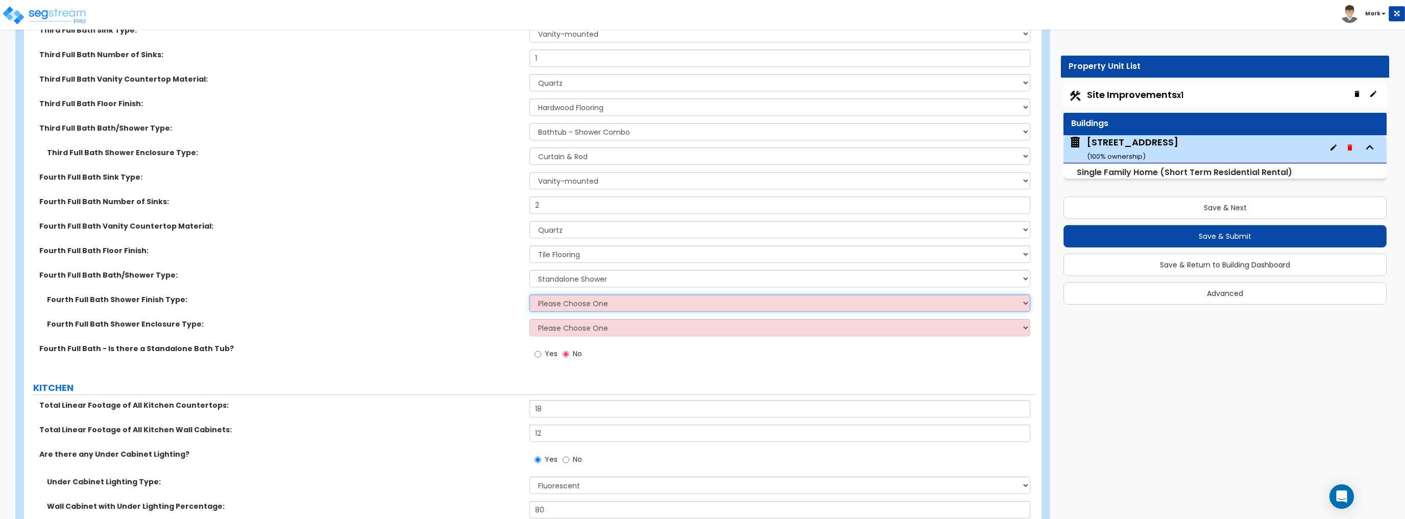
click at [582, 298] on select "Please Choose One Plastic Tile Stone" at bounding box center [779, 302] width 500 height 17
select select "3"
click at [529, 294] on select "Please Choose One Plastic Tile Stone" at bounding box center [779, 302] width 500 height 17
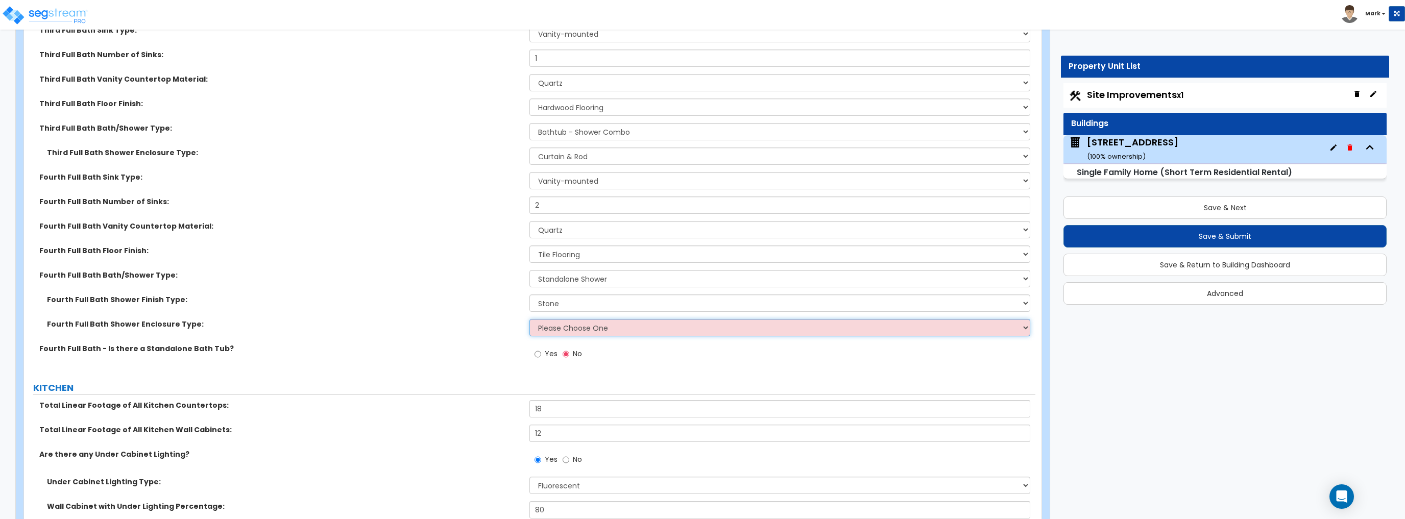
click at [585, 331] on select "Please Choose One Curtain & Rod Glass Sliding Doors Glass Hinged Doors" at bounding box center [779, 327] width 500 height 17
click at [529, 319] on select "Please Choose One Curtain & Rod Glass Sliding Doors Glass Hinged Doors" at bounding box center [779, 327] width 500 height 17
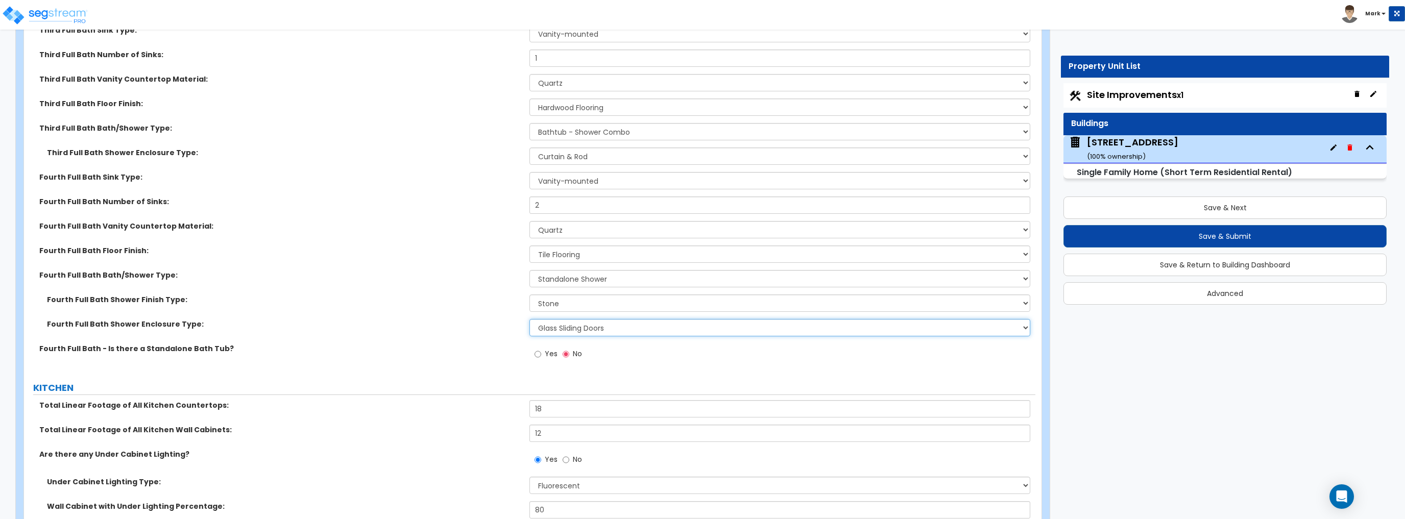
click at [572, 325] on select "Please Choose One Curtain & Rod Glass Sliding Doors Glass Hinged Doors" at bounding box center [779, 327] width 500 height 17
select select "3"
click at [529, 319] on select "Please Choose One Curtain & Rod Glass Sliding Doors Glass Hinged Doors" at bounding box center [779, 327] width 500 height 17
click at [538, 365] on div "Yes No" at bounding box center [558, 354] width 58 height 23
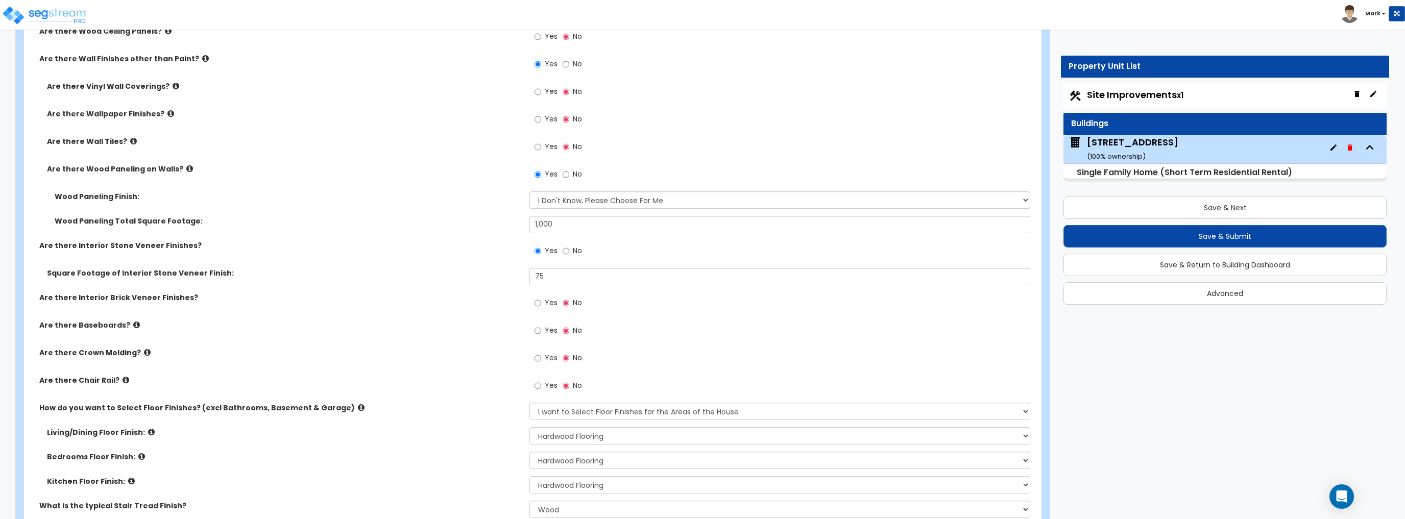
scroll to position [2042, 0]
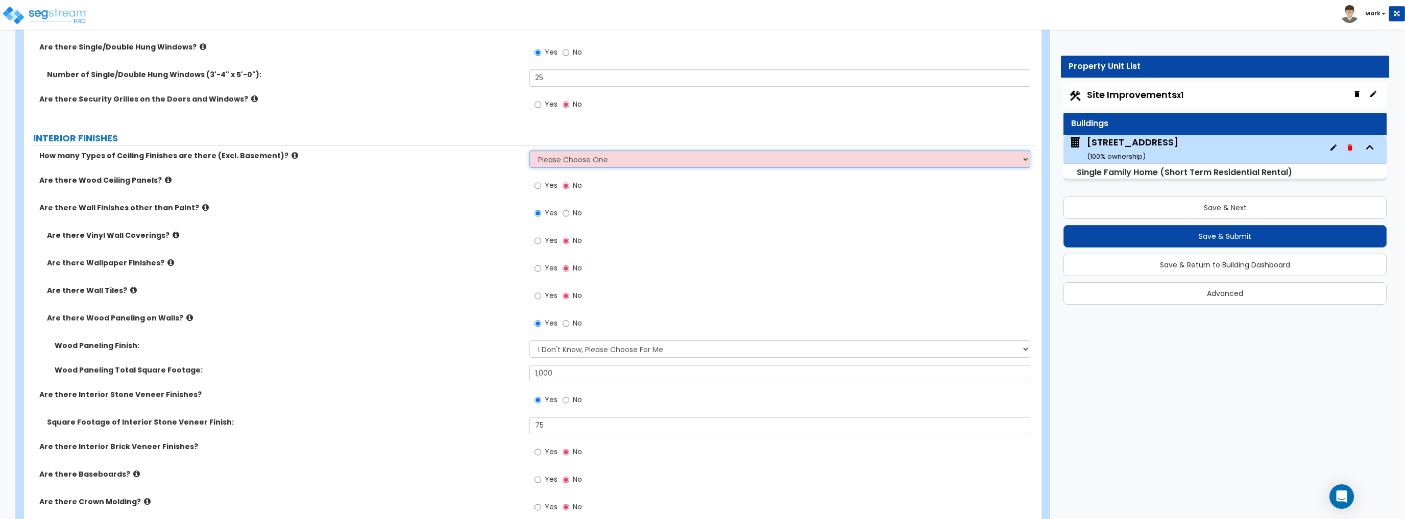
click at [562, 159] on select "Please Choose One 1 2 3" at bounding box center [779, 159] width 500 height 17
select select "1"
click at [529, 151] on select "Please Choose One 1 2 3" at bounding box center [779, 159] width 500 height 17
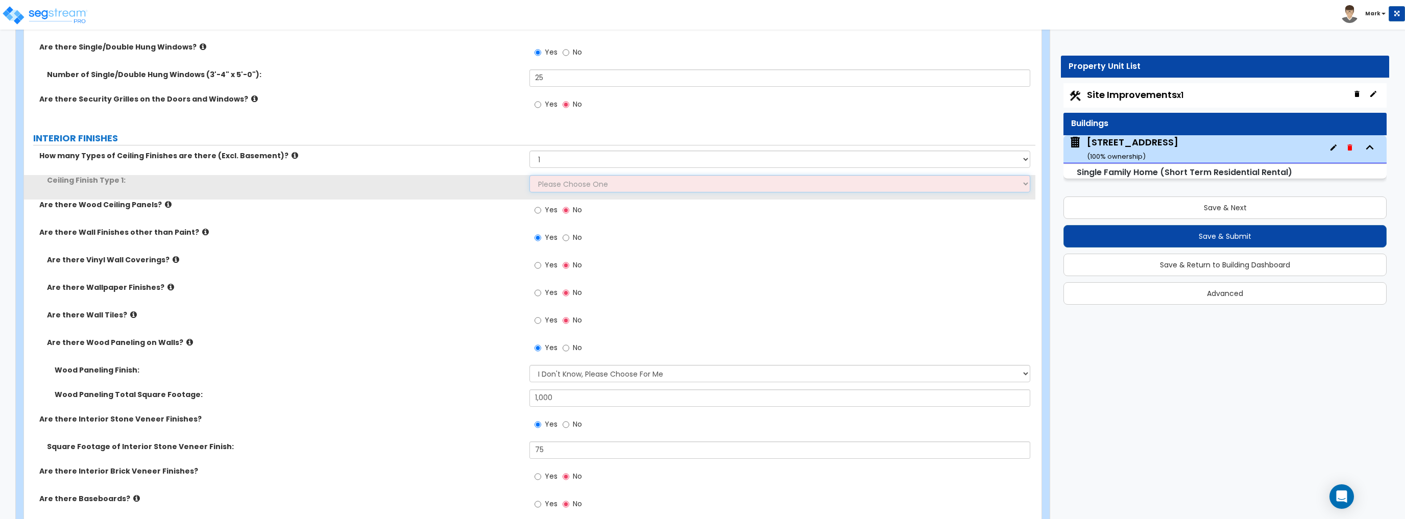
click at [557, 179] on select "Please Choose One Drop Ceiling Drywall Ceiling Open Ceiling" at bounding box center [779, 183] width 500 height 17
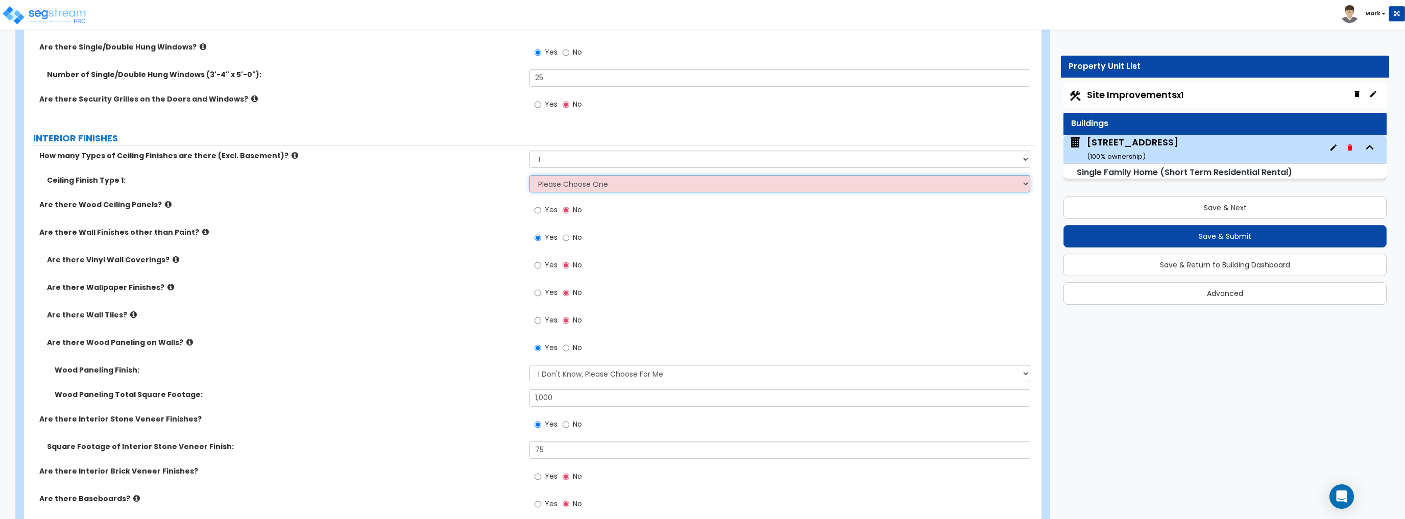
select select "2"
click at [529, 175] on select "Please Choose One Drop Ceiling Drywall Ceiling Open Ceiling" at bounding box center [779, 183] width 500 height 17
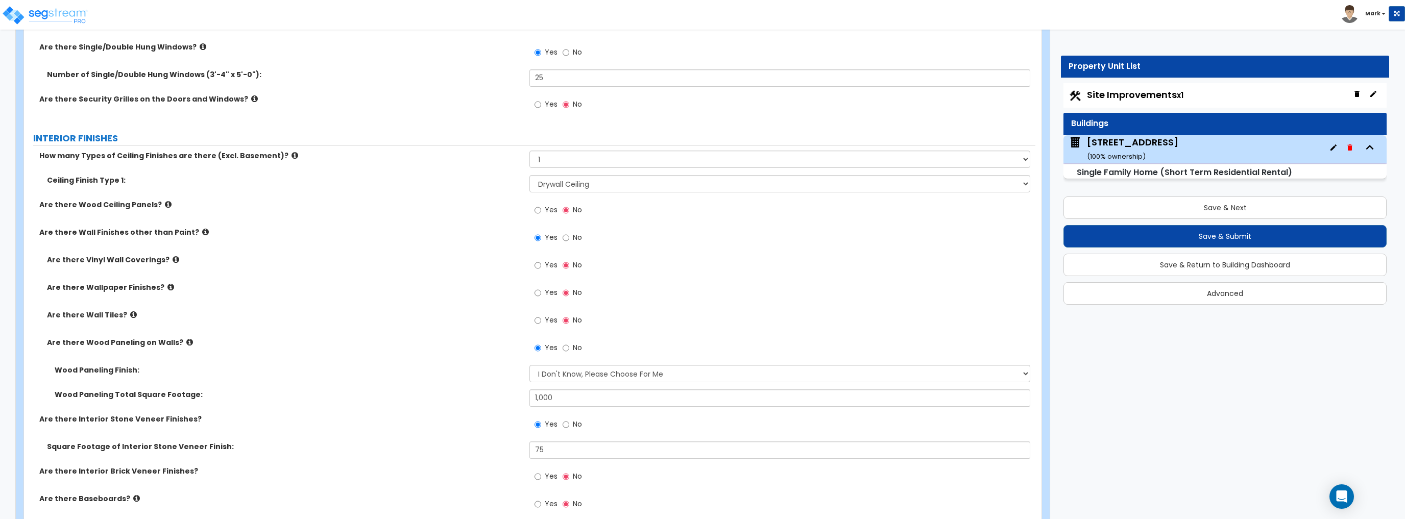
click at [428, 228] on label "Are there Wall Finishes other than Paint?" at bounding box center [280, 232] width 482 height 10
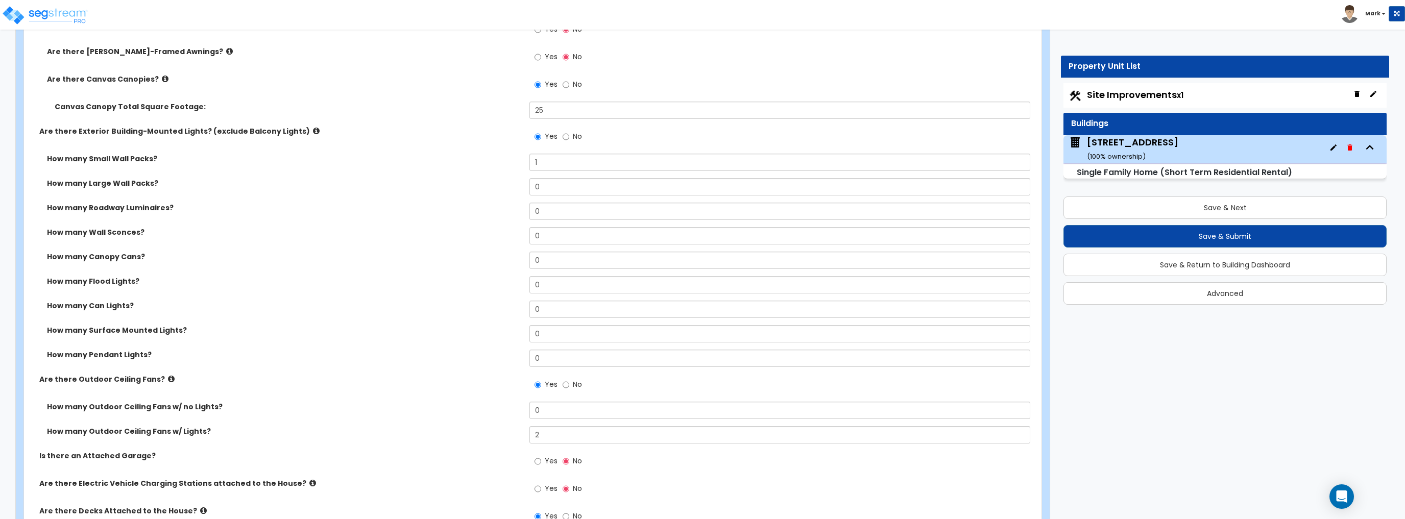
scroll to position [817, 0]
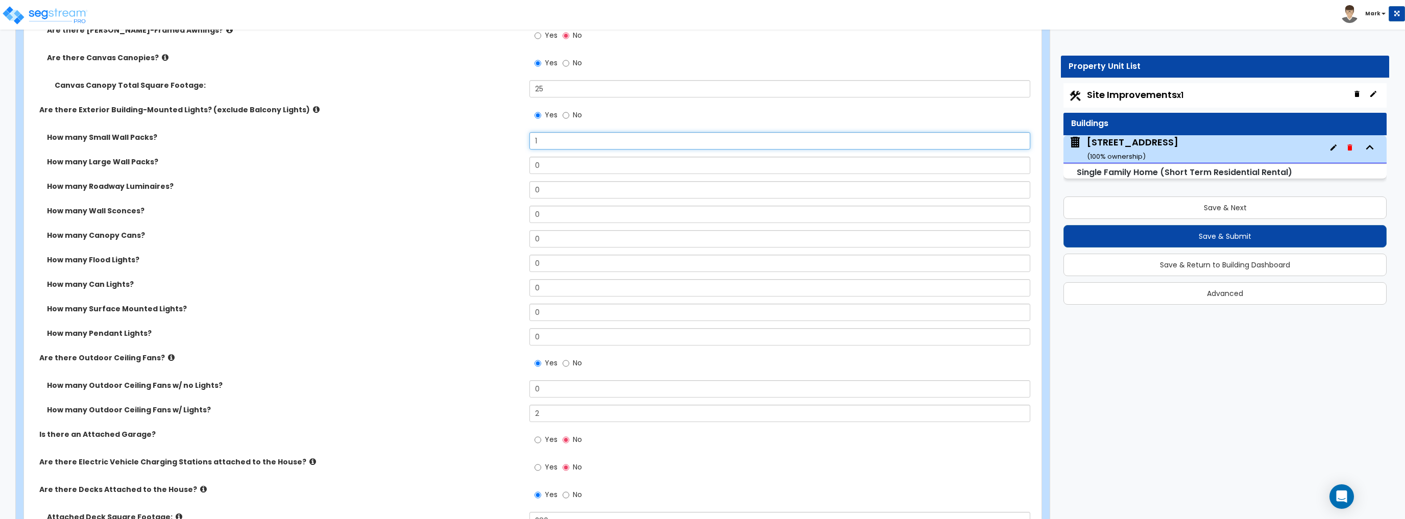
drag, startPoint x: 557, startPoint y: 141, endPoint x: 478, endPoint y: 144, distance: 79.7
click at [478, 144] on div "How many Small Wall Packs? 1" at bounding box center [529, 144] width 1011 height 24
type input "0"
click at [574, 216] on input "0" at bounding box center [779, 214] width 500 height 17
type input "5"
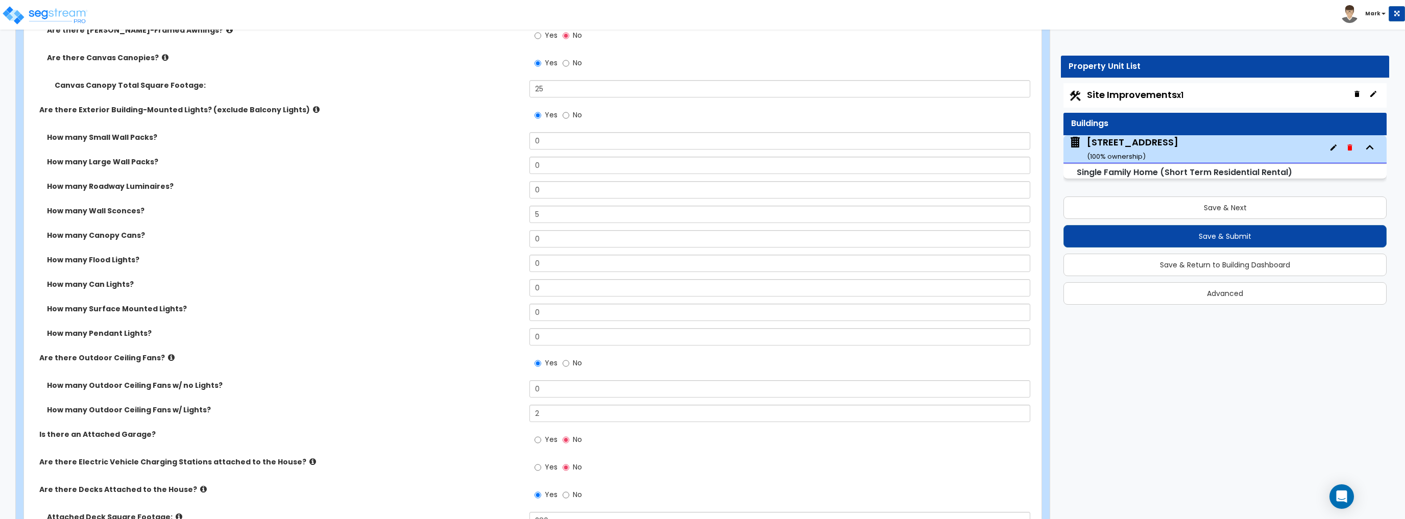
click at [404, 239] on label "How many Canopy Cans?" at bounding box center [284, 235] width 475 height 10
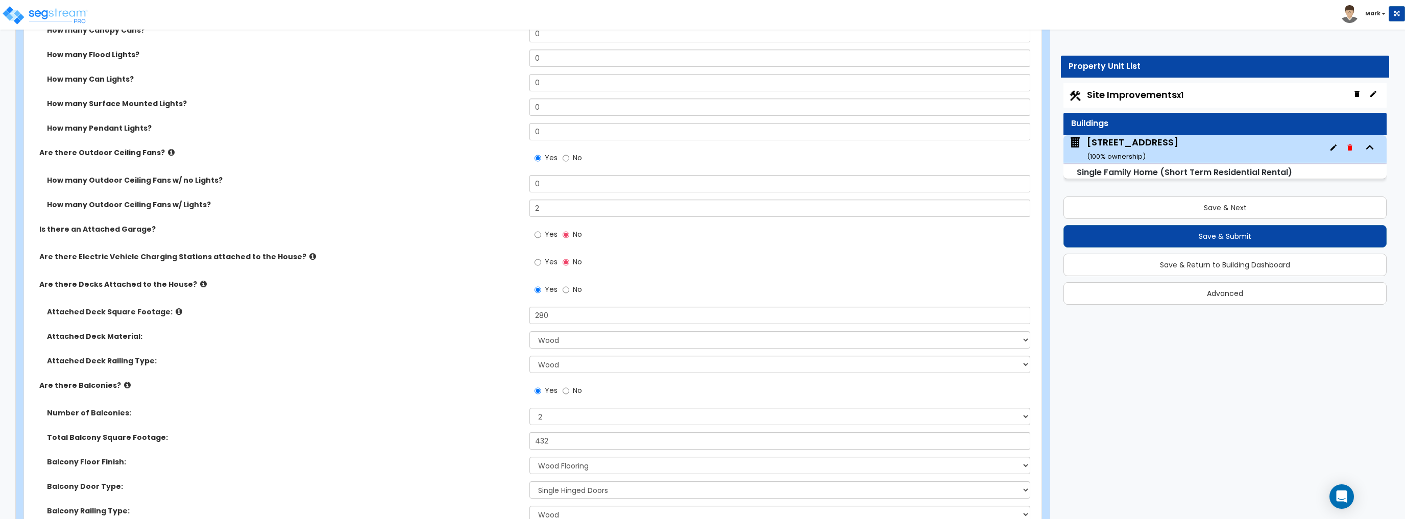
scroll to position [1062, 0]
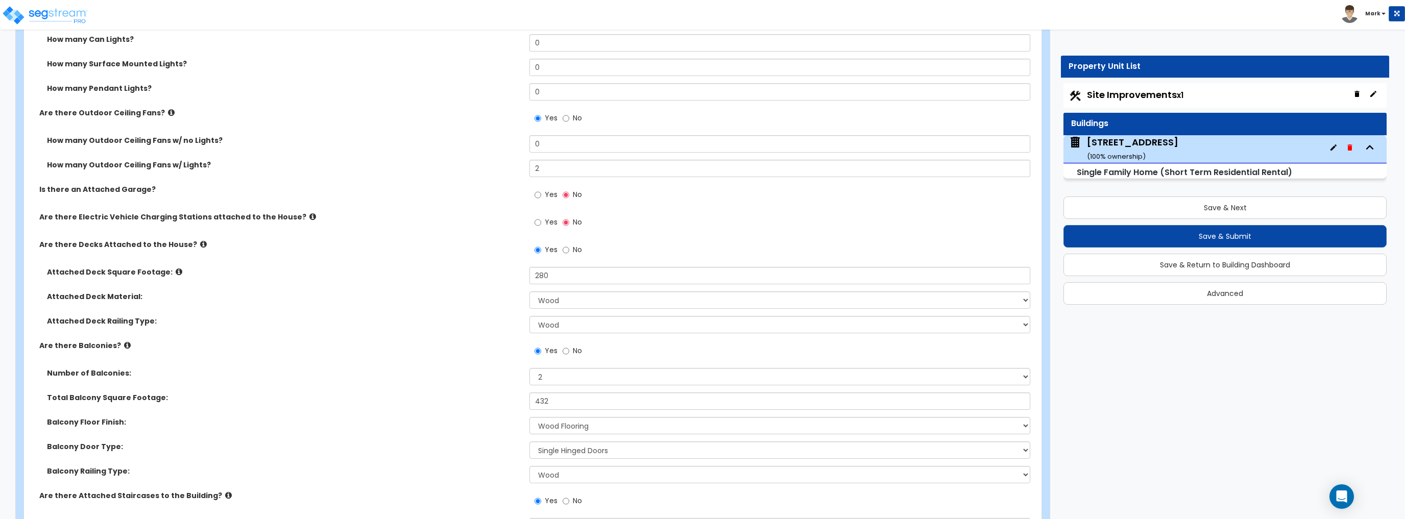
click at [533, 196] on div "Yes No" at bounding box center [558, 195] width 58 height 23
click at [537, 194] on input "Yes" at bounding box center [537, 194] width 7 height 11
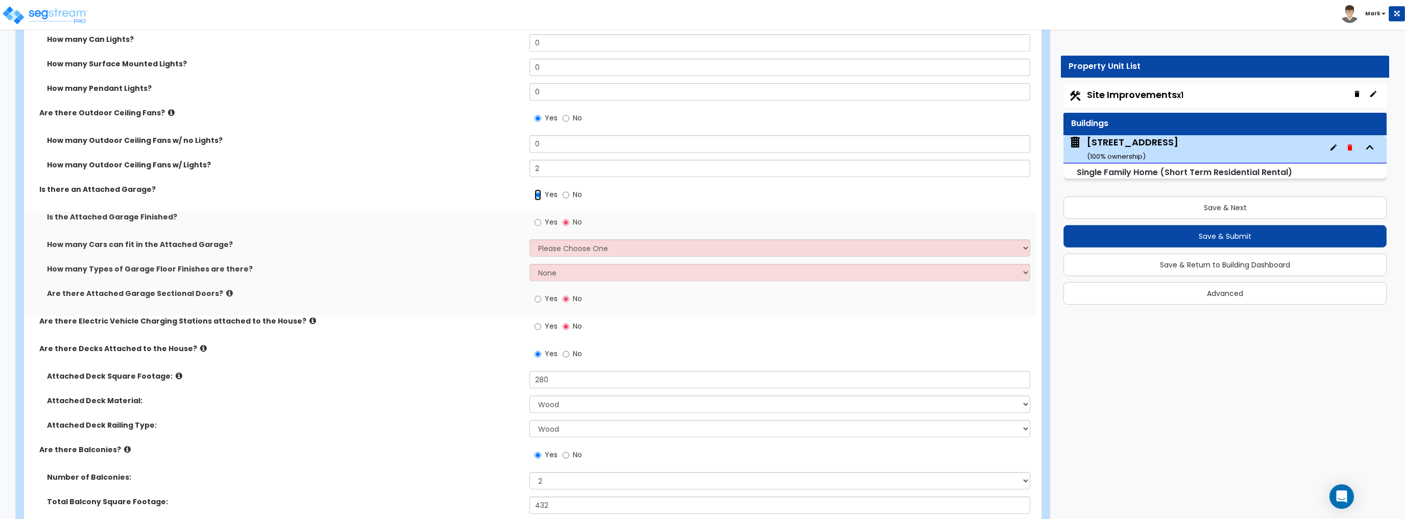
scroll to position [1102, 0]
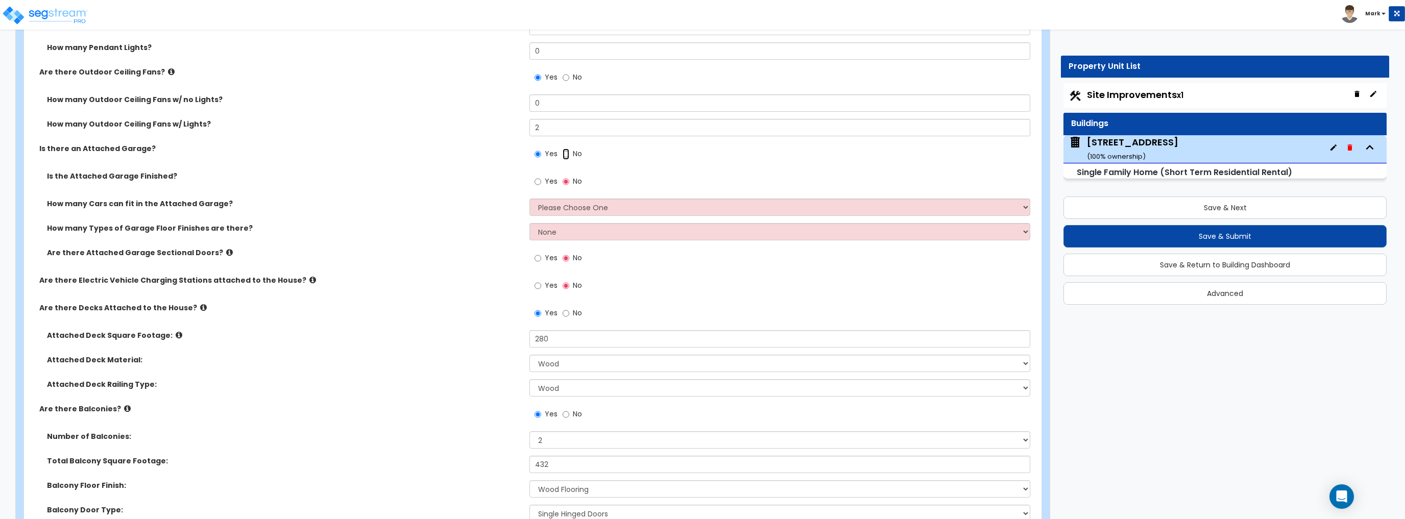
click at [567, 152] on input "No" at bounding box center [565, 154] width 7 height 11
radio input "false"
radio input "true"
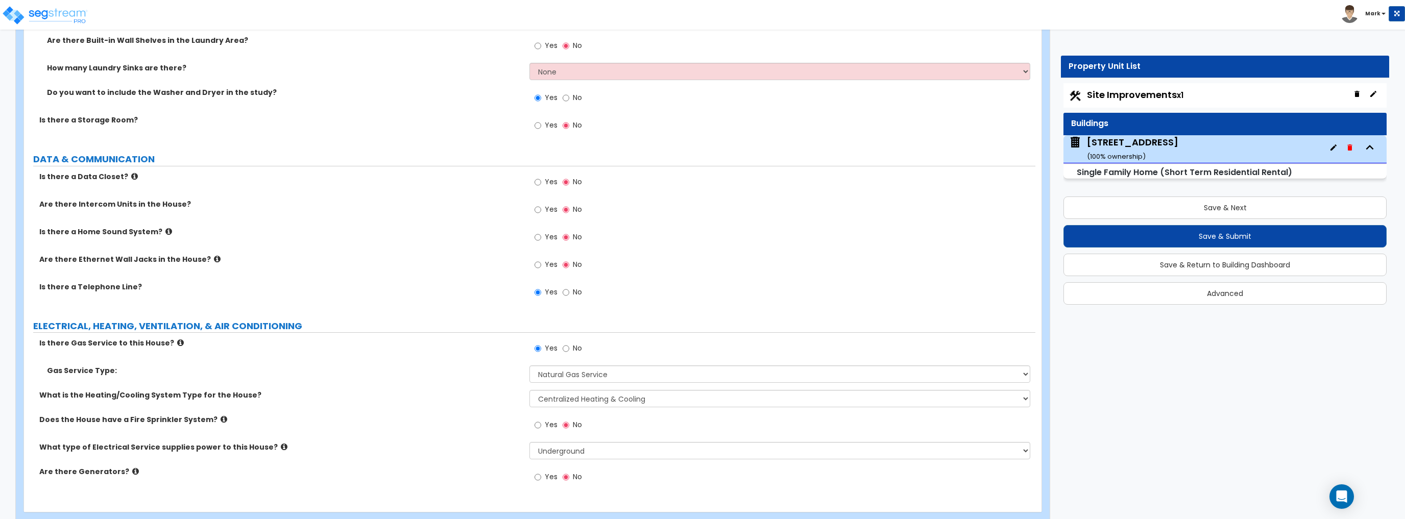
scroll to position [5075, 0]
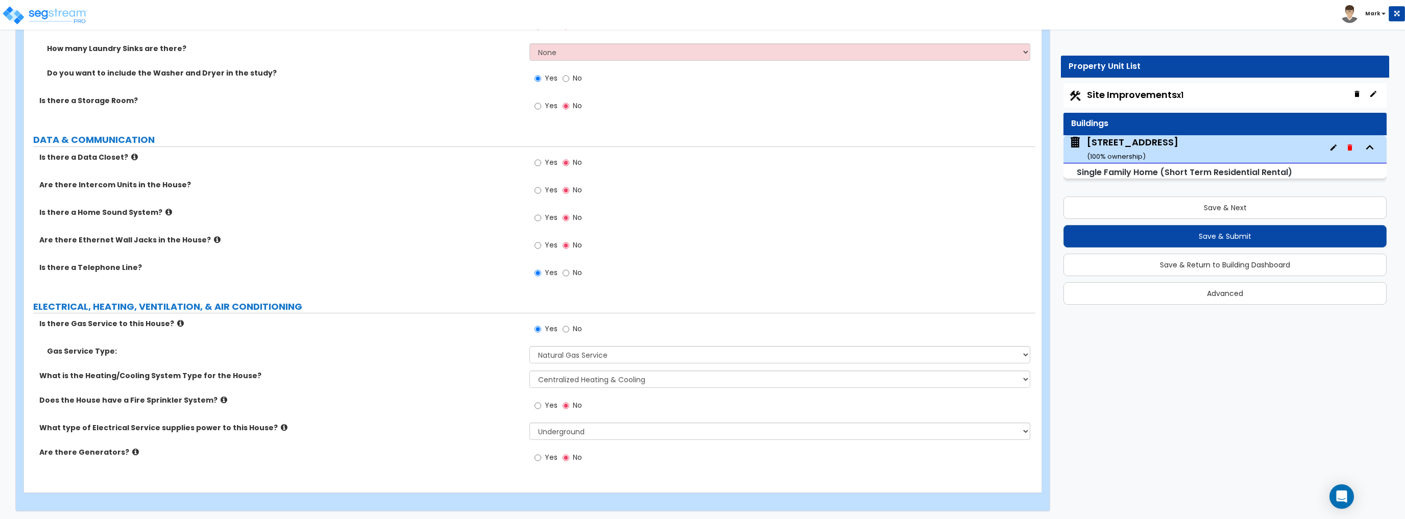
click at [449, 253] on div "Are there Ethernet Wall Jacks in the House? Yes No" at bounding box center [529, 249] width 1011 height 28
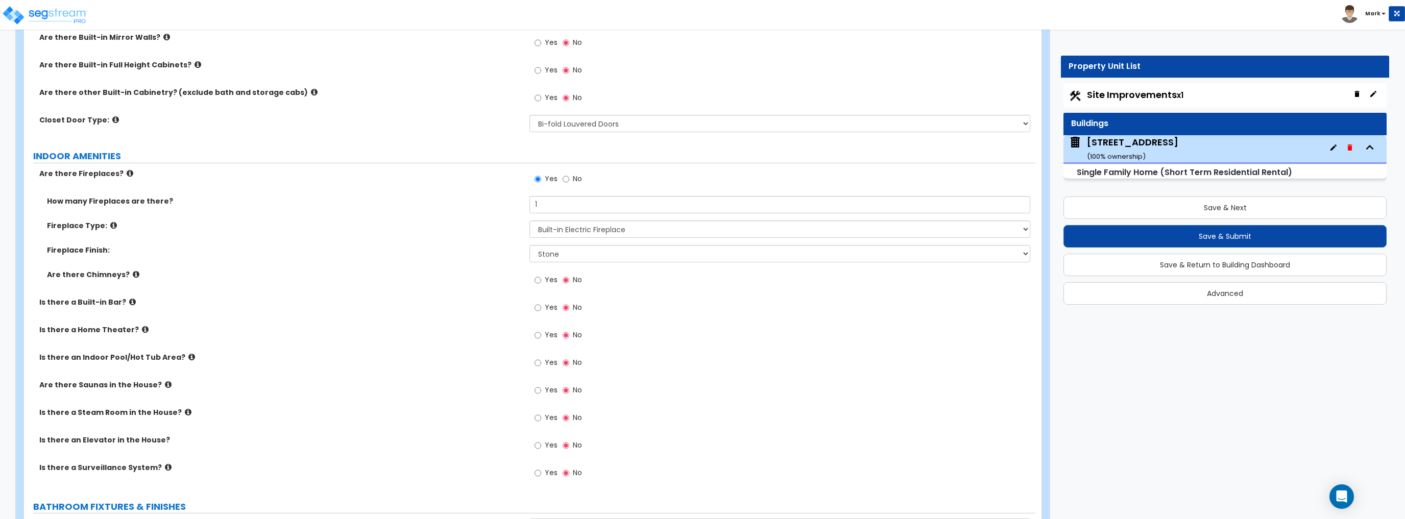
scroll to position [3075, 0]
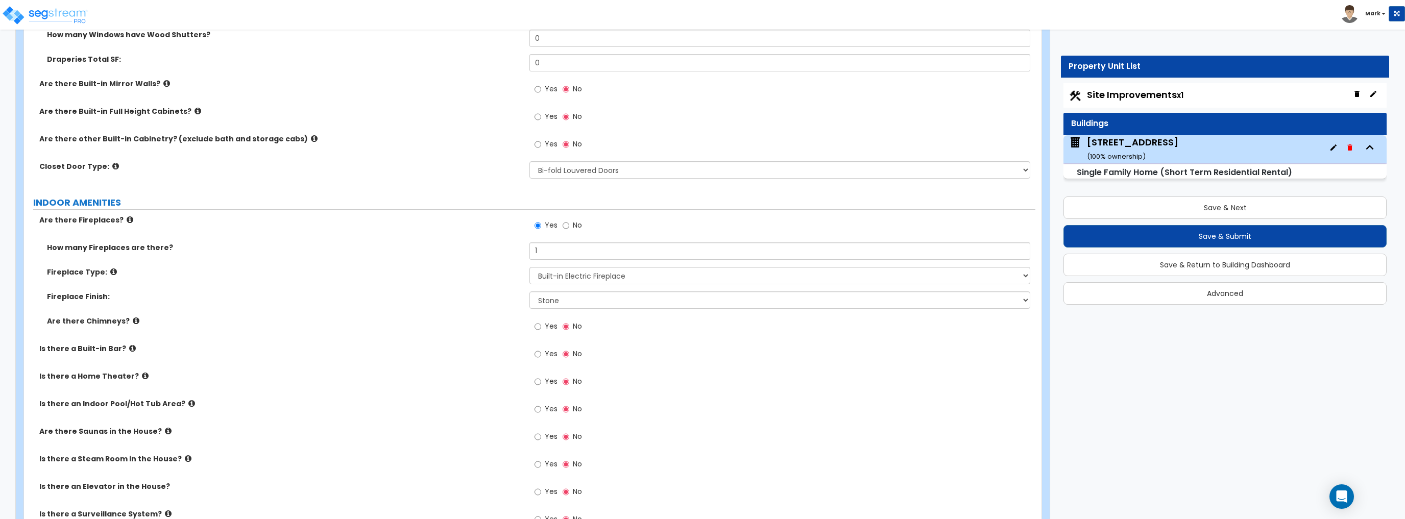
click at [554, 282] on div "Fireplace Type: Please Choose One Built-in Electric Fireplace Built-in Gas Fire…" at bounding box center [529, 279] width 1011 height 24
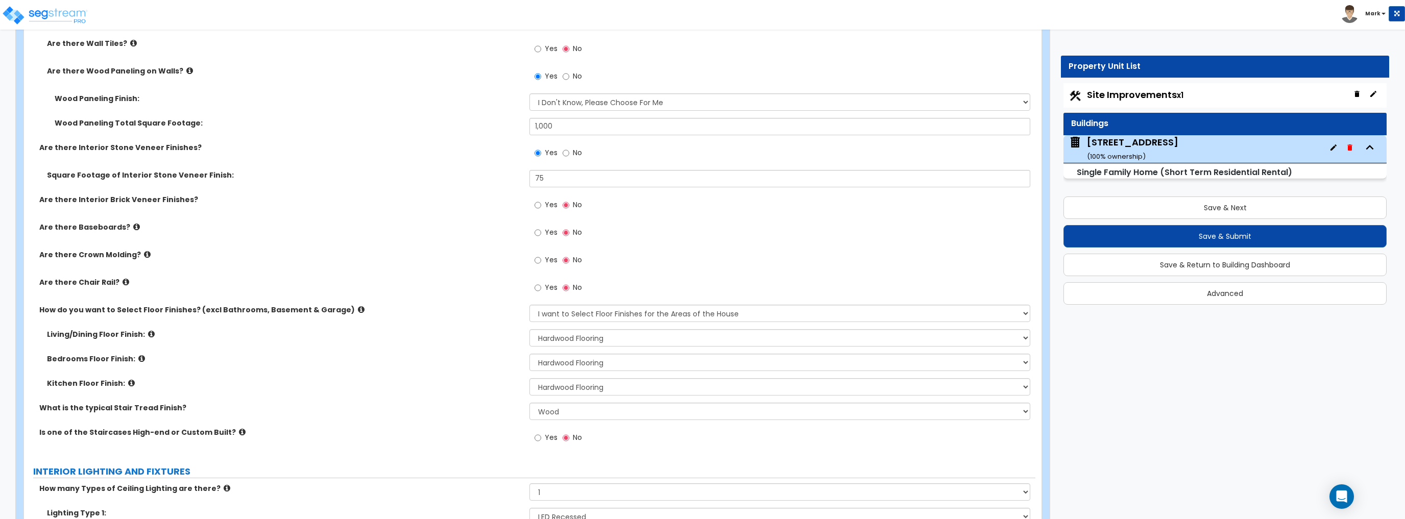
scroll to position [2299, 0]
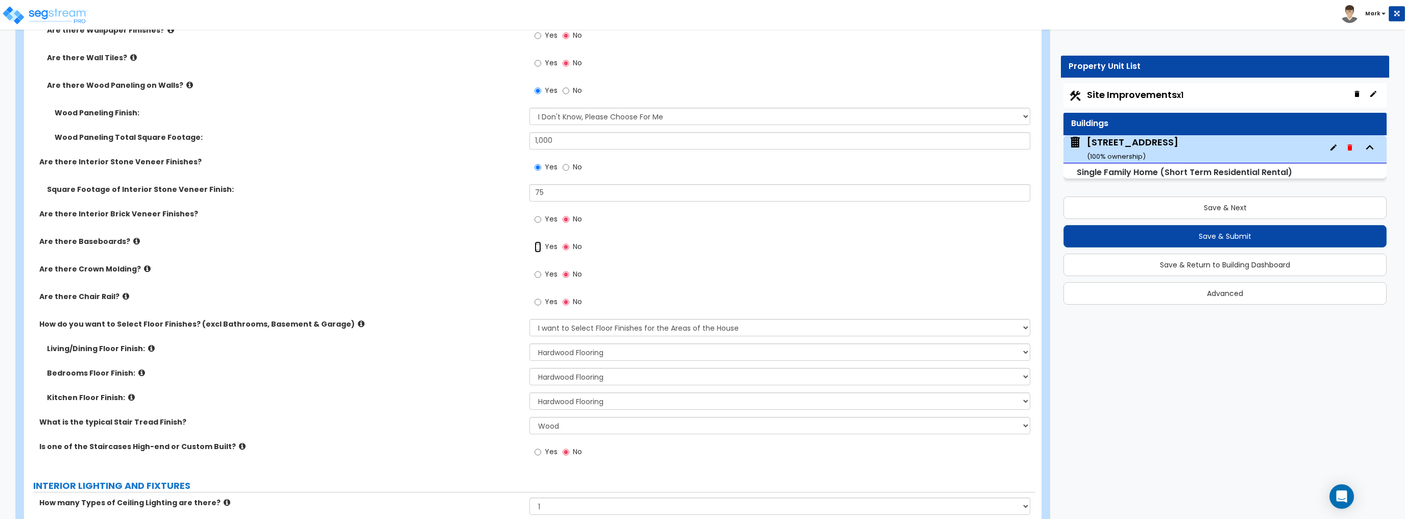
click at [537, 247] on input "Yes" at bounding box center [537, 246] width 7 height 11
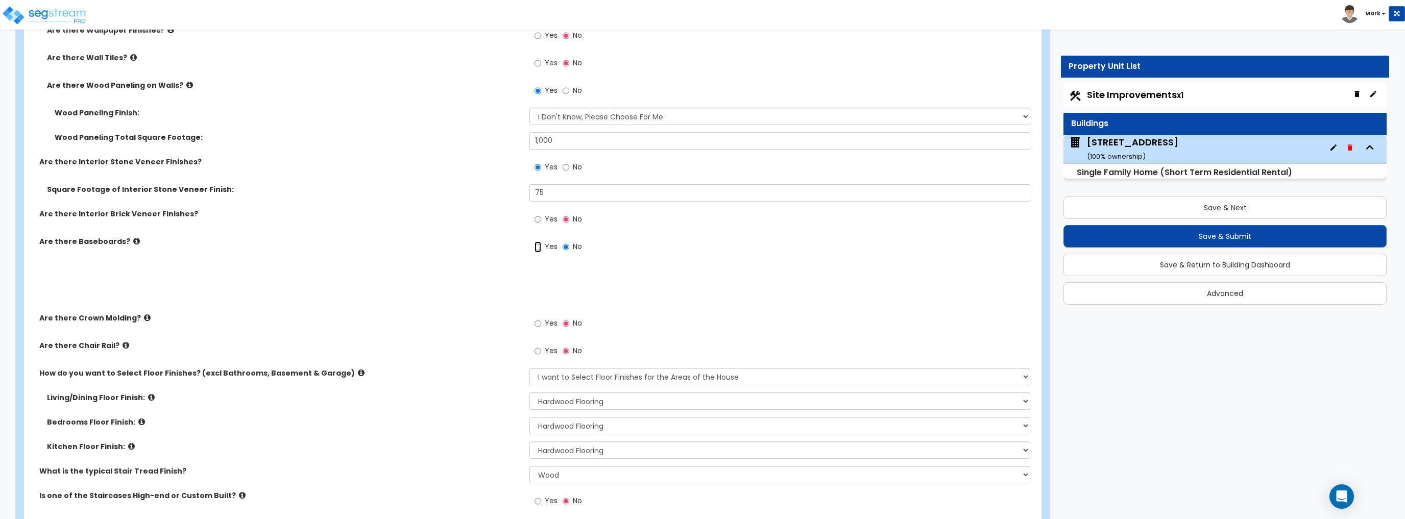
radio input "true"
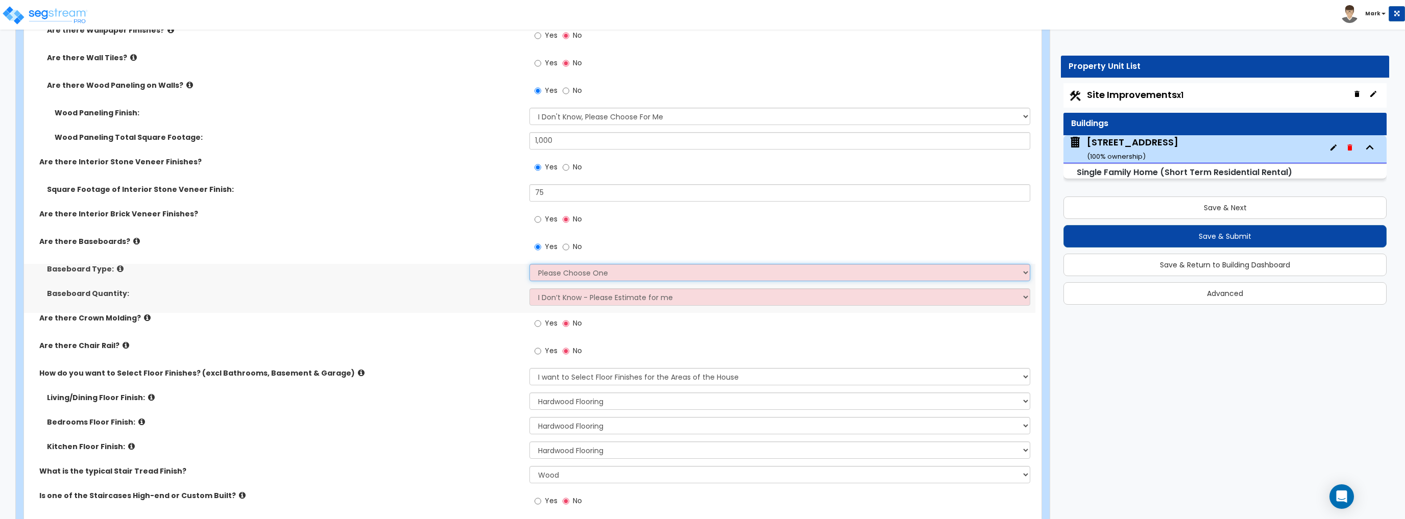
click at [545, 278] on select "Please Choose One Wood Vinyl Carpet Tile" at bounding box center [779, 272] width 500 height 17
select select "1"
click at [529, 264] on select "Please Choose One Wood Vinyl Carpet Tile" at bounding box center [779, 272] width 500 height 17
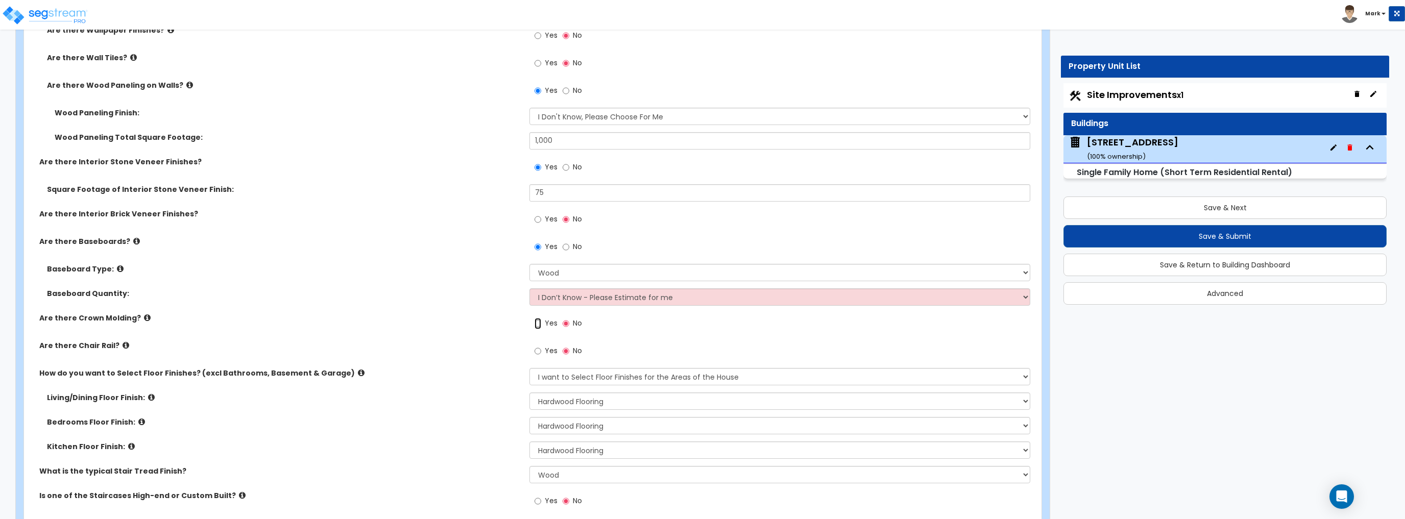
click at [537, 318] on input "Yes" at bounding box center [537, 323] width 7 height 11
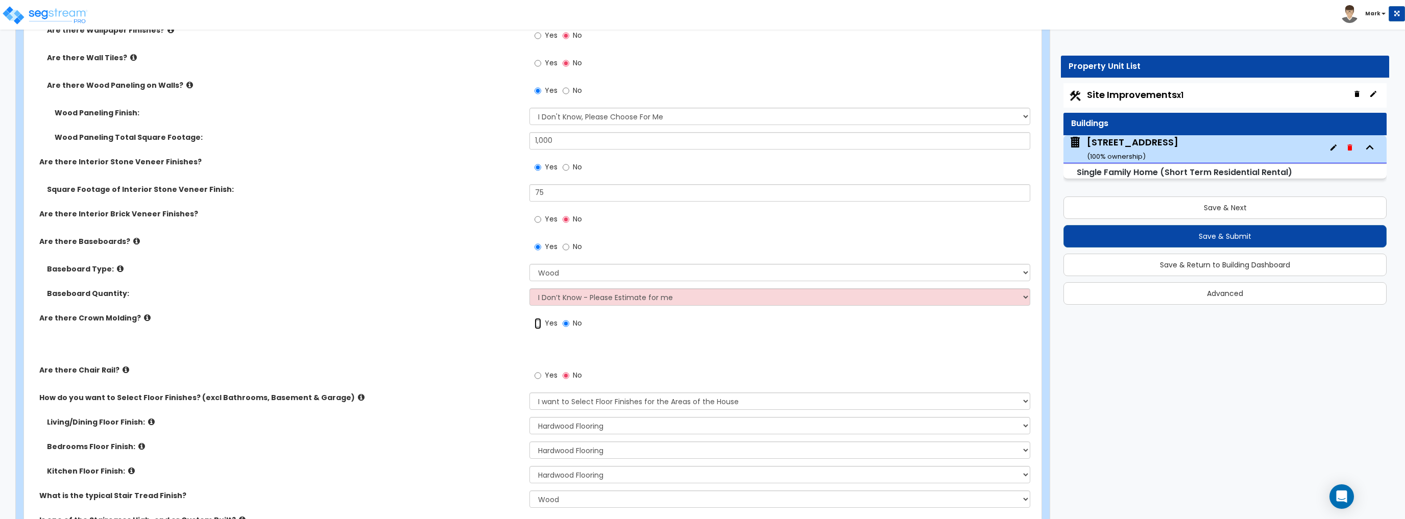
radio input "true"
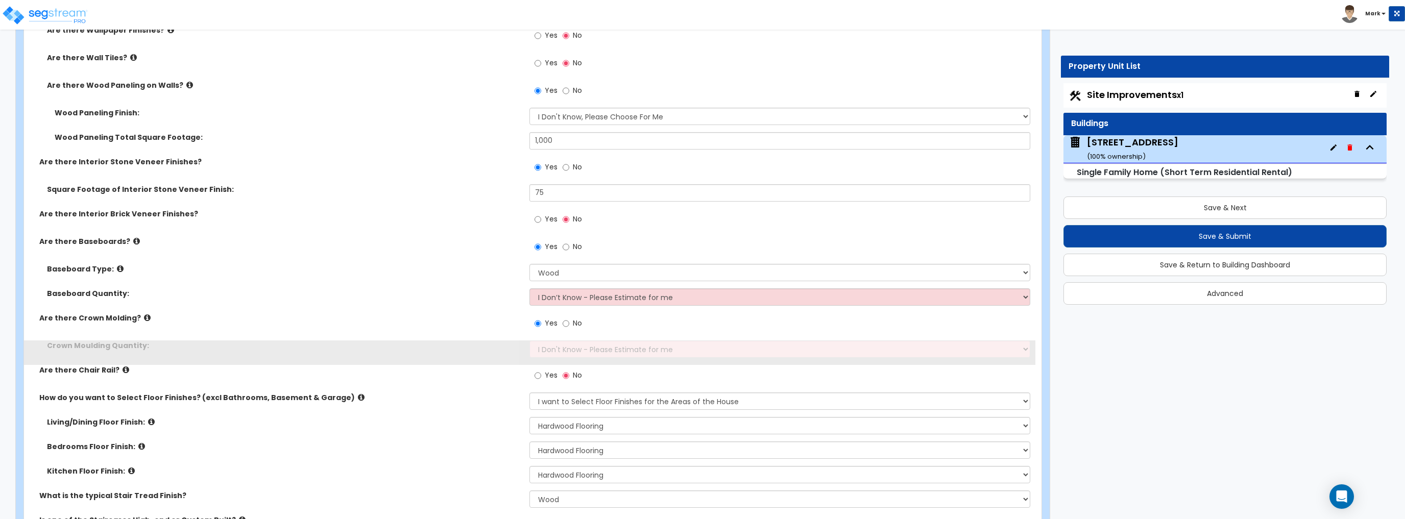
click at [540, 327] on label "Yes" at bounding box center [545, 324] width 23 height 17
click at [540, 327] on input "Yes" at bounding box center [537, 323] width 7 height 11
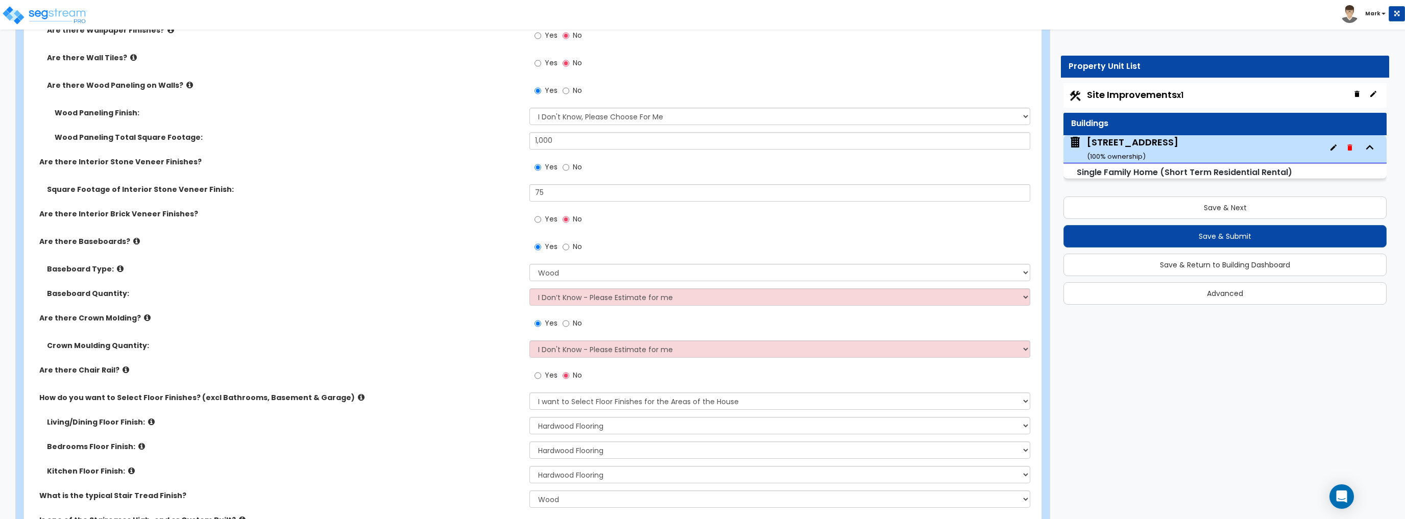
click at [544, 335] on div "Yes No" at bounding box center [781, 327] width 505 height 28
click at [551, 347] on select "I Don't Know - Please Estimate for me I want to Enter the Linear Footage" at bounding box center [779, 348] width 500 height 17
click at [456, 360] on div "Crown Moulding Quantity: I Don't Know - Please Estimate for me I want to Enter …" at bounding box center [529, 352] width 1011 height 24
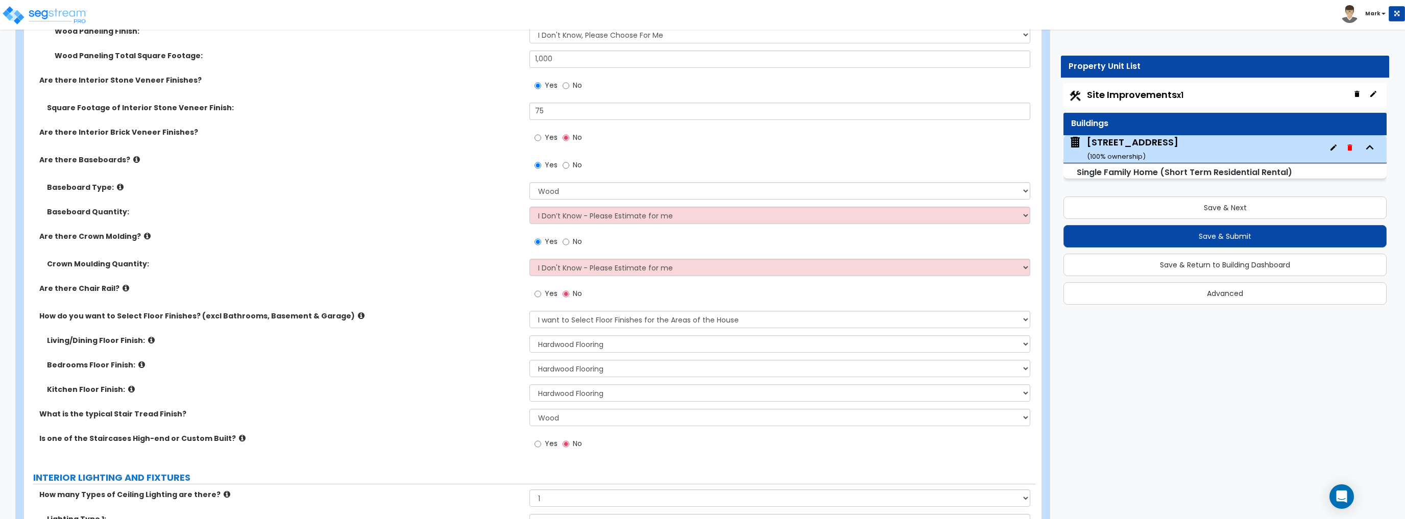
scroll to position [2380, 0]
click at [536, 412] on select "None Tile Wood Laminate VCT Sheet Carpet Sheet Vinyl Carpet Tile" at bounding box center [779, 417] width 500 height 17
click at [428, 409] on label "What is the typical Stair Tread Finish?" at bounding box center [280, 414] width 482 height 10
click at [570, 409] on select "None Tile Wood Laminate VCT Sheet Carpet Sheet Vinyl Carpet Tile" at bounding box center [779, 417] width 500 height 17
click at [573, 416] on select "None Tile Wood Laminate VCT Sheet Carpet Sheet Vinyl Carpet Tile" at bounding box center [779, 417] width 500 height 17
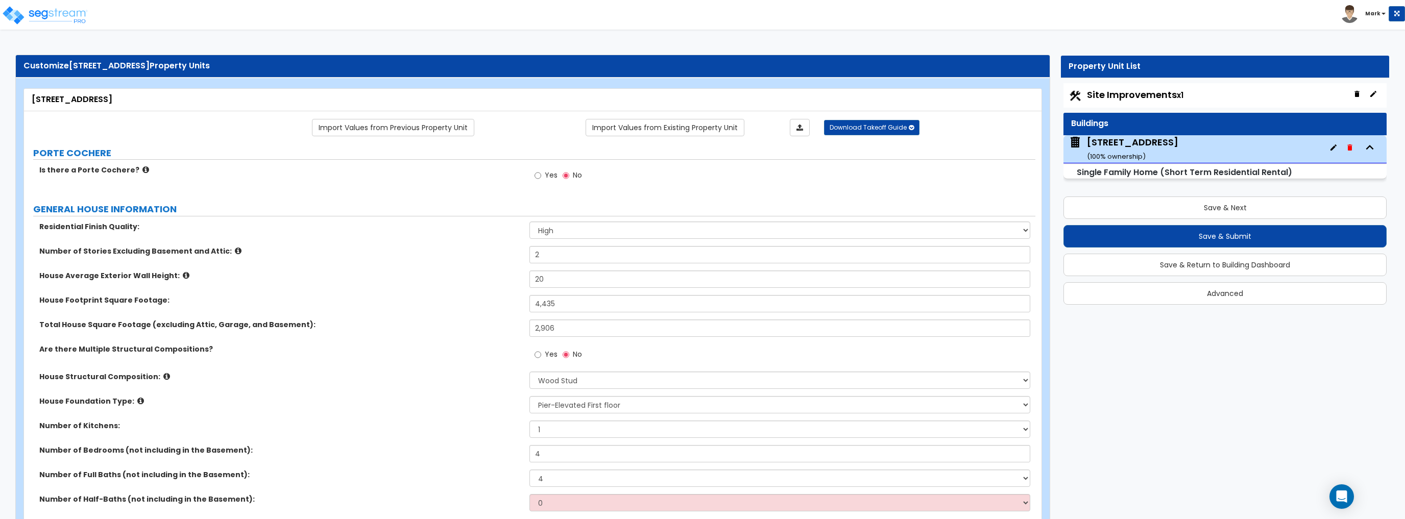
scroll to position [0, 0]
click at [142, 170] on icon at bounding box center [145, 170] width 7 height 8
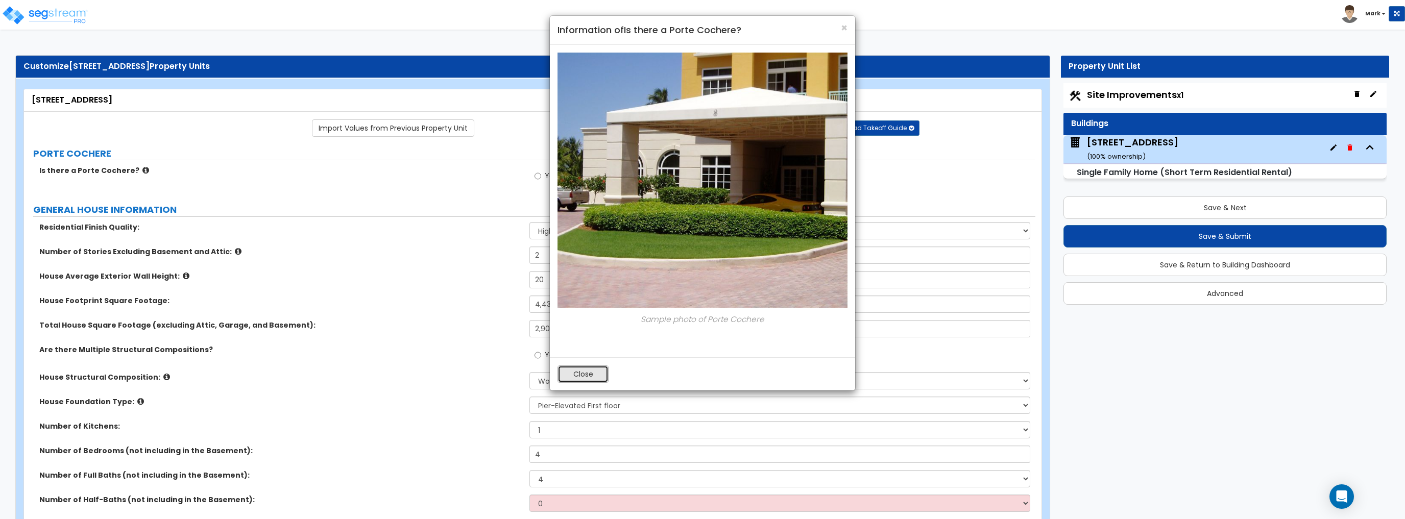
click at [578, 372] on button "Close" at bounding box center [582, 373] width 51 height 17
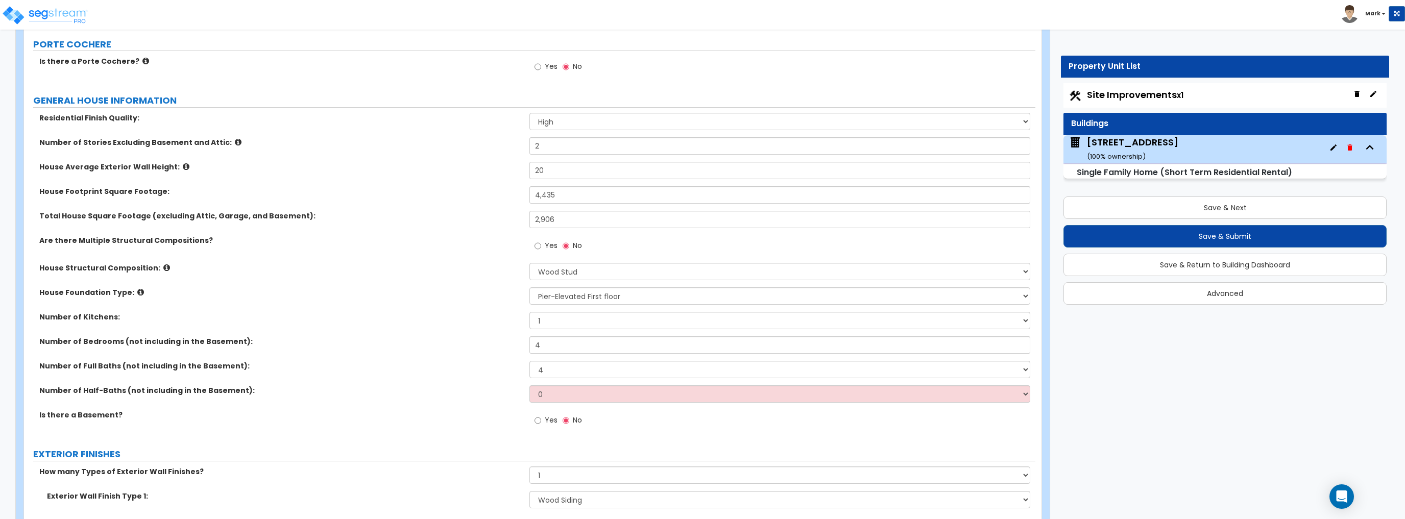
scroll to position [245, 0]
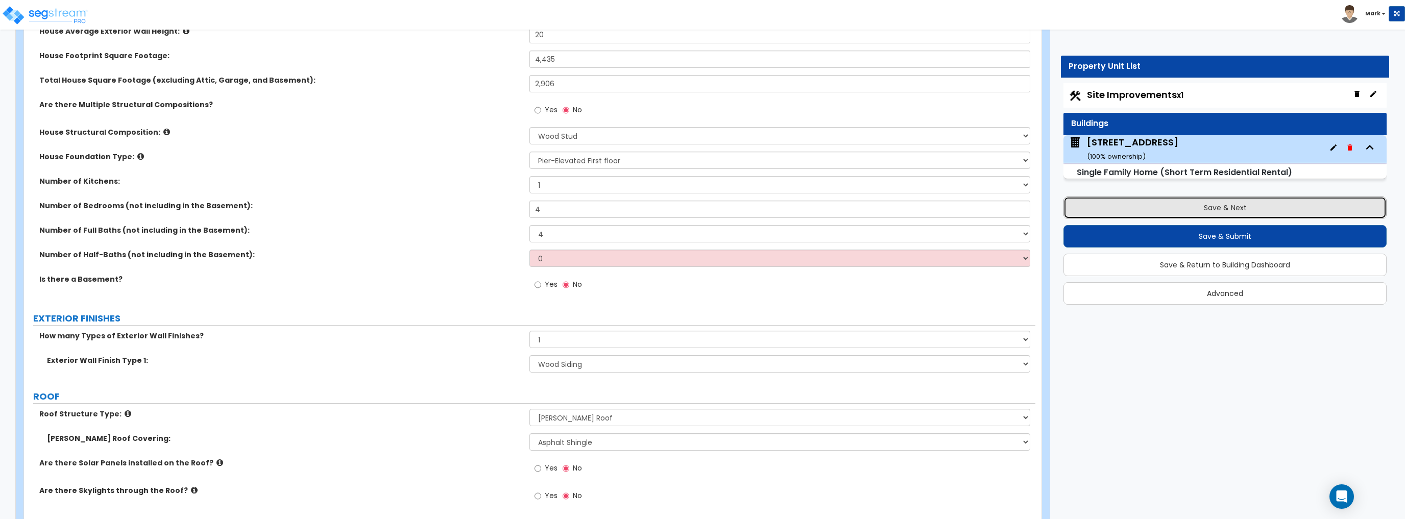
click at [1217, 214] on button "Save & Next" at bounding box center [1224, 207] width 323 height 22
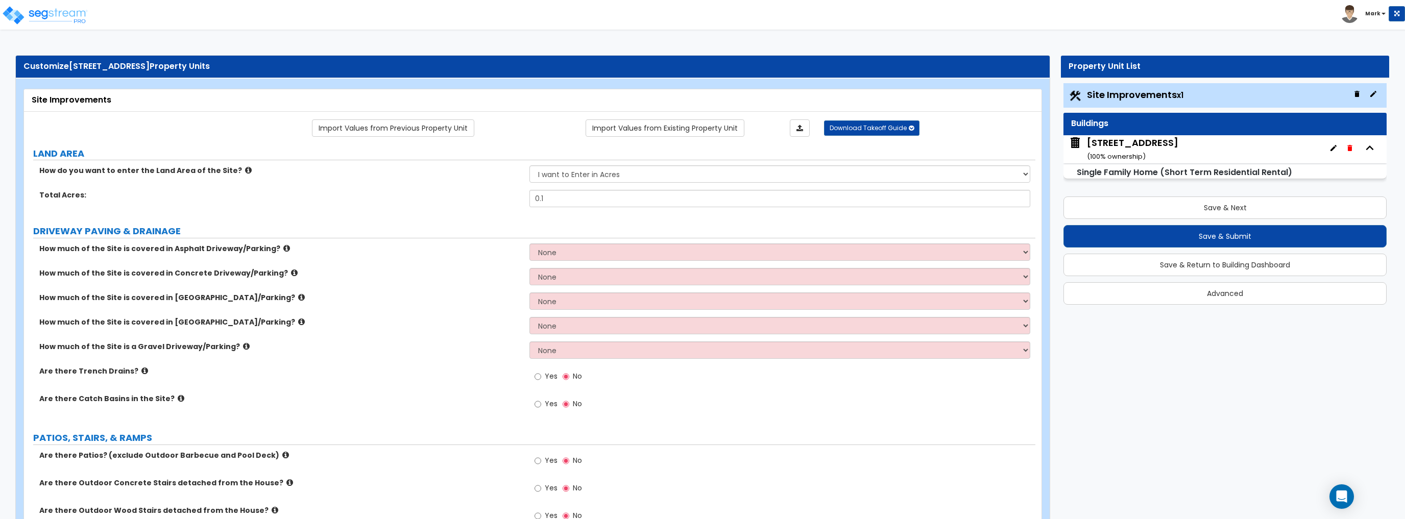
scroll to position [82, 0]
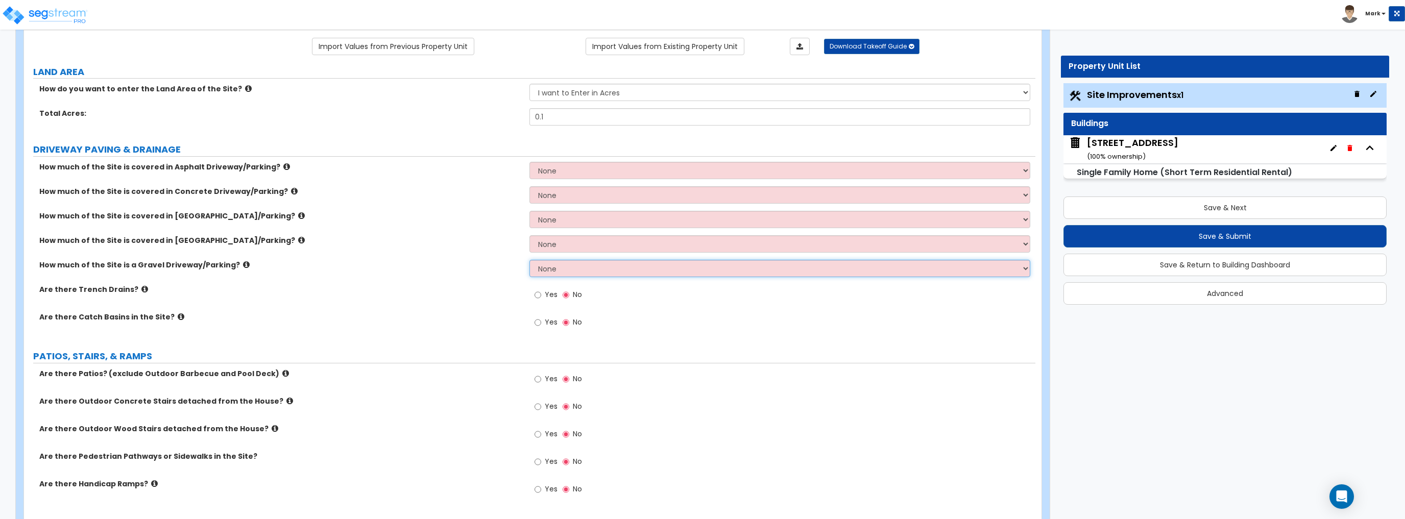
click at [557, 267] on select "None I want to Enter an Approximate Percentage I want to Enter the Square Foota…" at bounding box center [779, 268] width 500 height 17
select select "2"
click at [529, 260] on select "None I want to Enter an Approximate Percentage I want to Enter the Square Foota…" at bounding box center [779, 268] width 500 height 17
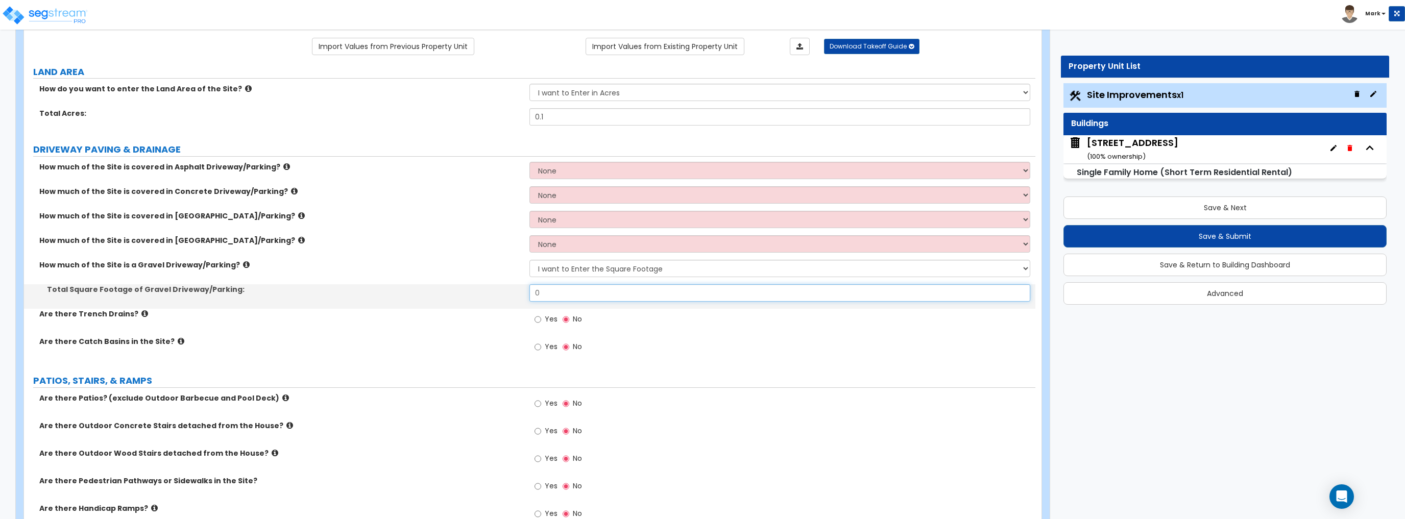
drag, startPoint x: 556, startPoint y: 296, endPoint x: 480, endPoint y: 298, distance: 76.1
click at [480, 298] on div "Total Square Footage of Gravel Driveway/Parking: 0" at bounding box center [529, 296] width 1011 height 24
type input "1,287"
click at [480, 298] on div "Total Square Footage of Gravel Driveway/Parking: 1,287" at bounding box center [529, 296] width 1011 height 24
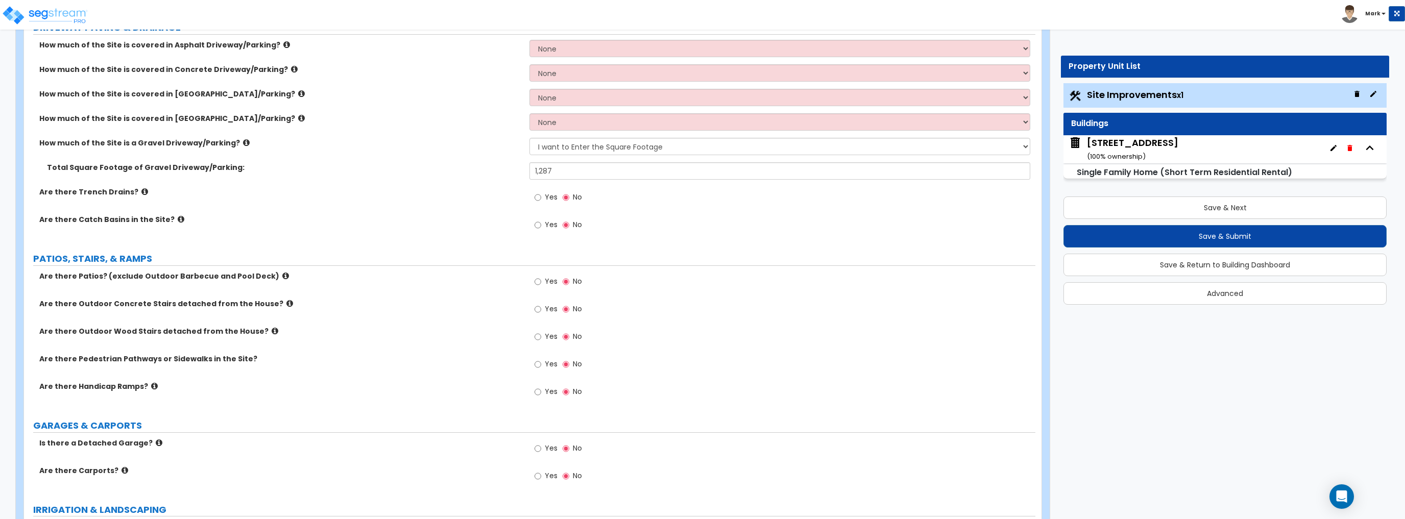
scroll to position [204, 0]
click at [1186, 211] on button "Save & Next" at bounding box center [1224, 207] width 323 height 22
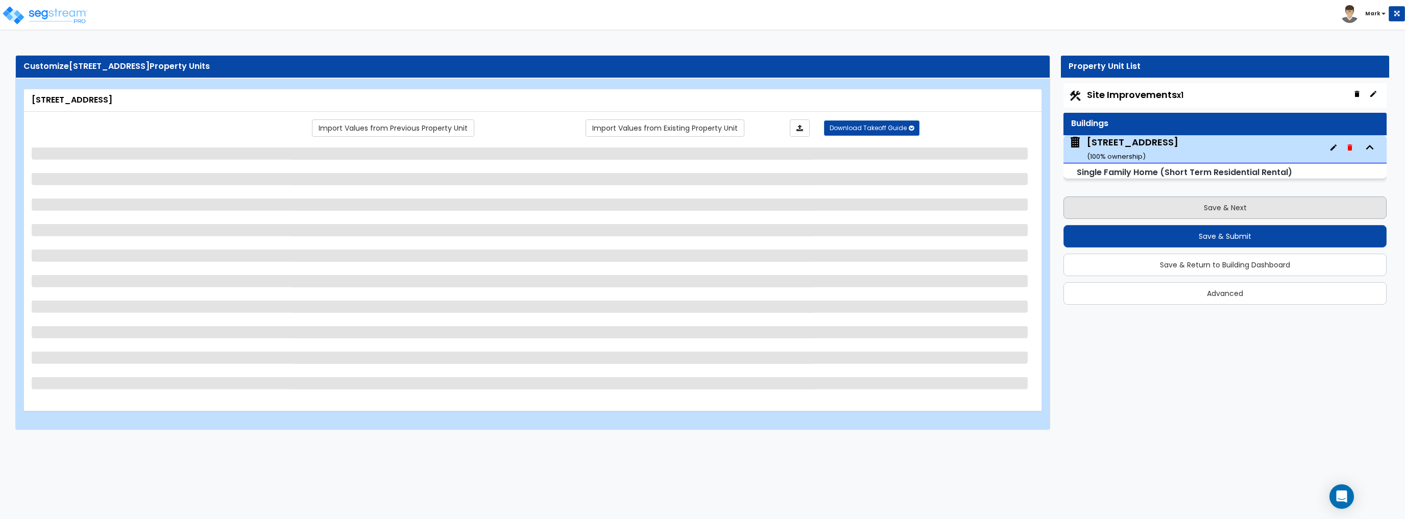
scroll to position [0, 0]
select select "2"
select select "7"
select select "2"
select select "4"
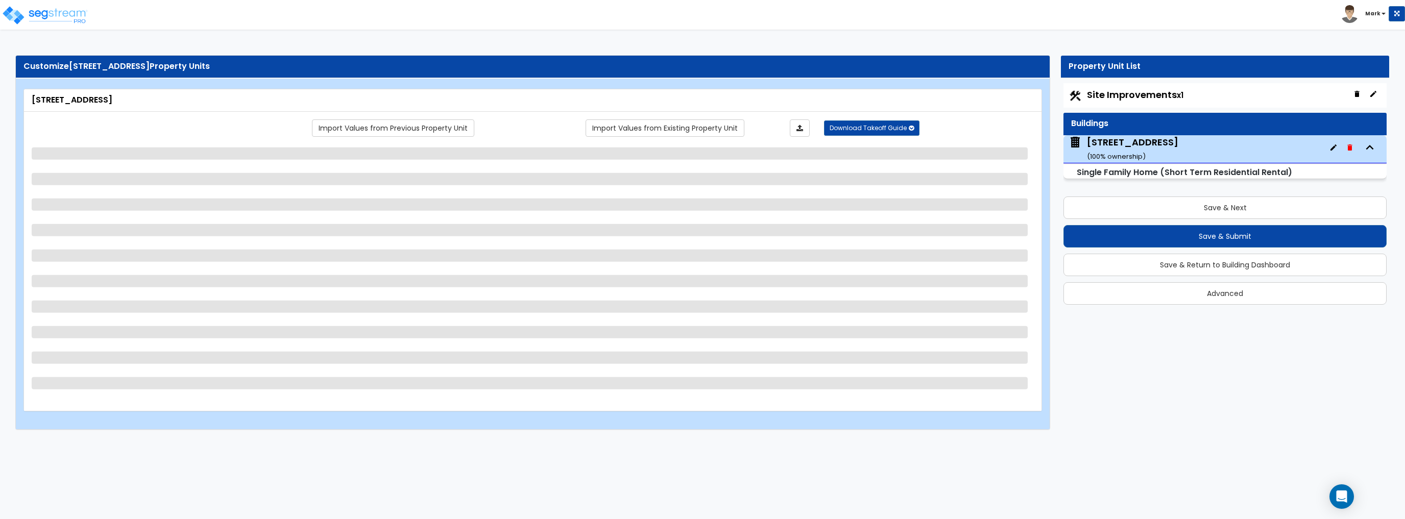
select select "1"
select select "4"
select select "1"
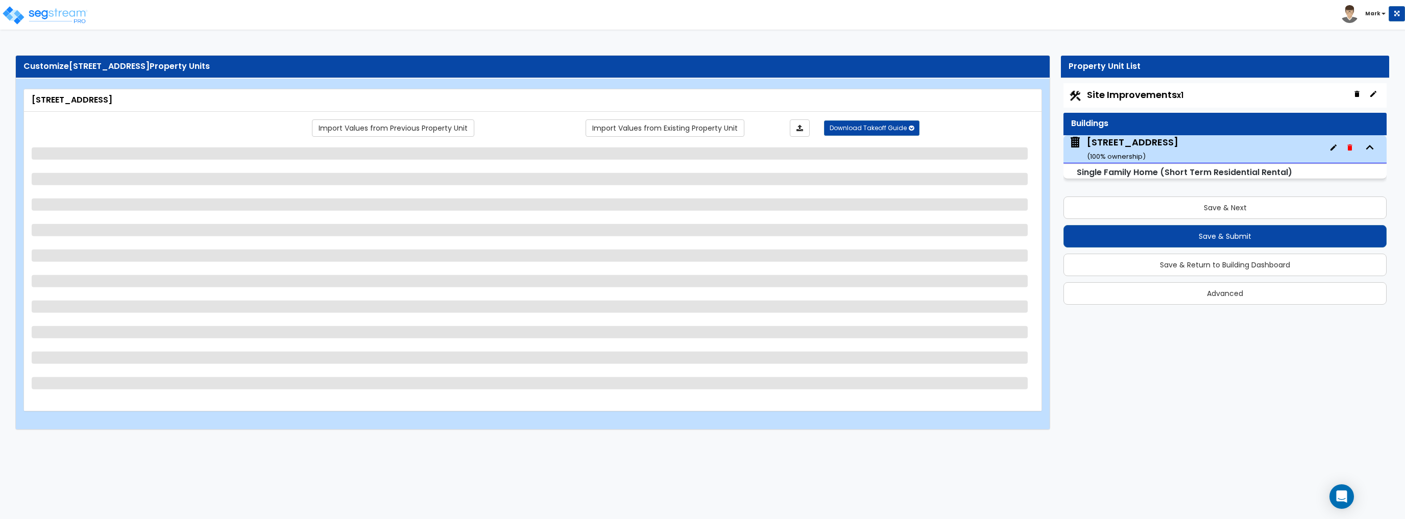
select select "1"
select select "2"
select select "5"
select select "1"
select select "3"
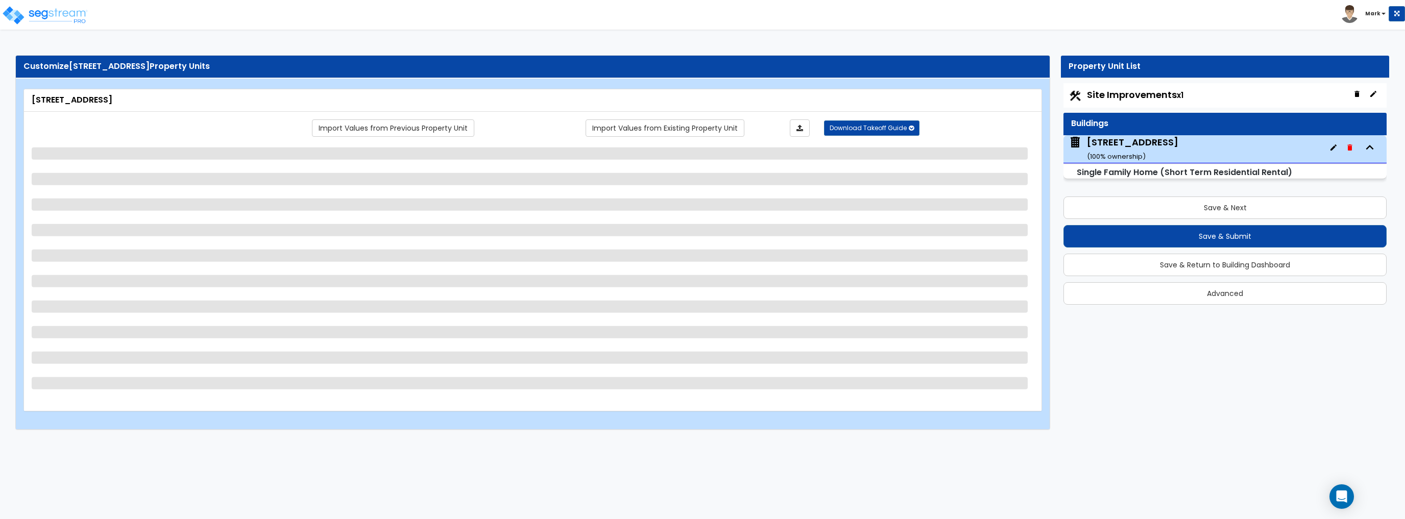
select select "7"
select select "1"
select select "6"
select select "1"
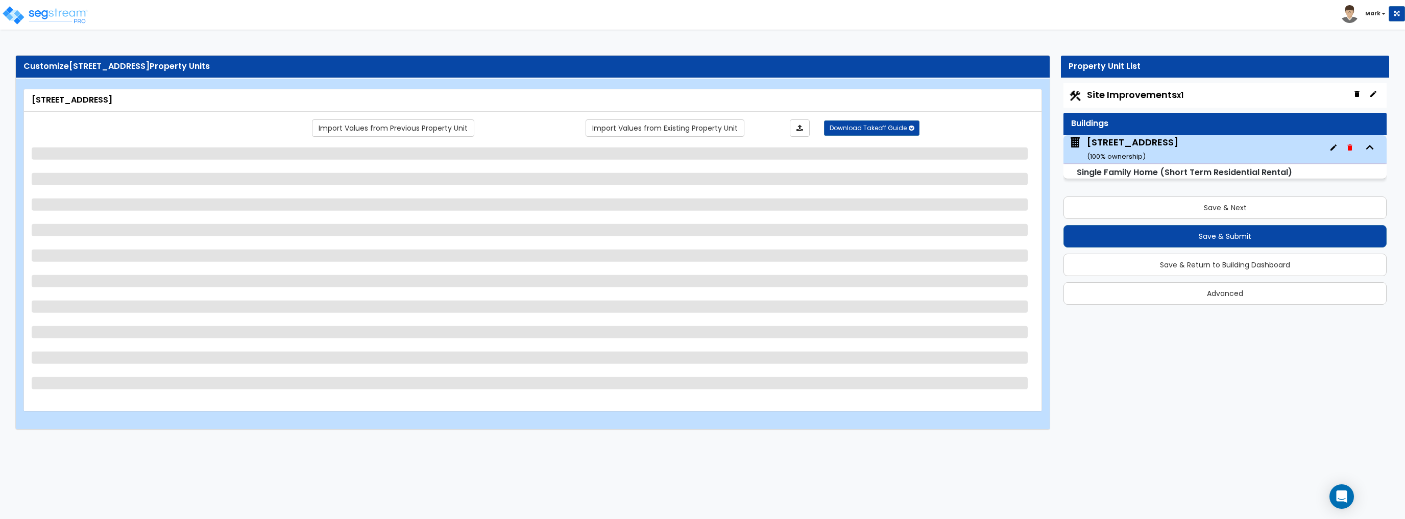
select select "1"
select select "2"
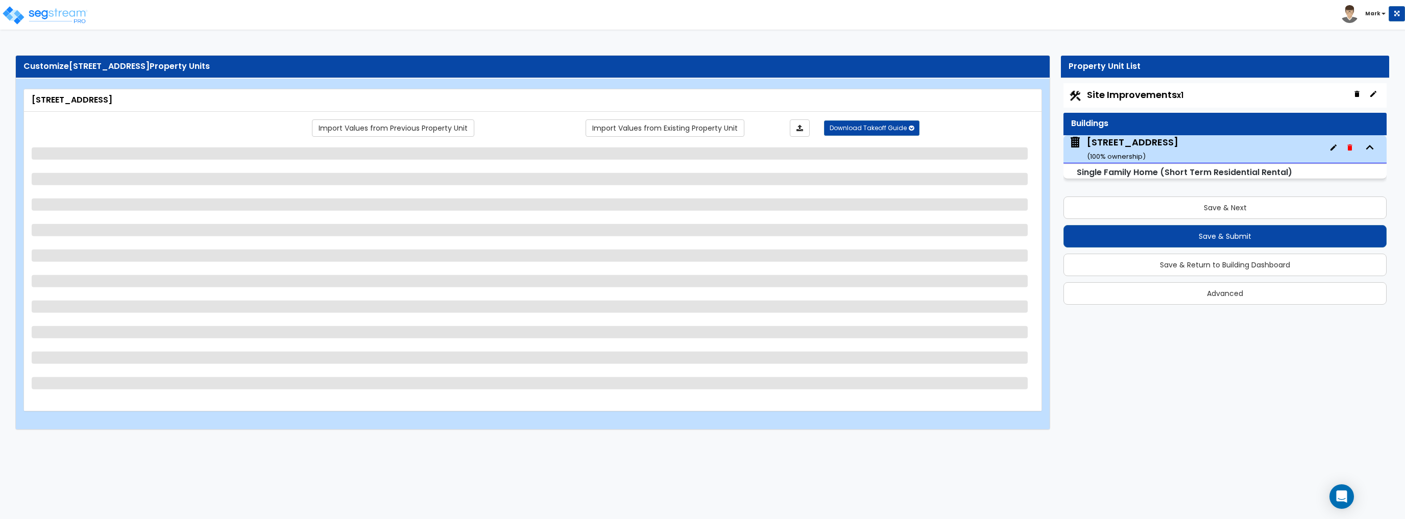
select select "1"
select select "2"
select select "1"
select select "2"
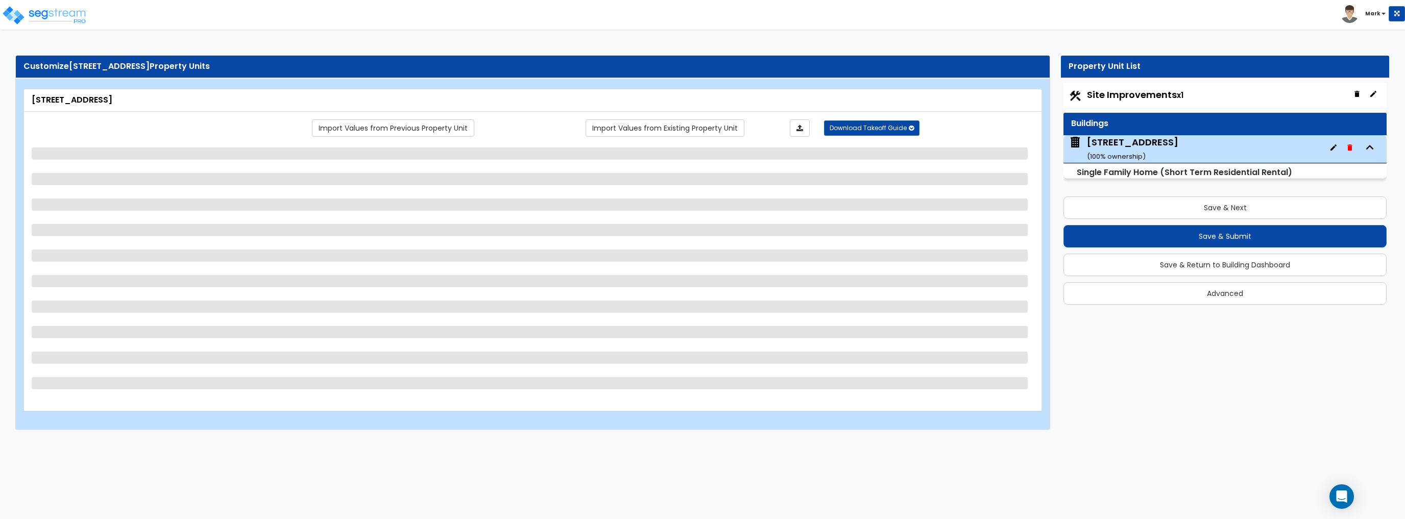
select select "2"
select select "3"
select select "4"
select select "1"
select select "2"
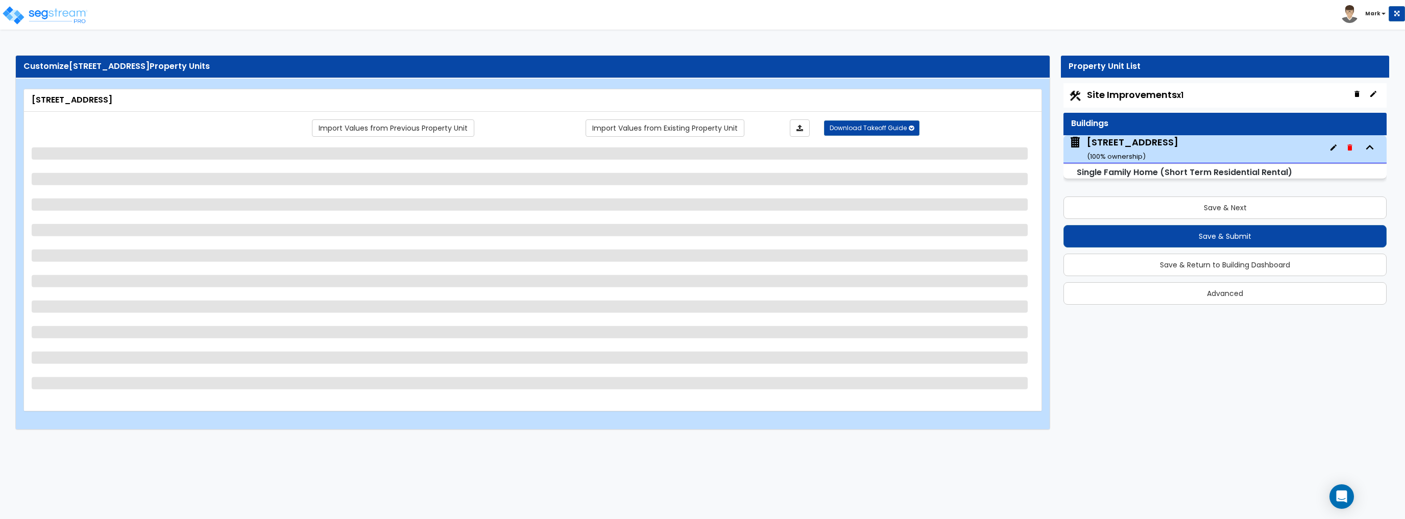
select select "2"
select select "3"
select select "4"
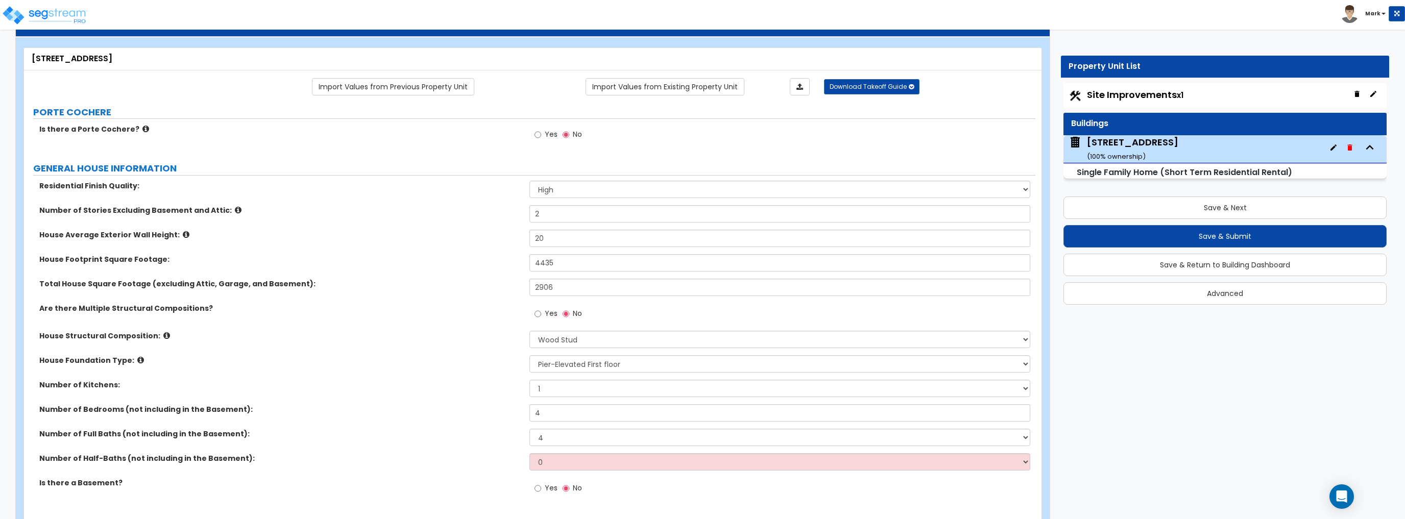
scroll to position [82, 0]
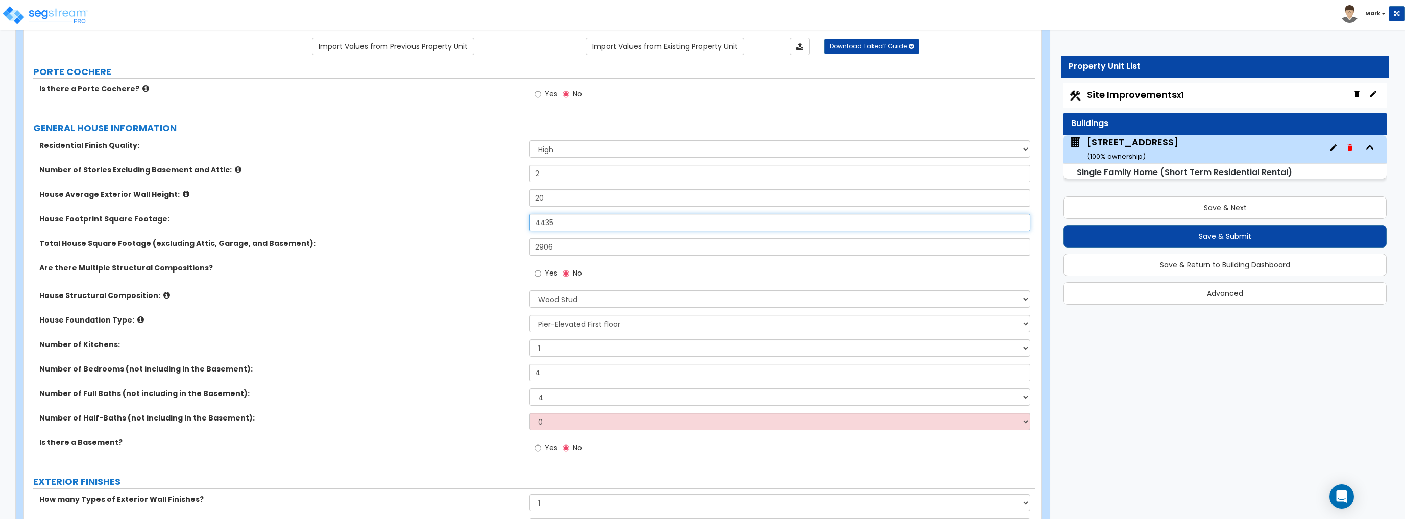
drag, startPoint x: 588, startPoint y: 219, endPoint x: 483, endPoint y: 218, distance: 105.7
click at [483, 218] on div "House Footprint Square Footage: 4435" at bounding box center [529, 226] width 1011 height 24
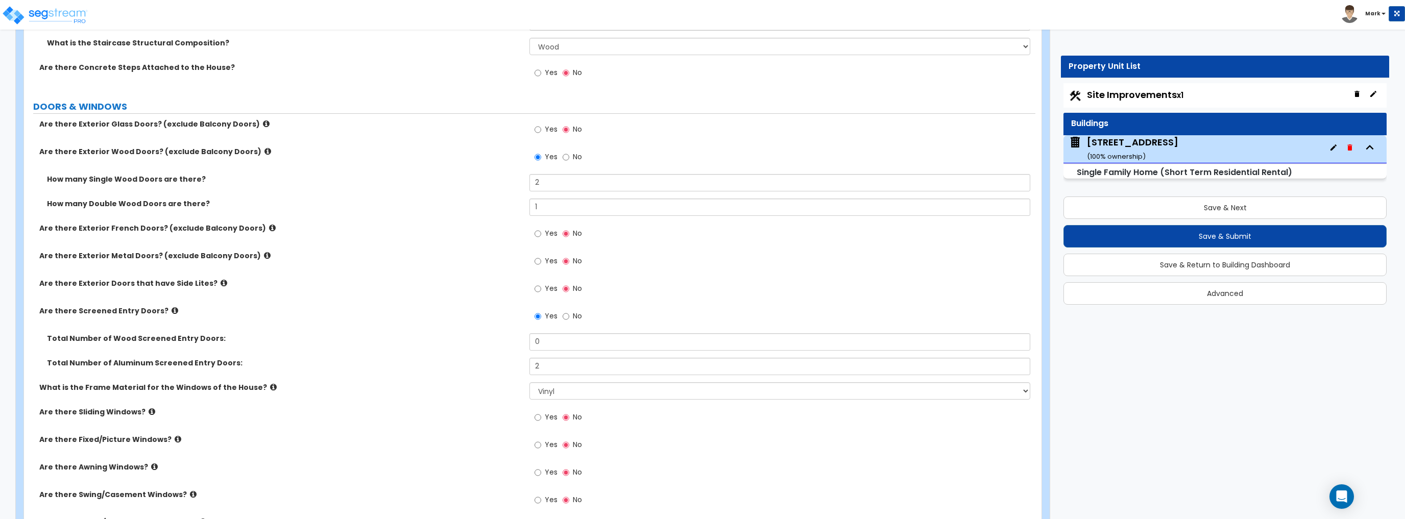
scroll to position [1674, 0]
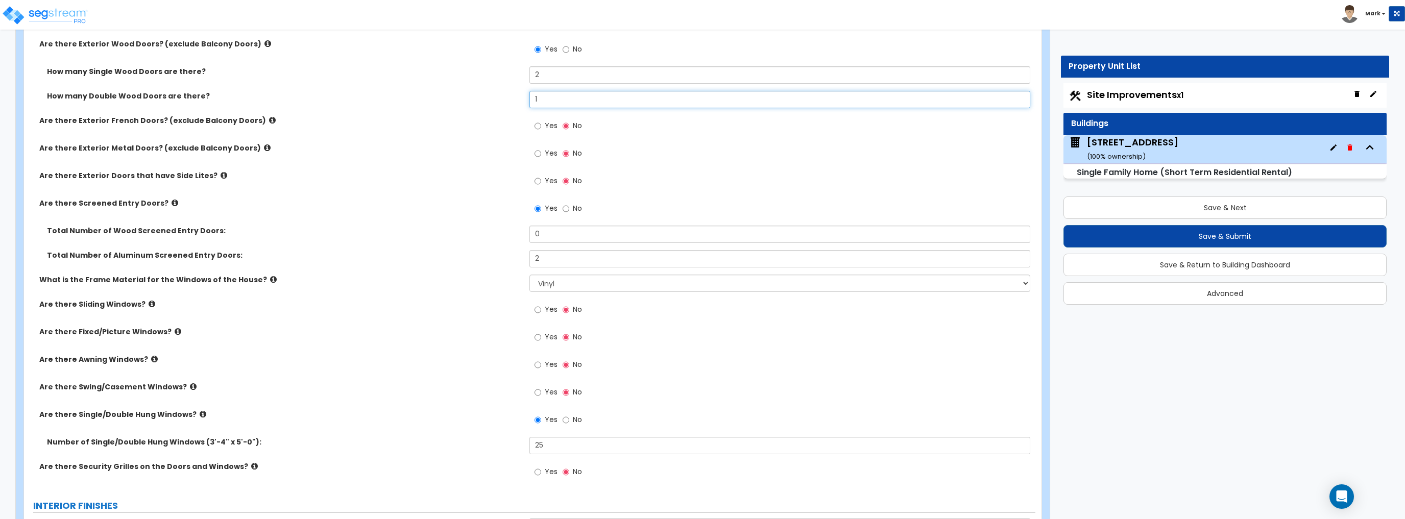
drag, startPoint x: 531, startPoint y: 100, endPoint x: 502, endPoint y: 105, distance: 29.5
click at [502, 105] on div "How many Double Wood Doors are there? 1" at bounding box center [529, 103] width 1011 height 24
click at [437, 310] on div "Are there Sliding Windows? Yes No" at bounding box center [529, 313] width 1011 height 28
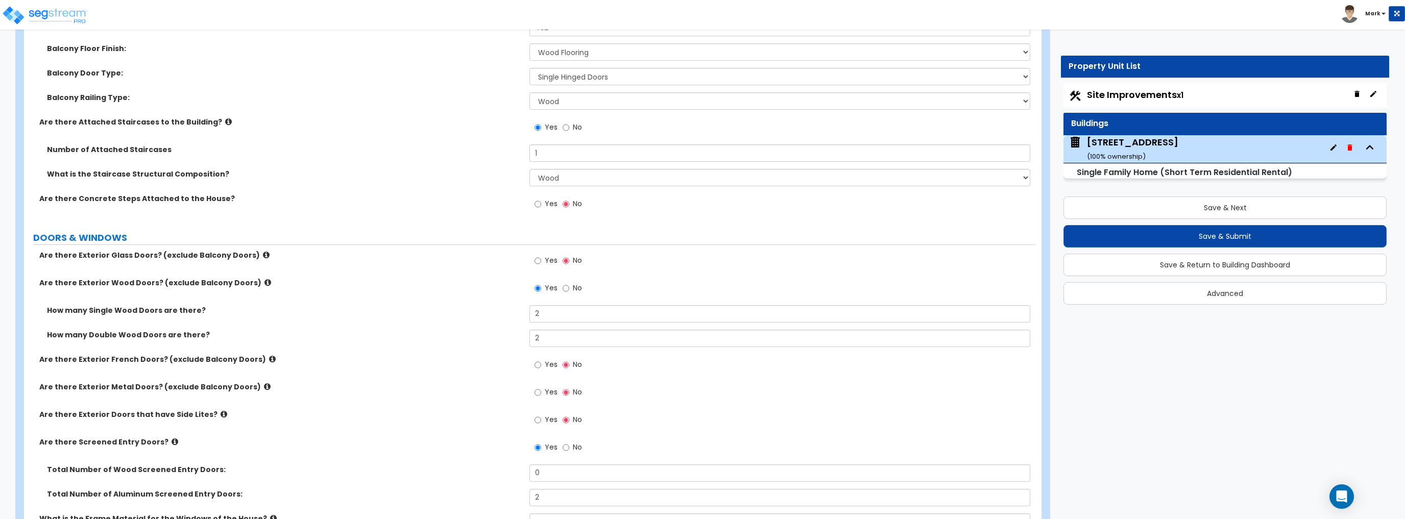
scroll to position [1429, 0]
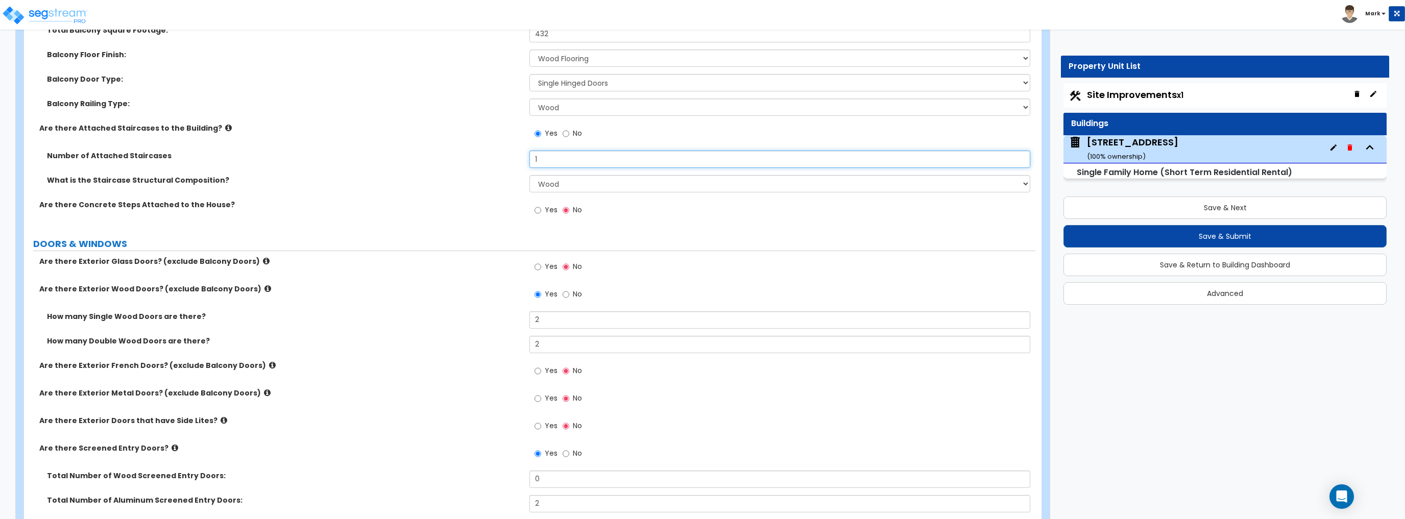
click at [552, 163] on input "1" at bounding box center [779, 159] width 500 height 17
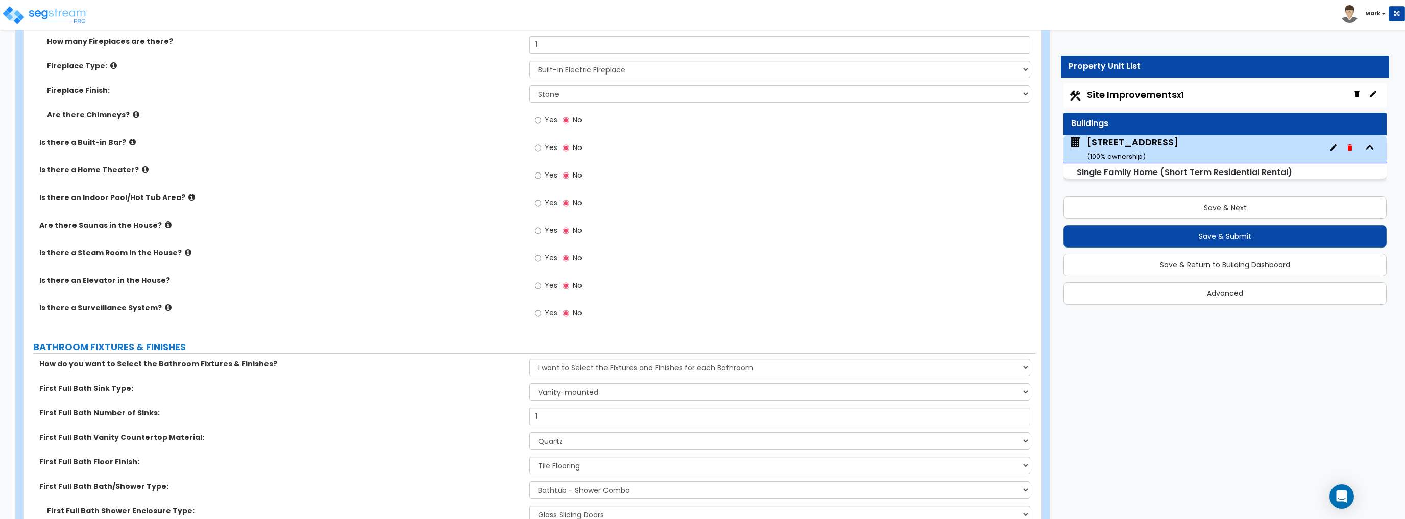
scroll to position [3307, 0]
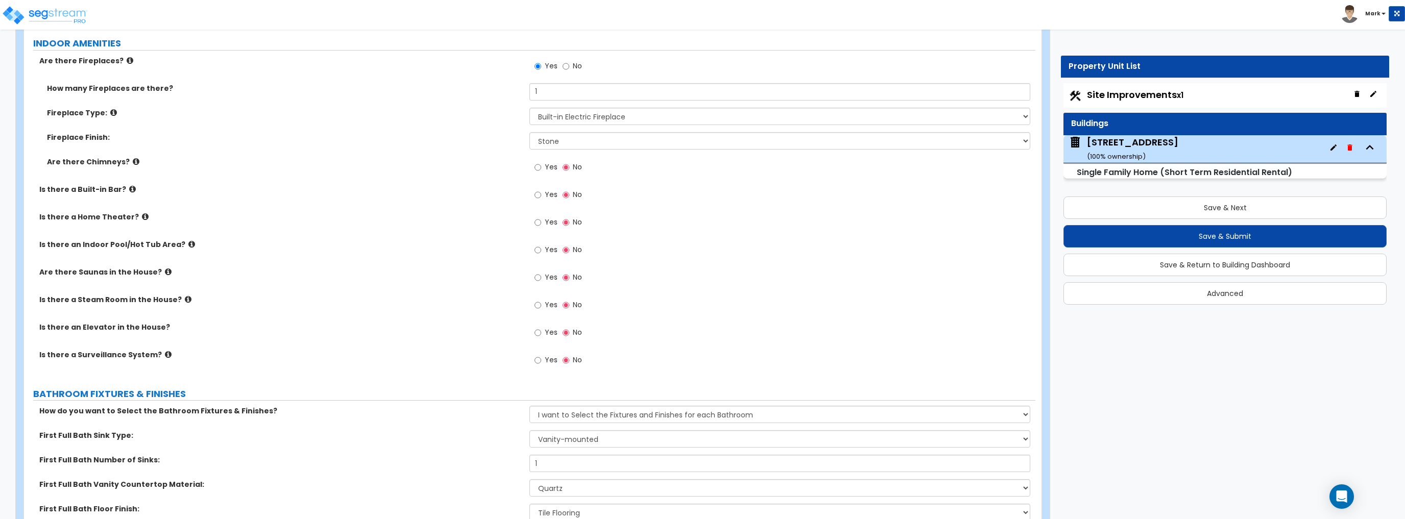
click at [543, 167] on label "Yes" at bounding box center [545, 168] width 23 height 17
click at [541, 167] on input "Yes" at bounding box center [537, 167] width 7 height 11
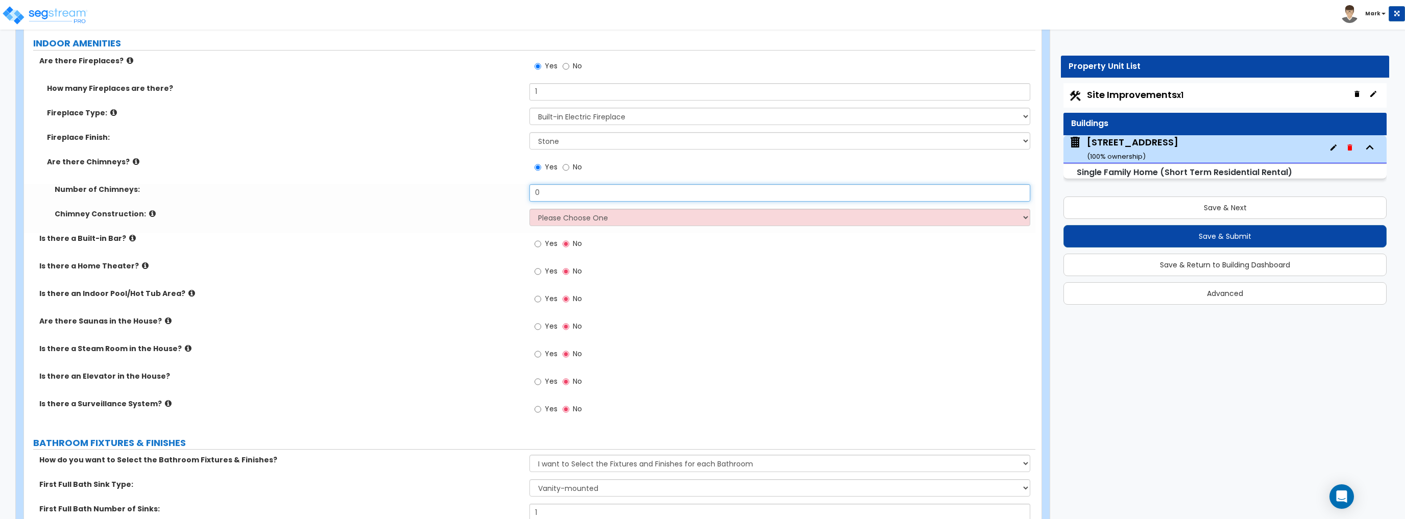
drag, startPoint x: 551, startPoint y: 188, endPoint x: 462, endPoint y: 190, distance: 89.4
click at [462, 190] on div "Number of Chimneys: 0" at bounding box center [529, 196] width 1011 height 24
click at [561, 209] on select "Please Choose One Brick Construction Cinder Block Construction Stone Constructi…" at bounding box center [779, 217] width 500 height 17
click at [529, 209] on select "Please Choose One Brick Construction Cinder Block Construction Stone Constructi…" at bounding box center [779, 217] width 500 height 17
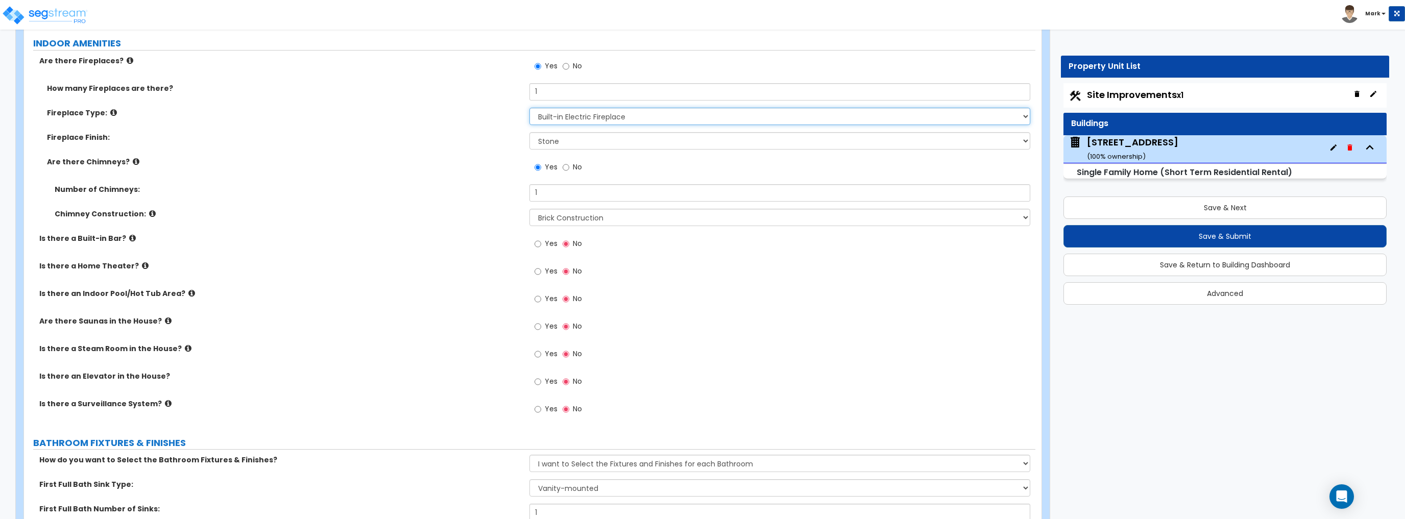
click at [549, 114] on select "Please Choose One Built-in Electric Fireplace Built-in Gas Fireplace Built-in W…" at bounding box center [779, 116] width 500 height 17
click at [529, 108] on select "Please Choose One Built-in Electric Fireplace Built-in Gas Fireplace Built-in W…" at bounding box center [779, 116] width 500 height 17
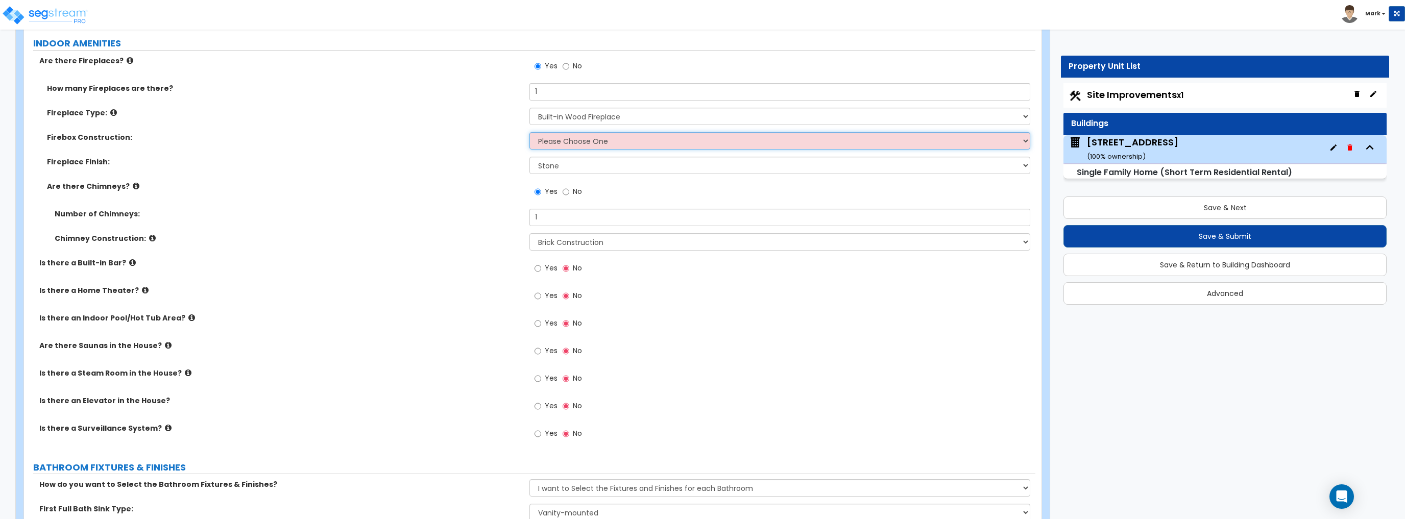
click at [535, 136] on select "Please Choose One Brick Stone I Don't Know, Please Choose for me" at bounding box center [779, 140] width 500 height 17
click at [529, 132] on select "Please Choose One Brick Stone I Don't Know, Please Choose for me" at bounding box center [779, 140] width 500 height 17
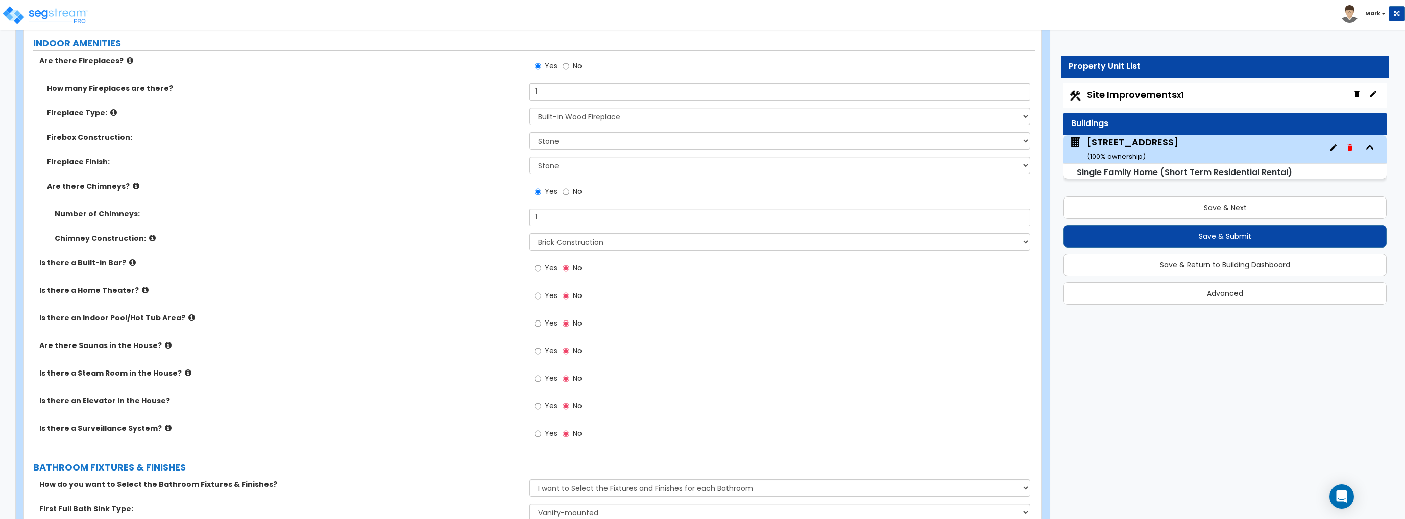
click at [468, 181] on label "Are there Chimneys?" at bounding box center [284, 186] width 475 height 10
click at [567, 118] on select "Please Choose One Built-in Electric Fireplace Built-in Gas Fireplace Built-in W…" at bounding box center [779, 116] width 500 height 17
click at [529, 108] on select "Please Choose One Built-in Electric Fireplace Built-in Gas Fireplace Built-in W…" at bounding box center [779, 116] width 500 height 17
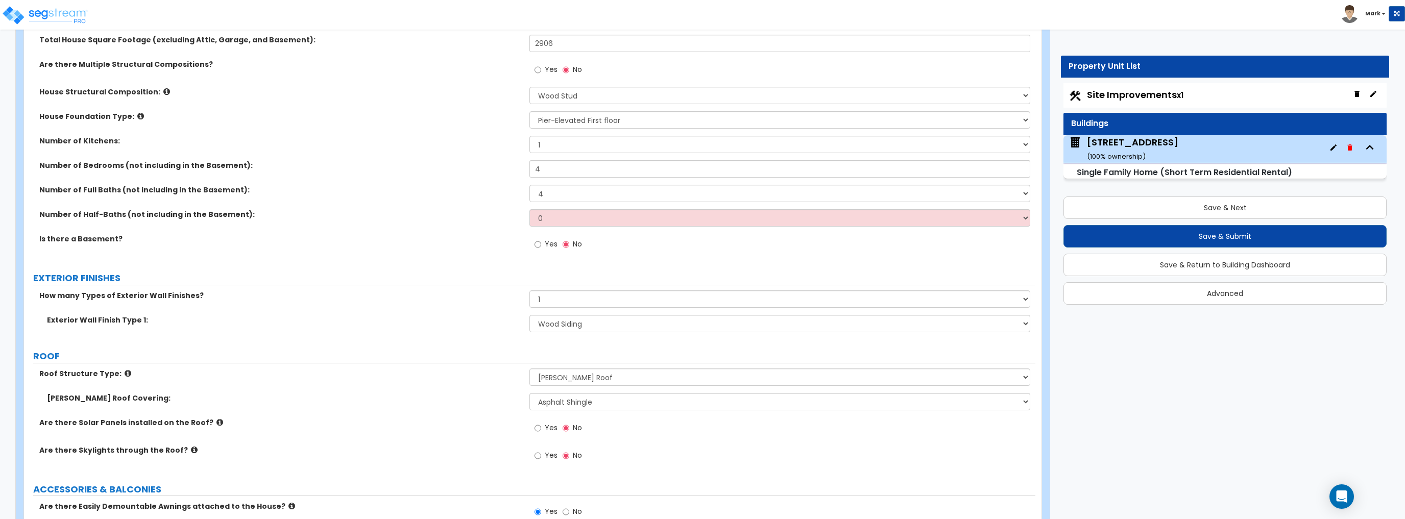
scroll to position [0, 0]
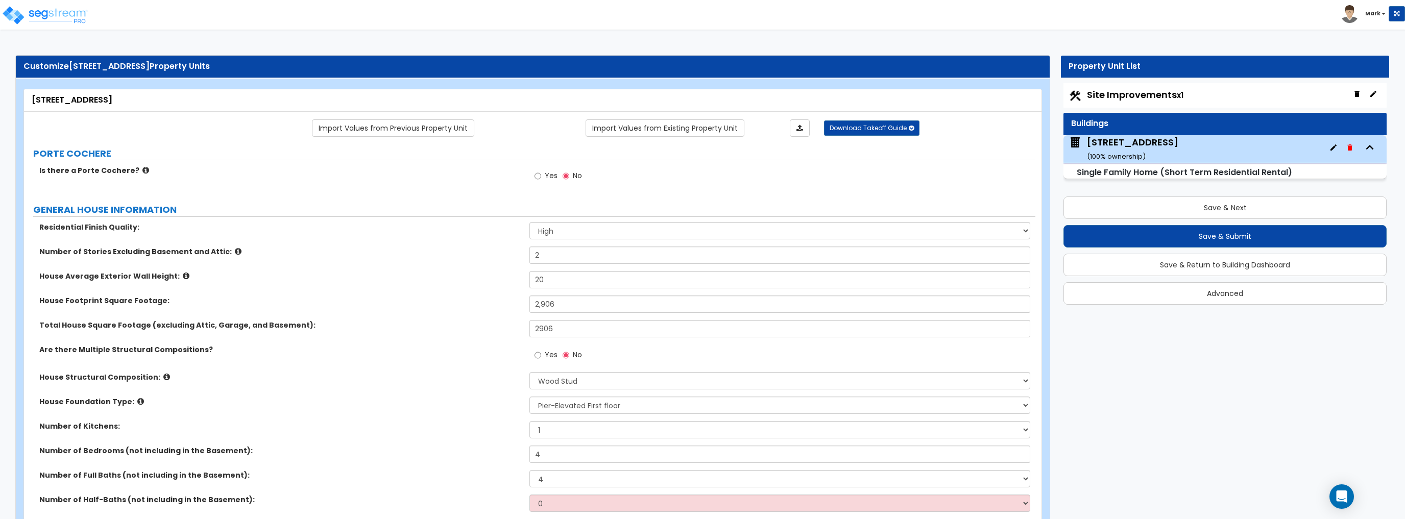
click at [1147, 94] on span "Site Improvements x1" at bounding box center [1135, 94] width 96 height 13
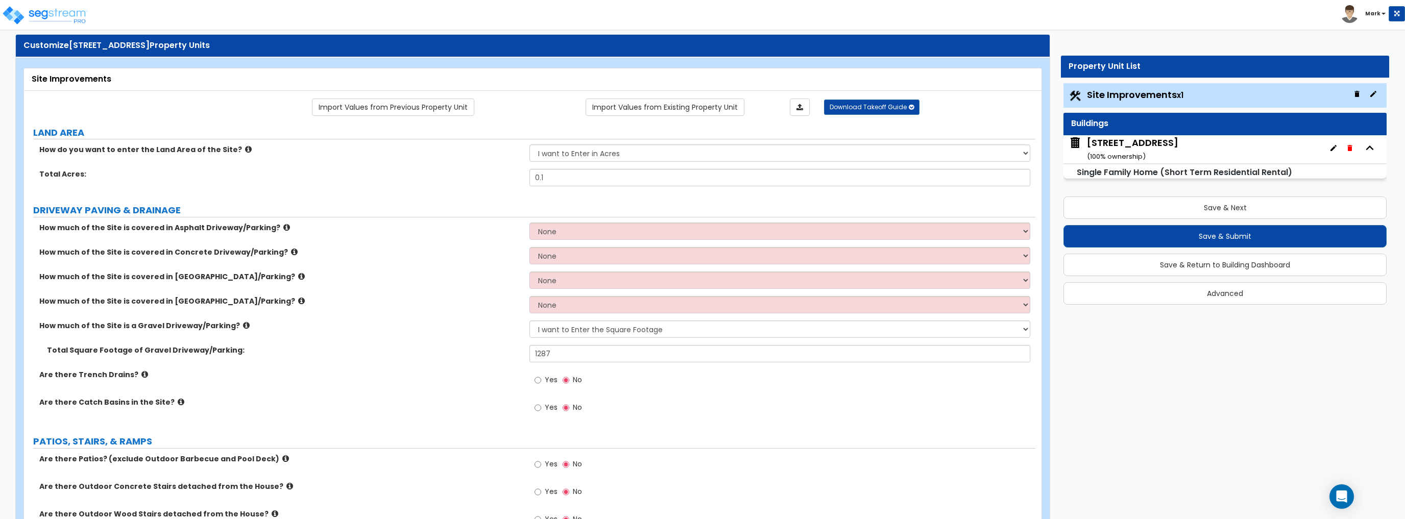
scroll to position [41, 0]
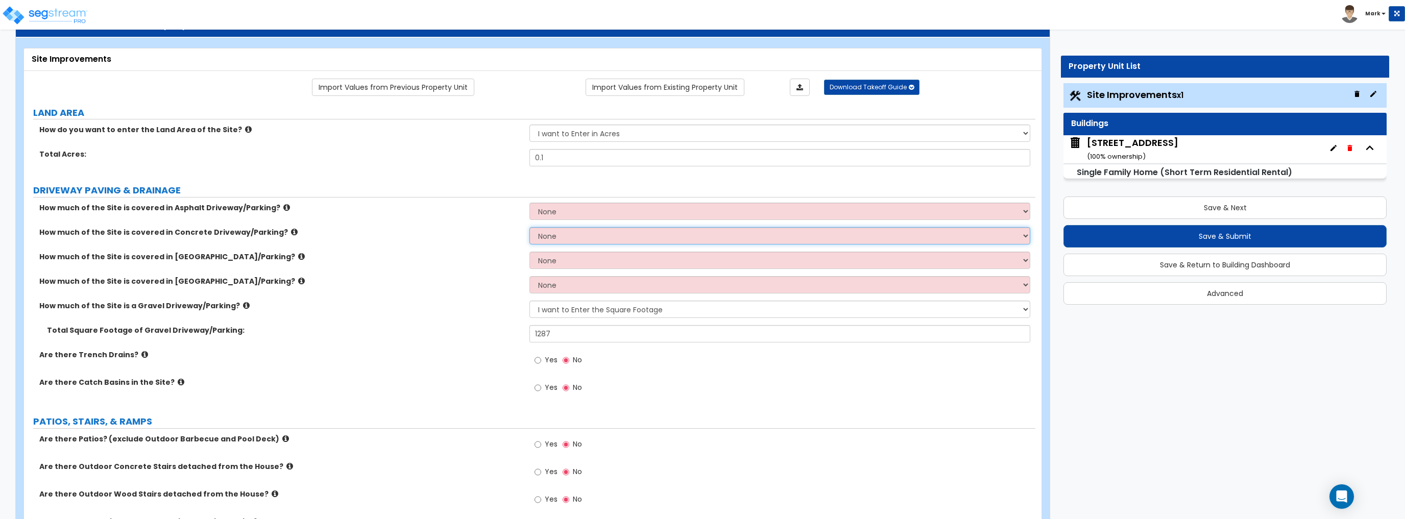
click at [557, 239] on select "None I want to Enter an Approximate Percentage I want to Enter the Square Foota…" at bounding box center [779, 235] width 500 height 17
click at [529, 227] on select "None I want to Enter an Approximate Percentage I want to Enter the Square Foota…" at bounding box center [779, 235] width 500 height 17
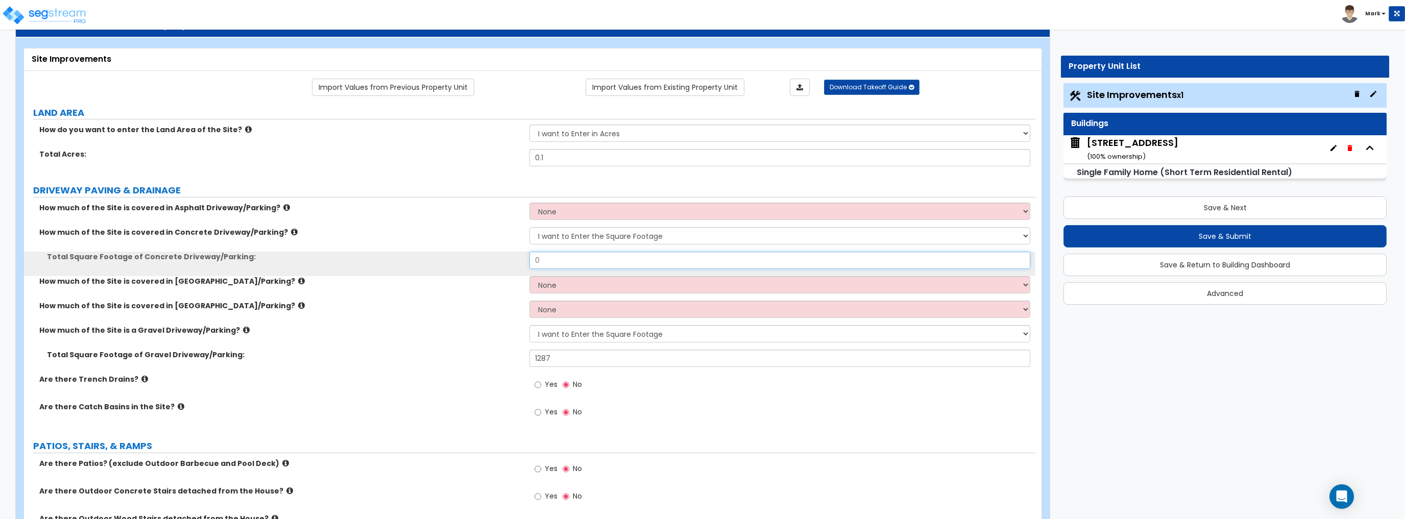
drag, startPoint x: 562, startPoint y: 261, endPoint x: 488, endPoint y: 266, distance: 74.2
click at [489, 266] on div "Total Square Footage of Concrete Driveway/Parking: 0" at bounding box center [529, 264] width 1011 height 24
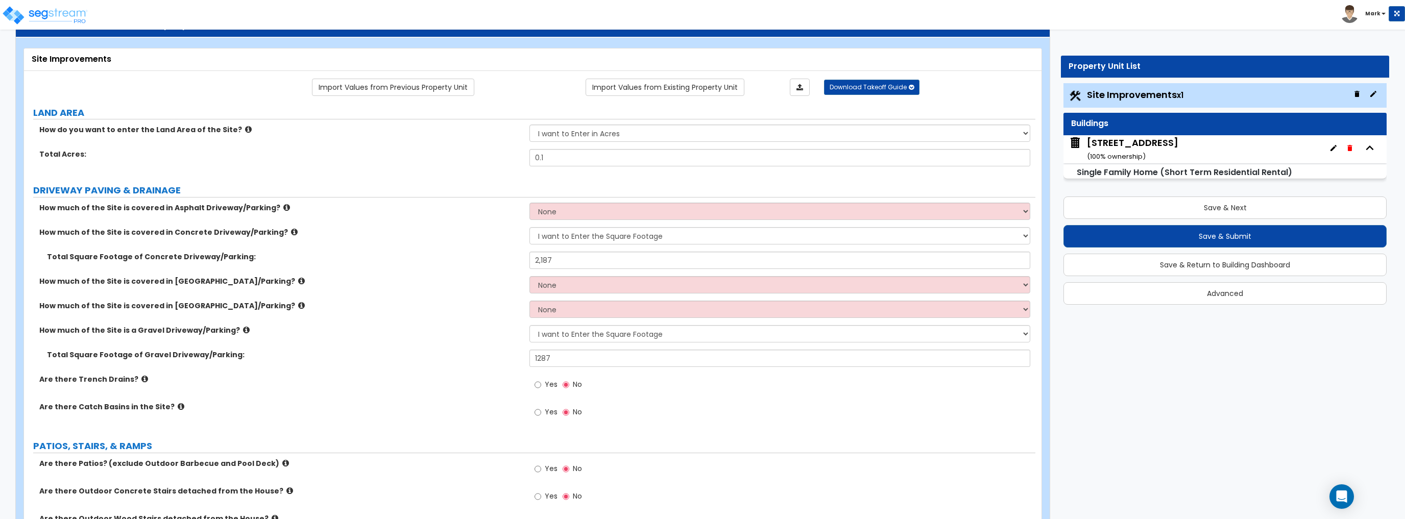
click at [400, 271] on div "Total Square Footage of Concrete Driveway/Parking: 2,187" at bounding box center [529, 264] width 1011 height 24
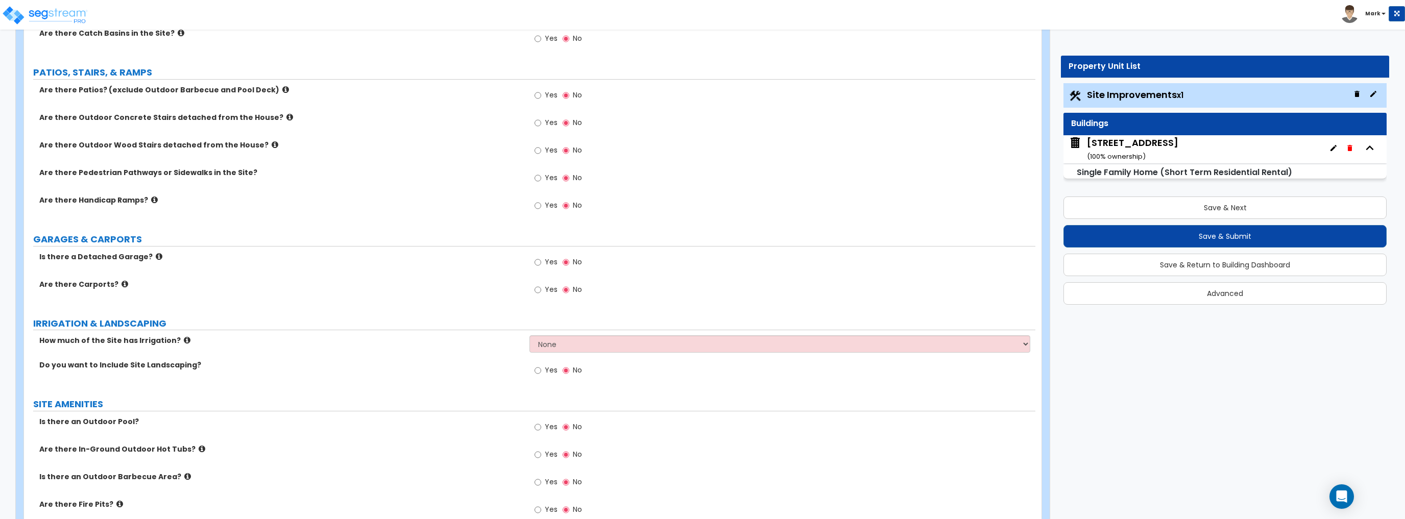
scroll to position [408, 0]
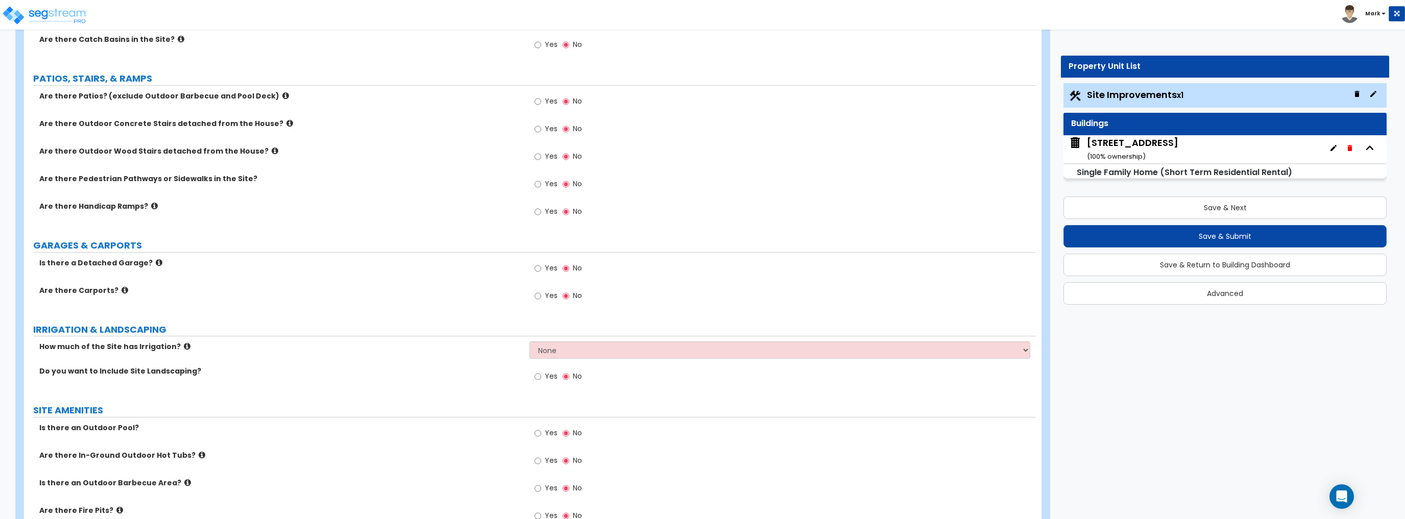
click at [533, 377] on div "Yes No" at bounding box center [558, 377] width 58 height 23
click at [536, 377] on input "Yes" at bounding box center [537, 376] width 7 height 11
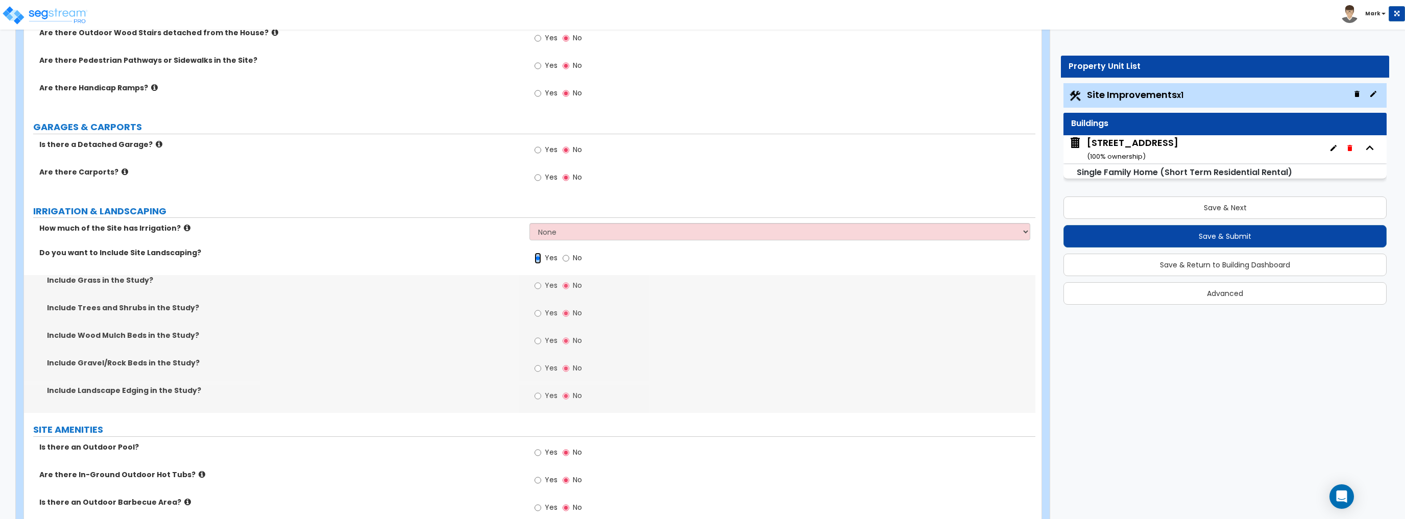
scroll to position [531, 0]
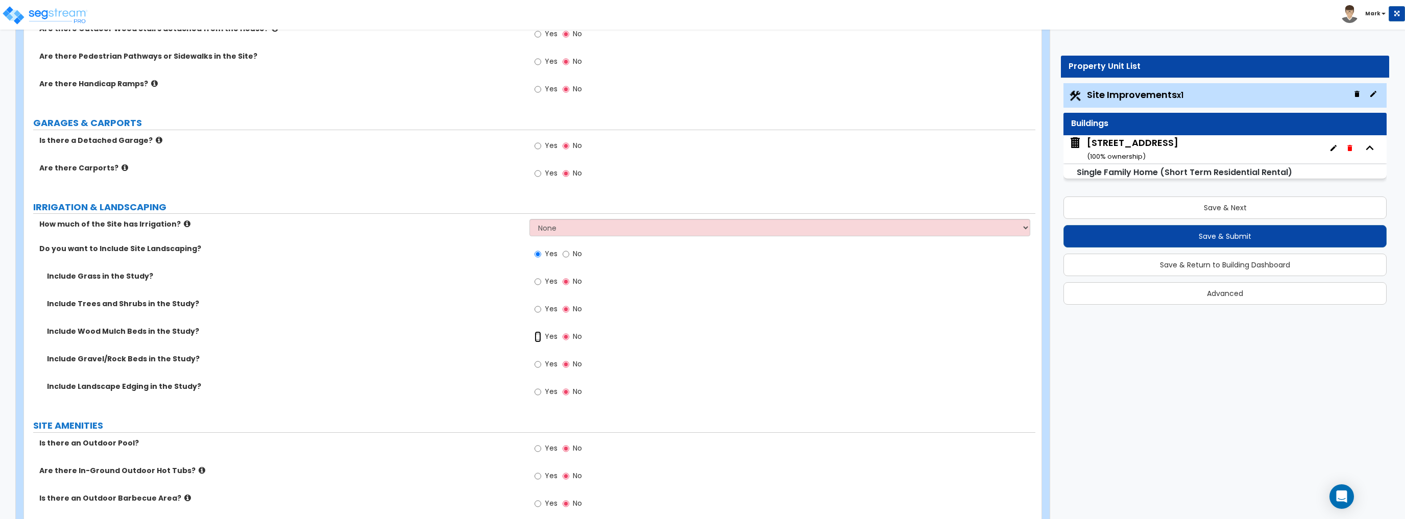
click at [537, 334] on input "Yes" at bounding box center [537, 336] width 7 height 11
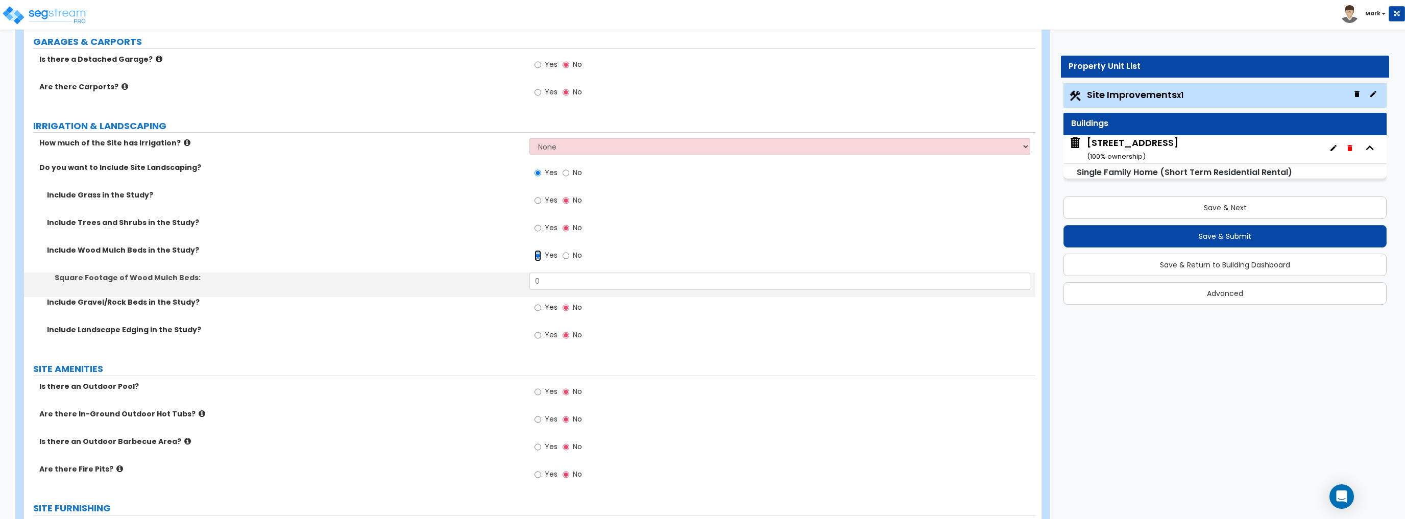
scroll to position [612, 0]
drag, startPoint x: 568, startPoint y: 285, endPoint x: 473, endPoint y: 291, distance: 95.1
click at [473, 291] on div "Square Footage of Wood Mulch Beds: 0" at bounding box center [529, 284] width 1011 height 24
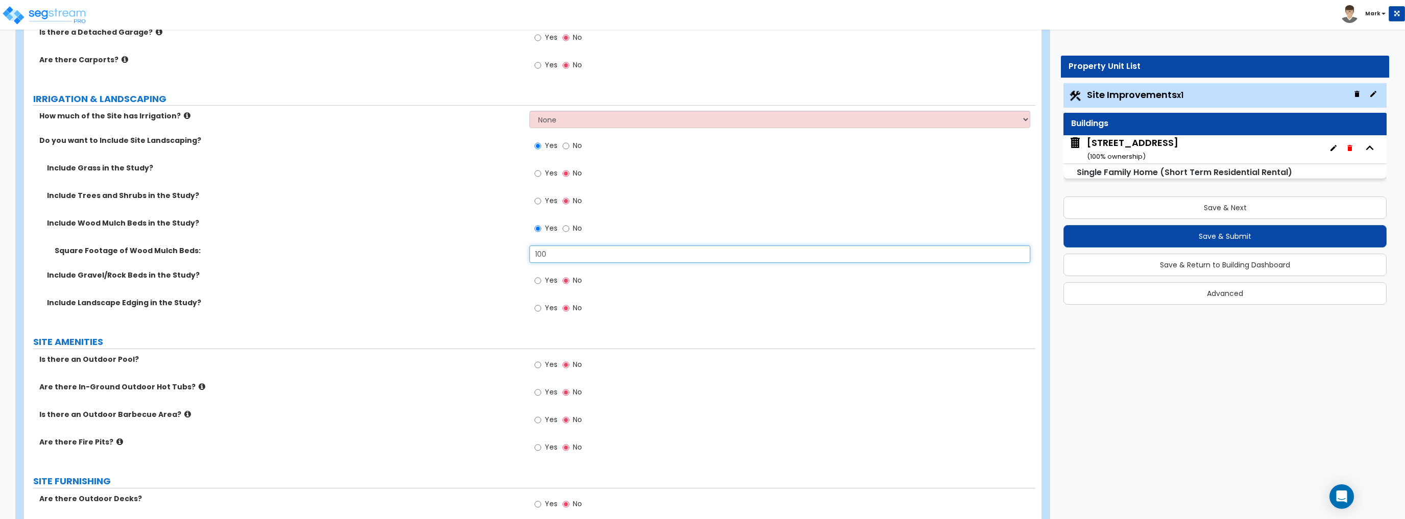
scroll to position [653, 0]
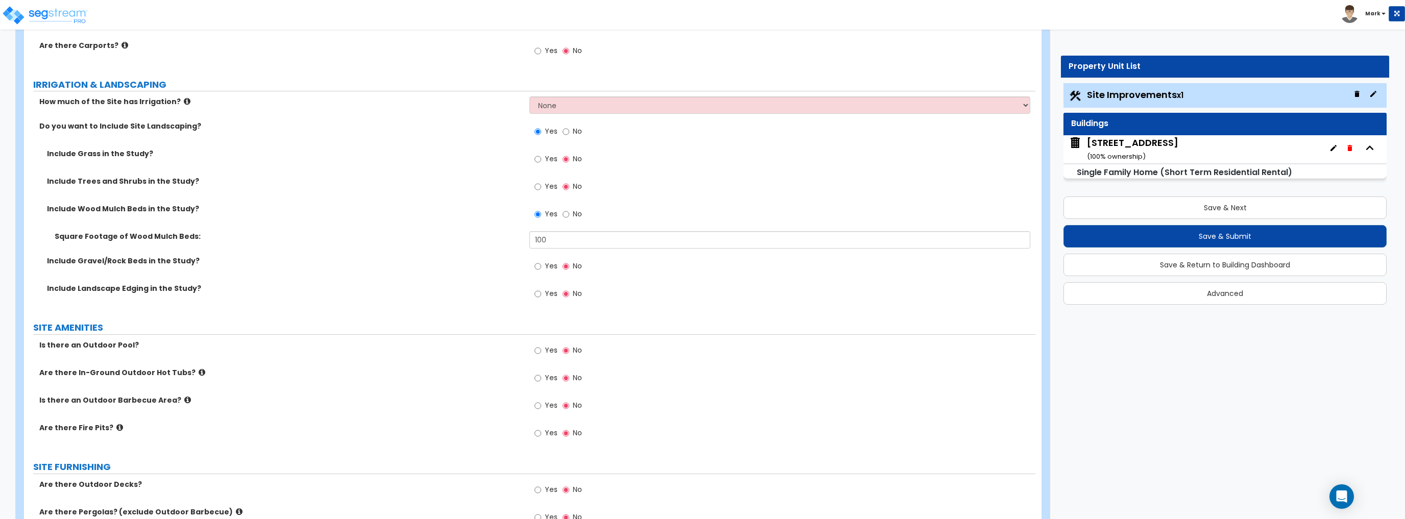
click at [548, 294] on span "Yes" at bounding box center [551, 293] width 13 height 10
click at [541, 294] on input "Yes" at bounding box center [537, 293] width 7 height 11
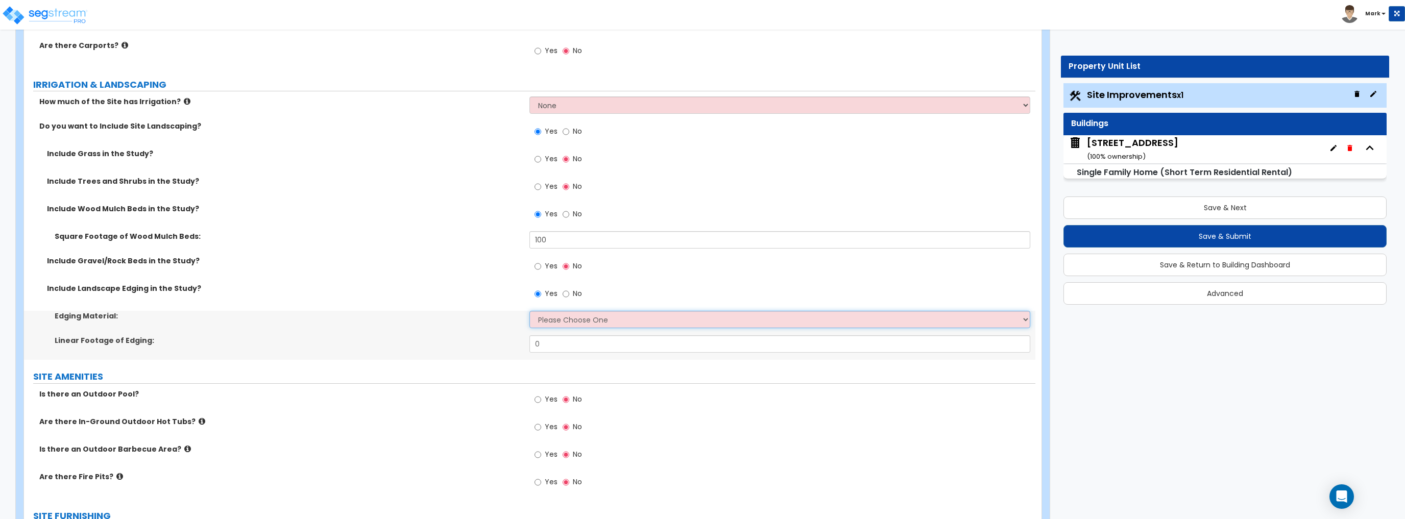
click at [557, 317] on select "Please Choose One Metal Brick Railroad Ties Concrete" at bounding box center [779, 319] width 500 height 17
click at [439, 343] on label "Linear Footage of Edging:" at bounding box center [288, 340] width 467 height 10
click at [568, 289] on input "No" at bounding box center [565, 293] width 7 height 11
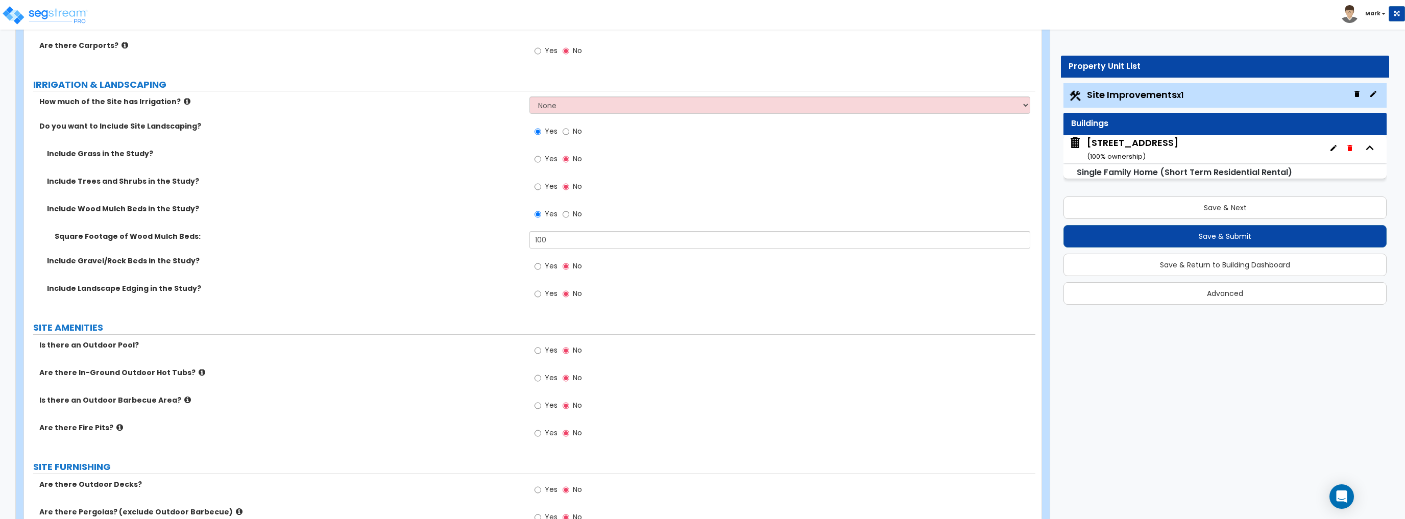
click at [531, 300] on div "Yes No" at bounding box center [558, 294] width 58 height 23
click at [536, 296] on input "Yes" at bounding box center [537, 293] width 7 height 11
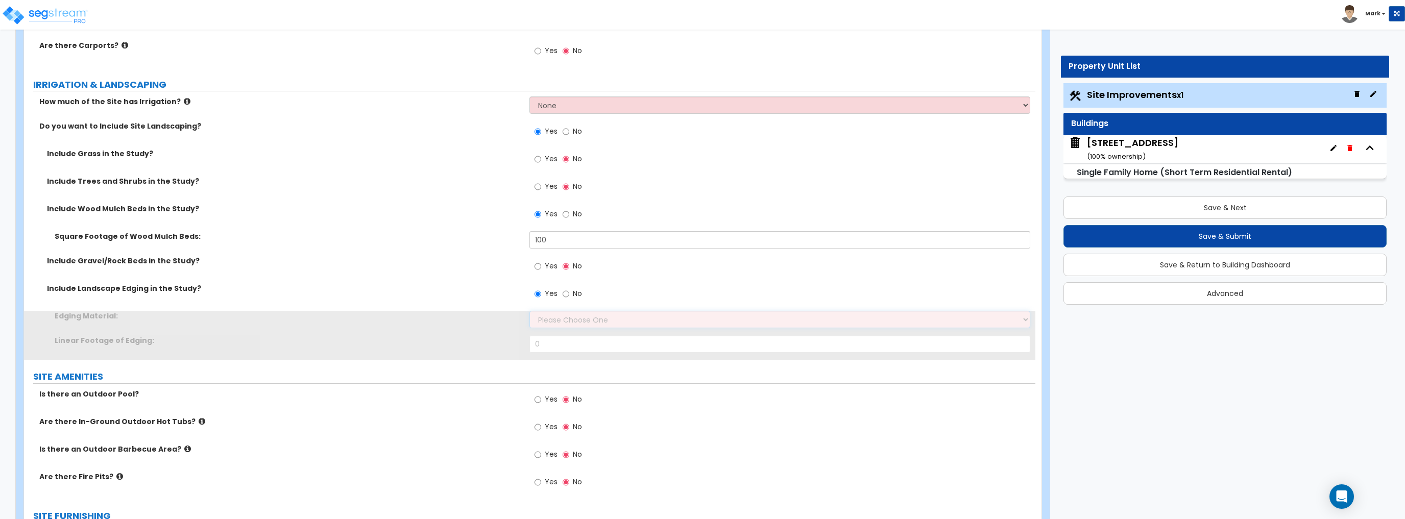
drag, startPoint x: 547, startPoint y: 308, endPoint x: 561, endPoint y: 322, distance: 20.2
click at [561, 322] on select "Please Choose One Metal Brick Railroad Ties Concrete" at bounding box center [779, 319] width 500 height 17
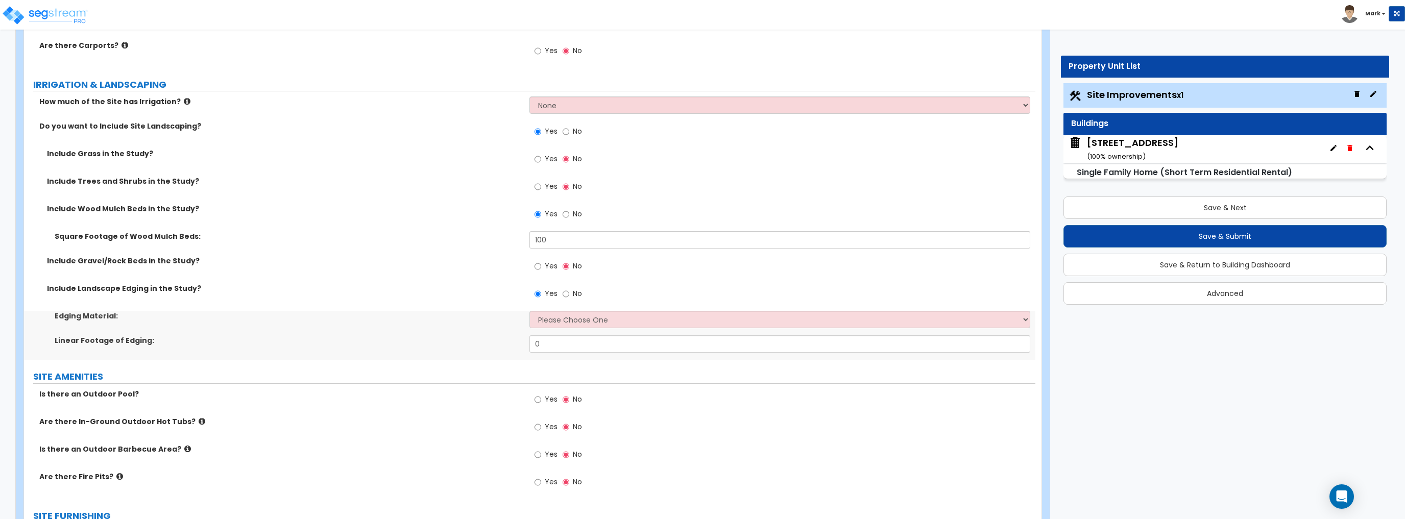
click at [488, 325] on div "Edging Material: Please Choose One Metal Brick Railroad Ties Concrete" at bounding box center [529, 323] width 1011 height 24
click at [574, 291] on span "No" at bounding box center [577, 293] width 9 height 10
click at [569, 291] on input "No" at bounding box center [565, 293] width 7 height 11
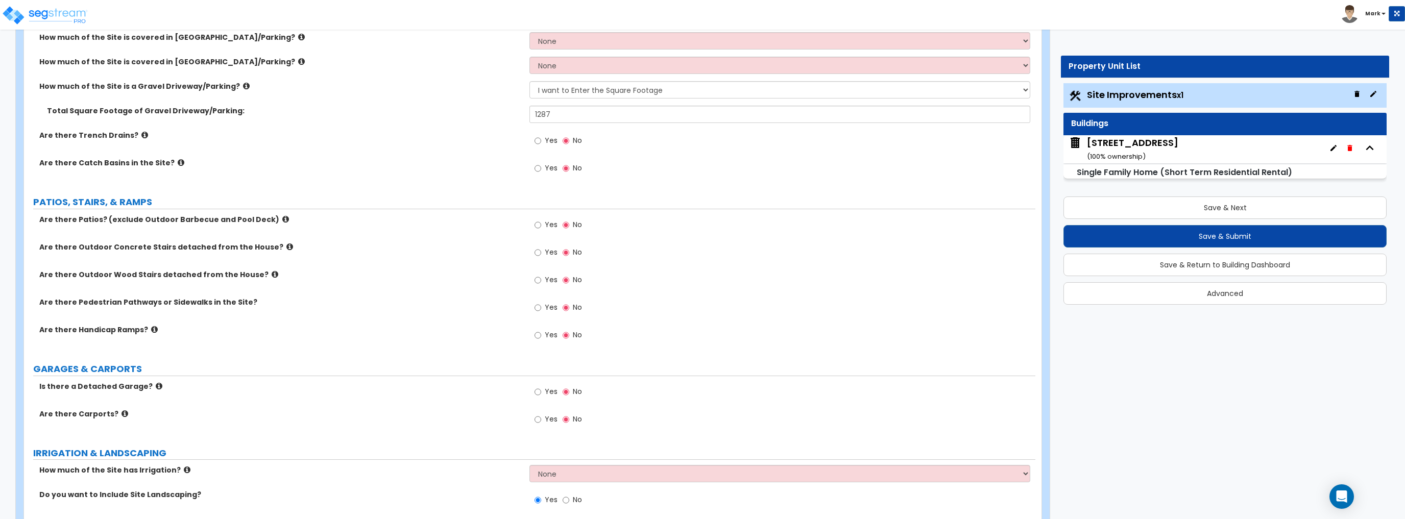
scroll to position [0, 0]
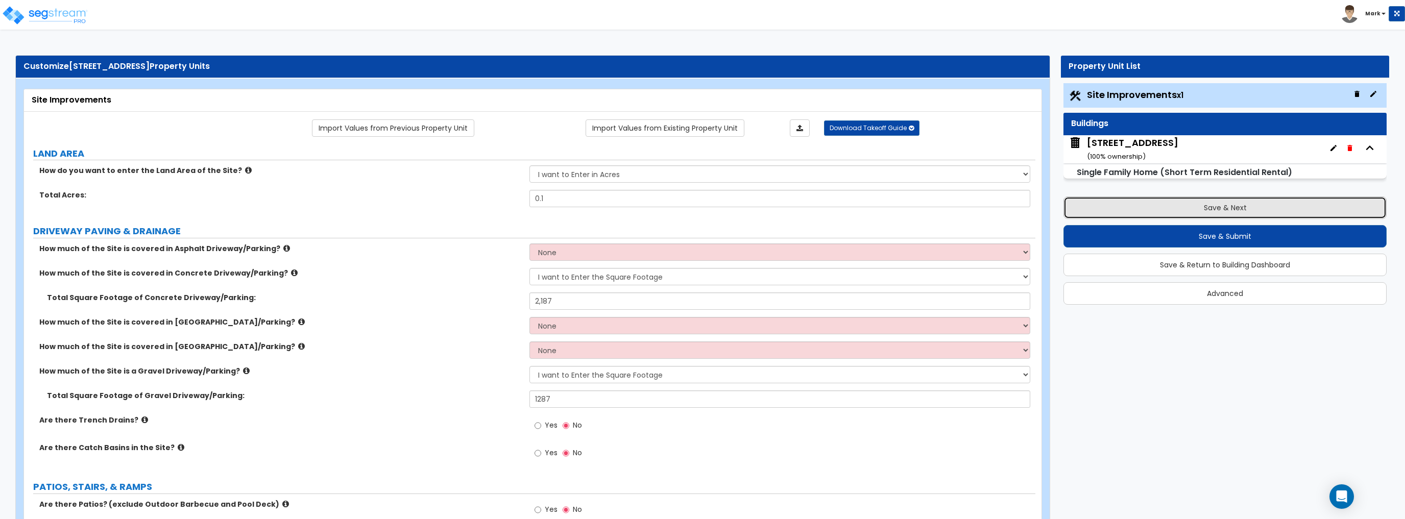
click at [1118, 213] on button "Save & Next" at bounding box center [1224, 207] width 323 height 22
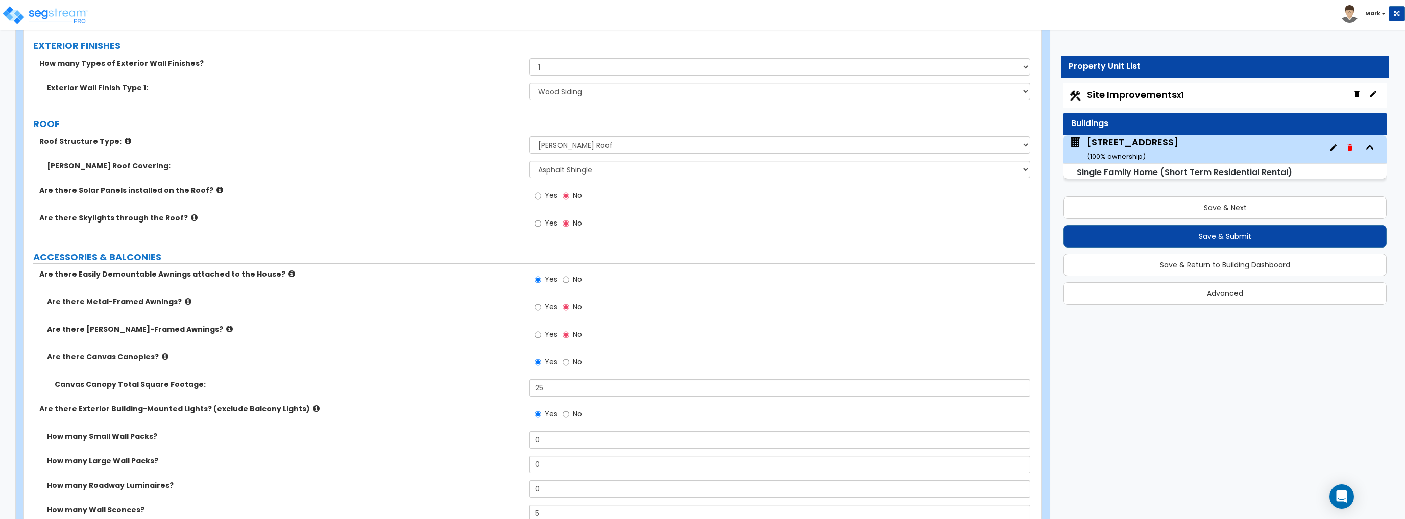
scroll to position [572, 0]
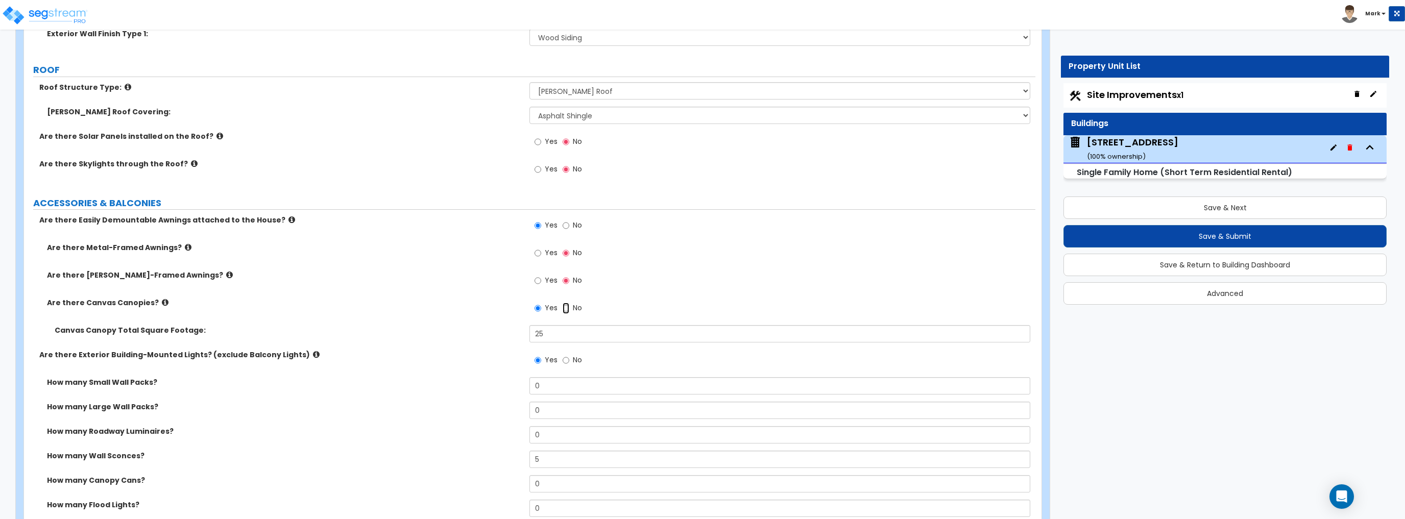
click at [564, 306] on input "No" at bounding box center [565, 308] width 7 height 11
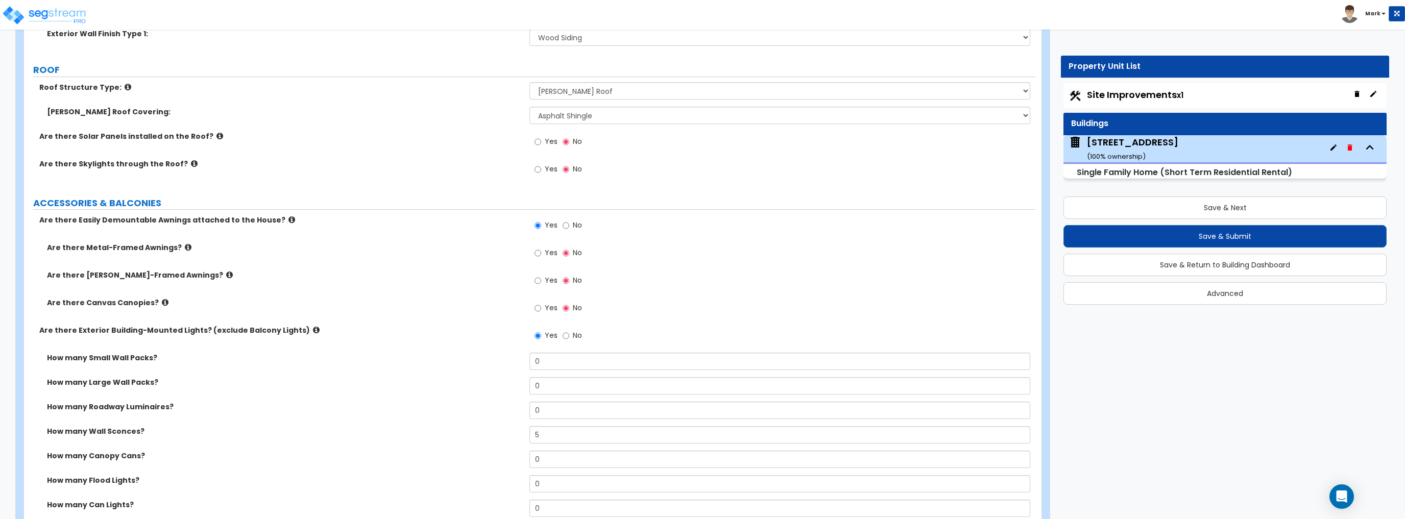
click at [544, 251] on label "Yes" at bounding box center [545, 253] width 23 height 17
click at [541, 251] on input "Yes" at bounding box center [537, 253] width 7 height 11
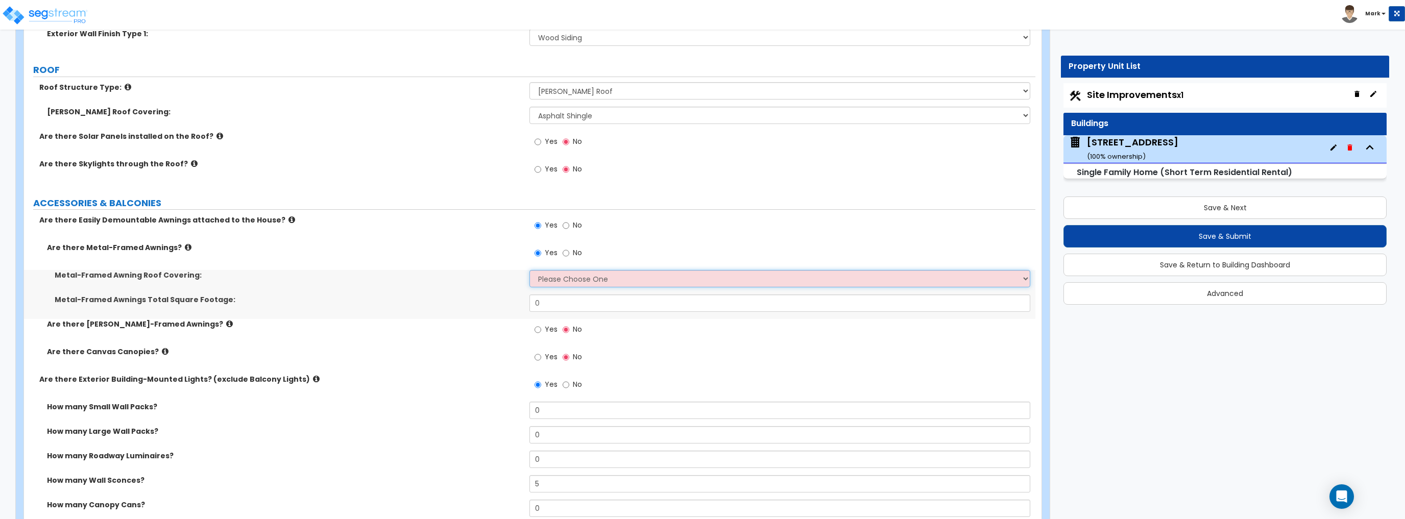
click at [559, 281] on select "Please Choose One Plastic Metal Glass" at bounding box center [779, 278] width 500 height 17
click at [529, 270] on select "Please Choose One Plastic Metal Glass" at bounding box center [779, 278] width 500 height 17
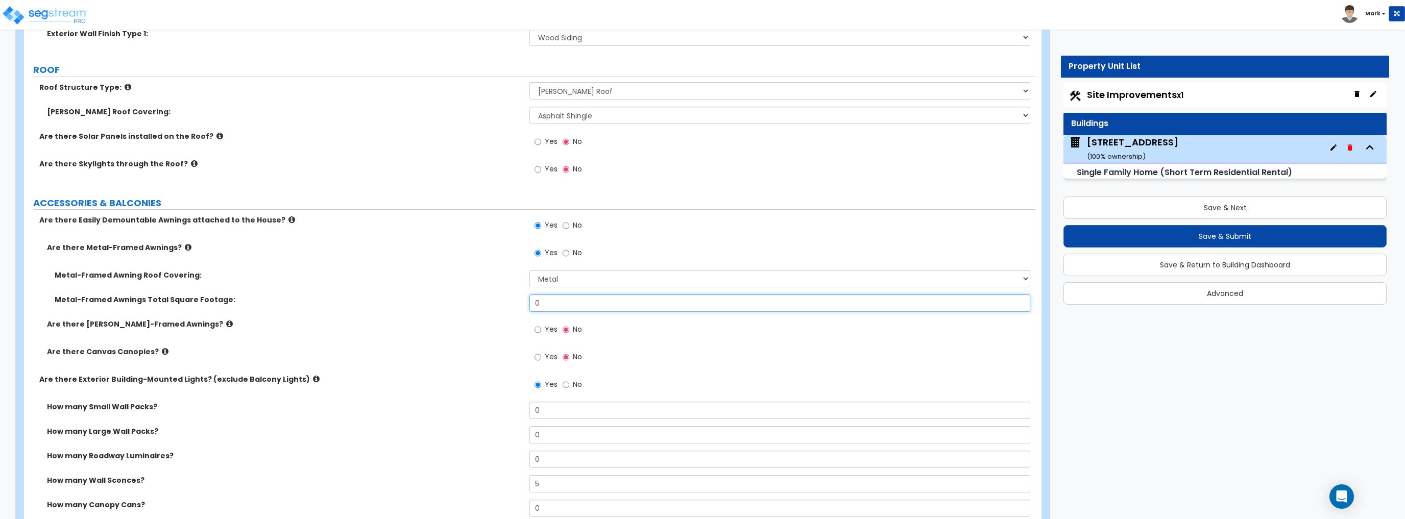
drag, startPoint x: 576, startPoint y: 302, endPoint x: 464, endPoint y: 313, distance: 112.3
click at [471, 312] on div "Metal-Framed Awnings Total Square Footage: 0" at bounding box center [529, 306] width 1011 height 24
click at [464, 314] on div "Metal-Framed Awnings Total Square Footage: 25" at bounding box center [529, 306] width 1011 height 24
click at [1141, 237] on button "Save & Submit" at bounding box center [1224, 236] width 323 height 22
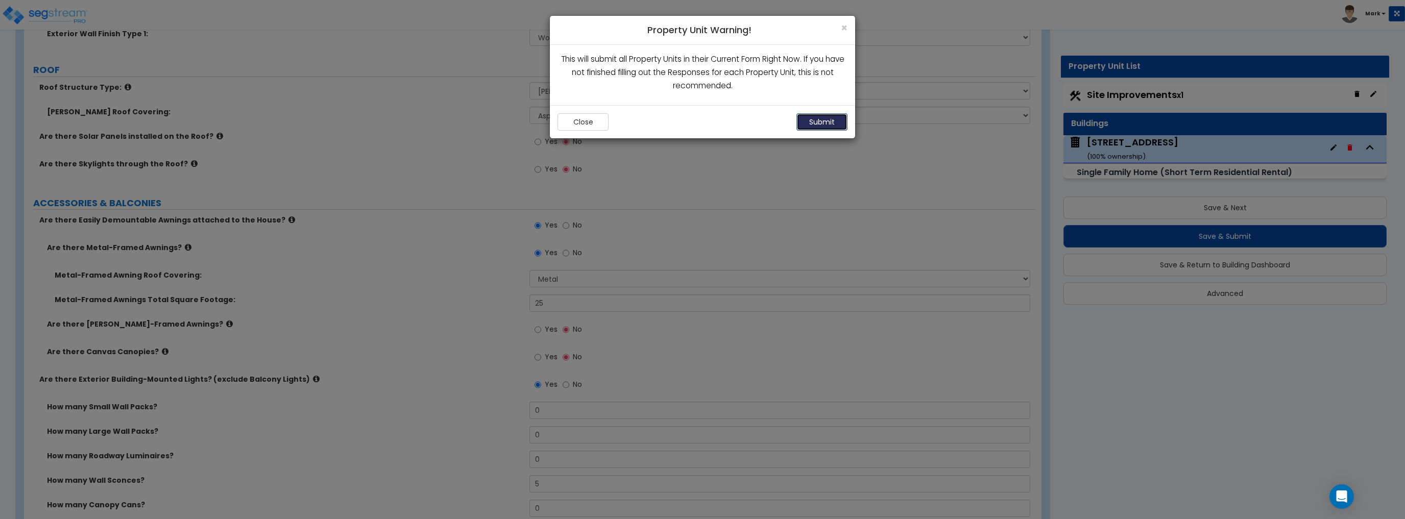
click at [824, 126] on button "Submit" at bounding box center [821, 121] width 51 height 17
